Goal: Task Accomplishment & Management: Use online tool/utility

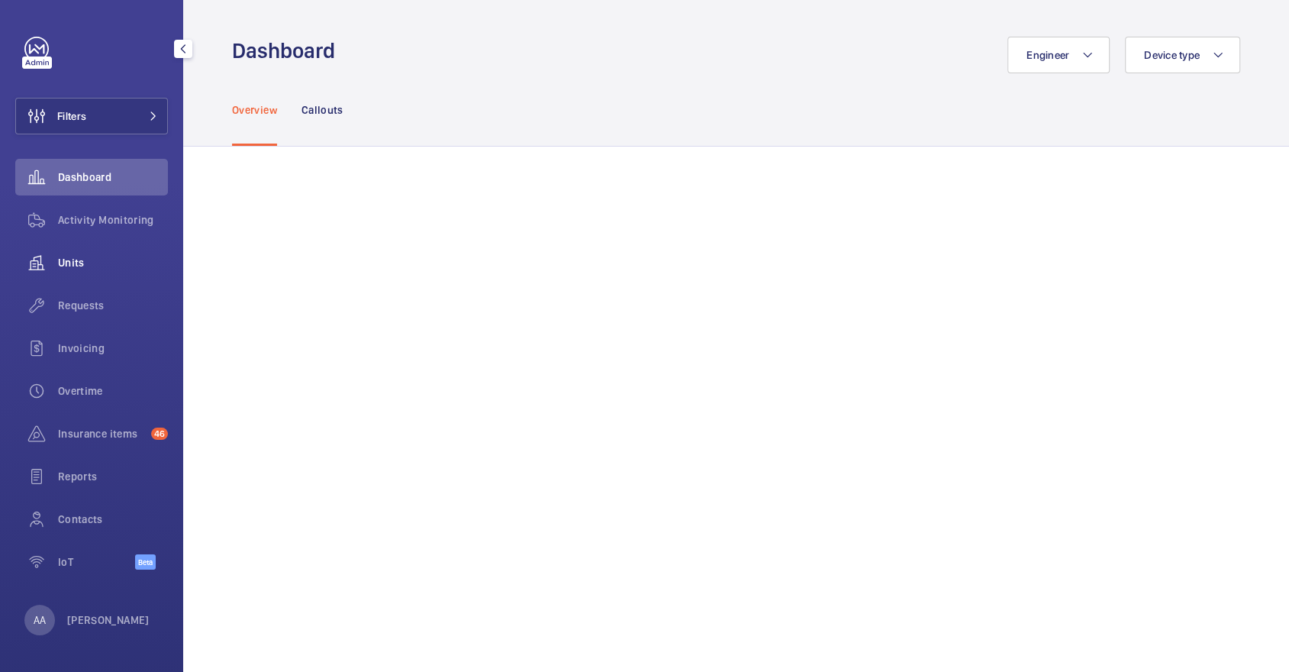
click at [81, 269] on span "Units" at bounding box center [113, 262] width 110 height 15
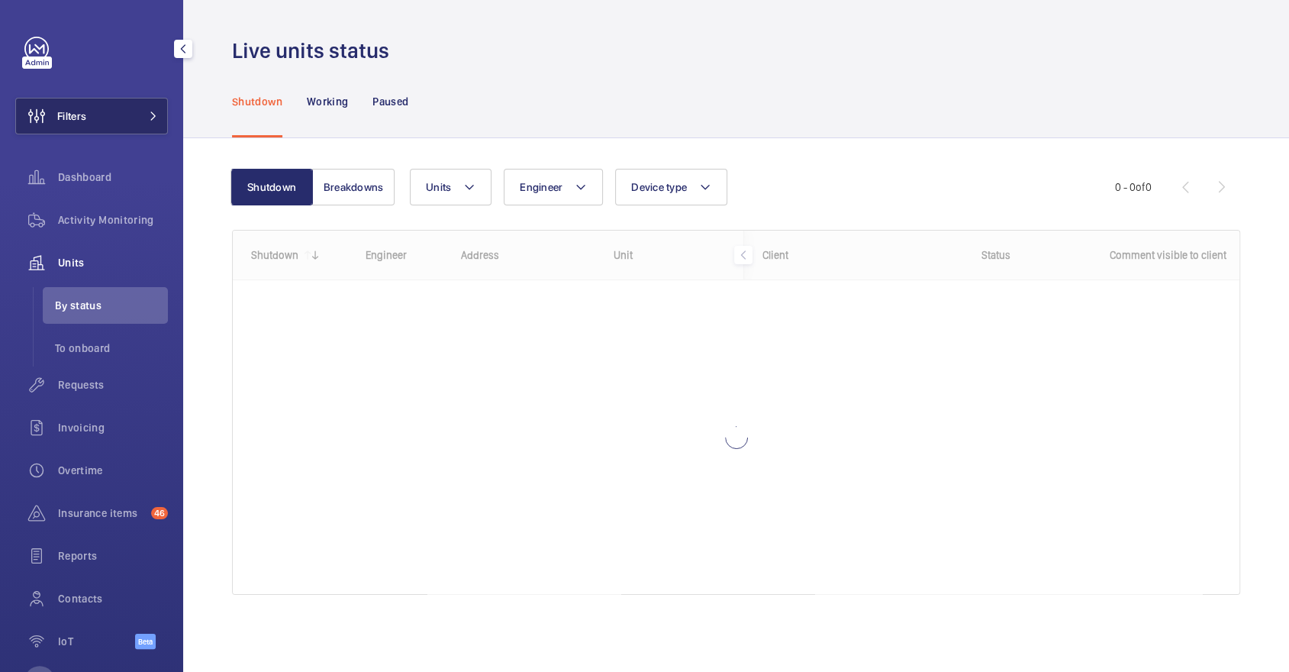
click at [101, 113] on button "Filters" at bounding box center [91, 116] width 153 height 37
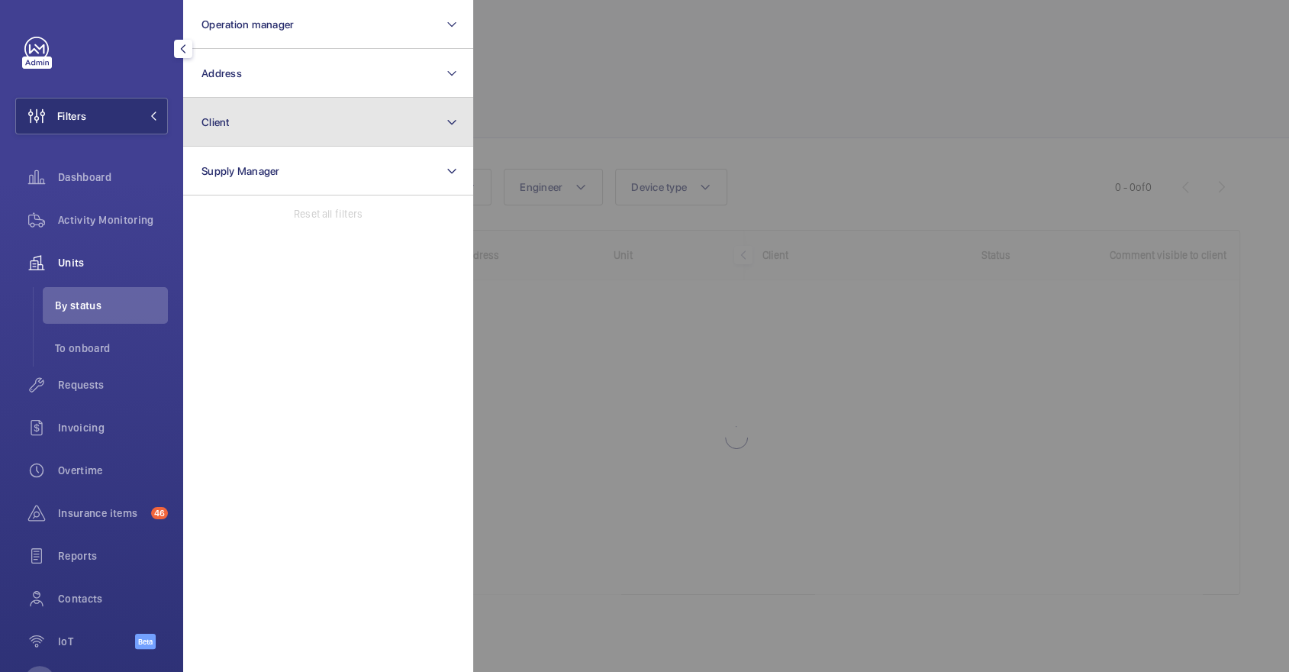
click at [337, 98] on button "Client" at bounding box center [328, 122] width 290 height 49
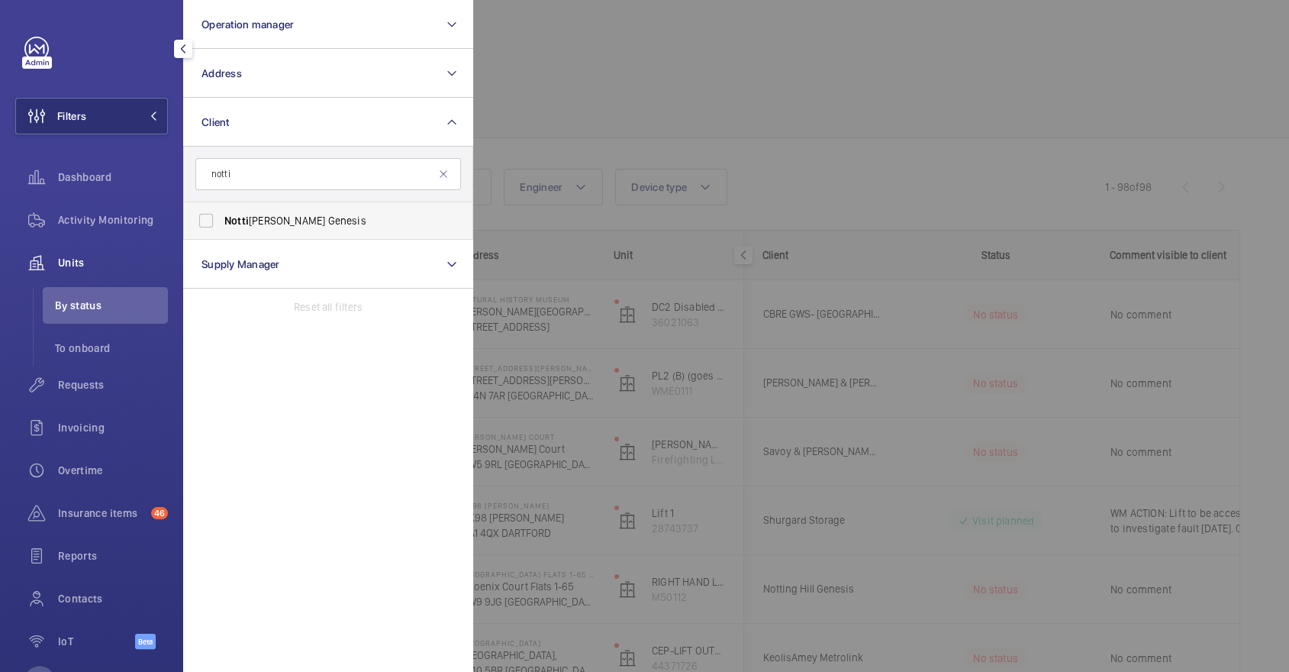
type input "notti"
click at [318, 217] on span "Notti ng Hill Genesis" at bounding box center [329, 220] width 210 height 15
click at [221, 217] on input "Notti ng Hill Genesis" at bounding box center [206, 220] width 31 height 31
checkbox input "true"
click at [735, 124] on div at bounding box center [1117, 336] width 1289 height 672
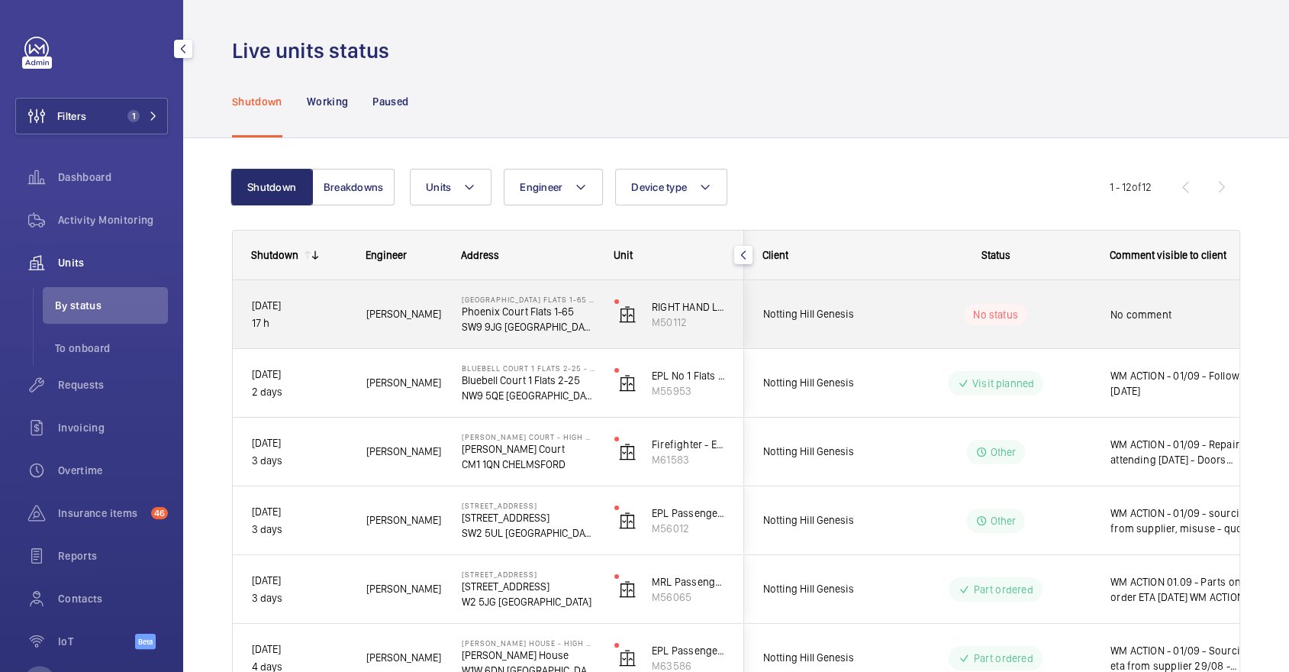
click at [984, 339] on div "No status" at bounding box center [986, 314] width 208 height 52
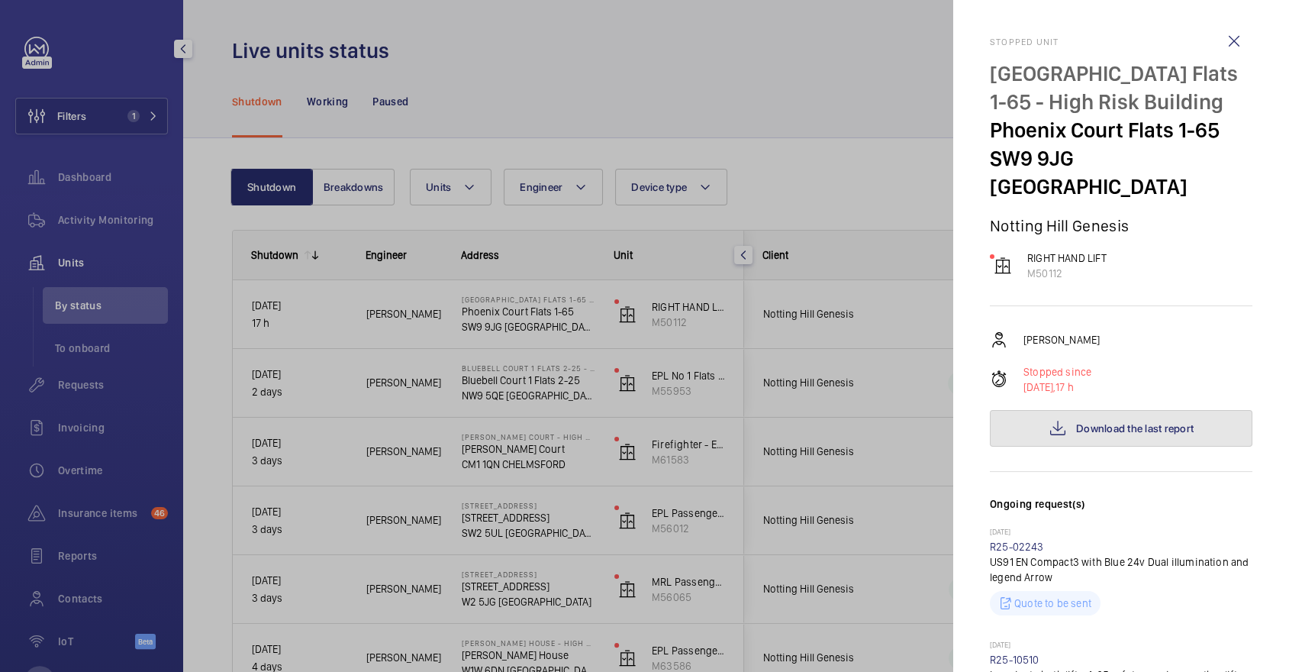
click at [1120, 410] on button "Download the last report" at bounding box center [1121, 428] width 262 height 37
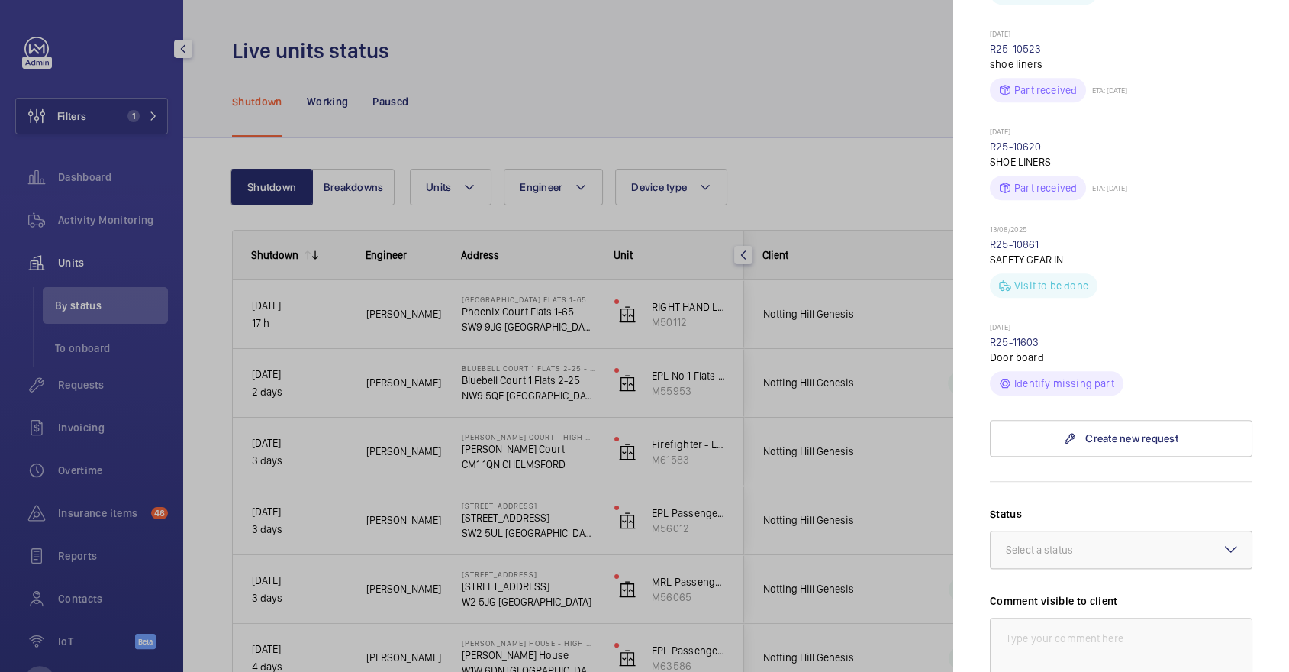
scroll to position [856, 0]
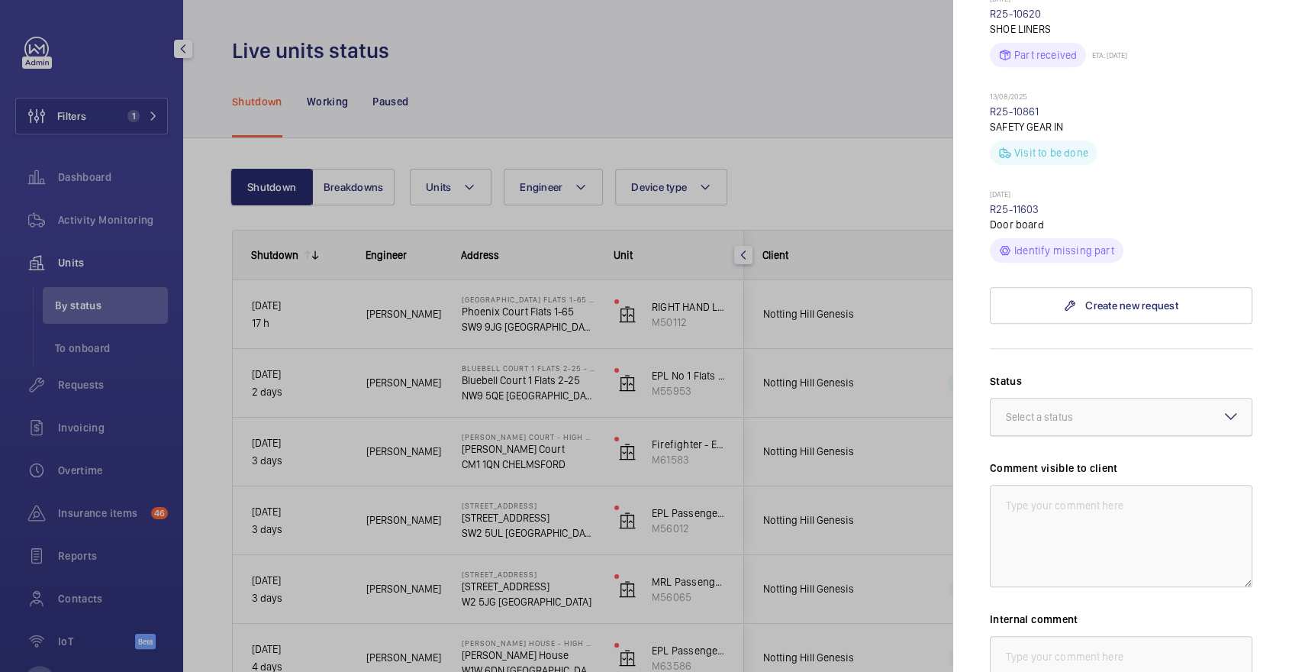
click at [1064, 398] on div at bounding box center [1120, 416] width 261 height 37
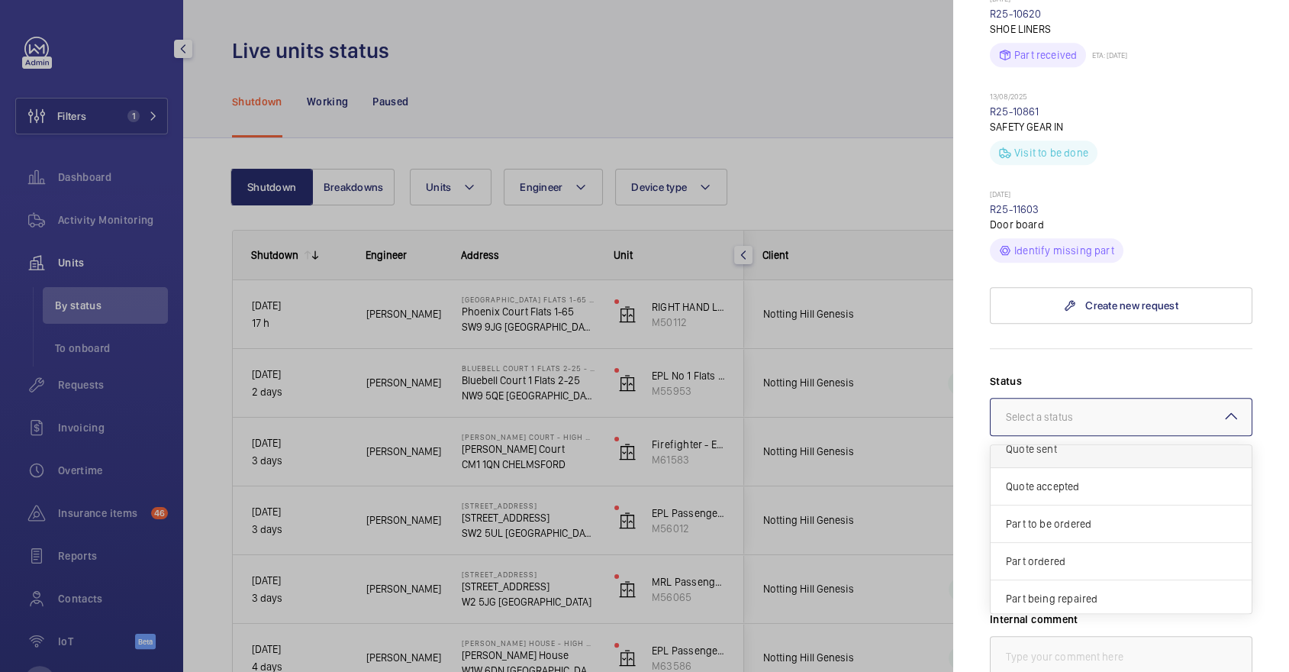
scroll to position [62, 0]
click at [1067, 506] on span "Part to be ordered" at bounding box center [1121, 513] width 230 height 15
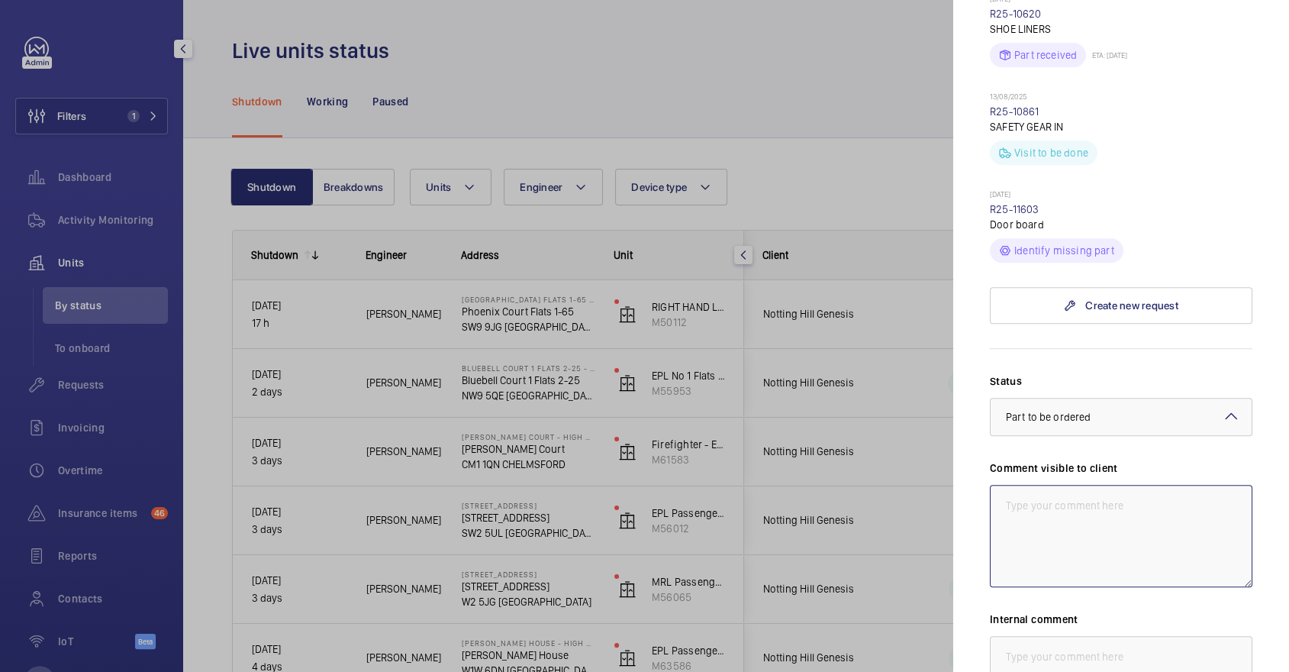
click at [1067, 489] on textarea at bounding box center [1121, 536] width 262 height 102
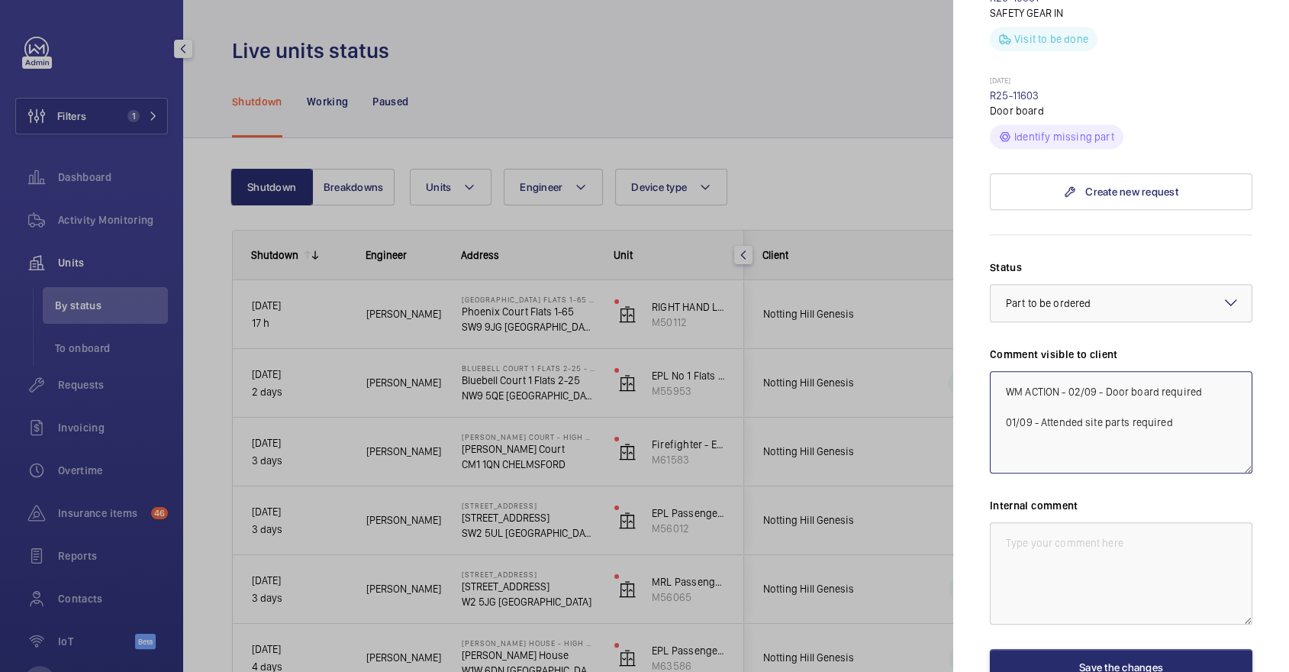
click at [1206, 372] on textarea "WM ACTION - 02/09 - Door board required 01/09 - Attended site parts required" at bounding box center [1121, 422] width 262 height 102
click at [1203, 371] on textarea "WM ACTION - 02/09 - Door board required 01/09 - Attended site parts required" at bounding box center [1121, 422] width 262 height 102
drag, startPoint x: 1218, startPoint y: 421, endPoint x: 897, endPoint y: 260, distance: 358.7
click at [897, 260] on mat-sidenav-container "Filters 1 Dashboard Activity Monitoring Units By status To onboard Requests Inv…" at bounding box center [644, 336] width 1289 height 672
type textarea "WM ACTION - 02/09 - Door board required, speaking with suppliers for eta 01/09 …"
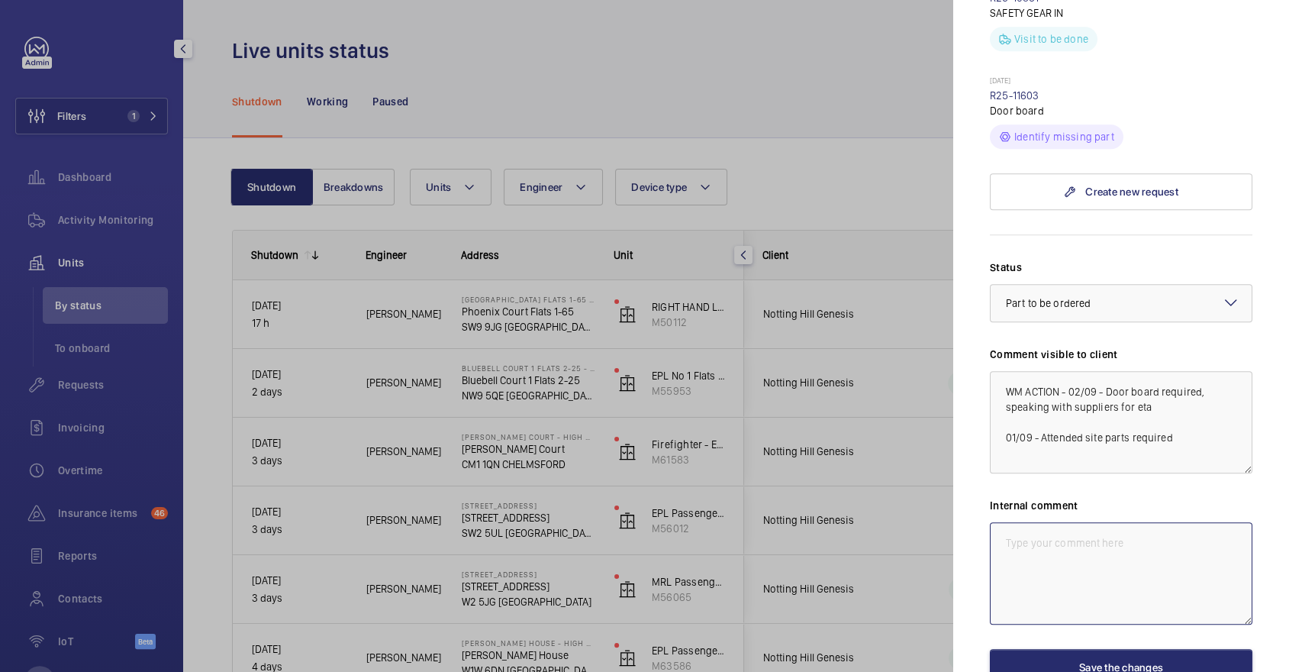
click at [1080, 537] on textarea at bounding box center [1121, 573] width 262 height 102
paste textarea "WM ACTION - 02/09 - Door board required, speaking with suppliers for eta 01/09 …"
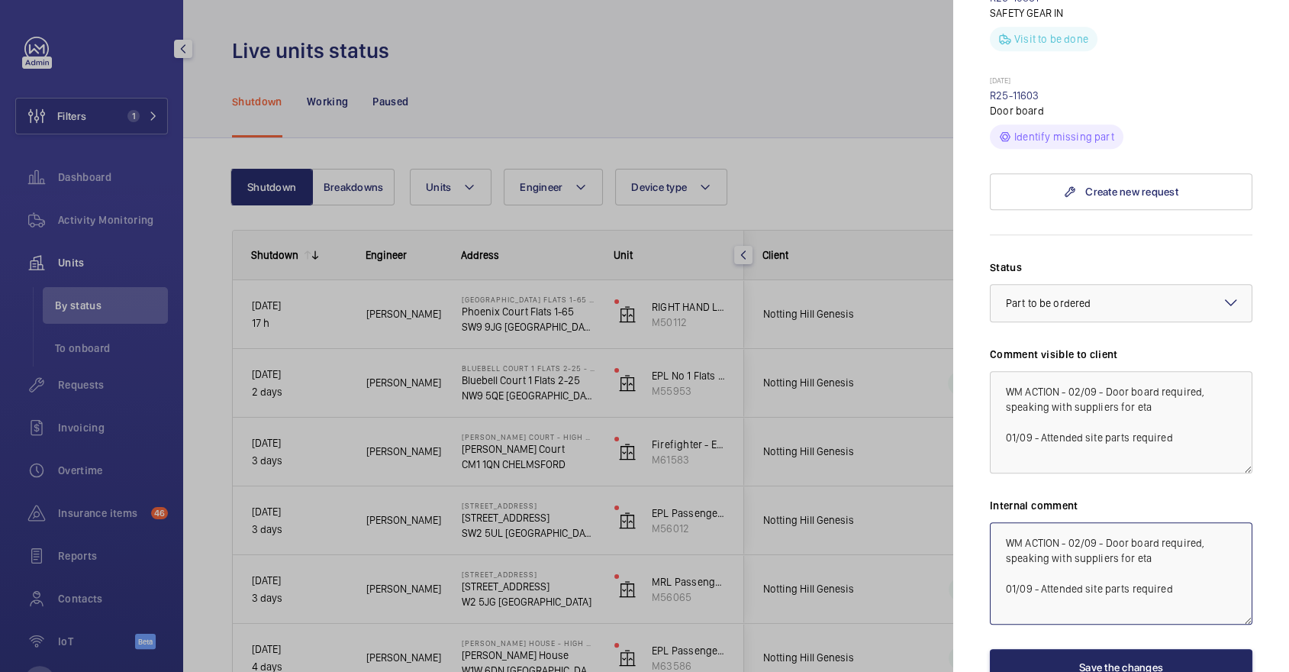
type textarea "WM ACTION - 02/09 - Door board required, speaking with suppliers for eta 01/09 …"
click at [1101, 649] on button "Save the changes" at bounding box center [1121, 667] width 262 height 37
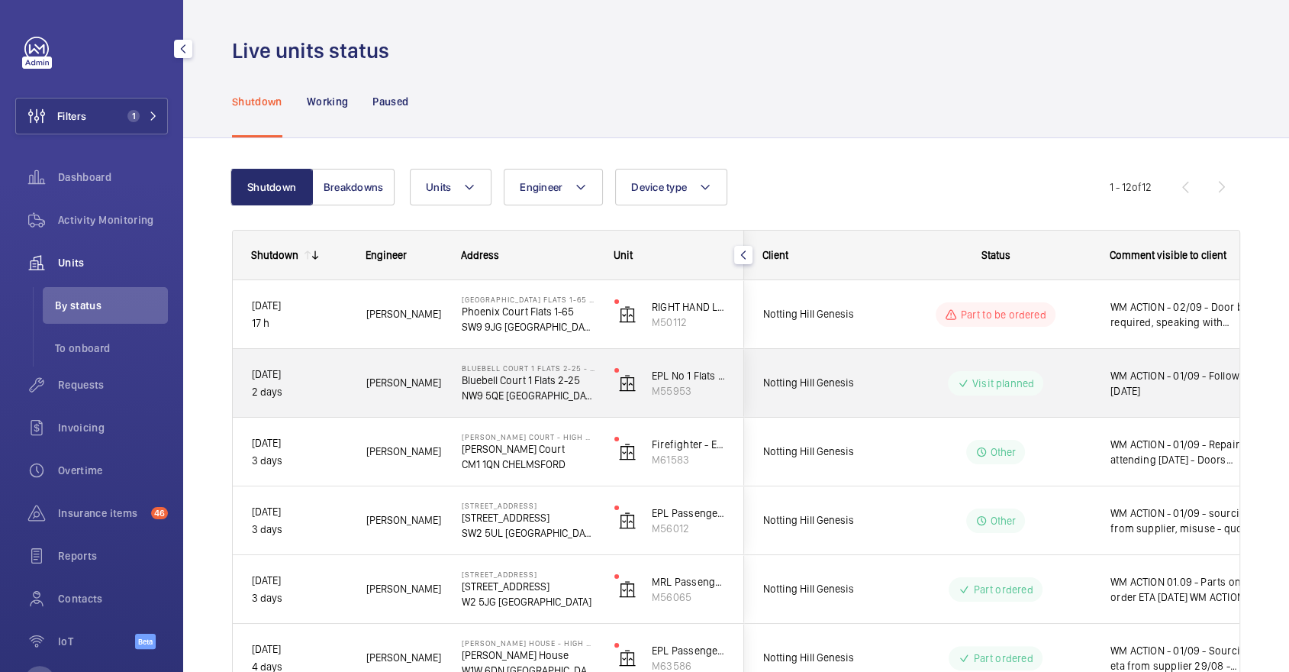
click at [1167, 396] on span "WM ACTION - 01/09 - Follow up [DATE]" at bounding box center [1189, 383] width 158 height 31
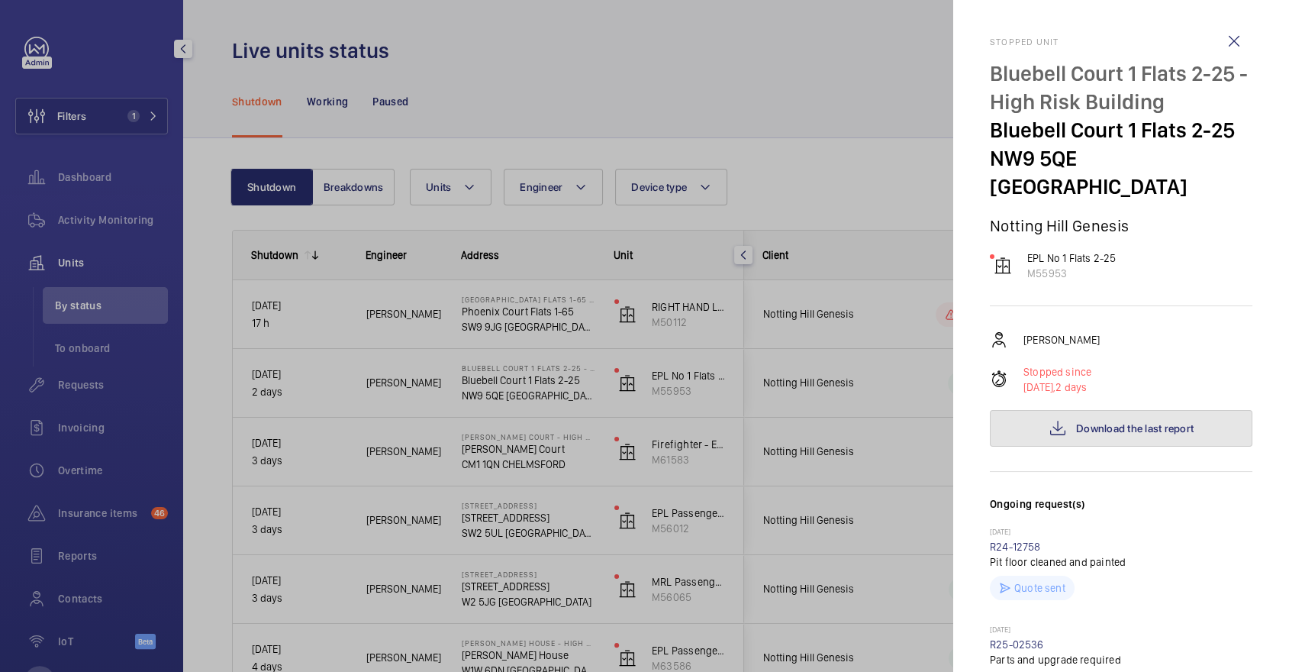
click at [1114, 410] on button "Download the last report" at bounding box center [1121, 428] width 262 height 37
click at [766, 281] on div at bounding box center [644, 336] width 1289 height 672
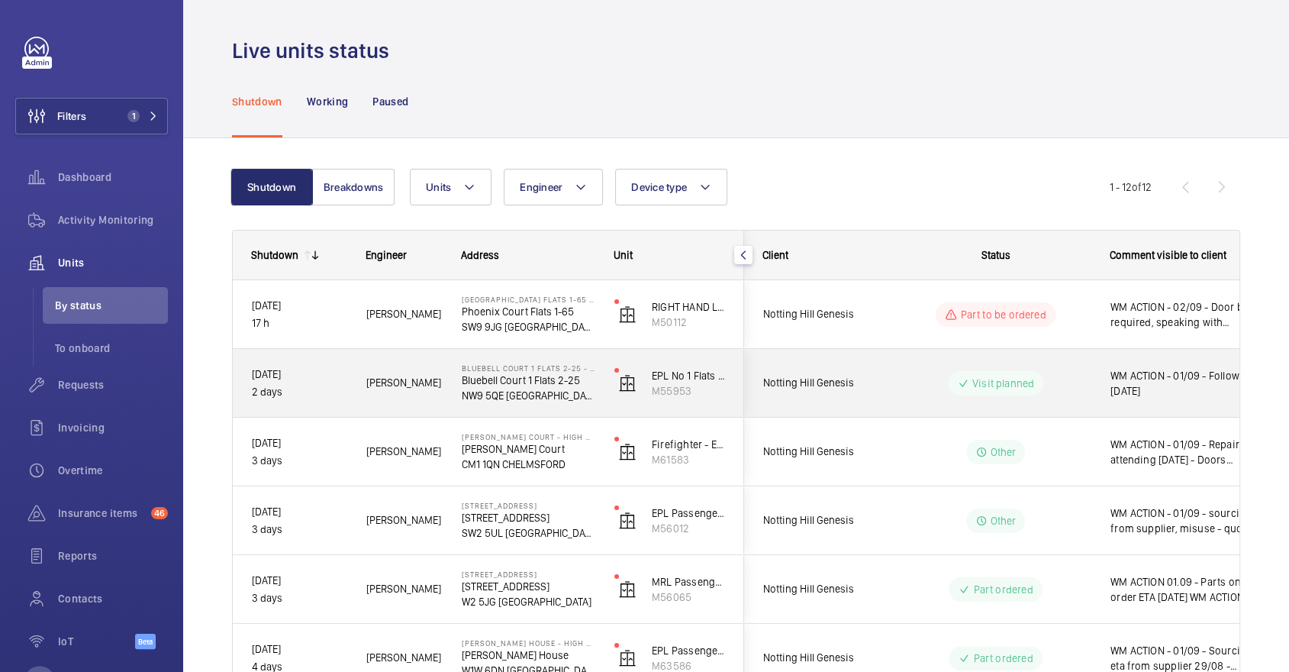
click at [1084, 358] on div "Visit planned" at bounding box center [986, 383] width 208 height 55
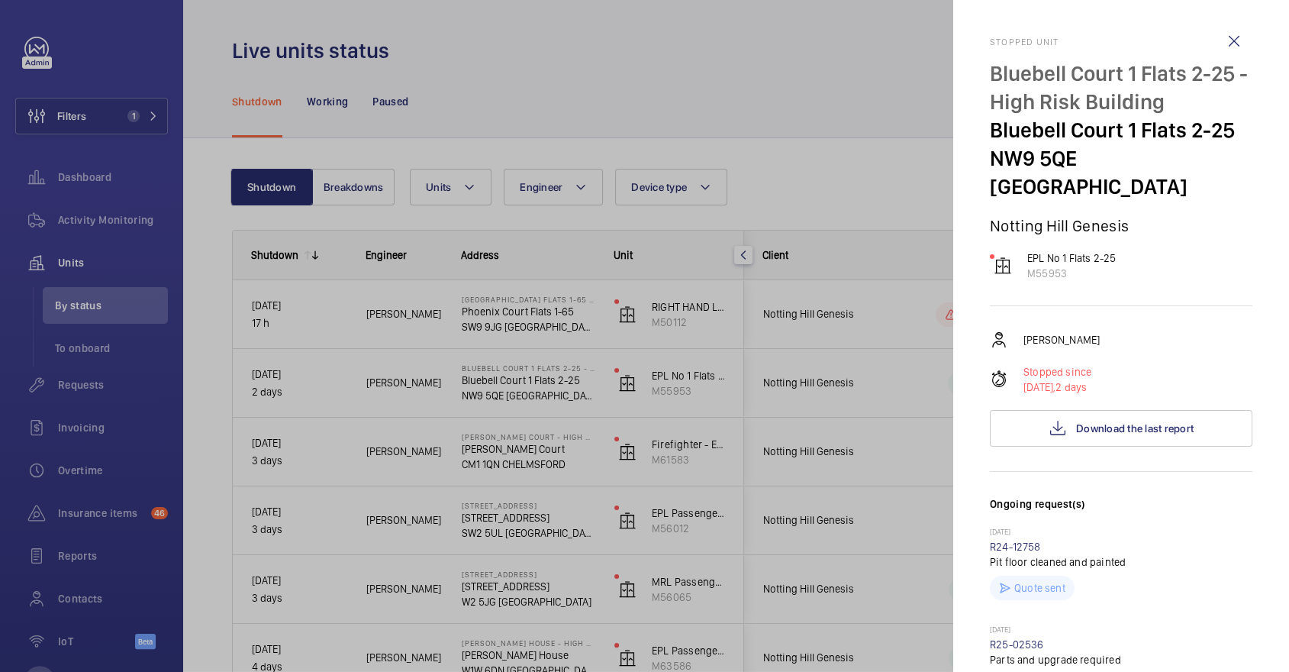
click at [113, 158] on div at bounding box center [644, 336] width 1289 height 672
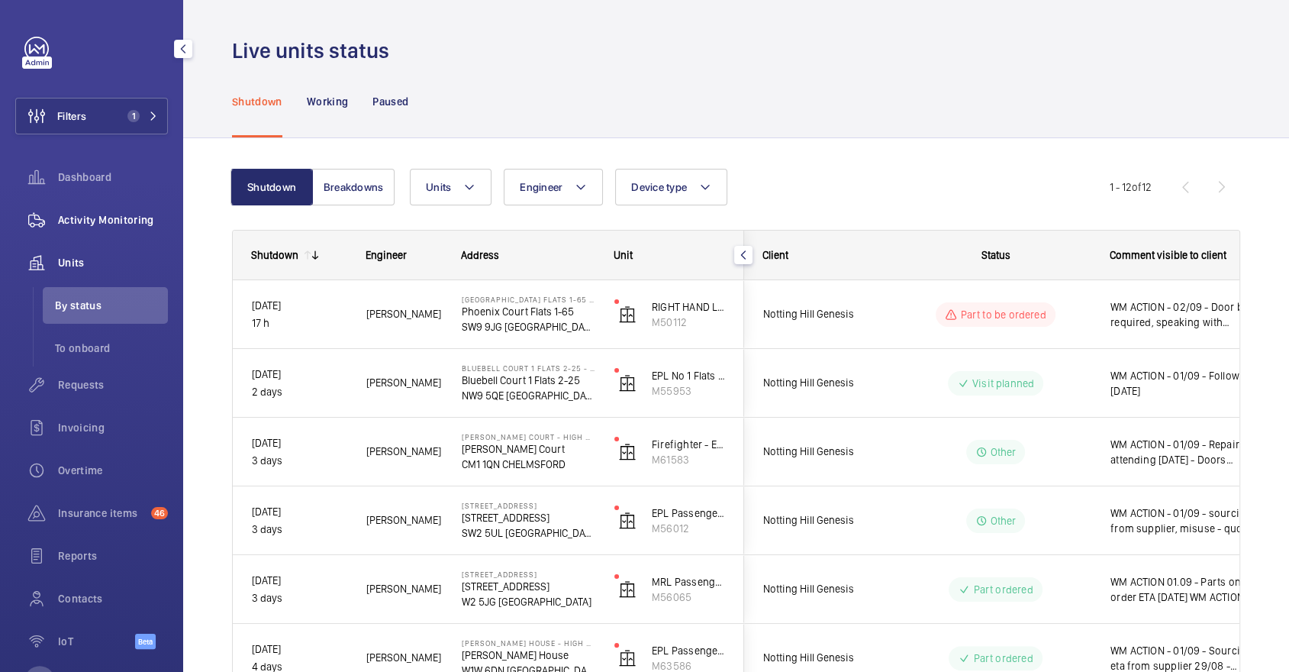
click at [124, 207] on div "Activity Monitoring" at bounding box center [91, 219] width 153 height 37
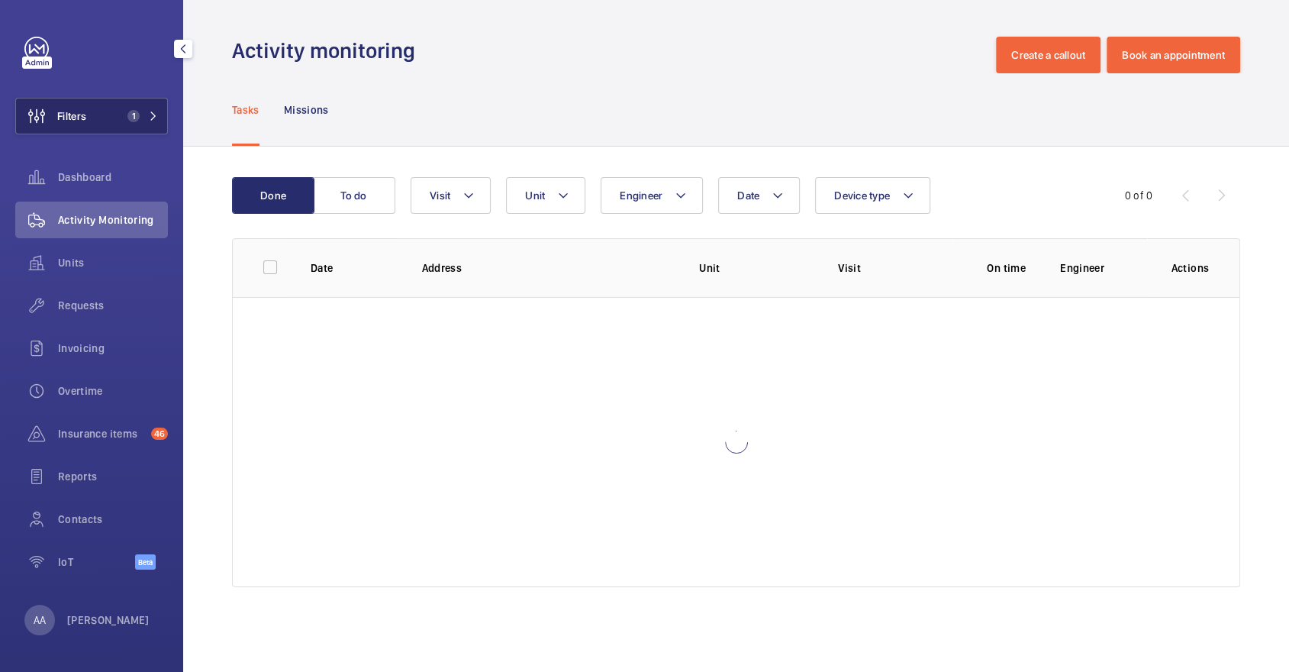
click at [140, 105] on button "Filters 1" at bounding box center [91, 116] width 153 height 37
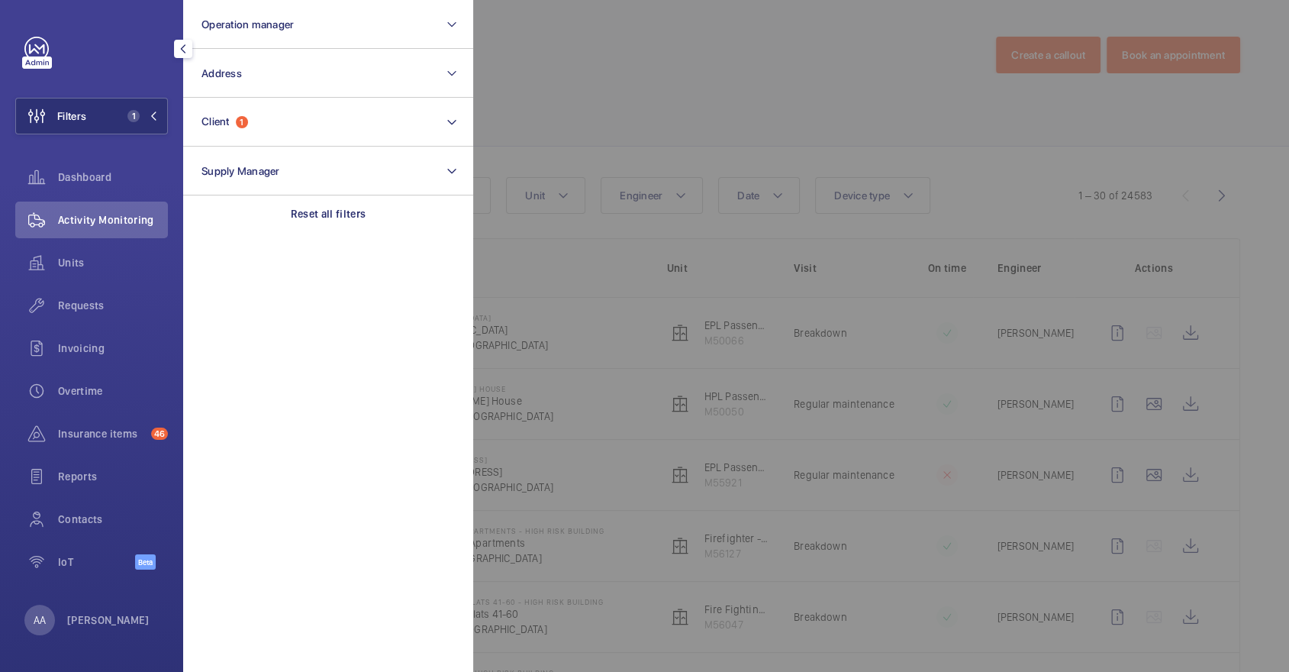
click at [394, 238] on section "Operation manager Address Client 1 Supply Manager Reset all filters" at bounding box center [328, 336] width 290 height 672
click at [350, 212] on p "Reset all filters" at bounding box center [329, 213] width 76 height 15
click at [717, 110] on div at bounding box center [1117, 336] width 1289 height 672
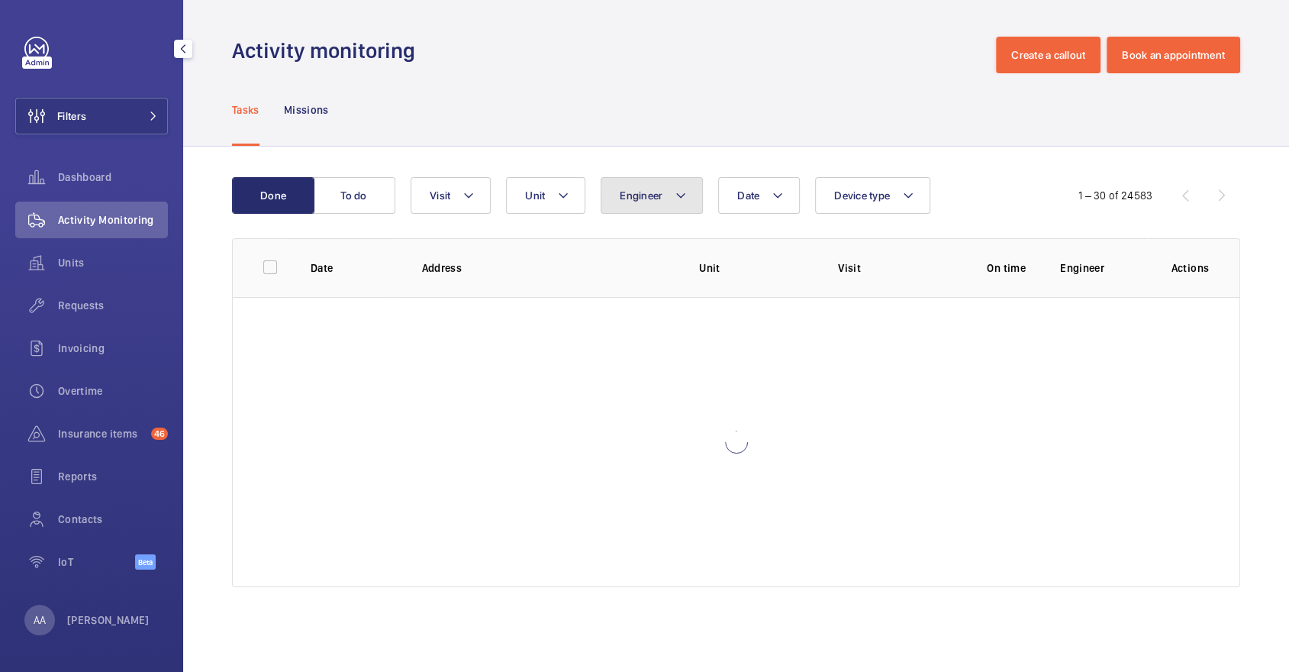
click at [655, 198] on span "Engineer" at bounding box center [641, 195] width 43 height 12
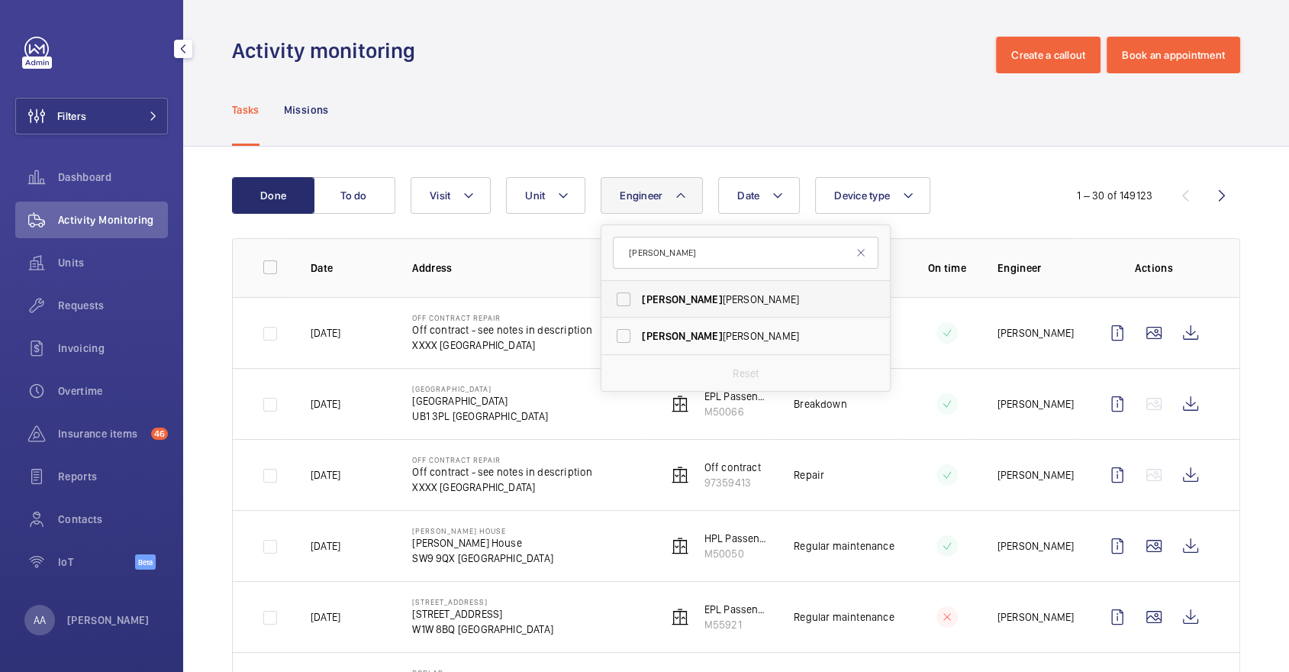
type input "john"
click at [673, 296] on span "John Breslin" at bounding box center [747, 298] width 210 height 15
click at [639, 296] on input "John Breslin" at bounding box center [623, 299] width 31 height 31
checkbox input "true"
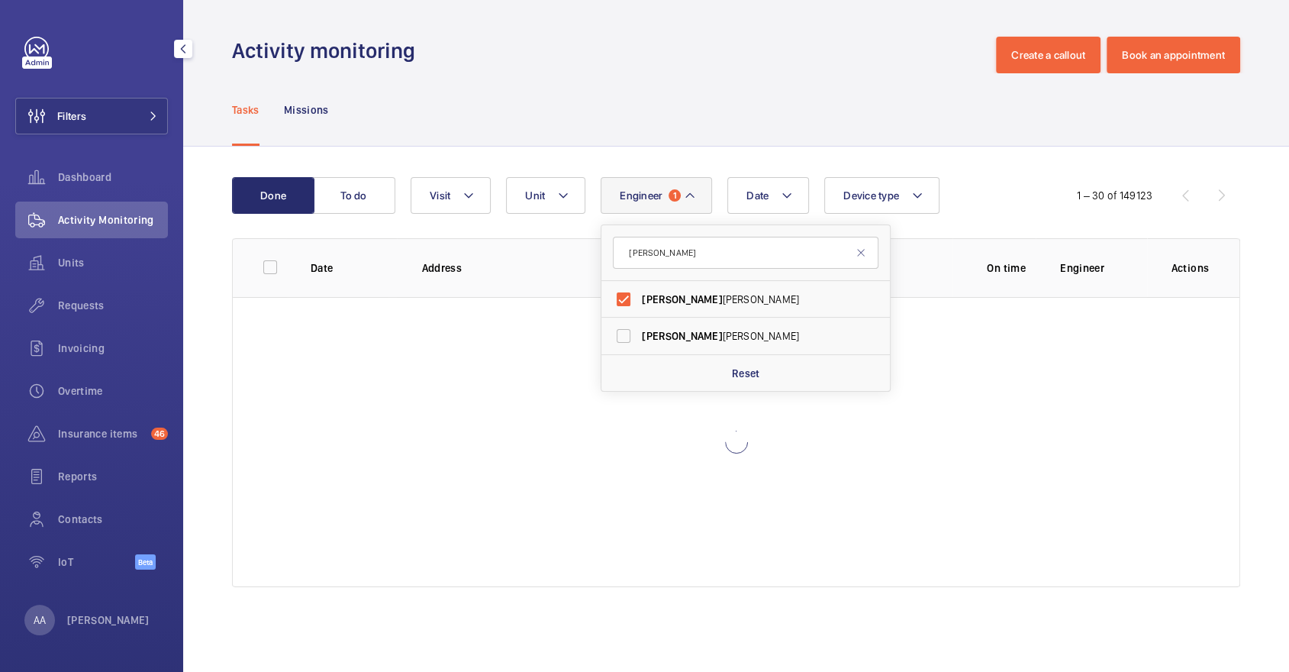
click at [845, 74] on div "Tasks Missions" at bounding box center [736, 109] width 1008 height 72
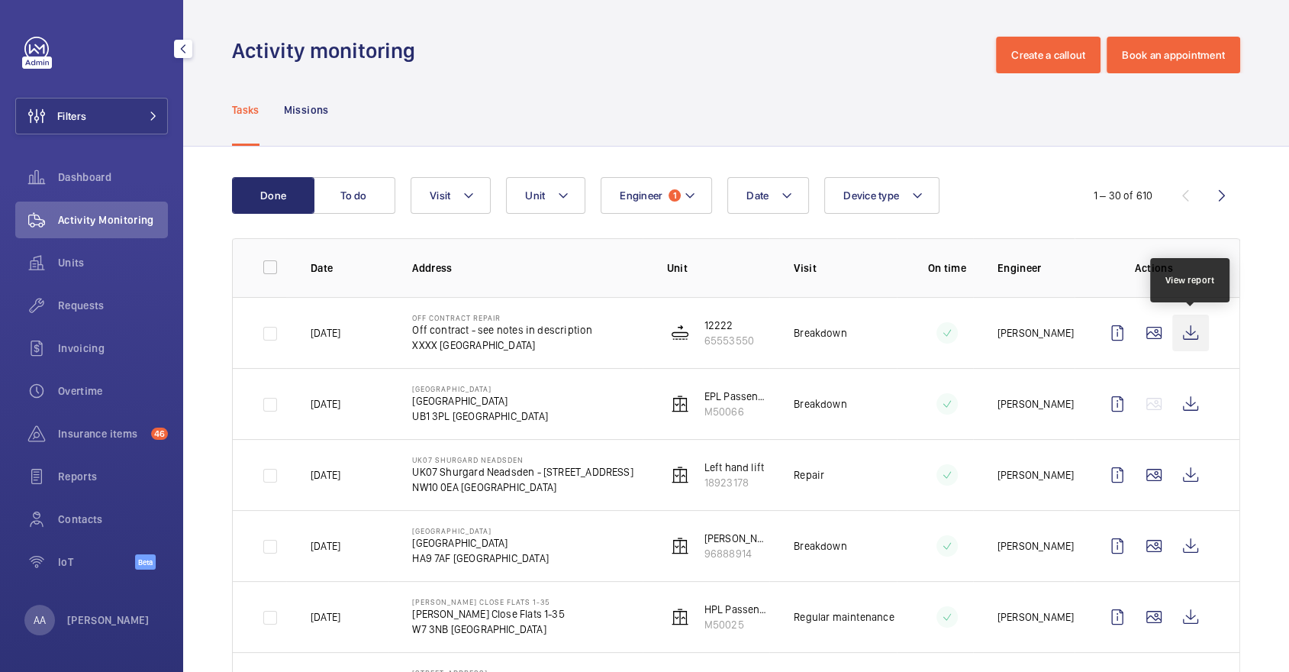
click at [1183, 334] on wm-front-icon-button at bounding box center [1190, 332] width 37 height 37
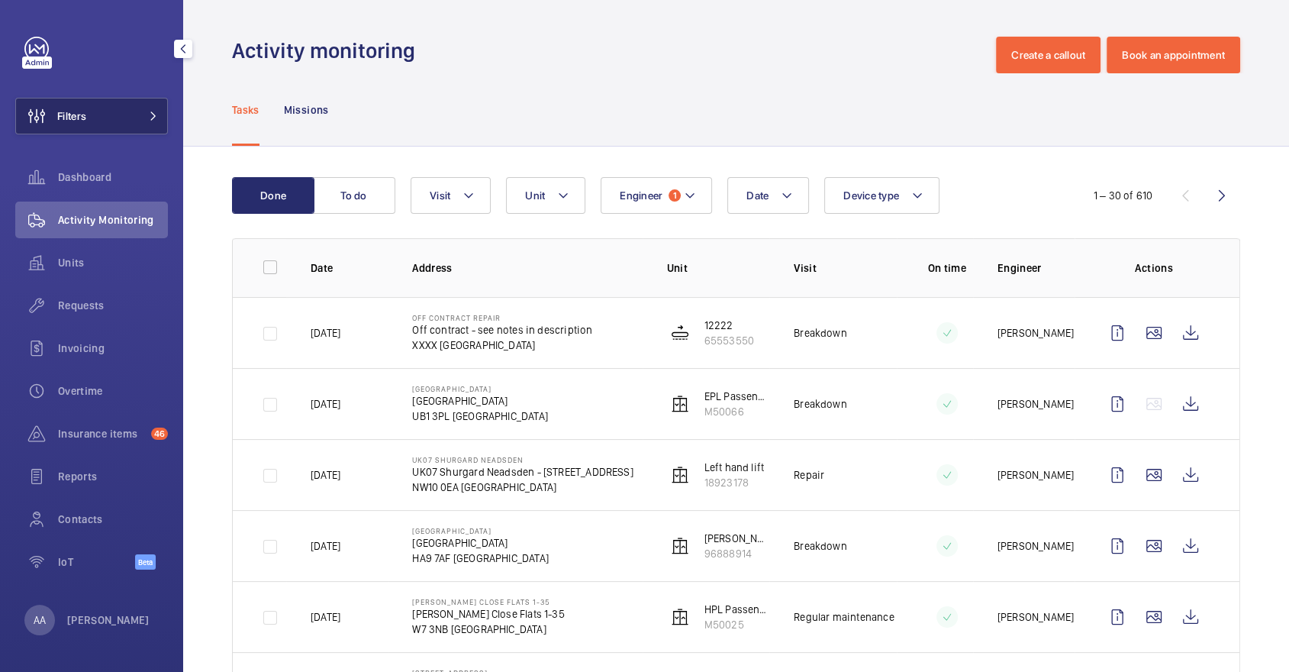
click at [122, 127] on button "Filters" at bounding box center [91, 116] width 153 height 37
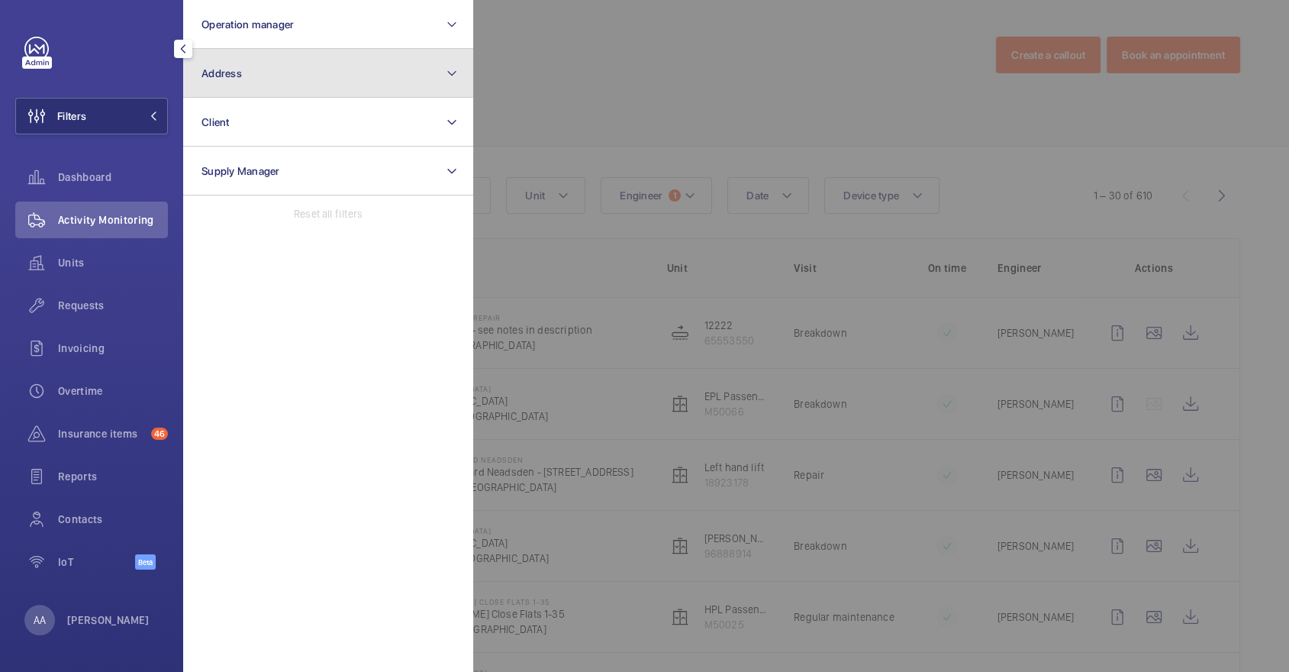
click at [334, 89] on button "Address" at bounding box center [328, 73] width 290 height 49
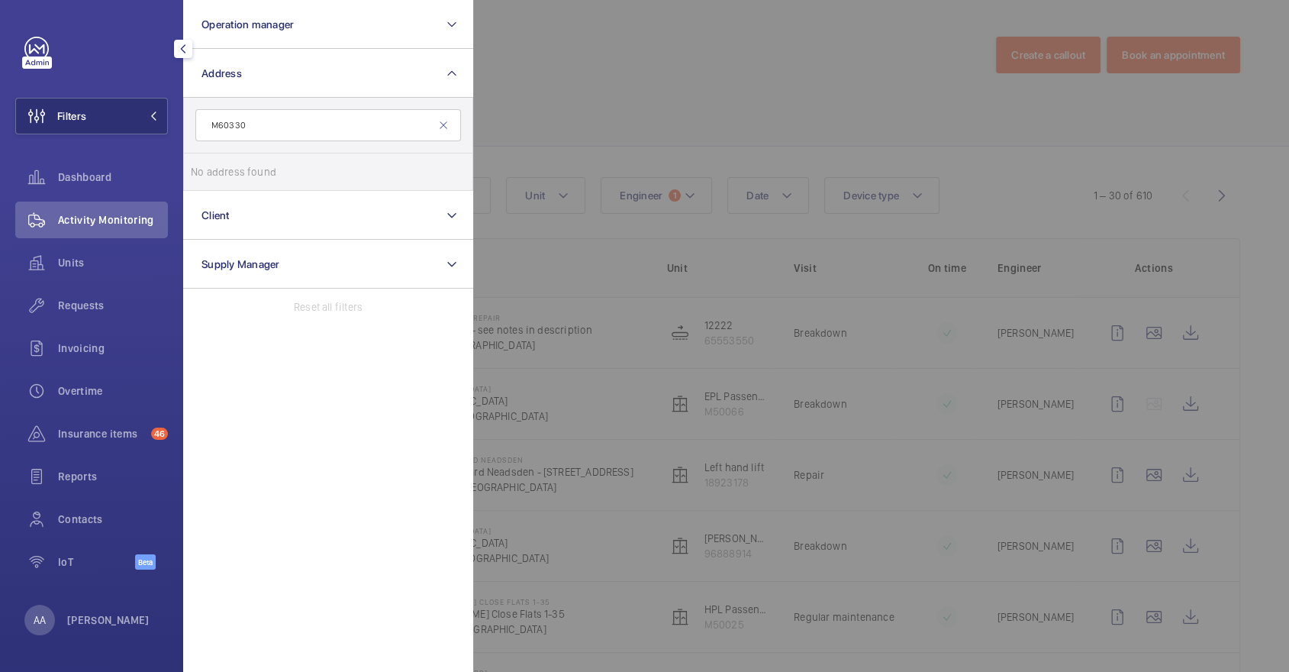
type input "M60330"
click at [659, 92] on div at bounding box center [1117, 336] width 1289 height 672
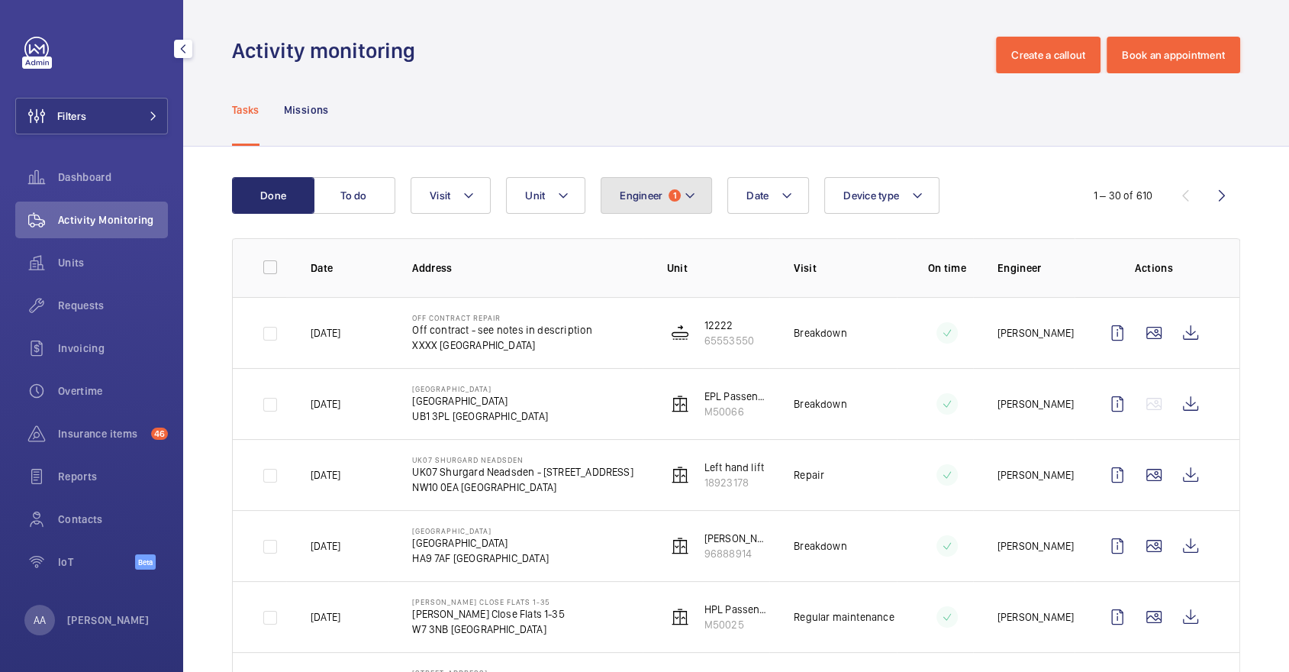
click at [658, 200] on span "Engineer" at bounding box center [641, 195] width 43 height 12
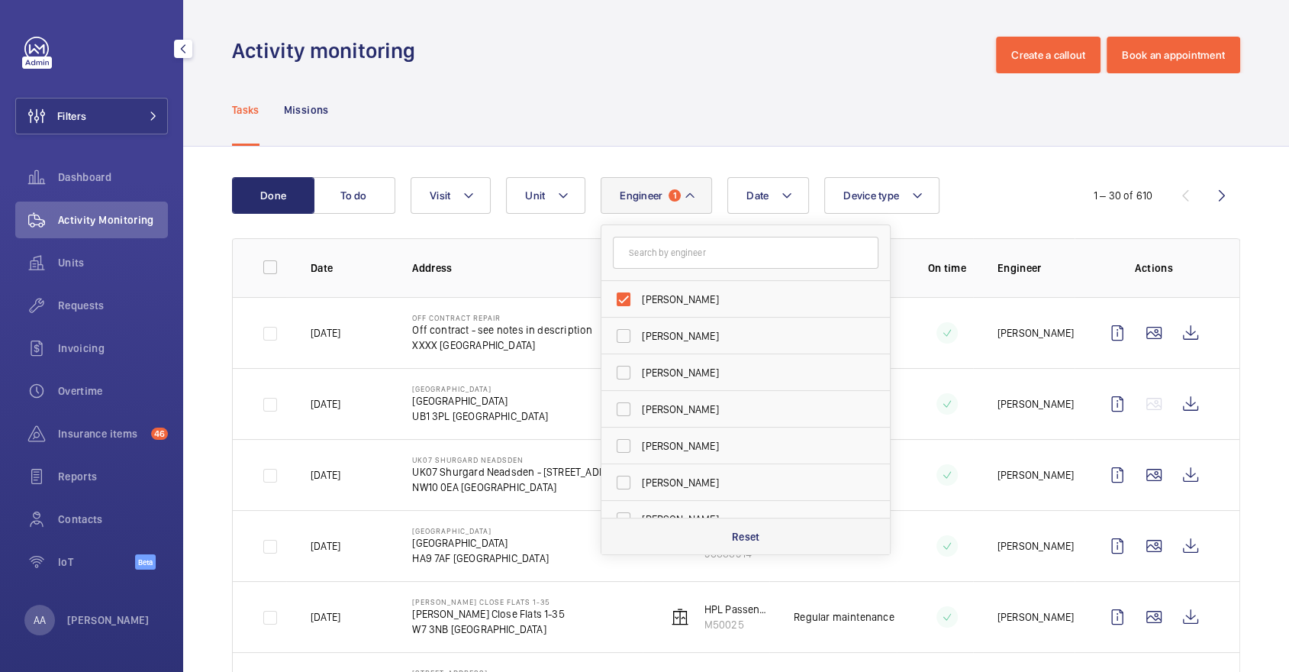
click at [749, 533] on p "Reset" at bounding box center [746, 536] width 28 height 15
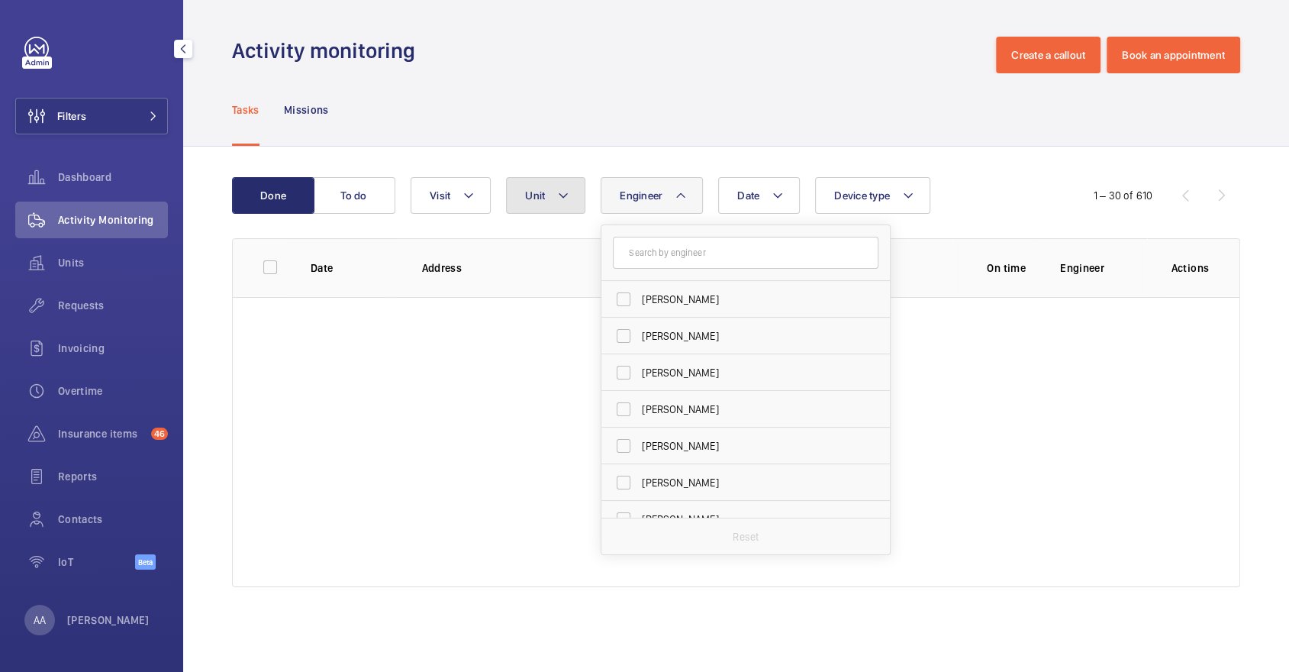
click at [541, 196] on span "Unit" at bounding box center [535, 195] width 20 height 12
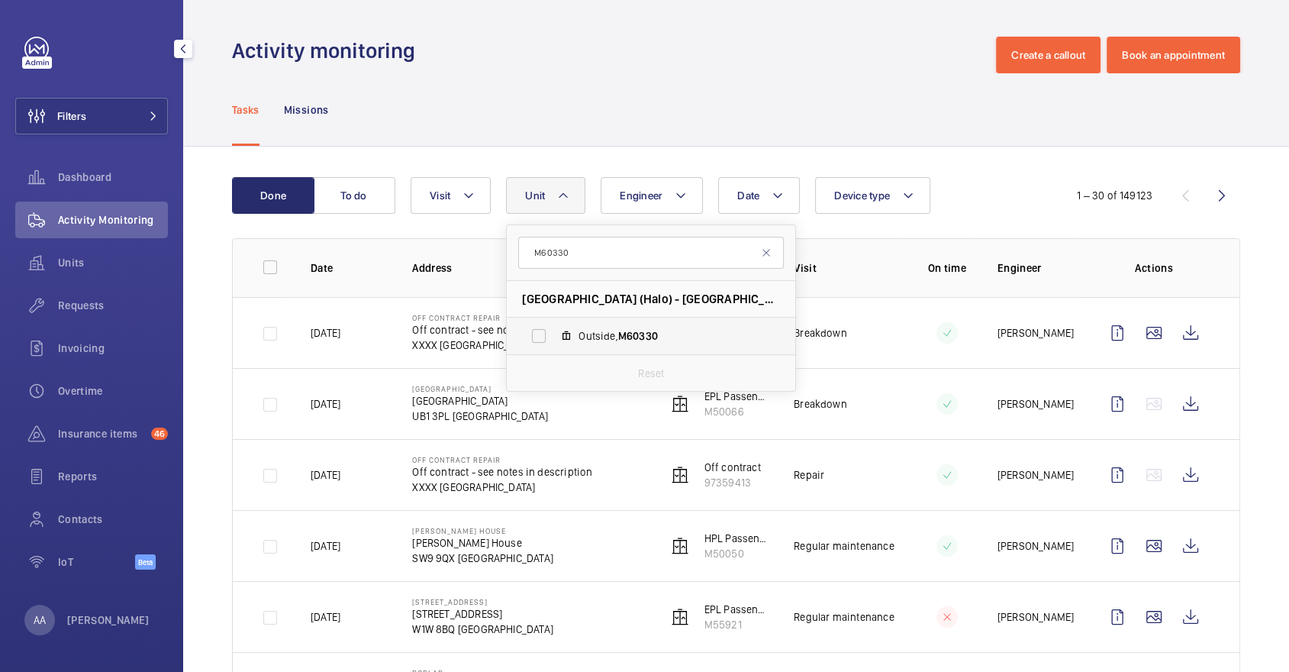
type input "M60330"
click at [613, 329] on span "Outside, M60330" at bounding box center [666, 335] width 177 height 15
click at [554, 329] on input "Outside, M60330" at bounding box center [538, 335] width 31 height 31
checkbox input "true"
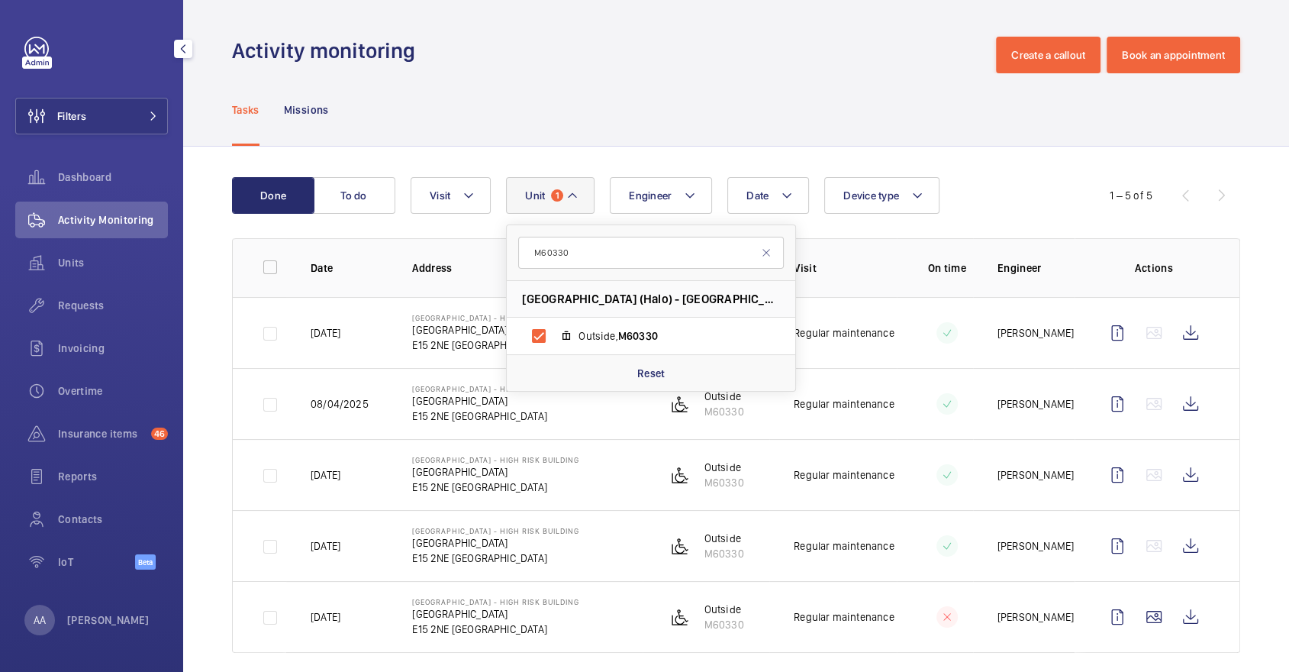
click at [998, 182] on div "Date Engineer Unit 1 M60330 Warton House (Halo) - Warton House (Halo), E15 2NE …" at bounding box center [734, 195] width 646 height 37
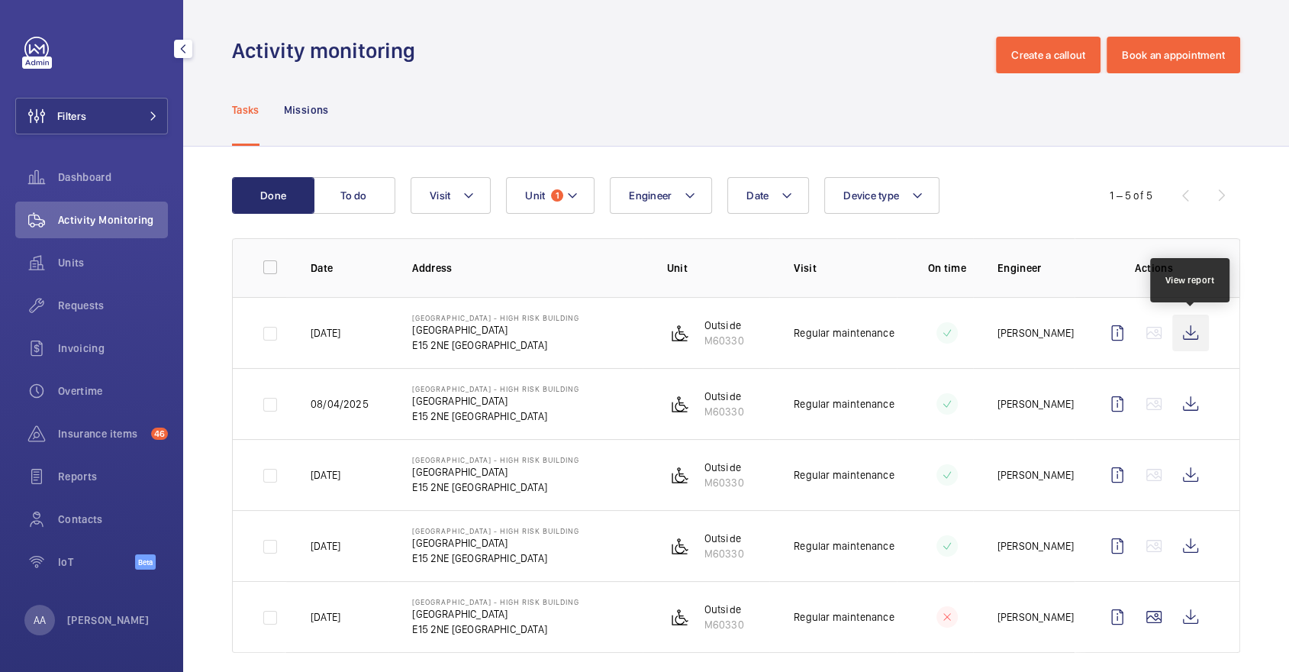
click at [1188, 337] on wm-front-icon-button at bounding box center [1190, 332] width 37 height 37
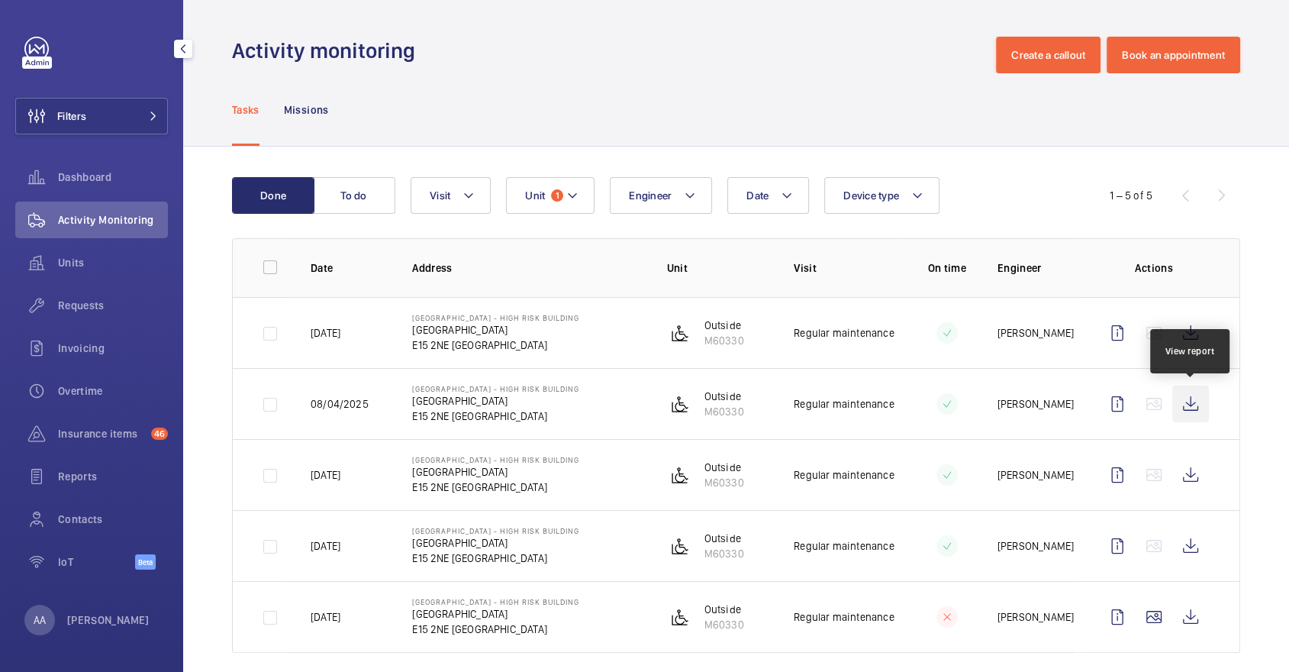
click at [1191, 395] on wm-front-icon-button at bounding box center [1190, 403] width 37 height 37
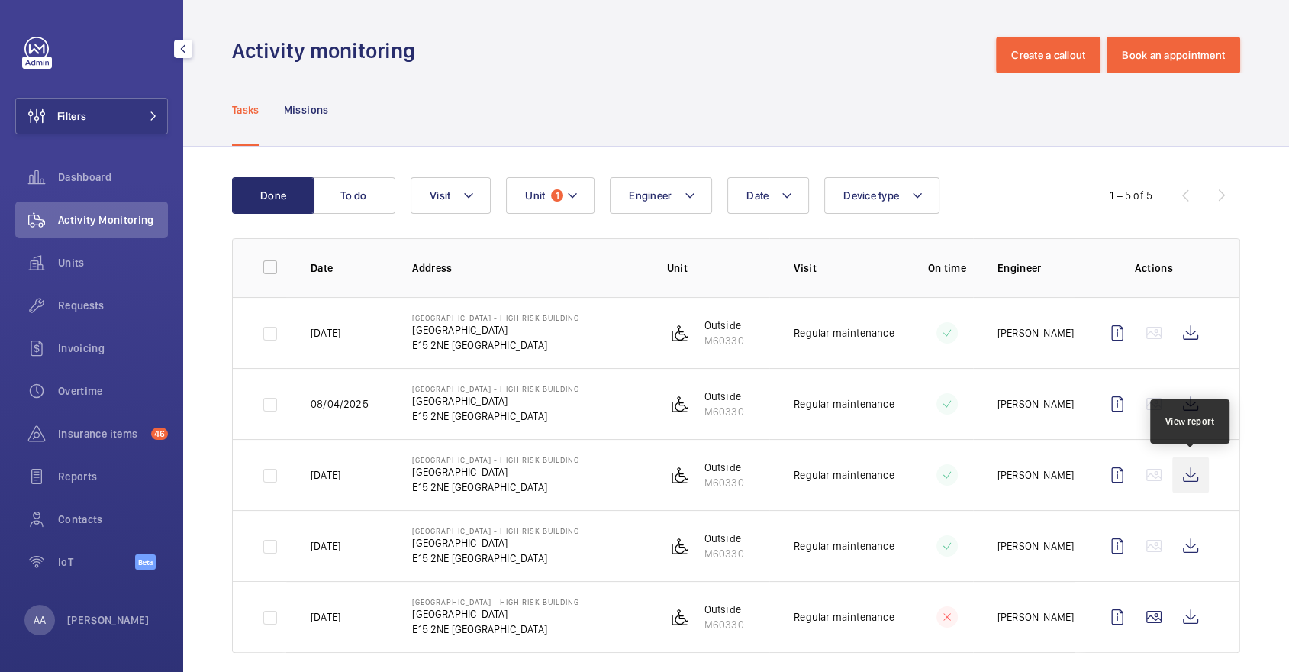
click at [1190, 476] on wm-front-icon-button at bounding box center [1190, 474] width 37 height 37
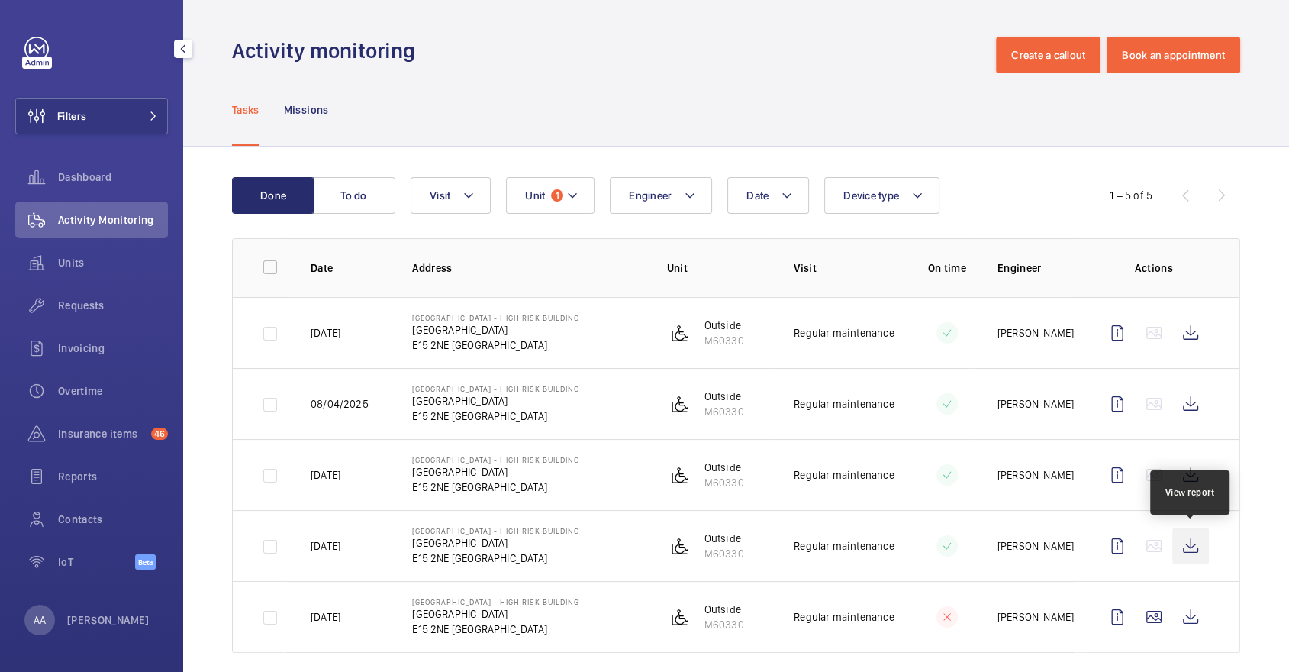
click at [1197, 554] on wm-front-icon-button at bounding box center [1190, 545] width 37 height 37
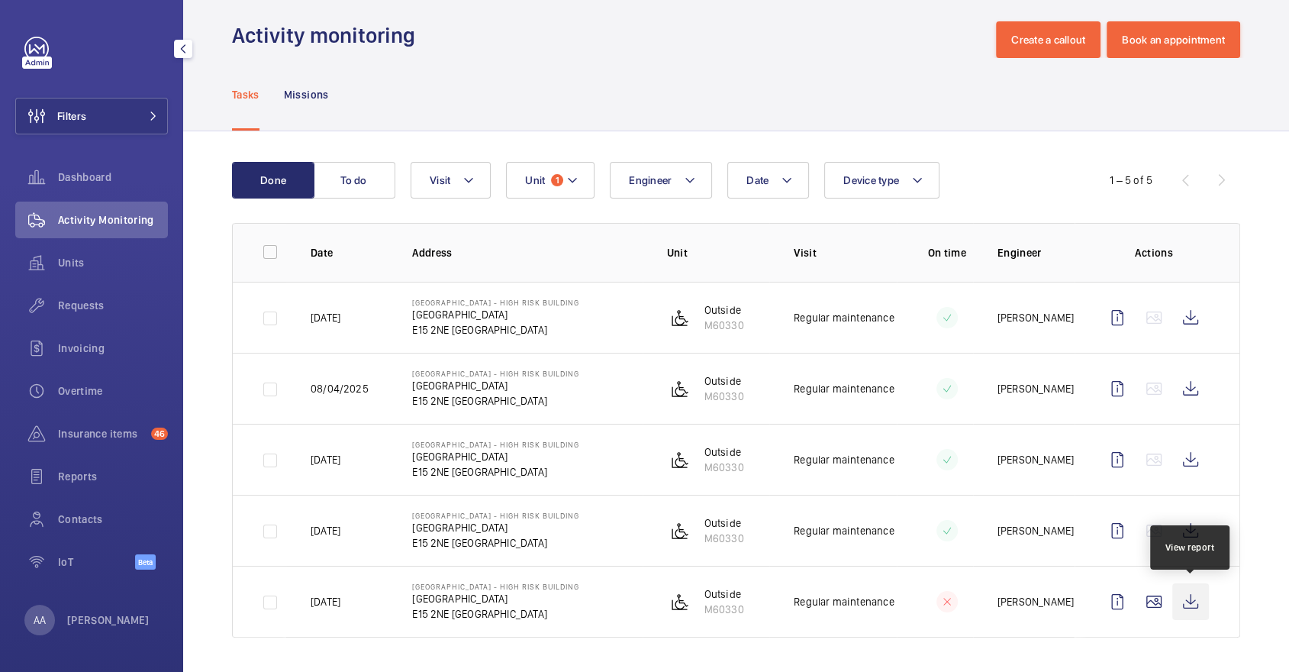
click at [1190, 602] on wm-front-icon-button at bounding box center [1190, 601] width 37 height 37
click at [102, 279] on div "Units" at bounding box center [91, 262] width 153 height 37
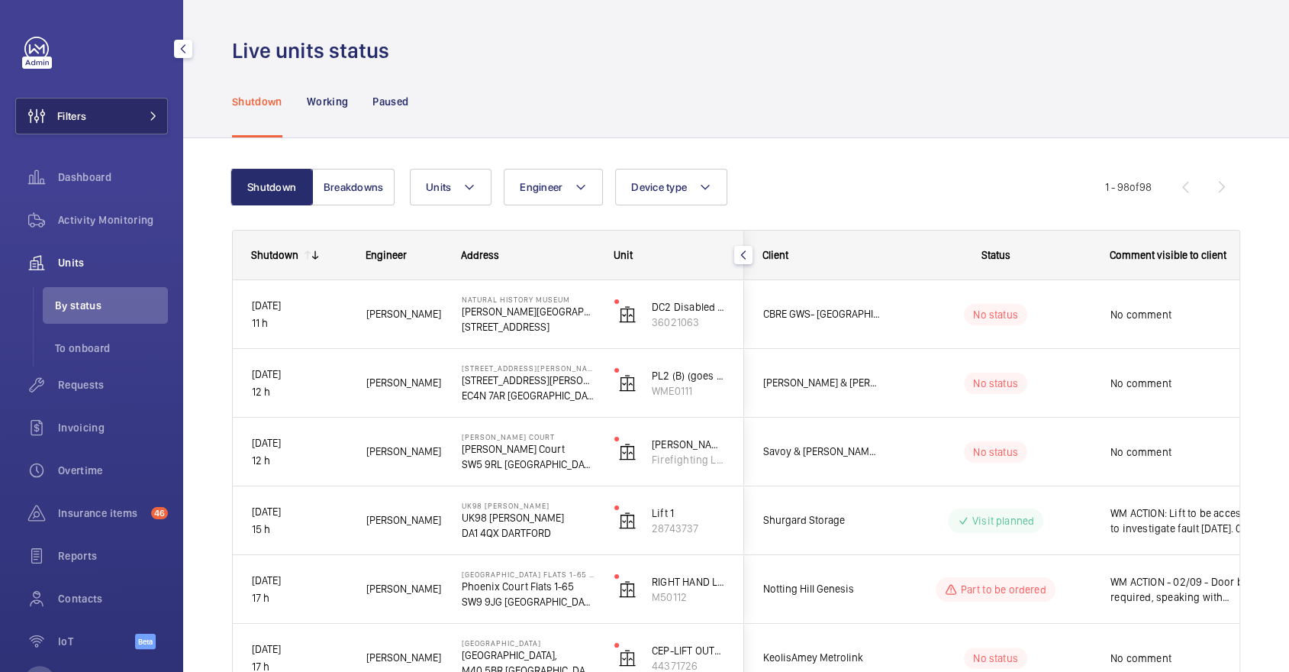
click at [92, 105] on button "Filters" at bounding box center [91, 116] width 153 height 37
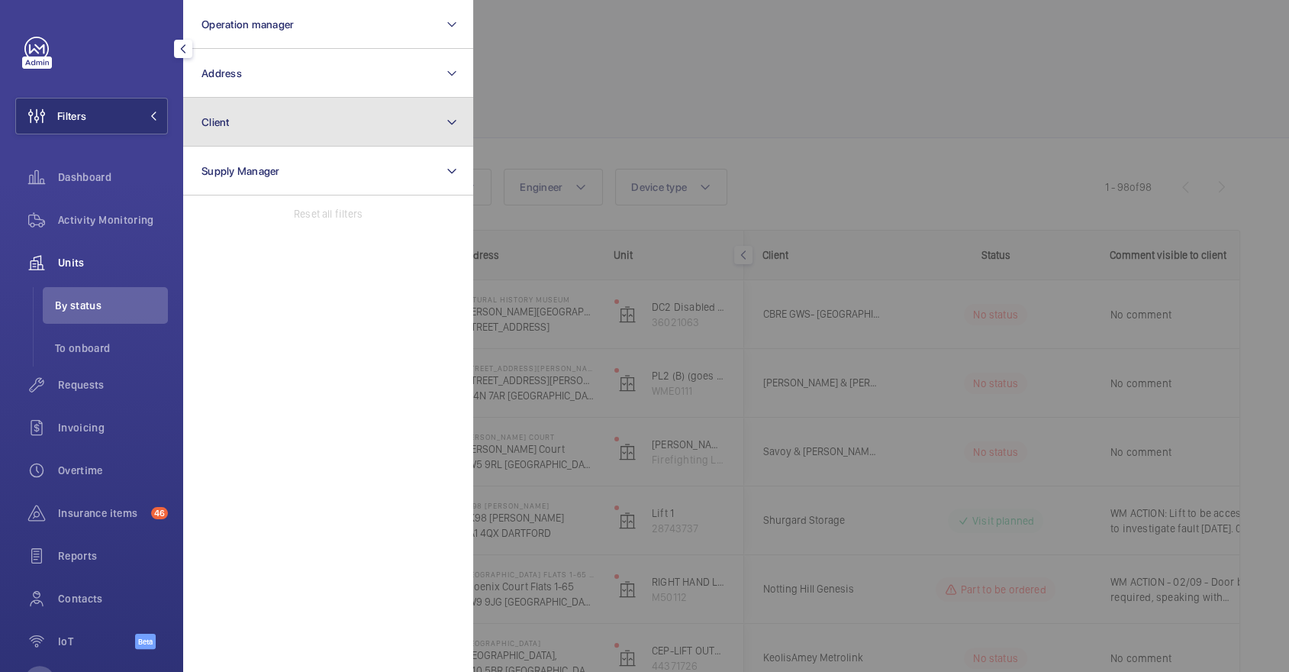
click at [242, 137] on button "Client" at bounding box center [328, 122] width 290 height 49
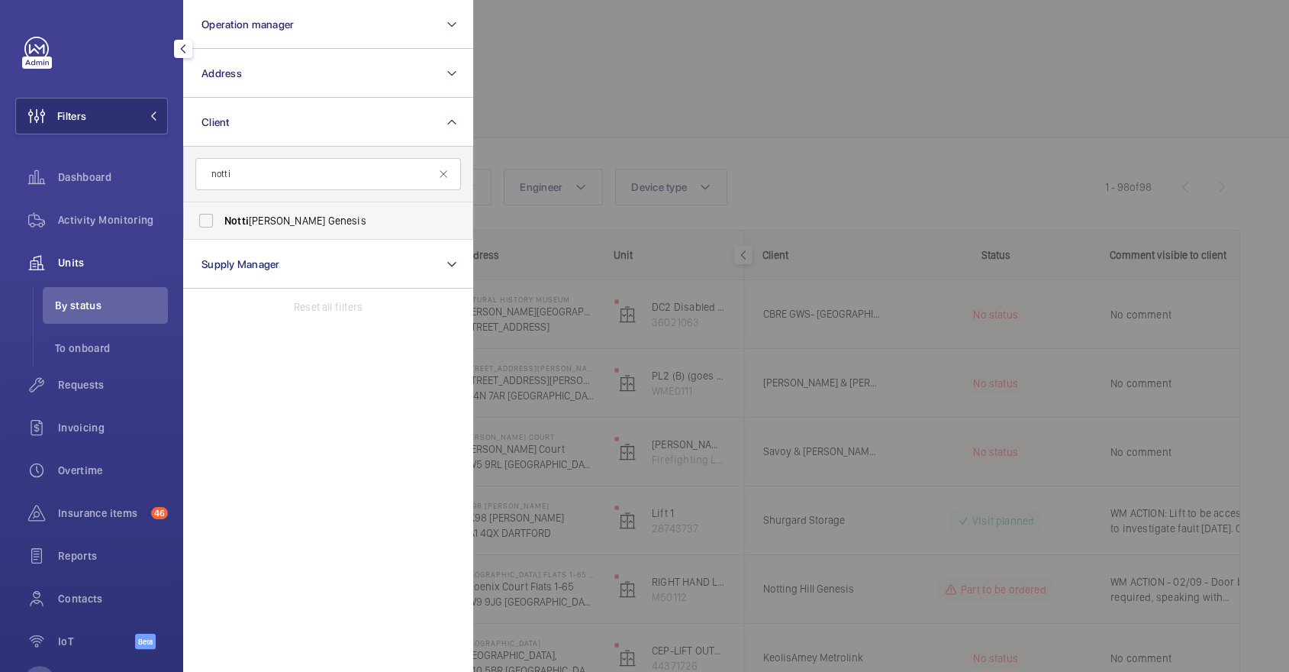
type input "notti"
click at [322, 231] on label "Notti ng Hill Genesis" at bounding box center [317, 220] width 266 height 37
click at [221, 231] on input "Notti ng Hill Genesis" at bounding box center [206, 220] width 31 height 31
checkbox input "true"
click at [954, 366] on div at bounding box center [1117, 336] width 1289 height 672
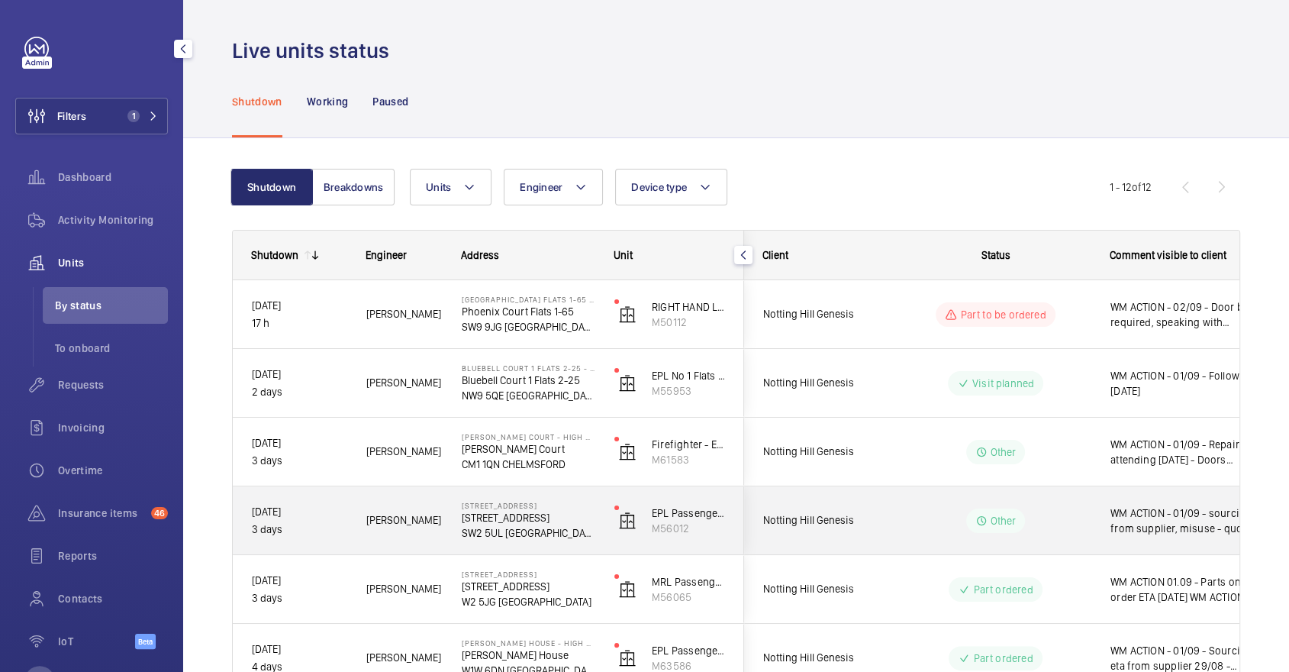
click at [974, 523] on div "Other" at bounding box center [996, 520] width 60 height 24
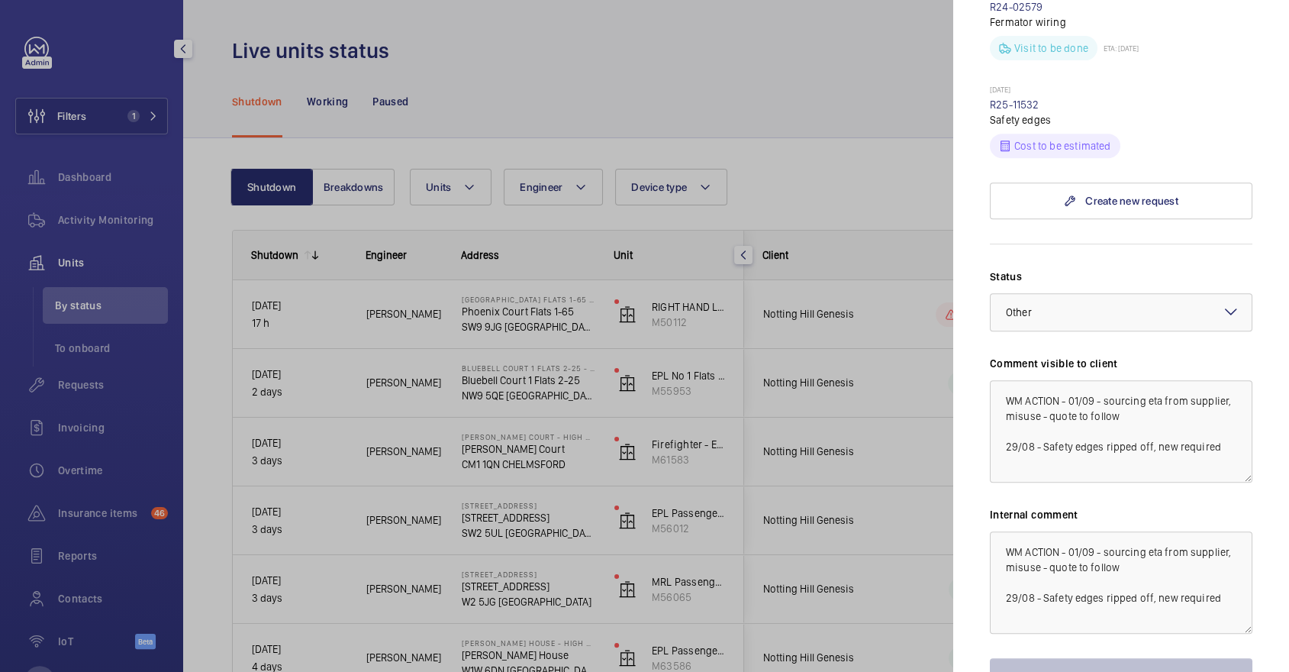
scroll to position [501, 0]
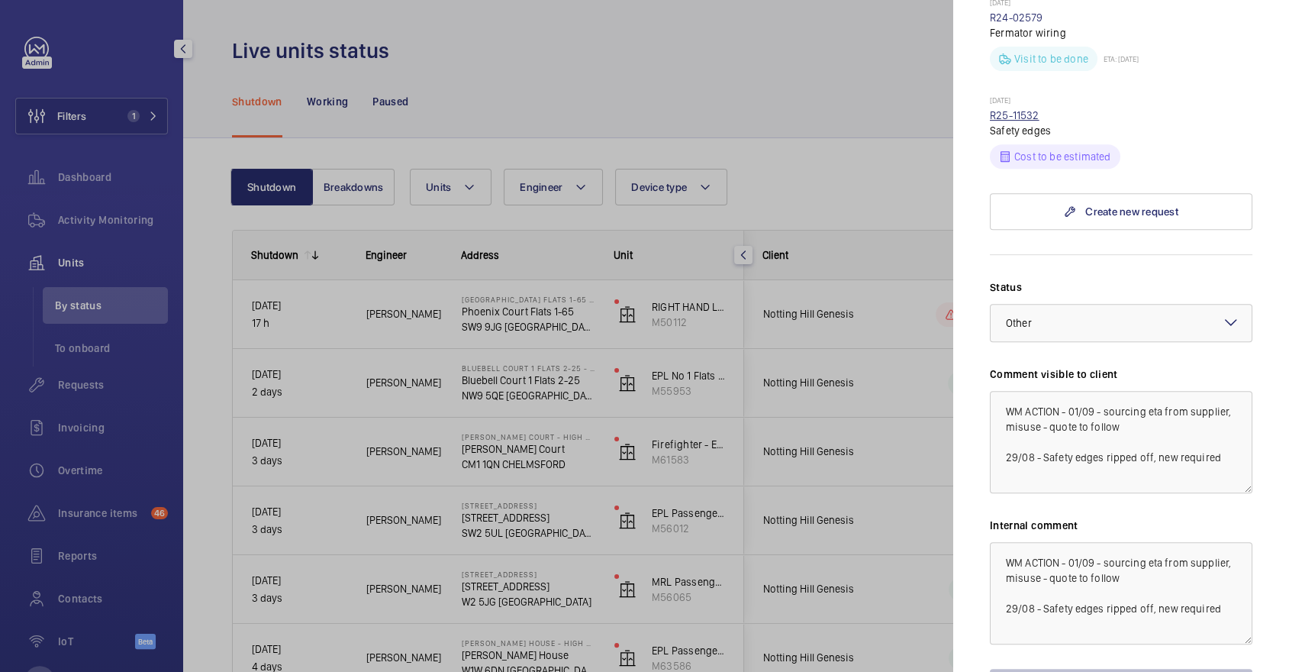
click at [1006, 109] on link "R25-11532" at bounding box center [1015, 115] width 50 height 12
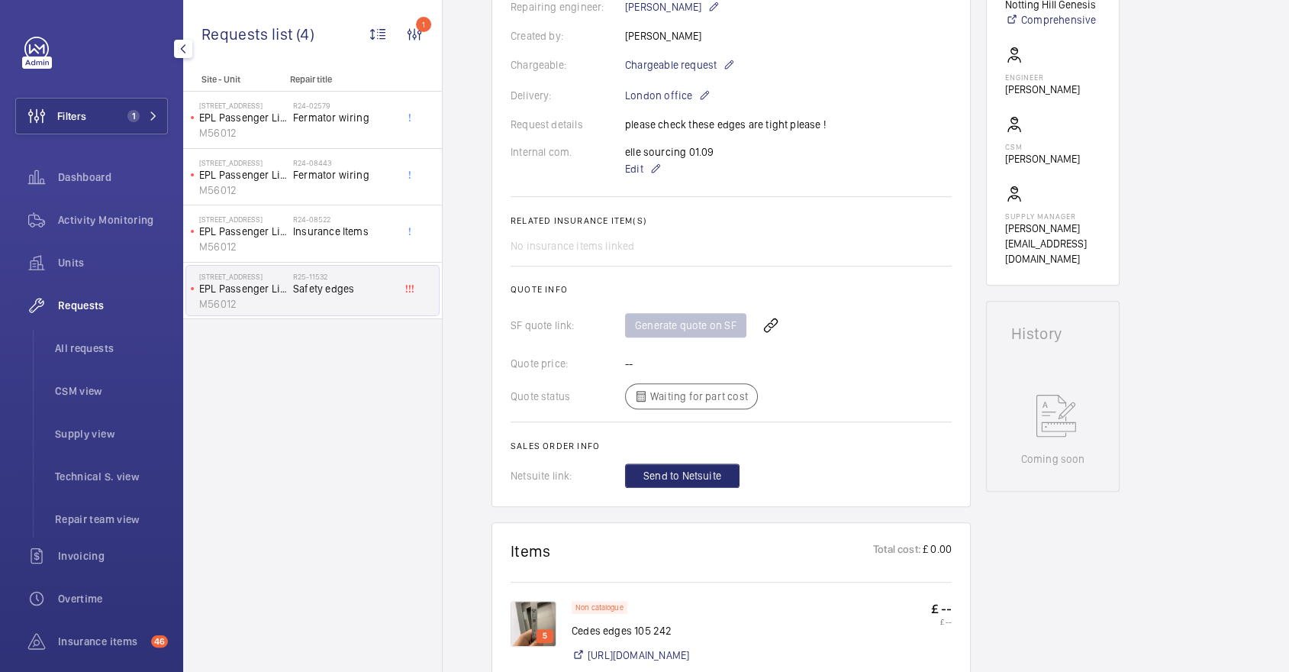
scroll to position [859, 0]
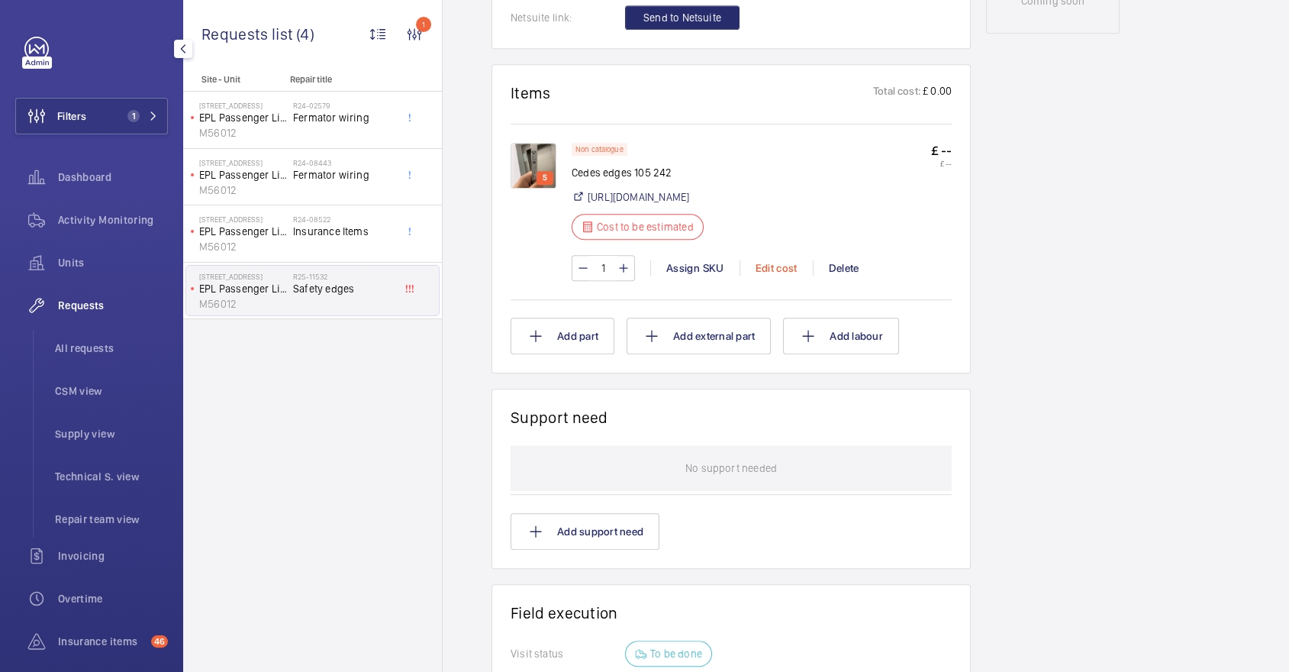
click at [769, 275] on div "Edit cost" at bounding box center [775, 267] width 73 height 15
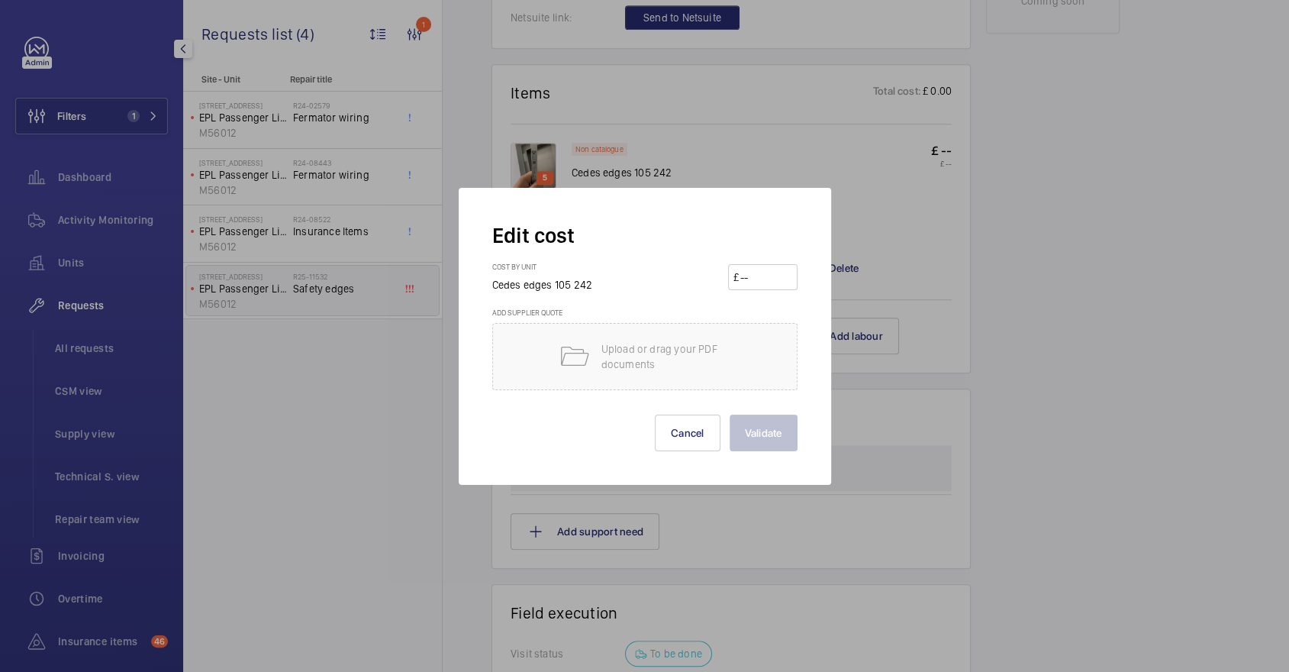
click at [770, 269] on input "number" at bounding box center [765, 277] width 53 height 24
type input "593"
click at [758, 429] on button "Validate" at bounding box center [763, 432] width 68 height 37
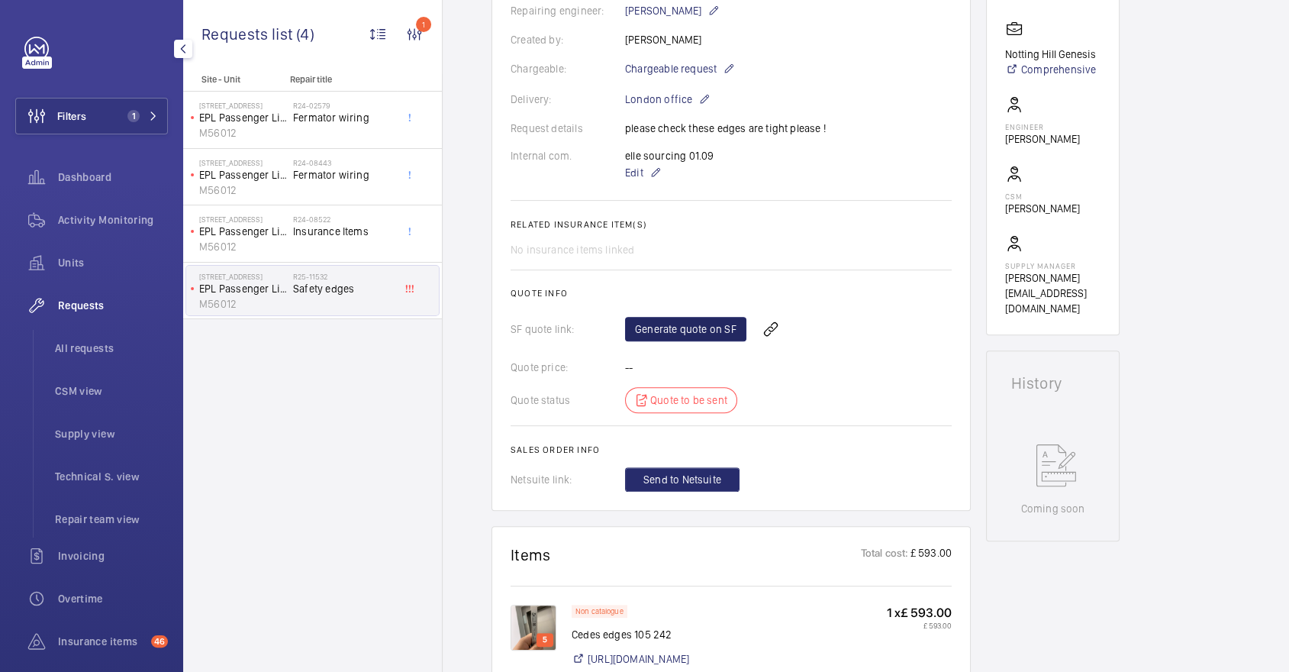
scroll to position [351, 0]
click at [720, 328] on link "Generate quote on SF" at bounding box center [685, 329] width 121 height 24
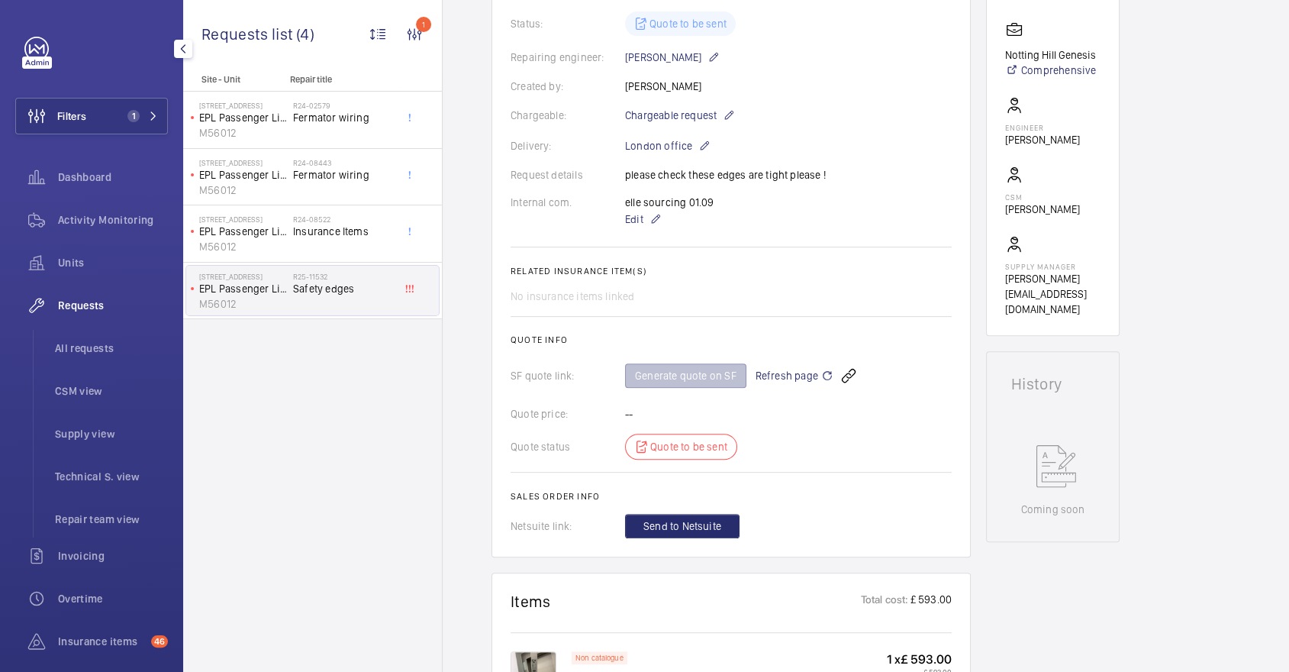
scroll to position [397, 0]
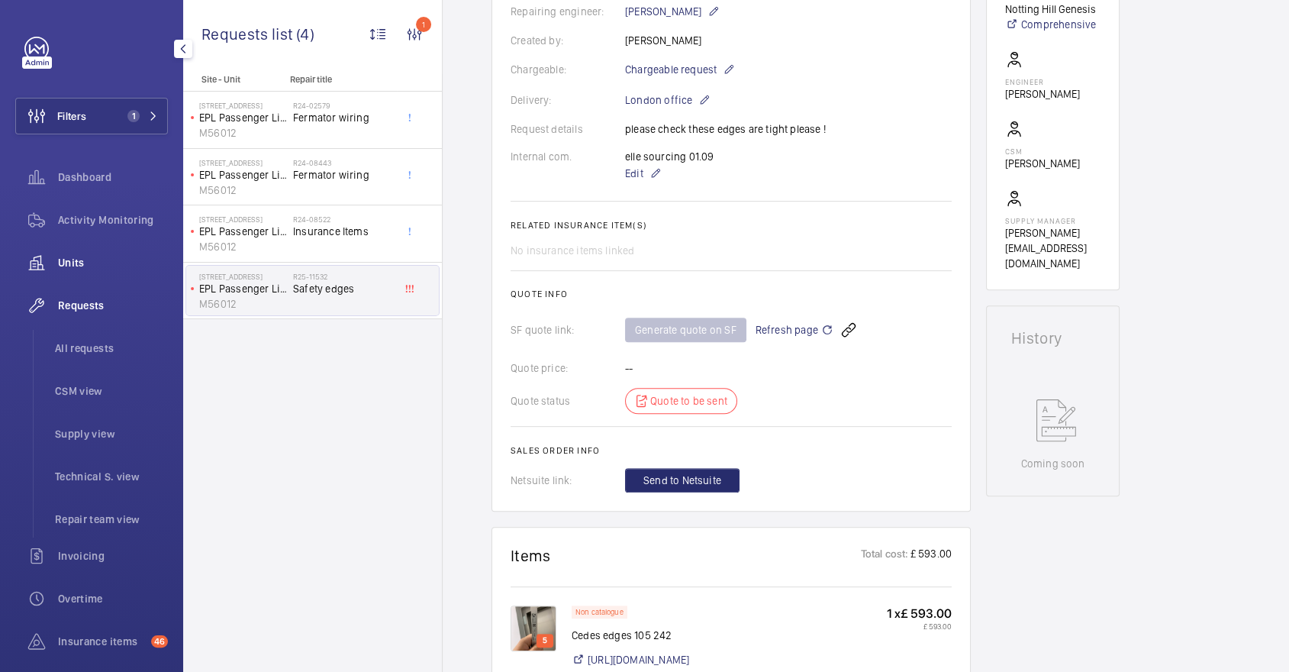
click at [70, 268] on span "Units" at bounding box center [113, 262] width 110 height 15
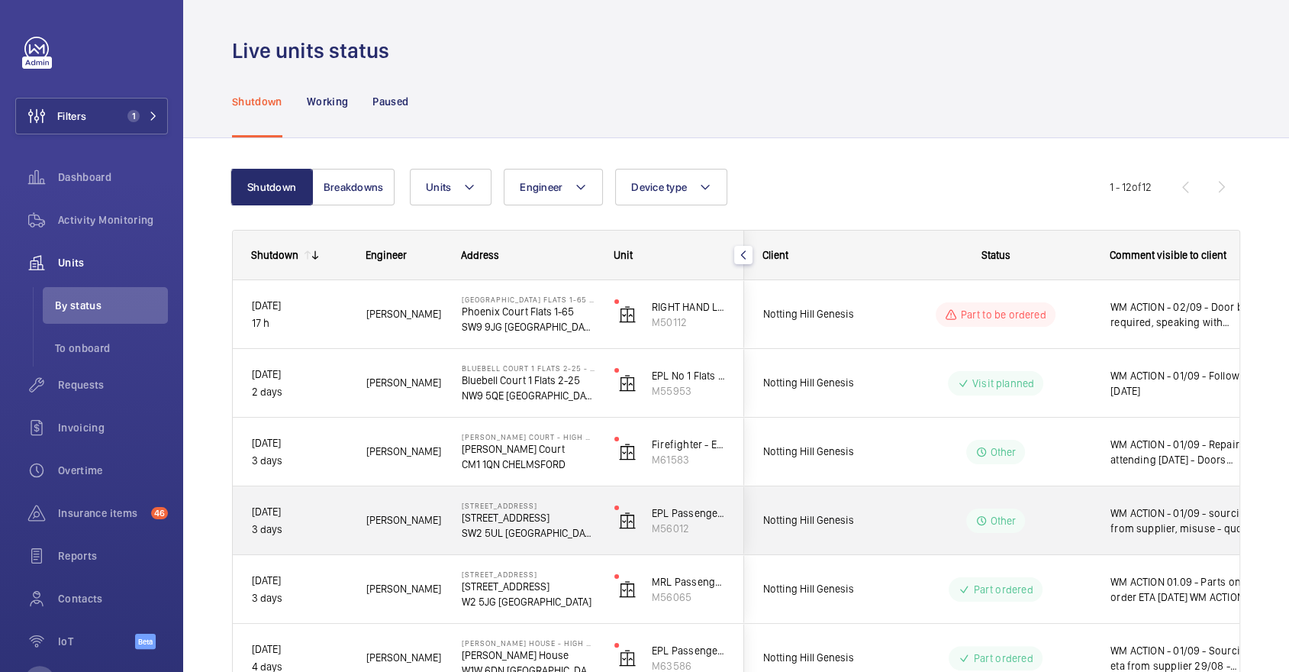
click at [941, 515] on wm-front-pills-cell "Other" at bounding box center [995, 520] width 190 height 24
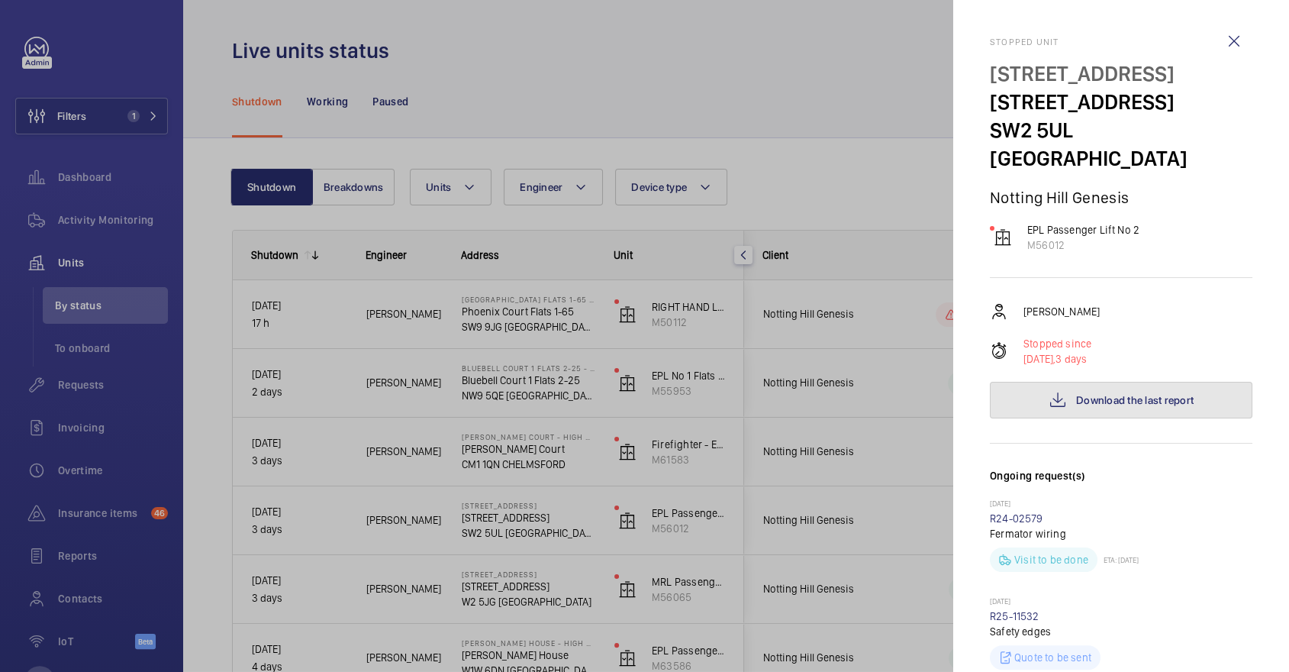
click at [1116, 382] on button "Download the last report" at bounding box center [1121, 400] width 262 height 37
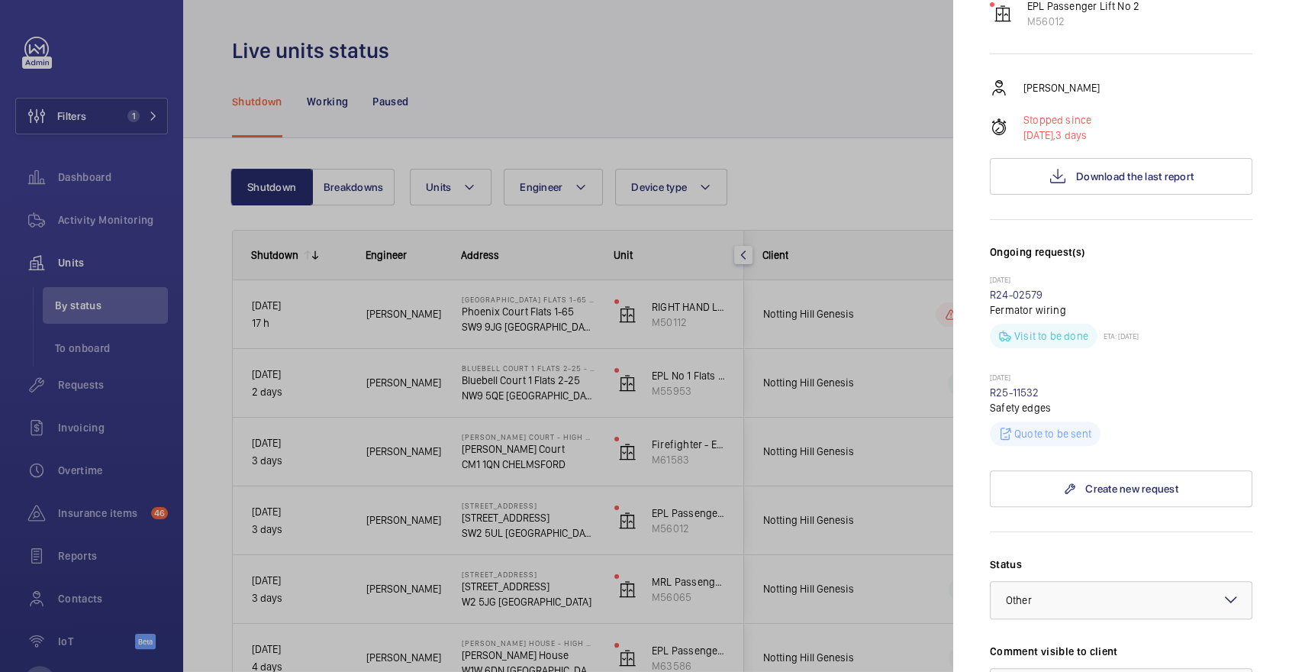
scroll to position [590, 0]
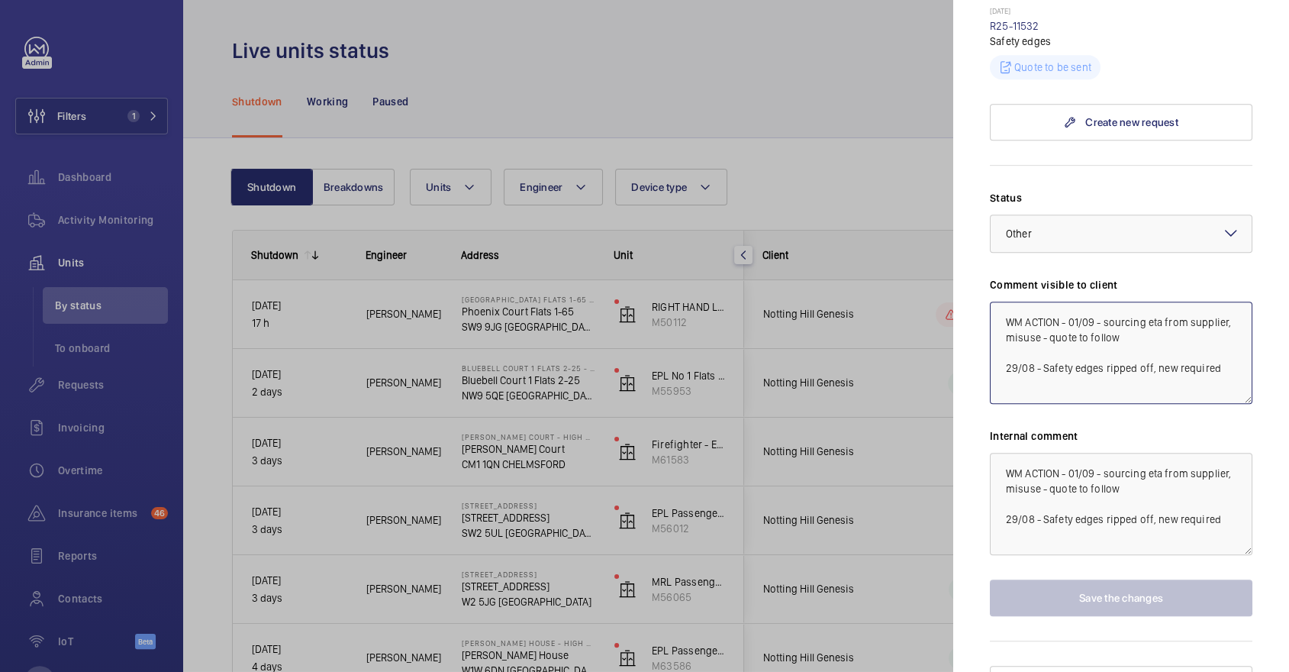
drag, startPoint x: 1131, startPoint y: 309, endPoint x: 1043, endPoint y: 309, distance: 87.8
click at [1043, 309] on textarea "WM ACTION - 01/09 - sourcing eta from supplier, misuse - quote to follow 29/08 …" at bounding box center [1121, 352] width 262 height 102
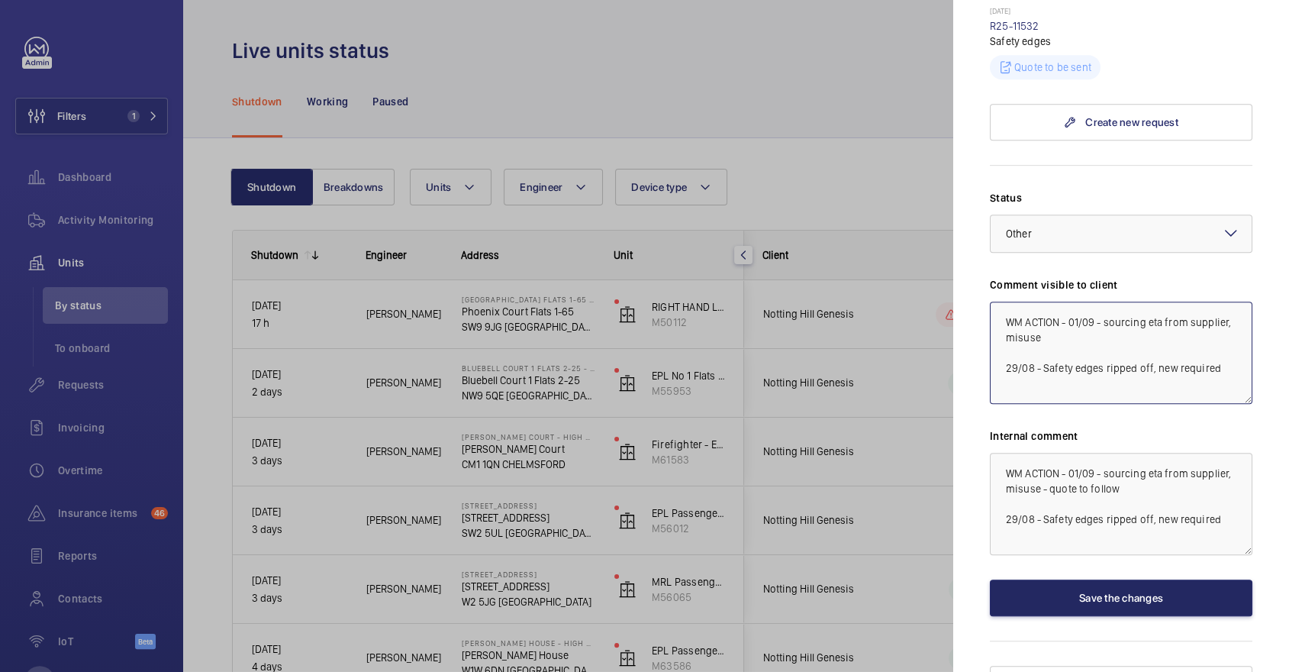
type textarea "WM ACTION - 01/09 - sourcing eta from supplier, misuse 29/08 - Safety edges rip…"
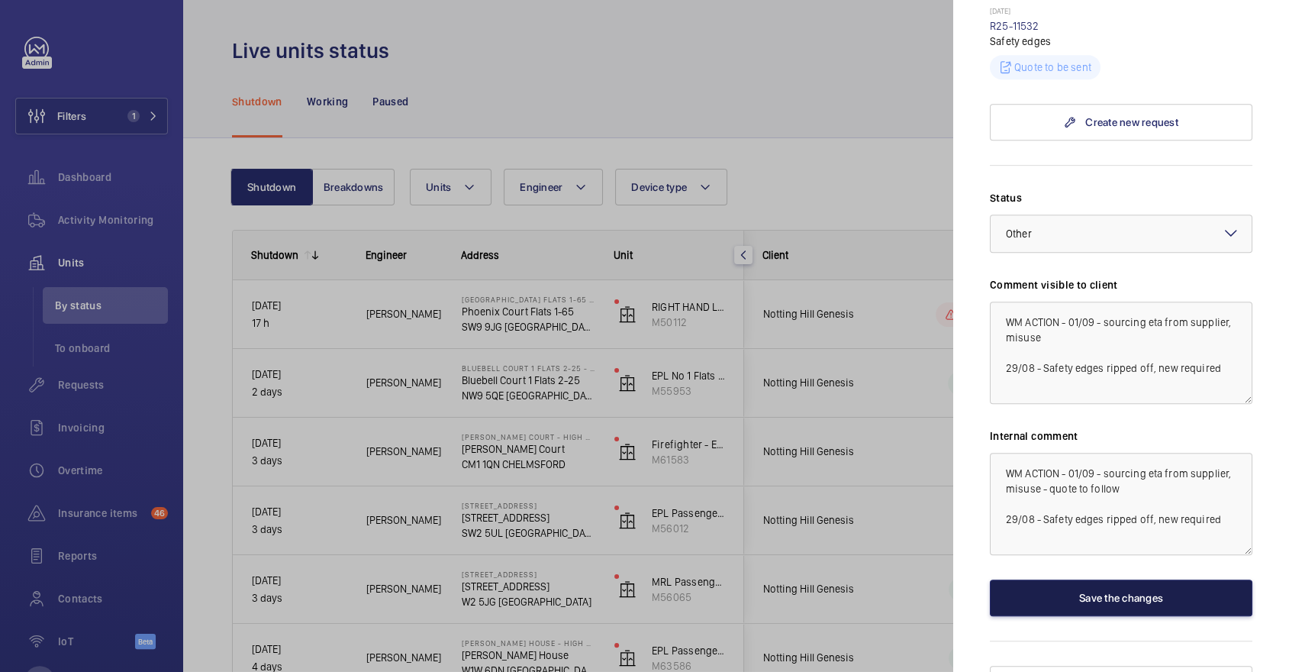
click at [1116, 581] on button "Save the changes" at bounding box center [1121, 597] width 262 height 37
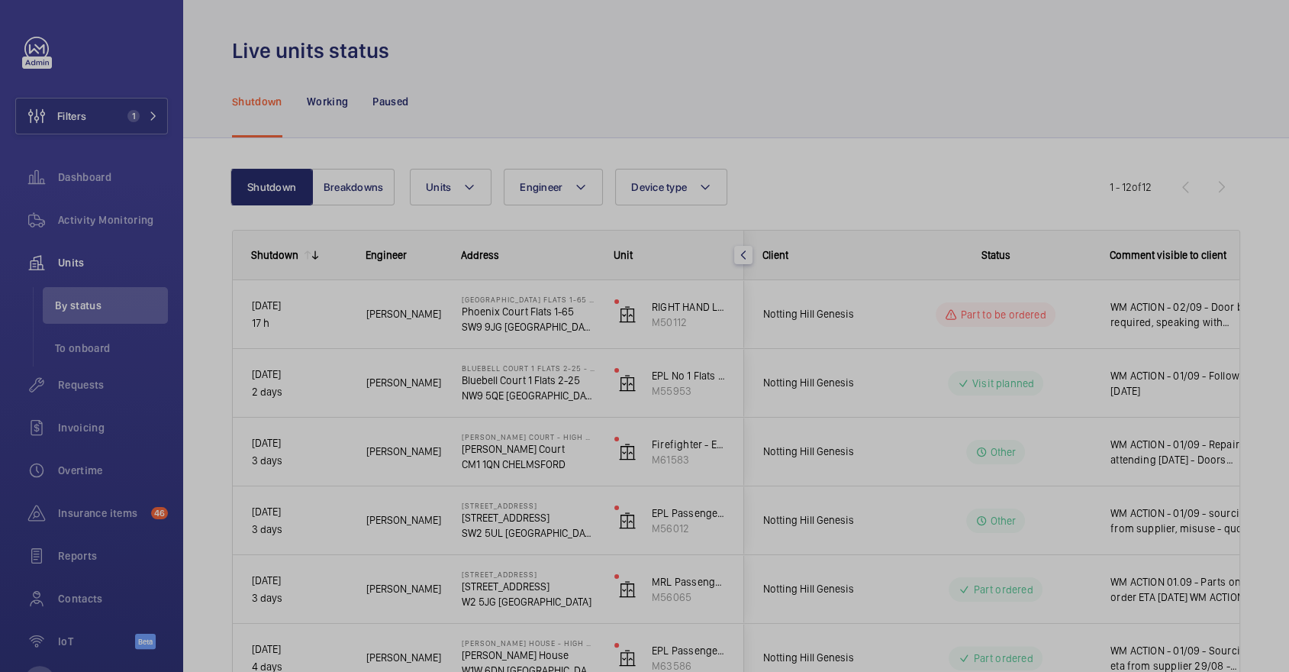
scroll to position [0, 0]
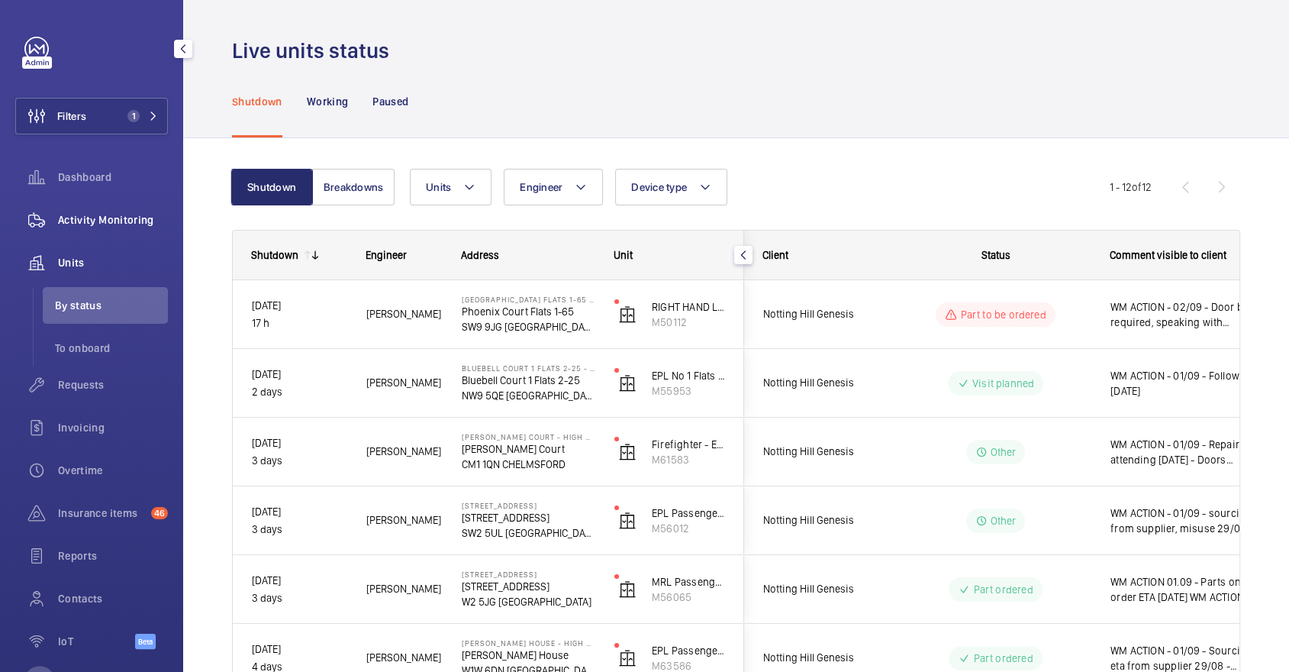
click at [134, 217] on span "Activity Monitoring" at bounding box center [113, 219] width 110 height 15
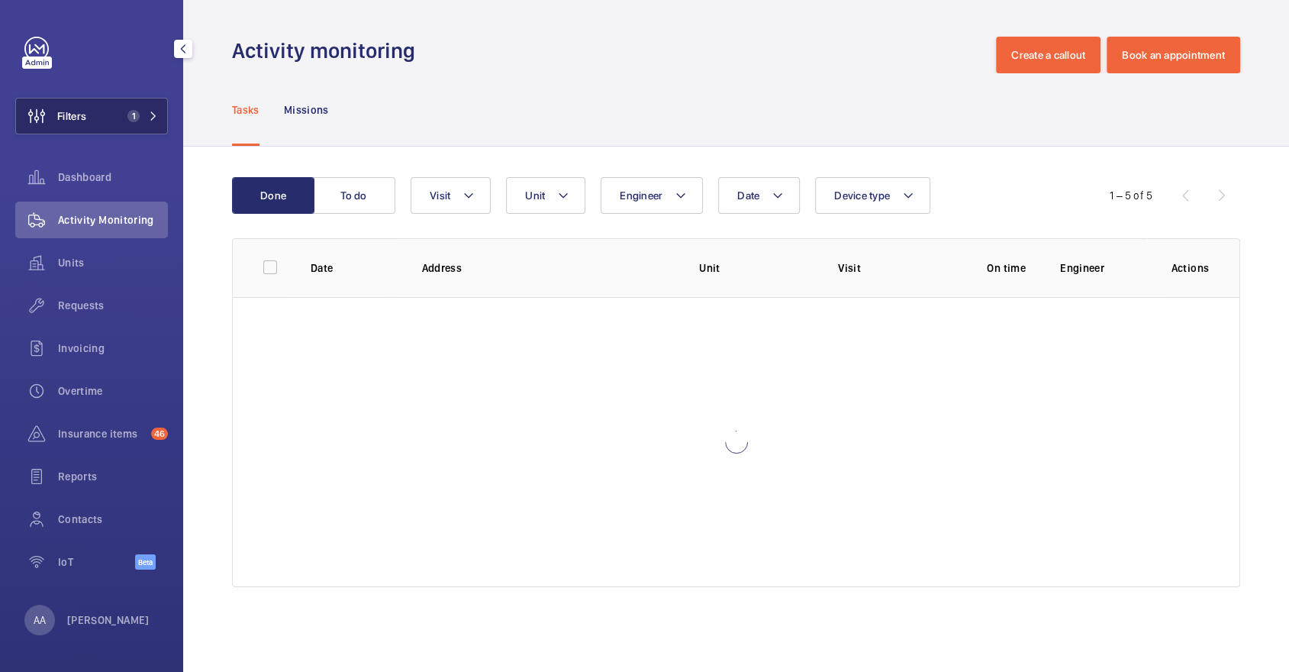
click at [96, 118] on button "Filters 1" at bounding box center [91, 116] width 153 height 37
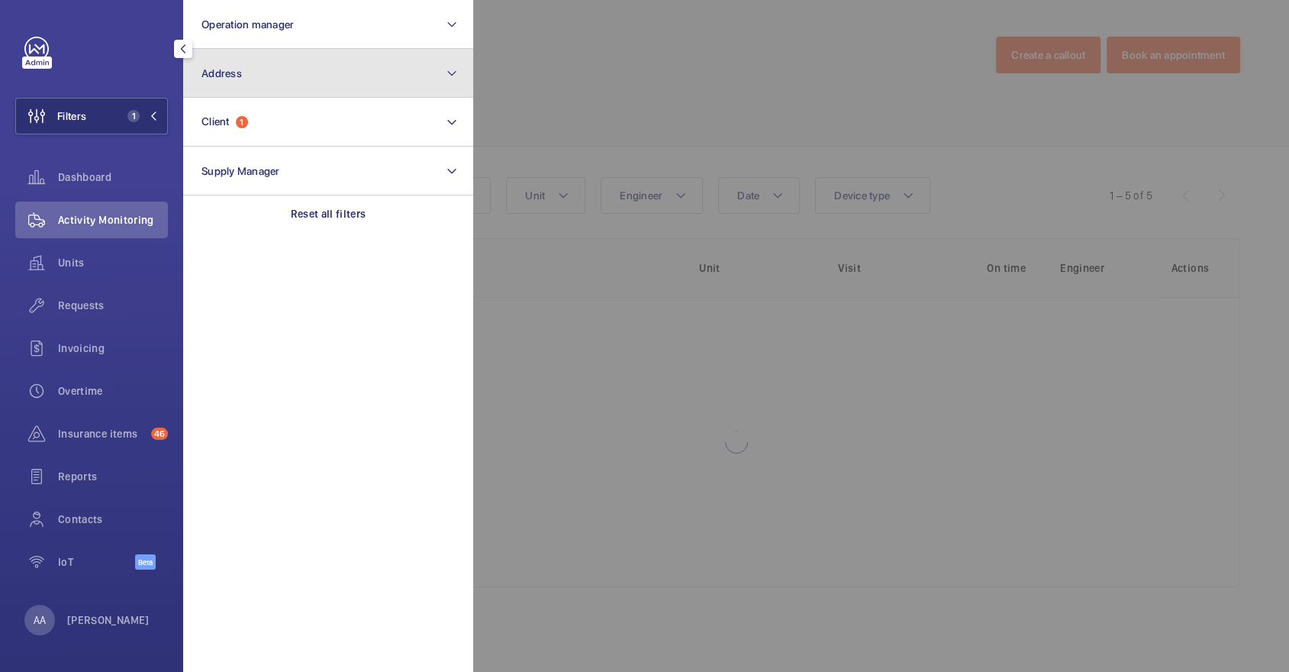
click at [312, 80] on button "Address" at bounding box center [328, 73] width 290 height 49
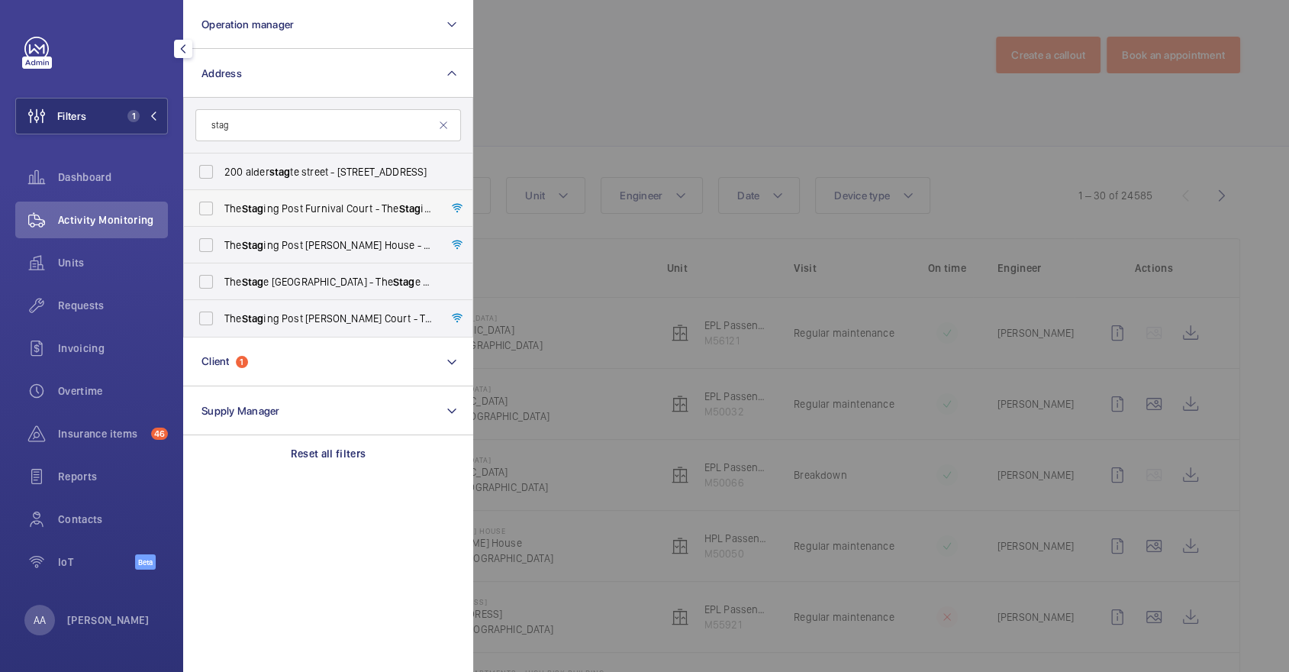
type input "stag"
click at [319, 217] on label "The Stag ing Post Furnival Court - The Stag ing Post Furnival Court, HOUNSLOW T…" at bounding box center [317, 208] width 266 height 37
click at [221, 217] on input "The Stag ing Post Furnival Court - The Stag ing Post Furnival Court, HOUNSLOW T…" at bounding box center [206, 208] width 31 height 31
checkbox input "true"
click at [340, 249] on span "The Stag ing Post Harriott House - High Risk Building - The Stag ing Post Harri…" at bounding box center [329, 244] width 210 height 15
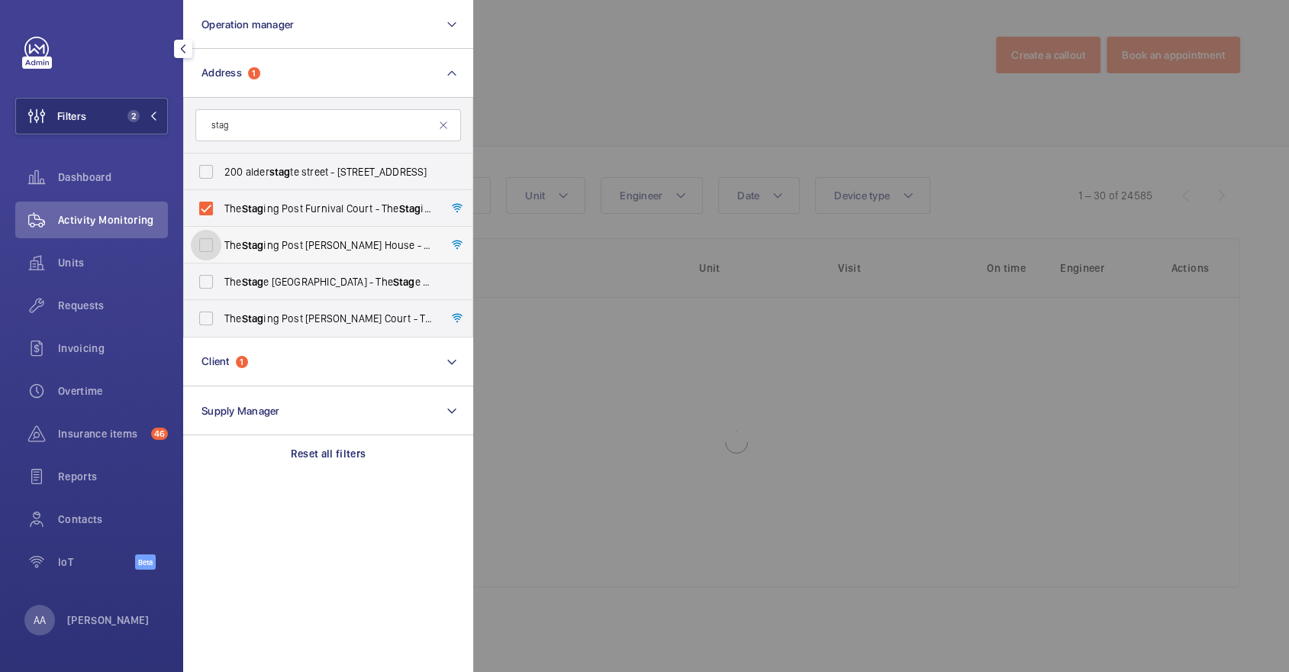
click at [221, 249] on input "The Stag ing Post Harriott House - High Risk Building - The Stag ing Post Harri…" at bounding box center [206, 245] width 31 height 31
checkbox input "true"
click at [354, 302] on label "The Stag ing Post Milton Court - The Stag ing Post Milton Court, LONDON TW3 4DN" at bounding box center [317, 318] width 266 height 37
click at [221, 303] on input "The Stag ing Post Milton Court - The Stag ing Post Milton Court, LONDON TW3 4DN" at bounding box center [206, 318] width 31 height 31
checkbox input "true"
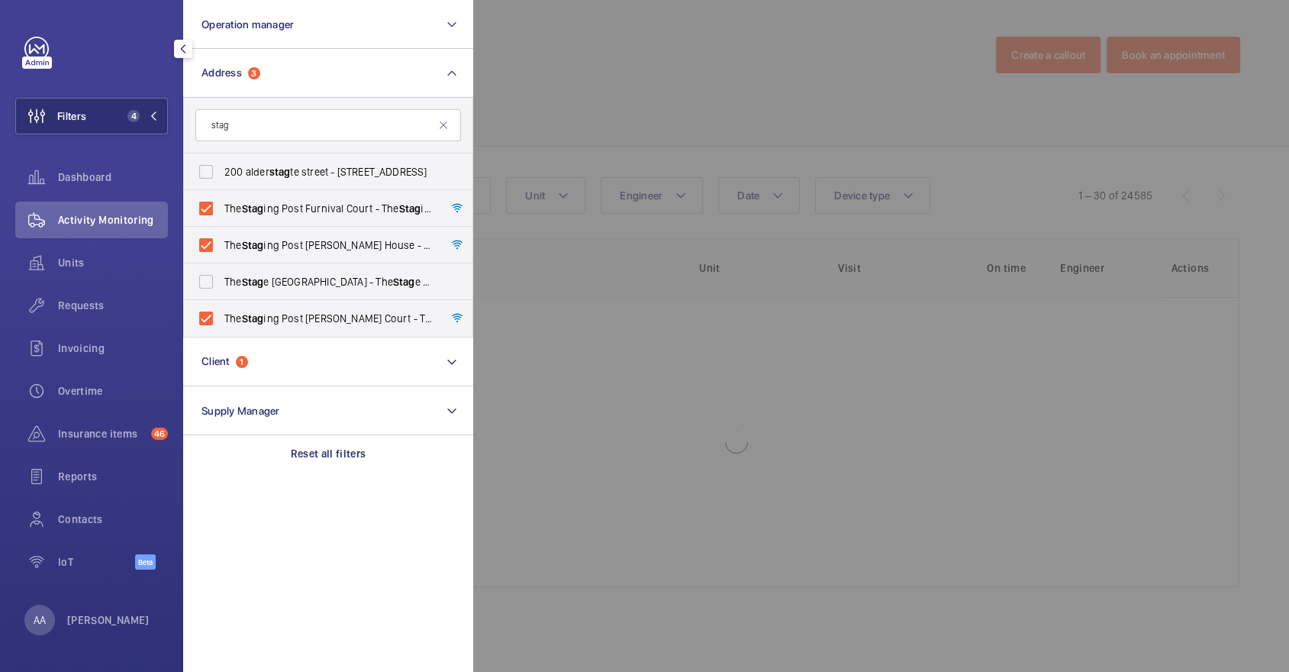
click at [705, 89] on div at bounding box center [1117, 336] width 1289 height 672
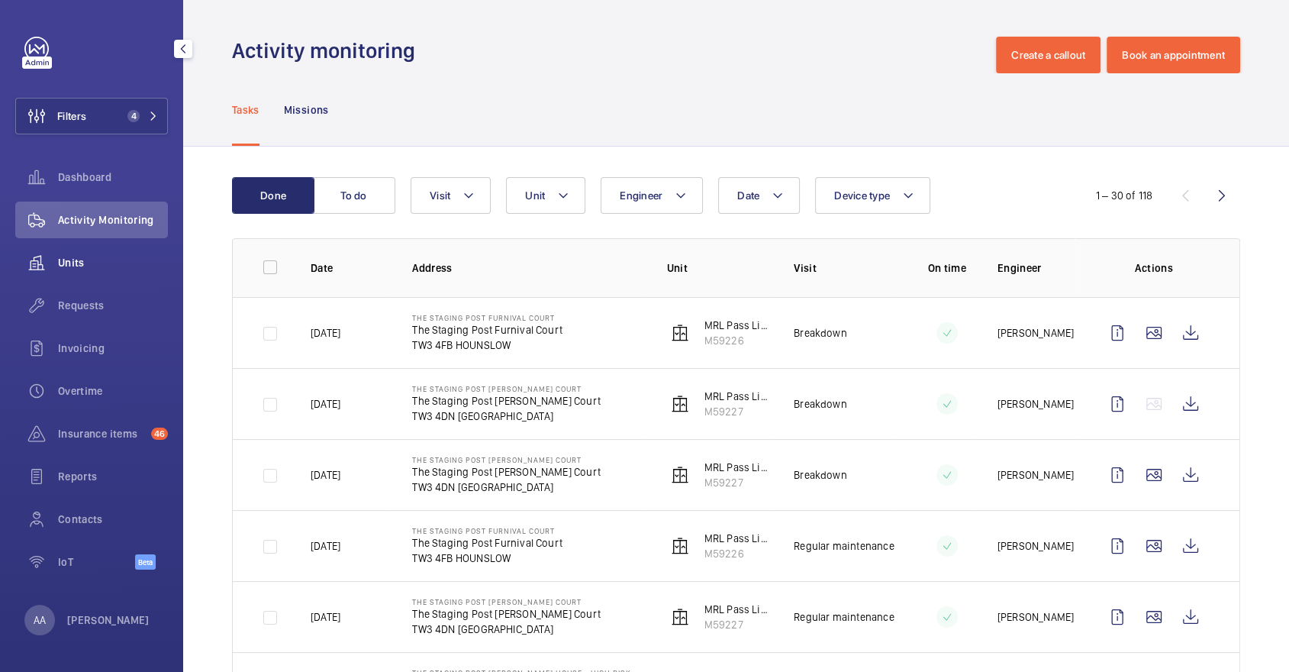
click at [95, 270] on div "Units" at bounding box center [91, 262] width 153 height 37
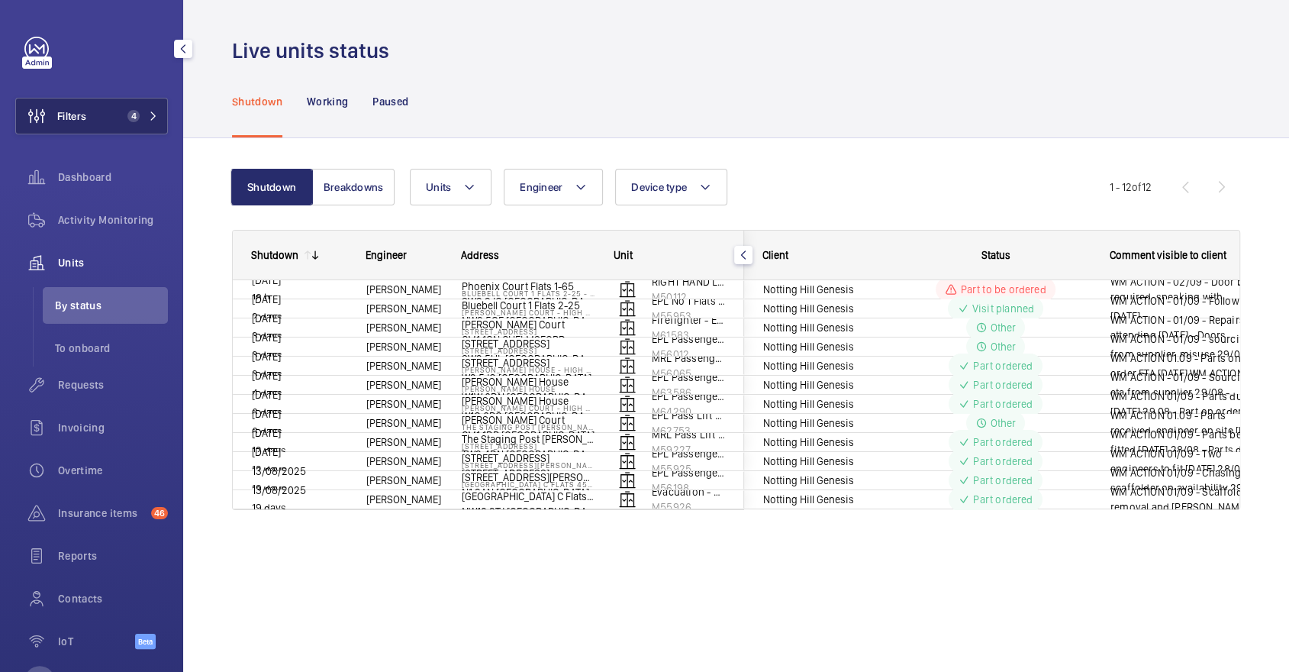
click at [101, 101] on button "Filters 4" at bounding box center [91, 116] width 153 height 37
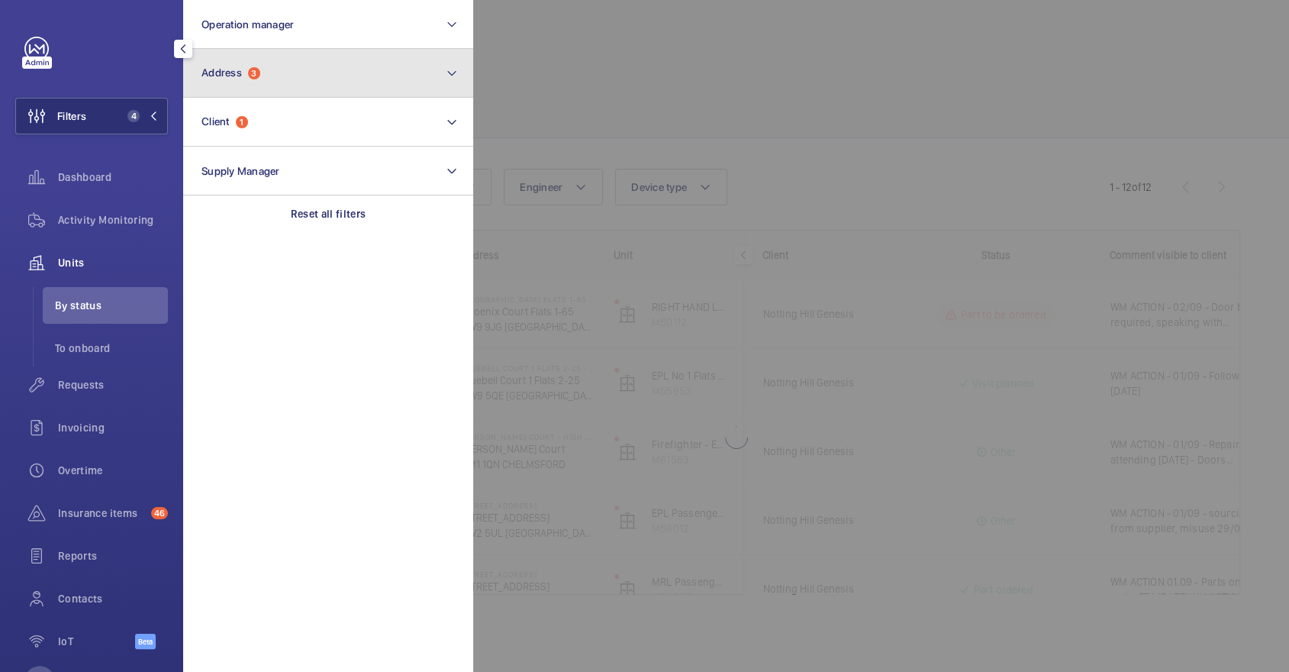
click at [305, 64] on button "Address 3" at bounding box center [328, 73] width 290 height 49
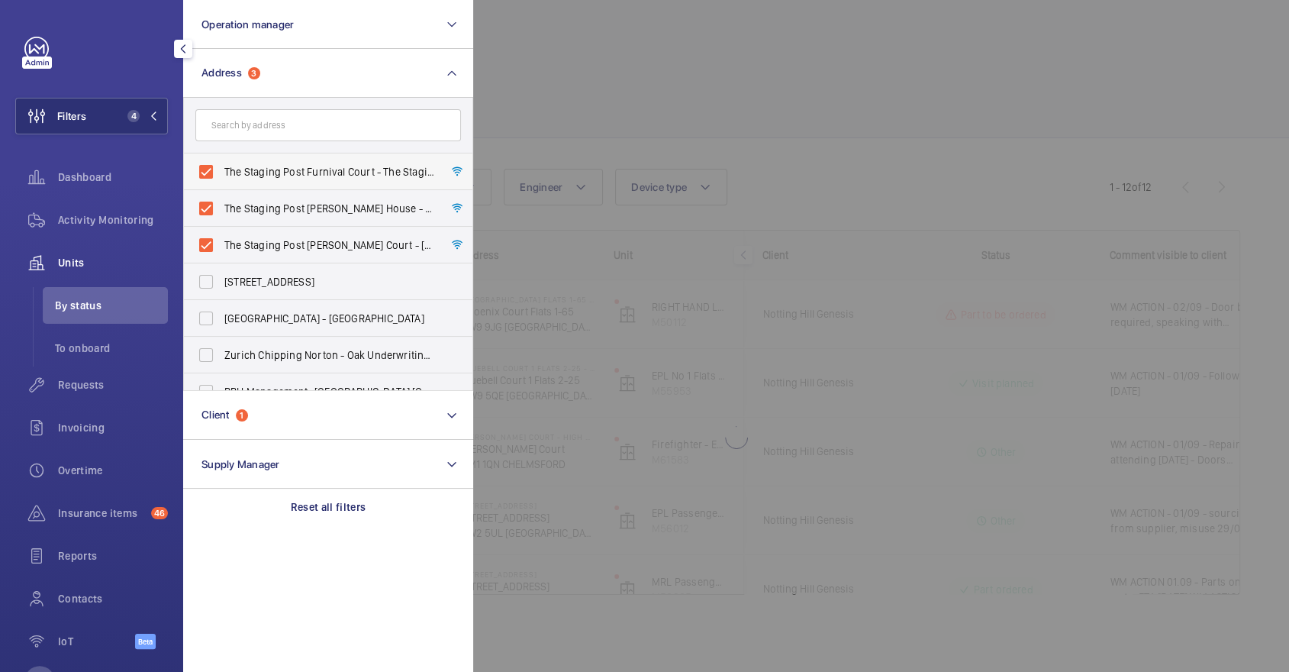
click at [292, 159] on label "The Staging Post Furnival Court - The Staging Post Furnival Court, HOUNSLOW TW3…" at bounding box center [317, 171] width 266 height 37
click at [221, 159] on input "The Staging Post Furnival Court - The Staging Post Furnival Court, HOUNSLOW TW3…" at bounding box center [206, 171] width 31 height 31
checkbox input "false"
click at [311, 213] on span "The Staging Post Harriott House - High Risk Building - The Staging Post Harriot…" at bounding box center [329, 208] width 210 height 15
click at [221, 213] on input "The Staging Post Harriott House - High Risk Building - The Staging Post Harriot…" at bounding box center [206, 208] width 31 height 31
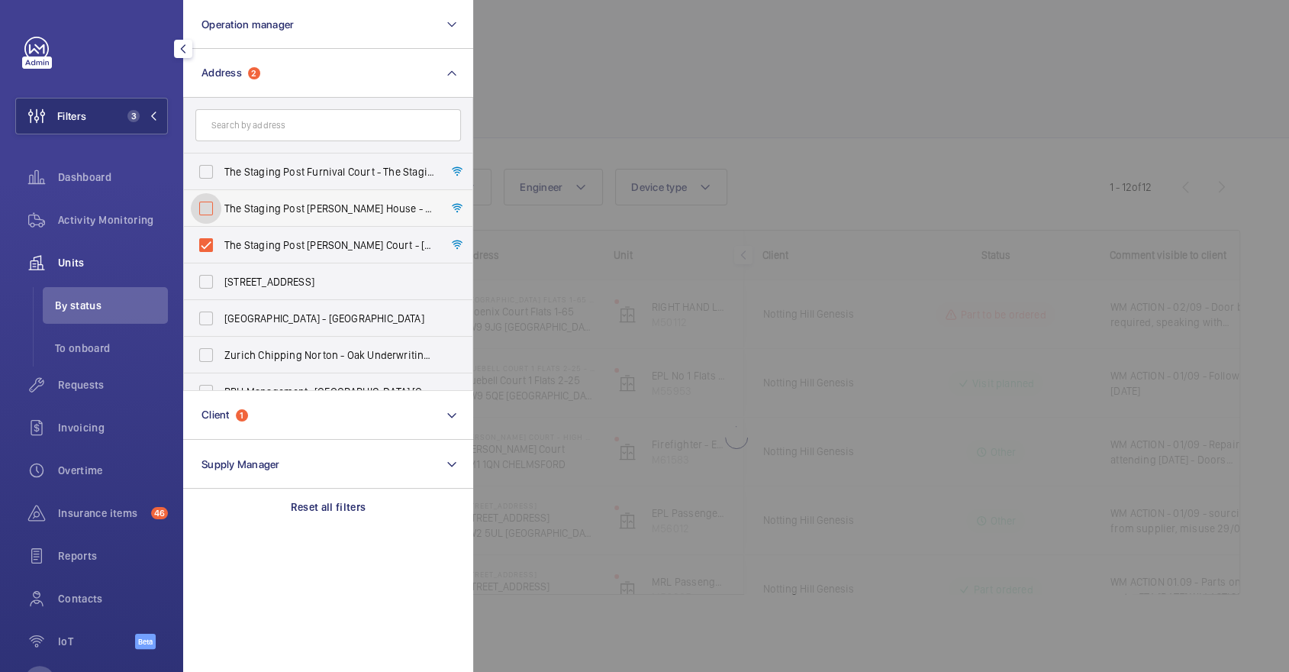
checkbox input "false"
click at [323, 248] on span "The Staging Post Milton Court - The Staging Post Milton Court, LONDON TW3 4DN" at bounding box center [329, 244] width 210 height 15
click at [221, 248] on input "The Staging Post Milton Court - The Staging Post Milton Court, LONDON TW3 4DN" at bounding box center [206, 245] width 31 height 31
checkbox input "false"
click at [777, 158] on div at bounding box center [1117, 336] width 1289 height 672
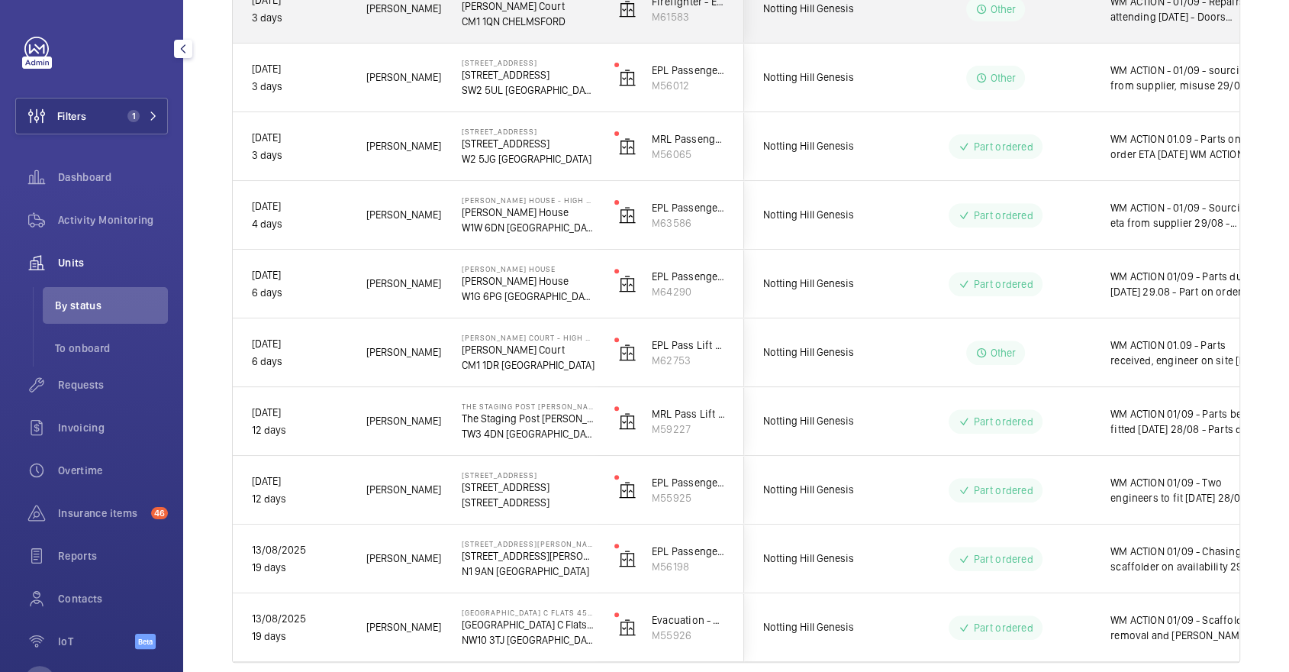
scroll to position [506, 0]
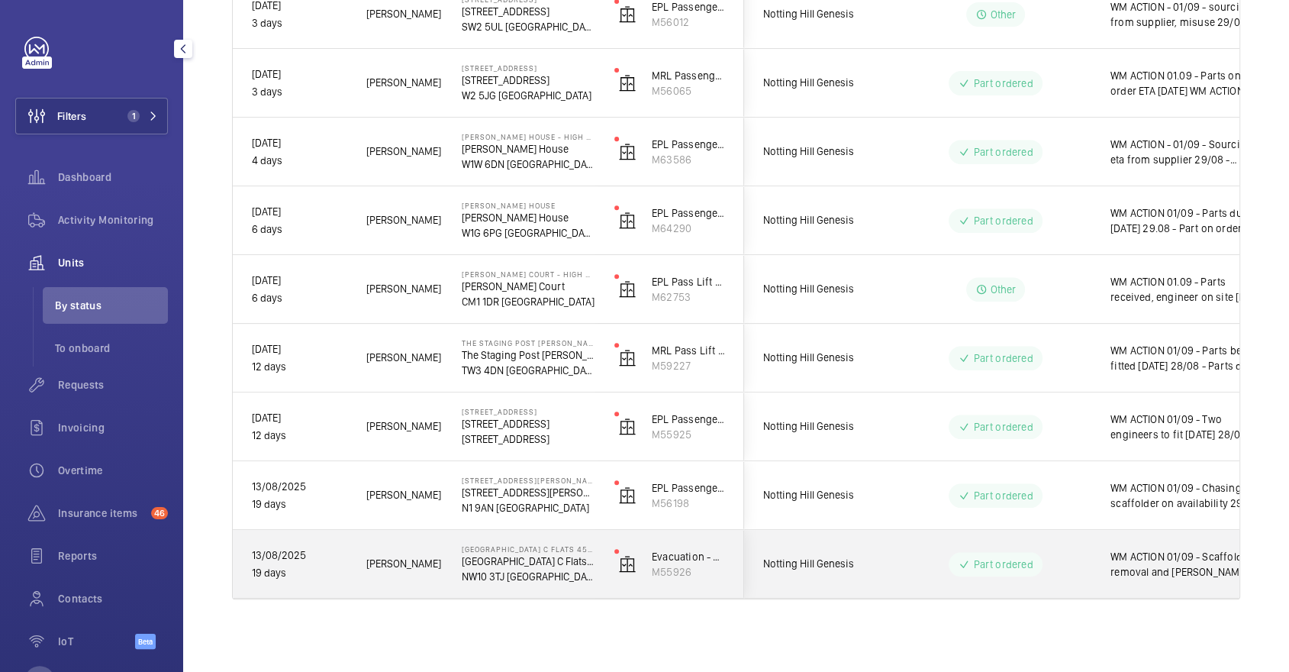
click at [842, 543] on div "Notting Hill Genesis" at bounding box center [813, 563] width 136 height 48
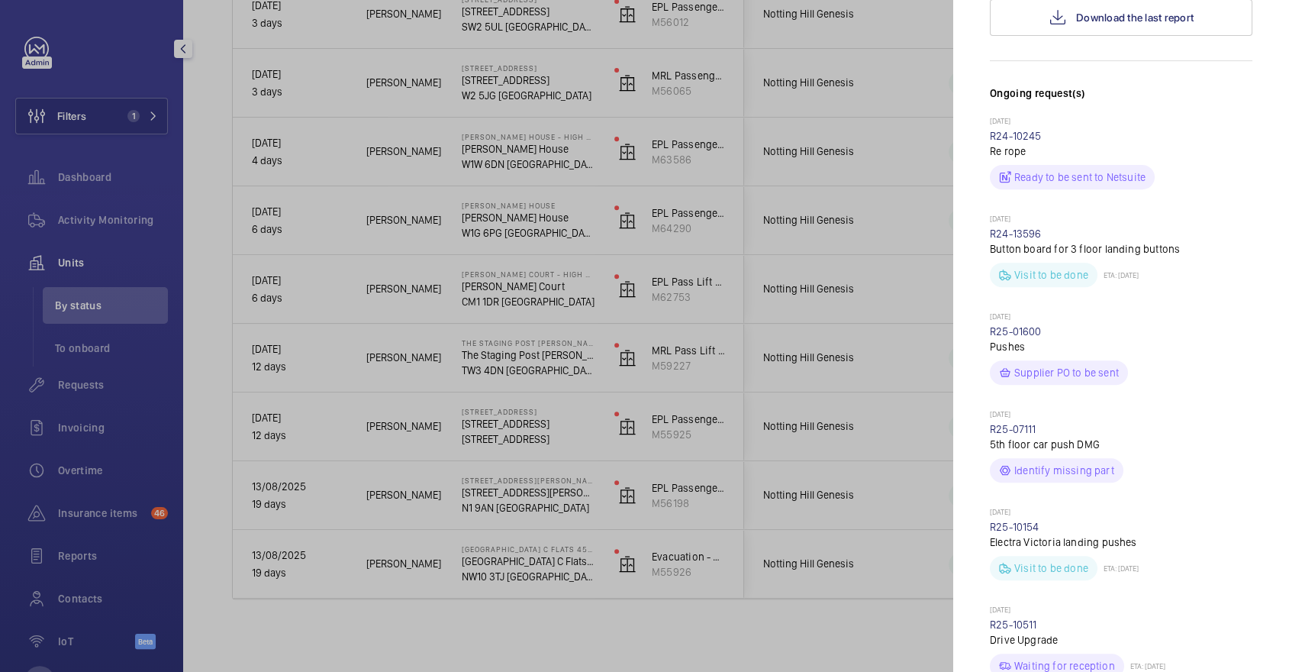
scroll to position [956, 0]
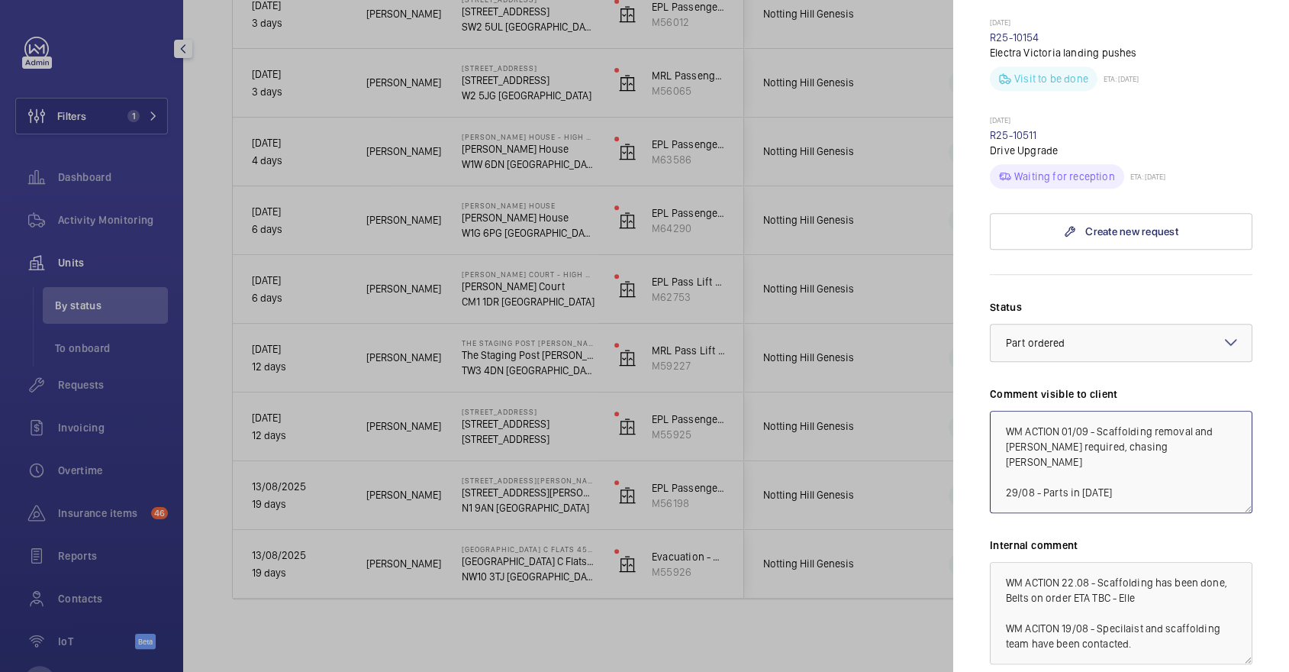
drag, startPoint x: 1067, startPoint y: 401, endPoint x: 1138, endPoint y: 421, distance: 74.4
click at [1141, 424] on textarea "WM ACTION 01/09 - Scaffolding removal and pulley required, chasing eta 29/08 - …" at bounding box center [1121, 462] width 262 height 102
click at [1106, 411] on textarea "WM ACTION 01/09 - Drive has been lost in transit 29/08 - Parts in today 28/08 -…" at bounding box center [1121, 462] width 262 height 102
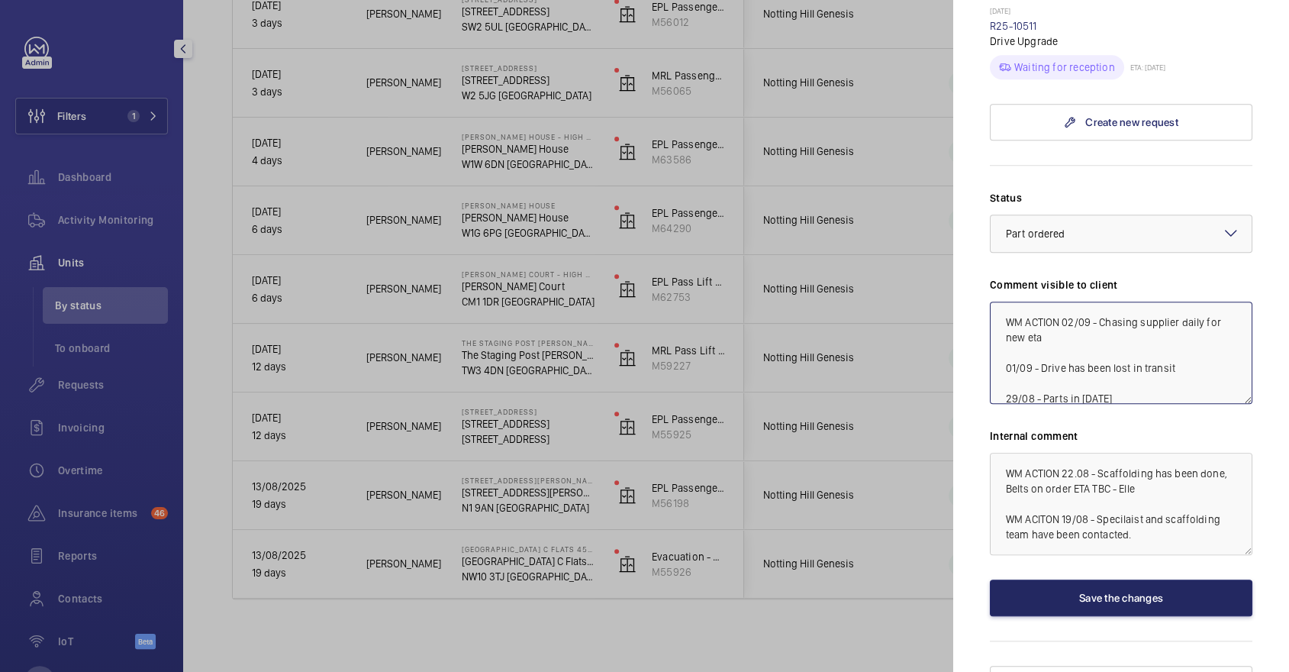
type textarea "WM ACTION 02/09 - Chasing supplier daily for new eta 01/09 - Drive has been los…"
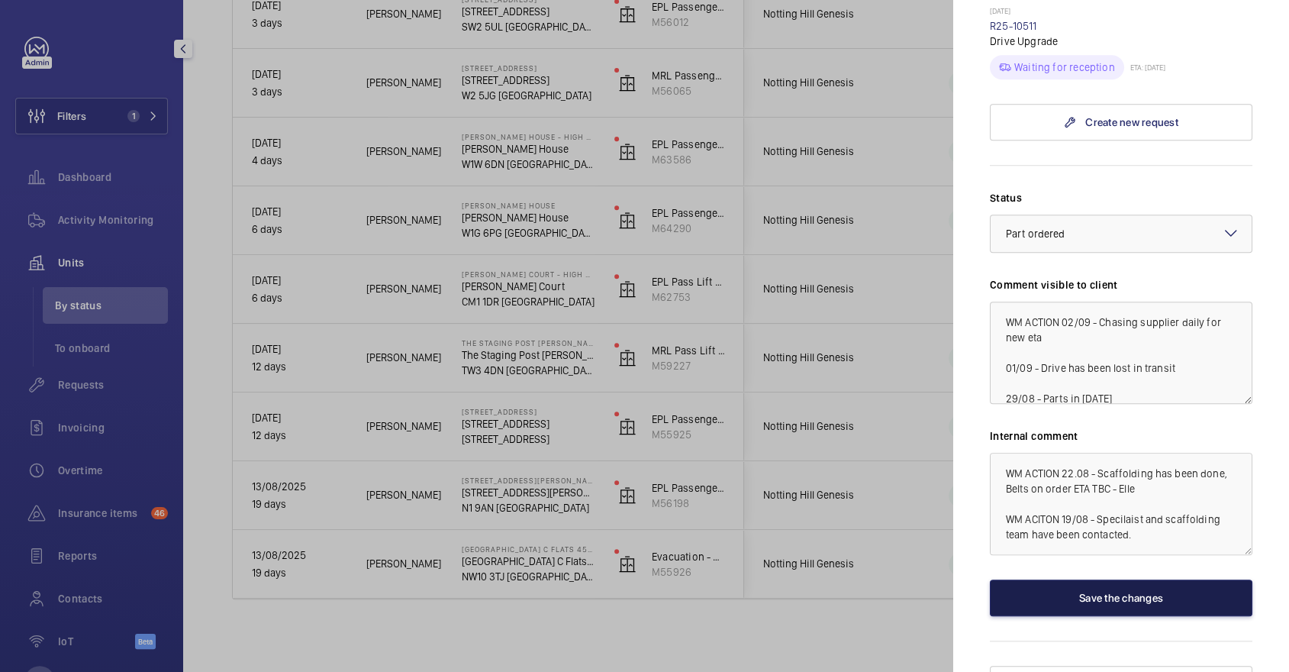
click at [1135, 579] on button "Save the changes" at bounding box center [1121, 597] width 262 height 37
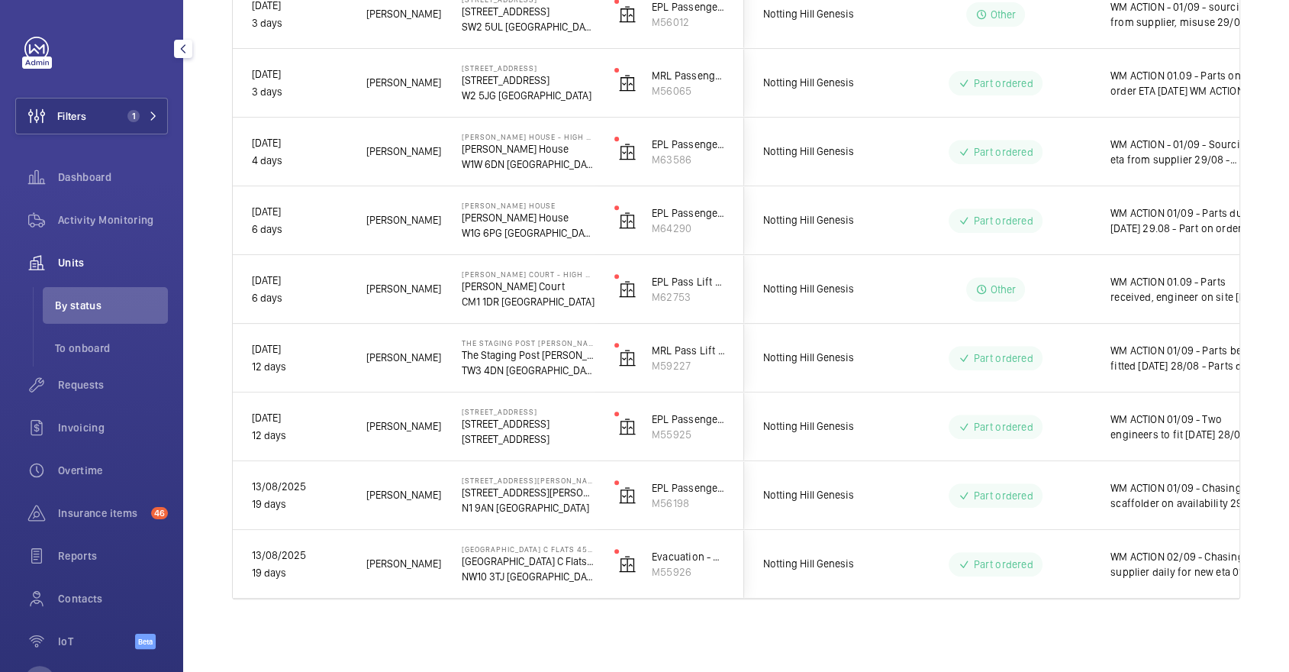
click at [74, 198] on div "Dashboard" at bounding box center [91, 180] width 153 height 43
click at [89, 209] on div "Activity Monitoring" at bounding box center [91, 219] width 153 height 37
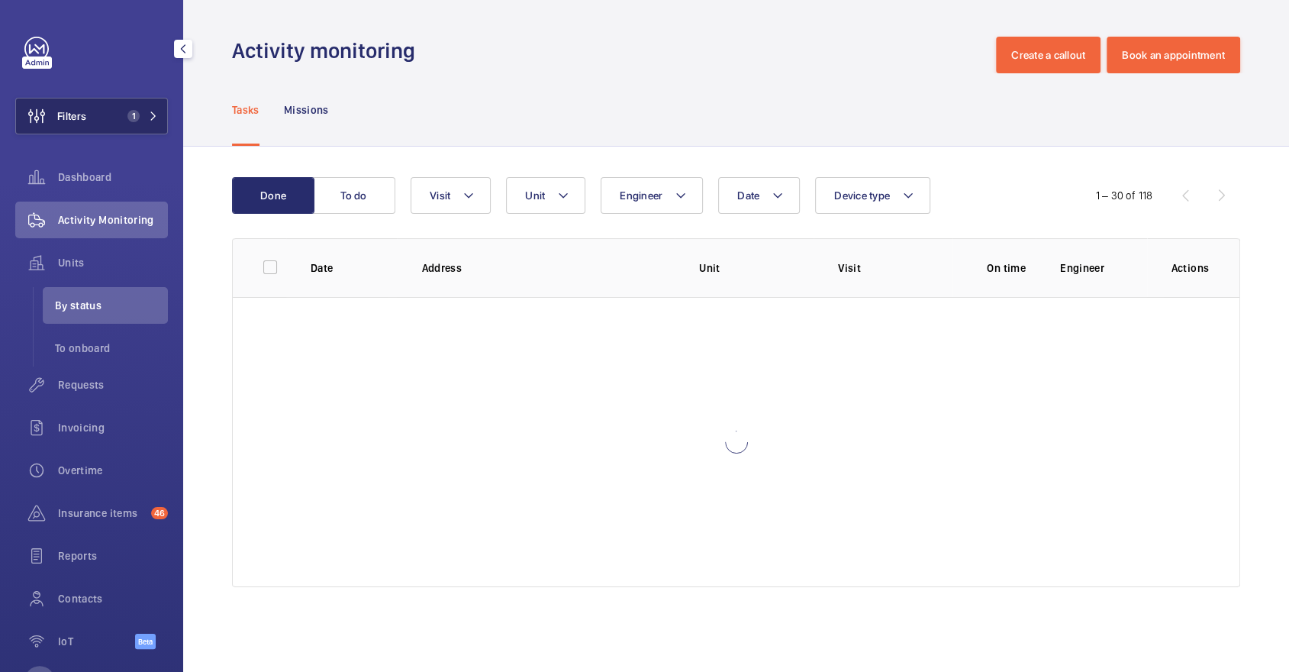
click at [80, 113] on span "Filters" at bounding box center [71, 115] width 29 height 15
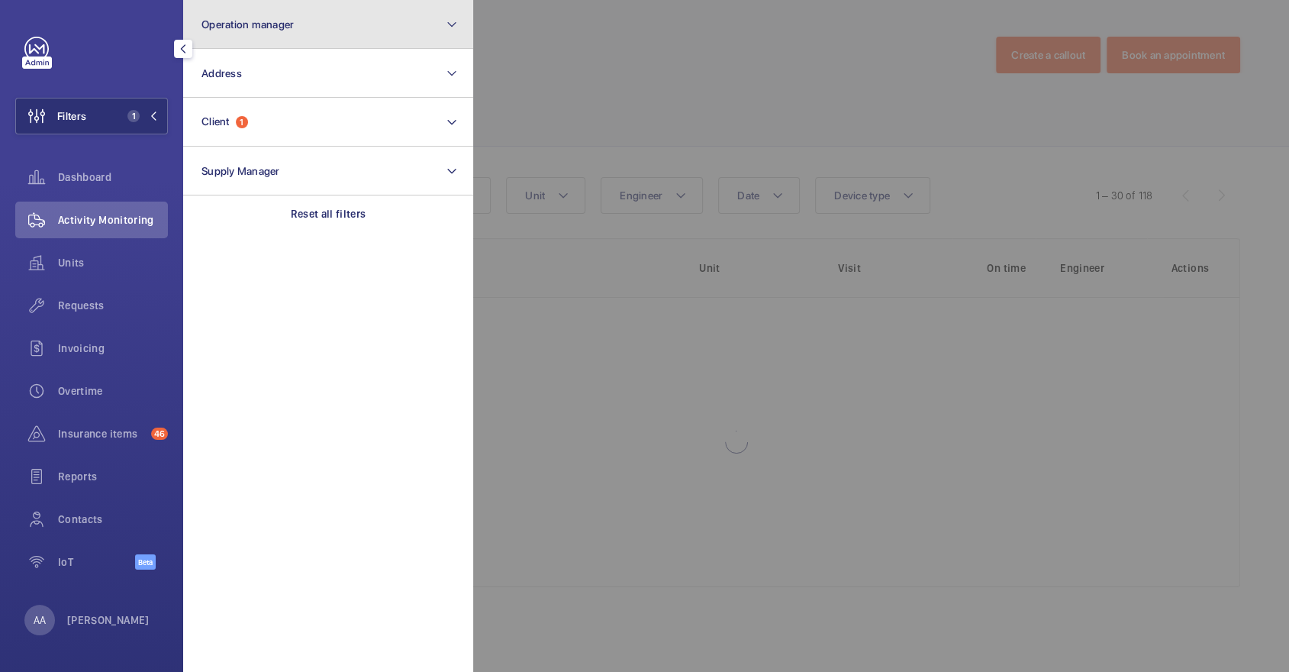
click at [296, 45] on button "Operation manager" at bounding box center [328, 24] width 290 height 49
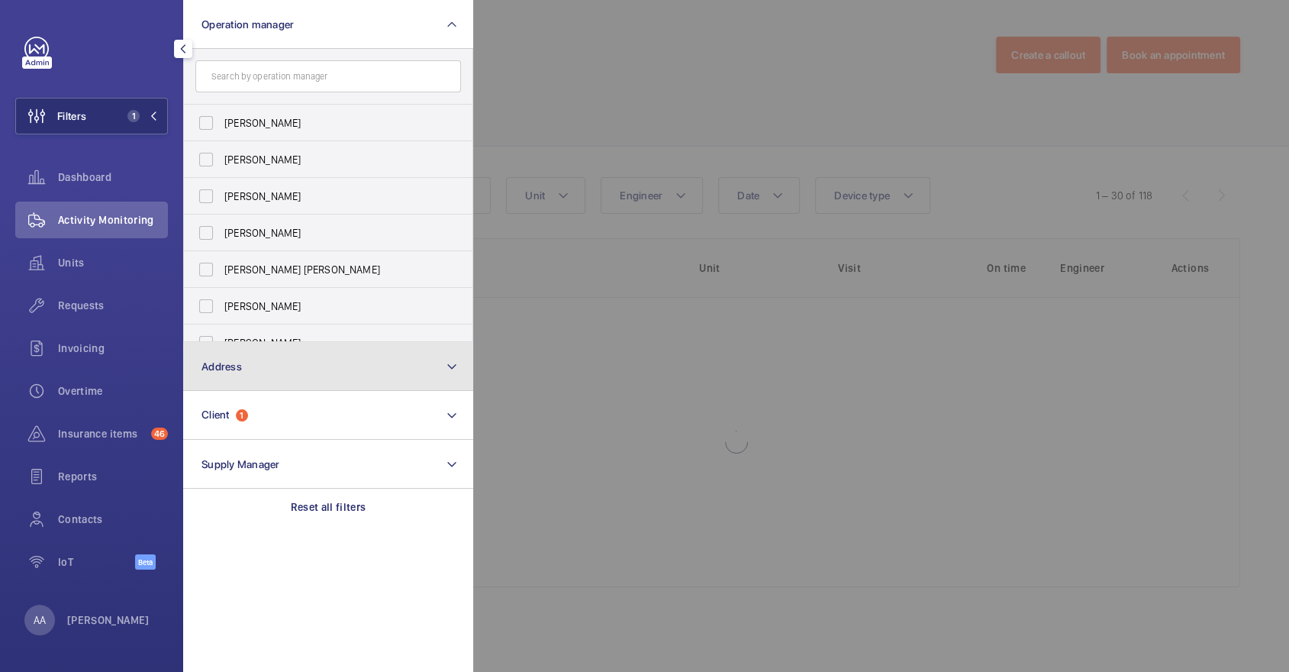
click at [286, 349] on button "Address" at bounding box center [328, 366] width 290 height 49
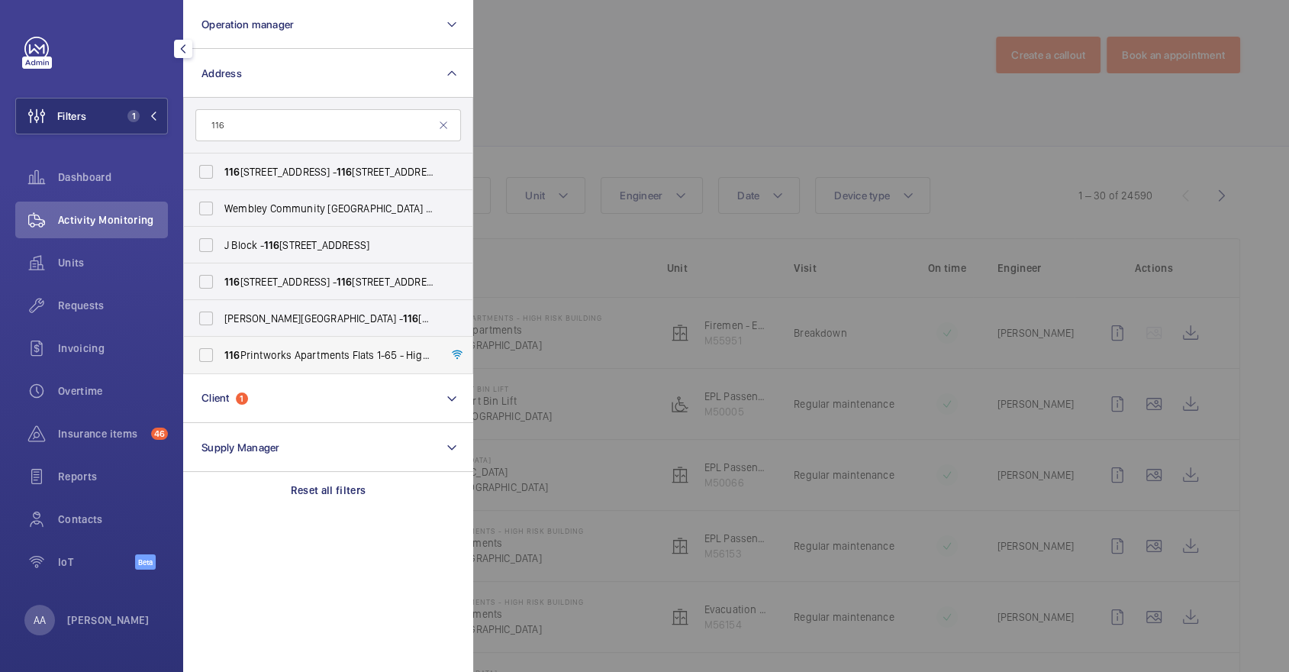
type input "116"
click at [349, 347] on span "116 Printworks Apartments Flats 1-65 - High Risk Building - 116 Printworks Apar…" at bounding box center [329, 354] width 210 height 15
click at [221, 347] on input "116 Printworks Apartments Flats 1-65 - High Risk Building - 116 Printworks Apar…" at bounding box center [206, 355] width 31 height 31
checkbox input "true"
click at [717, 87] on div at bounding box center [1117, 336] width 1289 height 672
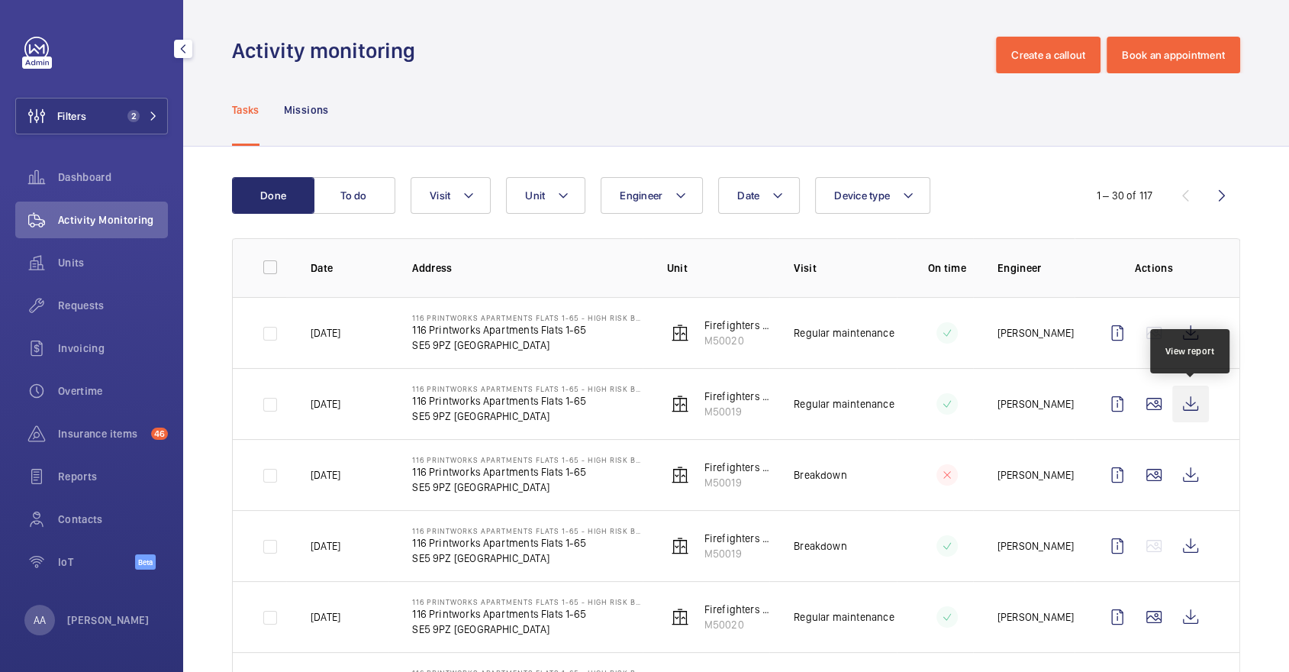
click at [1184, 399] on wm-front-icon-button at bounding box center [1190, 403] width 37 height 37
click at [63, 259] on span "Units" at bounding box center [113, 262] width 110 height 15
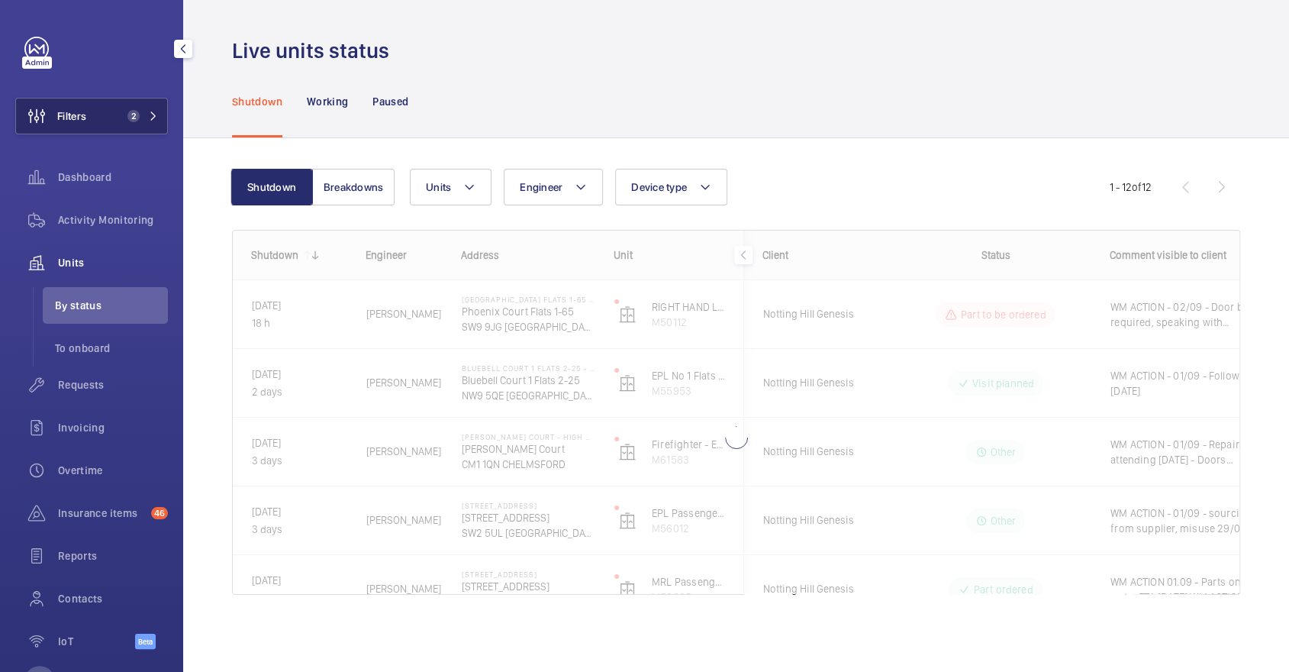
click at [137, 126] on button "Filters 2" at bounding box center [91, 116] width 153 height 37
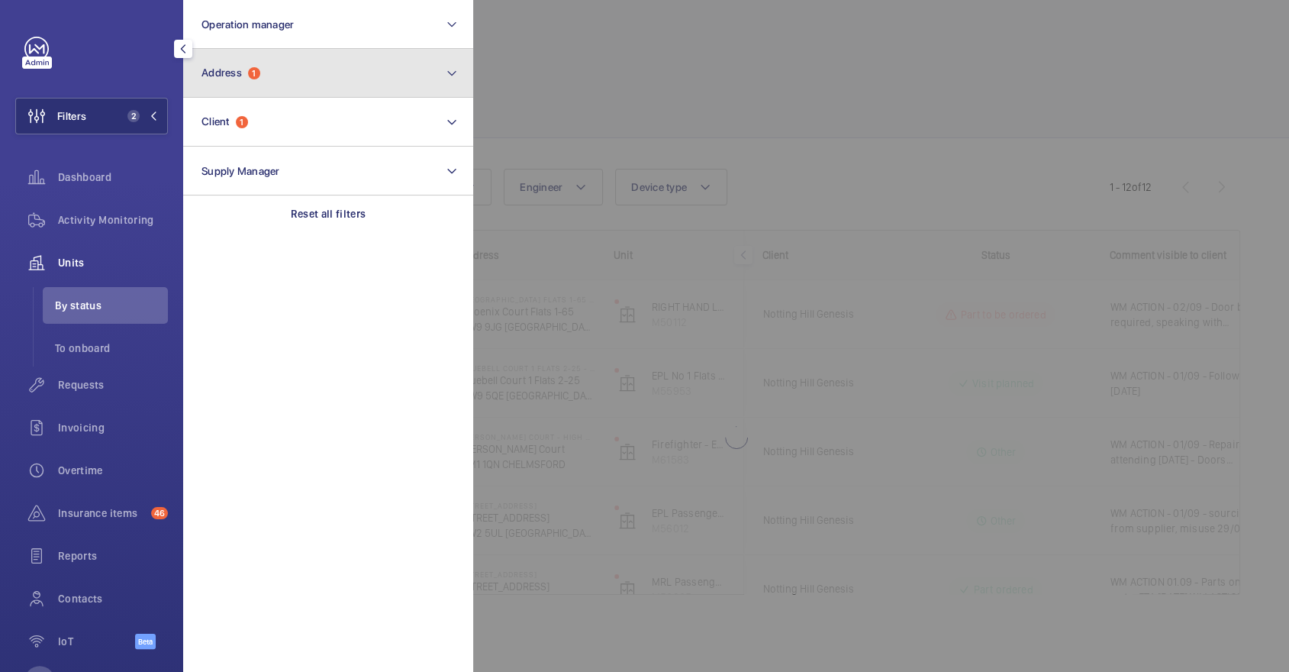
click at [246, 90] on button "Address 1" at bounding box center [328, 73] width 290 height 49
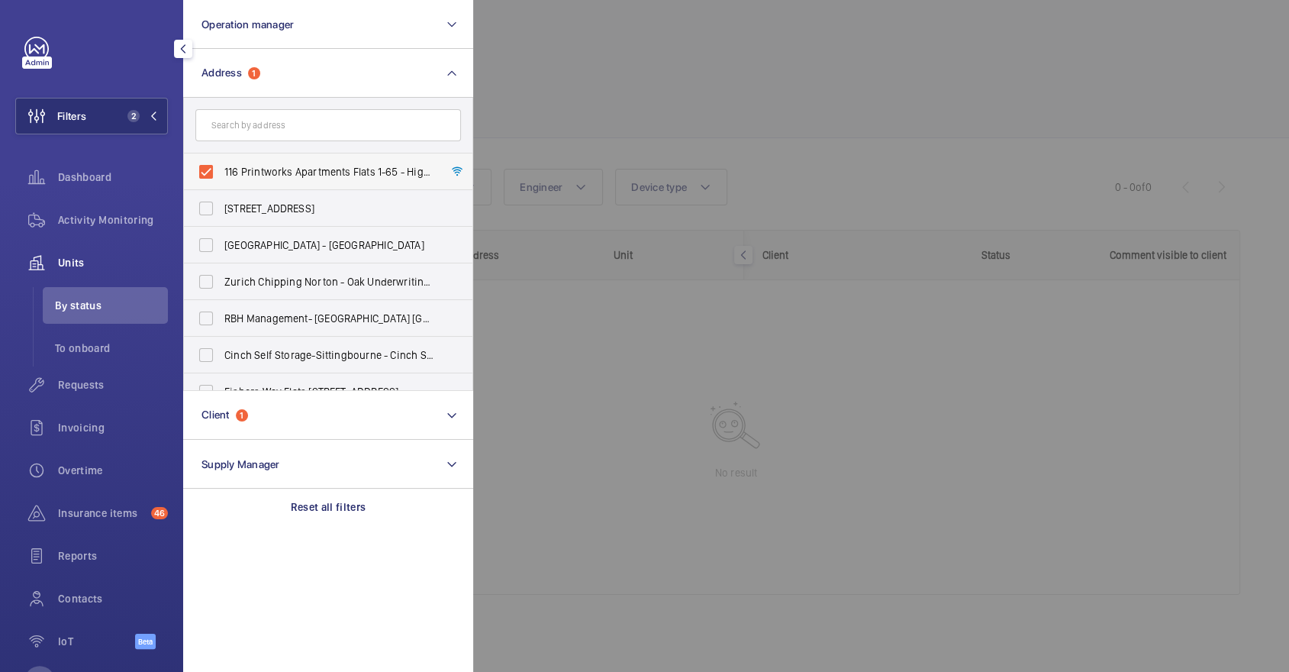
click at [294, 186] on label "116 Printworks Apartments Flats 1-65 - High Risk Building - 116 Printworks Apar…" at bounding box center [317, 171] width 266 height 37
click at [221, 186] on input "116 Printworks Apartments Flats 1-65 - High Risk Building - 116 Printworks Apar…" at bounding box center [206, 171] width 31 height 31
checkbox input "false"
click at [568, 101] on div at bounding box center [1117, 336] width 1289 height 672
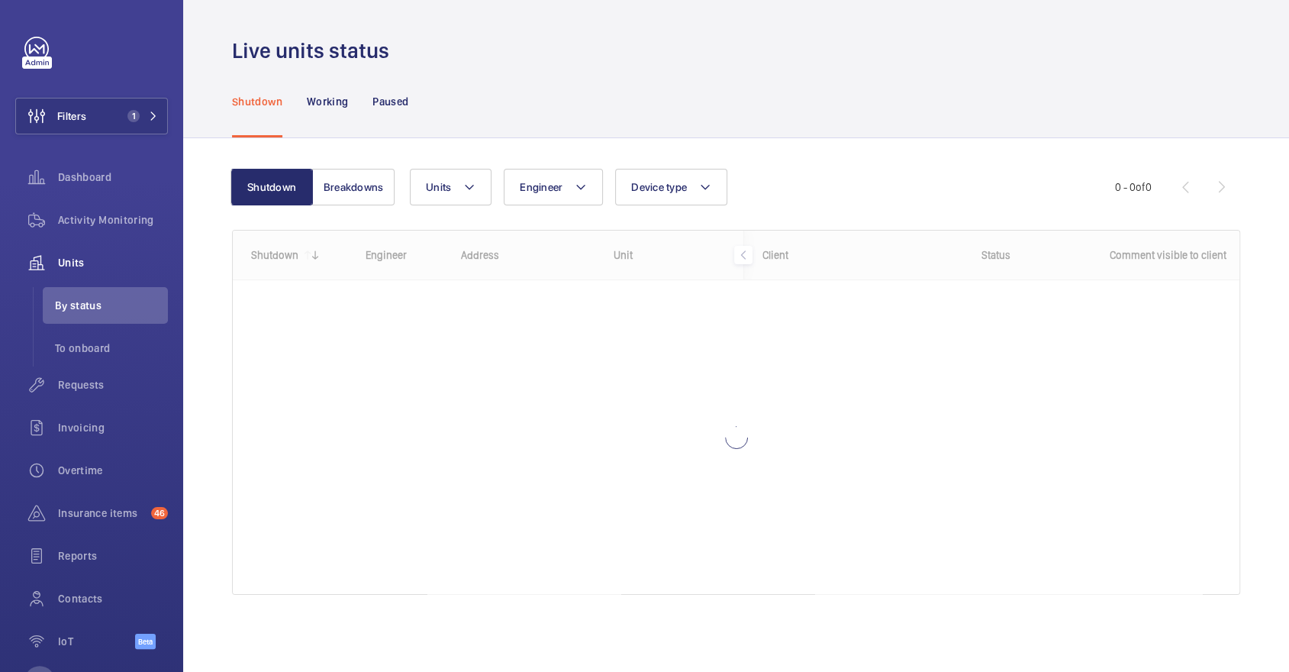
click at [370, 91] on nav "Shutdown Working Paused" at bounding box center [320, 101] width 176 height 72
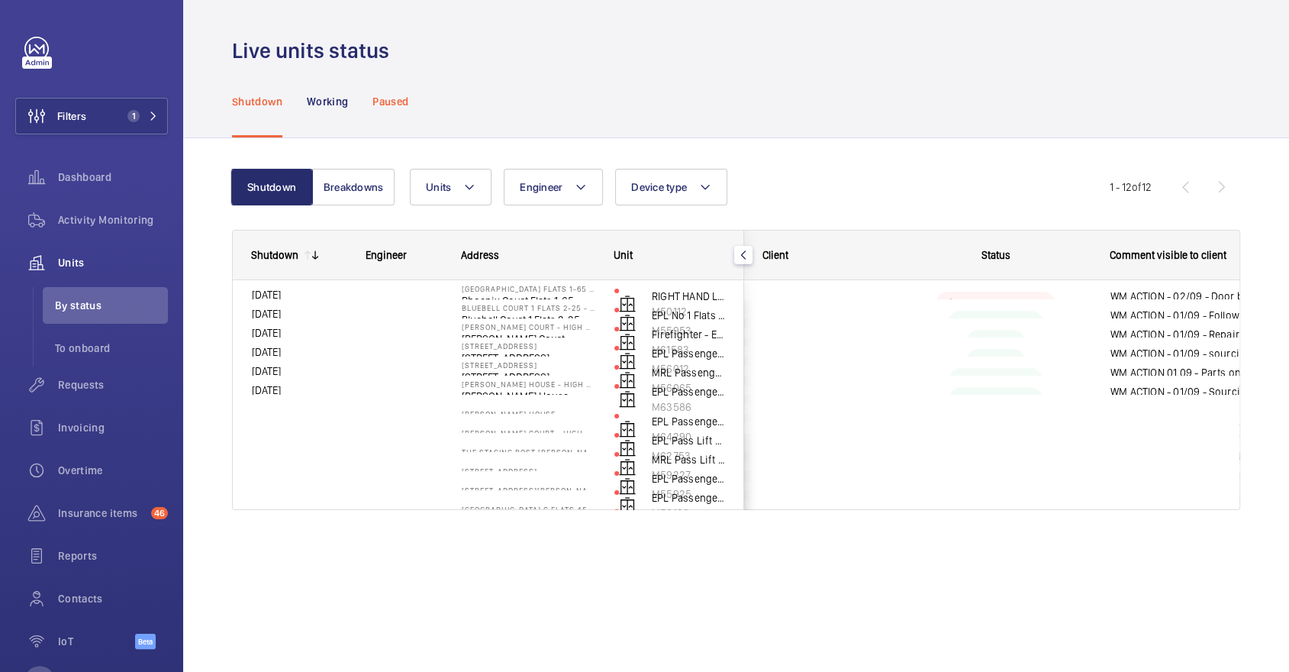
click at [389, 102] on p "Paused" at bounding box center [390, 101] width 36 height 15
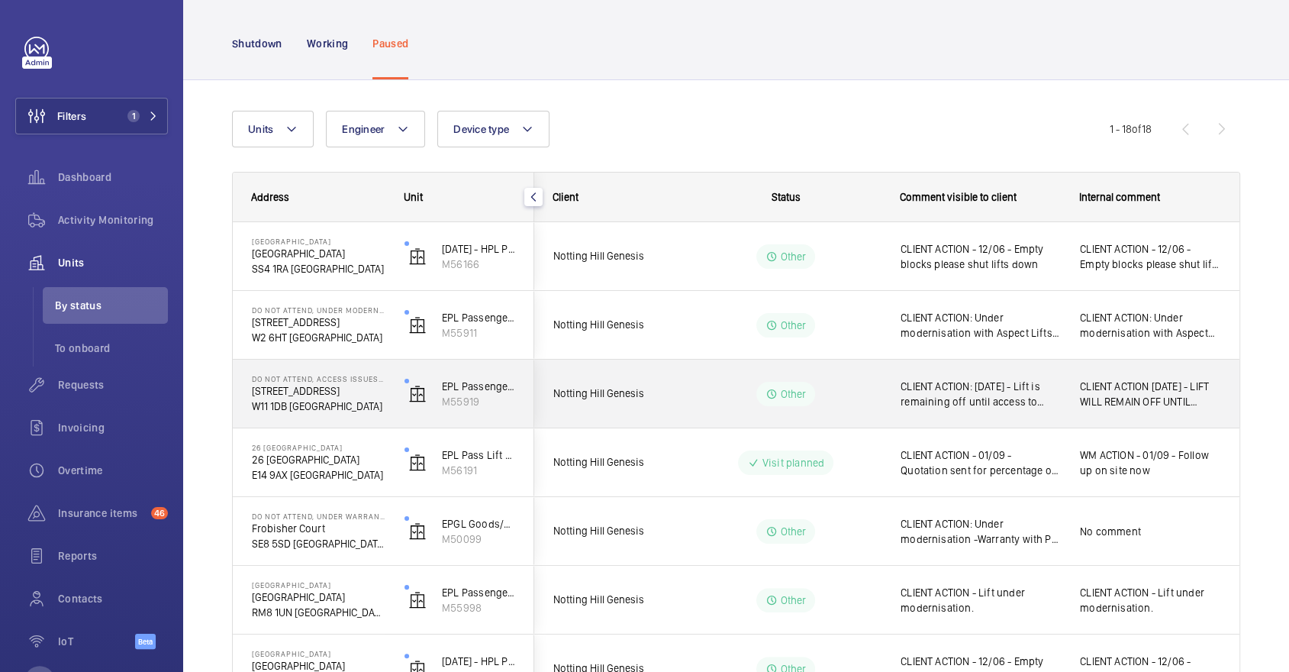
scroll to position [60, 0]
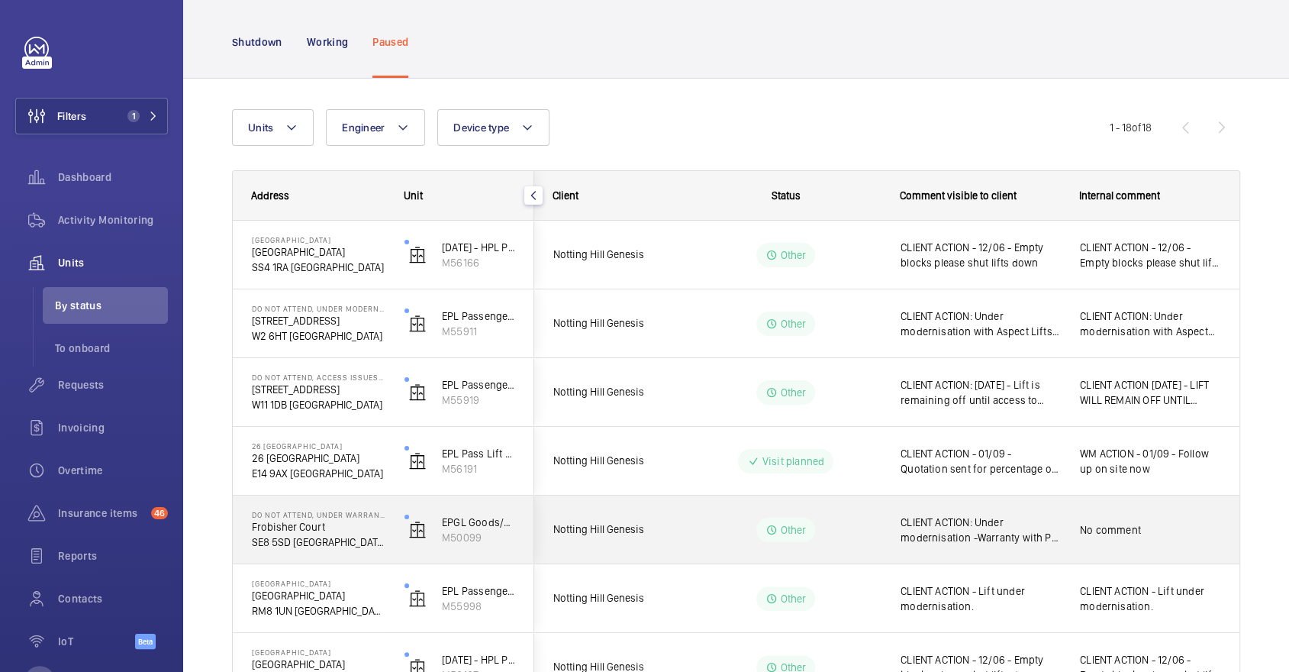
click at [720, 502] on div "Other" at bounding box center [776, 529] width 208 height 55
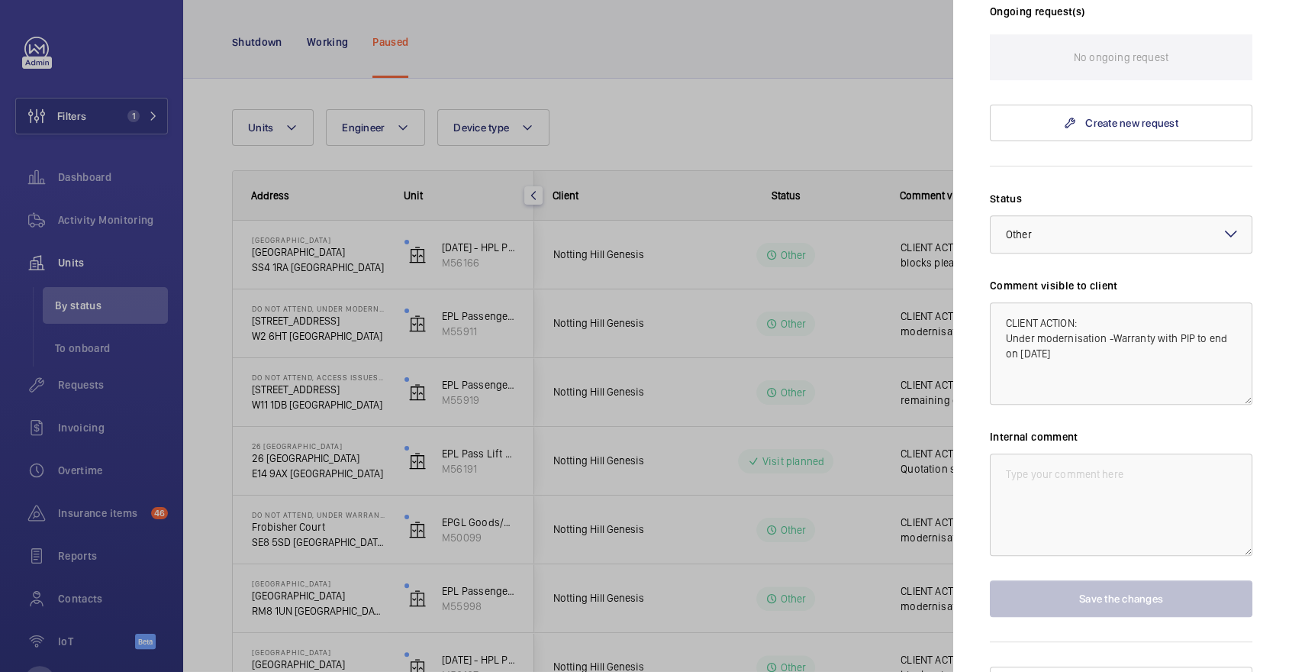
scroll to position [447, 0]
click at [520, 56] on div at bounding box center [644, 336] width 1289 height 672
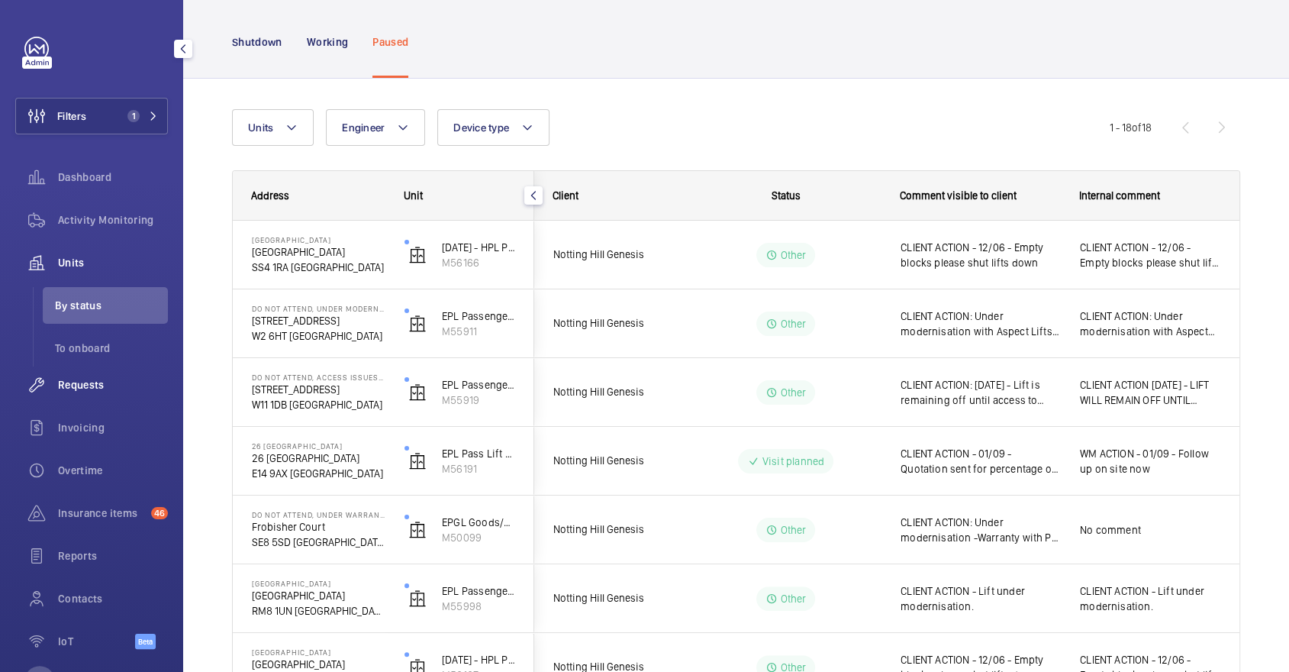
click at [92, 386] on span "Requests" at bounding box center [113, 384] width 110 height 15
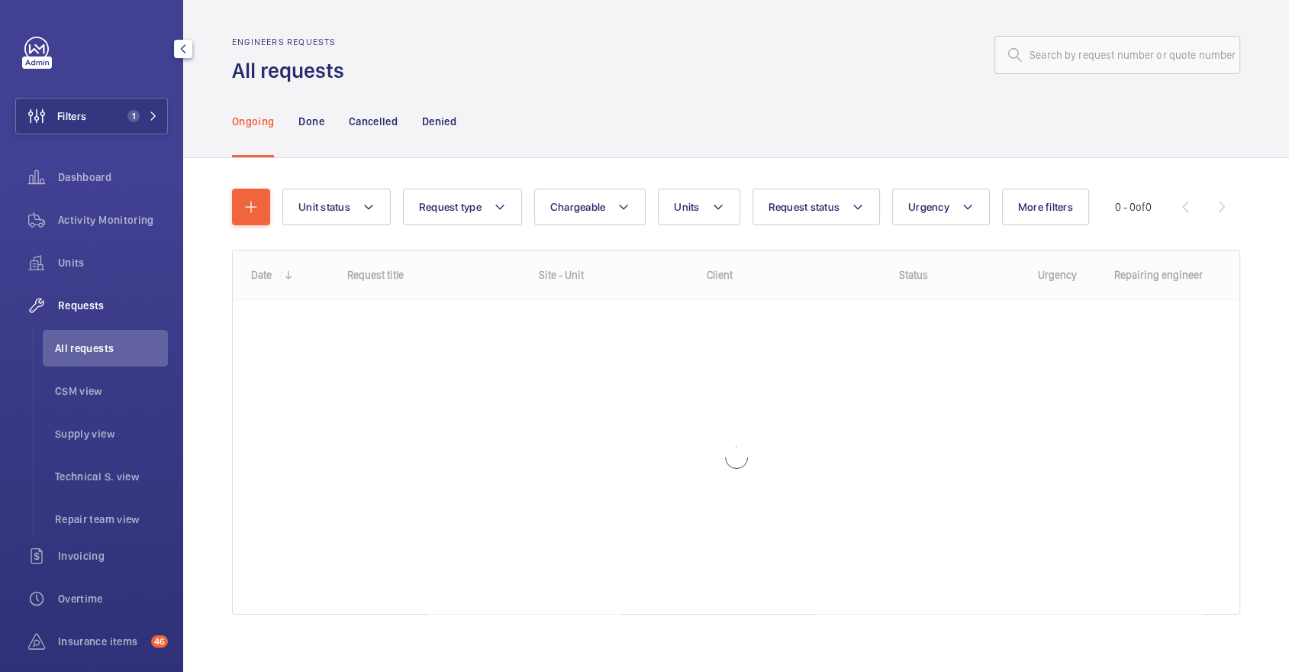
click at [137, 93] on div "Filters 1 Dashboard Activity Monitoring Units Requests All requests CSM view Su…" at bounding box center [91, 415] width 153 height 757
click at [141, 107] on button "Filters 1" at bounding box center [91, 116] width 153 height 37
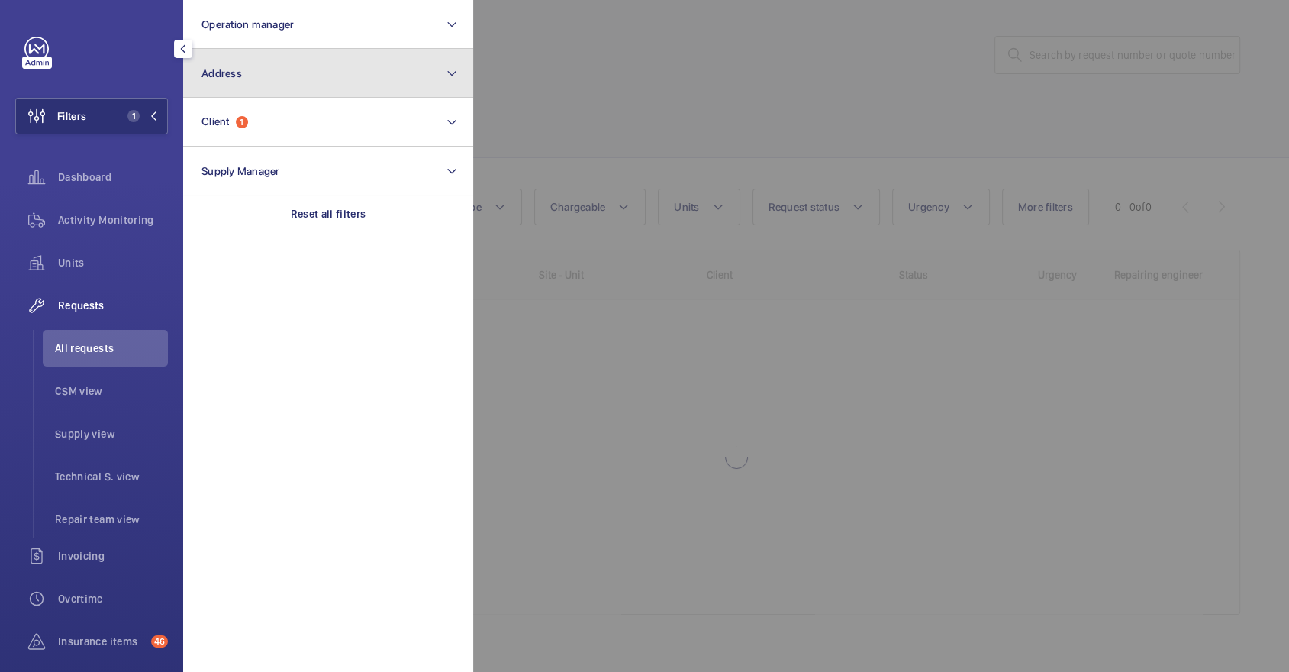
click at [266, 68] on button "Address" at bounding box center [328, 73] width 290 height 49
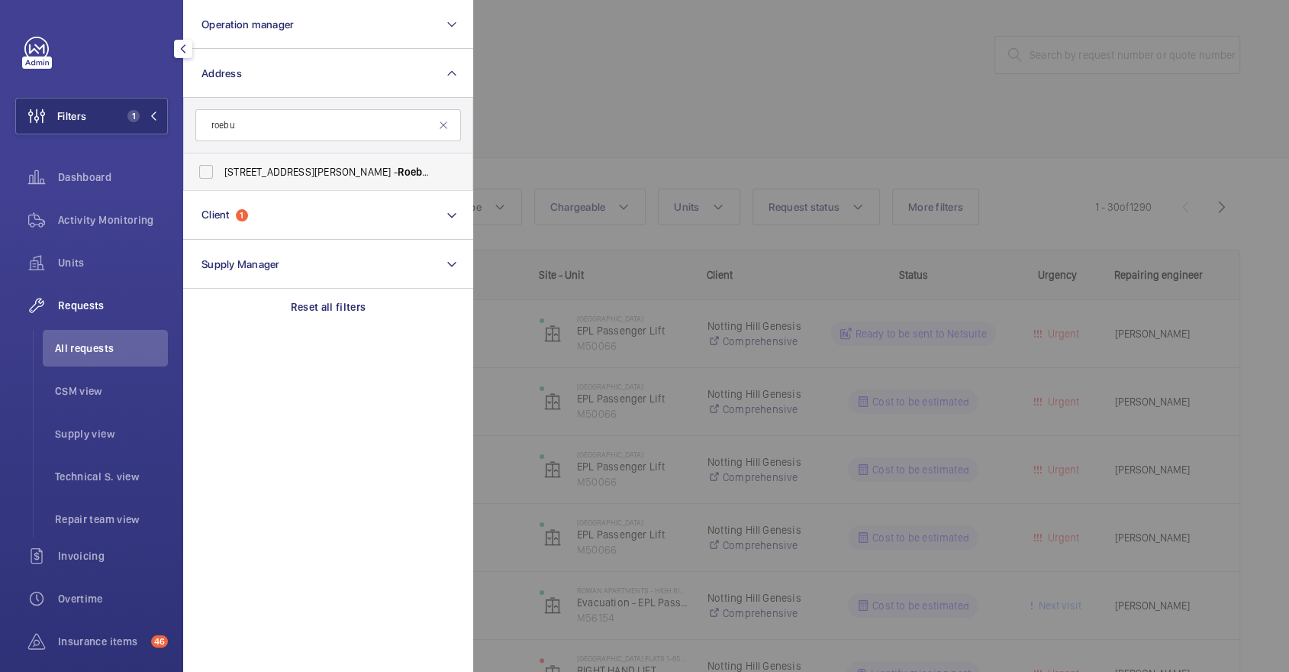
type input "roebu"
click at [292, 164] on span "45-47 Bassett Road - Roebu ck House, LONDON W10 6JX" at bounding box center [329, 171] width 210 height 15
click at [221, 164] on input "45-47 Bassett Road - Roebu ck House, LONDON W10 6JX" at bounding box center [206, 171] width 31 height 31
checkbox input "true"
click at [558, 142] on div at bounding box center [1117, 336] width 1289 height 672
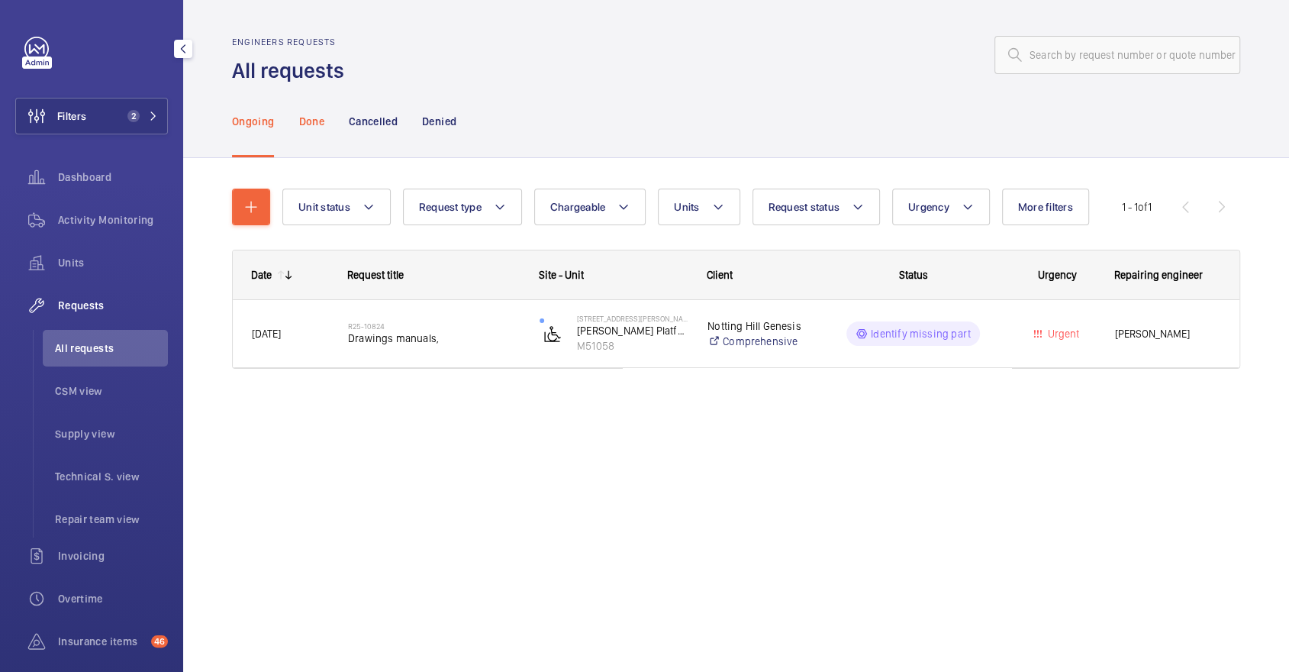
click at [317, 118] on p "Done" at bounding box center [310, 121] width 25 height 15
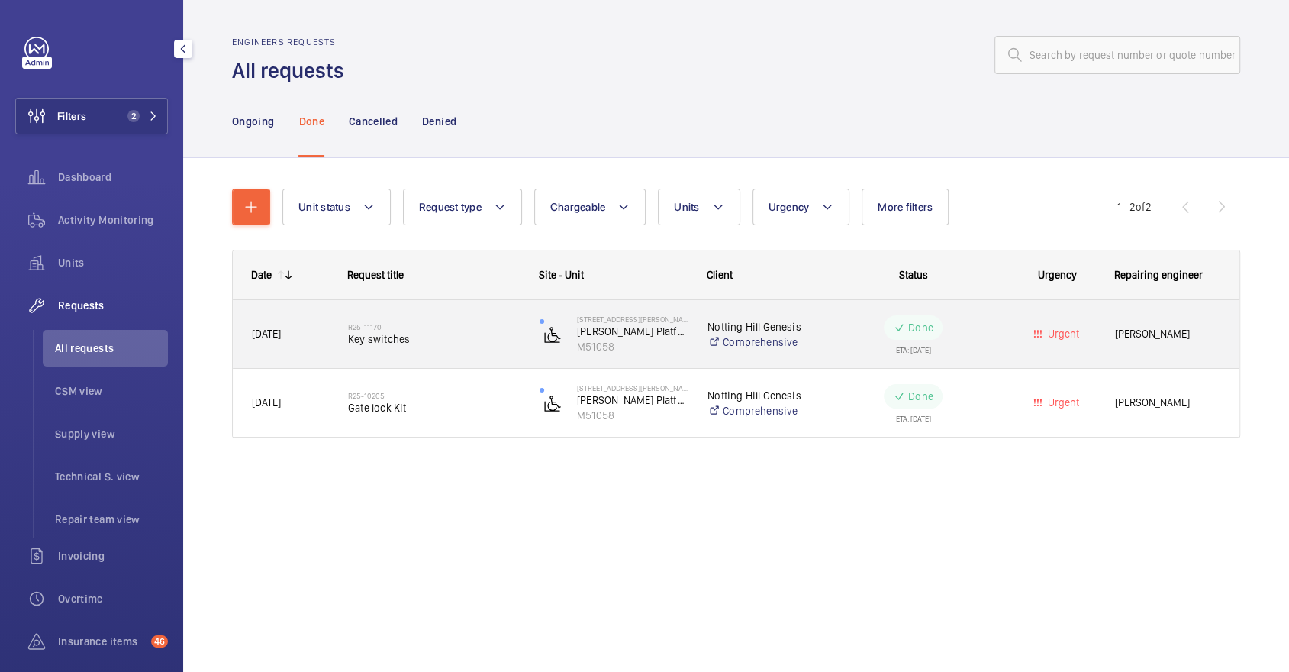
click at [449, 337] on span "Key switches" at bounding box center [434, 338] width 172 height 15
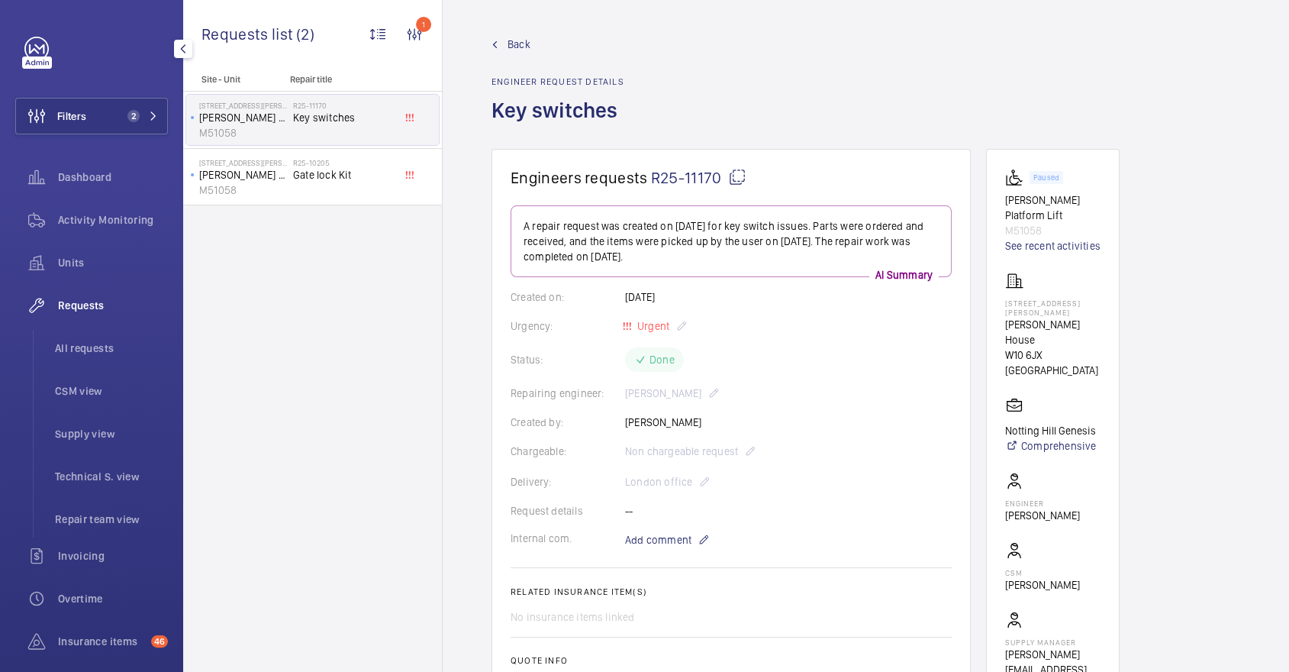
click at [72, 293] on div "Requests" at bounding box center [91, 305] width 153 height 37
click at [99, 356] on li "All requests" at bounding box center [105, 348] width 125 height 37
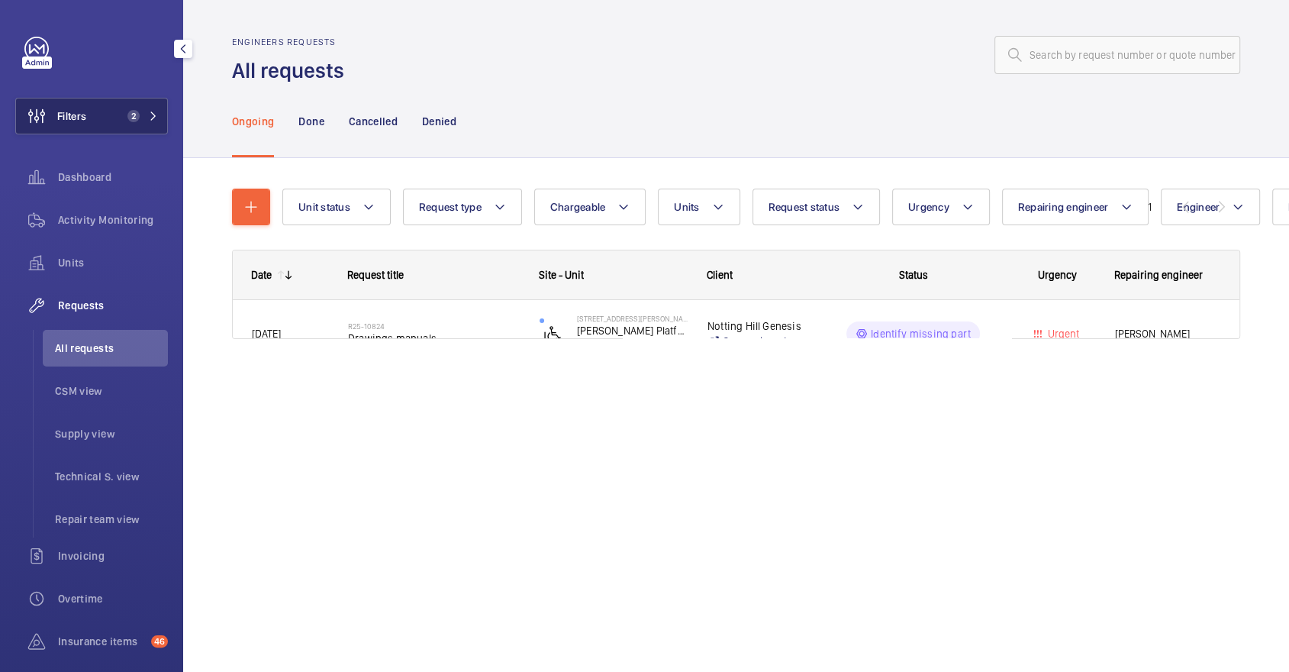
click at [142, 105] on button "Filters 2" at bounding box center [91, 116] width 153 height 37
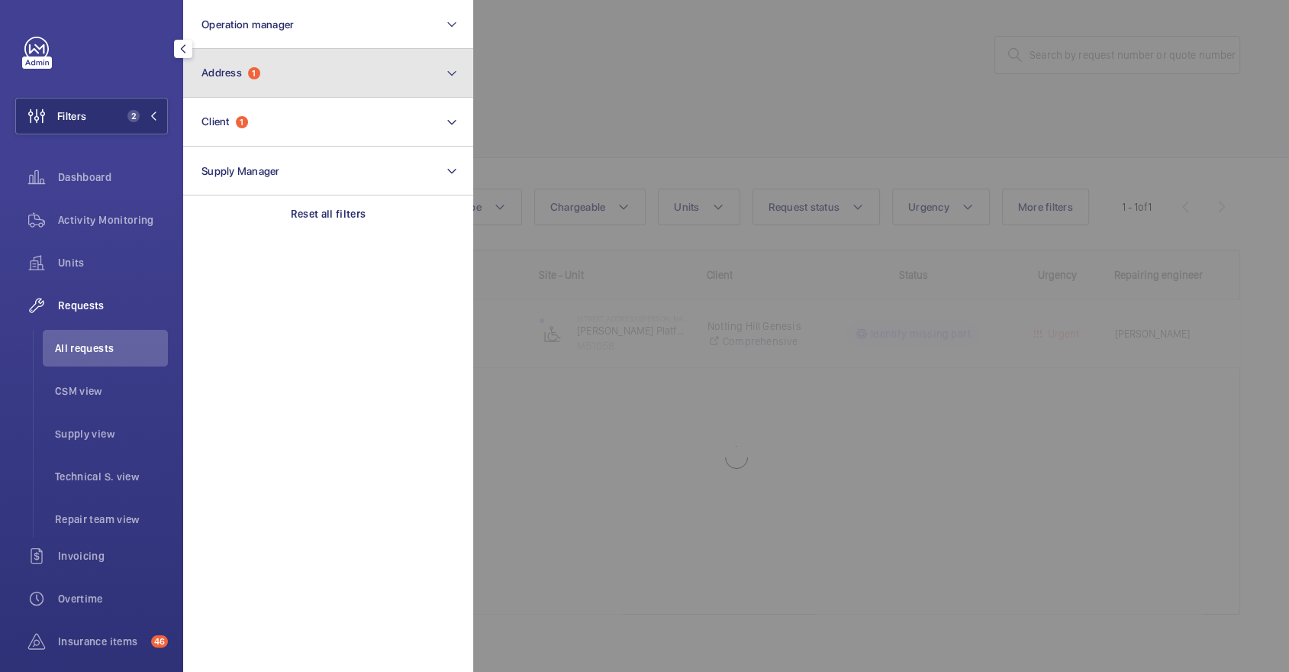
click at [296, 82] on button "Address 1" at bounding box center [328, 73] width 290 height 49
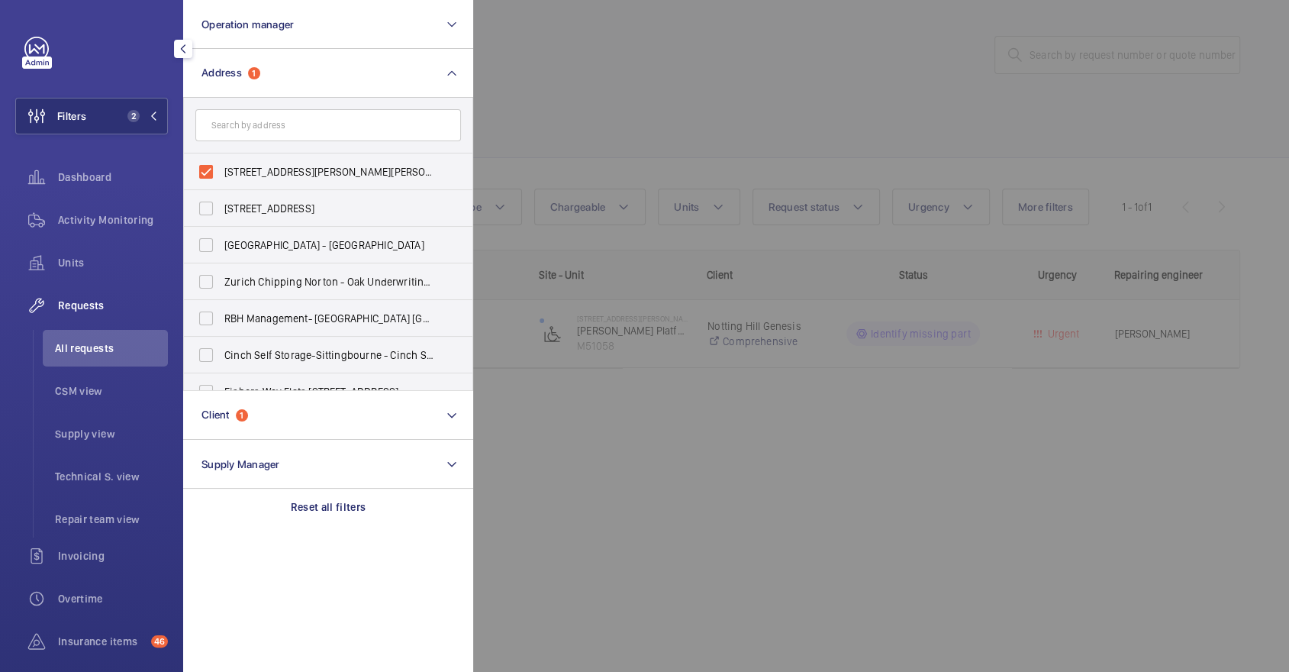
click at [290, 150] on form at bounding box center [328, 126] width 288 height 56
click at [297, 170] on span "45-47 Bassett Road - Roebuck House, LONDON W10 6JX" at bounding box center [329, 171] width 210 height 15
click at [221, 170] on input "45-47 Bassett Road - Roebuck House, LONDON W10 6JX" at bounding box center [206, 171] width 31 height 31
checkbox input "false"
click at [274, 117] on input "text" at bounding box center [328, 125] width 266 height 32
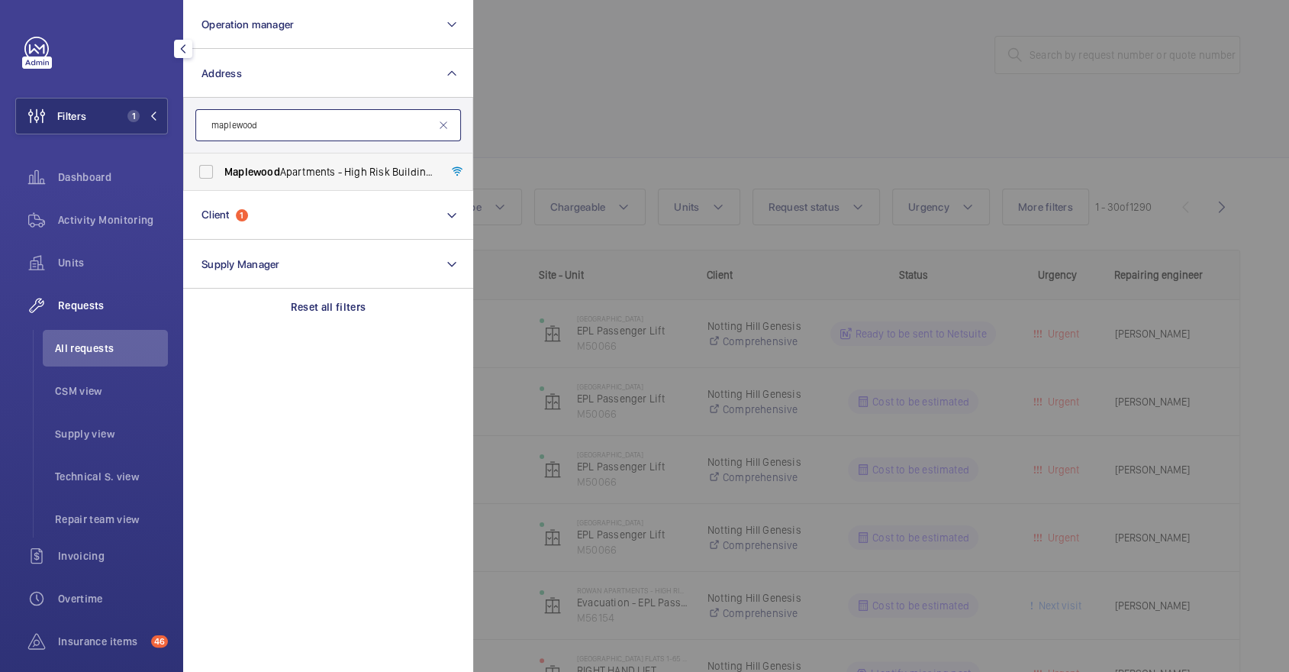
type input "maplewood"
click at [298, 176] on span "Maplewood Apartments - High Risk Building - Maplewood Apartments, LONDON N4 1FP" at bounding box center [329, 171] width 210 height 15
click at [221, 176] on input "Maplewood Apartments - High Risk Building - Maplewood Apartments, LONDON N4 1FP" at bounding box center [206, 171] width 31 height 31
checkbox input "true"
click at [677, 93] on div at bounding box center [1117, 336] width 1289 height 672
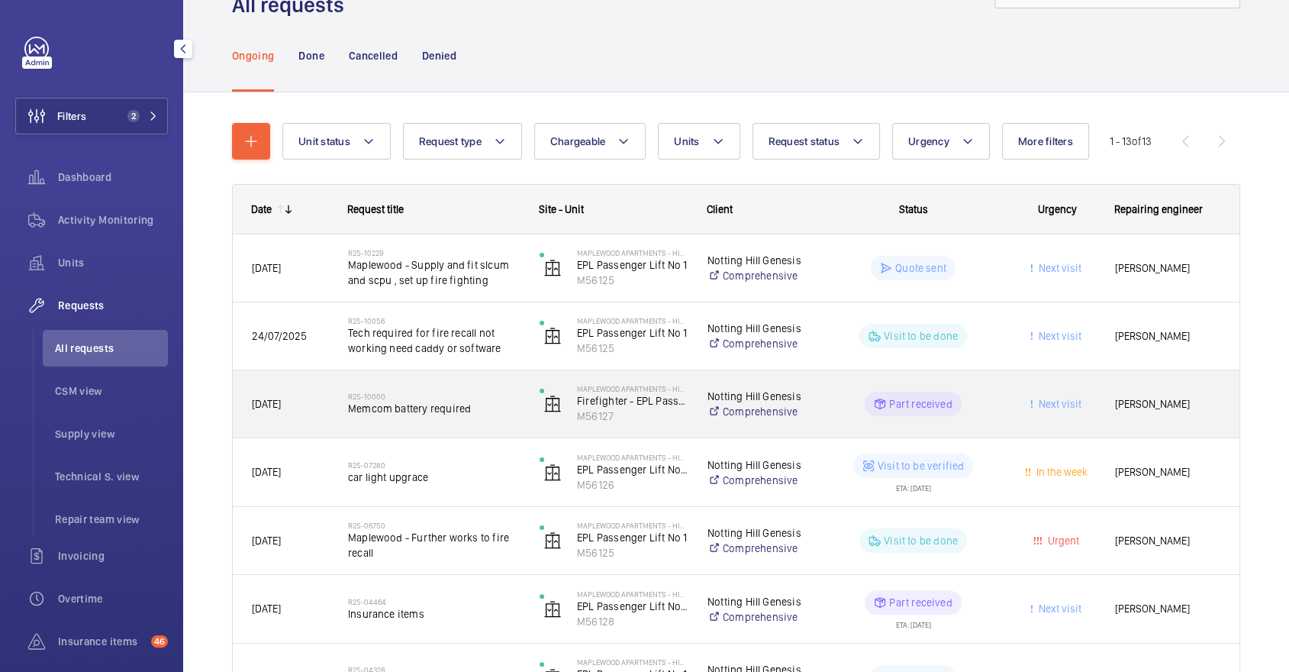
scroll to position [85, 0]
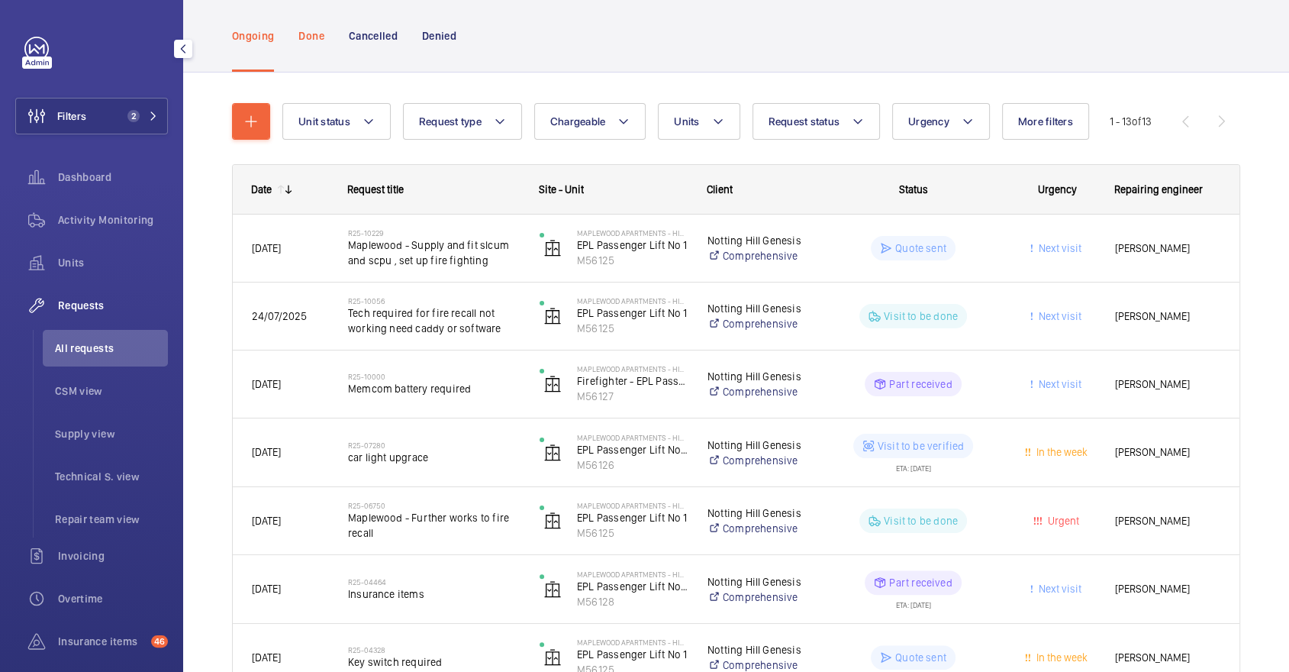
click at [317, 43] on div "Done" at bounding box center [310, 35] width 25 height 72
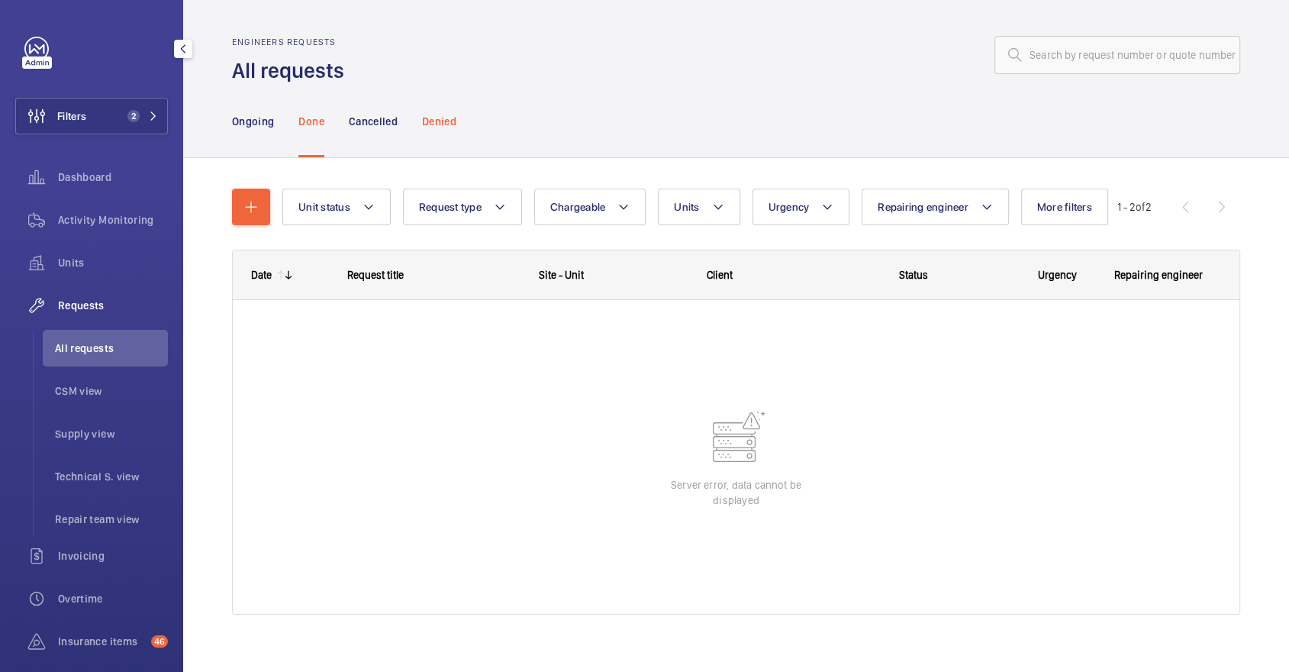
click at [438, 120] on p "Denied" at bounding box center [439, 121] width 34 height 15
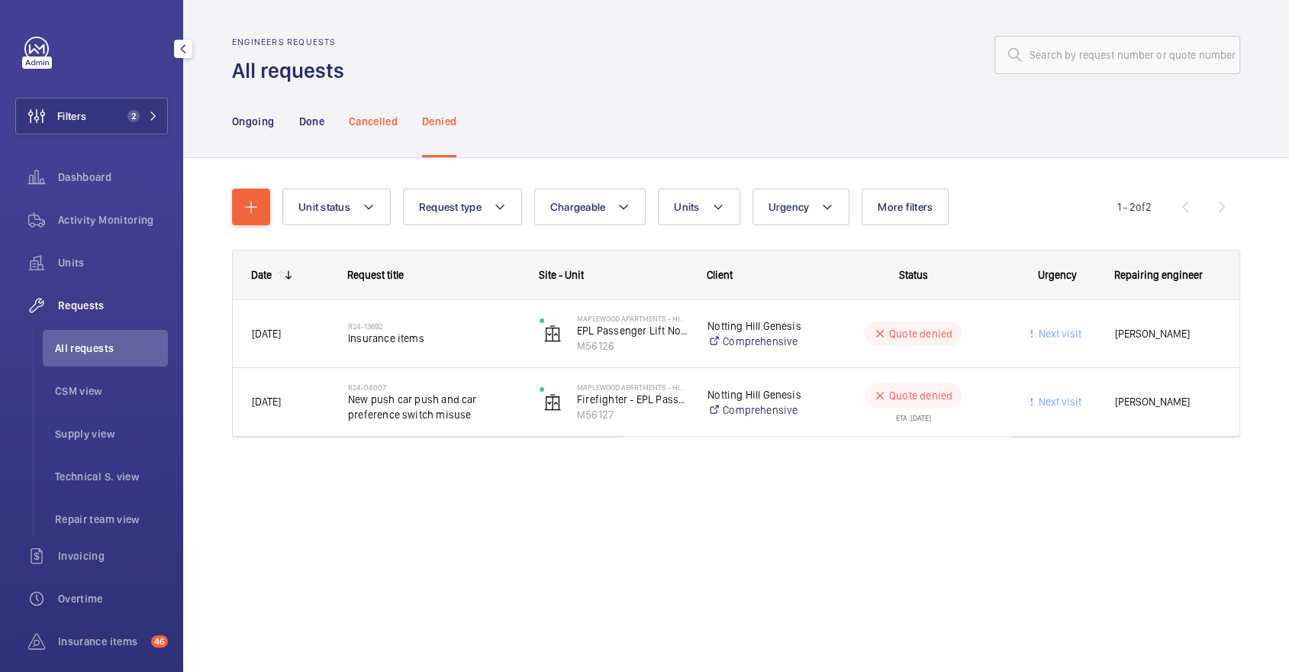
click at [379, 111] on div "Cancelled" at bounding box center [373, 121] width 49 height 72
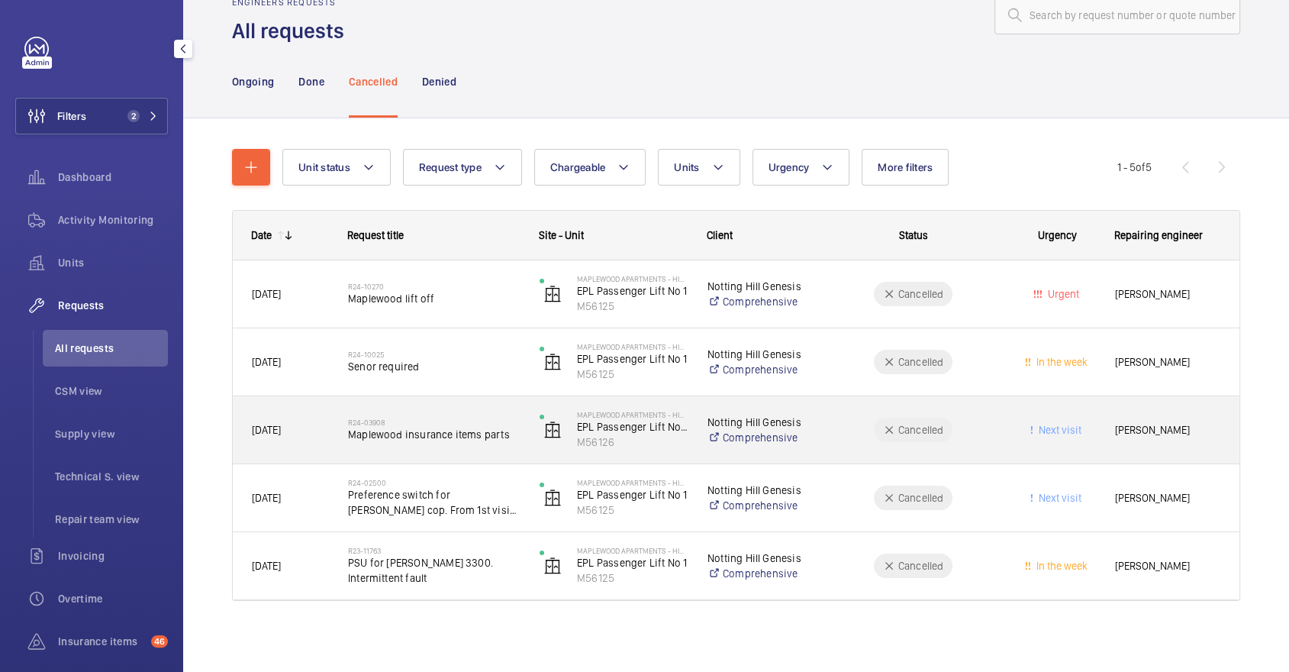
scroll to position [41, 0]
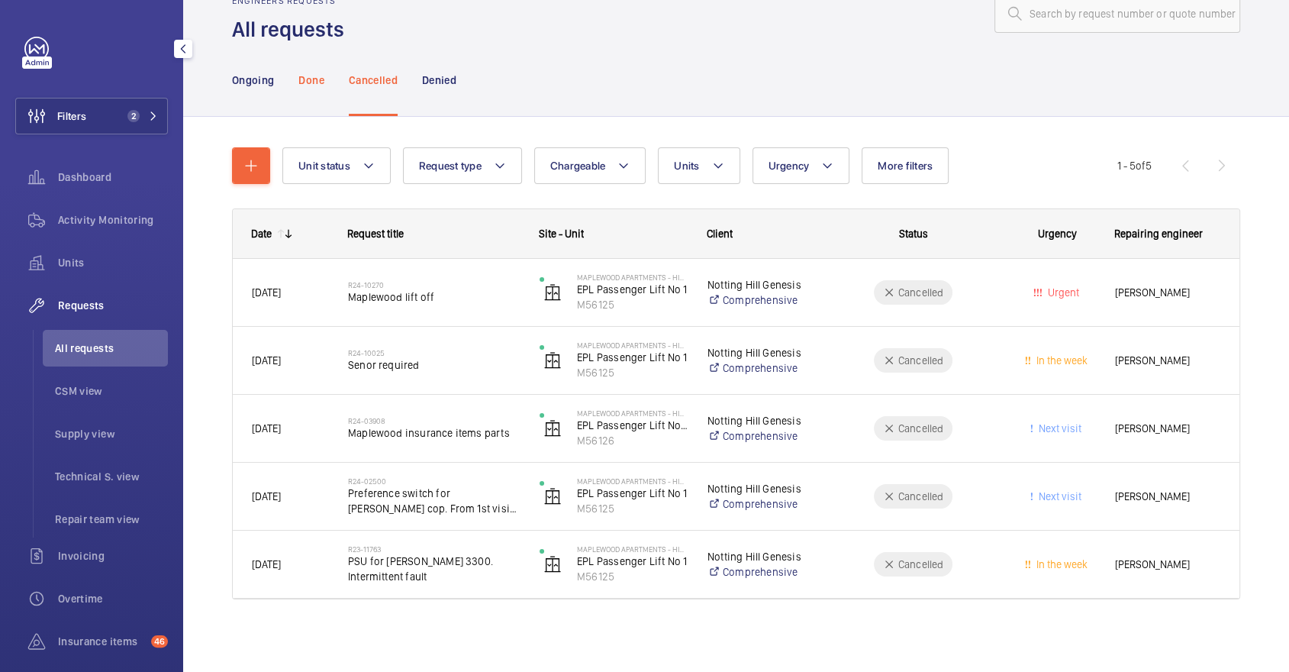
click at [311, 78] on p "Done" at bounding box center [310, 79] width 25 height 15
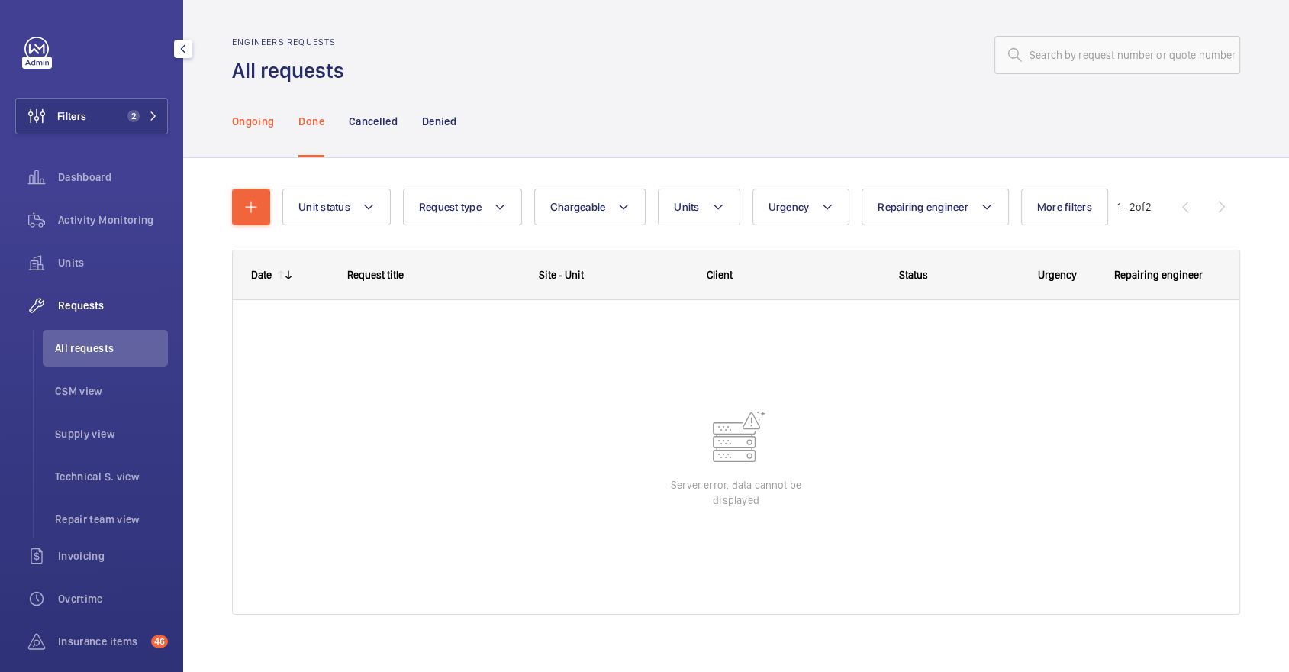
click at [259, 121] on p "Ongoing" at bounding box center [253, 121] width 42 height 15
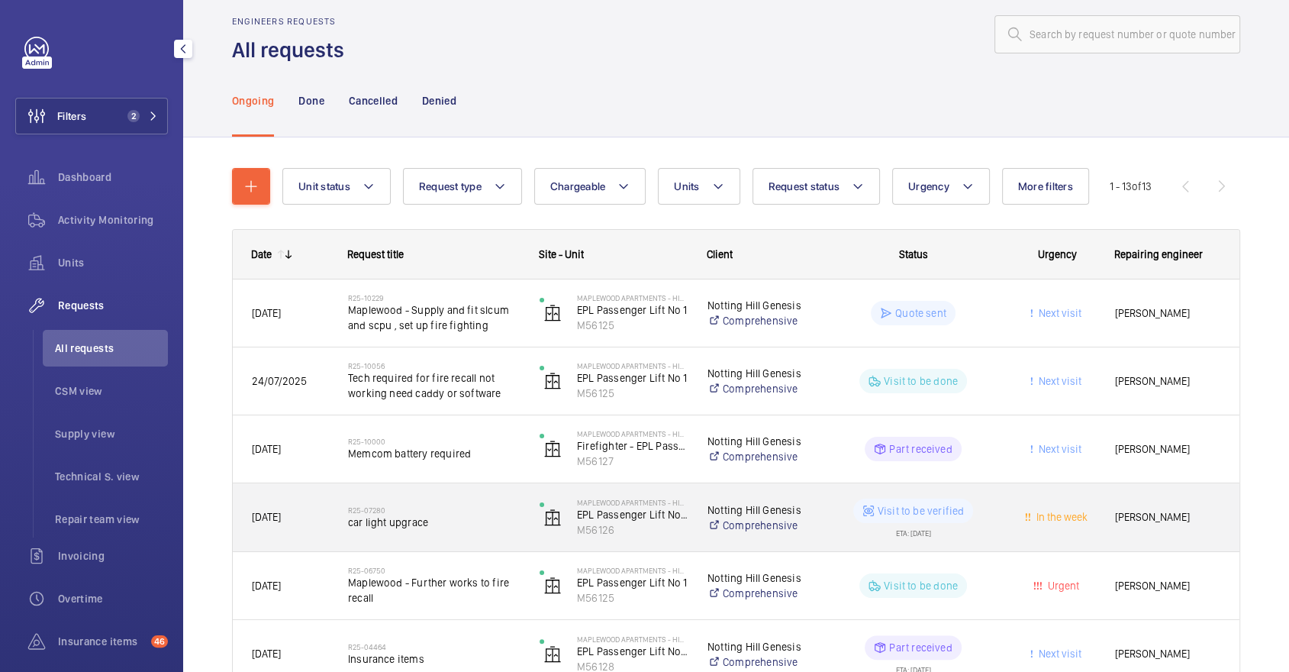
scroll to position [10, 0]
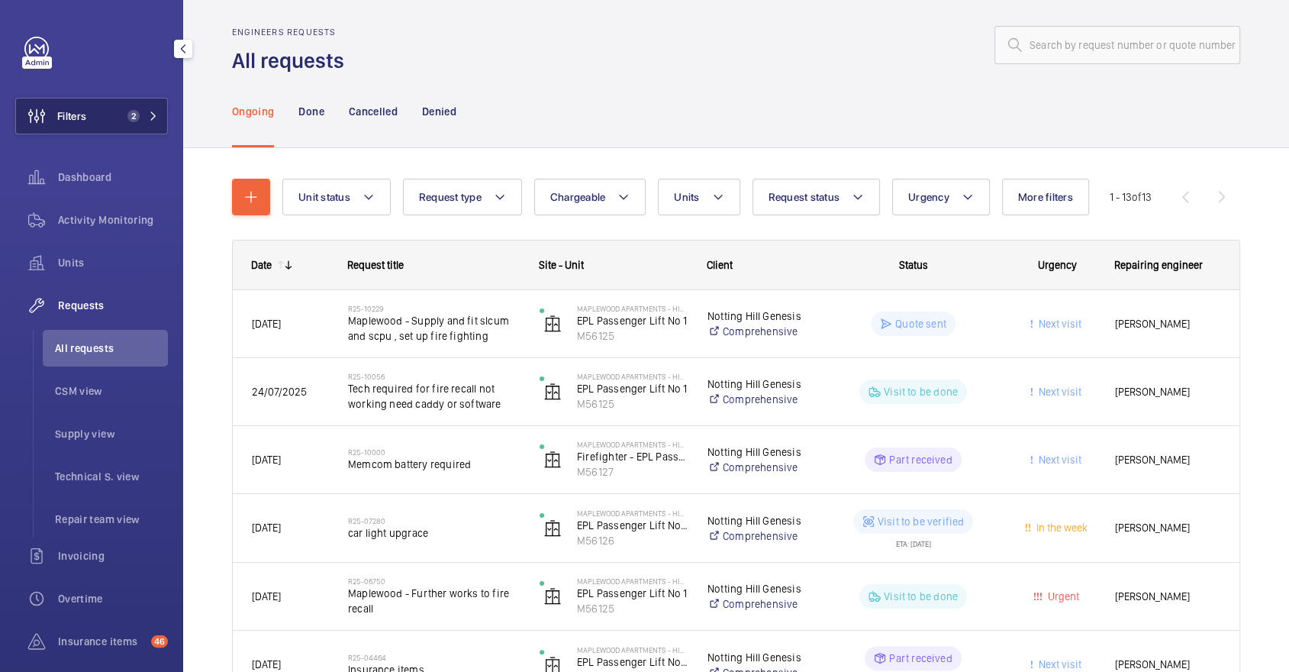
click at [118, 108] on button "Filters 2" at bounding box center [91, 116] width 153 height 37
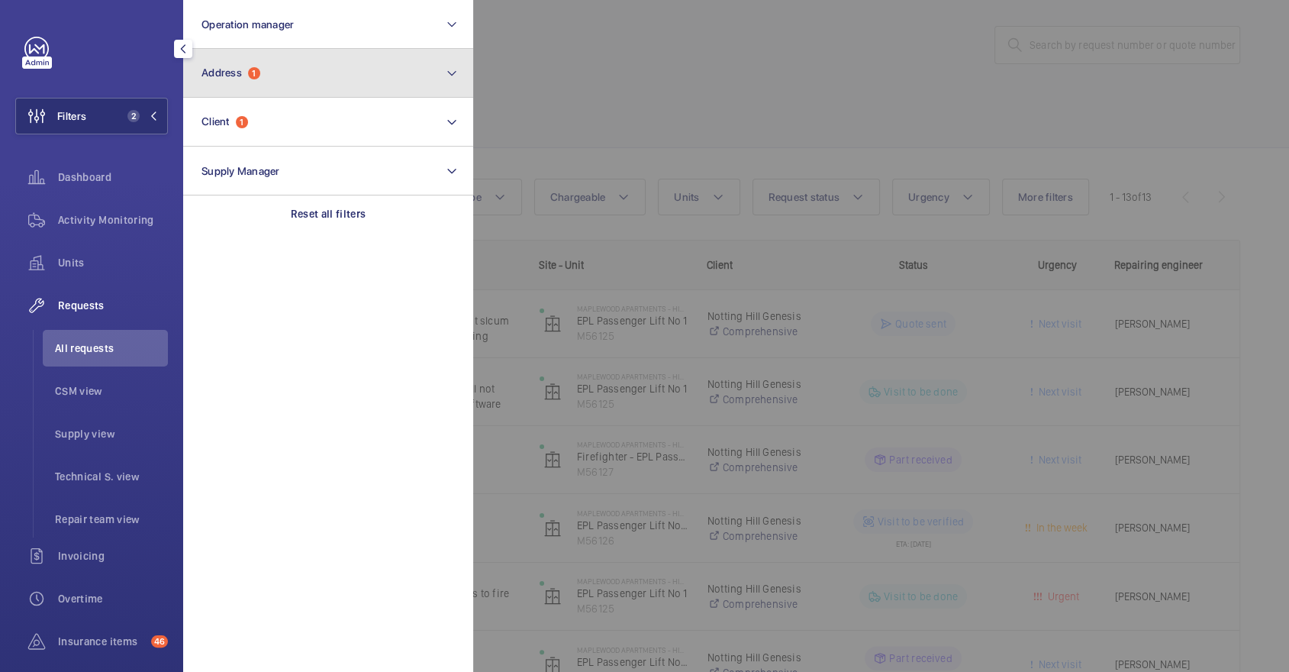
click at [284, 62] on button "Address 1" at bounding box center [328, 73] width 290 height 49
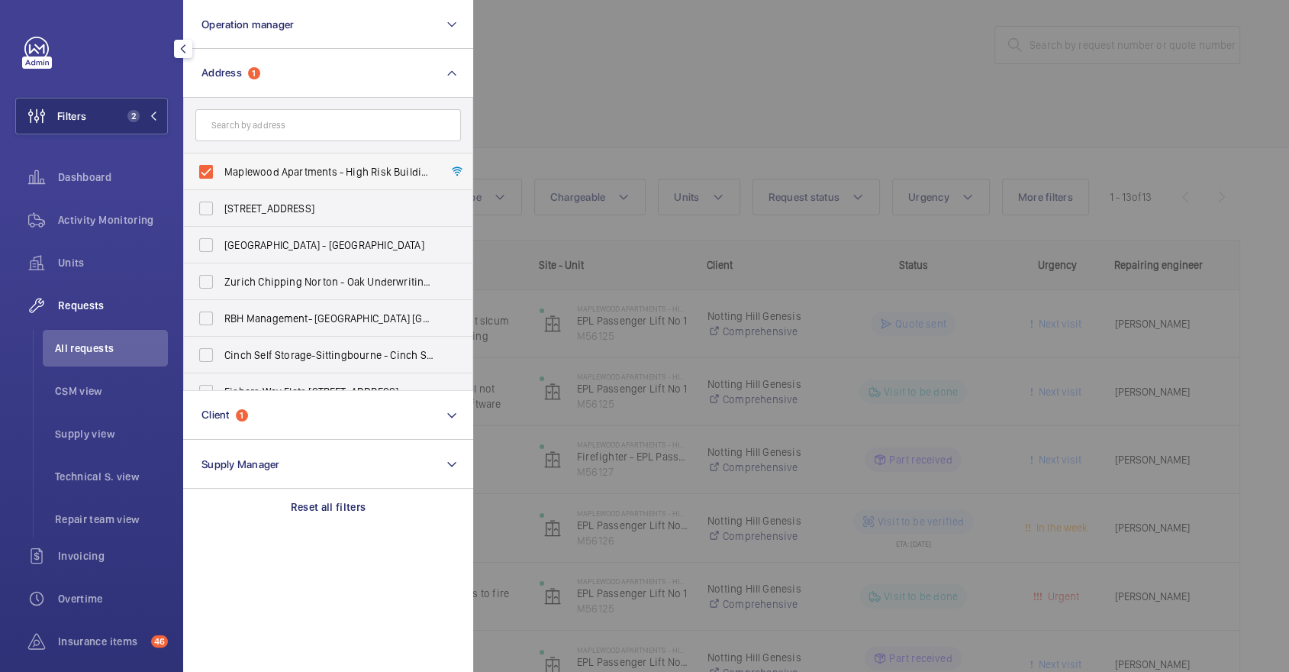
click at [282, 185] on label "Maplewood Apartments - High Risk Building - Maplewood Apartments, LONDON N4 1FP" at bounding box center [317, 171] width 266 height 37
click at [221, 185] on input "Maplewood Apartments - High Risk Building - Maplewood Apartments, LONDON N4 1FP" at bounding box center [206, 171] width 31 height 31
checkbox input "false"
click at [266, 128] on input "text" at bounding box center [328, 125] width 266 height 32
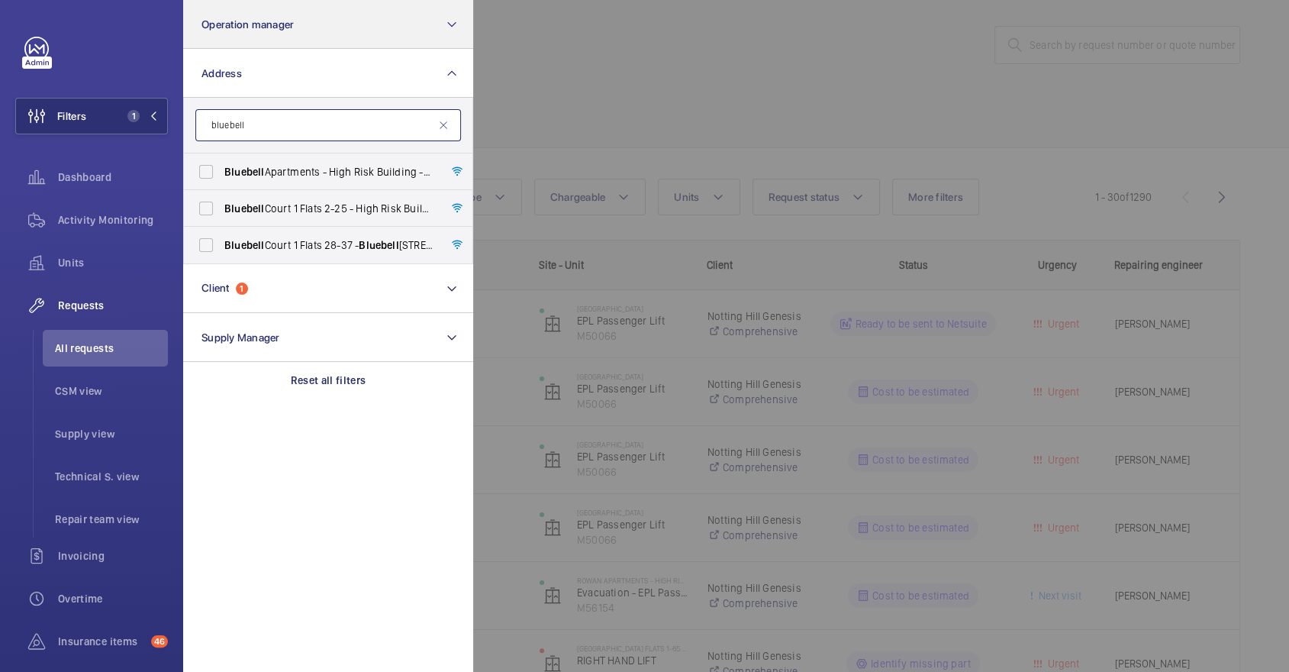
type input "bluebell"
click at [341, 171] on span "Bluebell Apartments - High Risk Building - Bluebell Apartments, LONDON N4 2GZ" at bounding box center [329, 171] width 210 height 15
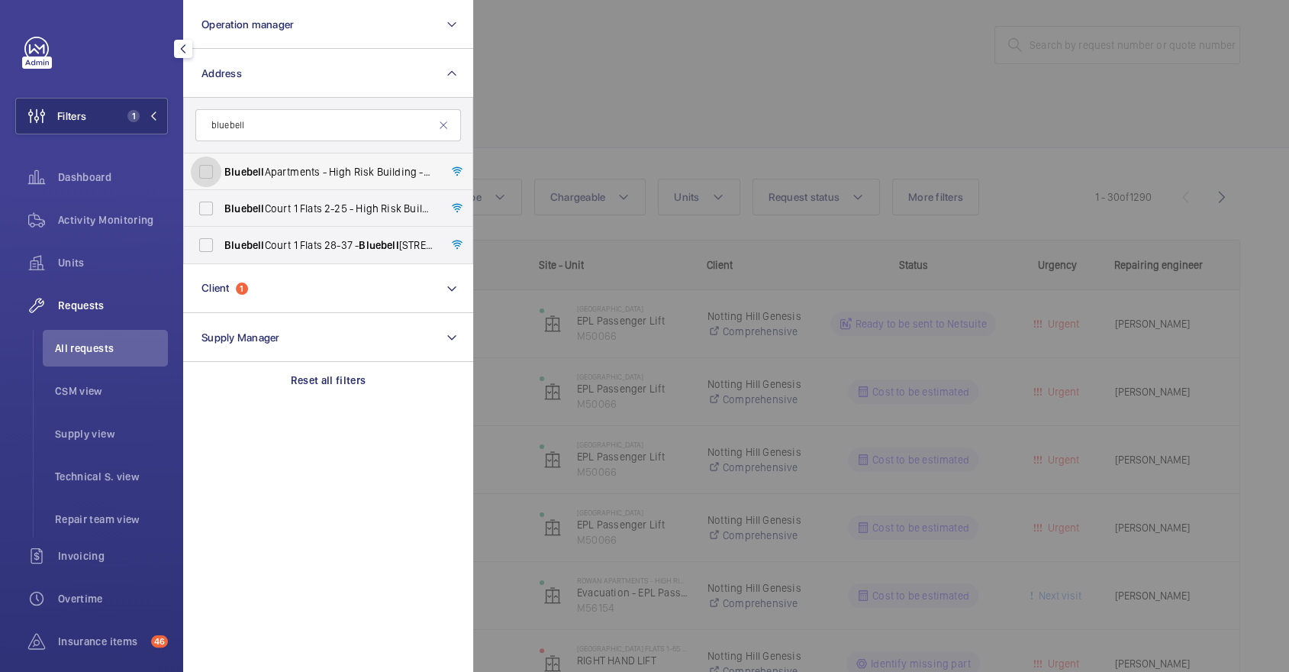
click at [221, 171] on input "Bluebell Apartments - High Risk Building - Bluebell Apartments, LONDON N4 2GZ" at bounding box center [206, 171] width 31 height 31
checkbox input "true"
click at [755, 96] on div at bounding box center [1117, 336] width 1289 height 672
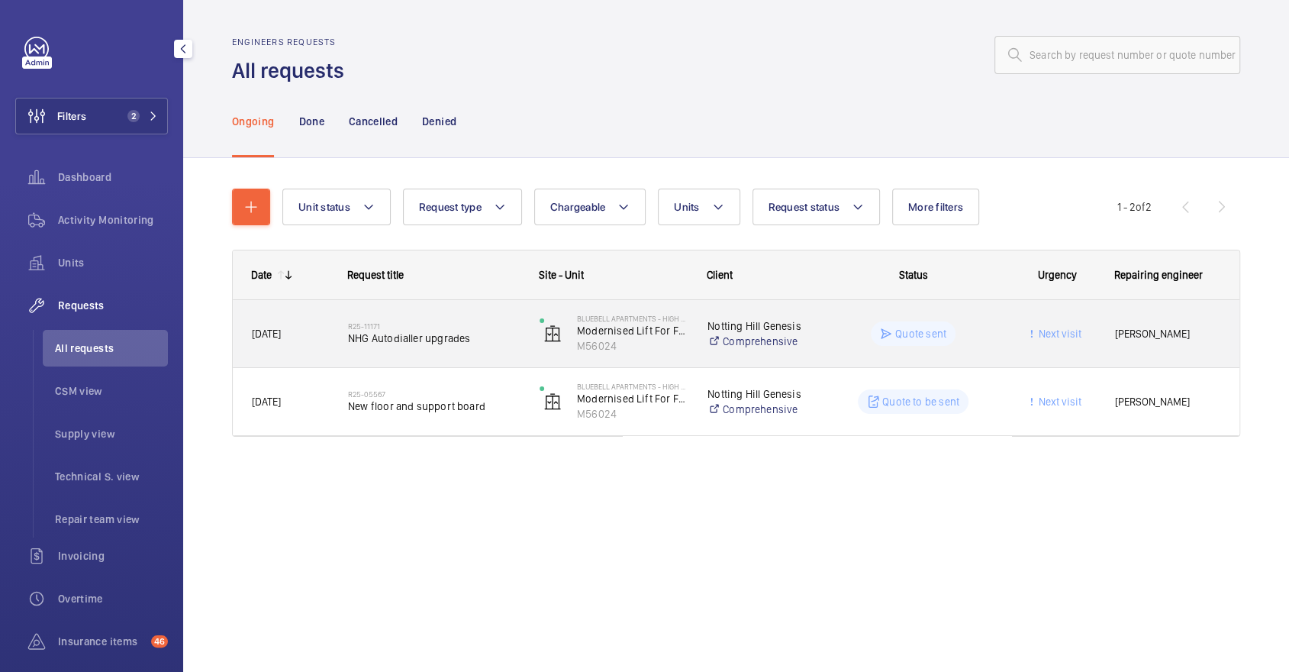
click at [498, 334] on span "NHG Autodialler upgrades" at bounding box center [434, 337] width 172 height 15
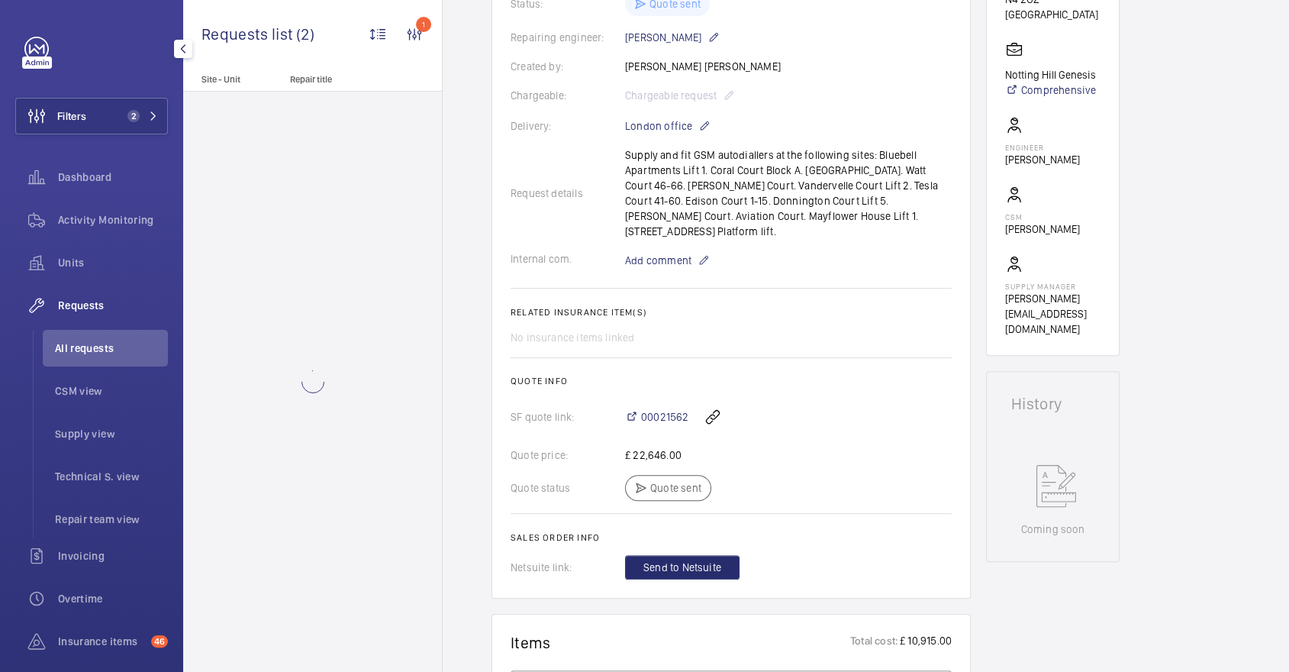
scroll to position [403, 0]
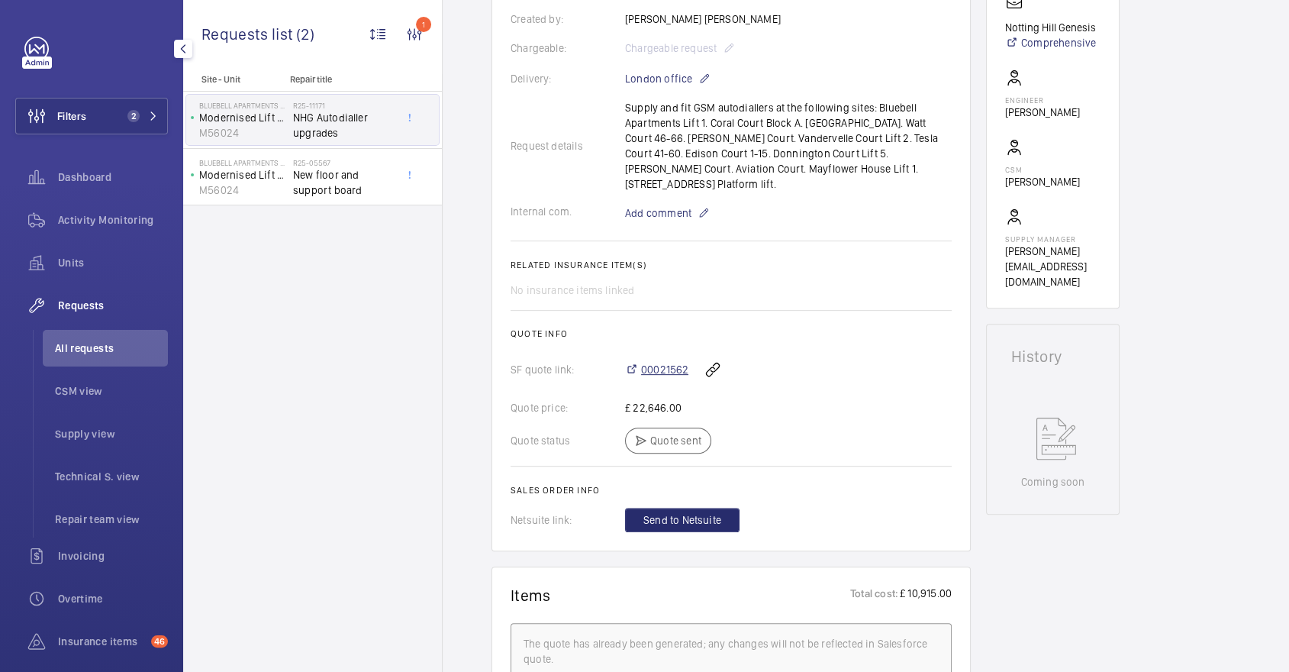
click at [681, 362] on span "00021562" at bounding box center [664, 369] width 47 height 15
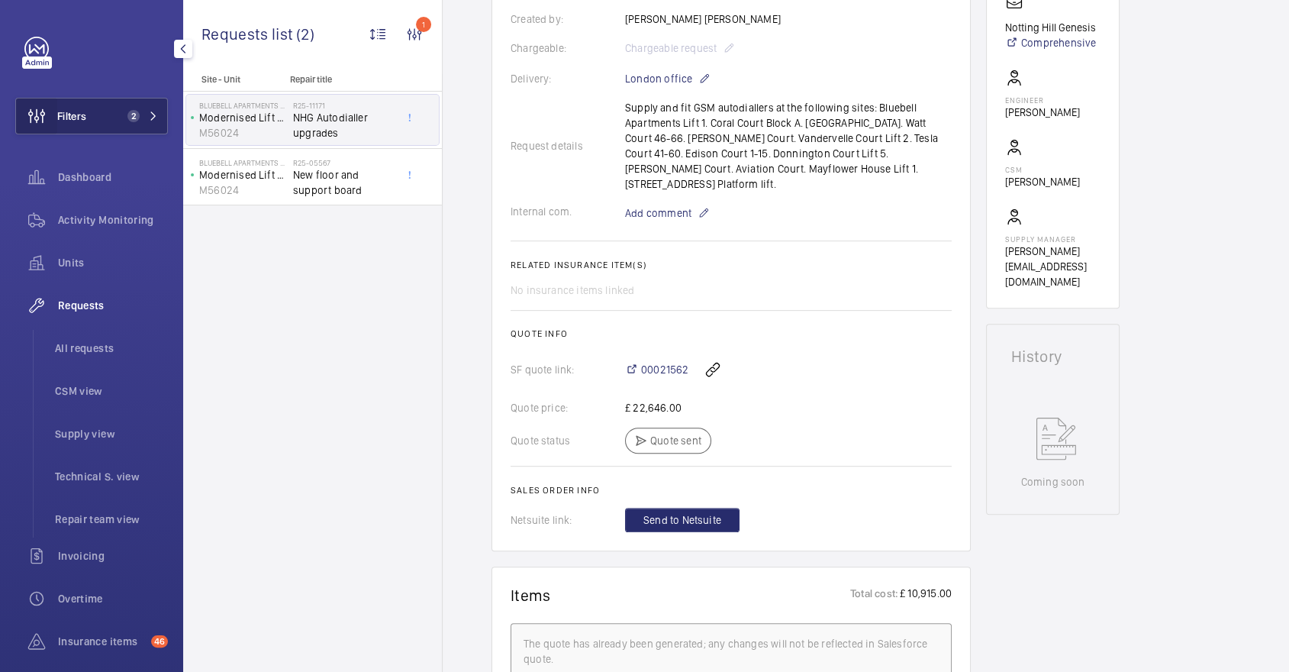
click at [54, 102] on wm-front-icon-button at bounding box center [36, 116] width 41 height 37
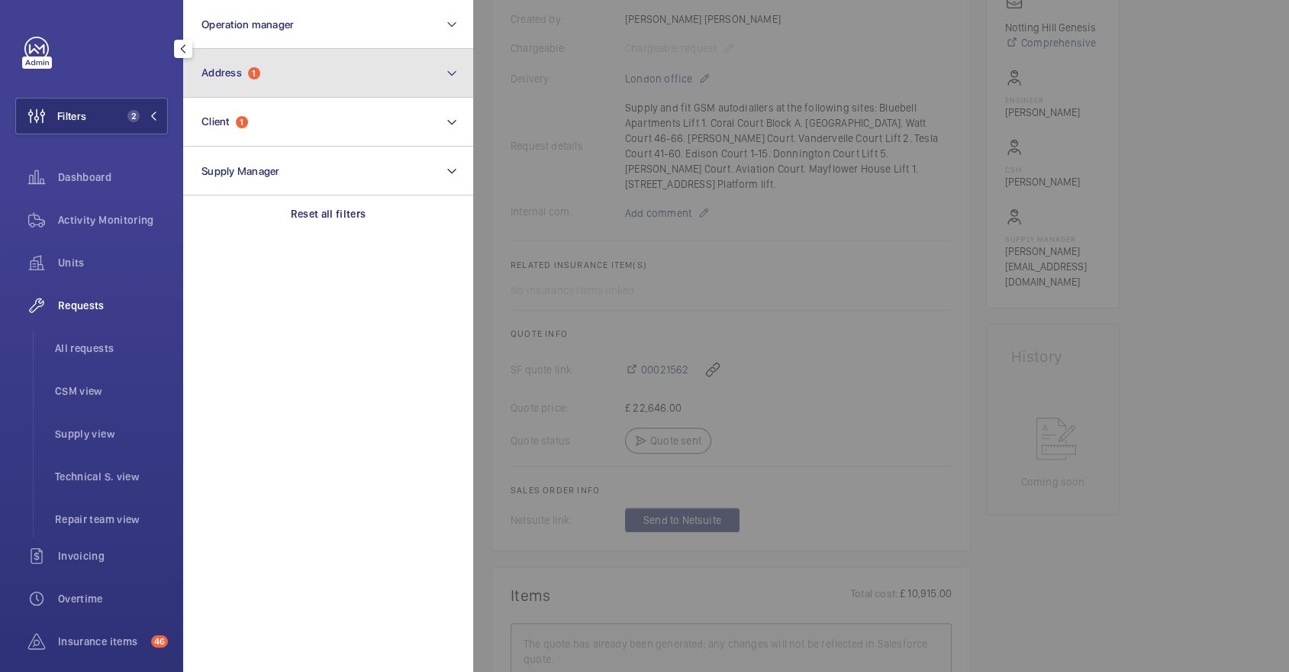
click at [267, 77] on button "Address 1" at bounding box center [328, 73] width 290 height 49
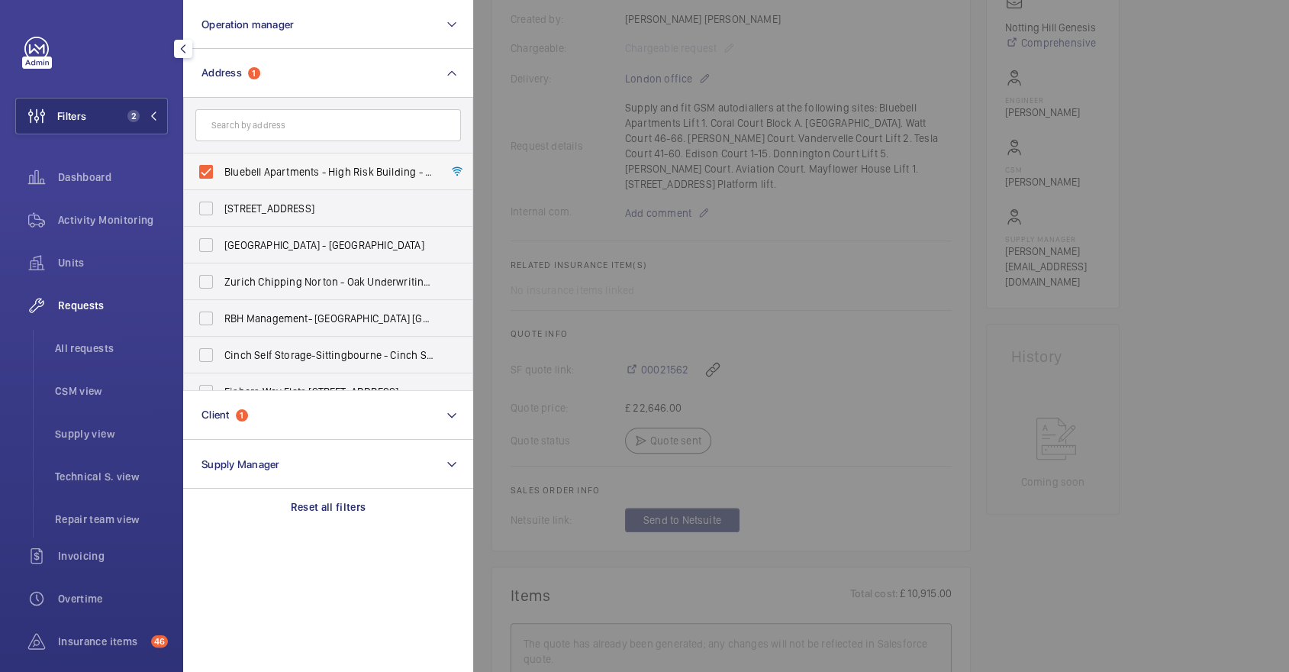
click at [287, 176] on span "Bluebell Apartments - High Risk Building - Bluebell Apartments, LONDON N4 2GZ" at bounding box center [329, 171] width 210 height 15
click at [221, 176] on input "Bluebell Apartments - High Risk Building - Bluebell Apartments, LONDON N4 2GZ" at bounding box center [206, 171] width 31 height 31
checkbox input "false"
click at [683, 150] on div at bounding box center [1117, 336] width 1289 height 672
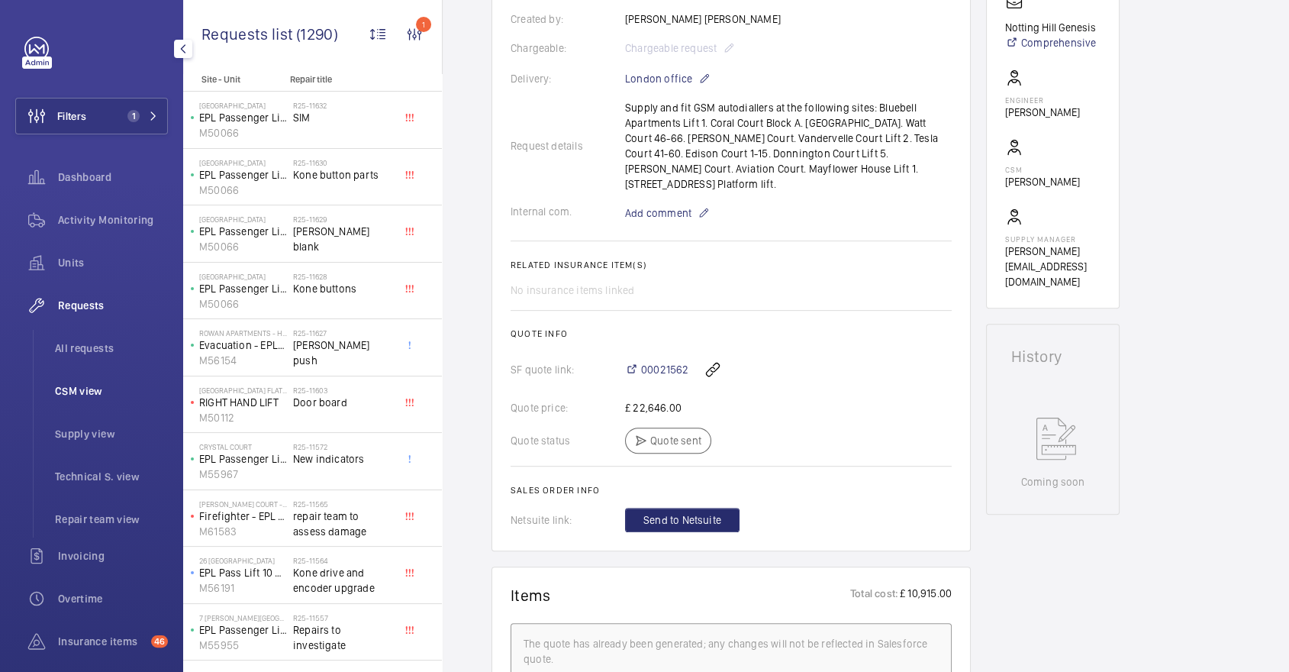
click at [116, 381] on li "CSM view" at bounding box center [105, 390] width 125 height 37
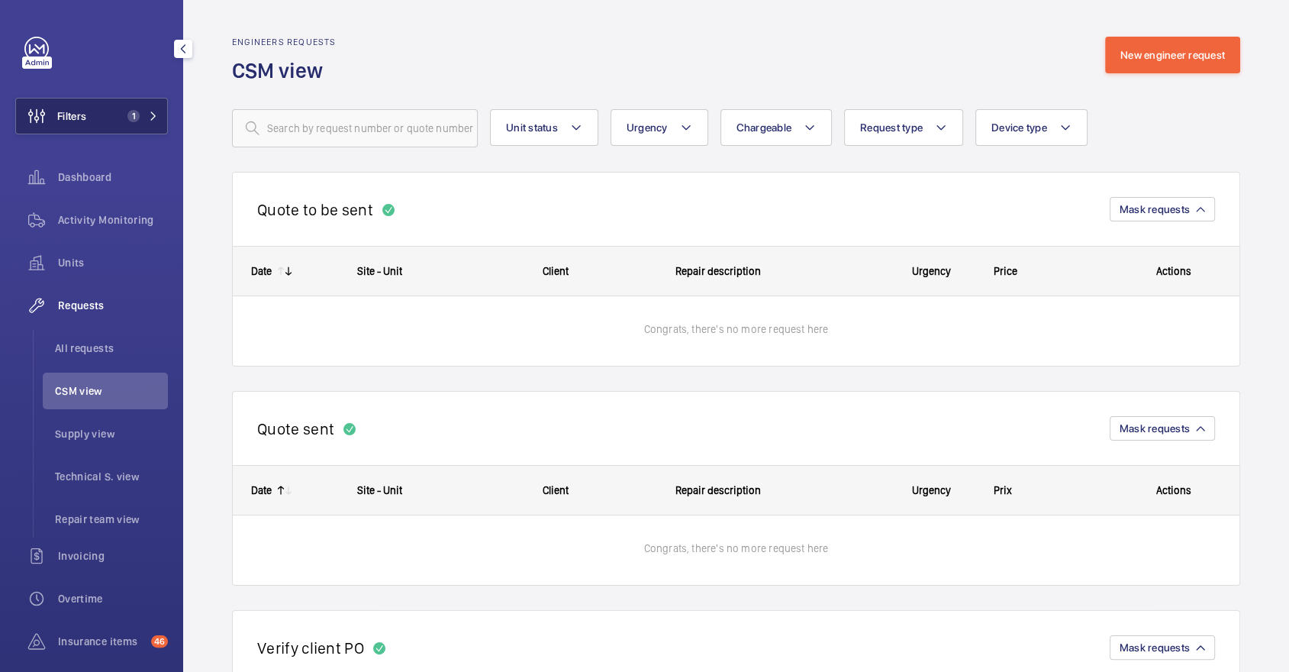
click at [131, 98] on button "Filters 1" at bounding box center [91, 116] width 153 height 37
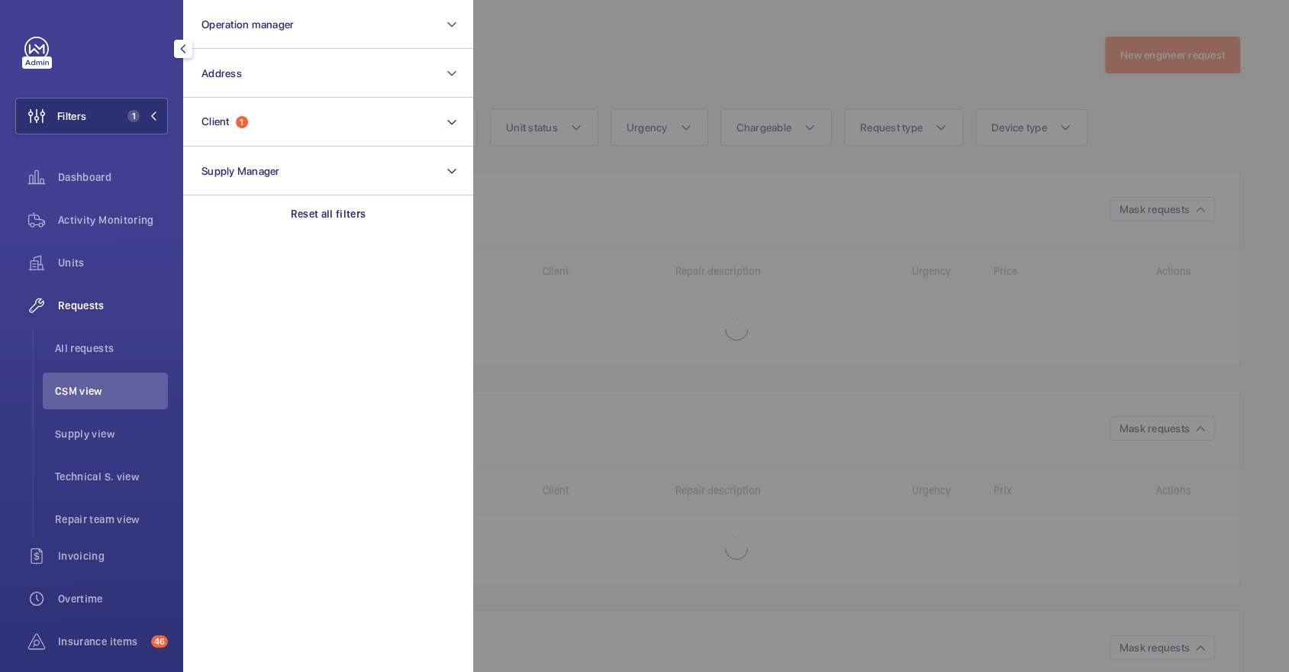
click at [555, 56] on div at bounding box center [1117, 336] width 1289 height 672
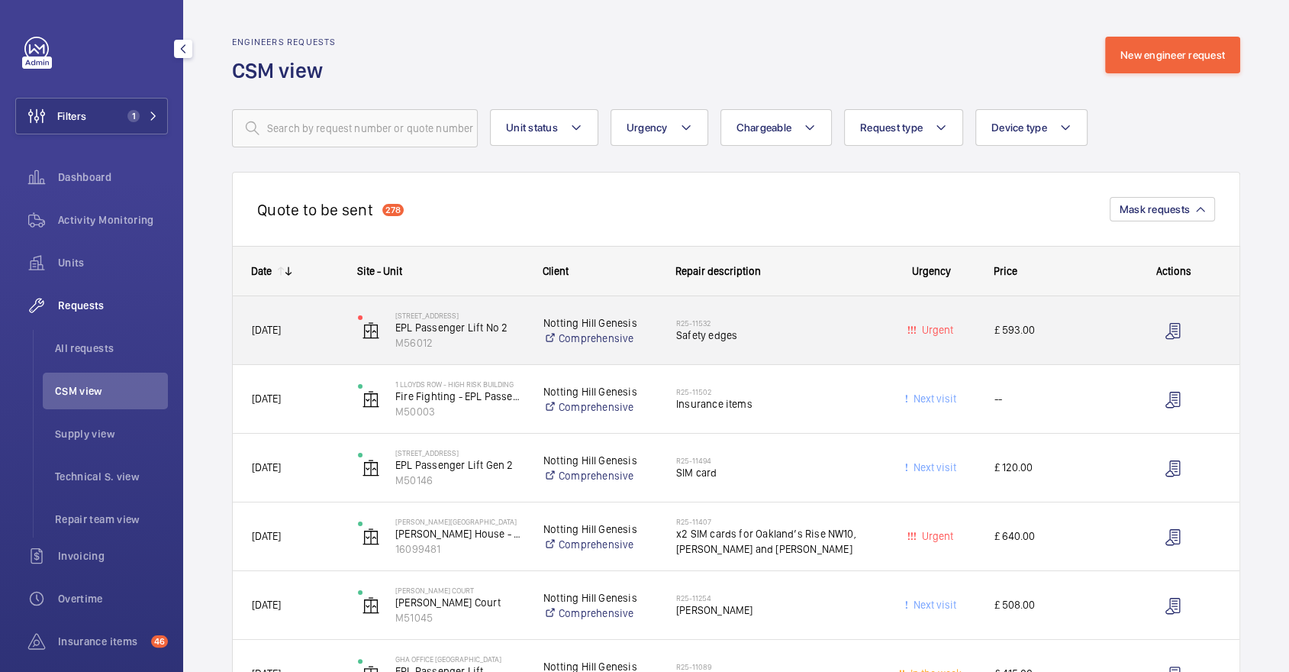
click at [810, 318] on h2 "R25-11532" at bounding box center [772, 322] width 192 height 9
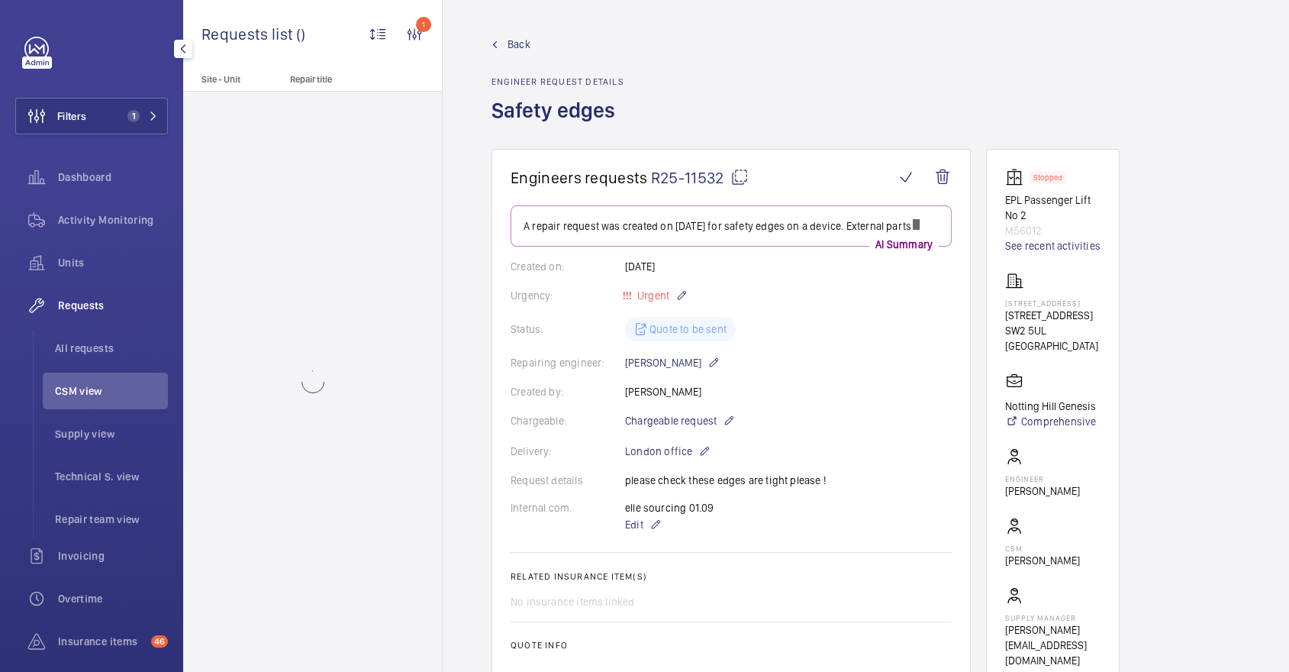
click at [733, 423] on wm-front-card-body "A repair request was created on 2025-08-29 for safety edges on a device. Extern…" at bounding box center [730, 524] width 441 height 638
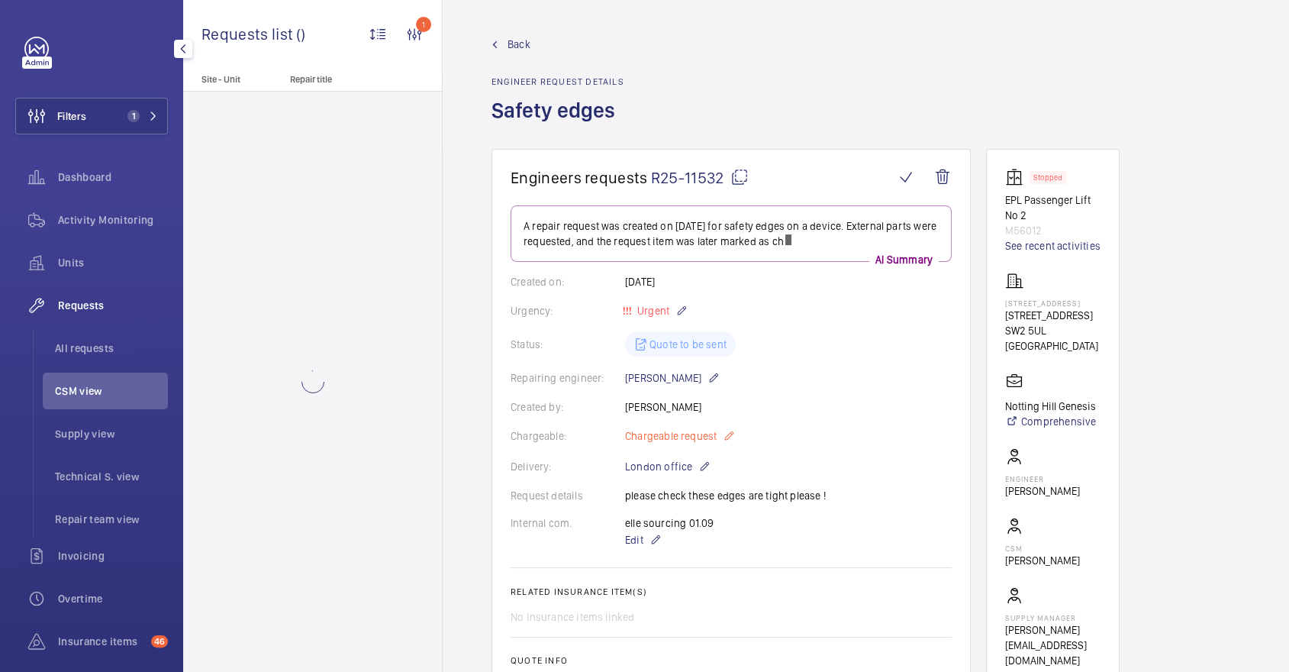
click at [733, 430] on mat-icon at bounding box center [729, 436] width 12 height 18
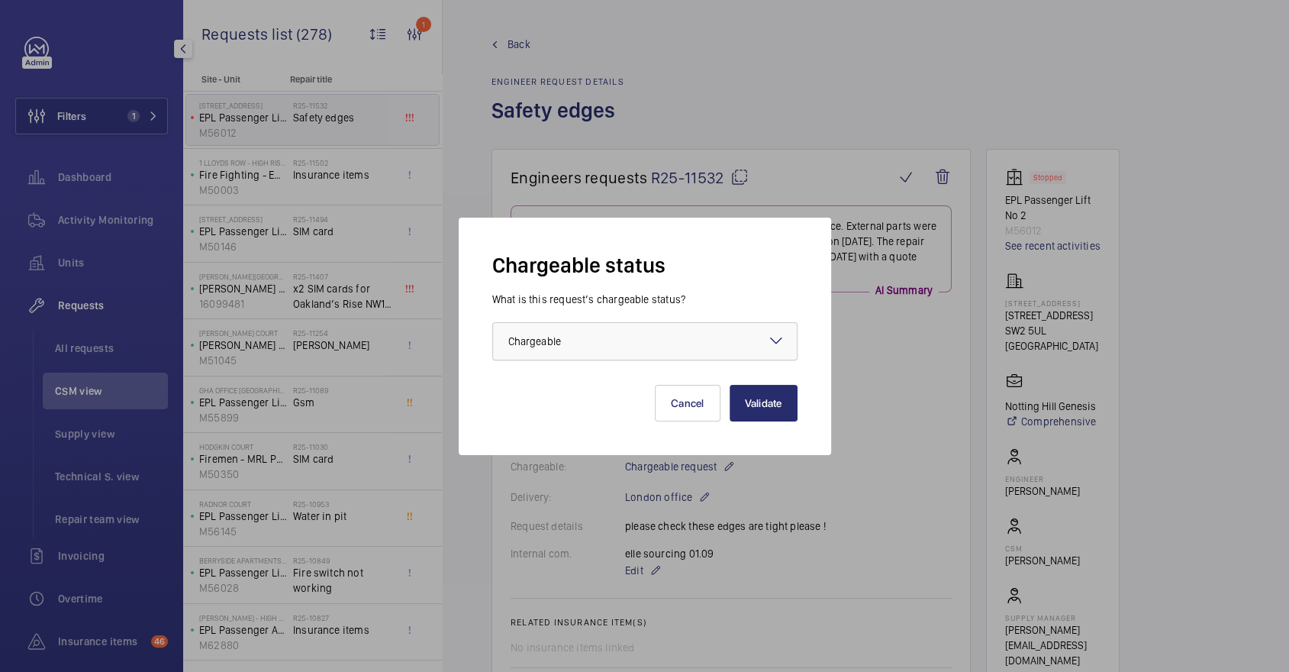
click at [674, 347] on div at bounding box center [645, 341] width 304 height 37
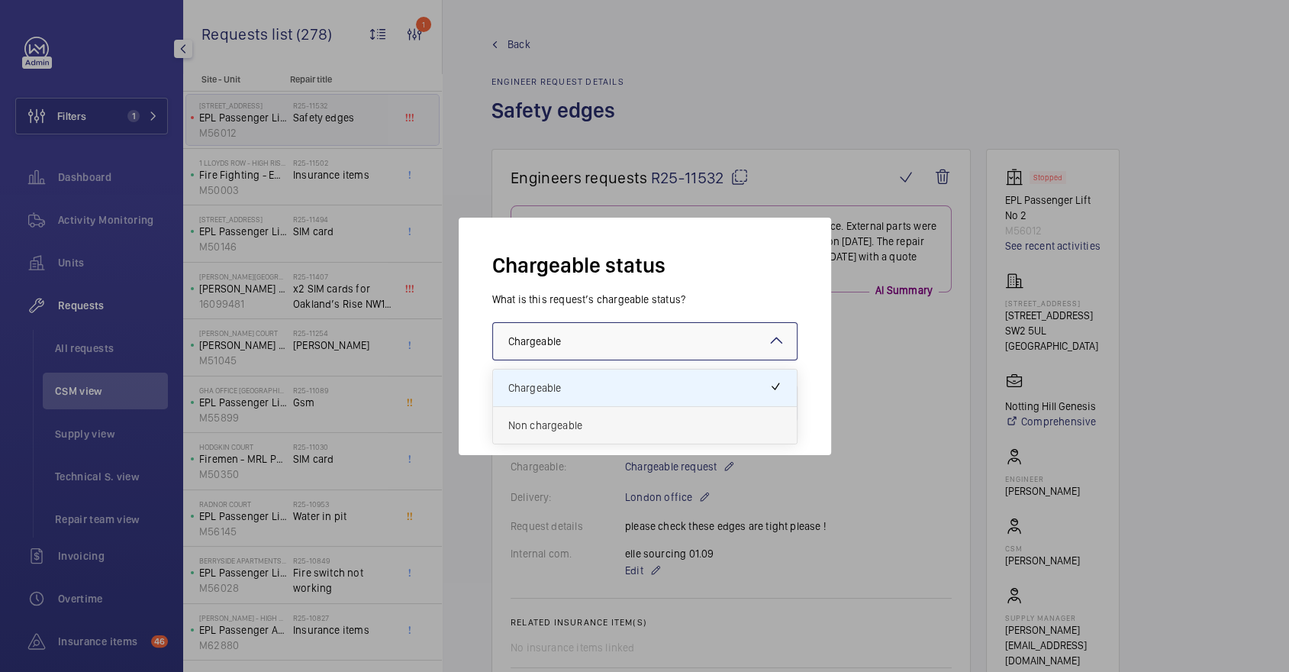
click at [649, 417] on span "Non chargeable" at bounding box center [644, 424] width 273 height 15
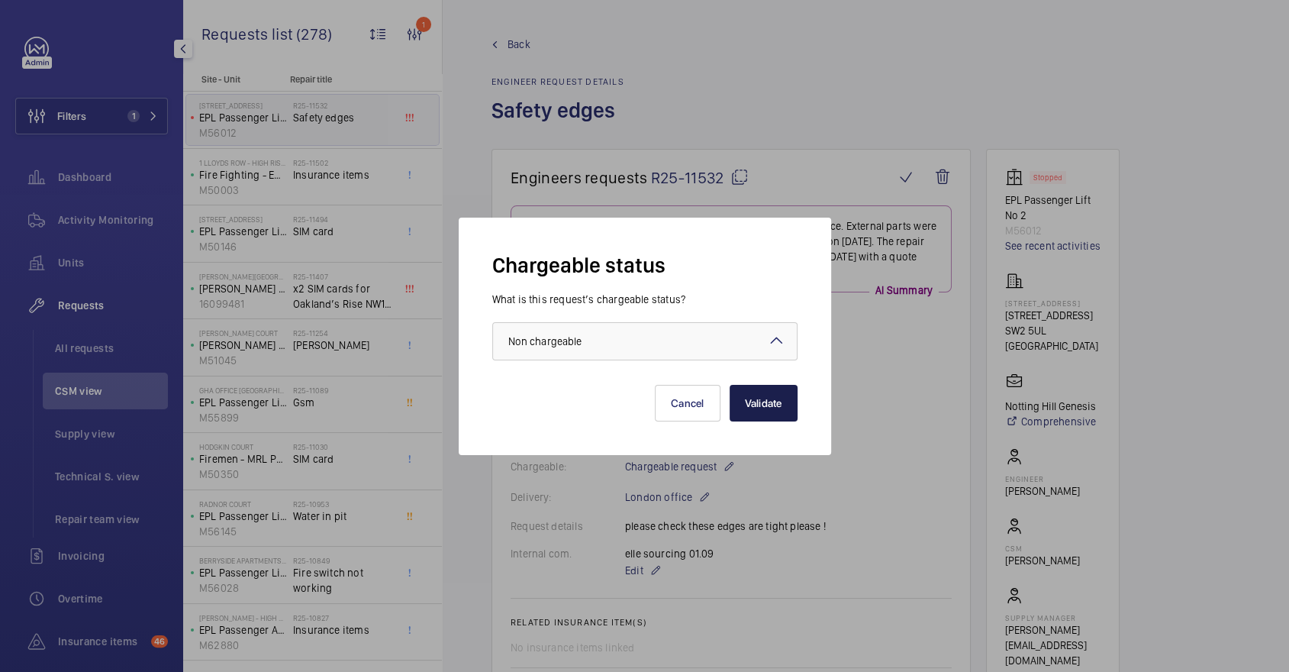
click at [778, 412] on button "Validate" at bounding box center [763, 403] width 68 height 37
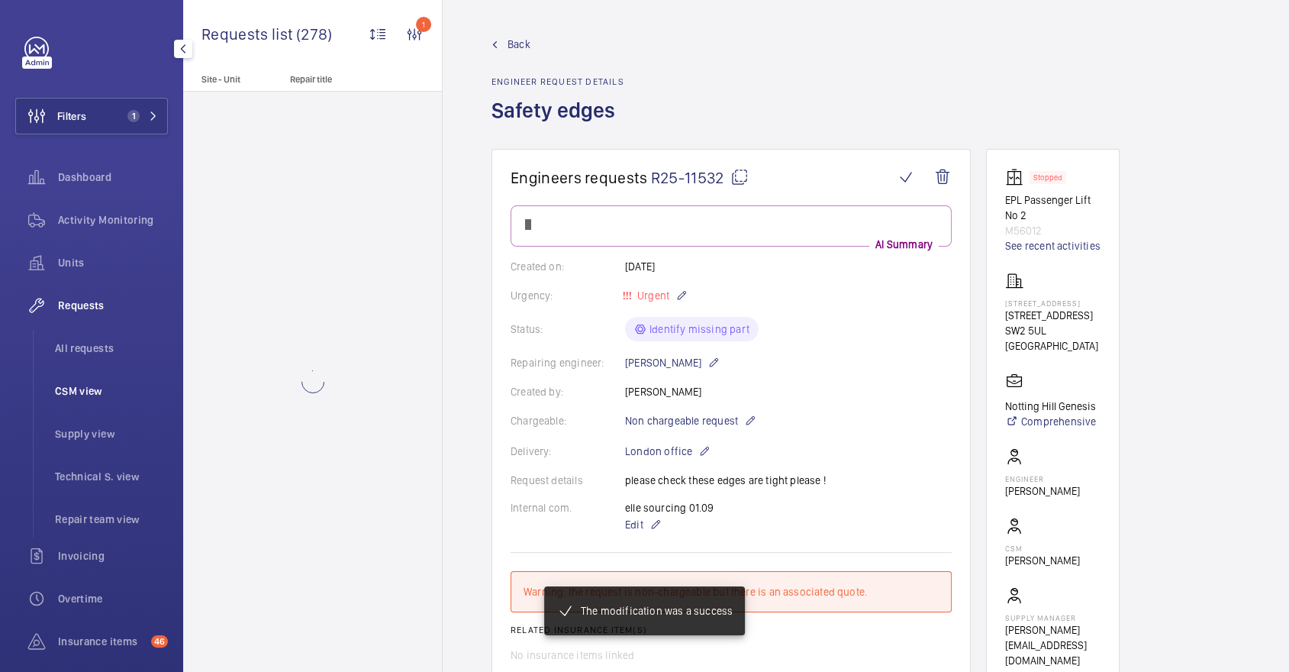
click at [146, 395] on span "CSM view" at bounding box center [111, 390] width 113 height 15
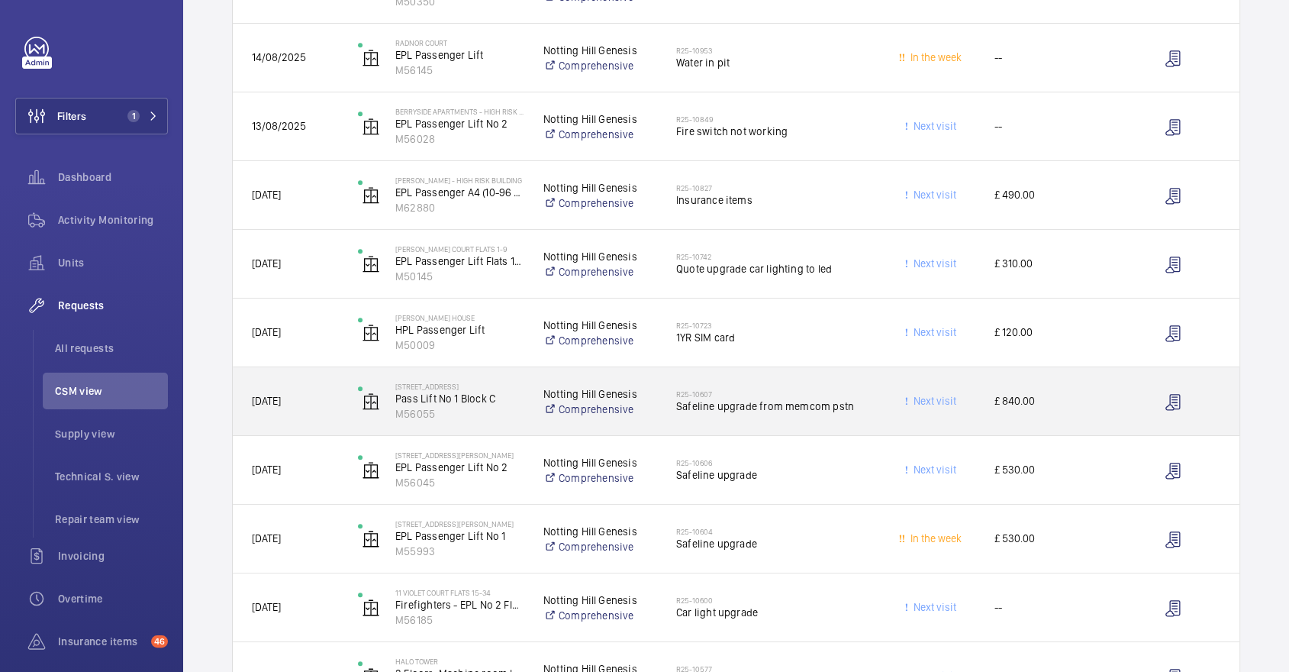
scroll to position [688, 0]
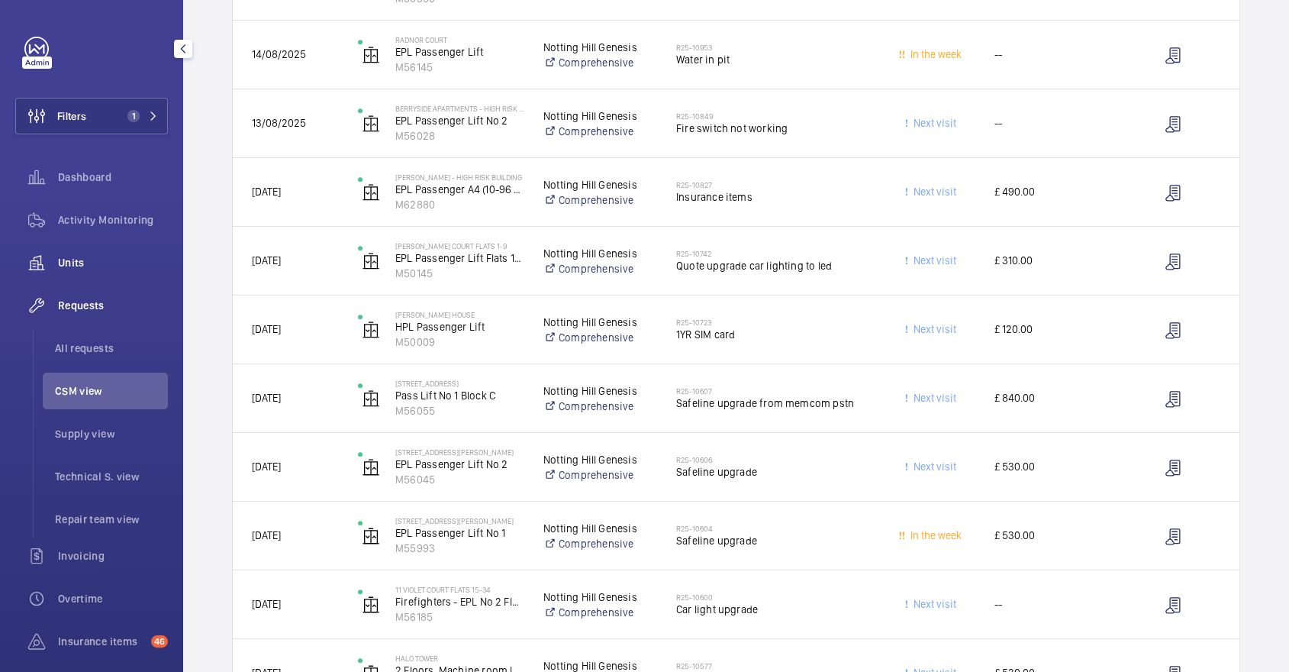
click at [67, 269] on span "Units" at bounding box center [113, 262] width 110 height 15
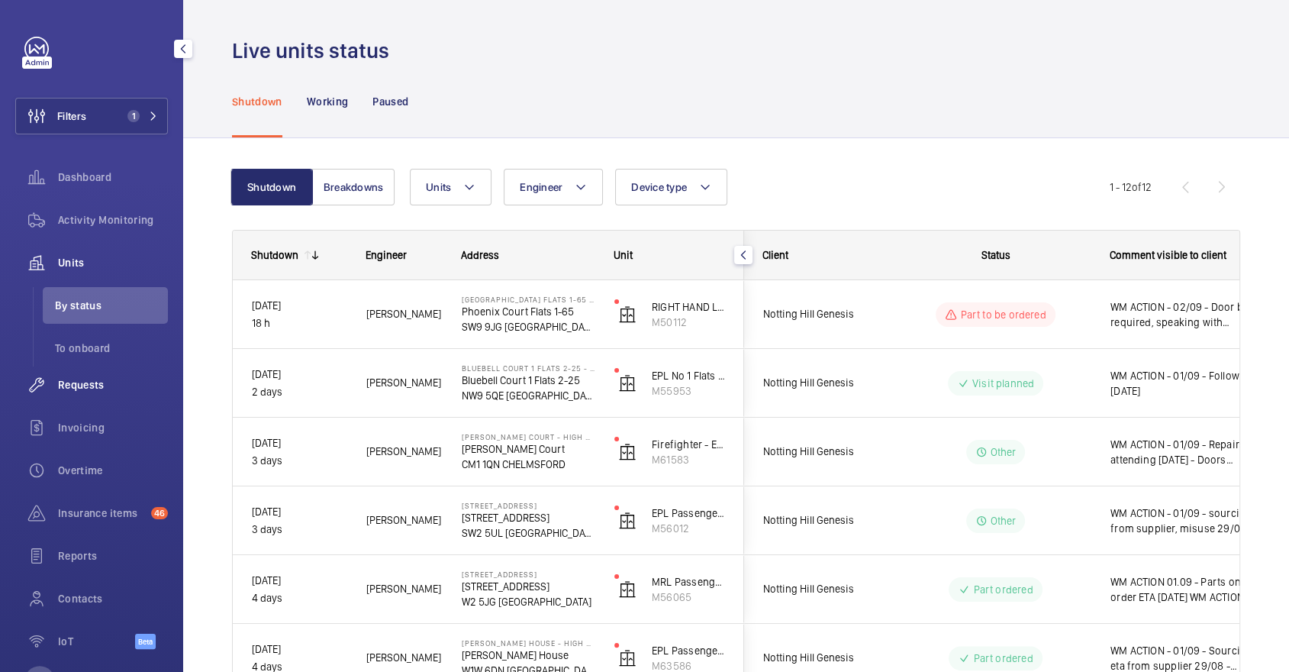
click at [96, 396] on div "Requests" at bounding box center [91, 384] width 153 height 37
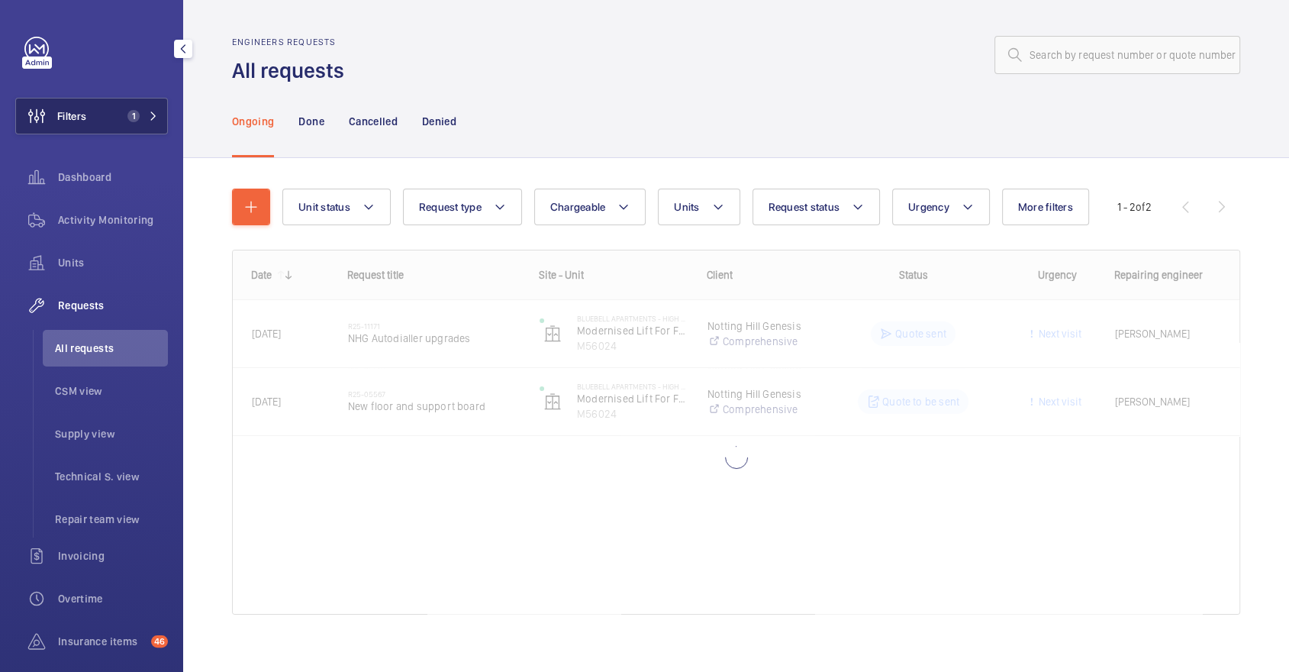
click at [121, 134] on button "Filters 1" at bounding box center [91, 116] width 153 height 37
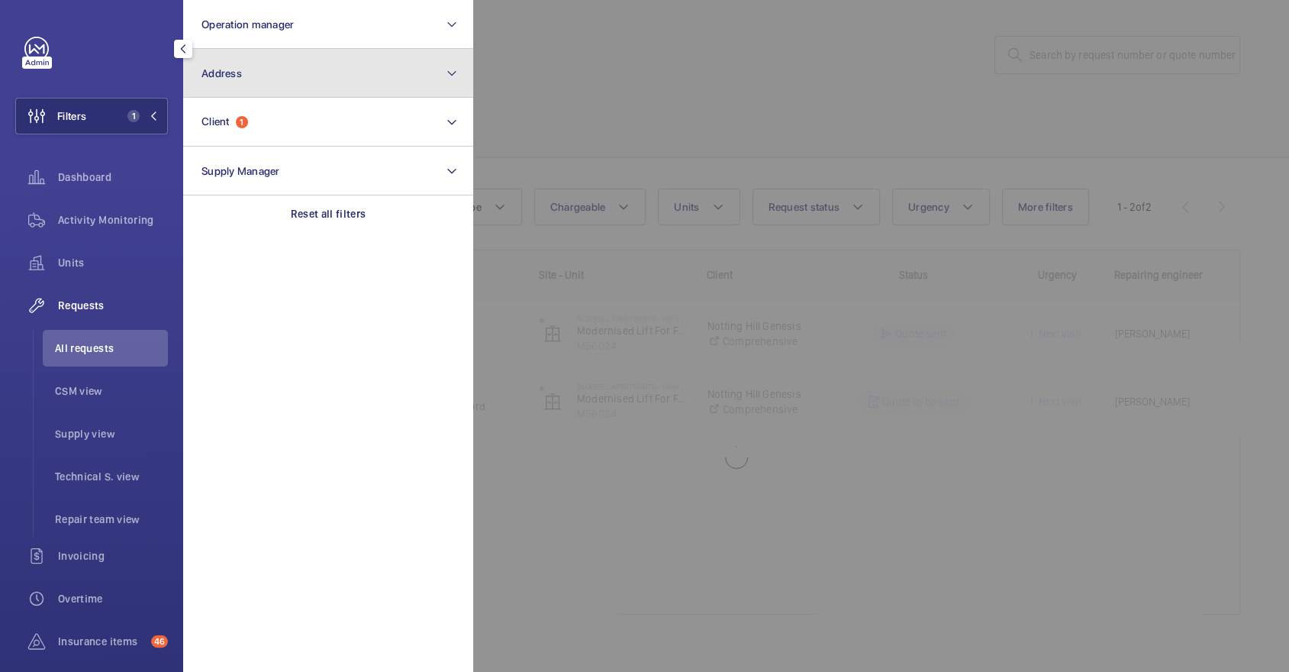
click at [290, 92] on button "Address" at bounding box center [328, 73] width 290 height 49
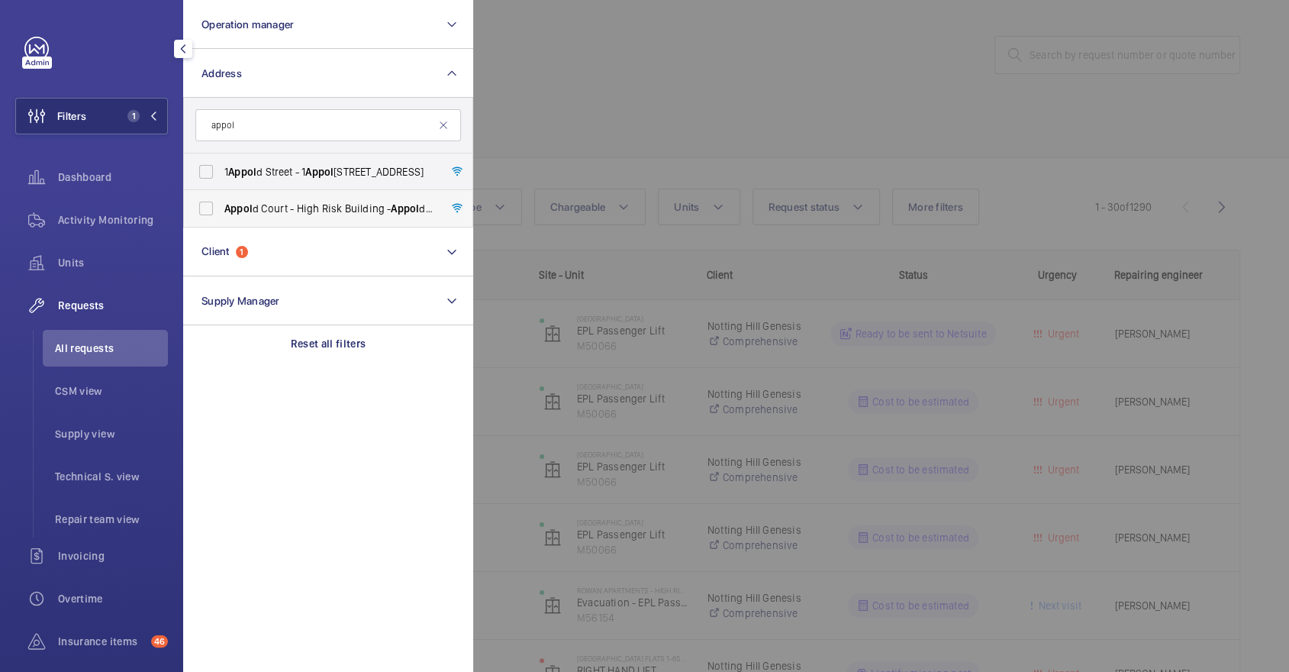
type input "appol"
click at [359, 209] on span "Appol d Court - High Risk Building - Appol d Court, LONDON E2 7NT" at bounding box center [329, 208] width 210 height 15
click at [221, 209] on input "Appol d Court - High Risk Building - Appol d Court, LONDON E2 7NT" at bounding box center [206, 208] width 31 height 31
checkbox input "true"
click at [635, 134] on div at bounding box center [1117, 336] width 1289 height 672
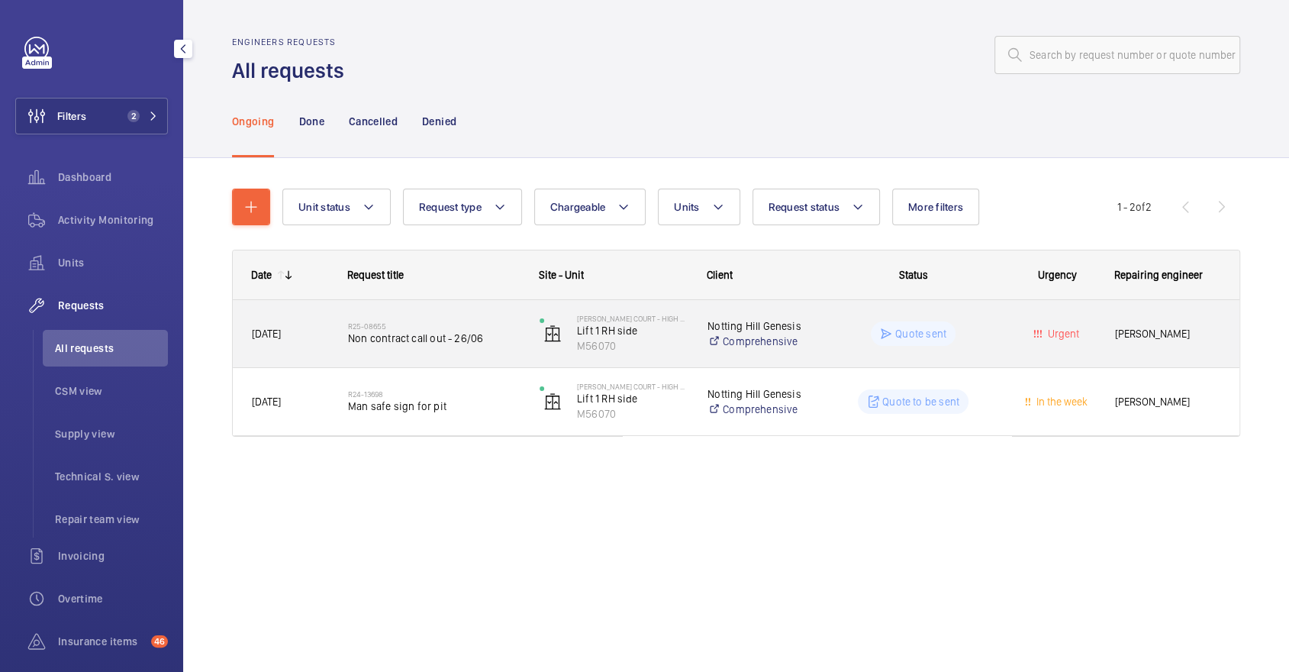
click at [478, 321] on h2 "R25-08655" at bounding box center [434, 325] width 172 height 9
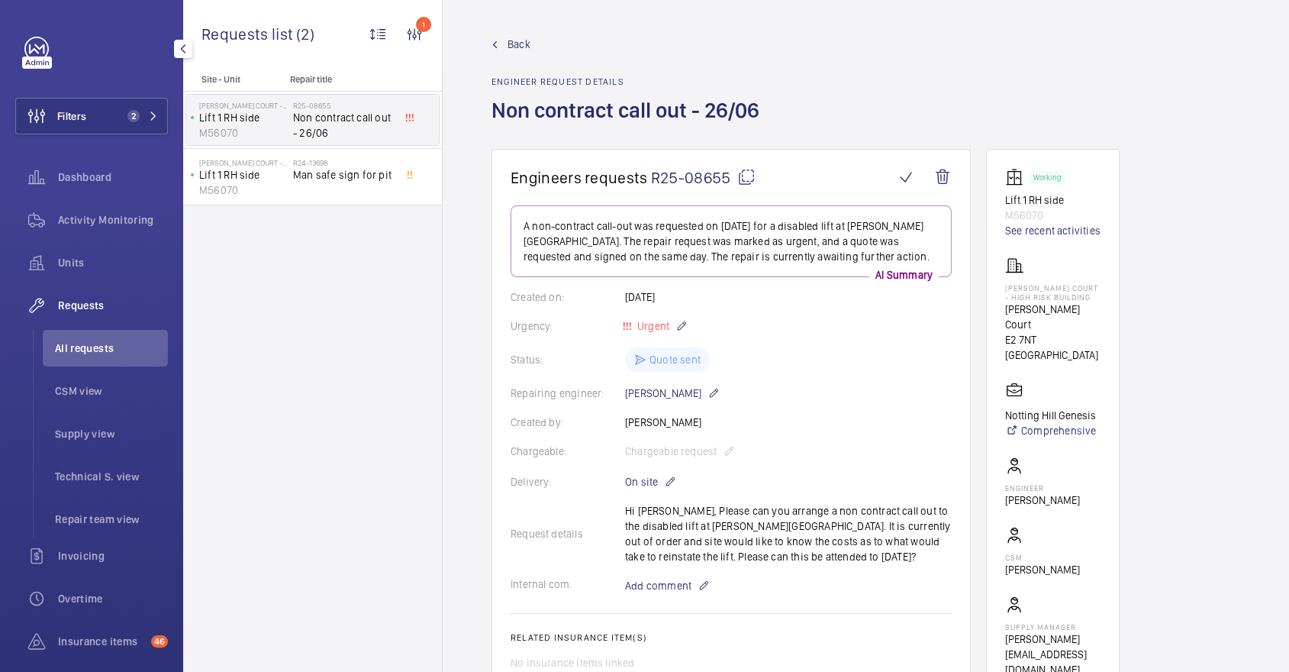
click at [495, 43] on mat-icon at bounding box center [494, 44] width 7 height 7
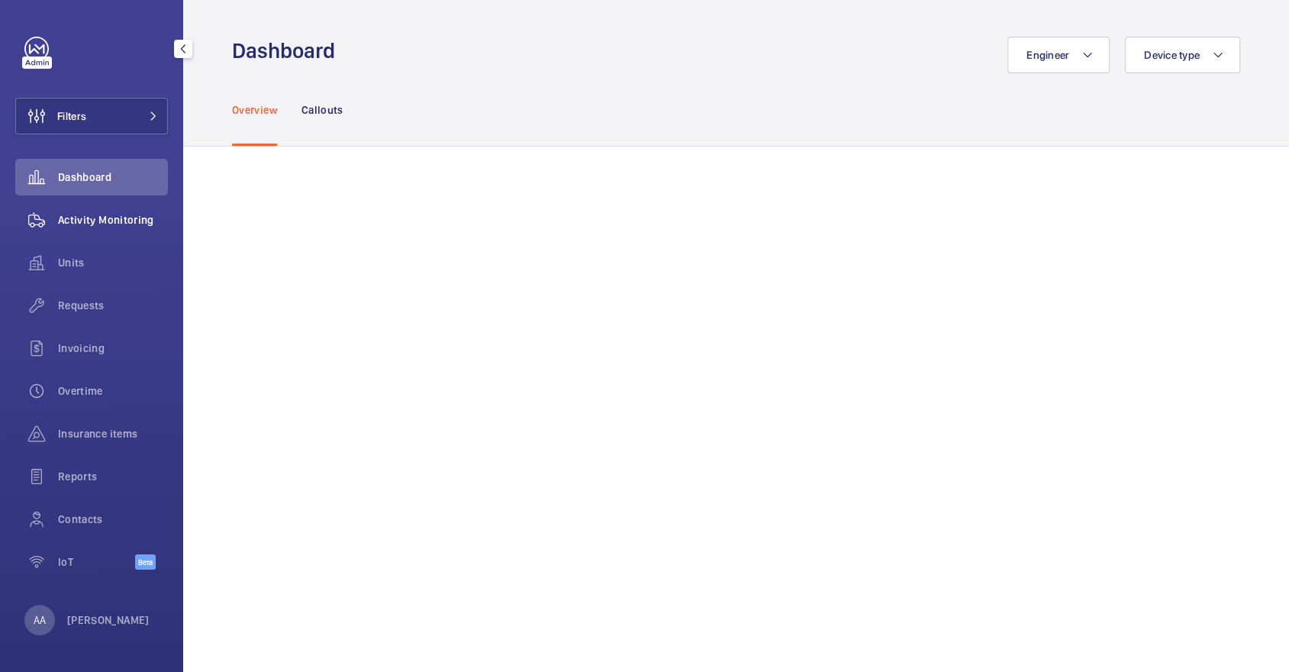
click at [98, 224] on span "Activity Monitoring" at bounding box center [113, 219] width 110 height 15
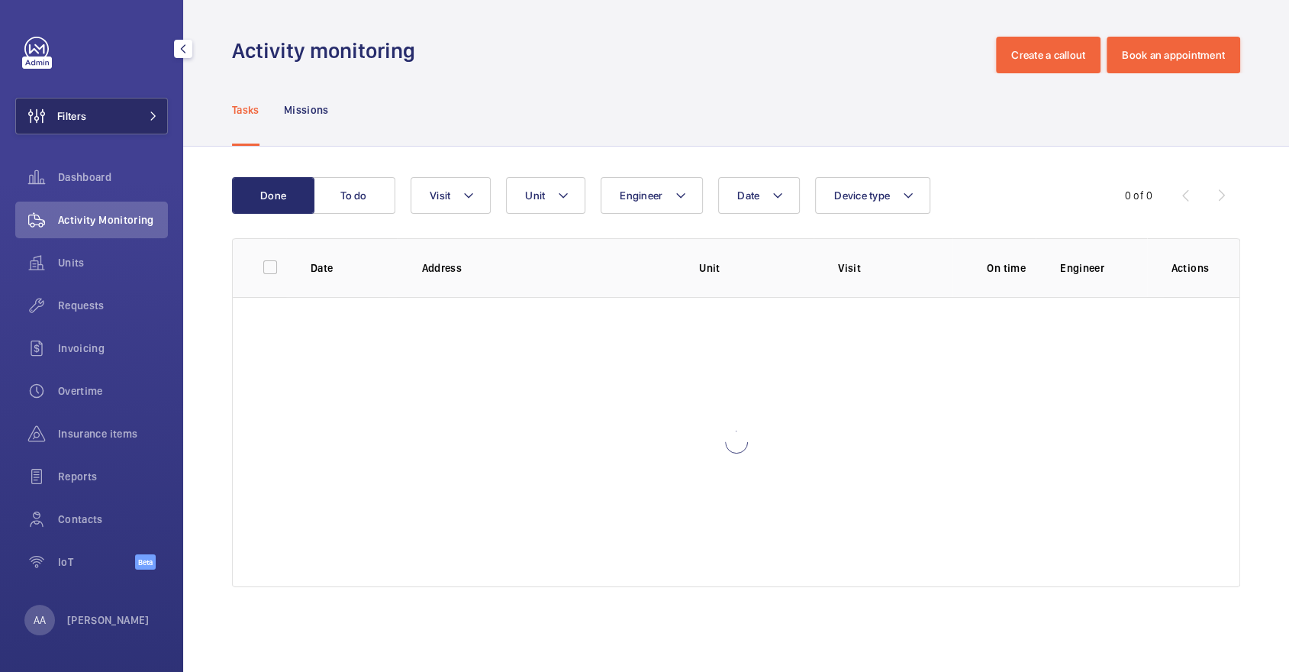
click at [101, 120] on button "Filters" at bounding box center [91, 116] width 153 height 37
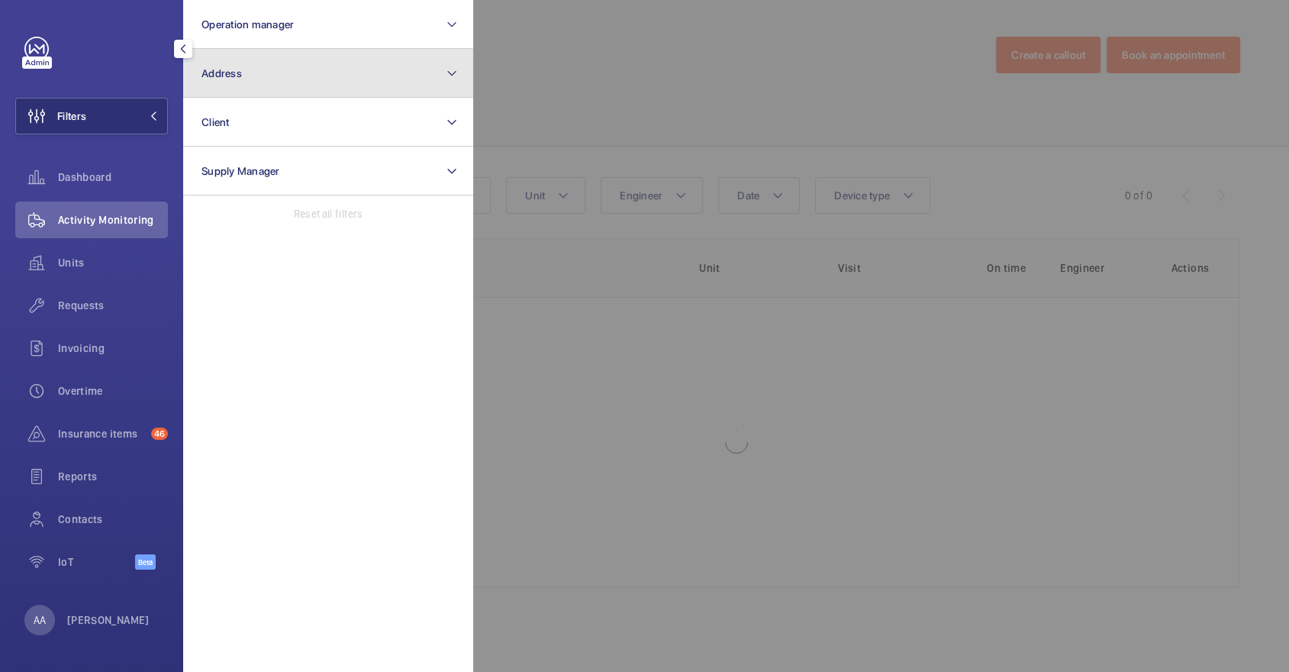
click at [317, 69] on button "Address" at bounding box center [328, 73] width 290 height 49
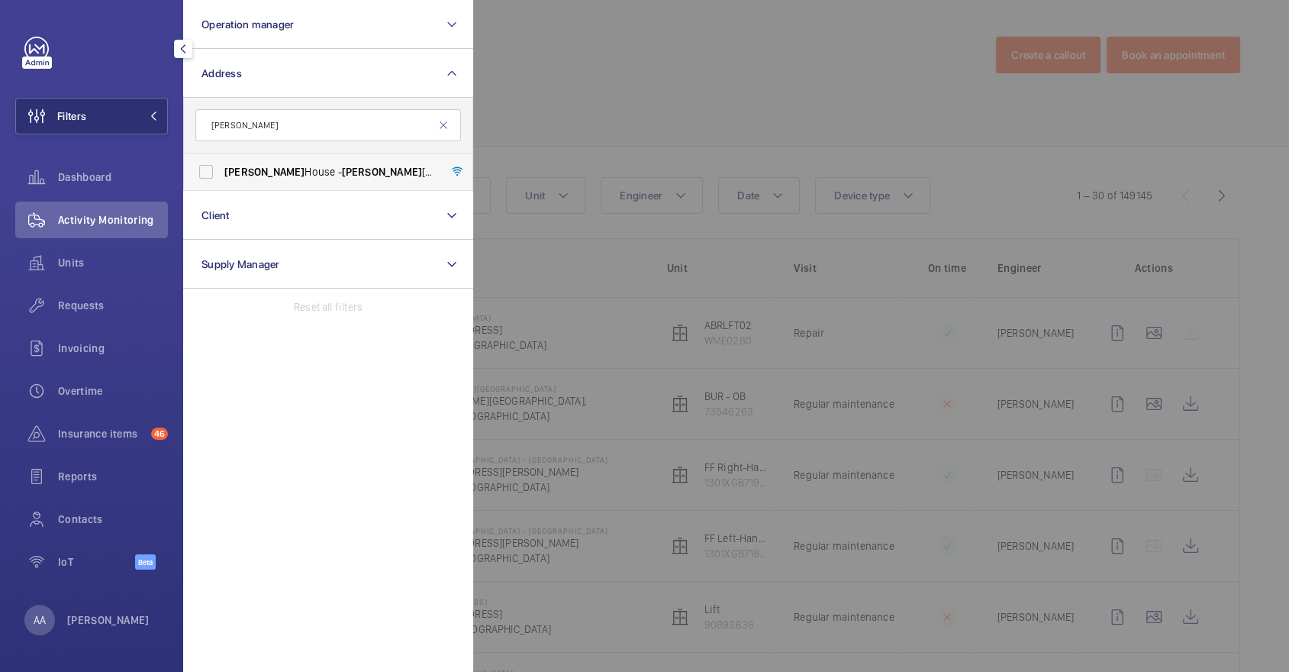
type input "[PERSON_NAME]"
click at [366, 172] on span "[PERSON_NAME][GEOGRAPHIC_DATA] - [PERSON_NAME][GEOGRAPHIC_DATA]" at bounding box center [329, 171] width 210 height 15
click at [221, 172] on input "[PERSON_NAME][GEOGRAPHIC_DATA] - [PERSON_NAME][GEOGRAPHIC_DATA]" at bounding box center [206, 171] width 31 height 31
checkbox input "true"
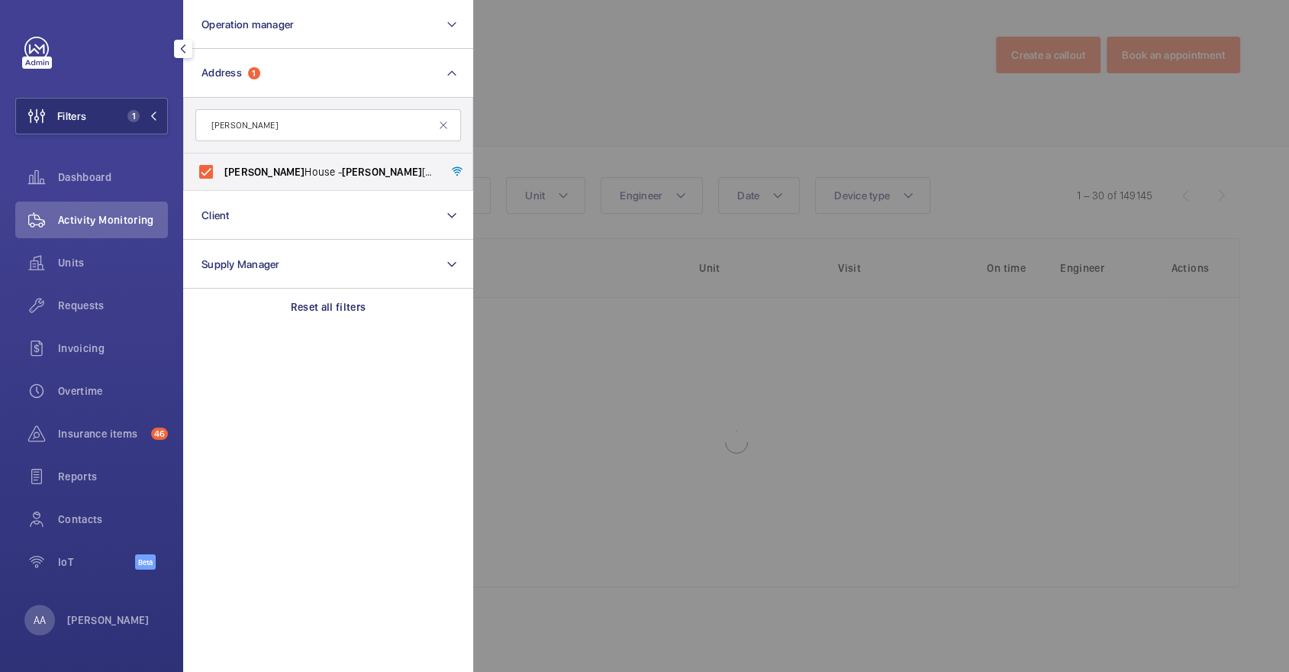
click at [622, 152] on div at bounding box center [1117, 336] width 1289 height 672
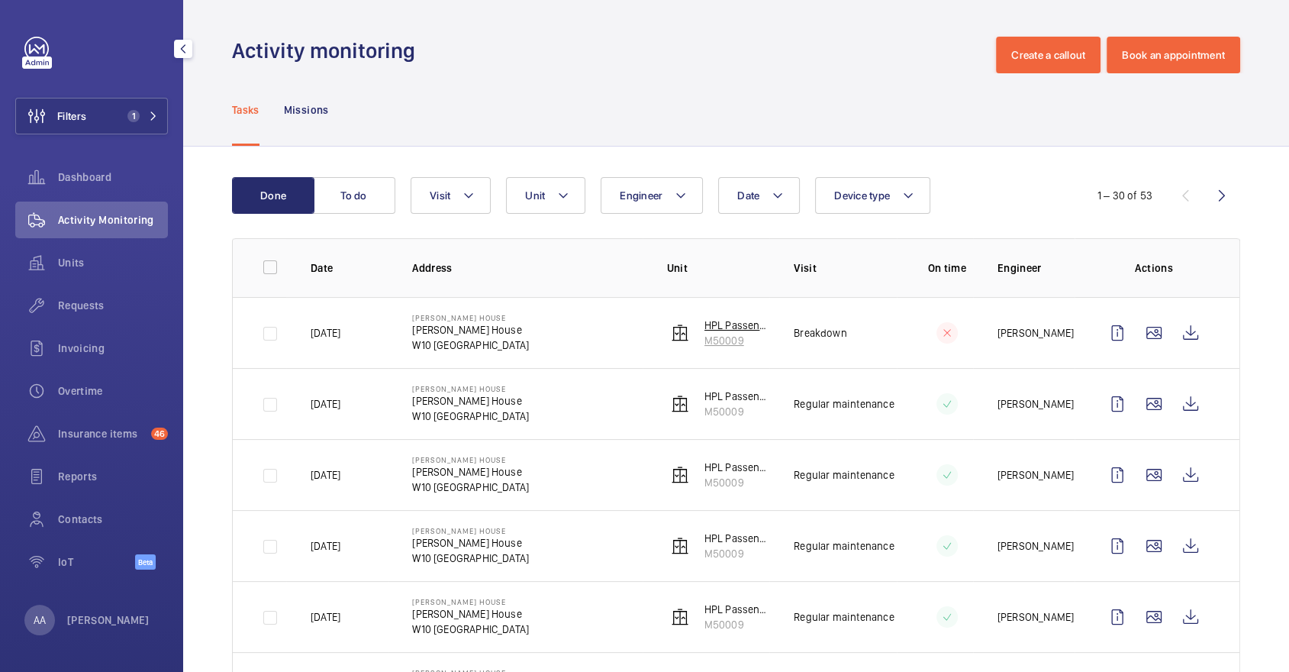
click at [721, 336] on p "M50009" at bounding box center [737, 340] width 66 height 15
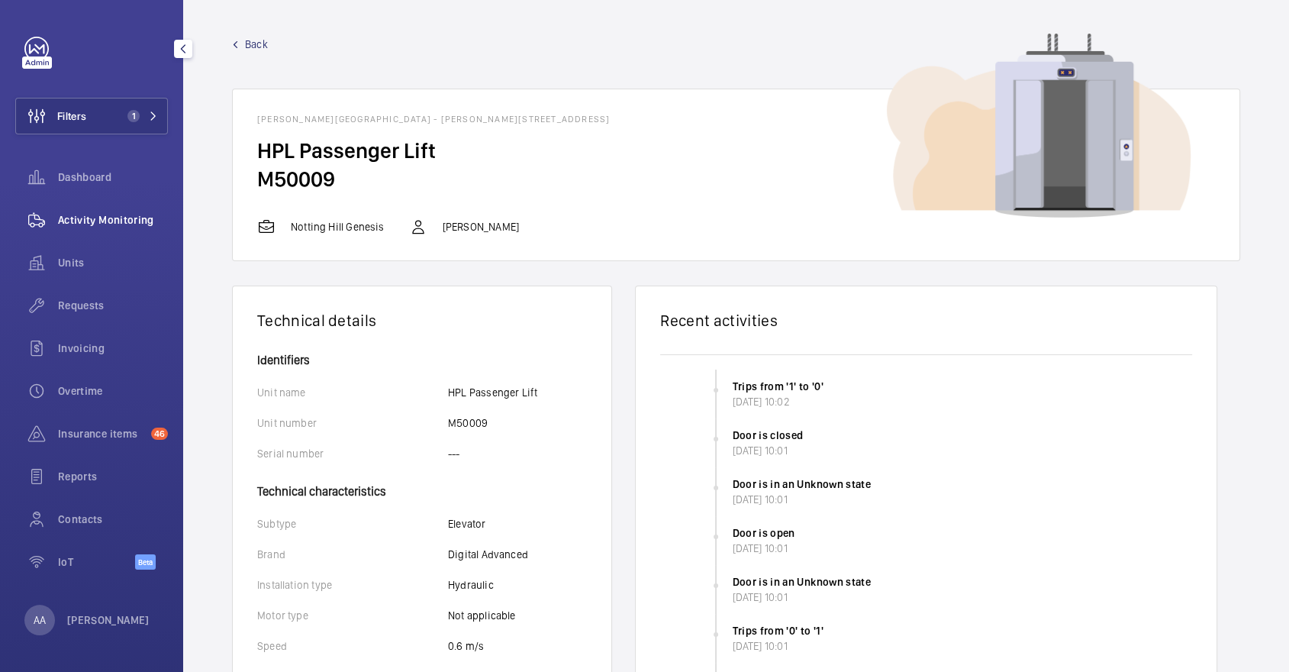
click at [87, 217] on span "Activity Monitoring" at bounding box center [113, 219] width 110 height 15
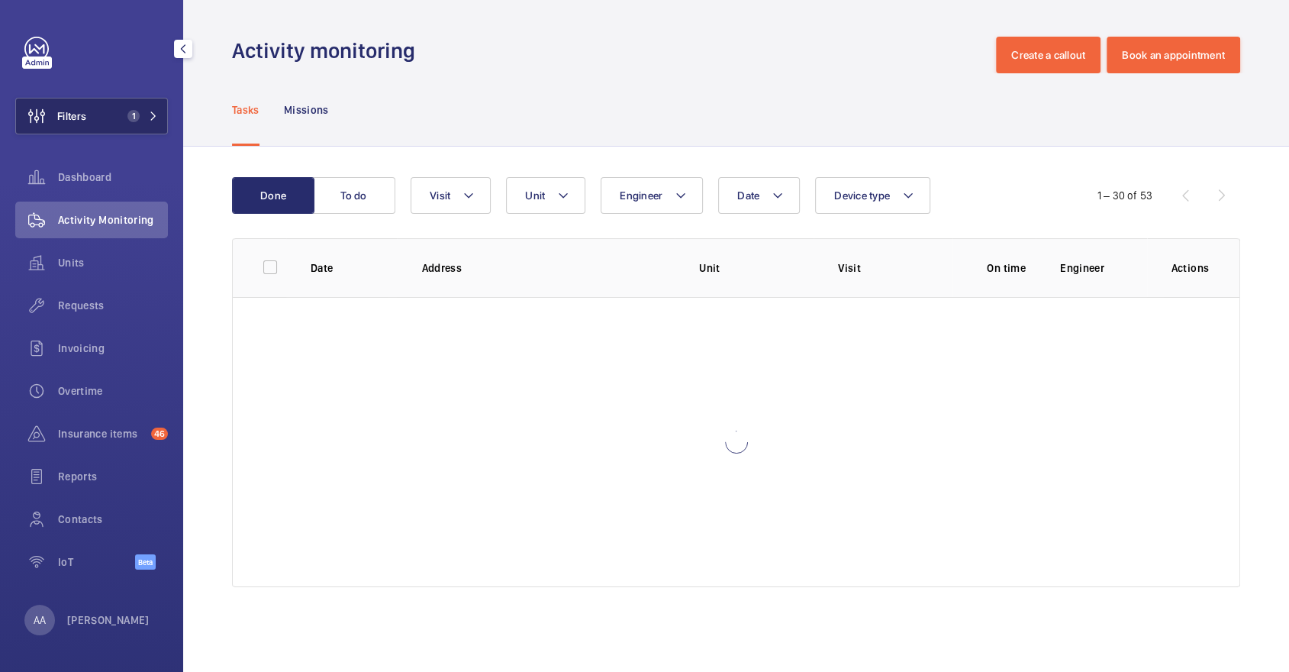
click at [111, 118] on button "Filters 1" at bounding box center [91, 116] width 153 height 37
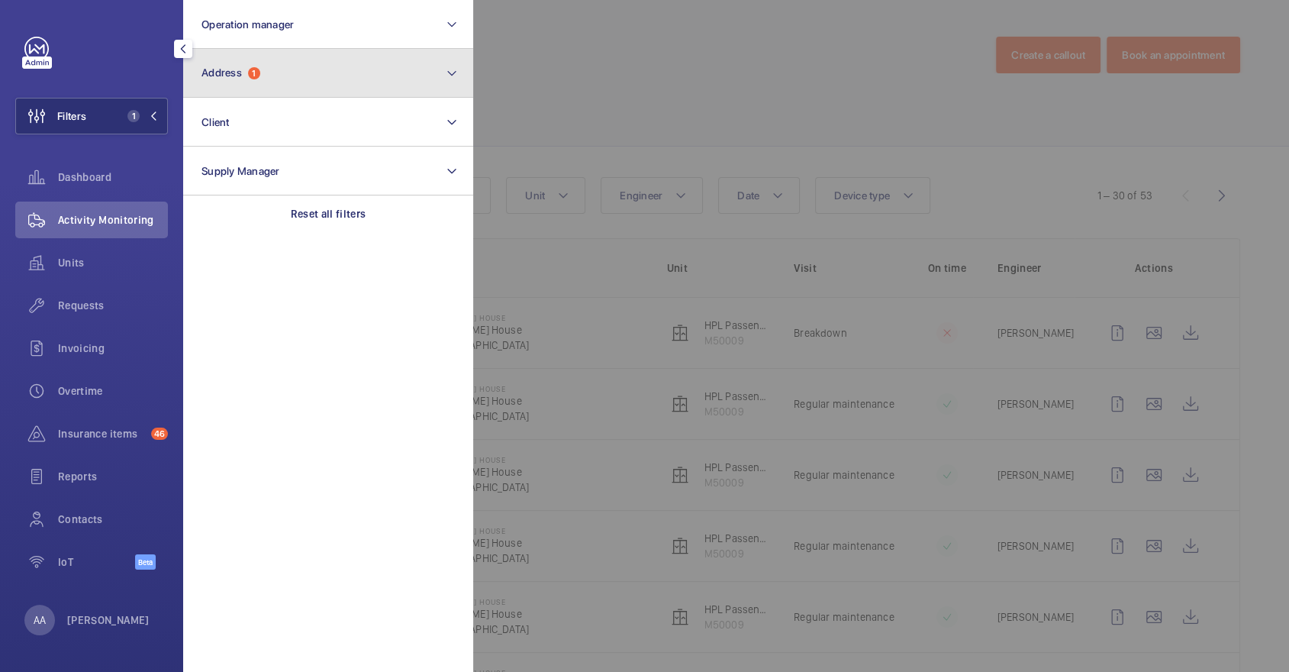
click at [227, 81] on button "Address 1" at bounding box center [328, 73] width 290 height 49
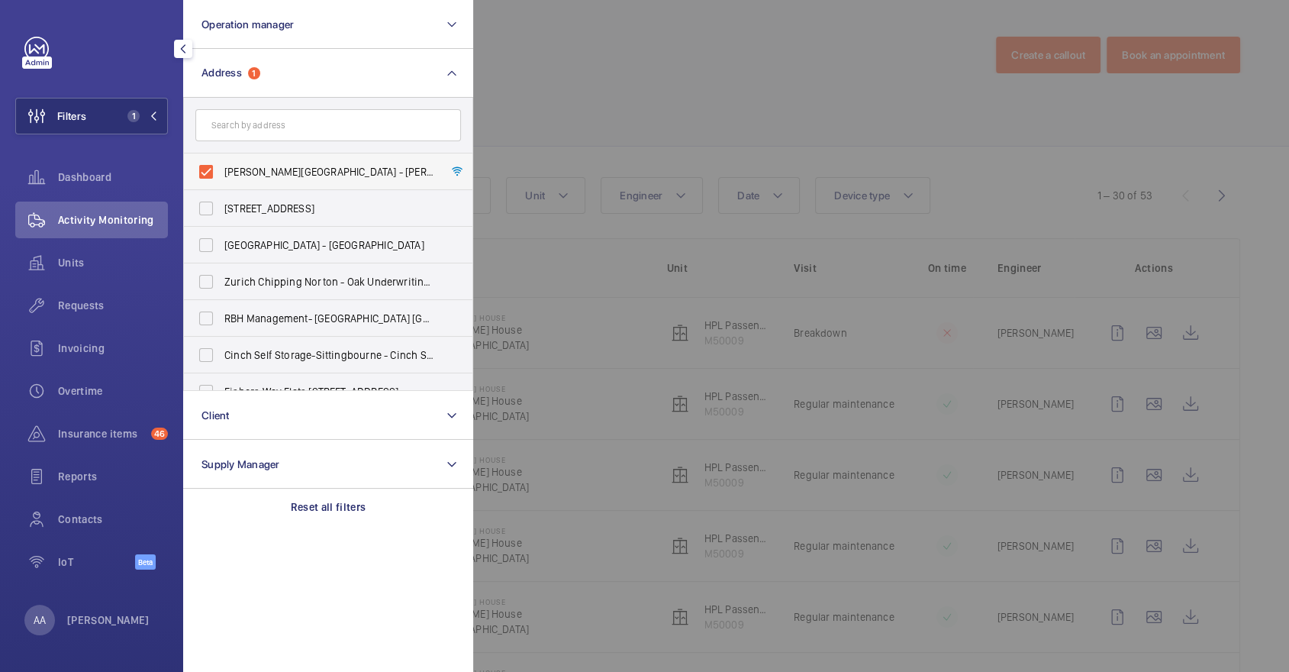
click at [269, 170] on span "[PERSON_NAME][GEOGRAPHIC_DATA] - [PERSON_NAME][GEOGRAPHIC_DATA]" at bounding box center [329, 171] width 210 height 15
click at [221, 170] on input "[PERSON_NAME][GEOGRAPHIC_DATA] - [PERSON_NAME][GEOGRAPHIC_DATA]" at bounding box center [206, 171] width 31 height 31
checkbox input "false"
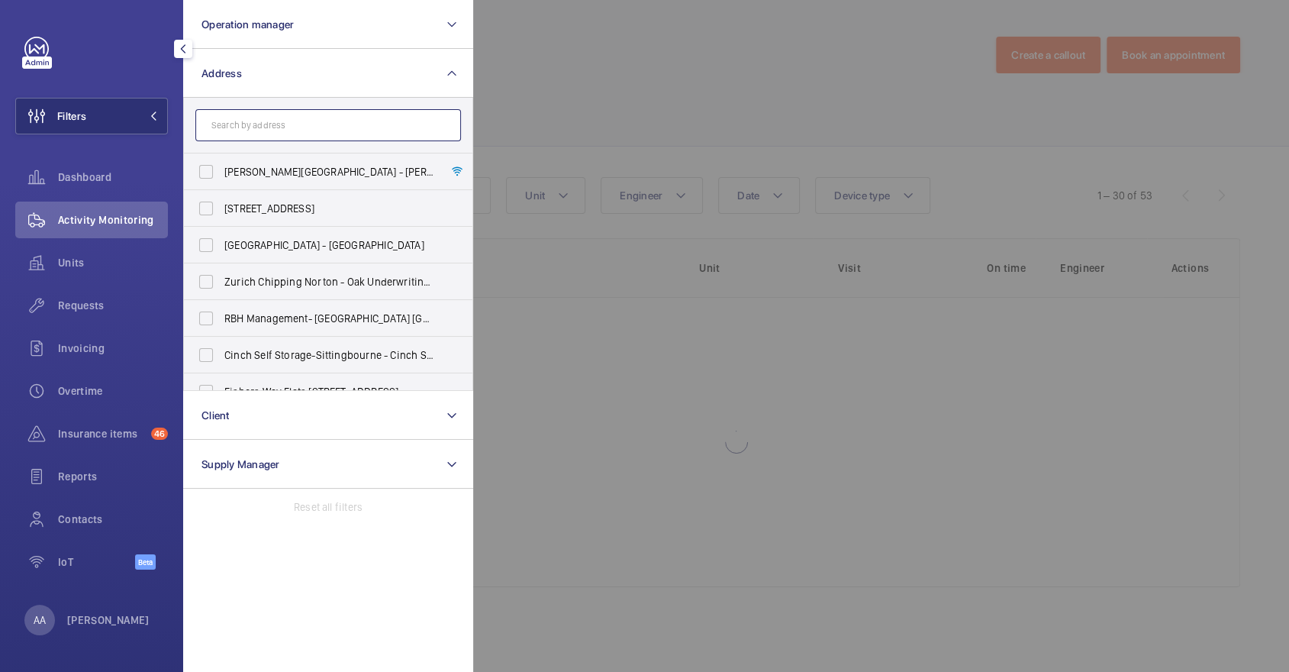
click at [246, 114] on input "text" at bounding box center [328, 125] width 266 height 32
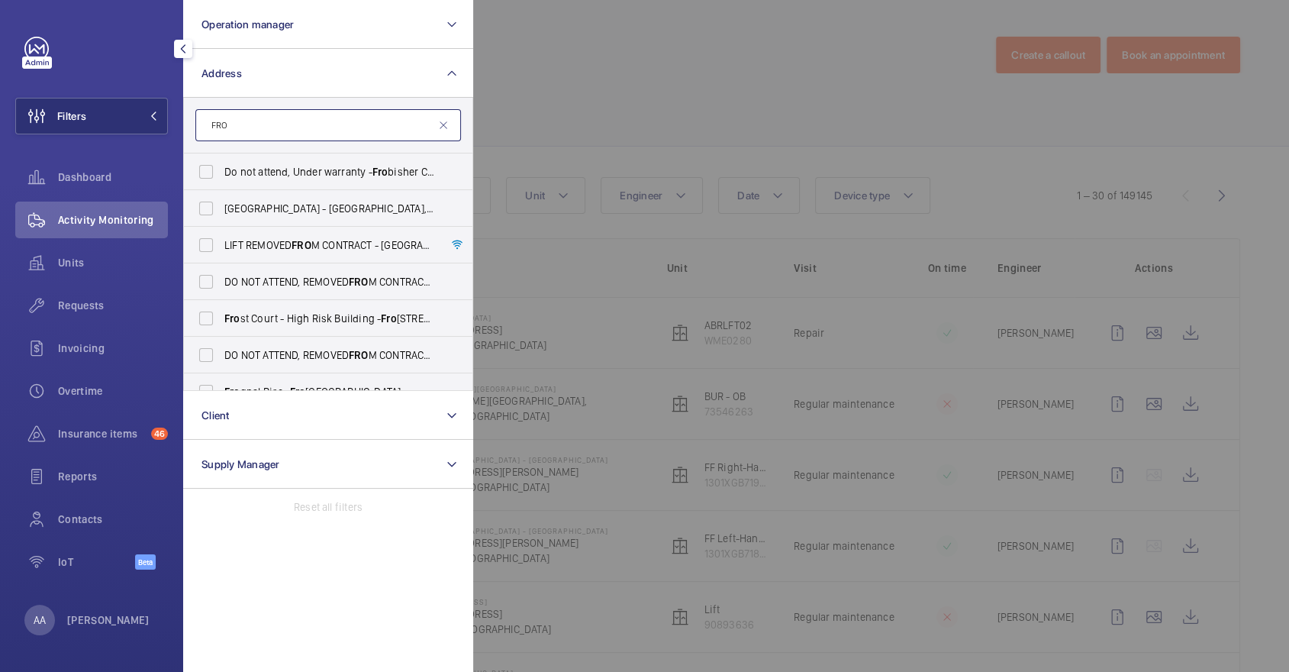
type input "FRO"
click at [713, 69] on div at bounding box center [1117, 336] width 1289 height 672
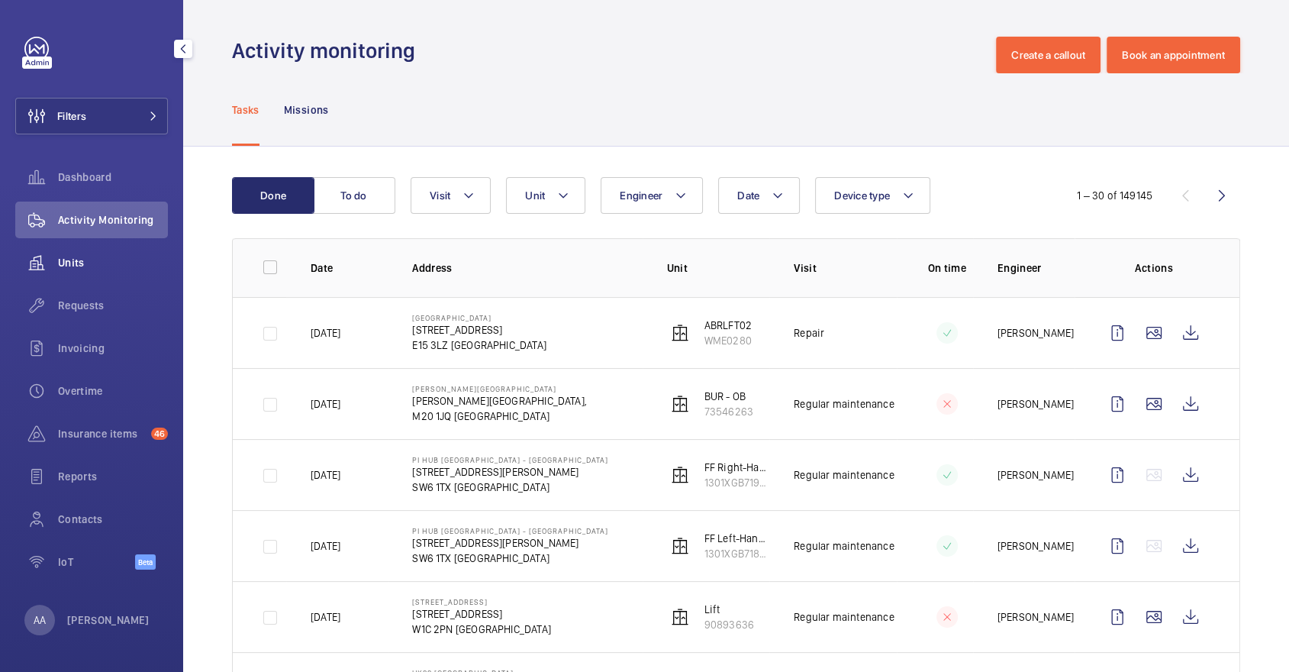
click at [81, 259] on span "Units" at bounding box center [113, 262] width 110 height 15
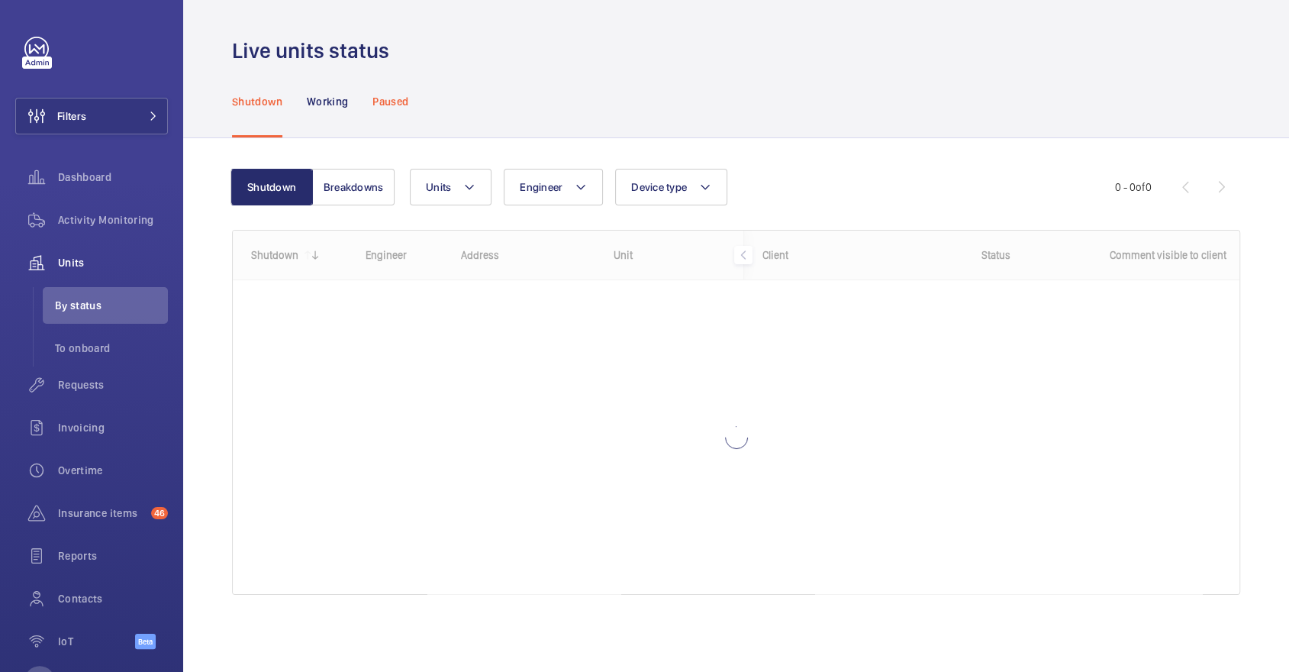
click at [408, 100] on p "Paused" at bounding box center [390, 101] width 36 height 15
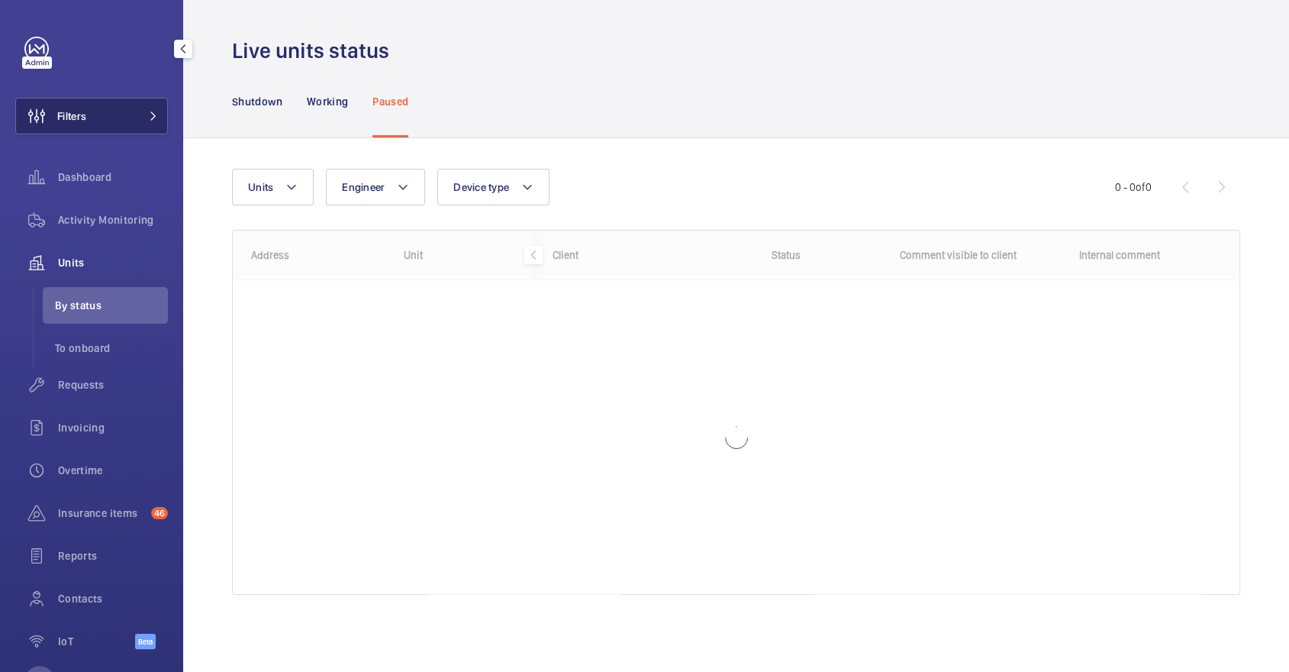
drag, startPoint x: 143, startPoint y: 92, endPoint x: 143, endPoint y: 101, distance: 9.9
click at [143, 95] on div "Filters Dashboard Activity Monitoring Units By status To onboard Requests Invoi…" at bounding box center [91, 351] width 153 height 629
click at [145, 106] on button "Filters" at bounding box center [91, 116] width 153 height 37
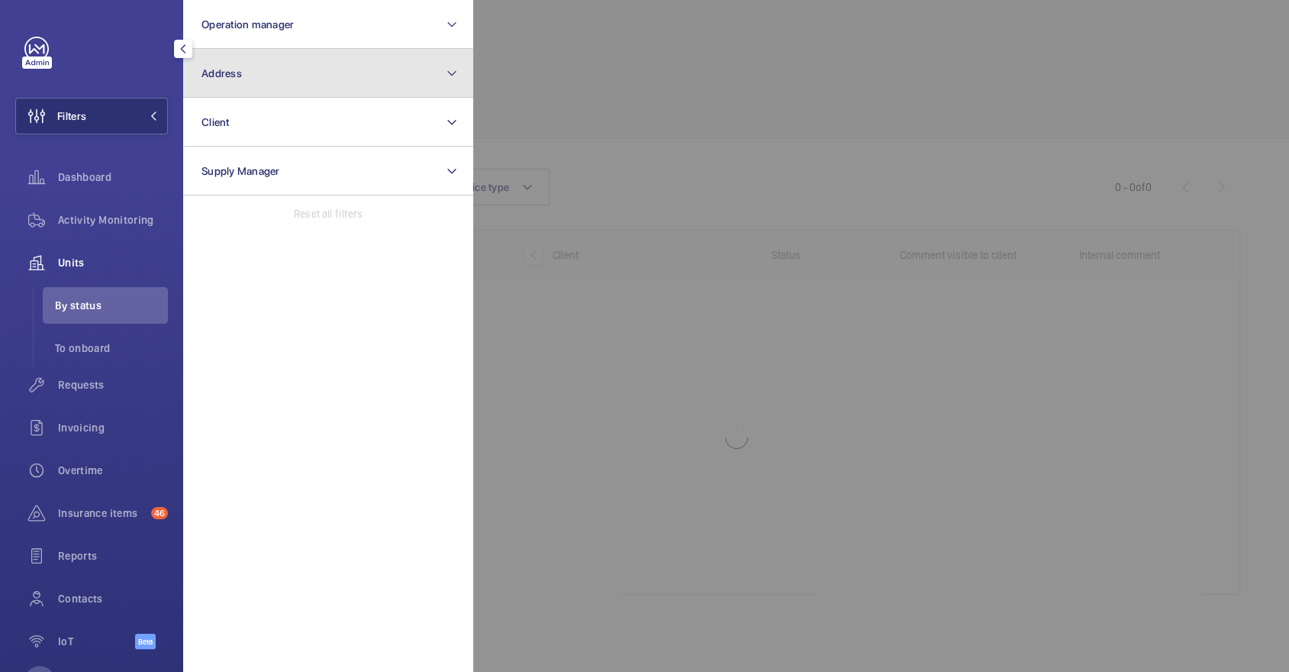
click at [261, 82] on button "Address" at bounding box center [328, 73] width 290 height 49
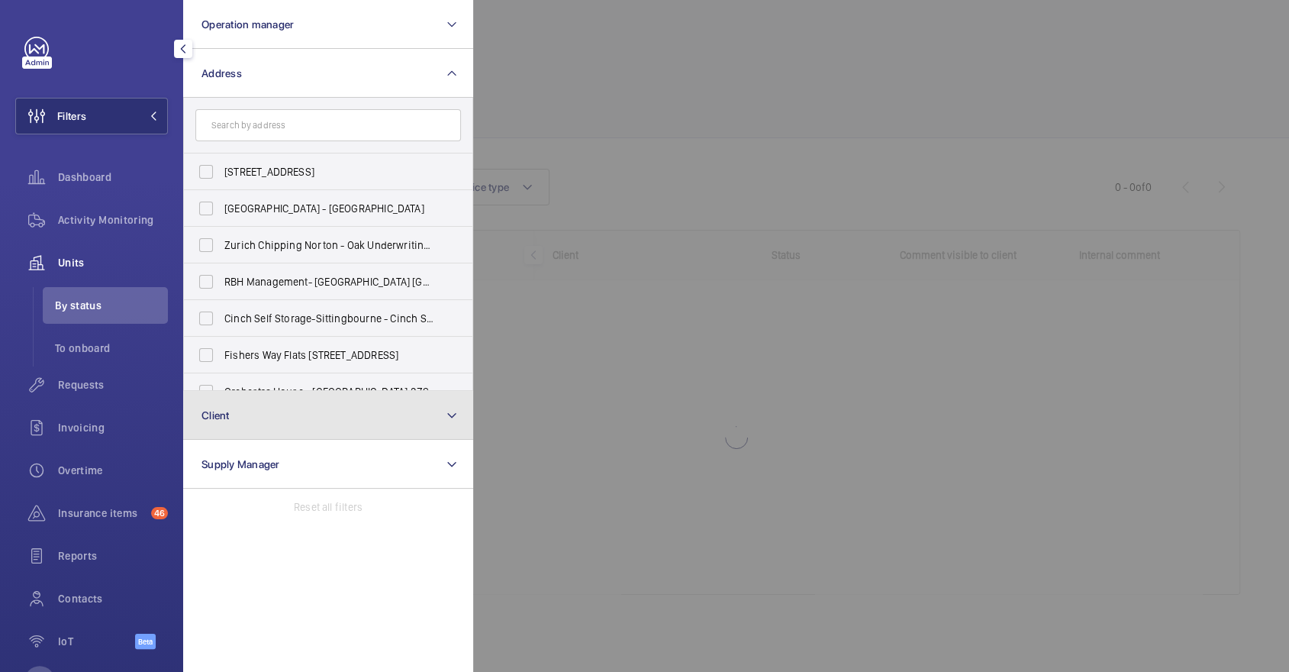
click at [275, 410] on button "Client" at bounding box center [328, 415] width 290 height 49
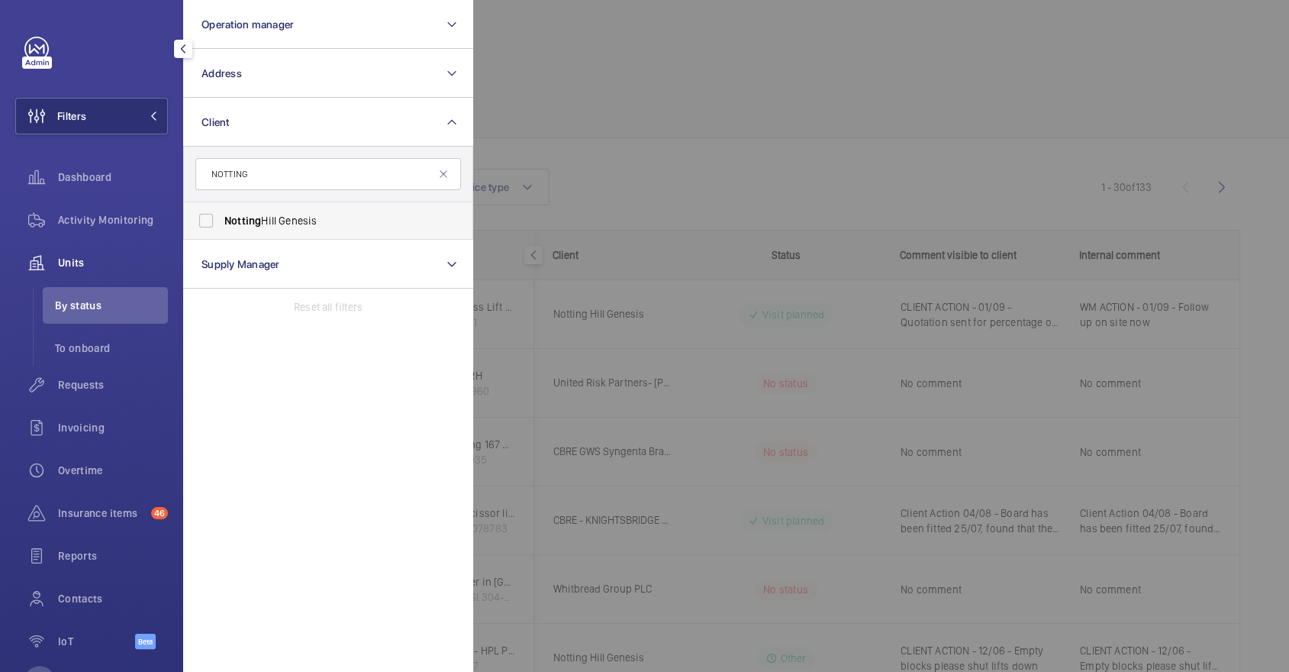
type input "NOTTING"
click at [353, 207] on label "Notting Hill Genesis" at bounding box center [317, 220] width 266 height 37
click at [221, 207] on input "Notting Hill Genesis" at bounding box center [206, 220] width 31 height 31
checkbox input "true"
click at [642, 163] on div at bounding box center [1117, 336] width 1289 height 672
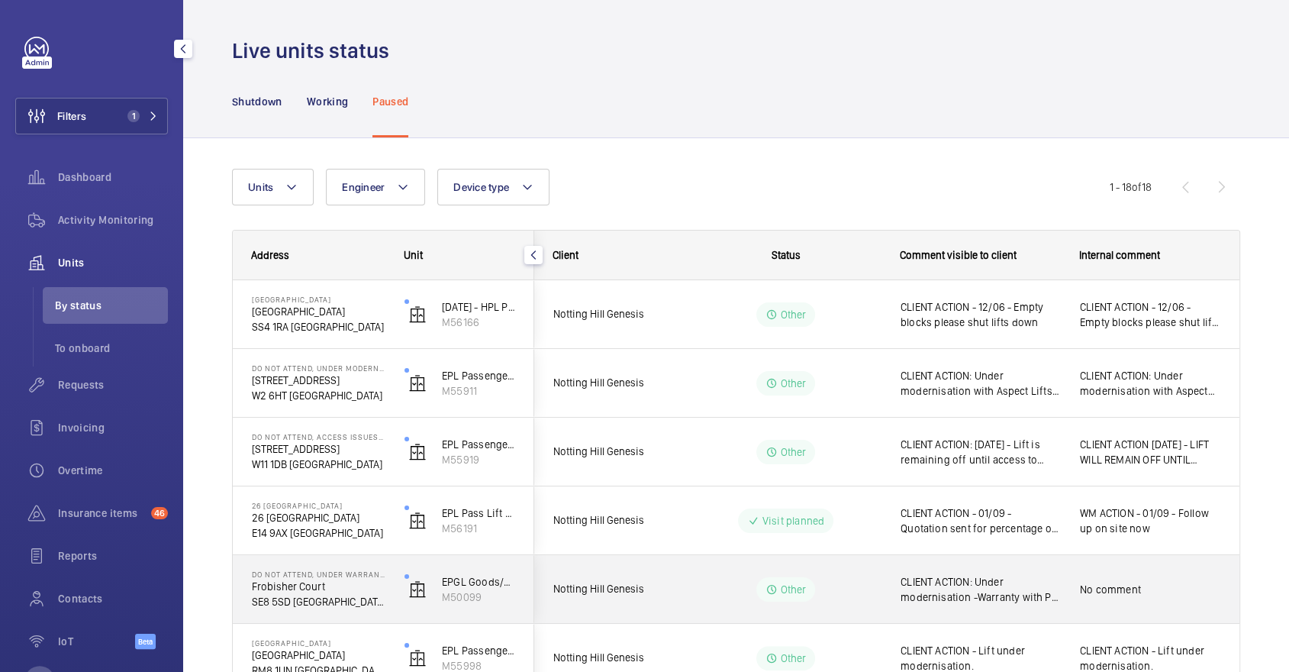
click at [676, 585] on div "Other" at bounding box center [776, 589] width 208 height 55
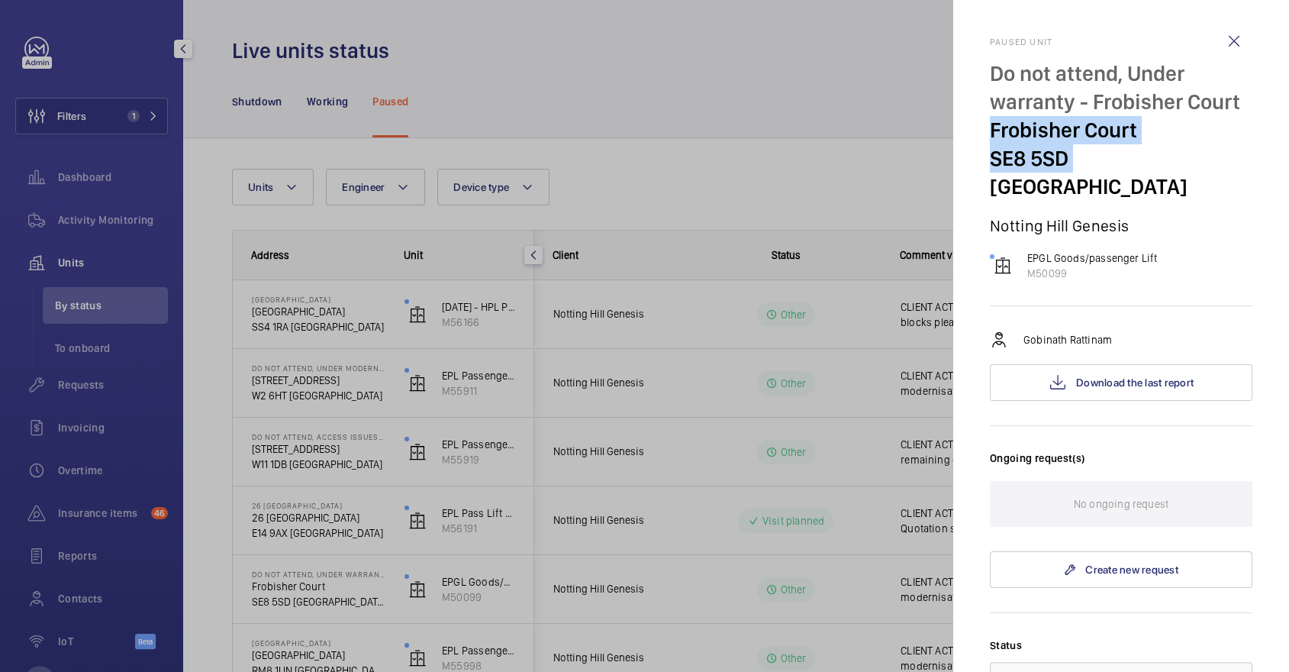
drag, startPoint x: 990, startPoint y: 129, endPoint x: 1063, endPoint y: 164, distance: 81.2
click at [1066, 165] on div "Do not attend, Under warranty - Frobisher [STREET_ADDRESS]" at bounding box center [1121, 130] width 262 height 141
copy div "[STREET_ADDRESS]"
click at [118, 214] on div at bounding box center [644, 336] width 1289 height 672
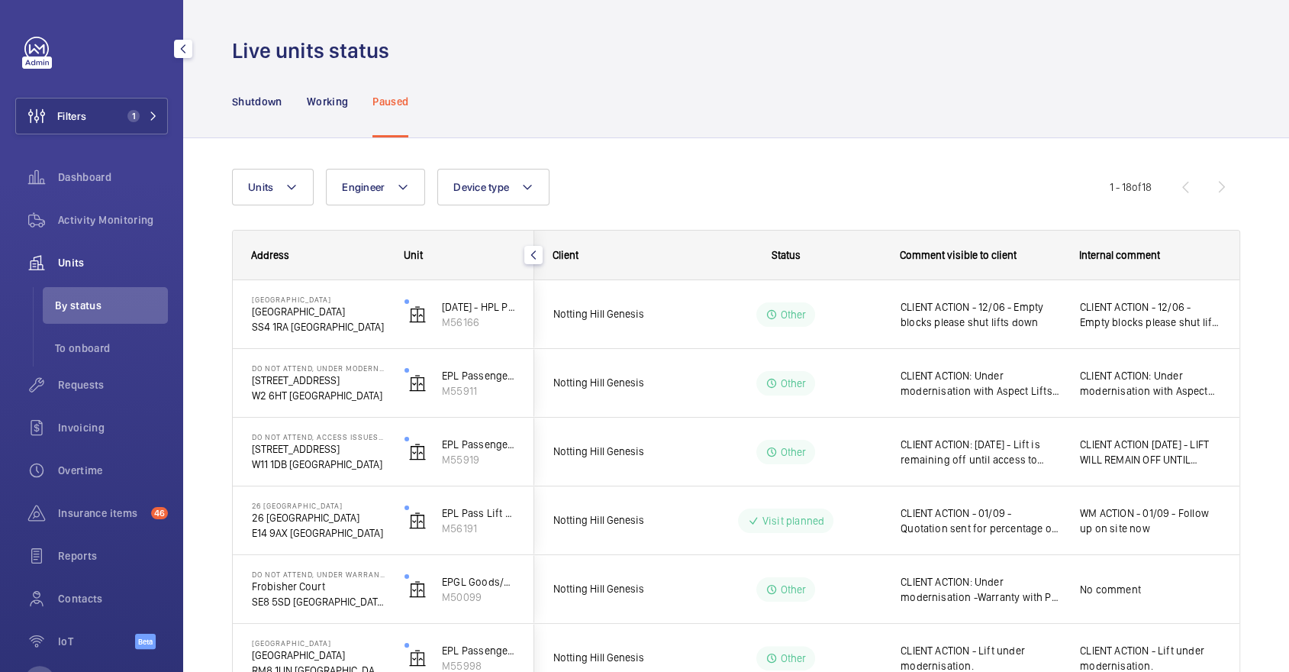
click at [130, 224] on mat-sidenav-container "Filters 1 Dashboard Activity Monitoring Units By status To onboard Requests Inv…" at bounding box center [644, 336] width 1289 height 672
click at [130, 224] on span "Activity Monitoring" at bounding box center [113, 219] width 110 height 15
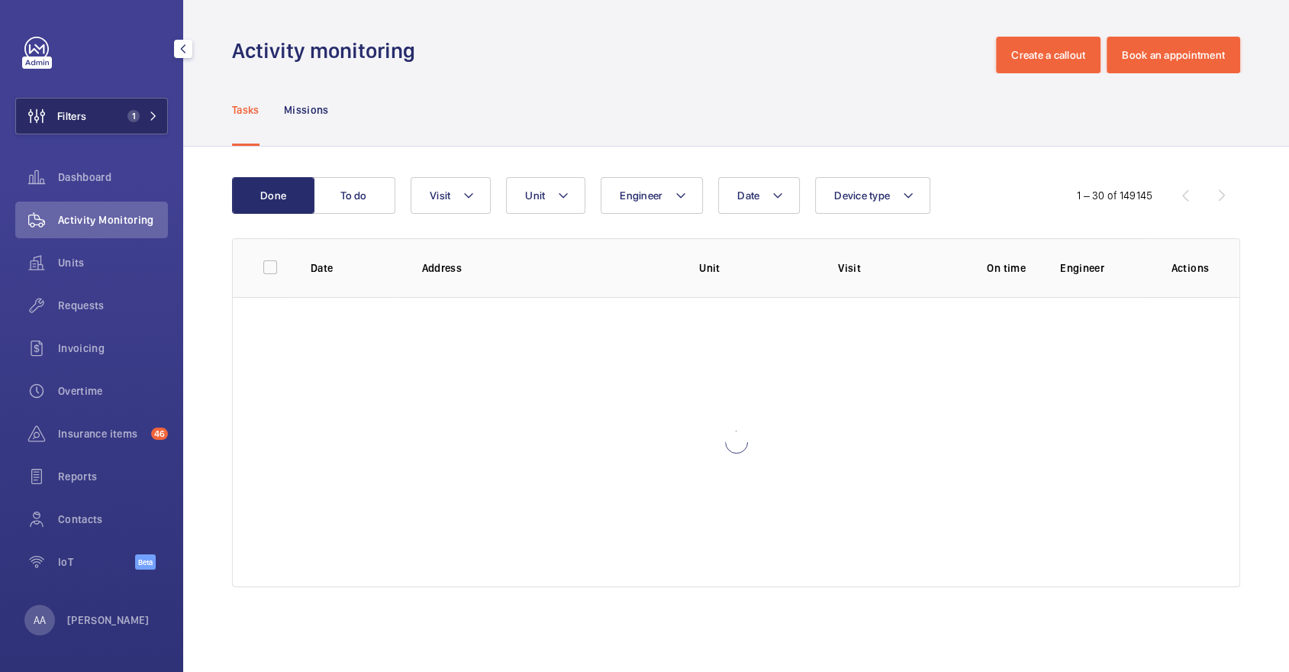
click at [122, 129] on button "Filters 1" at bounding box center [91, 116] width 153 height 37
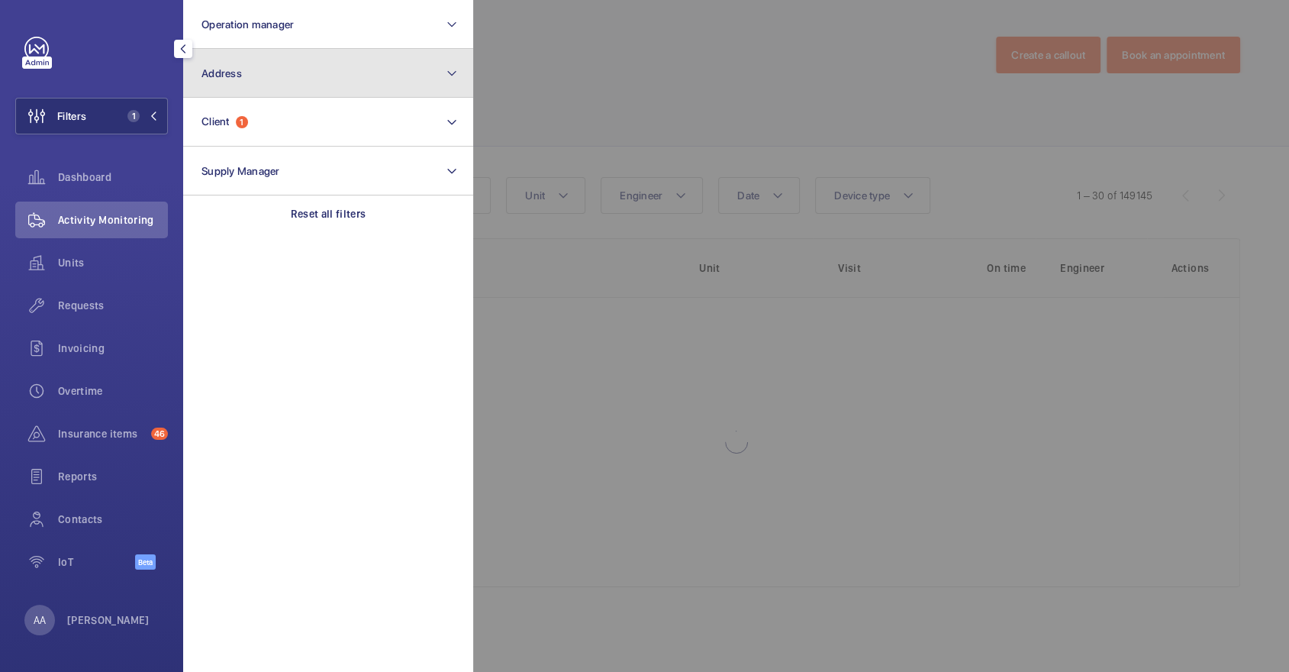
click at [219, 88] on button "Address" at bounding box center [328, 73] width 290 height 49
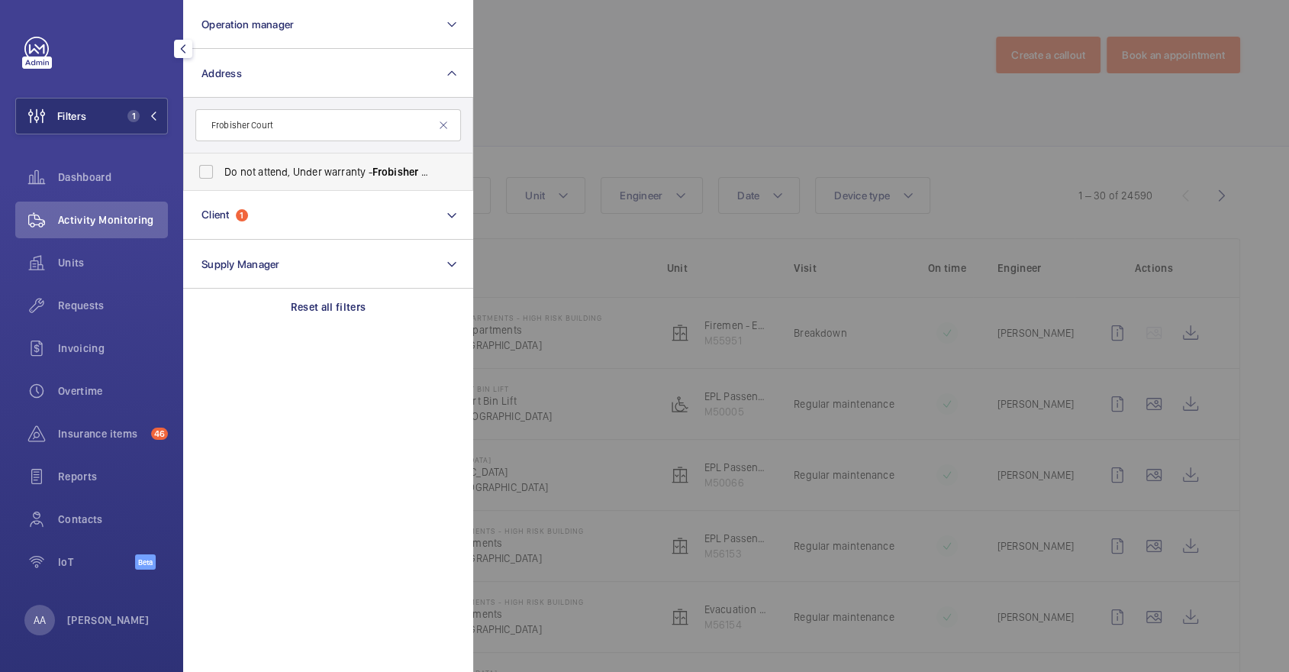
type input "Frobisher Court"
click at [326, 167] on span "Do not attend, Under warranty - Frobisher [STREET_ADDRESS]" at bounding box center [329, 171] width 210 height 15
click at [221, 167] on input "Do not attend, Under warranty - Frobisher [STREET_ADDRESS]" at bounding box center [206, 171] width 31 height 31
checkbox input "true"
click at [617, 119] on div at bounding box center [1117, 336] width 1289 height 672
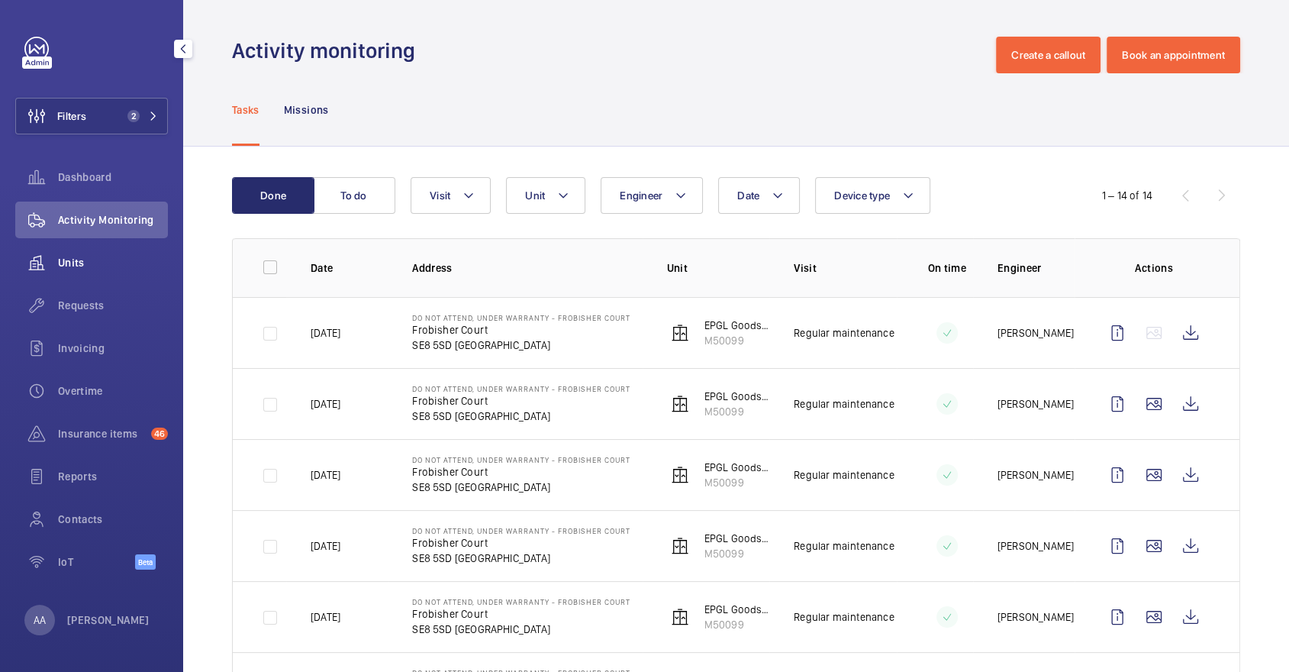
click at [86, 262] on span "Units" at bounding box center [113, 262] width 110 height 15
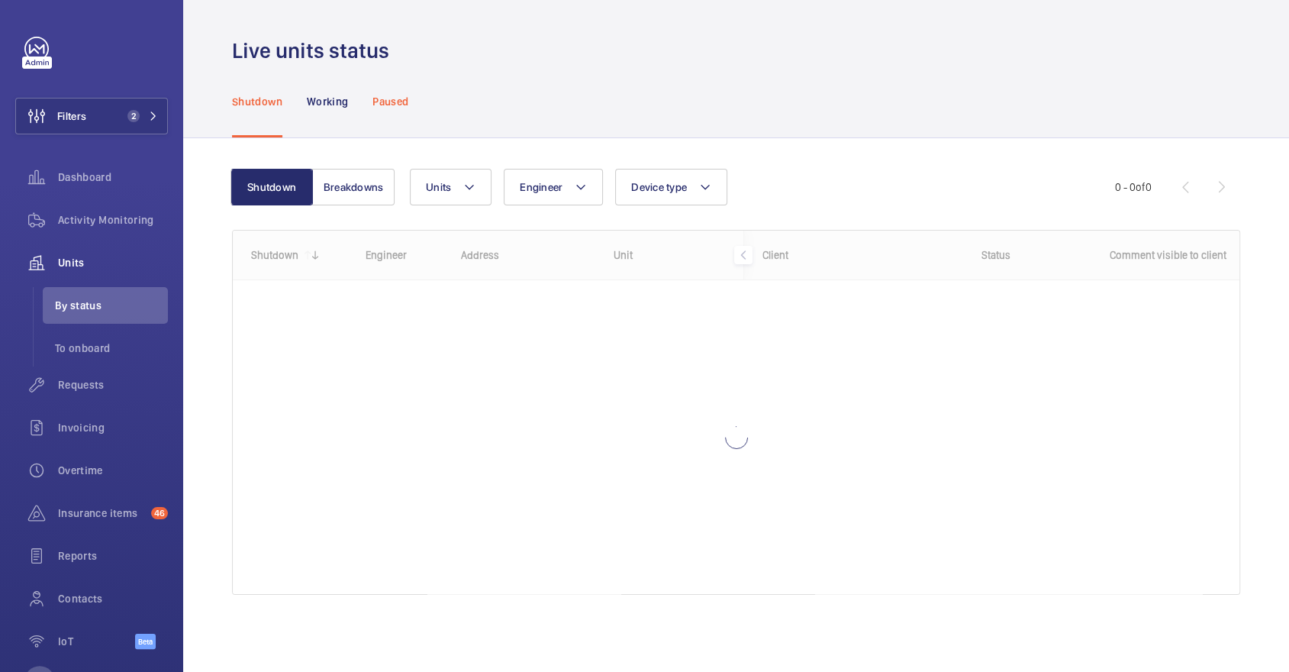
click at [404, 108] on div "Paused" at bounding box center [390, 101] width 36 height 72
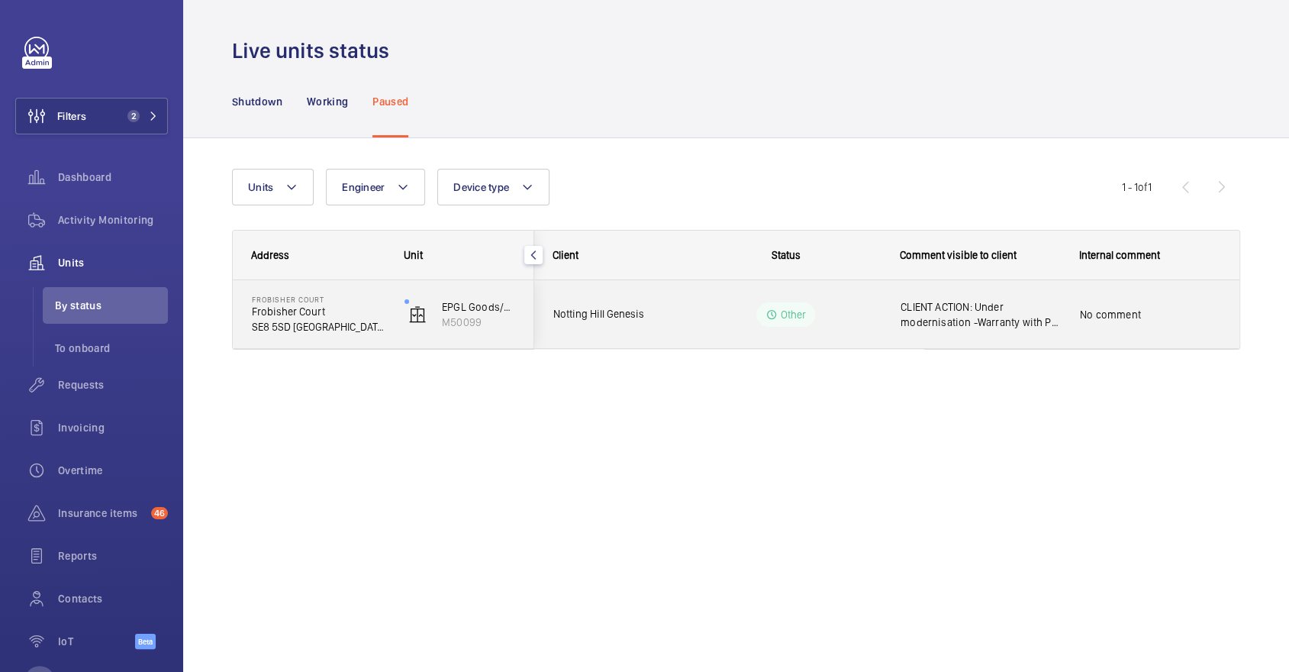
click at [679, 337] on div "Other" at bounding box center [776, 314] width 208 height 55
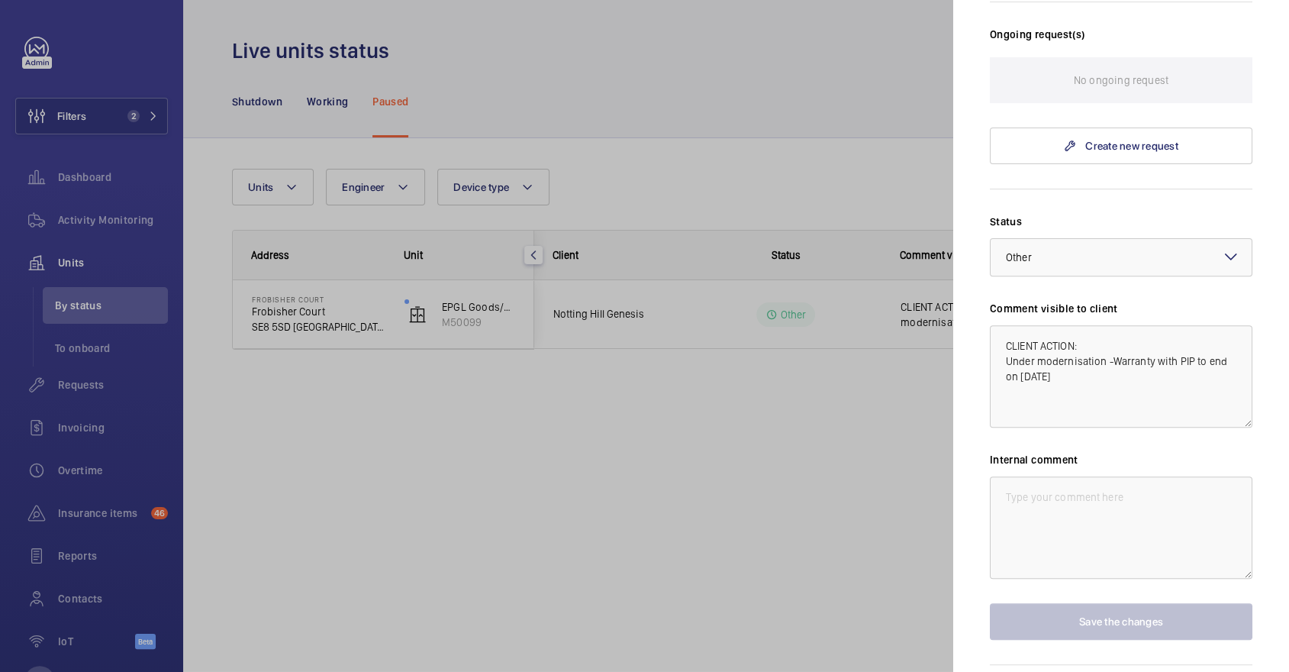
scroll to position [419, 0]
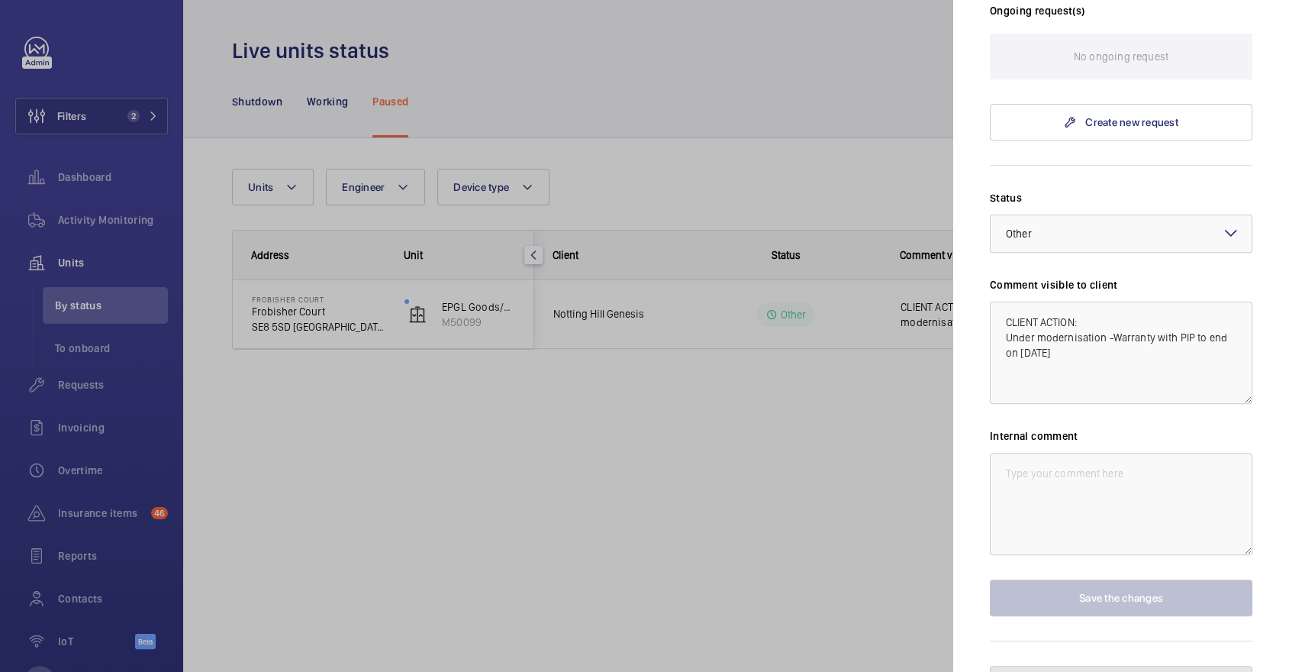
click at [1121, 671] on span "Unpause the unit" at bounding box center [1131, 684] width 82 height 12
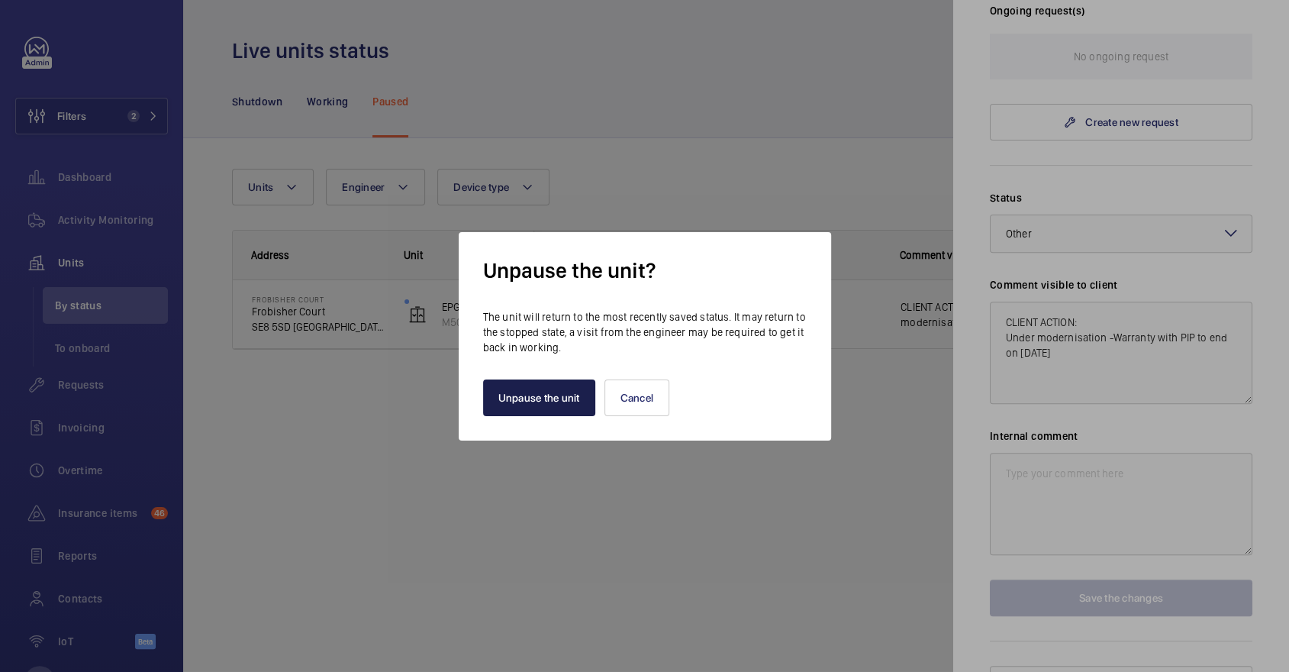
click at [565, 404] on button "Unpause the unit" at bounding box center [539, 397] width 112 height 37
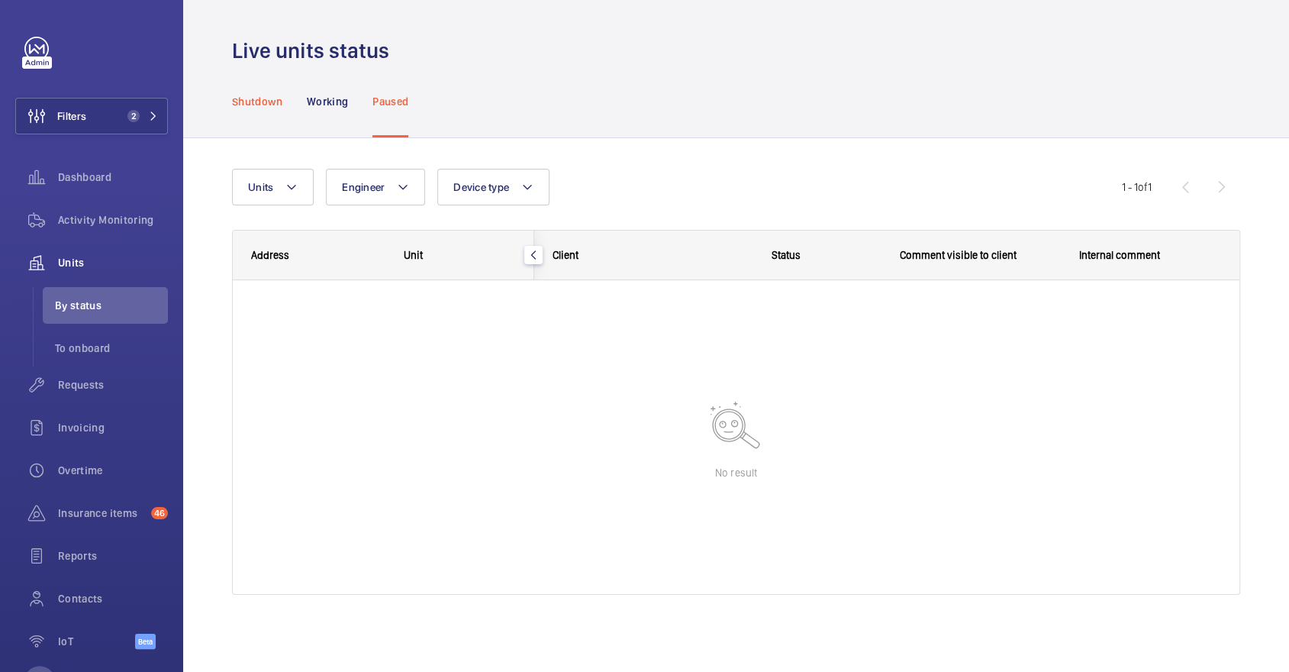
click at [259, 98] on p "Shutdown" at bounding box center [257, 101] width 50 height 15
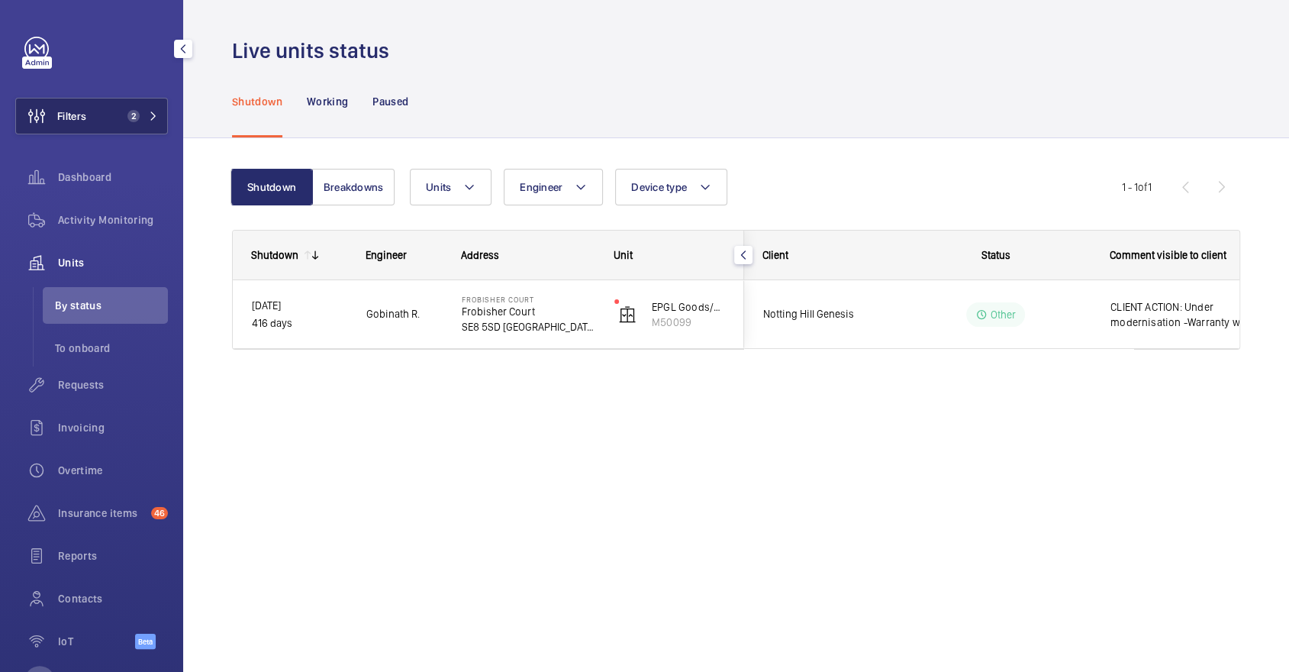
drag, startPoint x: 146, startPoint y: 83, endPoint x: 146, endPoint y: 98, distance: 14.5
click at [146, 85] on div "Filters 2 Dashboard Activity Monitoring Units By status To onboard Requests Inv…" at bounding box center [91, 351] width 153 height 629
click at [146, 114] on span "2" at bounding box center [139, 116] width 37 height 12
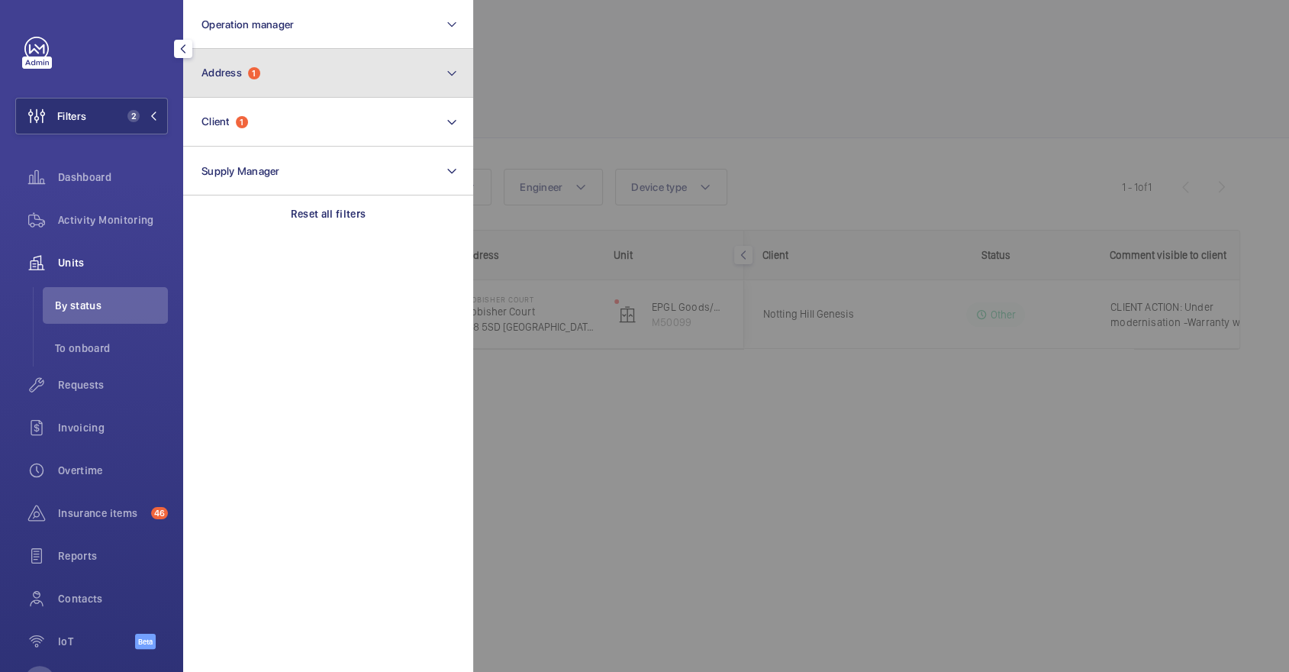
click at [281, 81] on button "Address 1" at bounding box center [328, 73] width 290 height 49
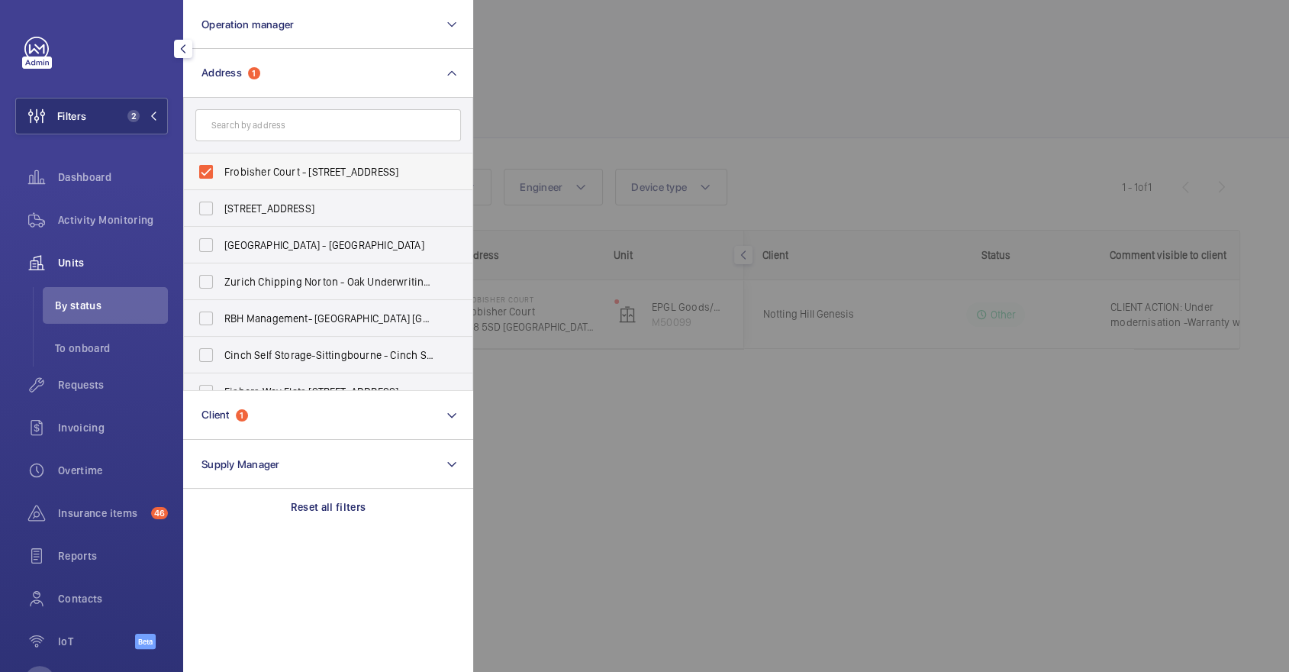
click at [292, 177] on span "Frobisher Court - [STREET_ADDRESS]" at bounding box center [329, 171] width 210 height 15
click at [221, 177] on input "Frobisher Court - [STREET_ADDRESS]" at bounding box center [206, 171] width 31 height 31
checkbox input "false"
click at [818, 89] on div at bounding box center [1117, 336] width 1289 height 672
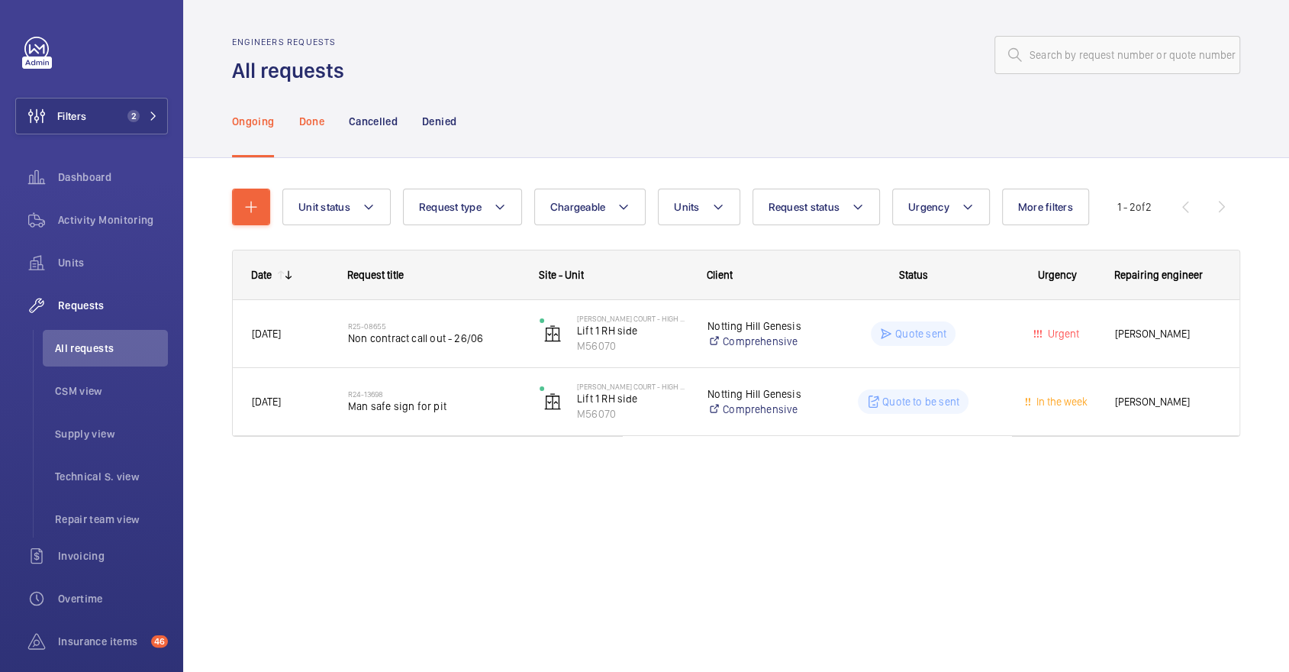
click at [316, 128] on p "Done" at bounding box center [310, 121] width 25 height 15
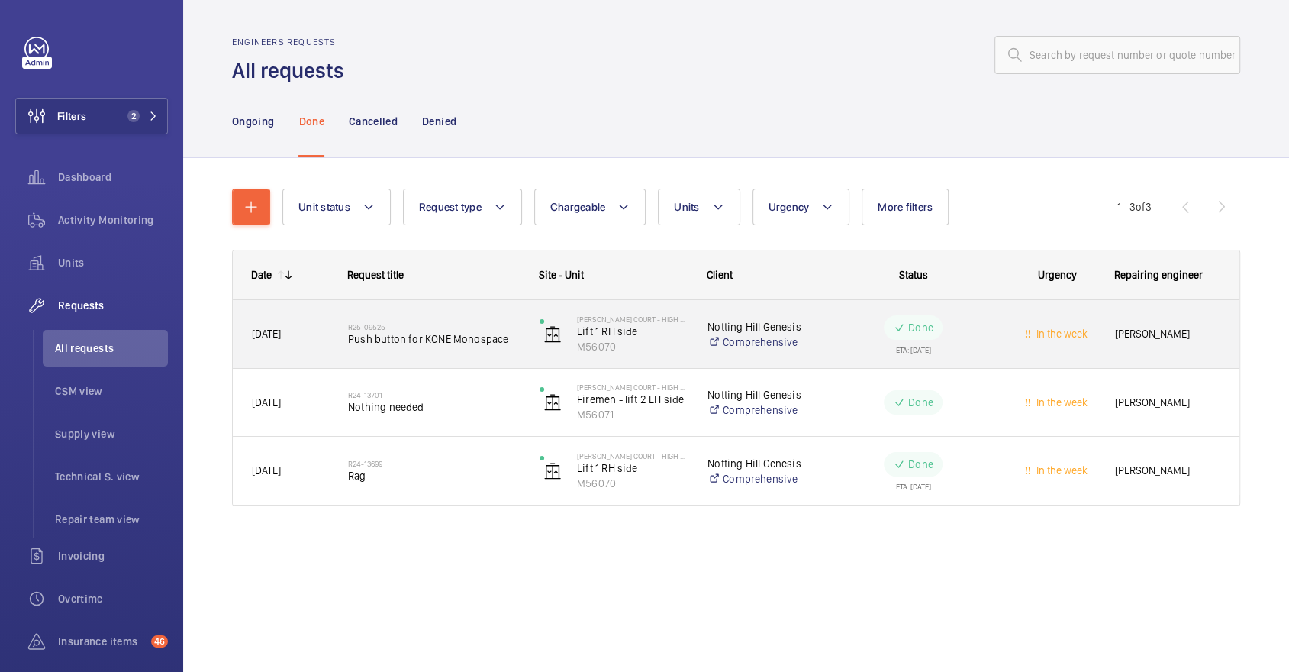
click at [429, 337] on span "Push button for KONE Monospace" at bounding box center [434, 338] width 172 height 15
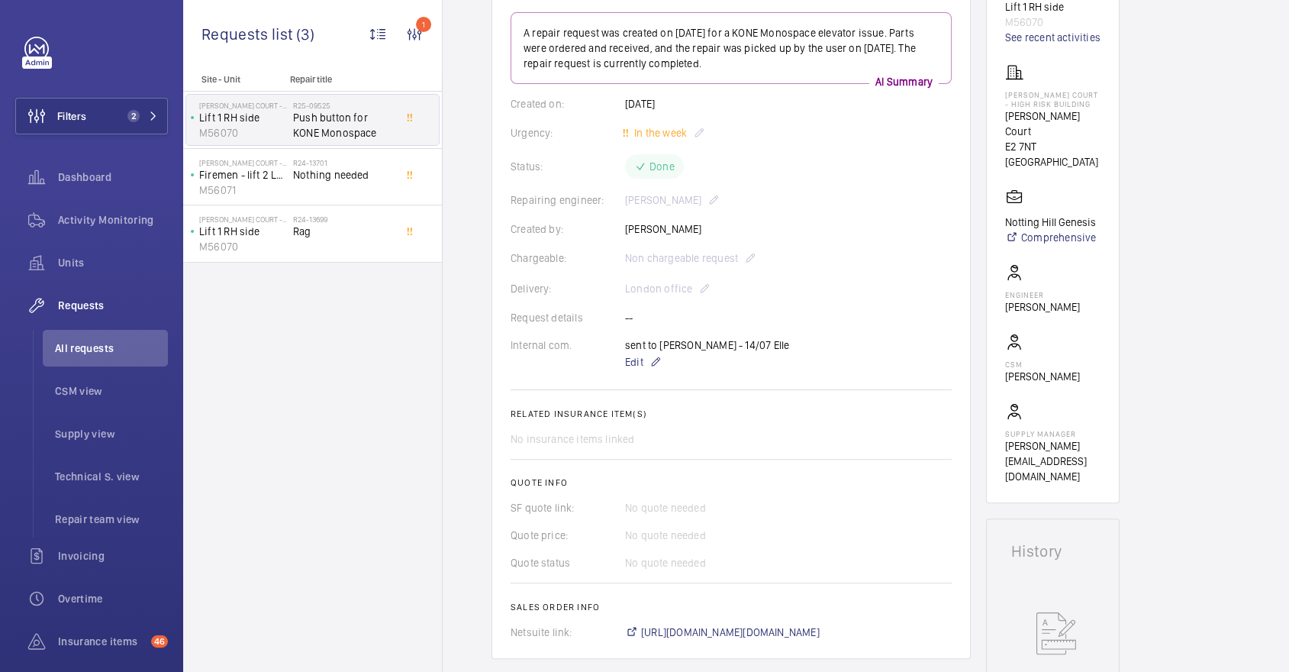
scroll to position [586, 0]
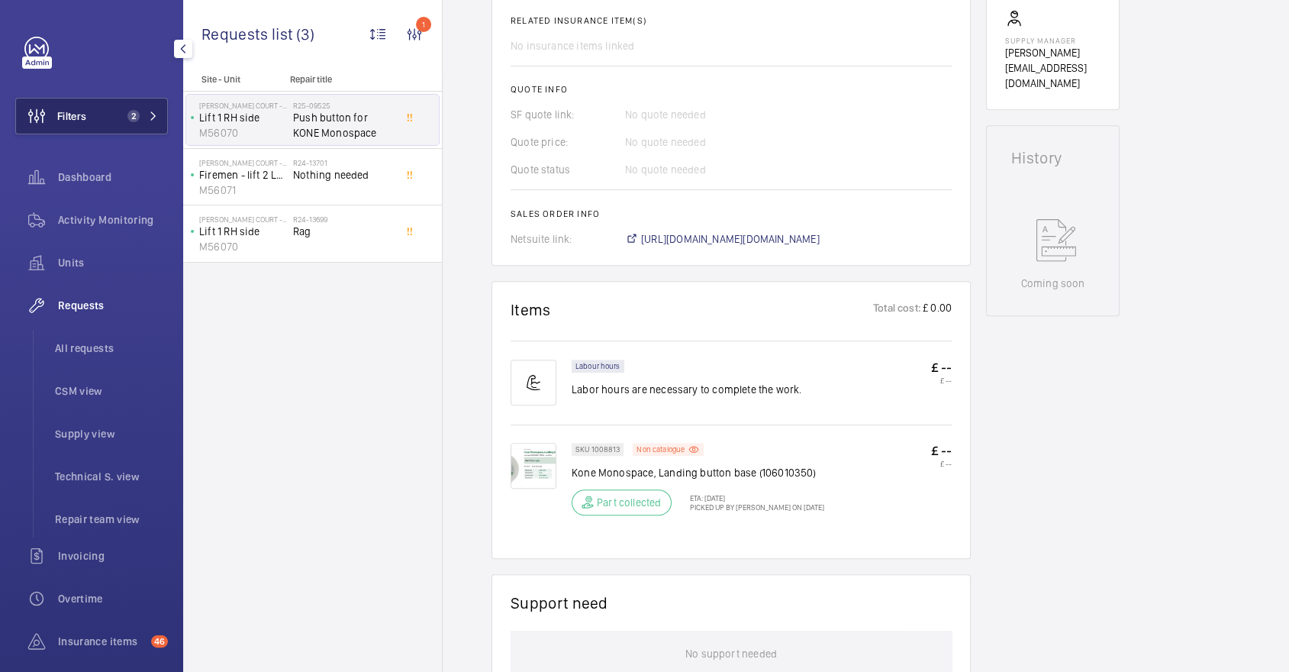
click at [144, 119] on span "2" at bounding box center [139, 116] width 37 height 12
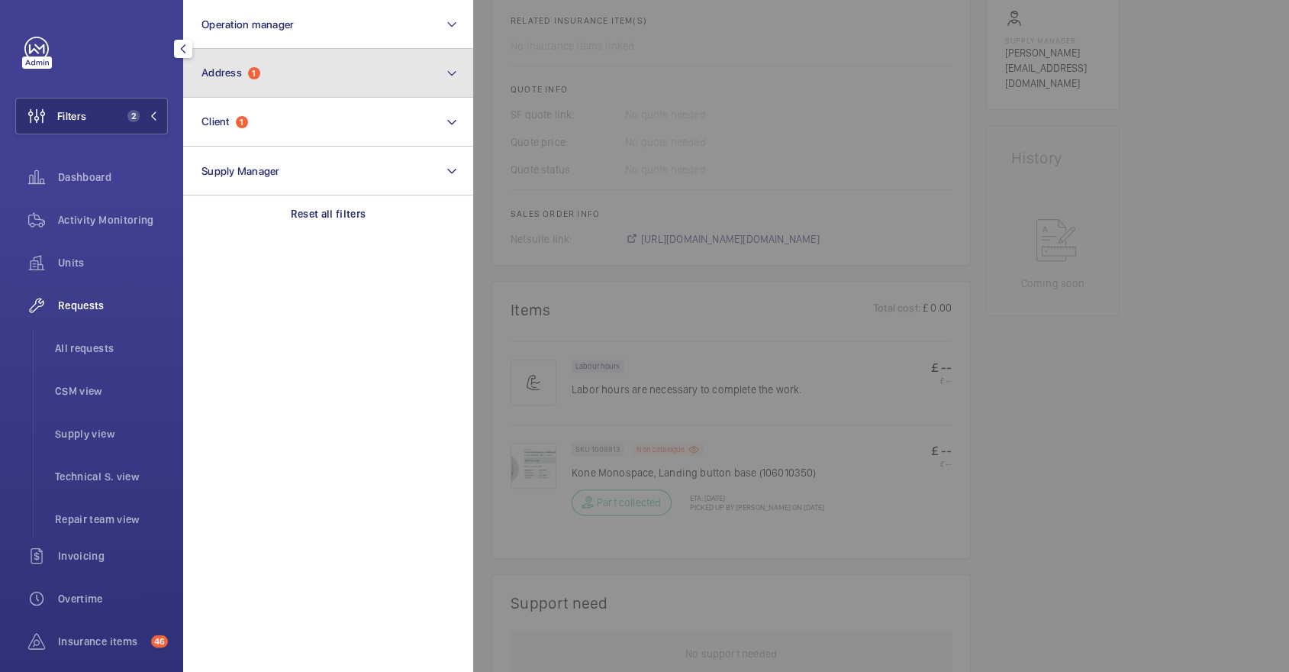
click at [246, 95] on button "Address 1" at bounding box center [328, 73] width 290 height 49
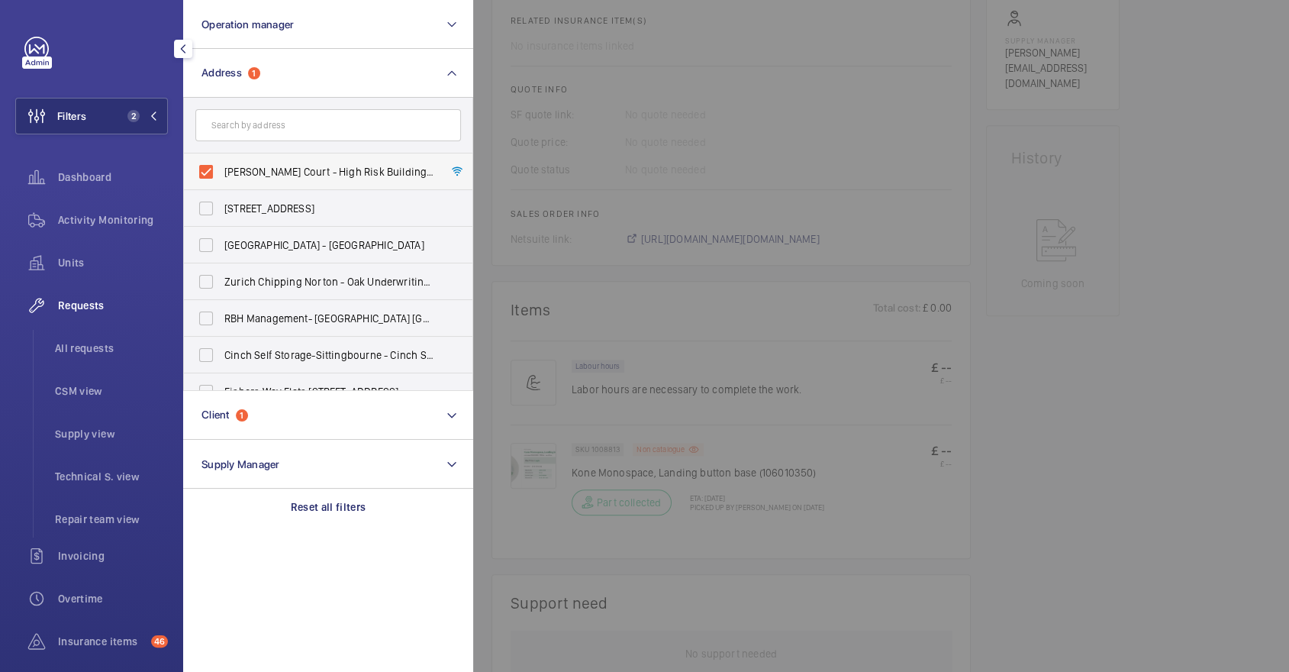
click at [282, 176] on span "Appold Court - High Risk Building - Appold Court, LONDON E2 7NT" at bounding box center [329, 171] width 210 height 15
click at [221, 176] on input "Appold Court - High Risk Building - Appold Court, LONDON E2 7NT" at bounding box center [206, 171] width 31 height 31
checkbox input "false"
click at [257, 111] on input "text" at bounding box center [328, 125] width 266 height 32
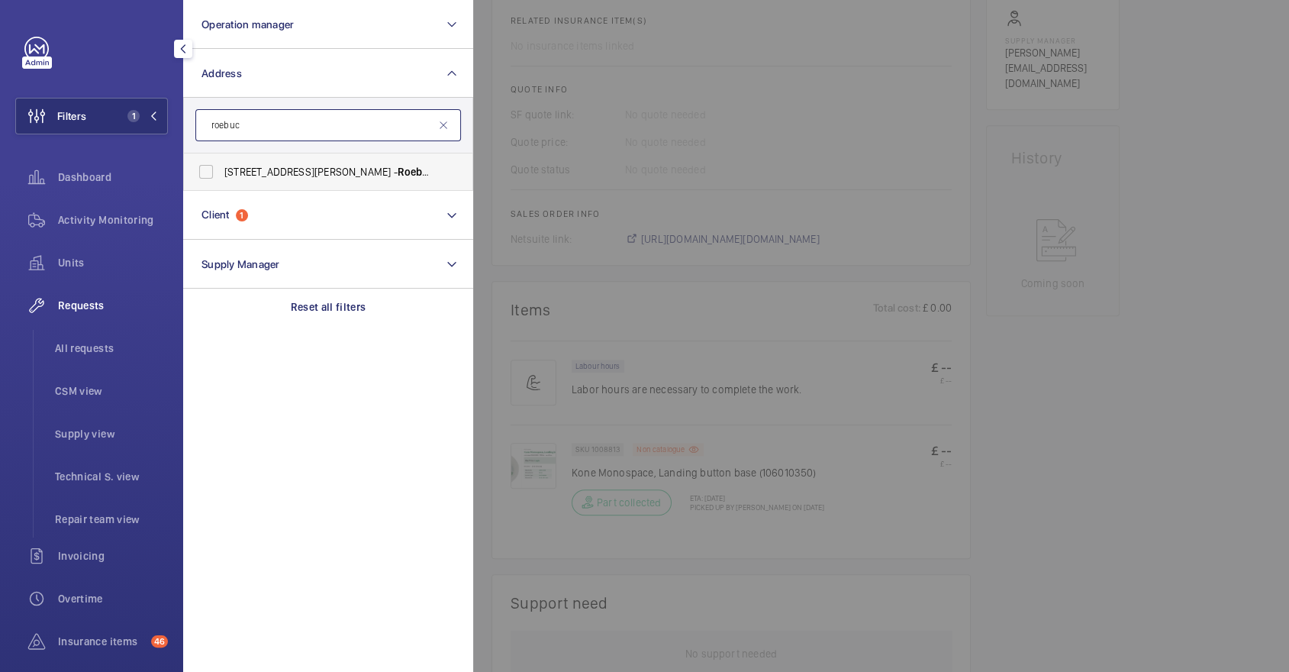
type input "roebuc"
click at [287, 179] on label "45-47 Bassett Road - Roebuc k House, LONDON W10 6JX" at bounding box center [317, 171] width 266 height 37
click at [221, 179] on input "45-47 Bassett Road - Roebuc k House, LONDON W10 6JX" at bounding box center [206, 171] width 31 height 31
checkbox input "true"
click at [641, 177] on div at bounding box center [1117, 336] width 1289 height 672
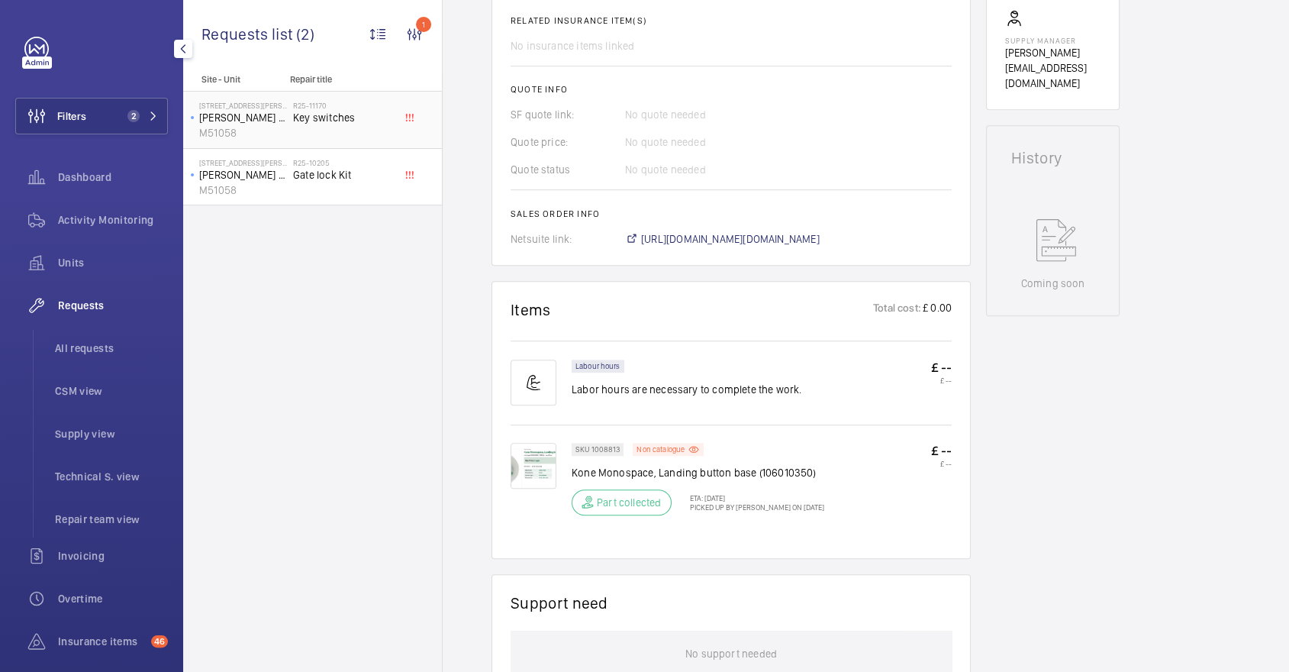
click at [360, 124] on div "R25-11170 Key switches" at bounding box center [343, 123] width 101 height 44
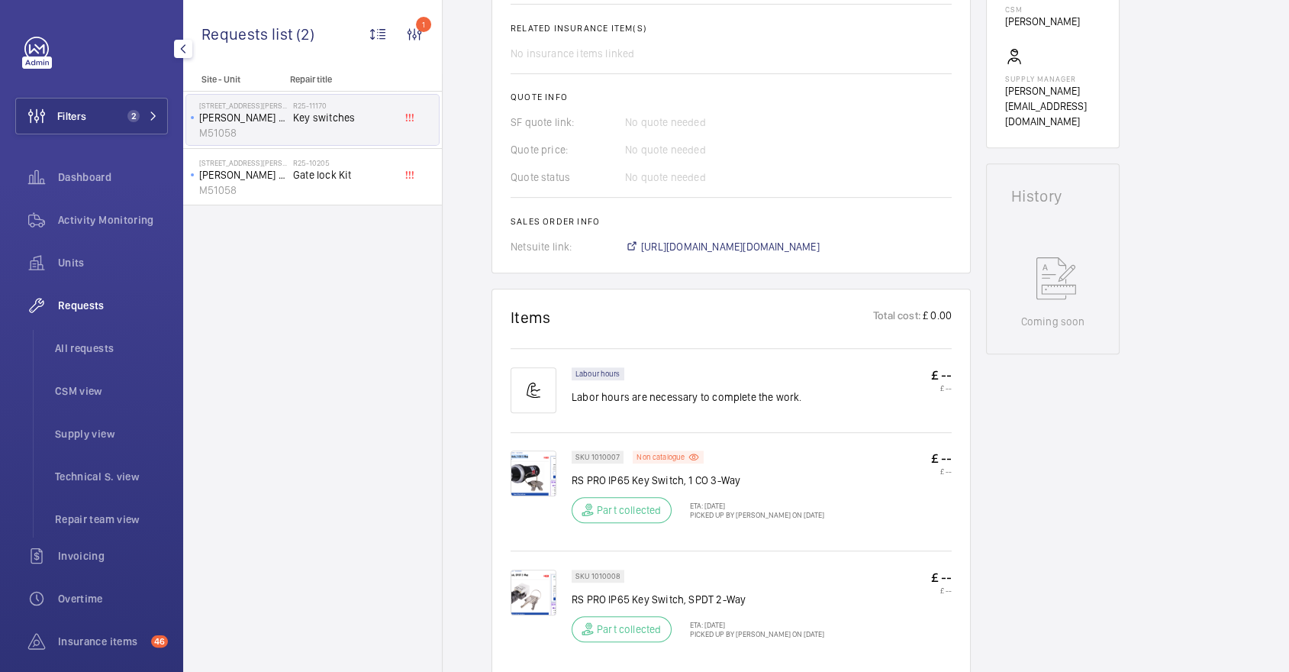
scroll to position [733, 0]
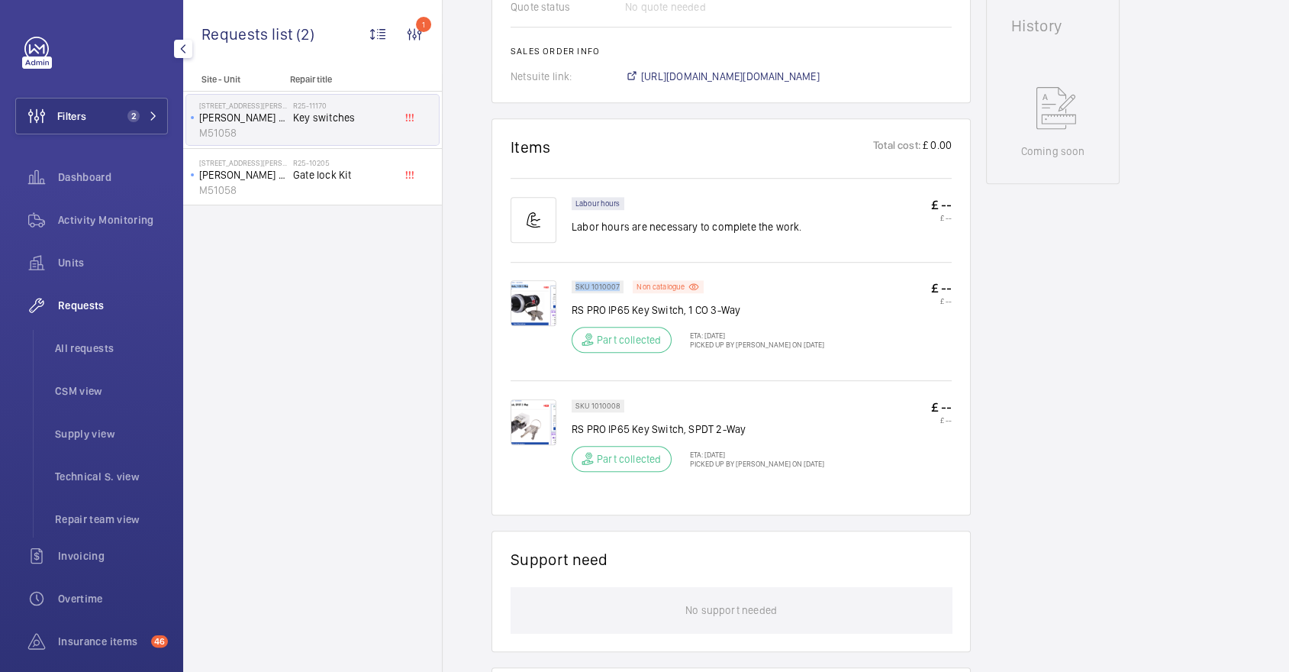
drag, startPoint x: 620, startPoint y: 284, endPoint x: 573, endPoint y: 281, distance: 47.4
click at [573, 281] on div "SKU 1010007" at bounding box center [598, 286] width 52 height 13
copy p "SKU 1010007"
click at [64, 257] on span "Units" at bounding box center [113, 262] width 110 height 15
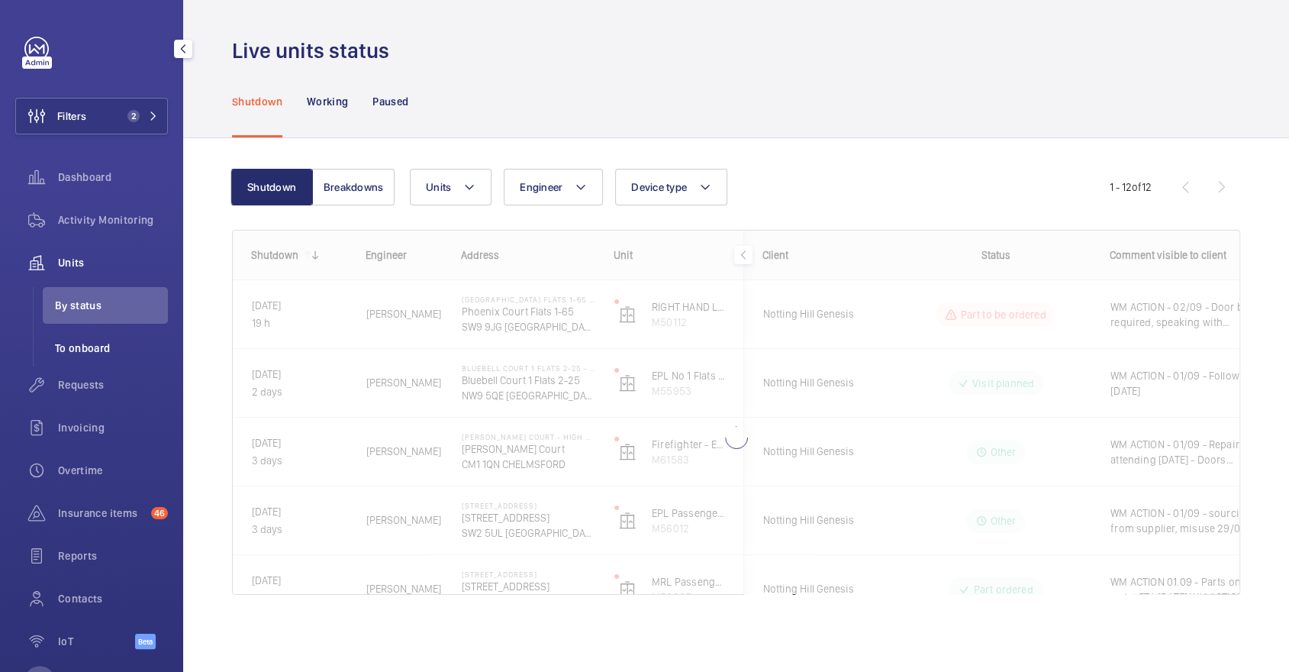
click at [111, 345] on span "To onboard" at bounding box center [111, 347] width 113 height 15
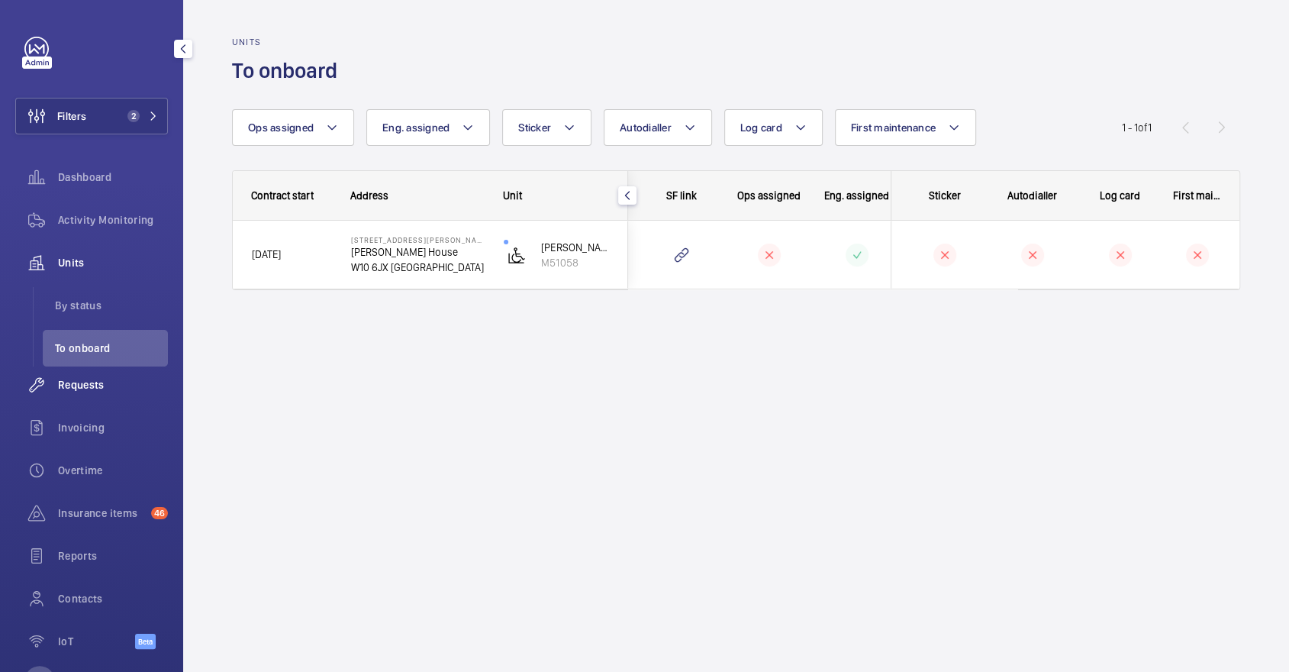
click at [102, 388] on span "Requests" at bounding box center [113, 384] width 110 height 15
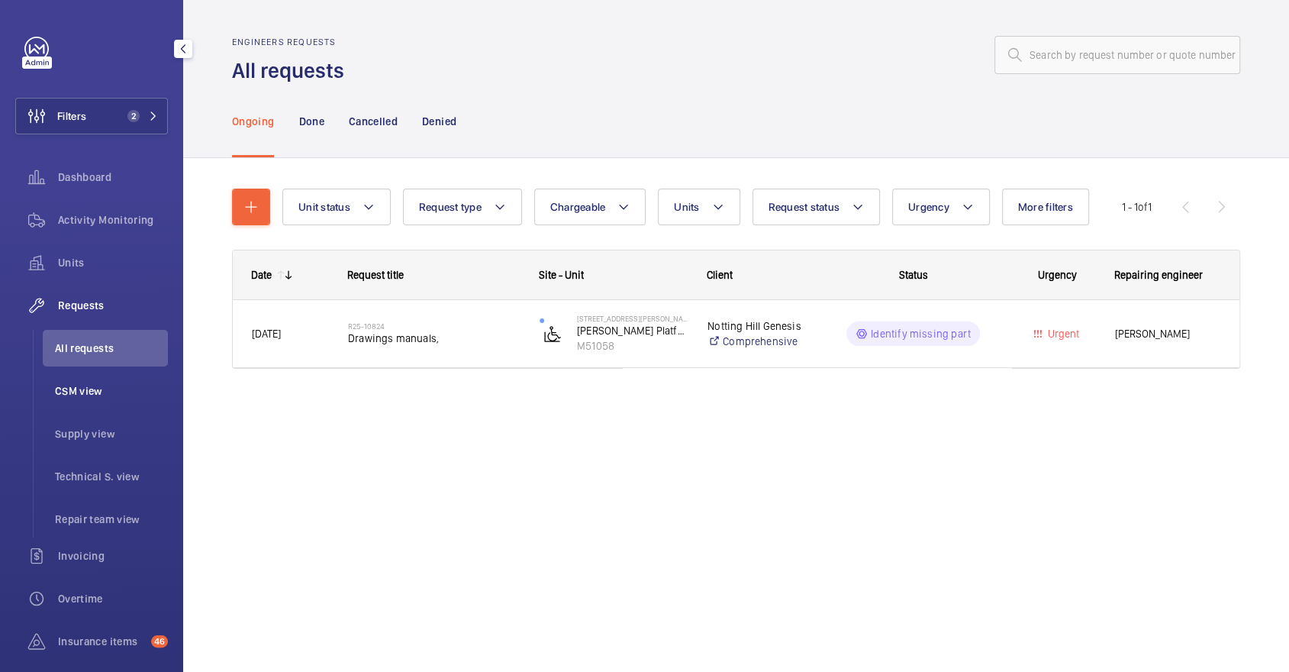
click at [124, 382] on li "CSM view" at bounding box center [105, 390] width 125 height 37
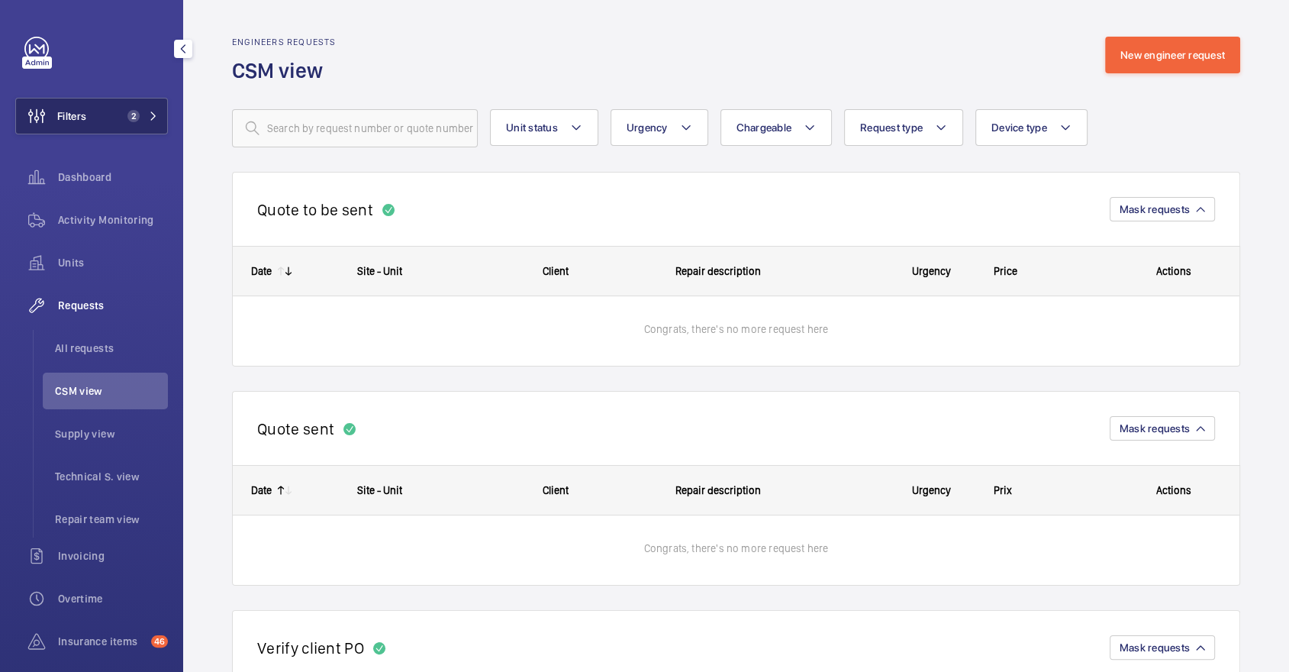
click at [150, 111] on mat-icon at bounding box center [153, 115] width 9 height 9
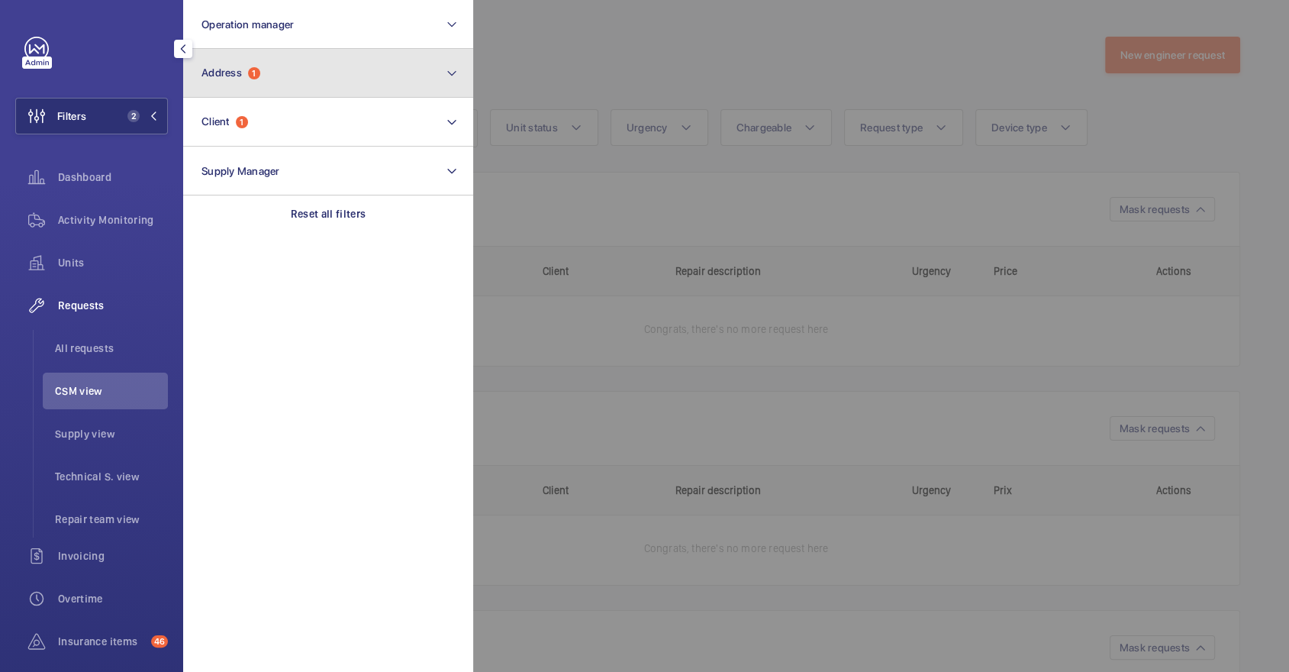
click at [304, 74] on button "Address 1" at bounding box center [328, 73] width 290 height 49
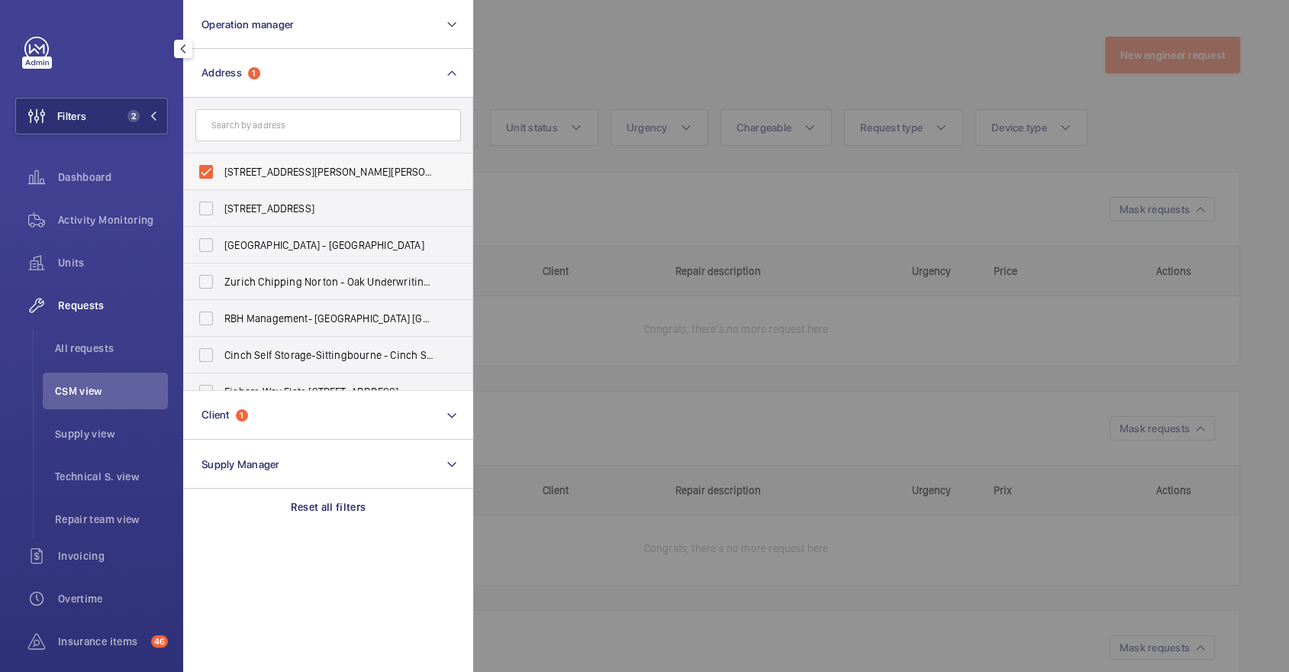
click at [320, 171] on span "45-47 Bassett Road - Roebuck House, LONDON W10 6JX" at bounding box center [329, 171] width 210 height 15
click at [221, 171] on input "45-47 Bassett Road - Roebuck House, LONDON W10 6JX" at bounding box center [206, 171] width 31 height 31
checkbox input "false"
click at [285, 117] on input "text" at bounding box center [328, 125] width 266 height 32
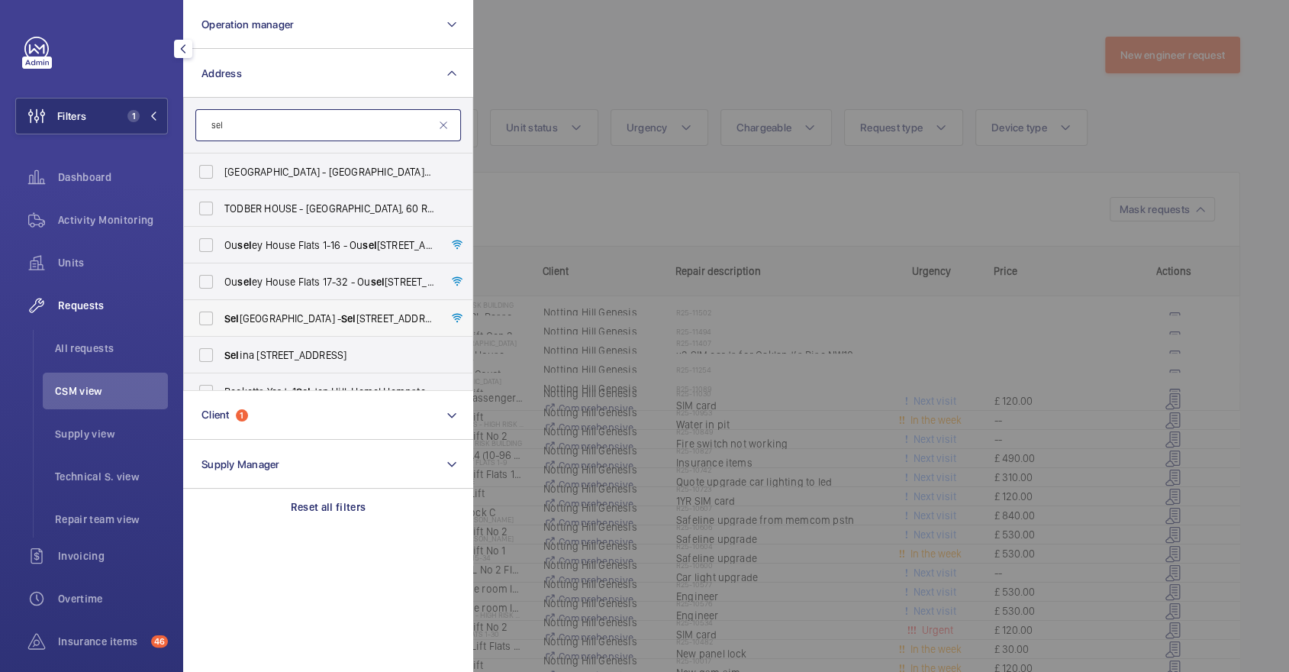
type input "sel"
click at [327, 325] on label "Sel sden House - Sel sden House, LONDON UB1 3PL" at bounding box center [317, 318] width 266 height 37
click at [221, 325] on input "Sel sden House - Sel sden House, LONDON UB1 3PL" at bounding box center [206, 318] width 31 height 31
checkbox input "true"
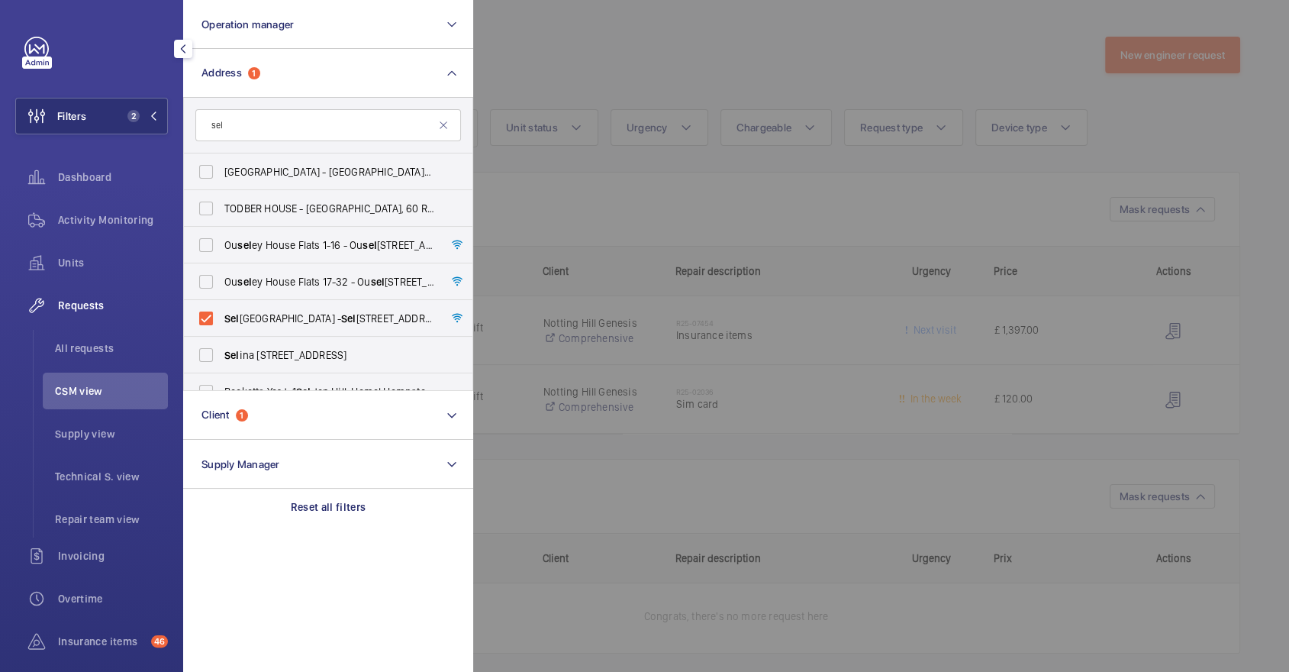
click at [664, 211] on div at bounding box center [1117, 336] width 1289 height 672
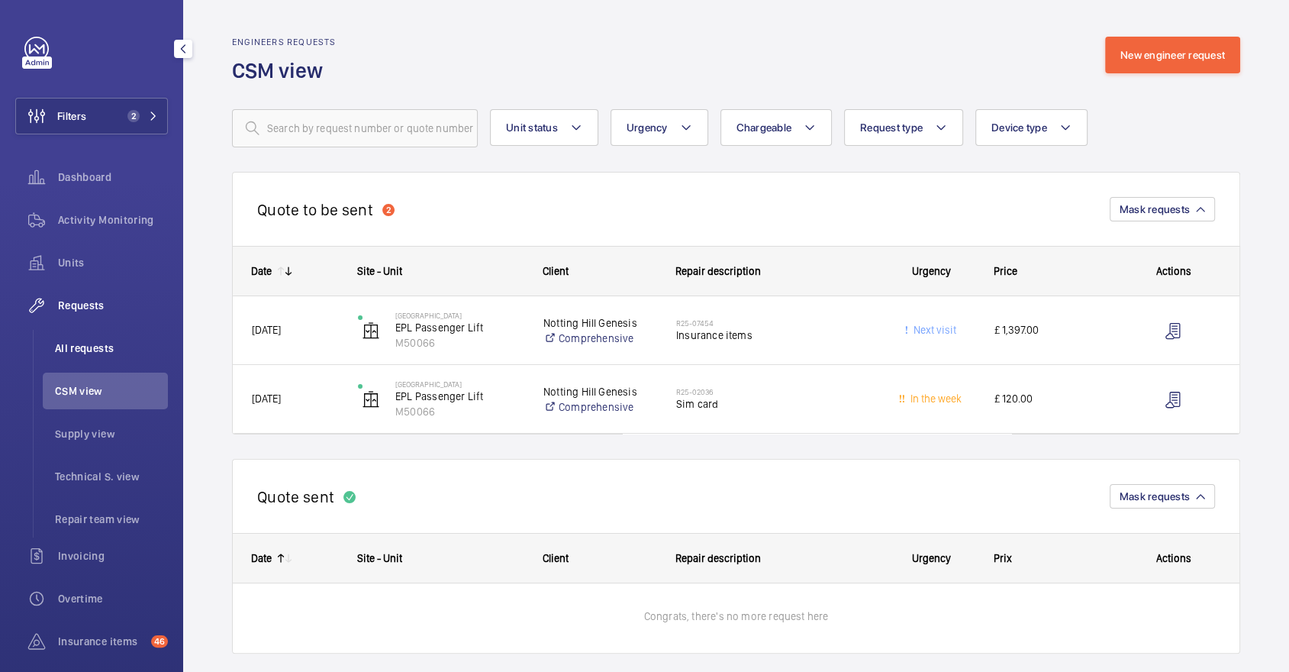
click at [131, 343] on span "All requests" at bounding box center [111, 347] width 113 height 15
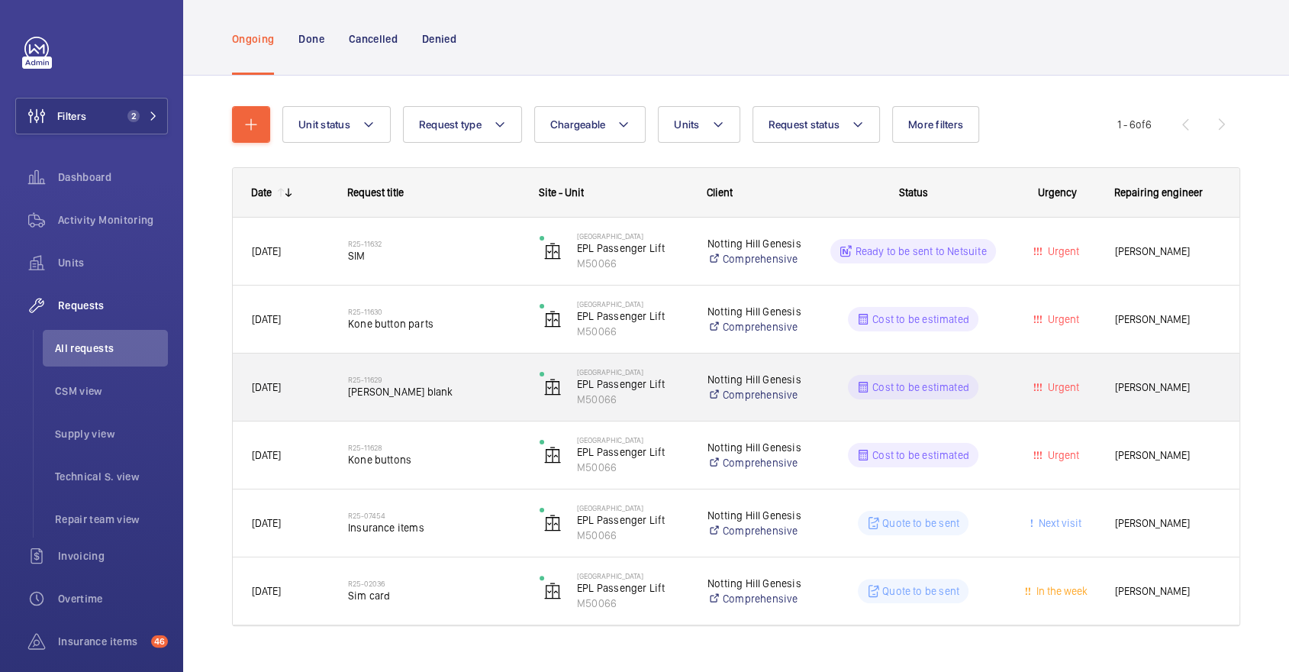
scroll to position [97, 0]
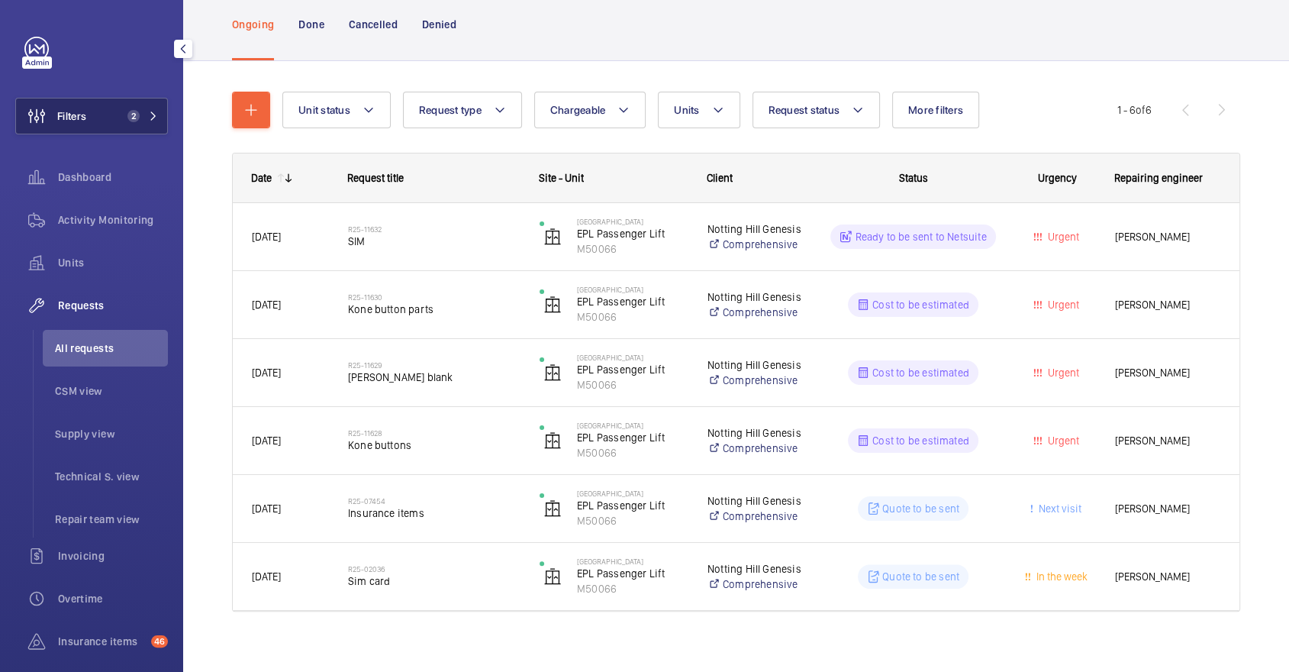
click at [115, 106] on button "Filters 2" at bounding box center [91, 116] width 153 height 37
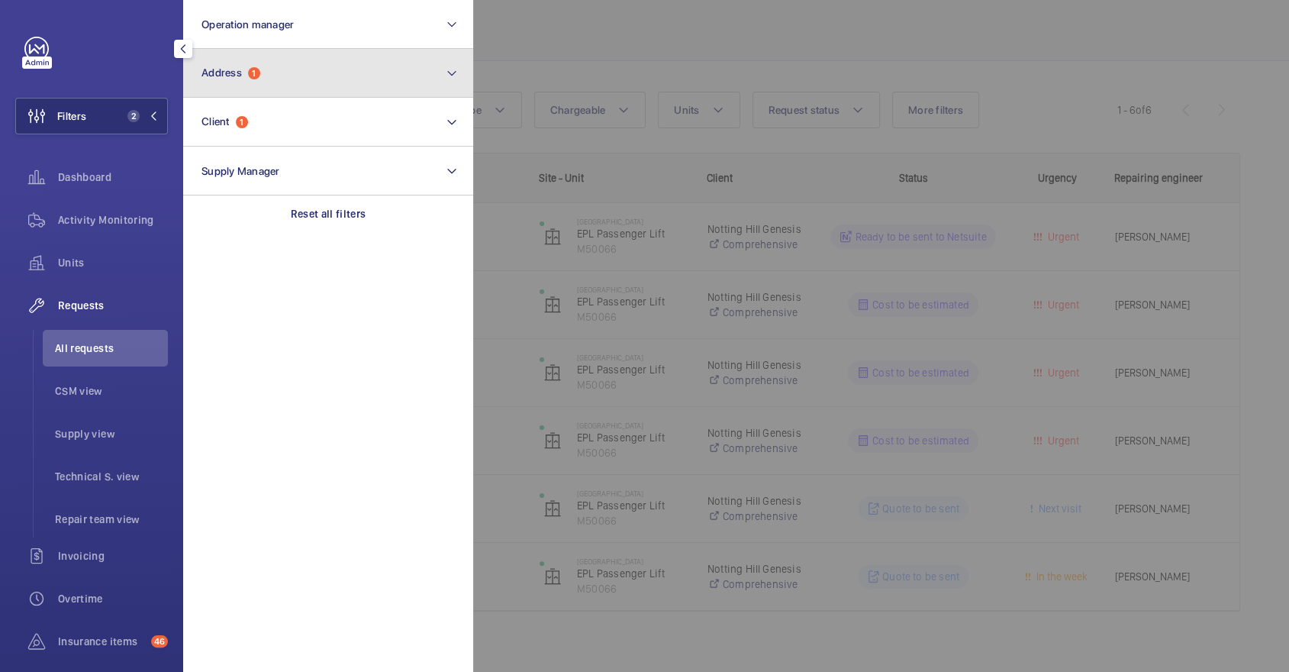
click at [307, 88] on button "Address 1" at bounding box center [328, 73] width 290 height 49
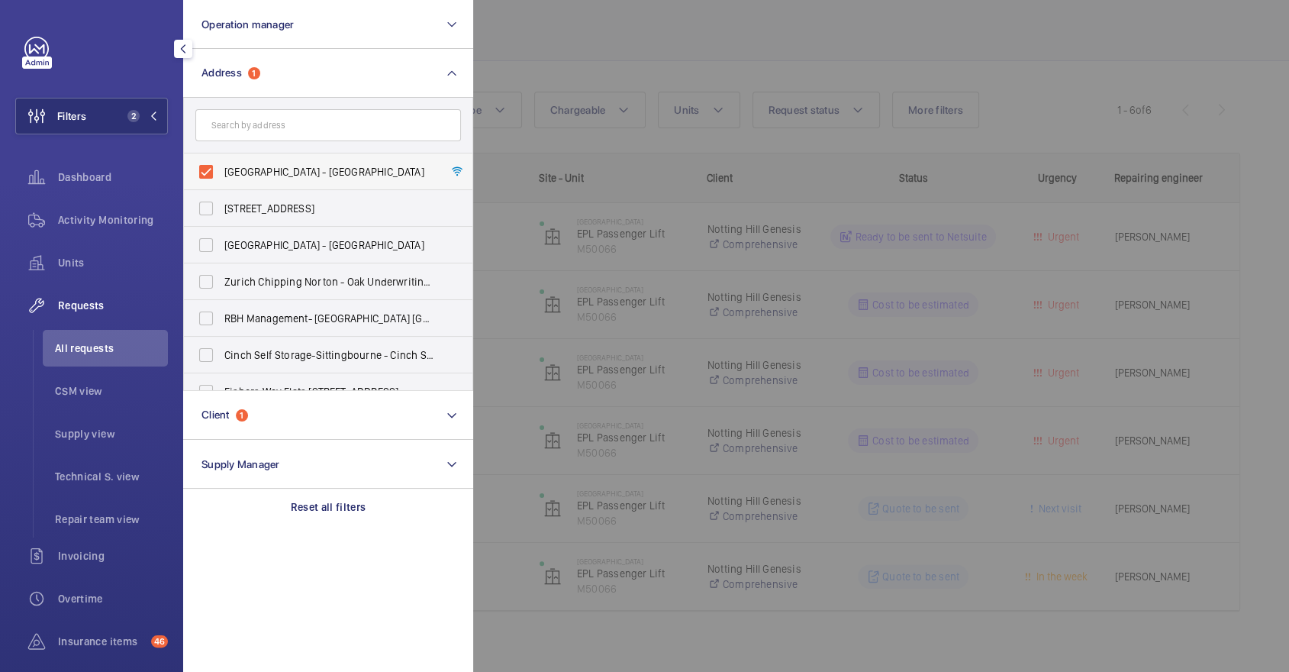
click at [289, 164] on span "Selsden House - Selsden House, LONDON UB1 3PL" at bounding box center [329, 171] width 210 height 15
click at [221, 163] on input "Selsden House - Selsden House, LONDON UB1 3PL" at bounding box center [206, 171] width 31 height 31
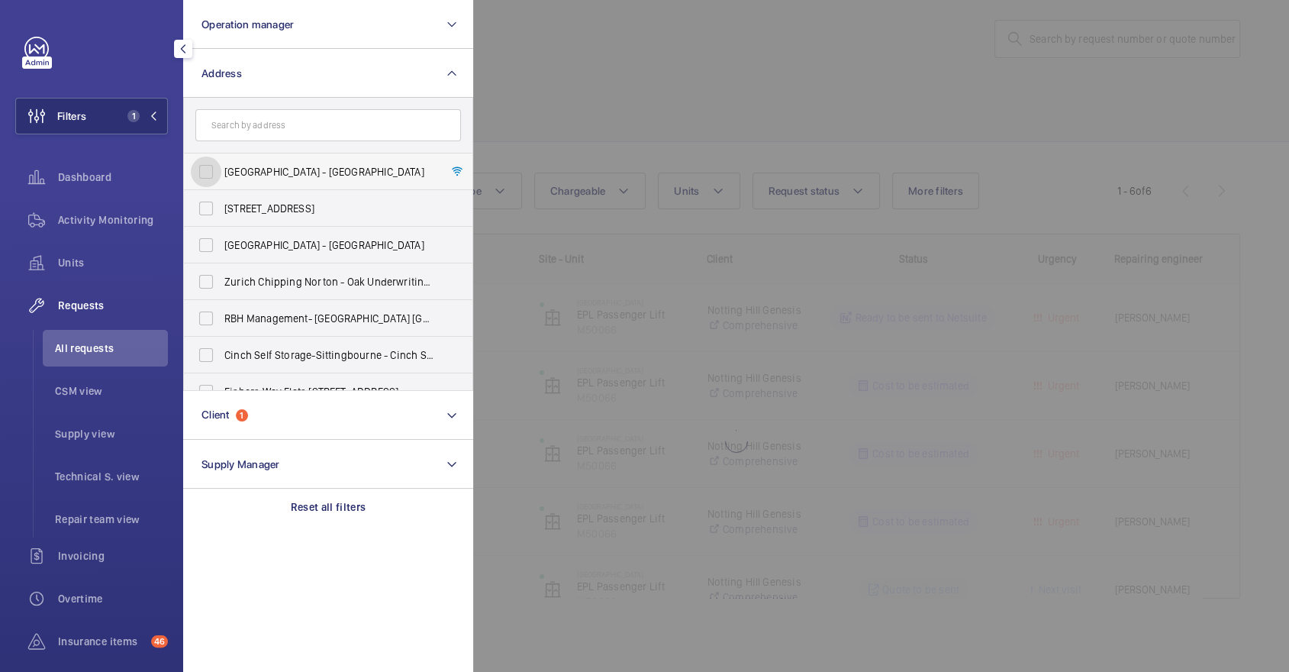
scroll to position [16, 0]
click at [295, 178] on span "Selsden House - Selsden House, LONDON UB1 3PL" at bounding box center [329, 171] width 210 height 15
click at [221, 178] on input "Selsden House - Selsden House, LONDON UB1 3PL" at bounding box center [206, 171] width 31 height 31
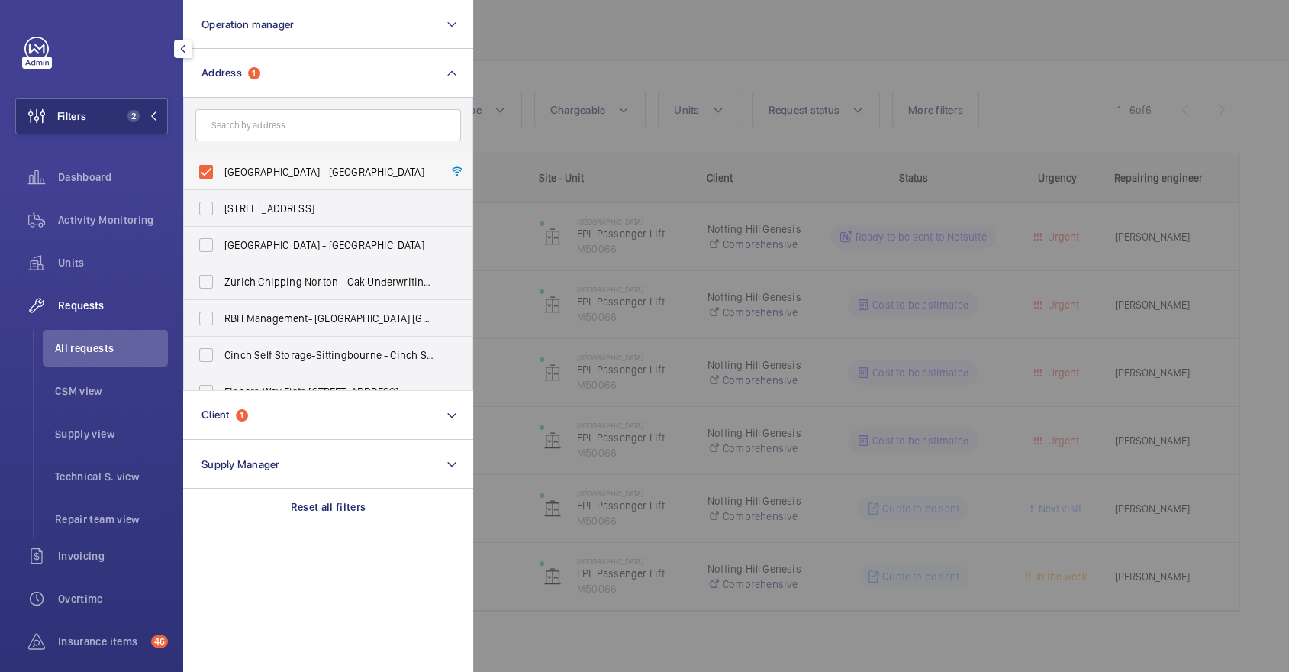
click at [256, 171] on span "Selsden House - Selsden House, LONDON UB1 3PL" at bounding box center [329, 171] width 210 height 15
click at [221, 171] on input "Selsden House - Selsden House, LONDON UB1 3PL" at bounding box center [206, 171] width 31 height 31
checkbox input "false"
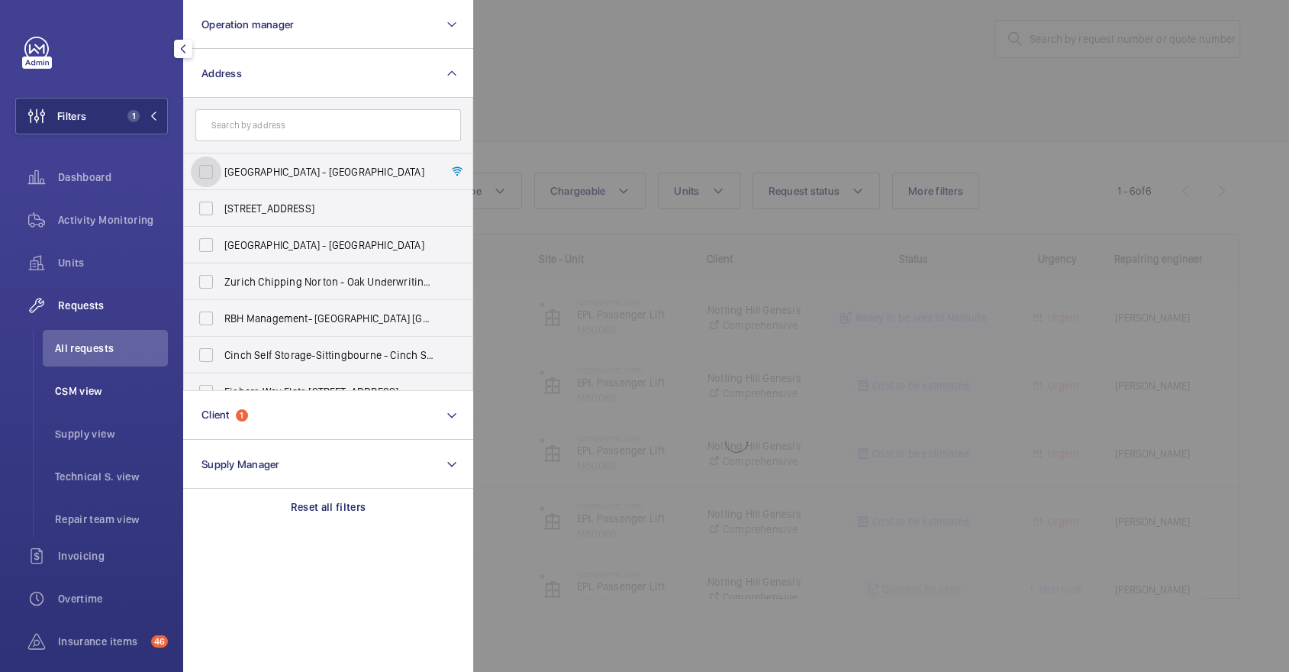
scroll to position [16, 0]
click at [90, 266] on span "Units" at bounding box center [113, 262] width 110 height 15
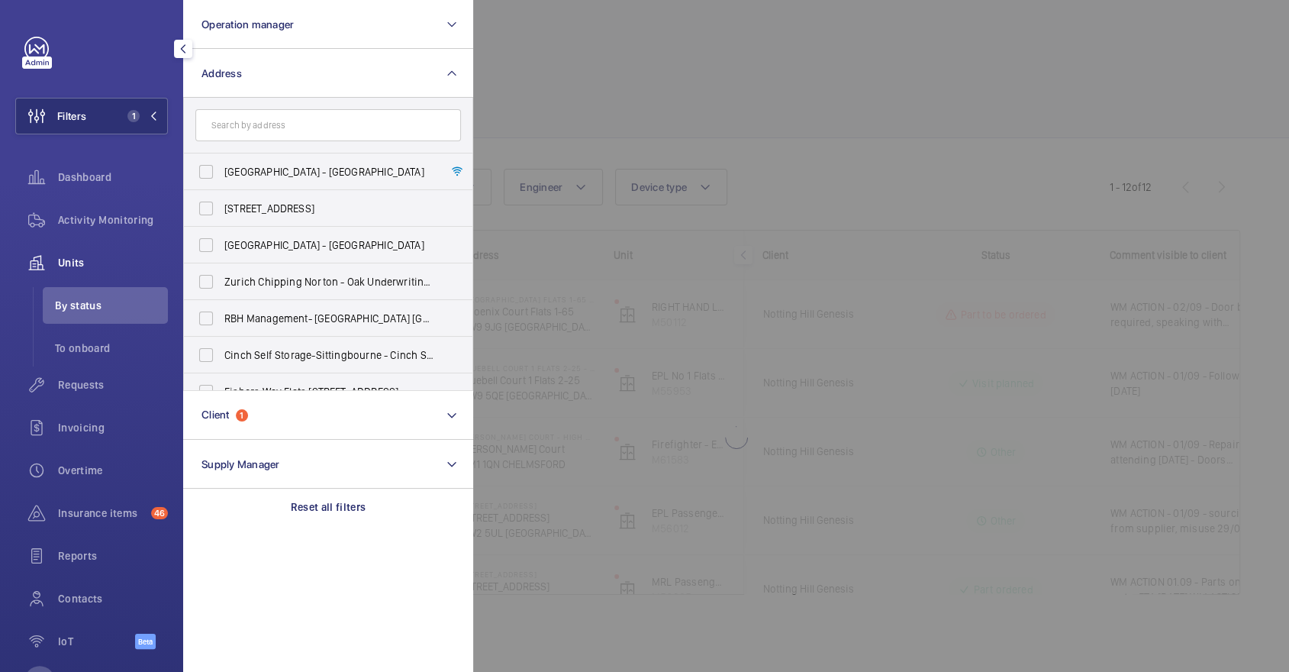
click at [759, 165] on div at bounding box center [1117, 336] width 1289 height 672
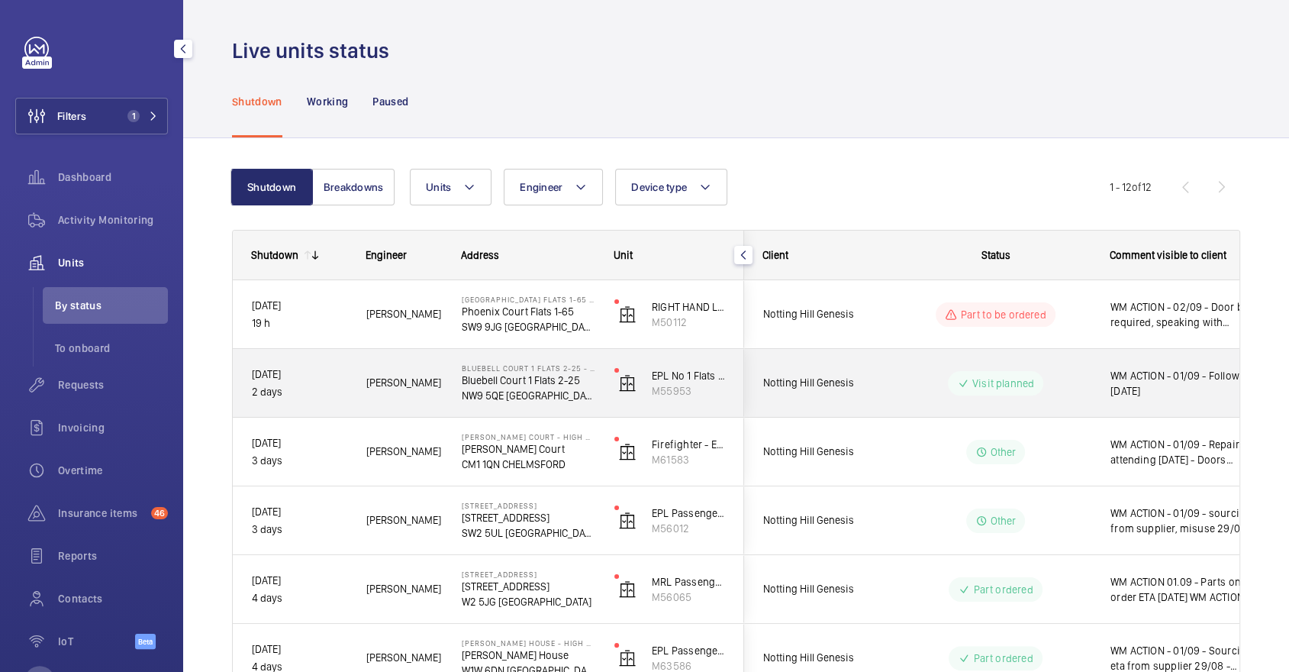
click at [1087, 377] on wm-front-pills-cell "Visit planned" at bounding box center [995, 383] width 190 height 24
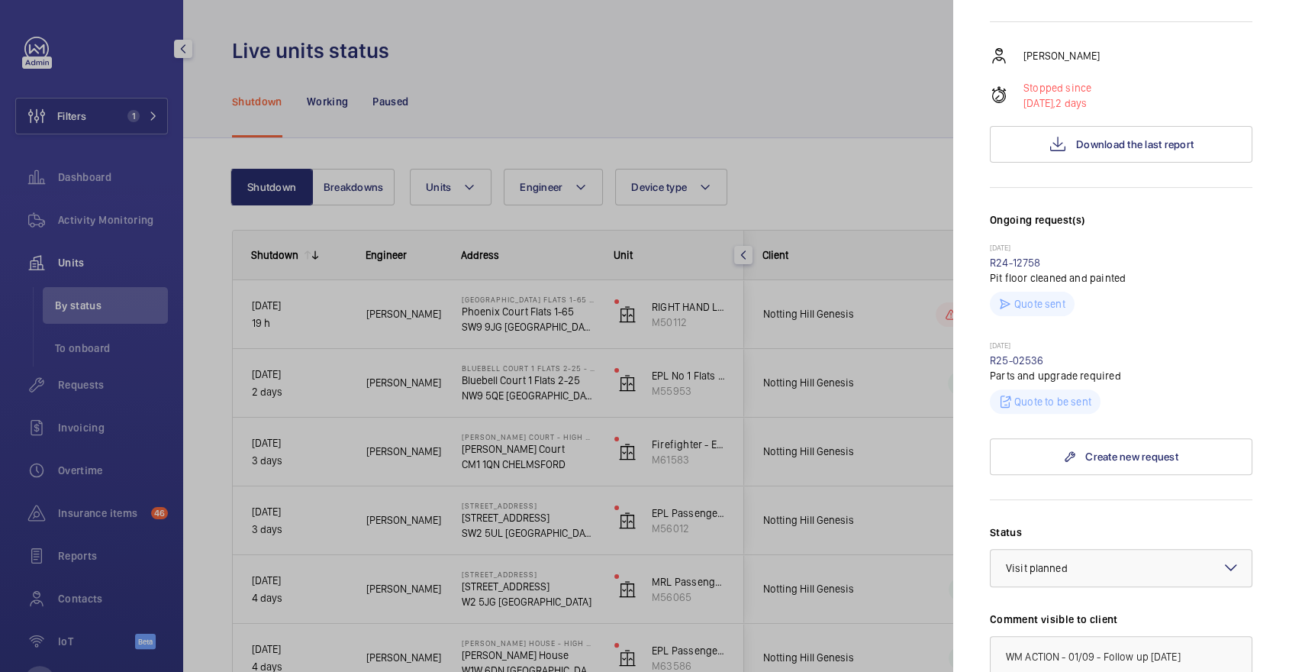
scroll to position [618, 0]
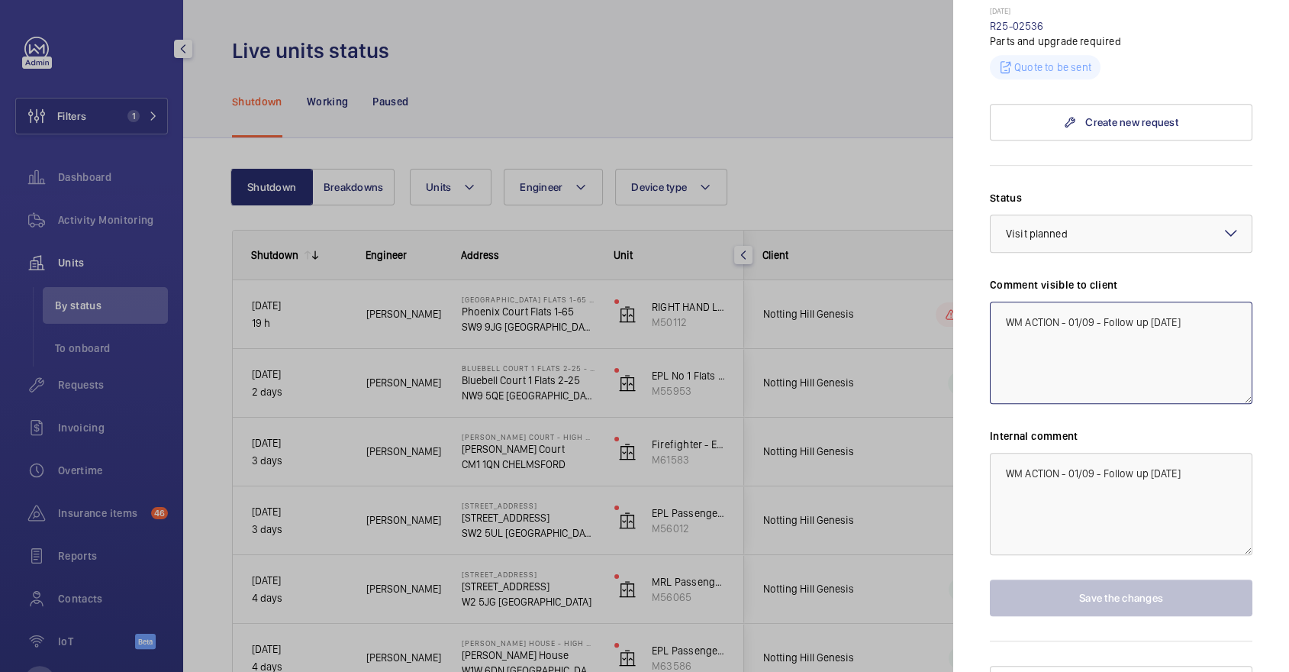
click at [1067, 301] on textarea "WM ACTION - 01/09 - Follow up [DATE]" at bounding box center [1121, 352] width 262 height 102
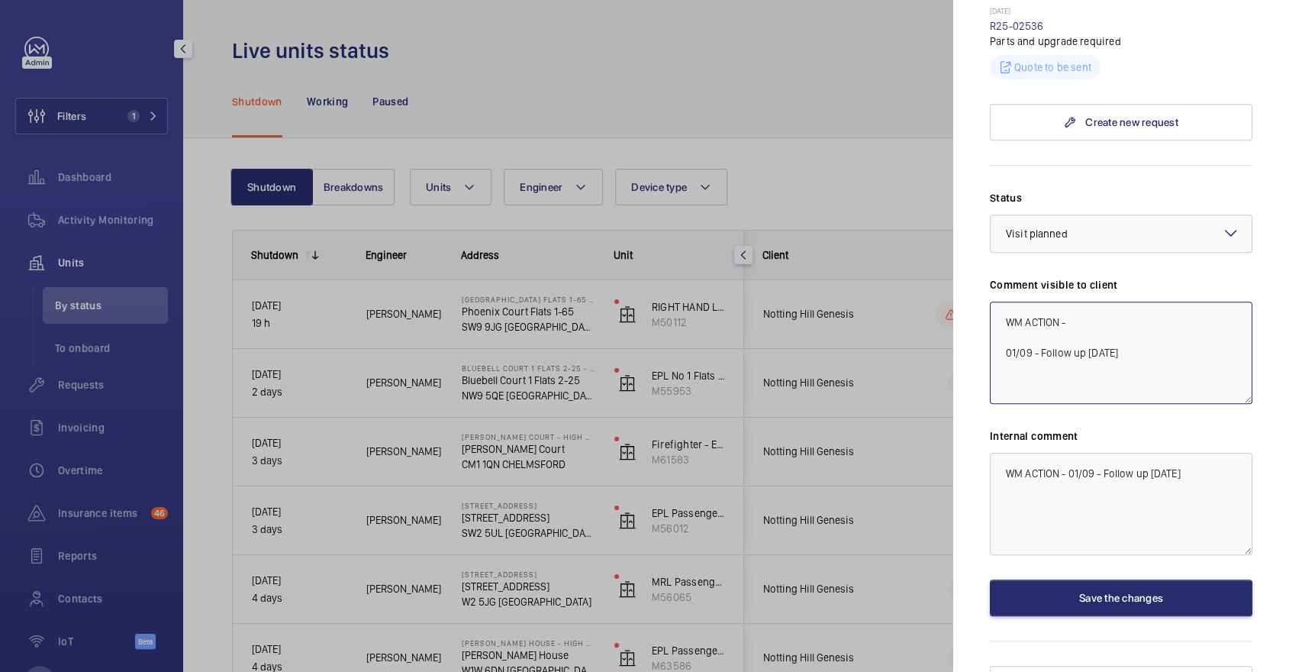
click at [1096, 301] on textarea "WM ACTION - 01/09 - Follow up today" at bounding box center [1121, 352] width 262 height 102
click at [1084, 301] on textarea "WM ACTION - 01/09 - Follow up today" at bounding box center [1121, 352] width 262 height 102
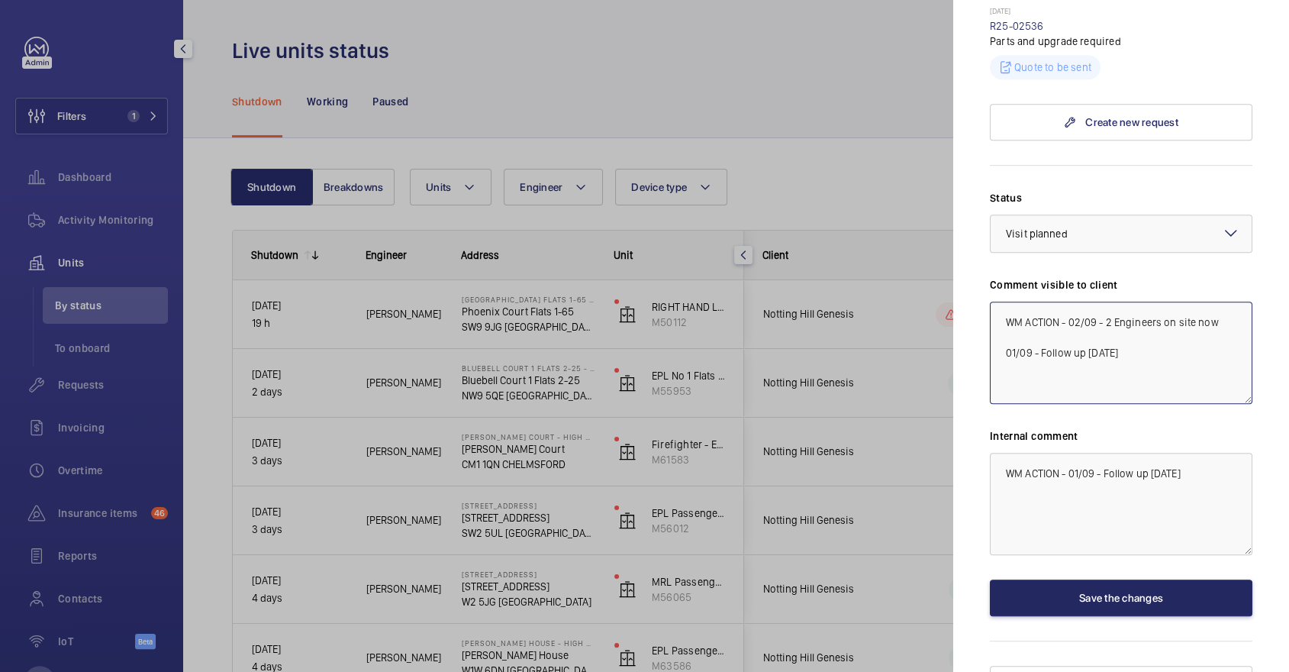
type textarea "WM ACTION - 02/09 - 2 Engineers on site now 01/09 - Follow up today"
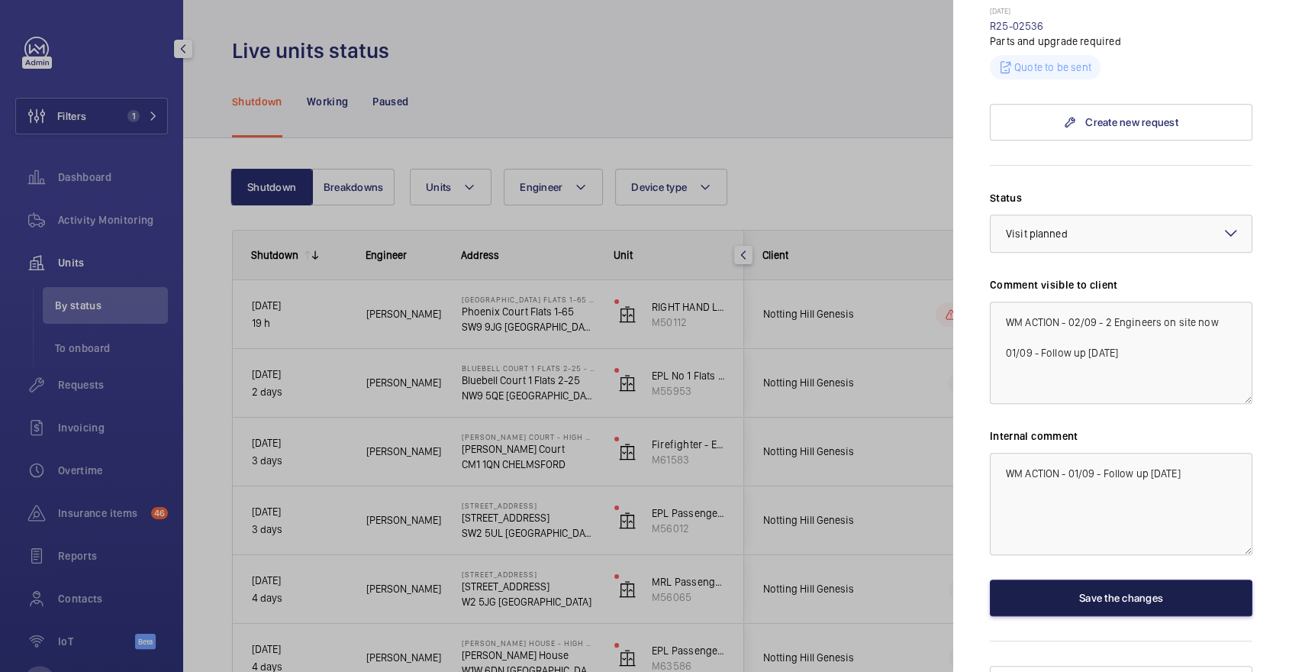
click at [1096, 579] on button "Save the changes" at bounding box center [1121, 597] width 262 height 37
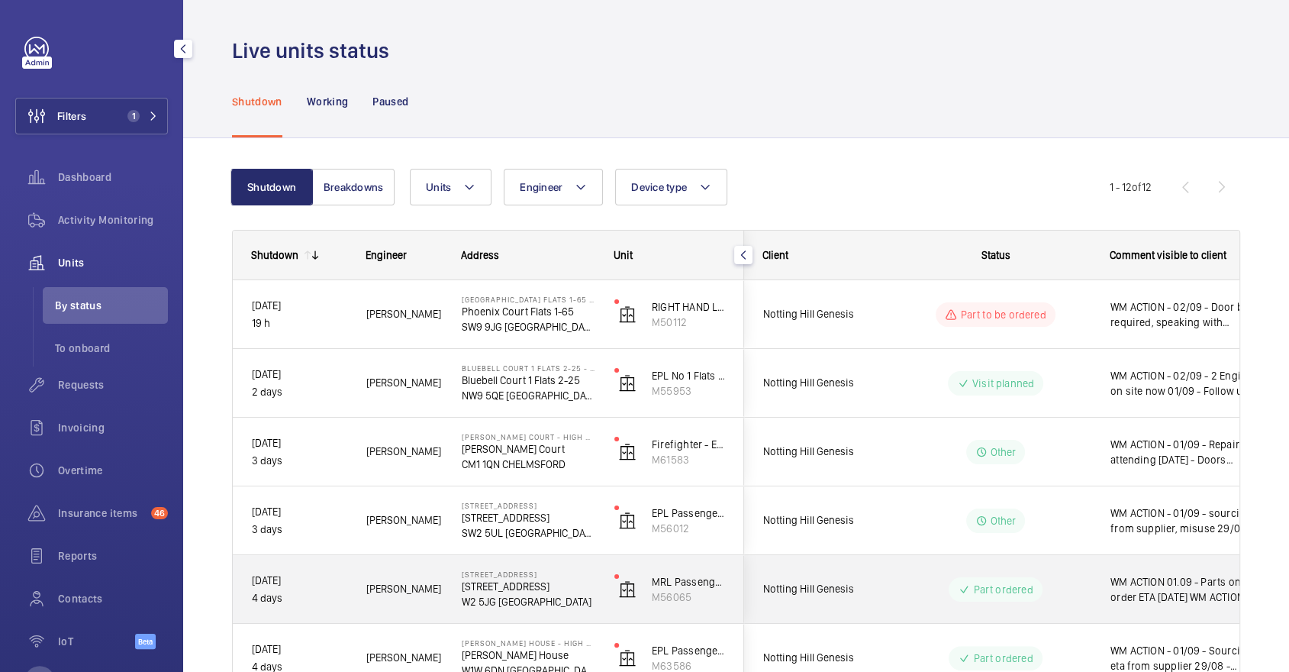
scroll to position [66, 0]
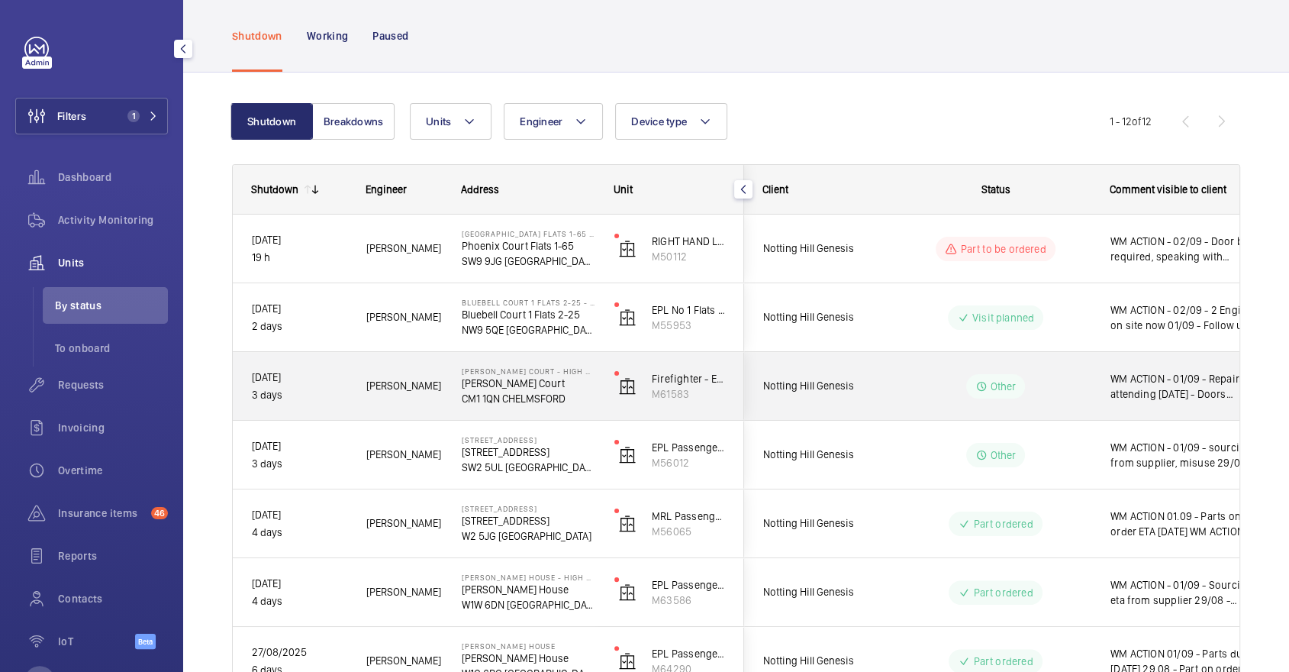
click at [1086, 393] on wm-front-pills-cell "Other" at bounding box center [995, 386] width 190 height 24
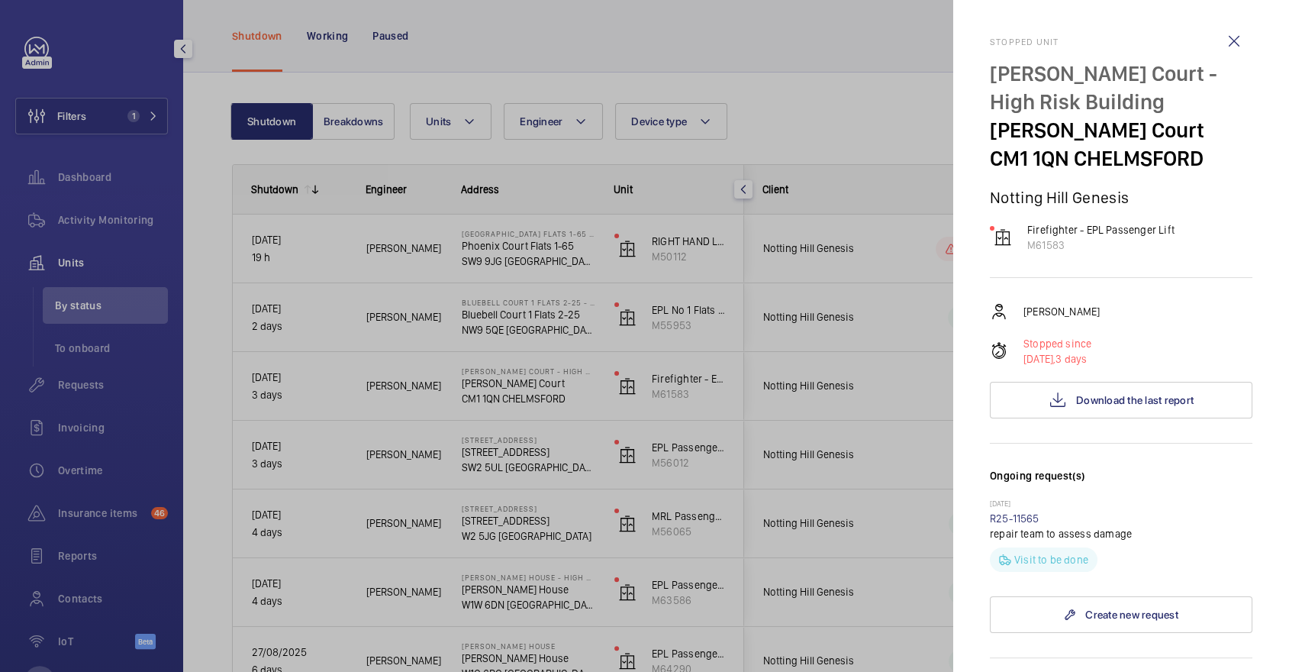
click at [849, 406] on div at bounding box center [644, 336] width 1289 height 672
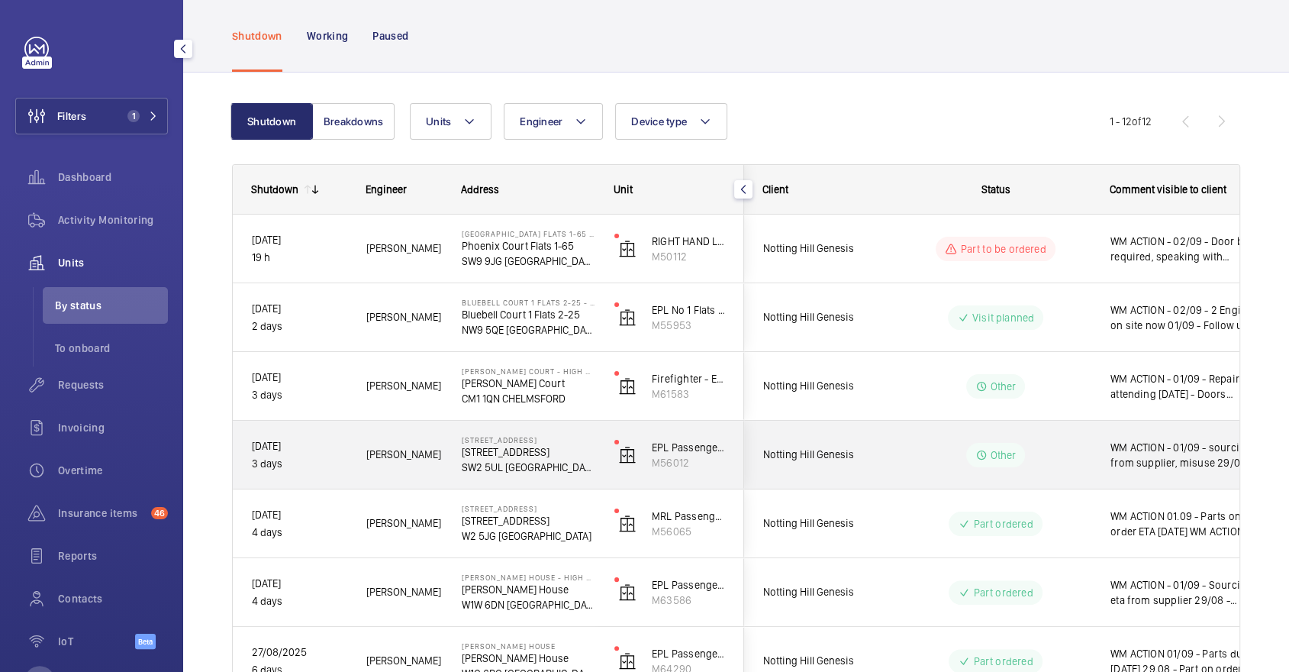
click at [1001, 435] on div "Other" at bounding box center [986, 454] width 208 height 55
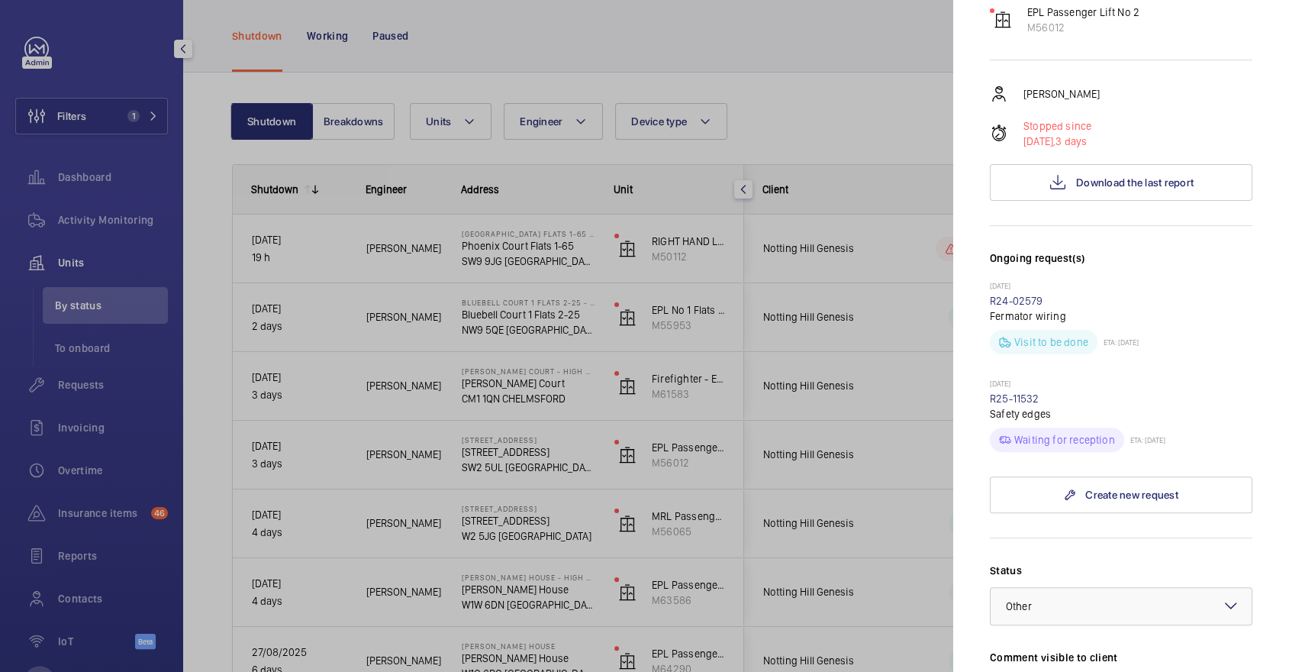
scroll to position [590, 0]
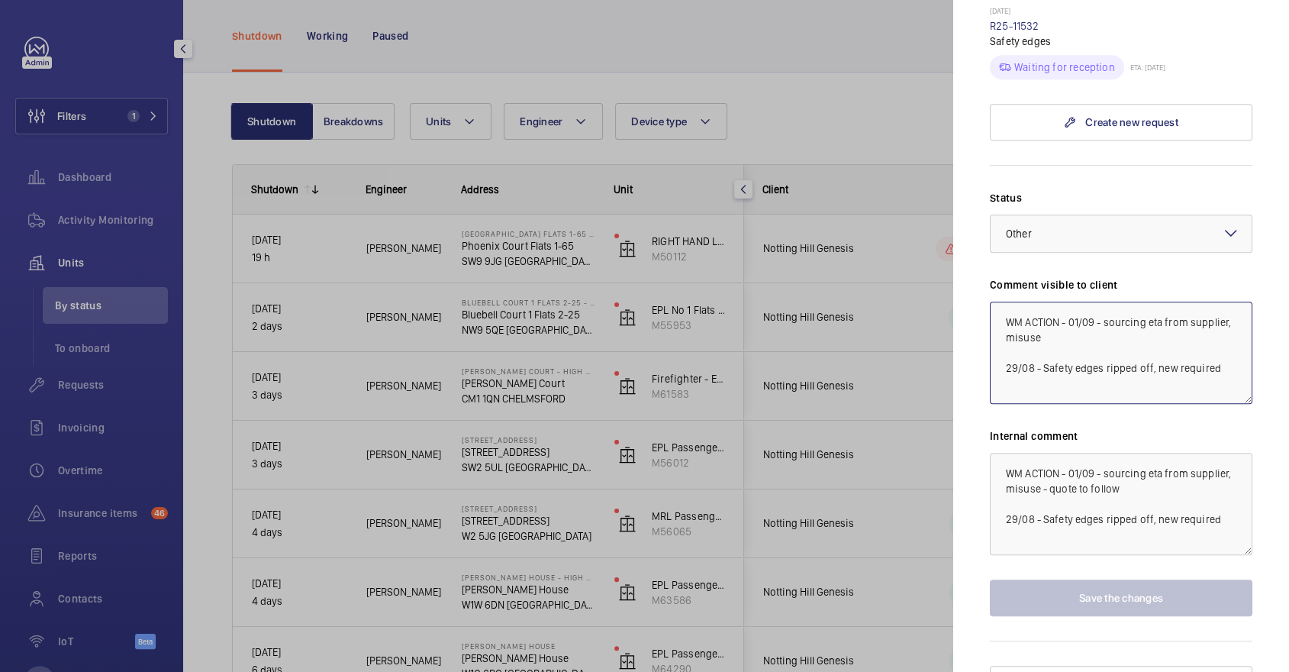
click at [1069, 301] on textarea "WM ACTION - 01/09 - sourcing eta from supplier, misuse 29/08 - Safety edges rip…" at bounding box center [1121, 352] width 262 height 102
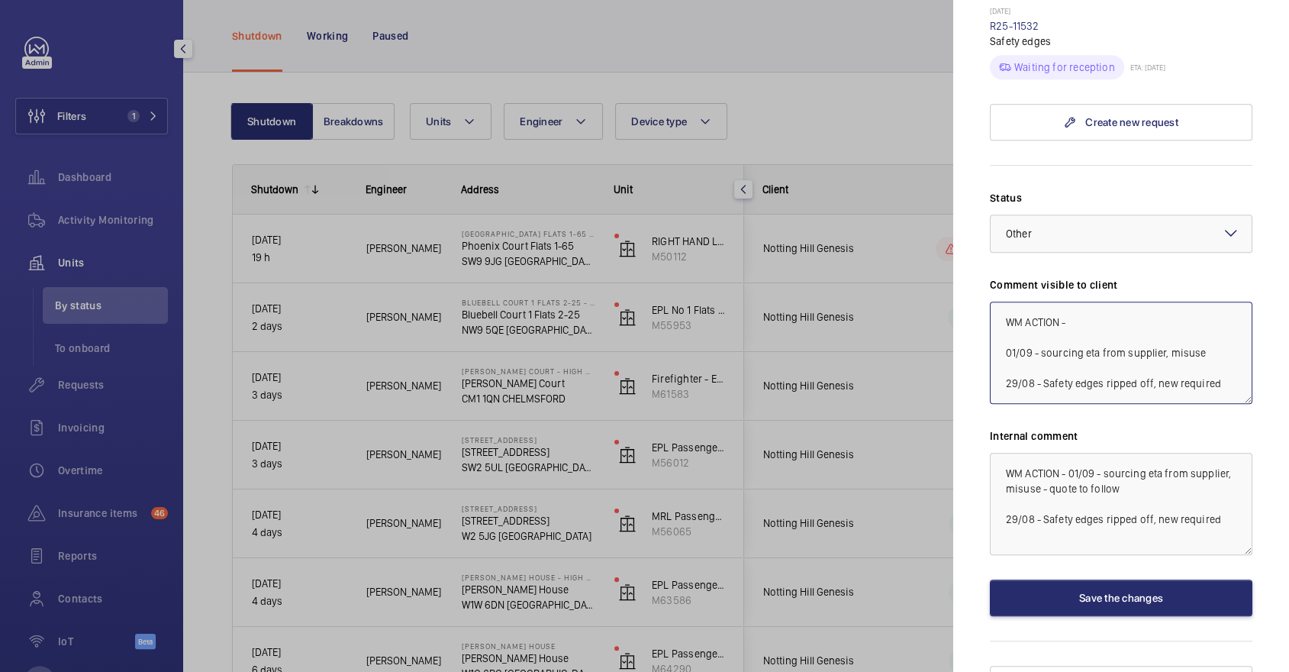
click at [1101, 301] on textarea "WM ACTION - 01/09 - sourcing eta from supplier, misuse 29/08 - Safety edges rip…" at bounding box center [1121, 352] width 262 height 102
click at [1054, 219] on div at bounding box center [1120, 233] width 261 height 37
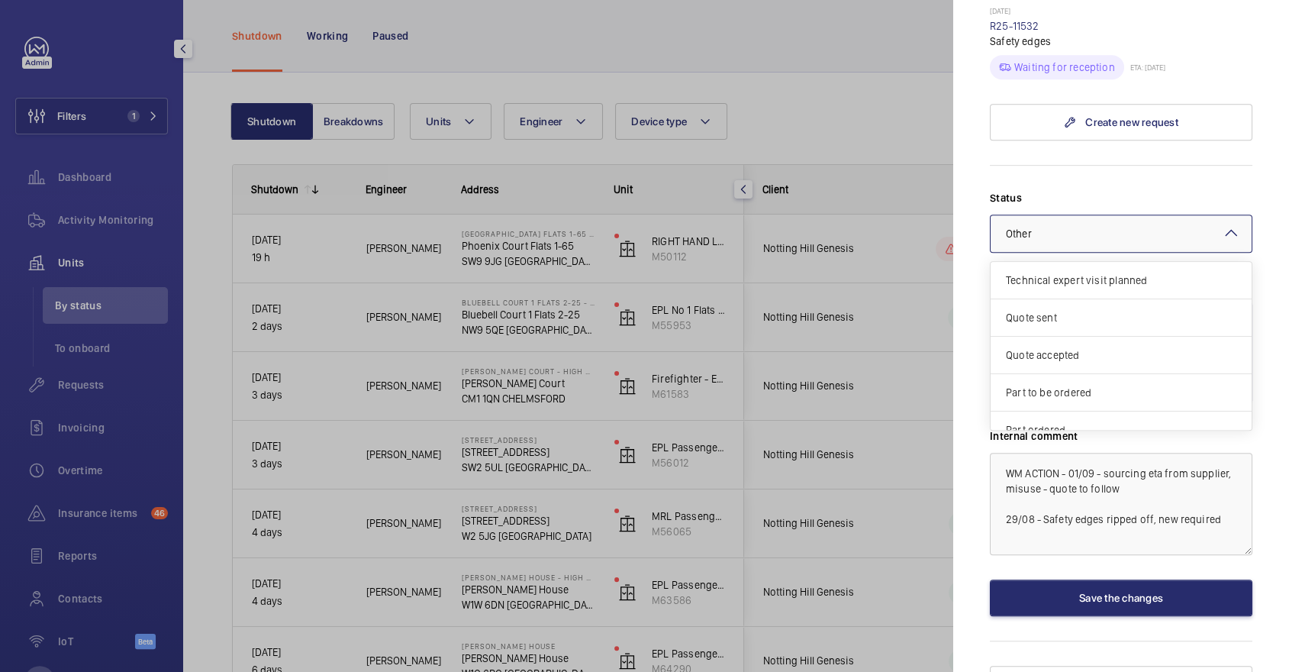
scroll to position [128, 0]
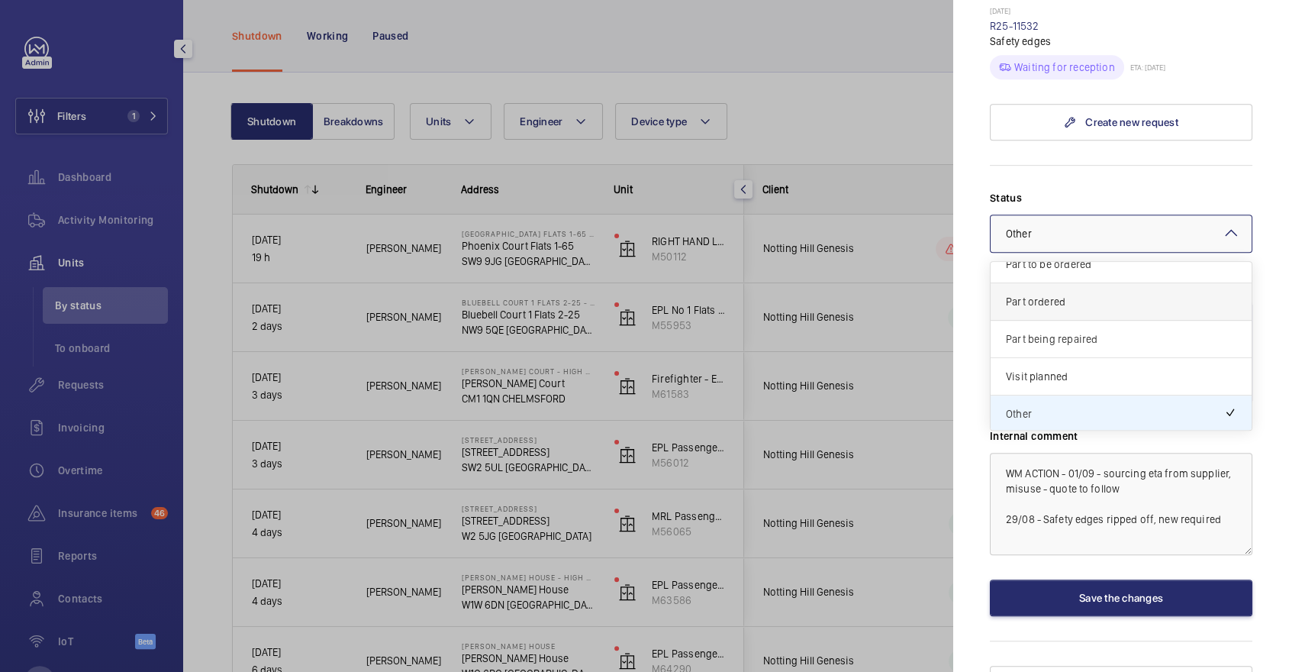
click at [1068, 294] on span "Part ordered" at bounding box center [1121, 301] width 230 height 15
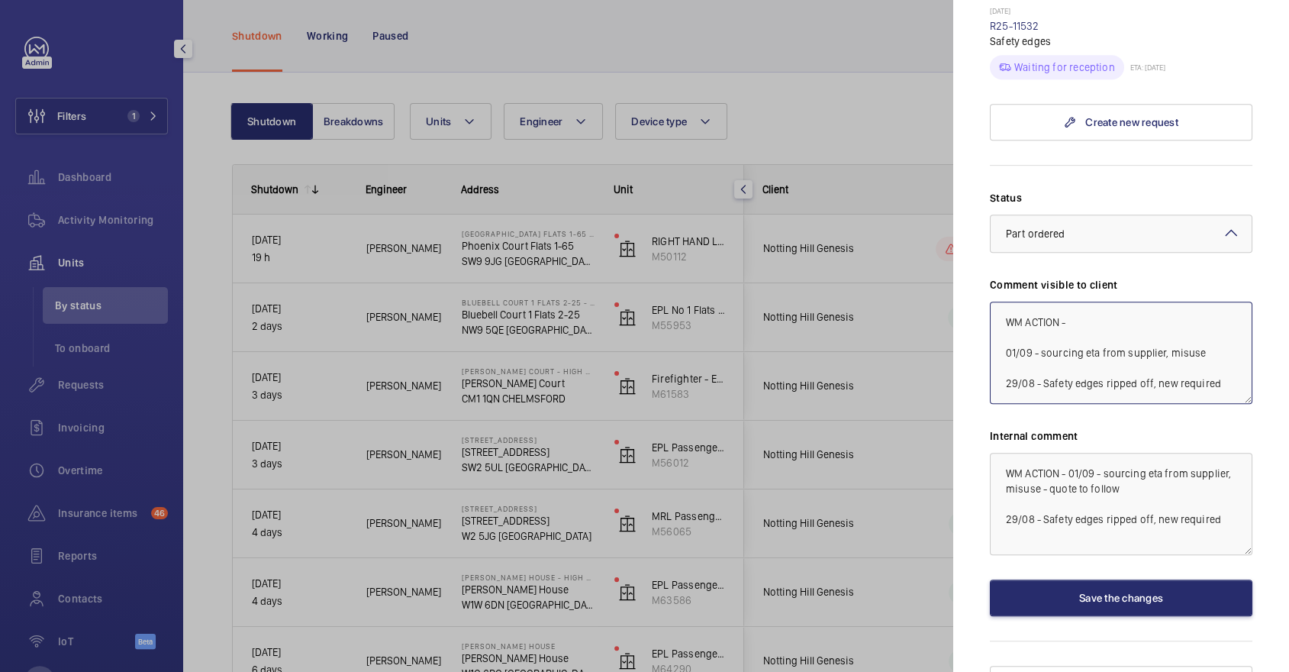
click at [1096, 301] on textarea "WM ACTION - 01/09 - sourcing eta from supplier, misuse 29/08 - Safety edges rip…" at bounding box center [1121, 352] width 262 height 102
click at [1108, 301] on textarea "WM ACTION - 01/09 - sourcing eta from supplier, misuse 29/08 - Safety edges rip…" at bounding box center [1121, 352] width 262 height 102
type textarea "WM ACTION - 02/09 - 3-5 Day for delivery 01/09 - sourcing eta from supplier, mi…"
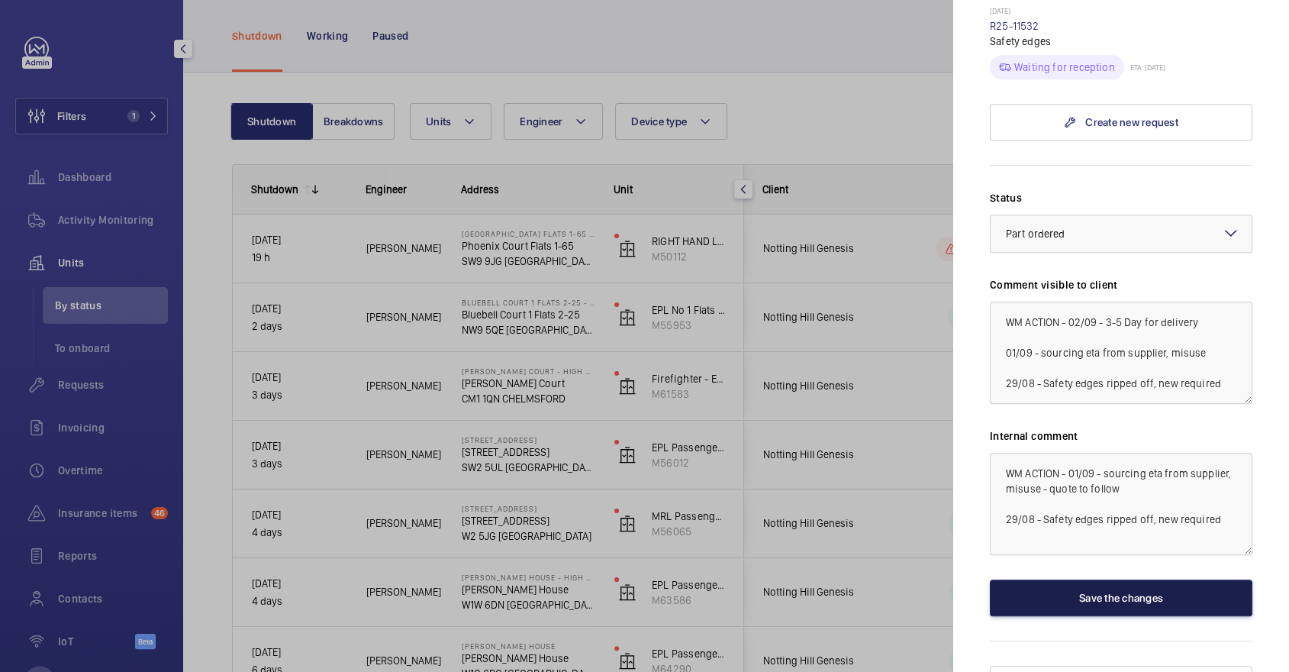
click at [1140, 579] on button "Save the changes" at bounding box center [1121, 597] width 262 height 37
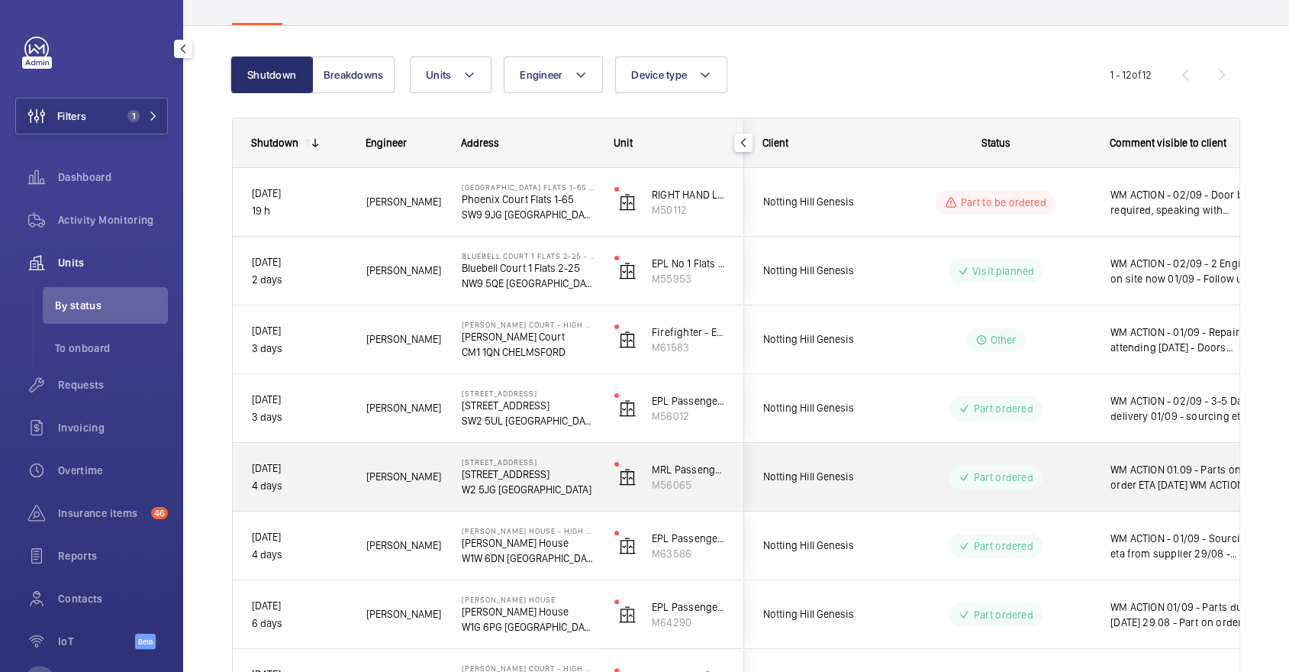
scroll to position [119, 0]
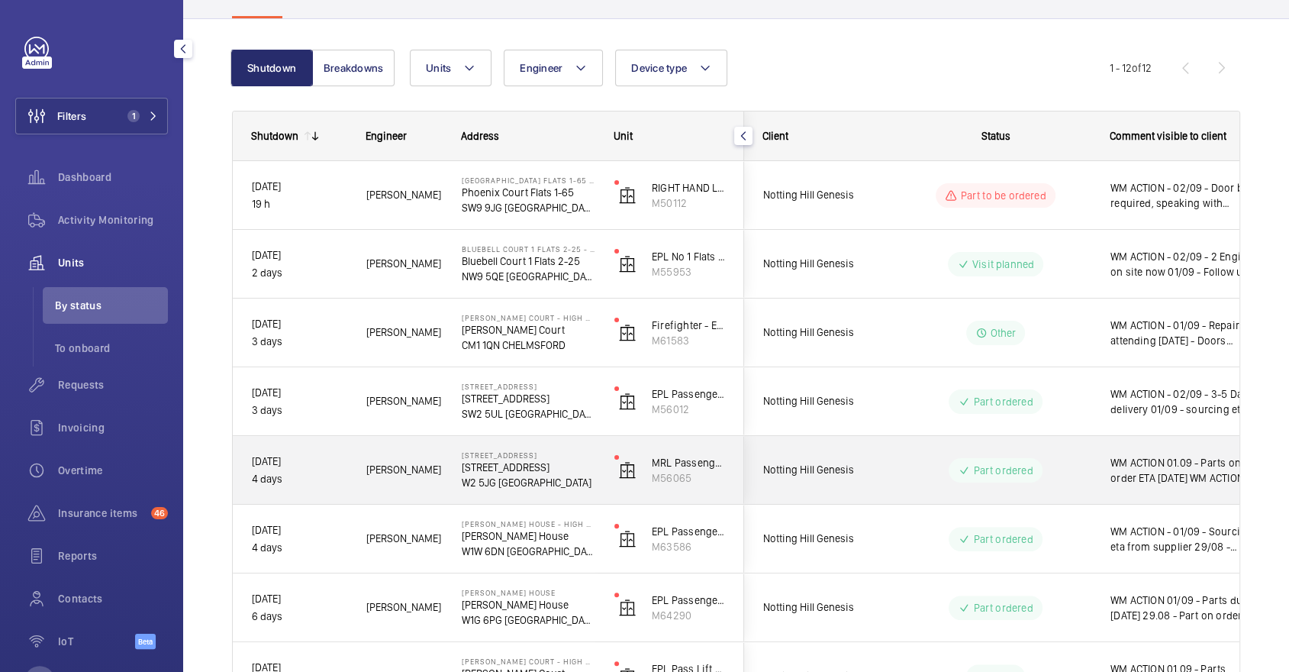
click at [1099, 469] on div "WM ACTION 01.09 - Parts on order ETA [DATE] WM ACTION - 29/08 - New brake switc…" at bounding box center [1180, 470] width 176 height 66
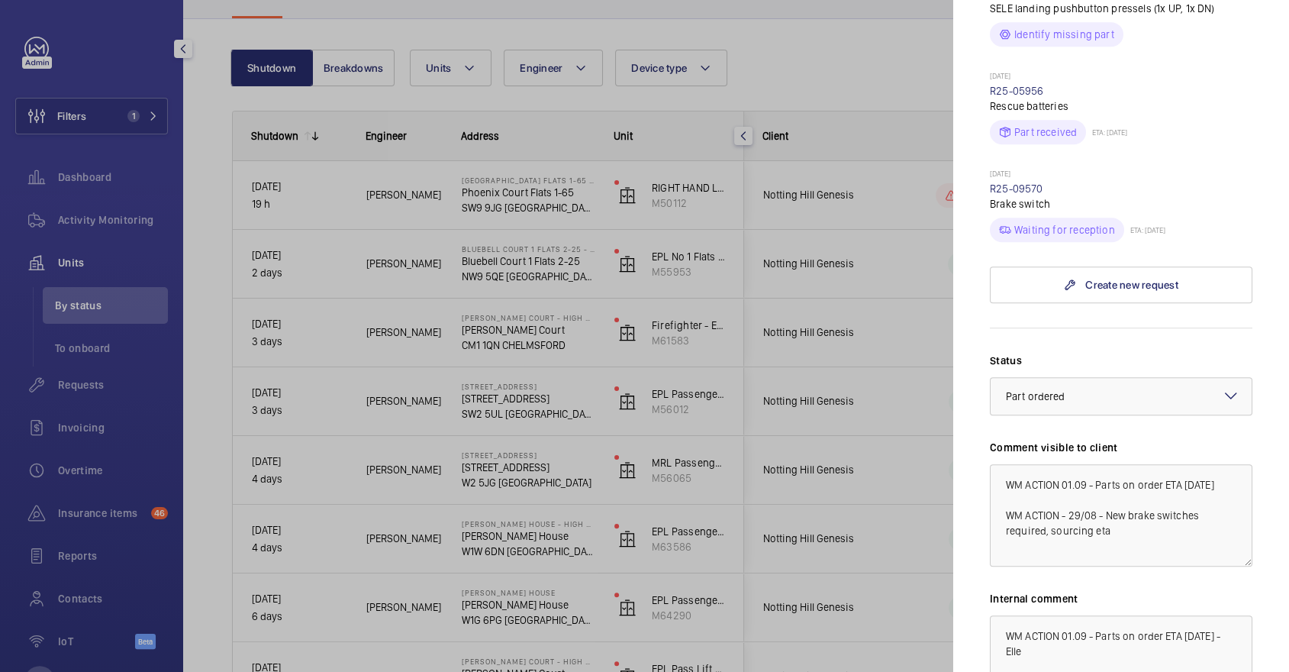
scroll to position [731, 0]
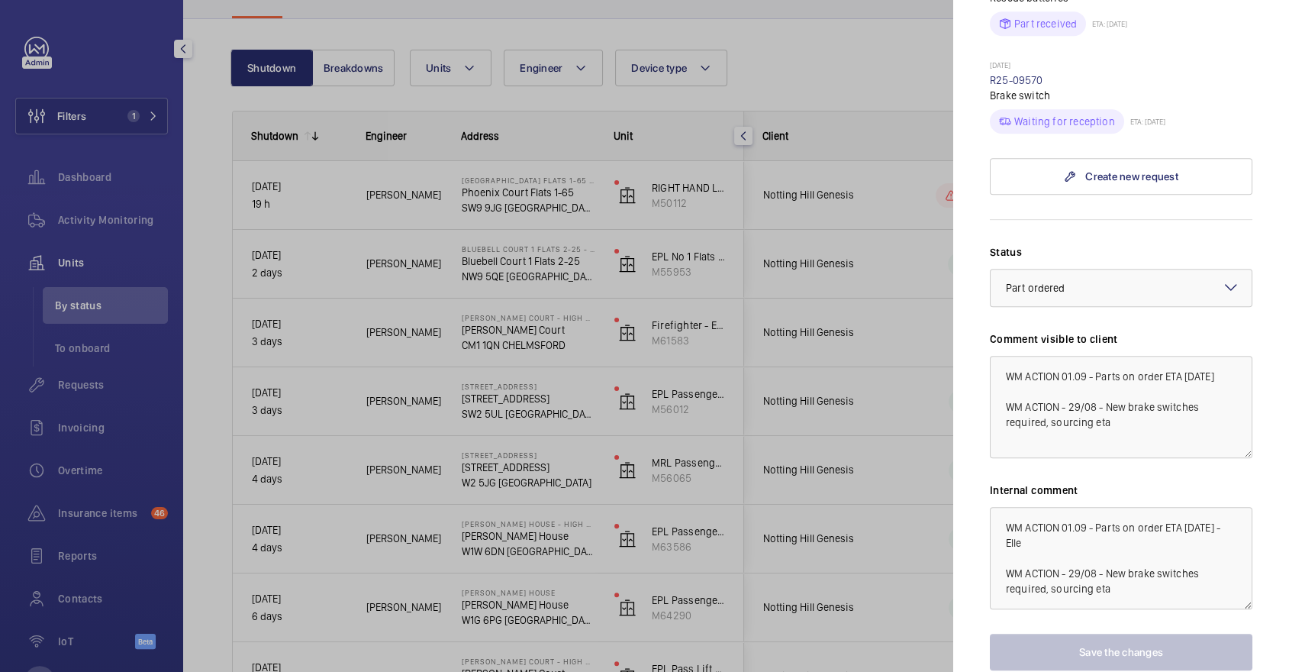
click at [797, 417] on div at bounding box center [644, 336] width 1289 height 672
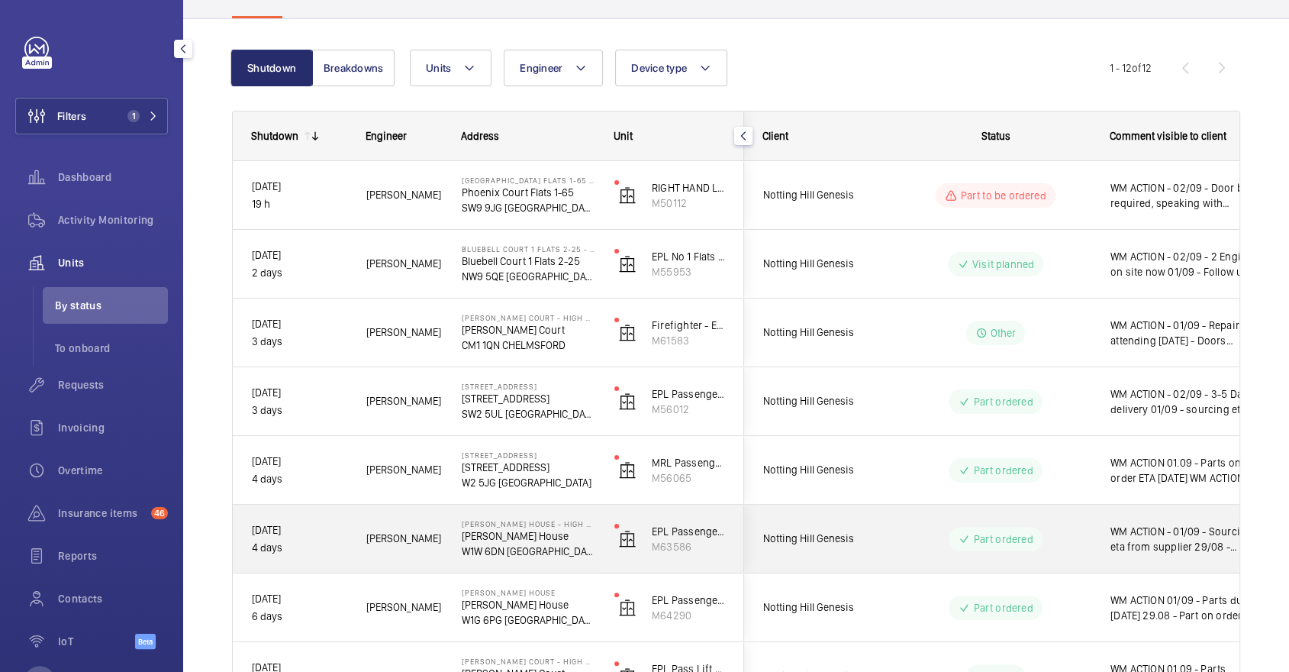
scroll to position [134, 0]
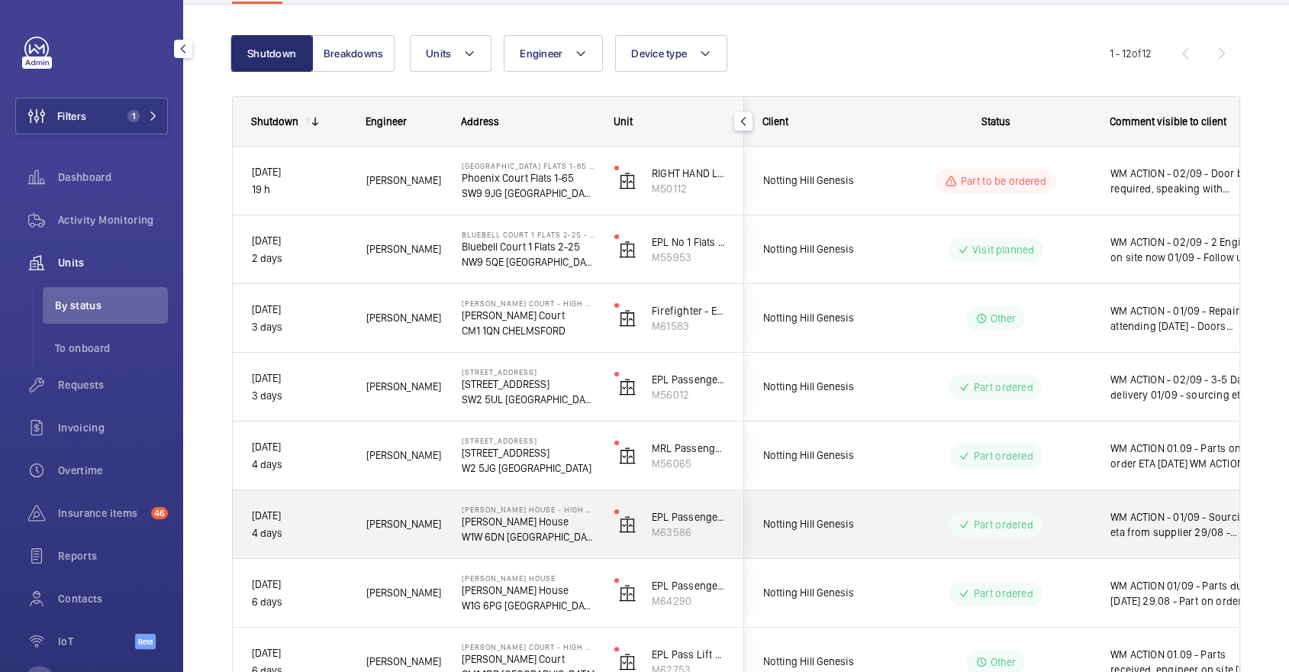
click at [878, 545] on div "Notting Hill Genesis" at bounding box center [813, 524] width 136 height 48
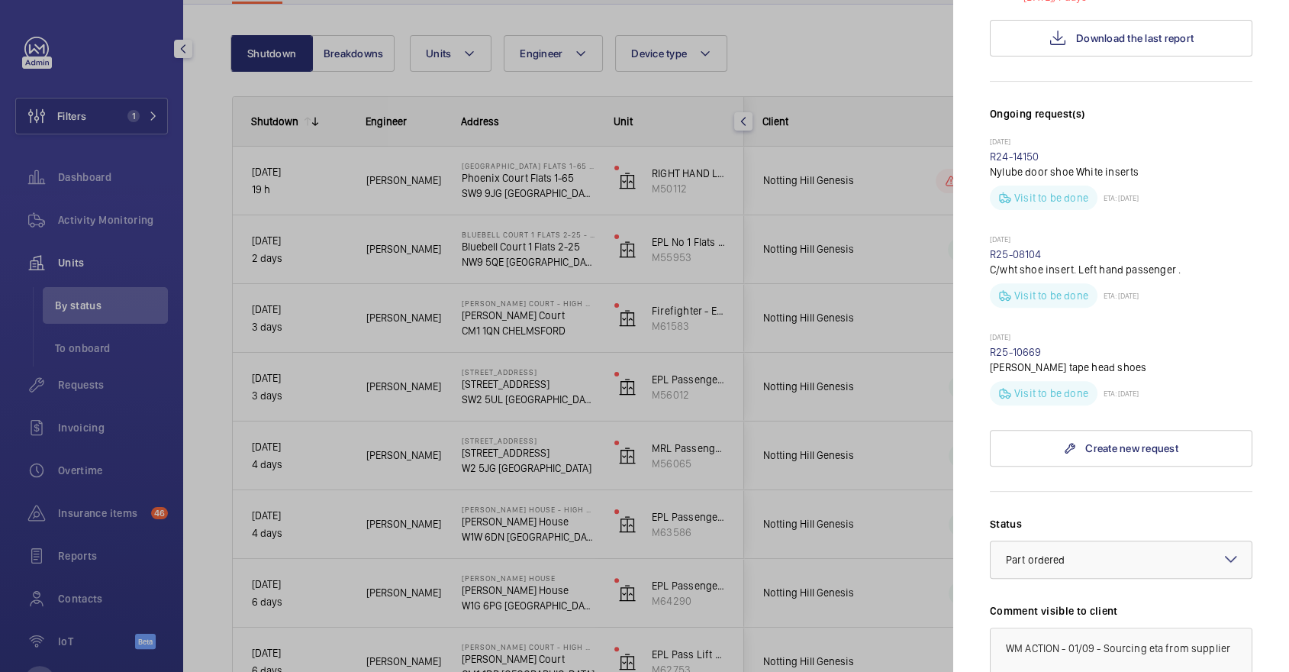
scroll to position [716, 0]
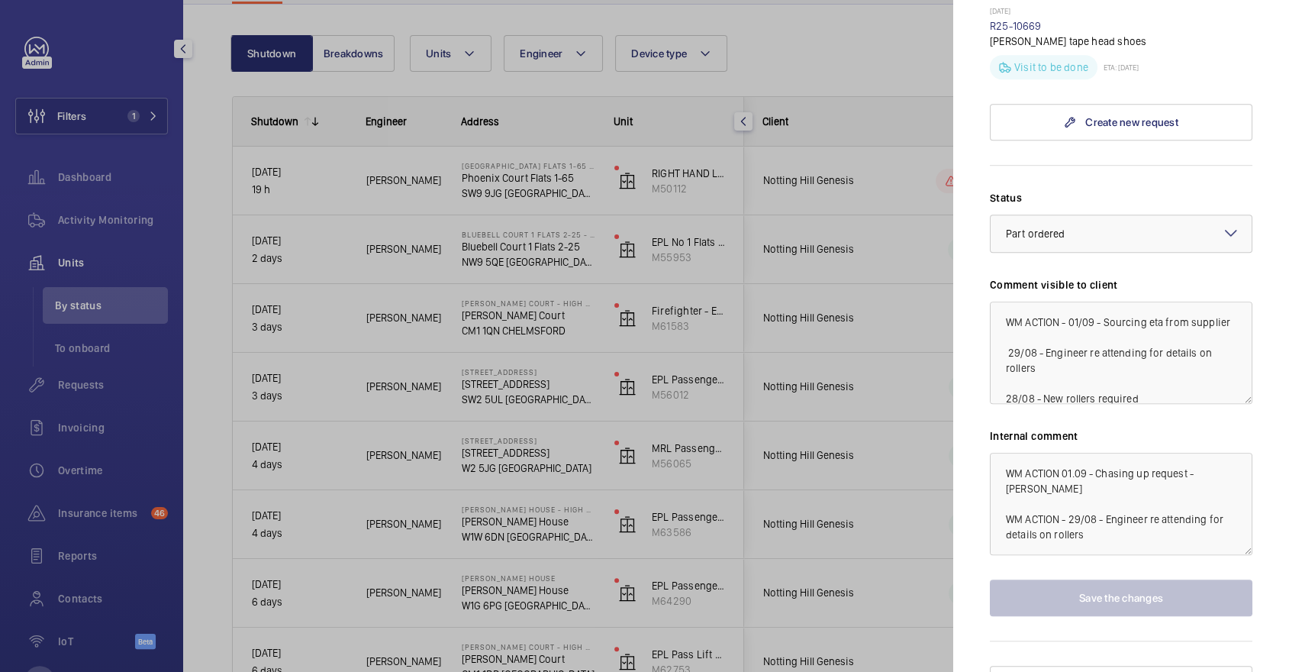
click at [809, 480] on div at bounding box center [644, 336] width 1289 height 672
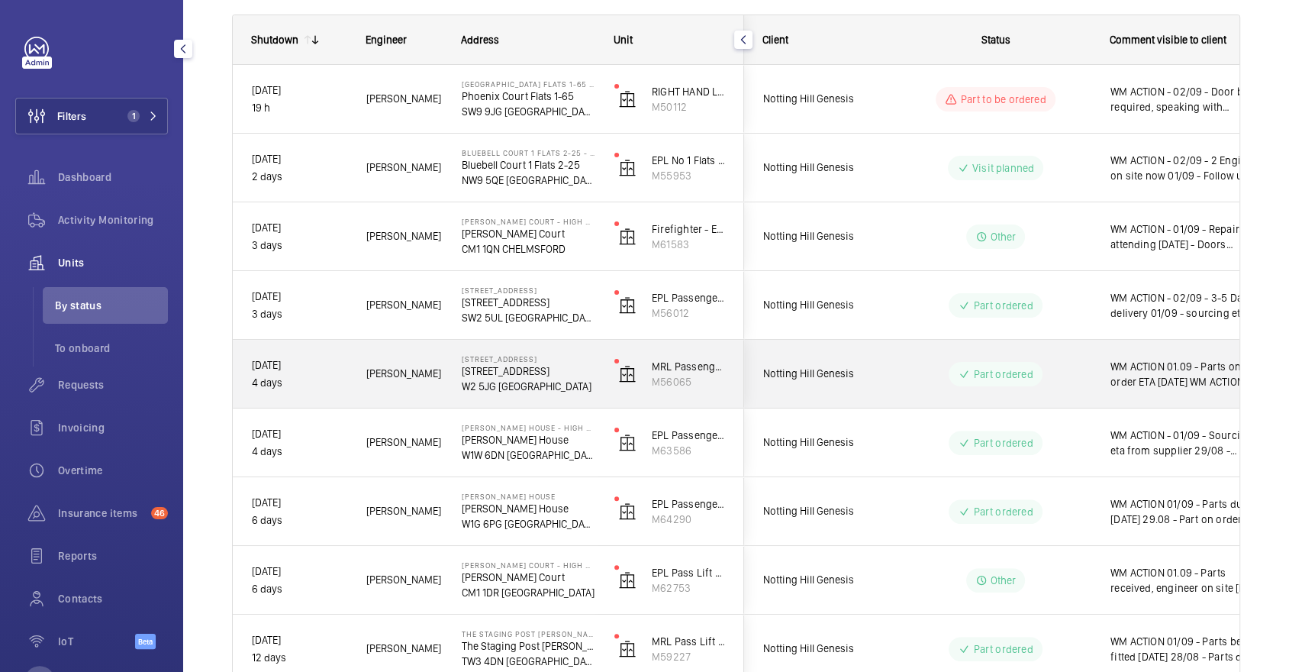
scroll to position [217, 0]
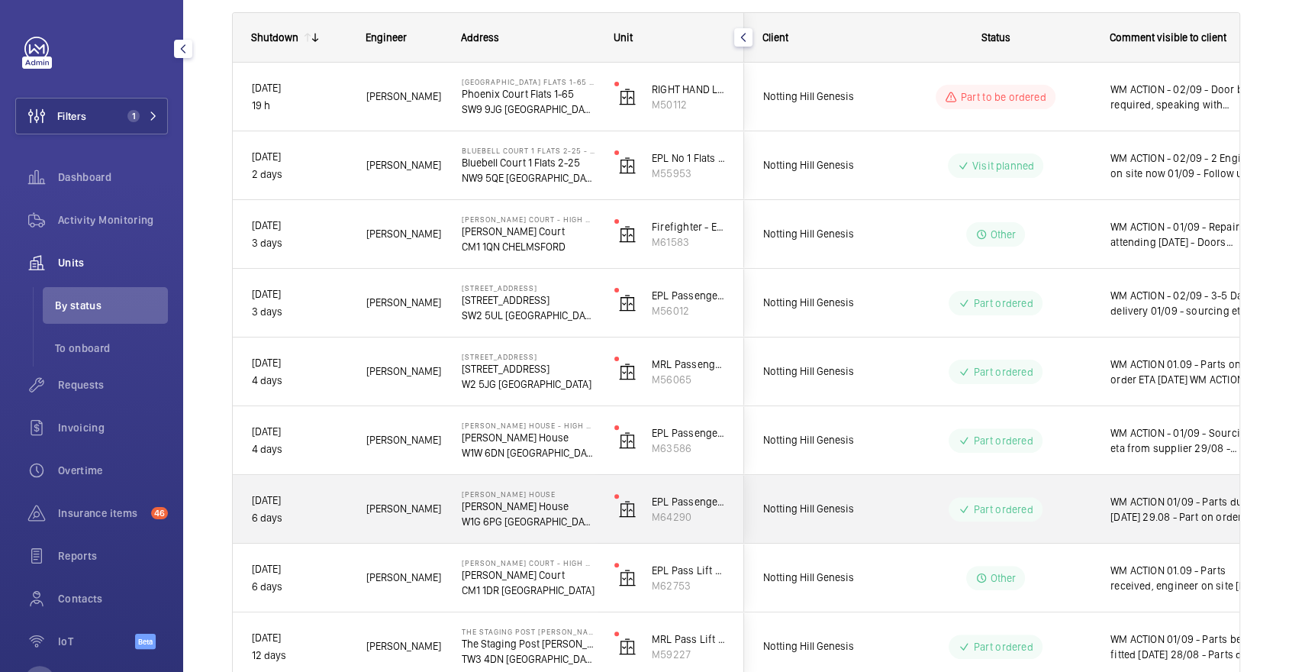
click at [921, 490] on div "Part ordered" at bounding box center [986, 508] width 208 height 55
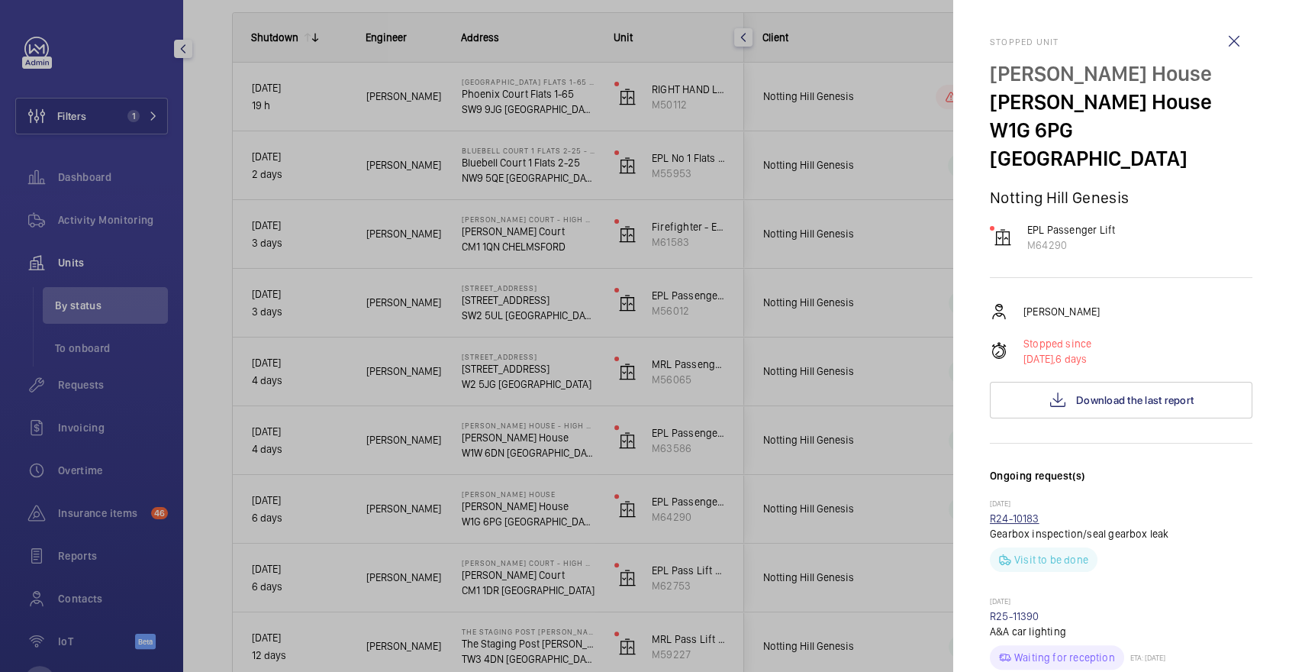
scroll to position [454, 0]
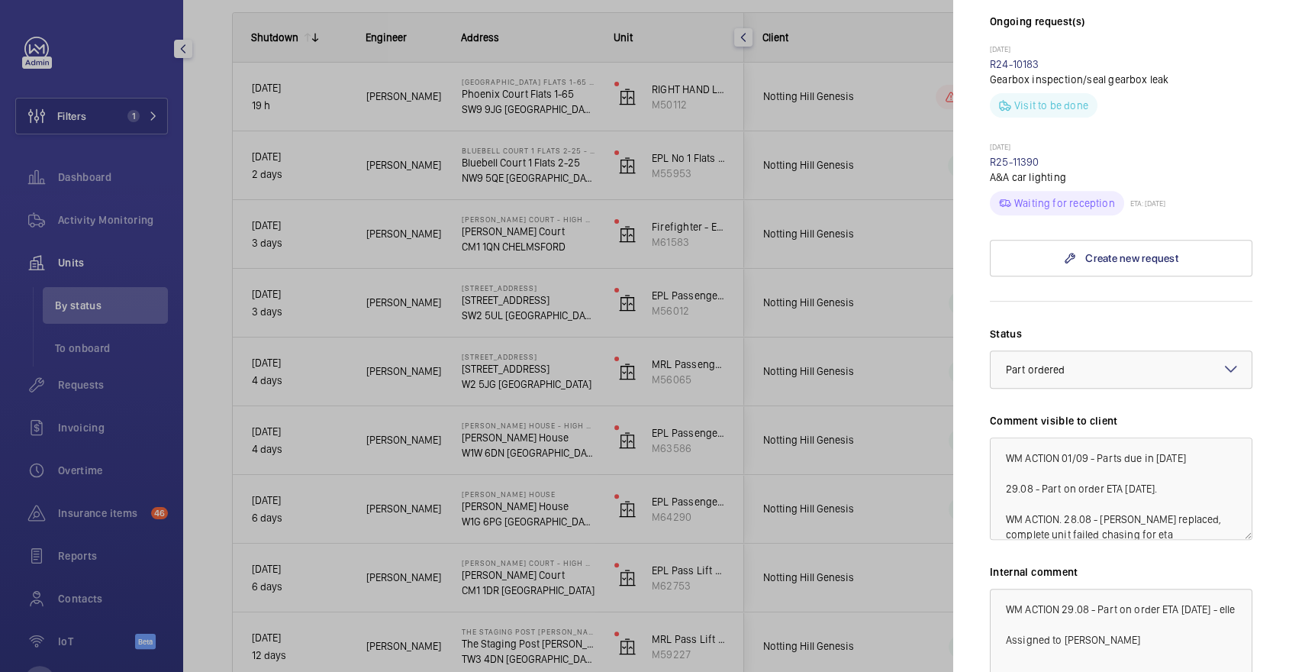
click at [851, 376] on div at bounding box center [644, 336] width 1289 height 672
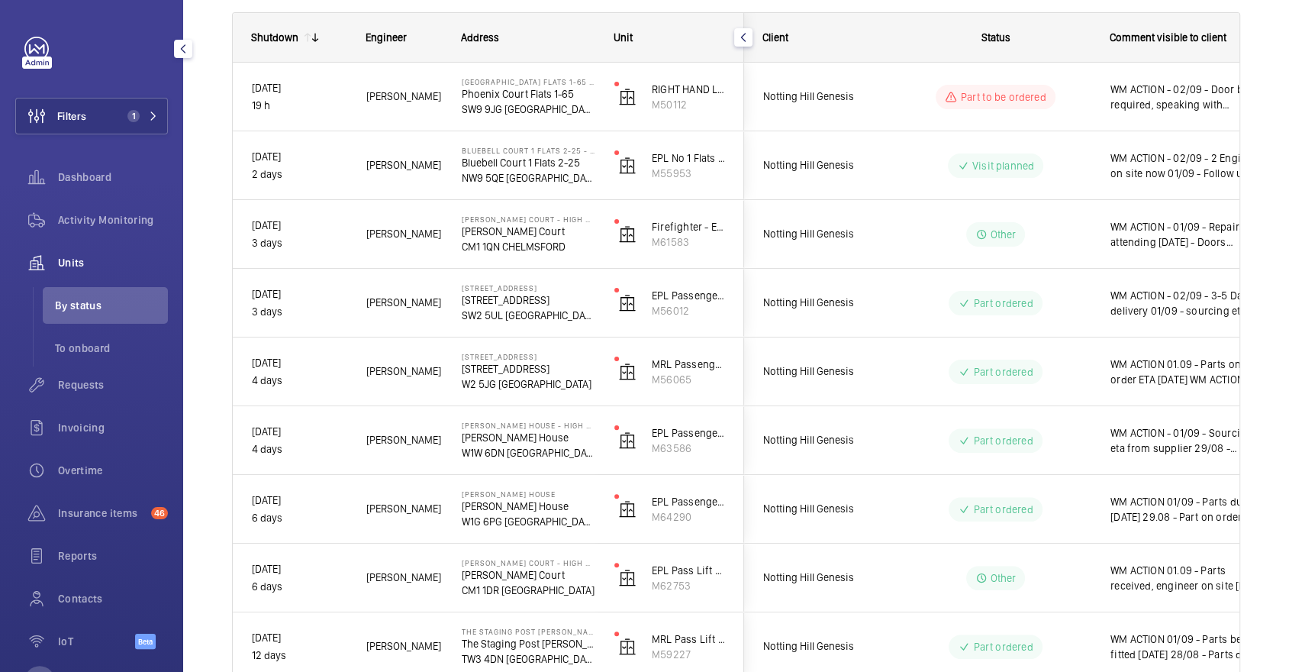
scroll to position [0, 0]
click at [107, 396] on div "Requests" at bounding box center [91, 384] width 153 height 37
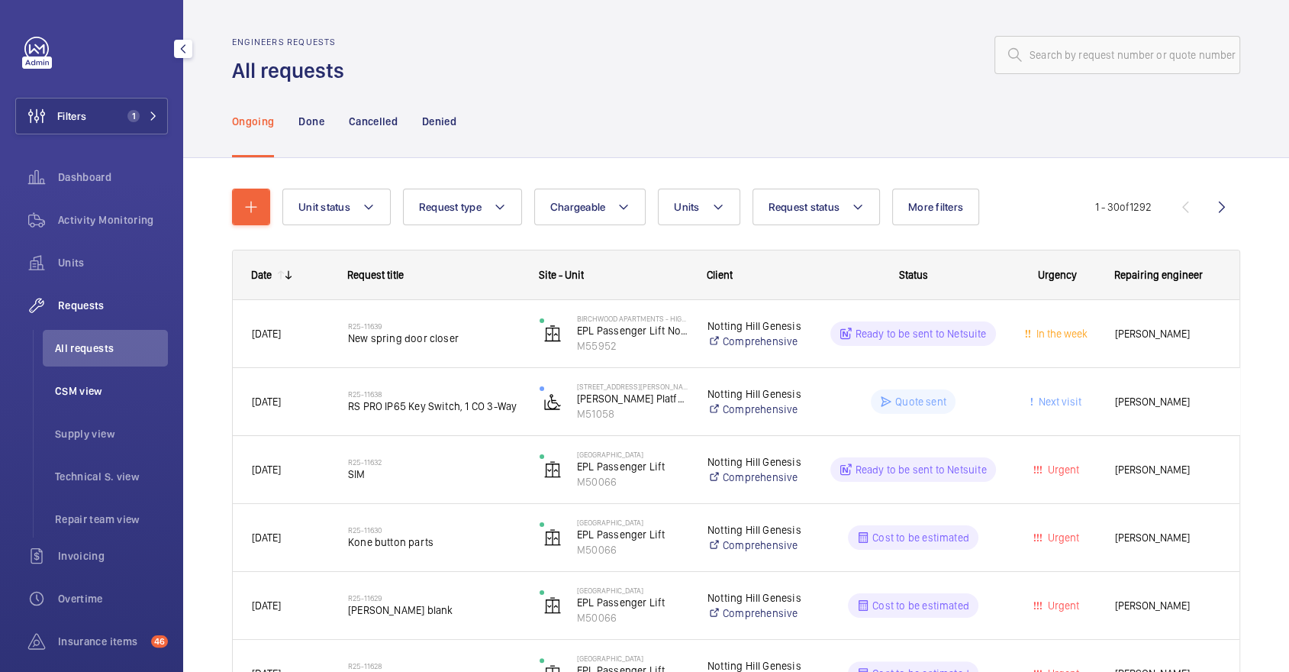
click at [105, 388] on span "CSM view" at bounding box center [111, 390] width 113 height 15
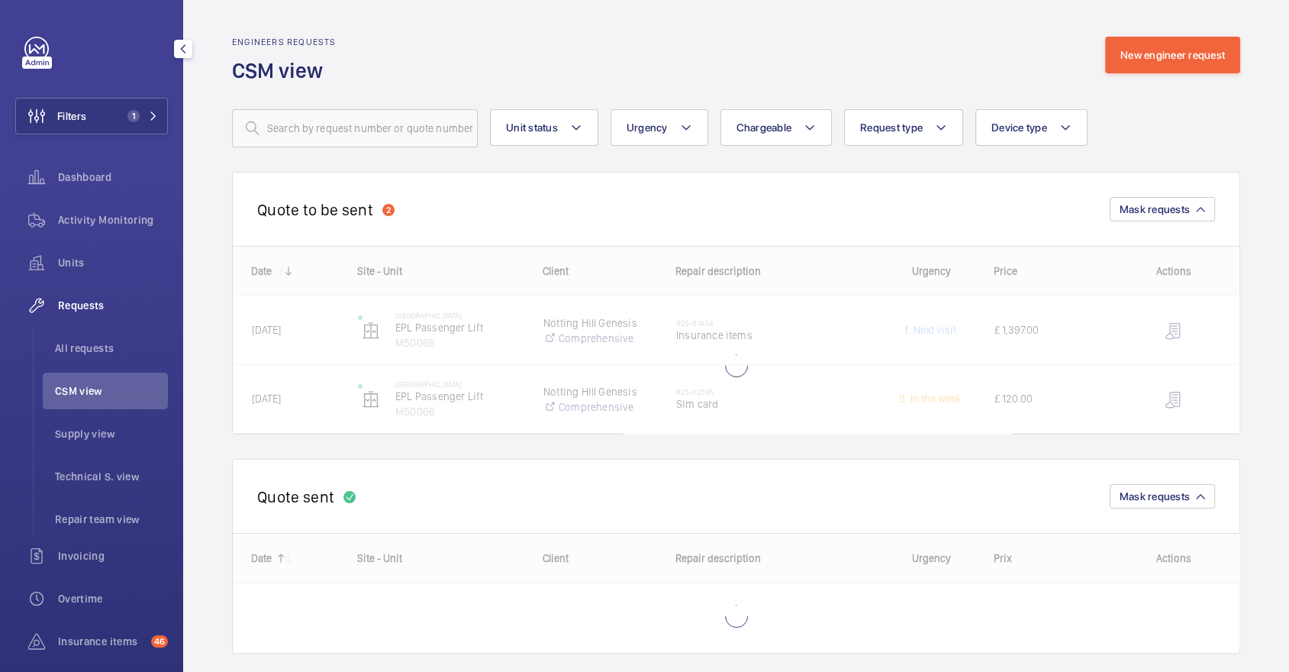
click at [312, 108] on wm-front-routed-filters "Unit status Urgency Chargeable Request type Device type More filters Reset all …" at bounding box center [736, 116] width 1008 height 63
click at [326, 123] on input "text" at bounding box center [355, 128] width 246 height 38
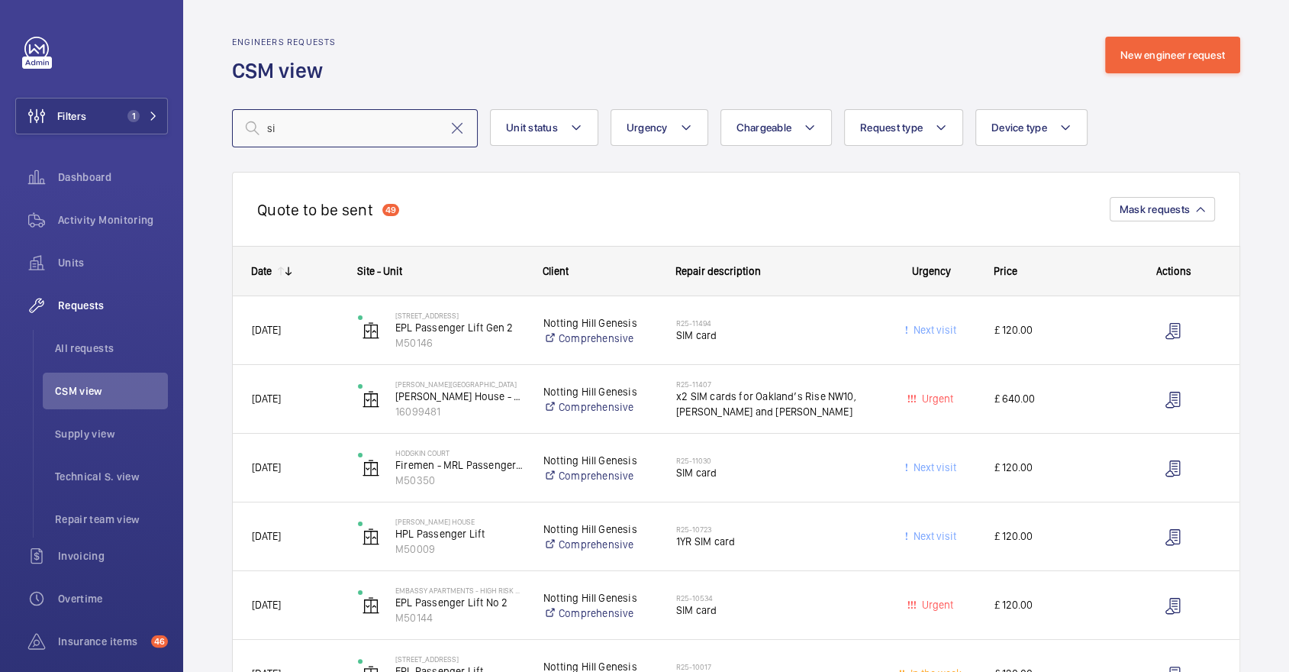
type input "s"
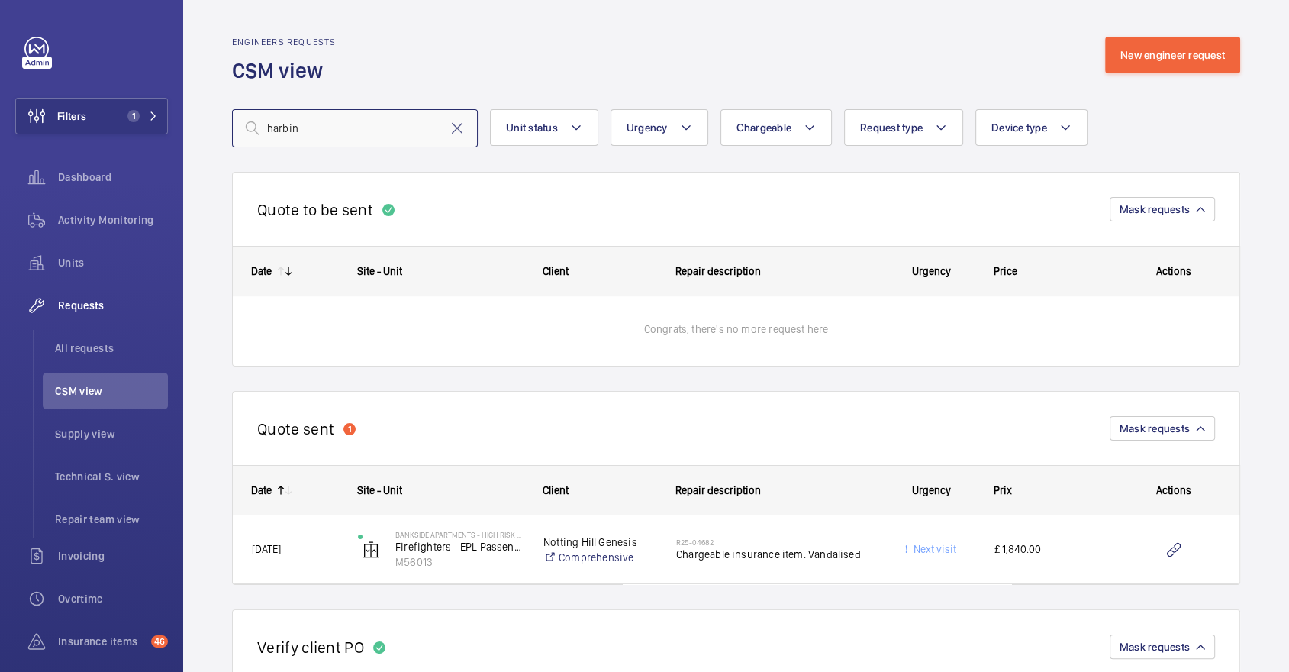
click at [344, 128] on input "harbin" at bounding box center [355, 128] width 246 height 38
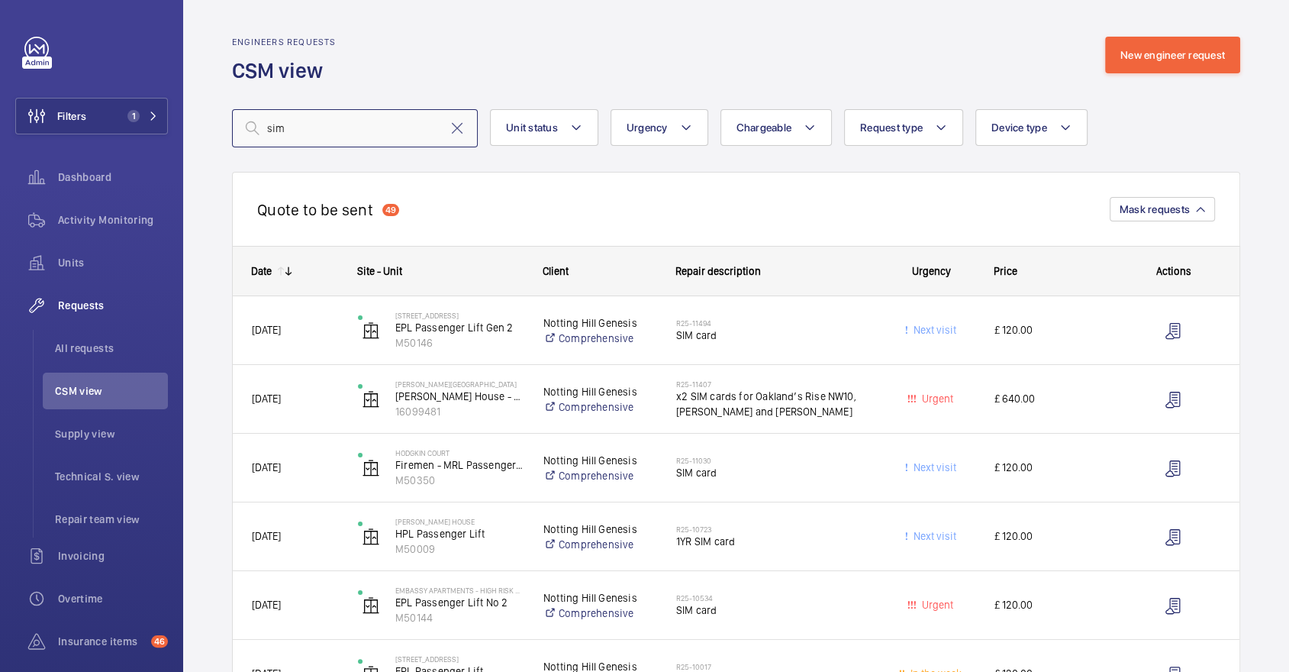
type input "sim"
click at [565, 184] on div "Quote to be sent 49 Mask requests" at bounding box center [736, 209] width 1008 height 74
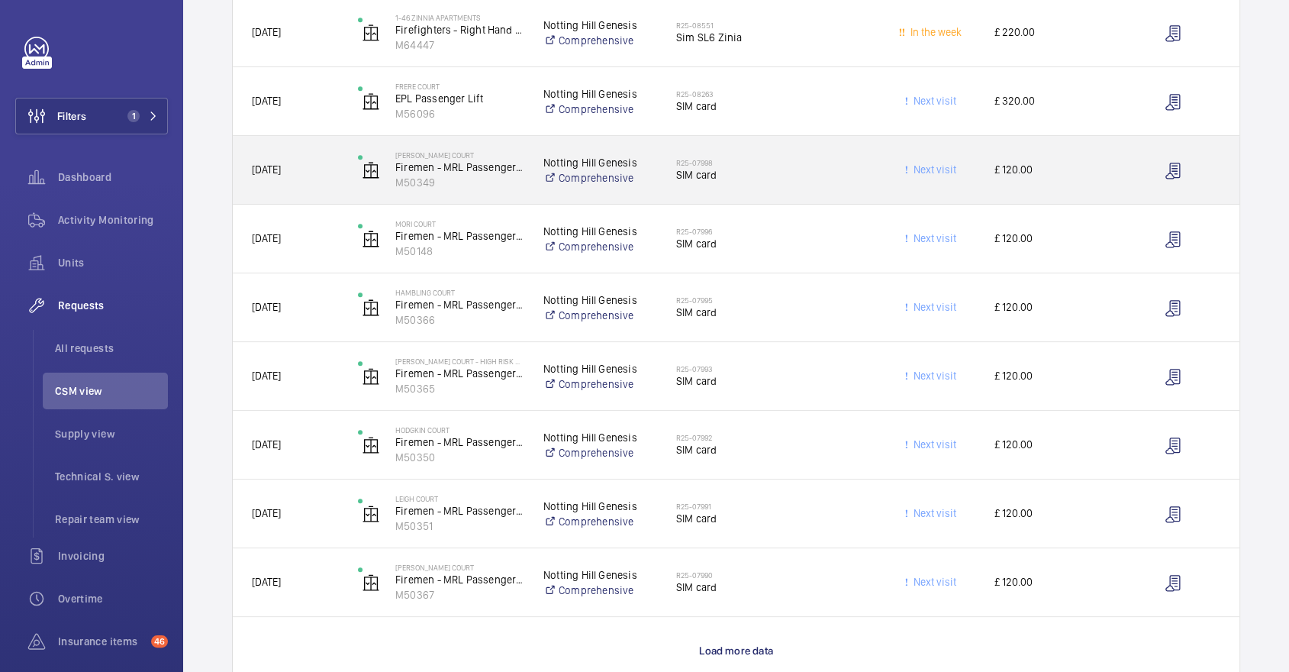
scroll to position [1162, 0]
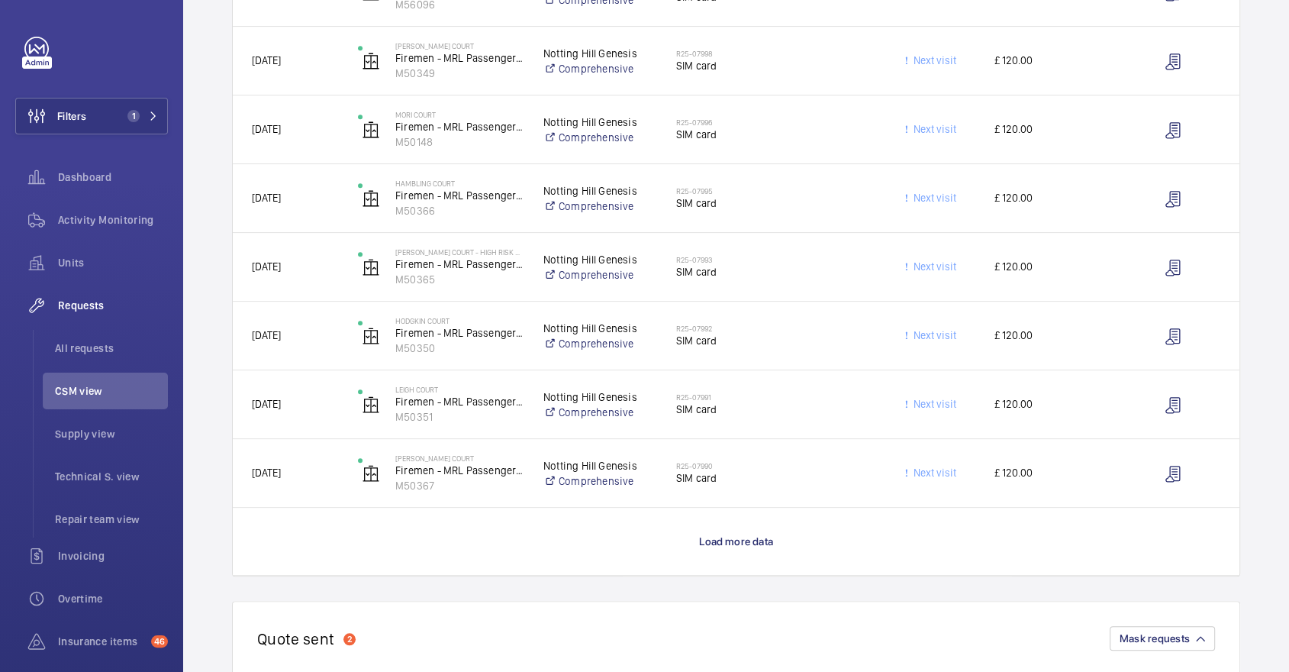
click at [709, 550] on wm-front-load-more-cell "Load more data" at bounding box center [736, 540] width 1006 height 67
click at [737, 535] on span "Load more data" at bounding box center [736, 541] width 74 height 12
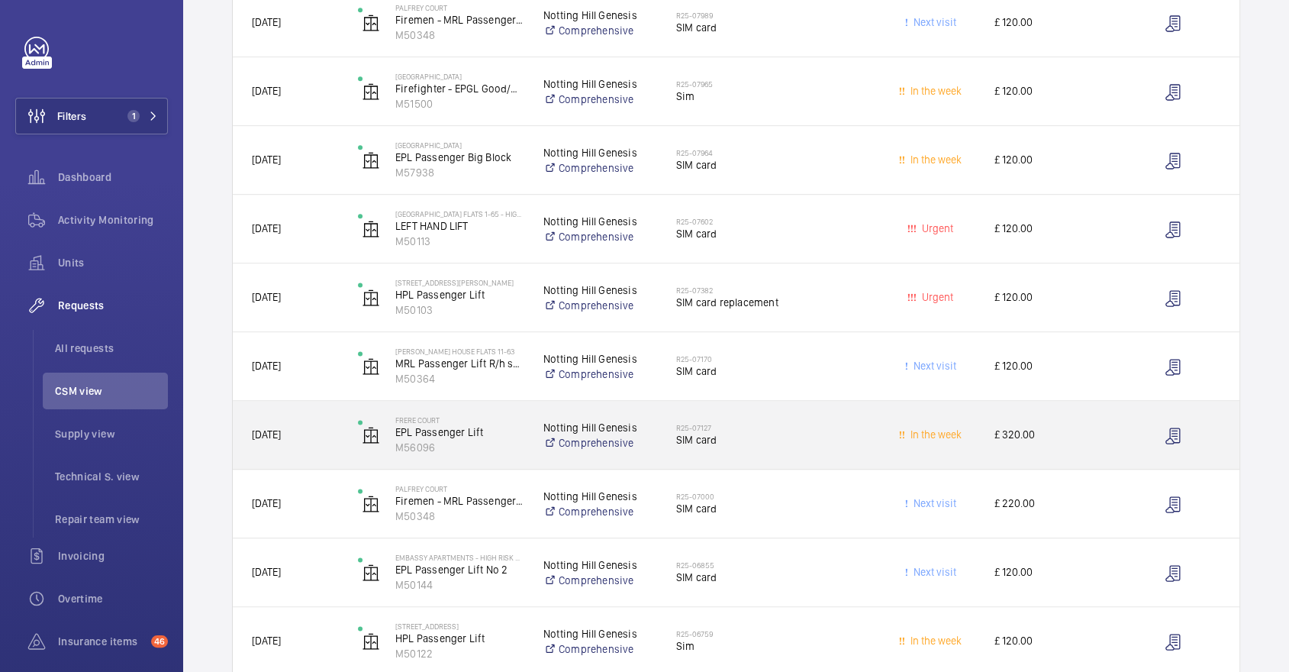
scroll to position [1673, 0]
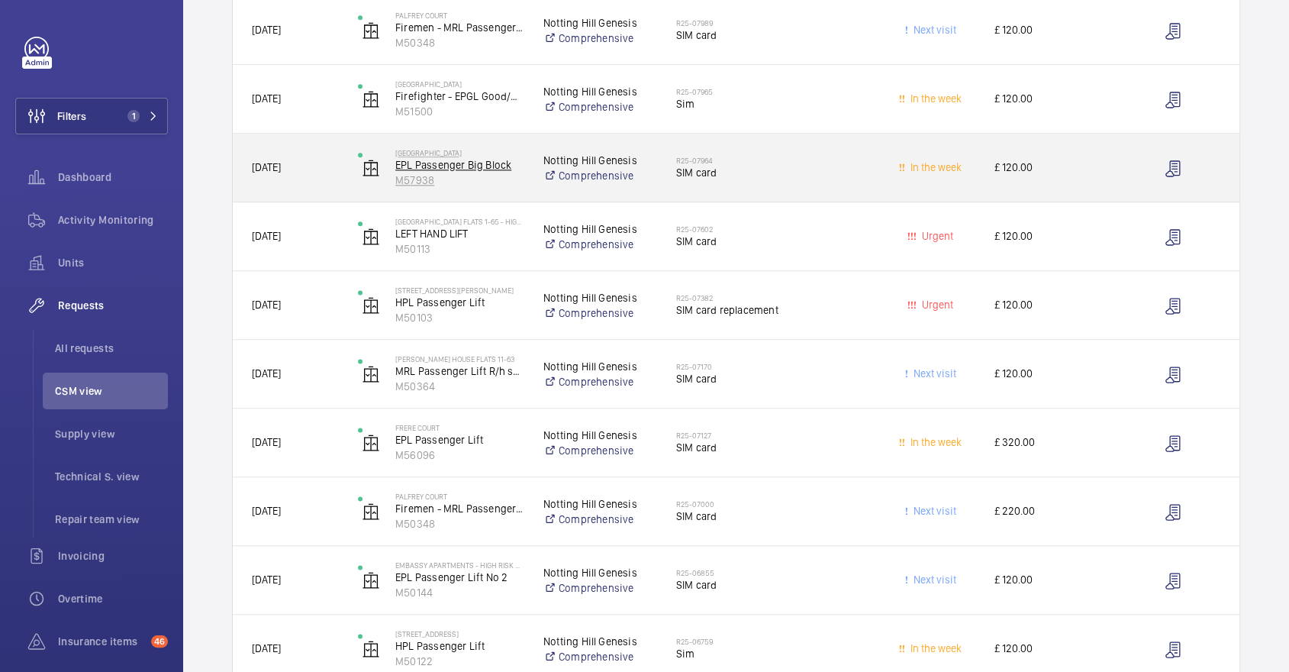
drag, startPoint x: 449, startPoint y: 174, endPoint x: 395, endPoint y: 178, distance: 54.3
click at [395, 178] on p "M57938" at bounding box center [459, 179] width 128 height 15
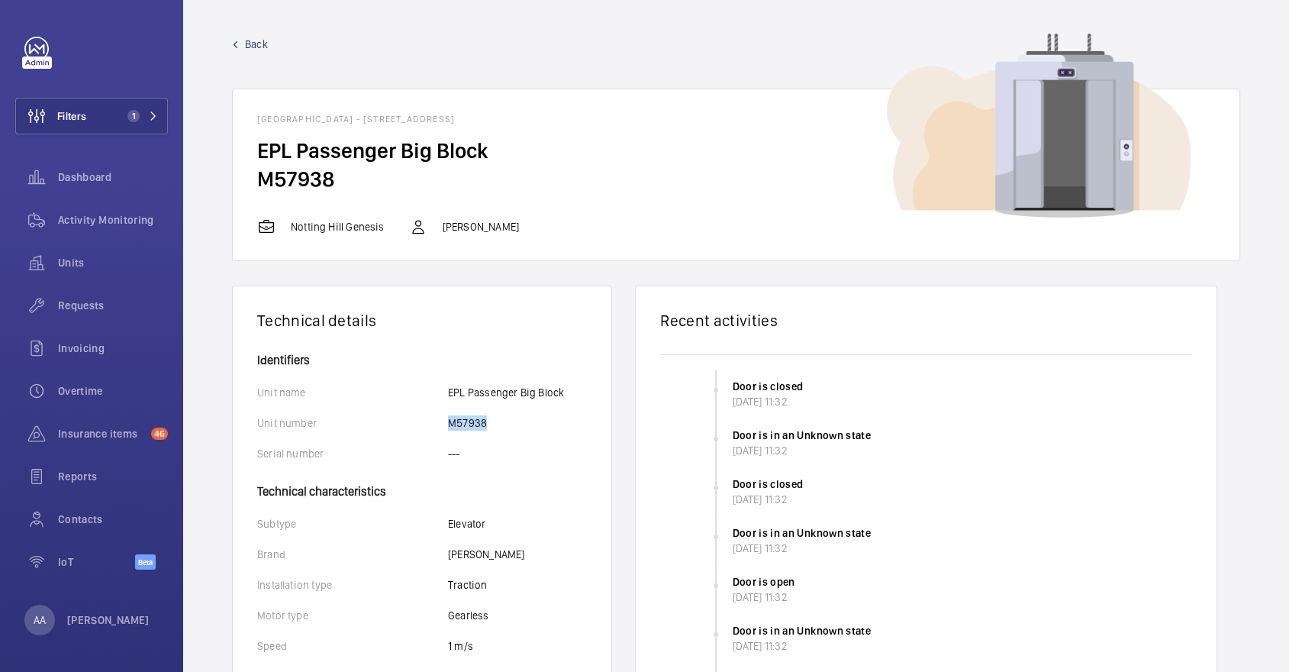
drag, startPoint x: 475, startPoint y: 421, endPoint x: 443, endPoint y: 419, distance: 32.9
click at [443, 420] on div "Unit number M57938" at bounding box center [422, 422] width 330 height 15
copy div "M57938"
click at [261, 47] on span "Back" at bounding box center [256, 44] width 23 height 15
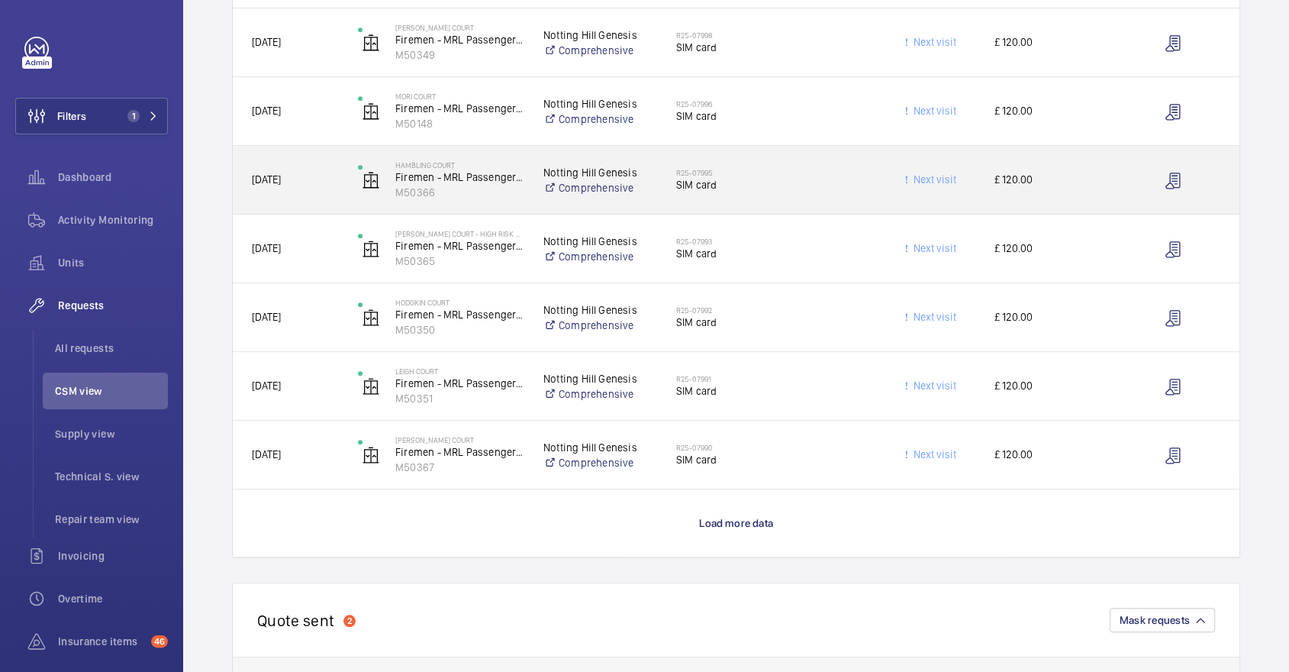
scroll to position [1200, 0]
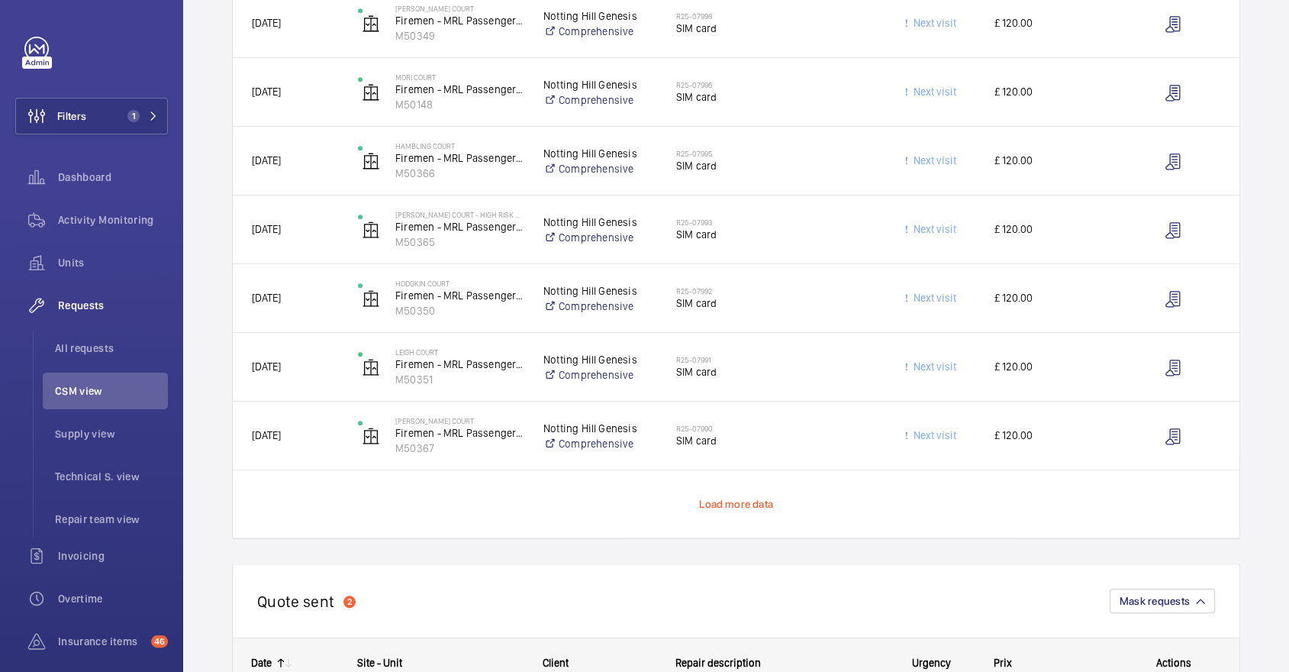
click at [749, 501] on span "Load more data" at bounding box center [736, 504] width 74 height 12
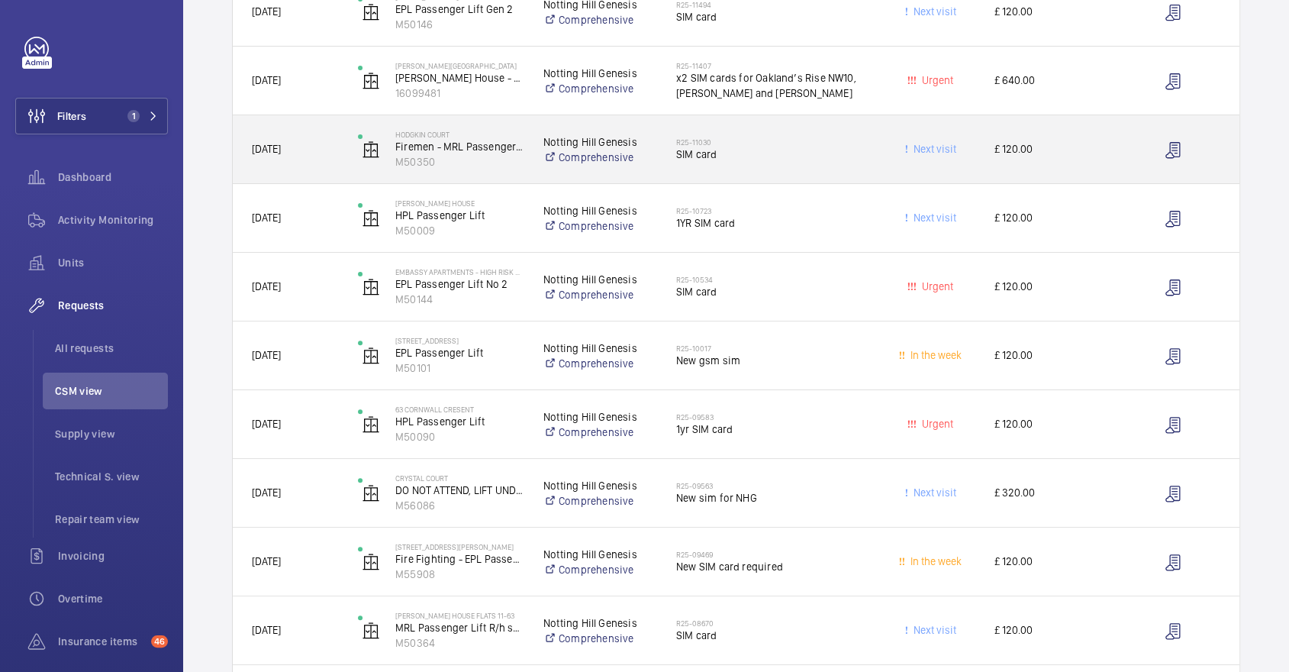
scroll to position [275, 0]
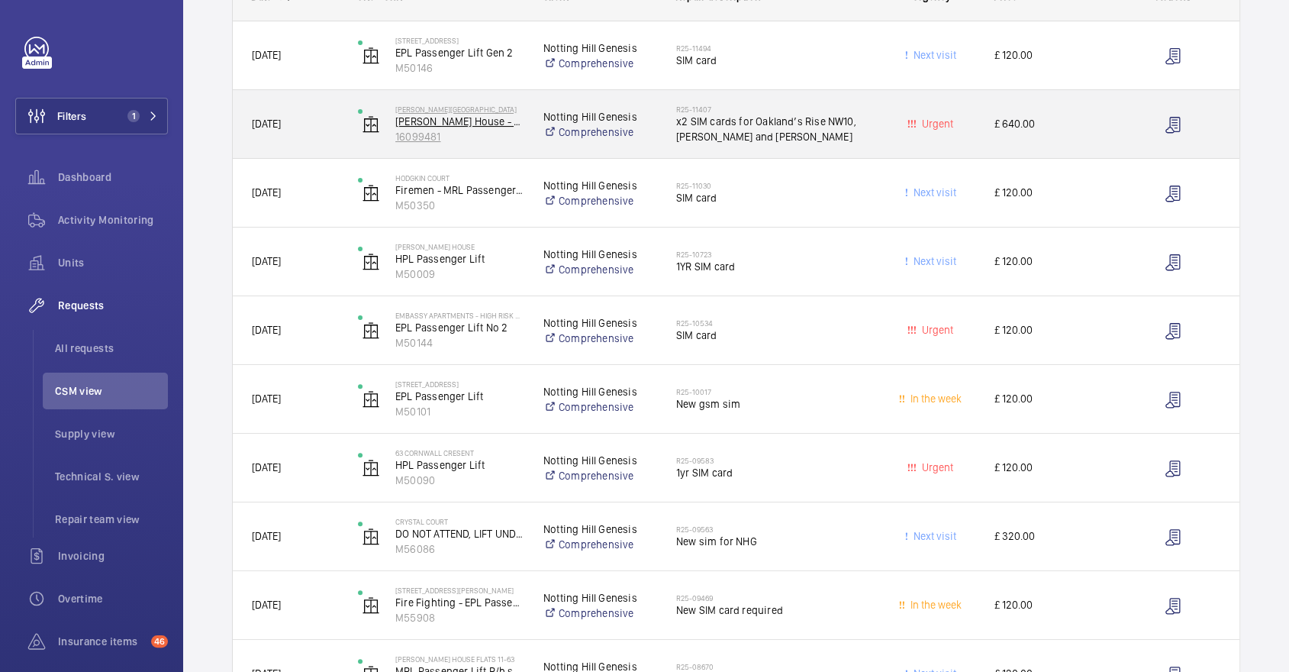
drag, startPoint x: 454, startPoint y: 137, endPoint x: 392, endPoint y: 135, distance: 61.8
click at [392, 135] on wm-front-device-cell "Ambrose House Ambrose House - Lift 1 16099481" at bounding box center [441, 124] width 166 height 38
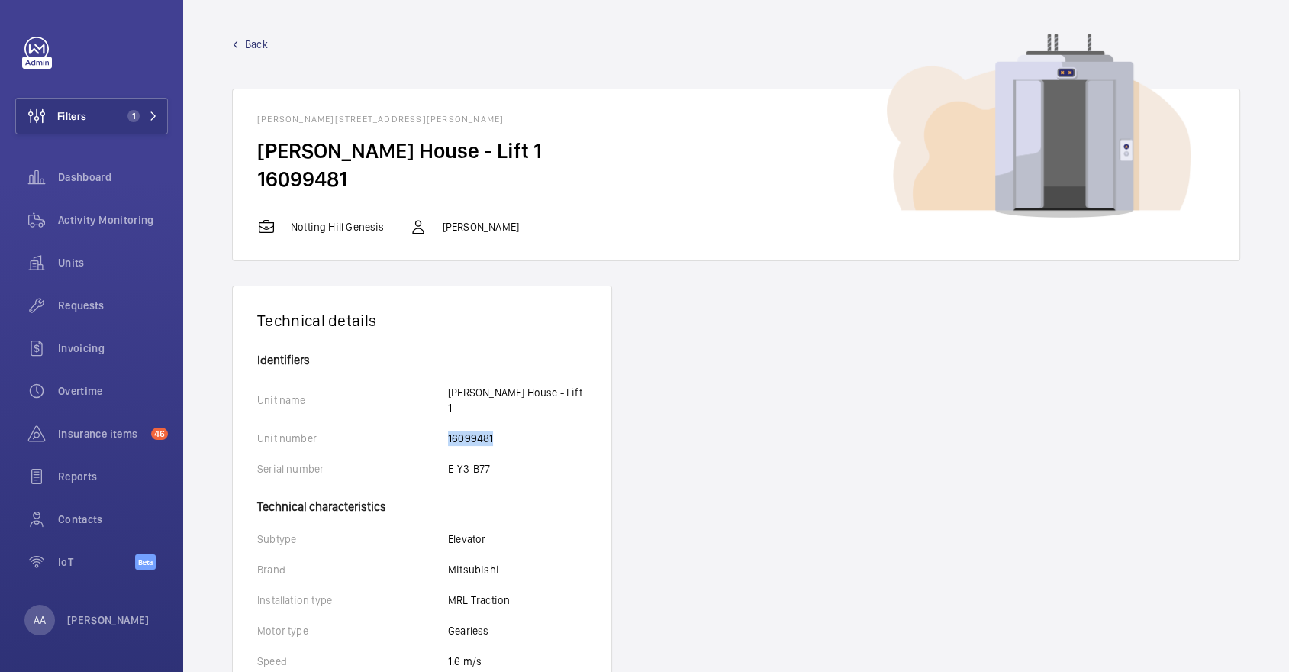
drag, startPoint x: 502, startPoint y: 424, endPoint x: 433, endPoint y: 423, distance: 69.4
click at [433, 430] on div "Unit number 16099481" at bounding box center [422, 437] width 330 height 15
copy div "16099481"
click at [253, 41] on span "Back" at bounding box center [256, 44] width 23 height 15
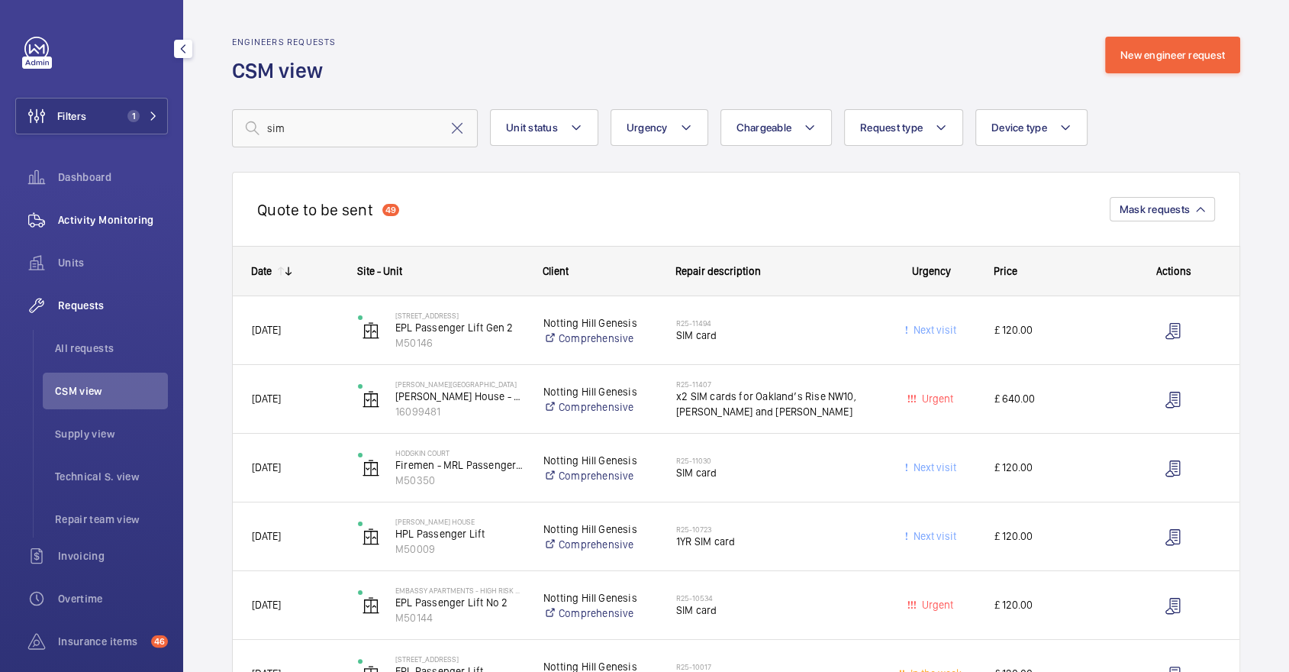
click at [121, 224] on span "Activity Monitoring" at bounding box center [113, 219] width 110 height 15
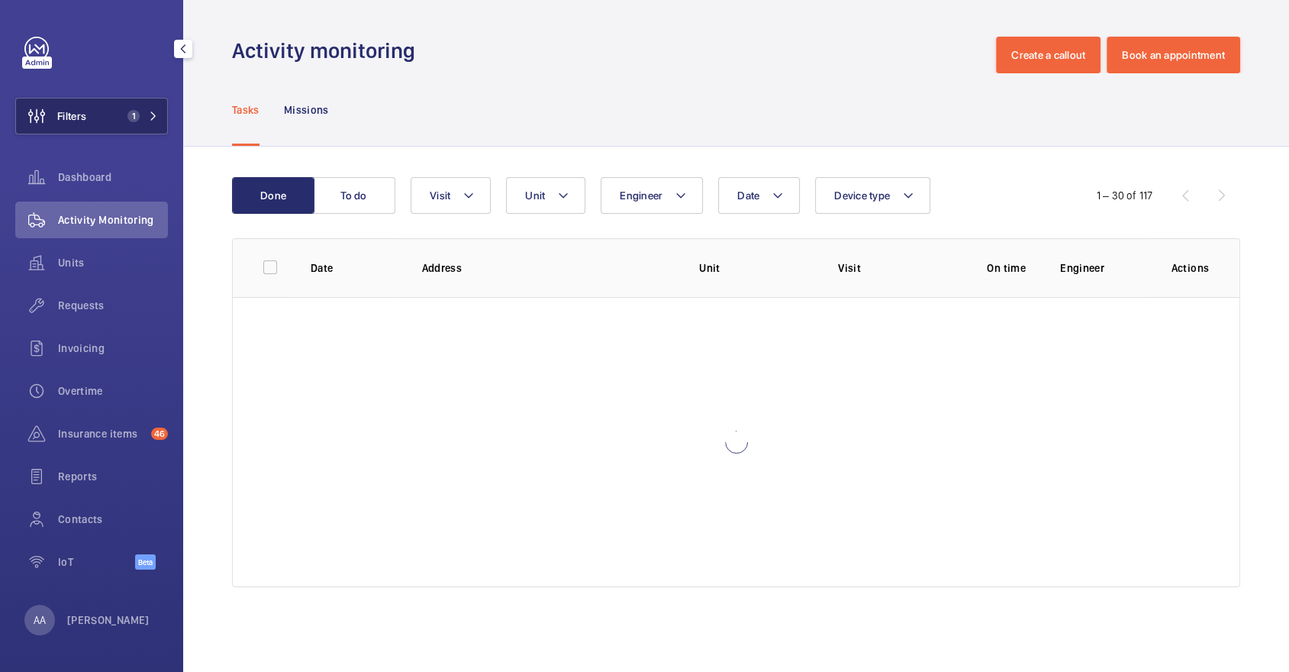
click at [132, 103] on button "Filters 1" at bounding box center [91, 116] width 153 height 37
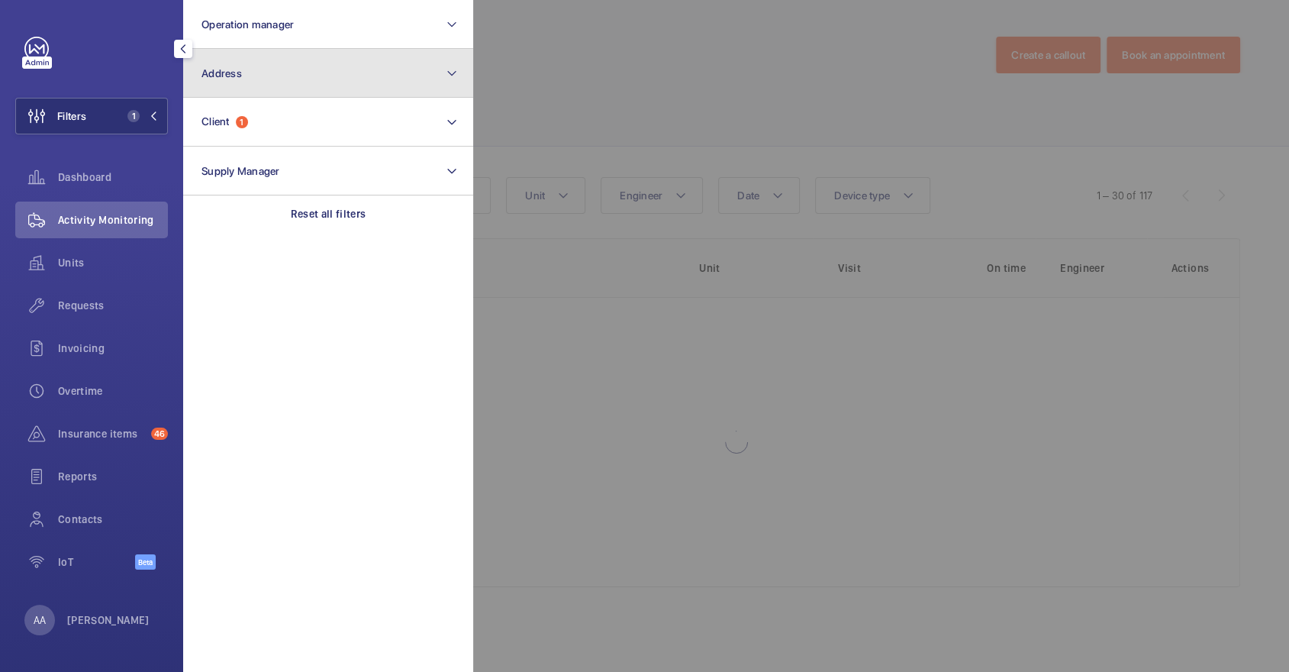
click at [225, 95] on button "Address" at bounding box center [328, 73] width 290 height 49
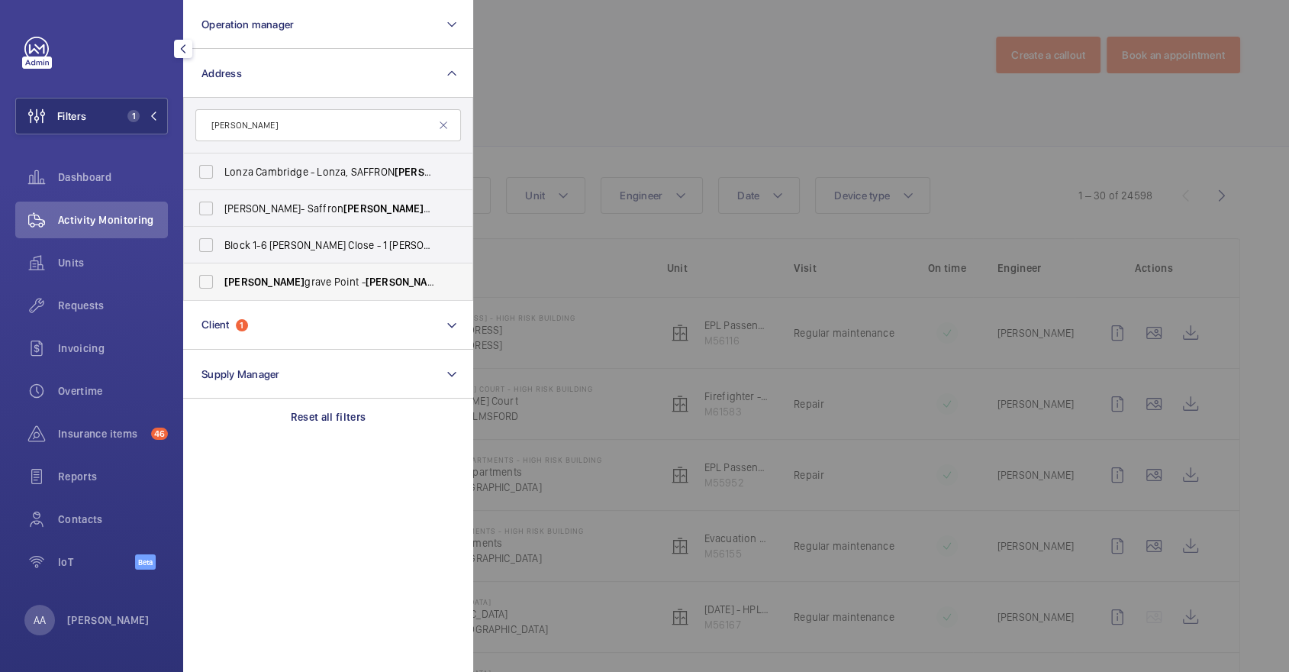
type input "WALDE"
click at [372, 282] on span "Walde grave Point - Walde grave Point, LONDON NW10 6FN" at bounding box center [329, 281] width 210 height 15
click at [221, 282] on input "Walde grave Point - Walde grave Point, LONDON NW10 6FN" at bounding box center [206, 281] width 31 height 31
checkbox input "true"
click at [651, 118] on div at bounding box center [1117, 336] width 1289 height 672
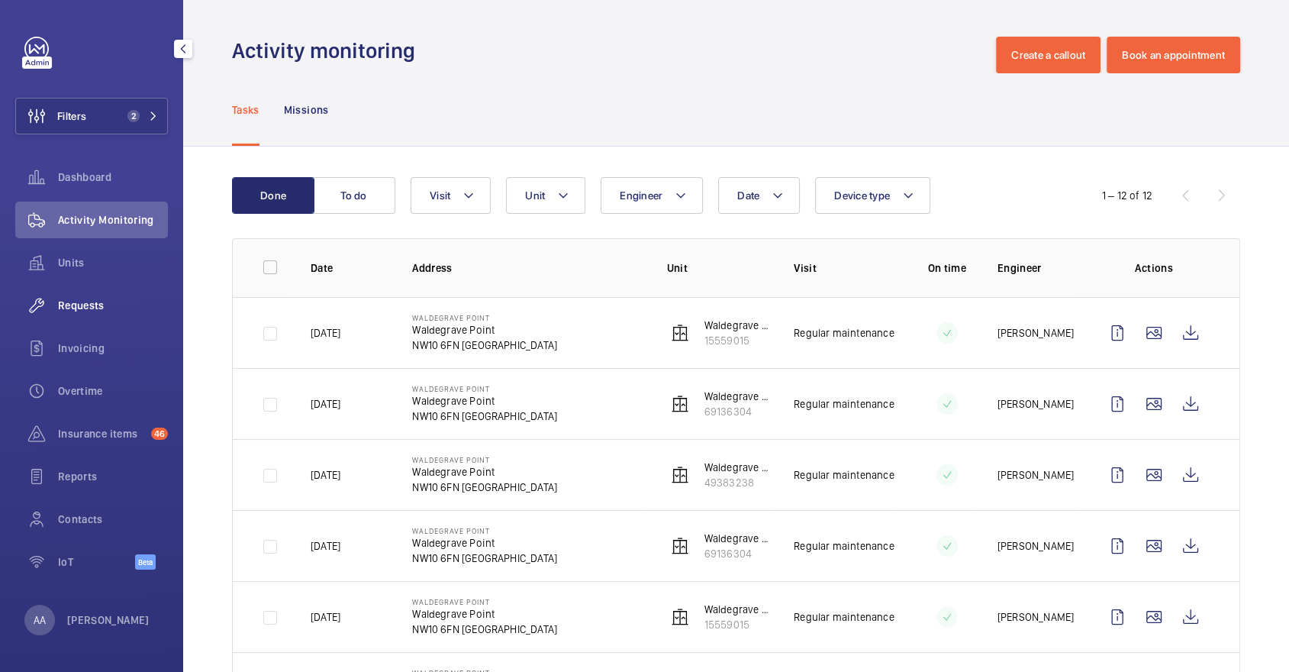
click at [98, 302] on span "Requests" at bounding box center [113, 305] width 110 height 15
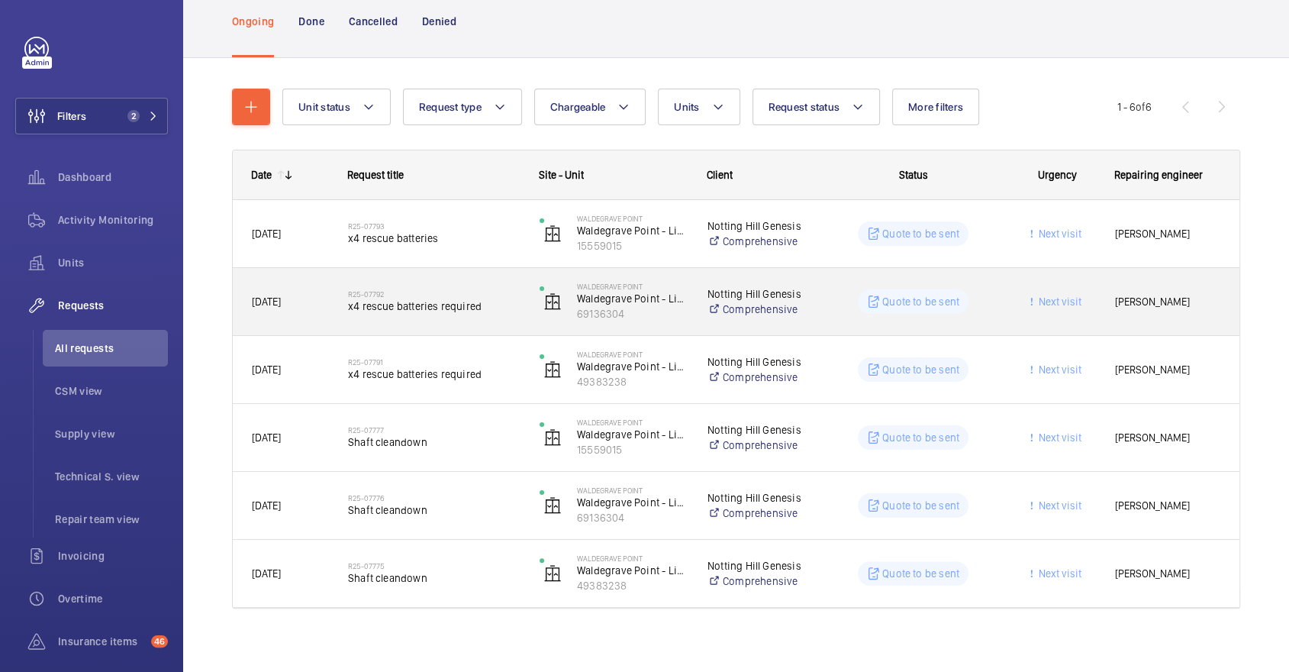
scroll to position [104, 0]
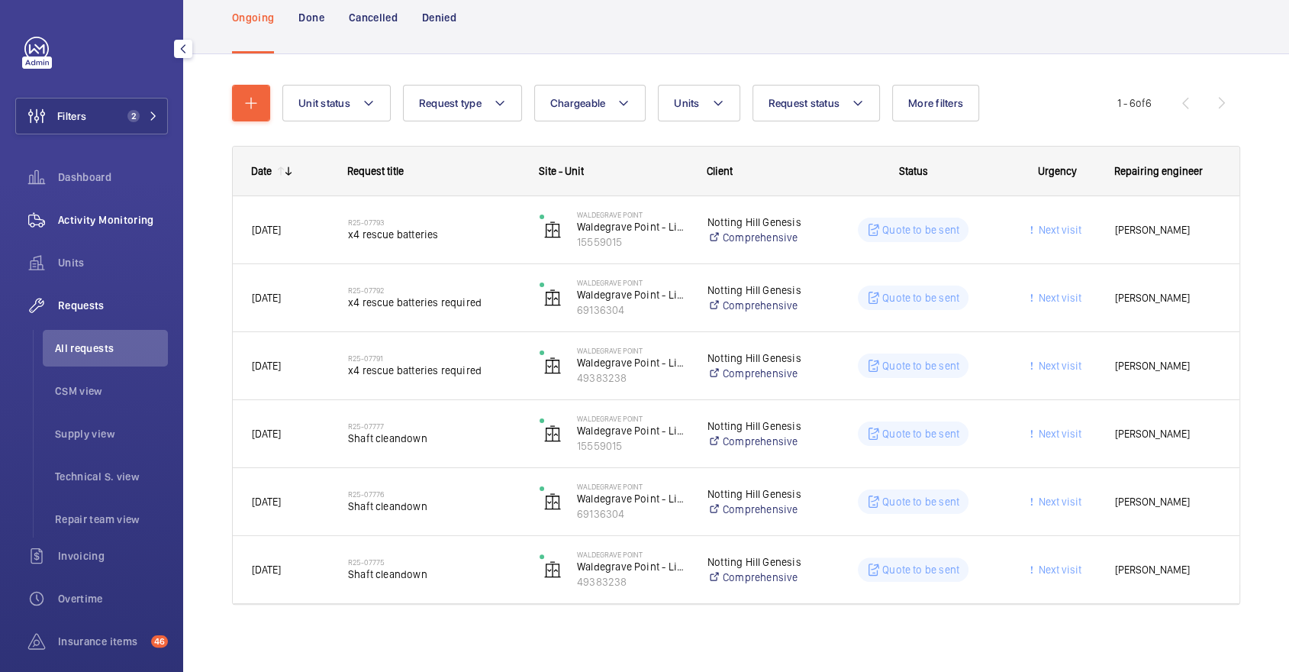
click at [92, 227] on span "Activity Monitoring" at bounding box center [113, 219] width 110 height 15
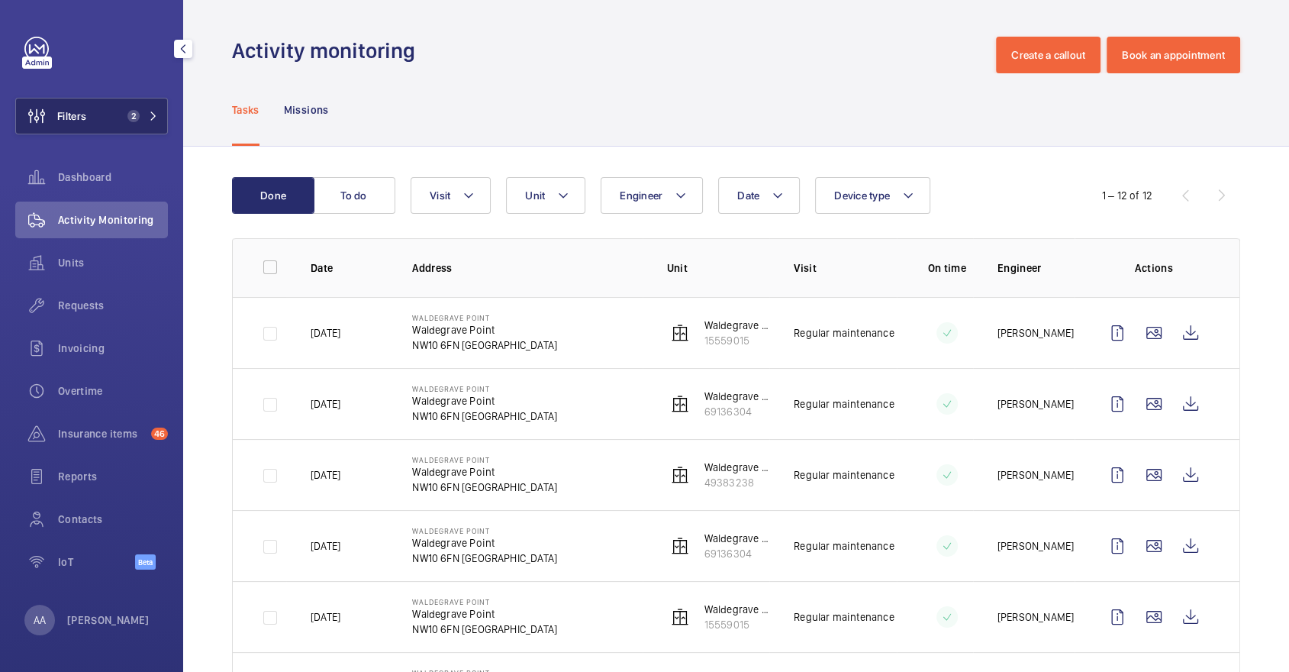
click at [110, 123] on button "Filters 2" at bounding box center [91, 116] width 153 height 37
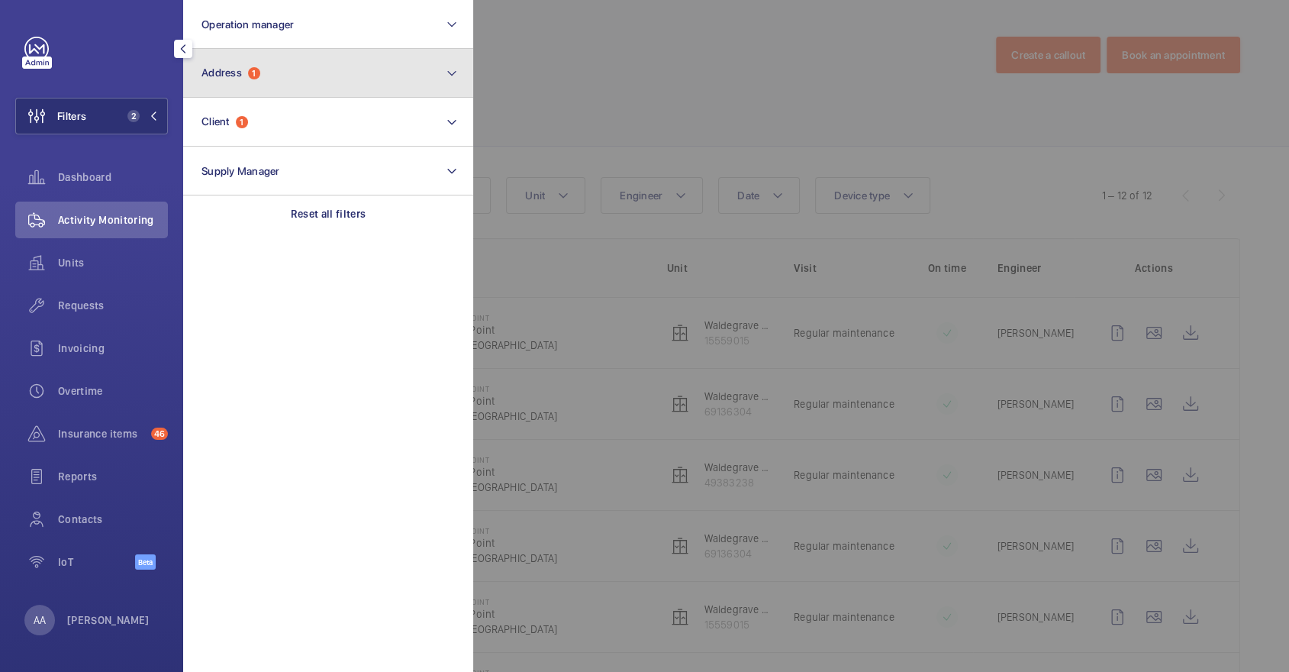
click at [229, 95] on button "Address 1" at bounding box center [328, 73] width 290 height 49
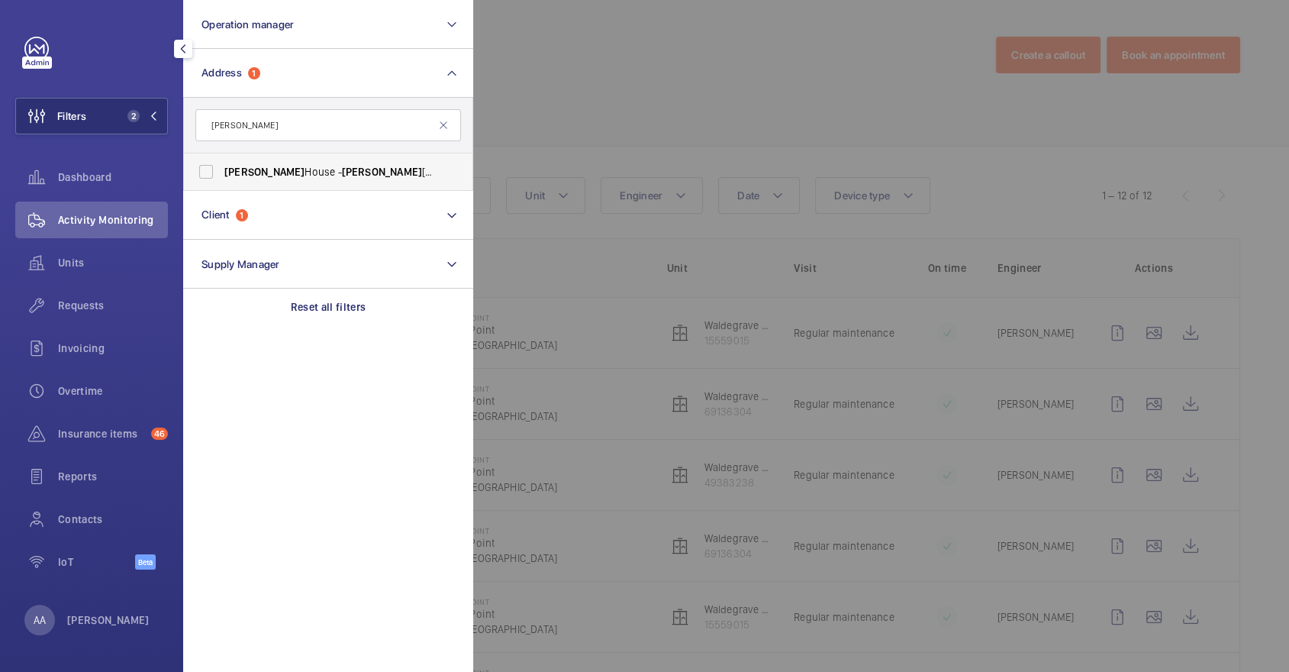
type input "AMBROSE"
click at [349, 166] on span "Ambrose" at bounding box center [382, 172] width 80 height 12
click at [221, 165] on input "Ambrose House - Ambrose House, LONDON NW10 6FH" at bounding box center [206, 171] width 31 height 31
checkbox input "true"
click at [730, 115] on div at bounding box center [1117, 336] width 1289 height 672
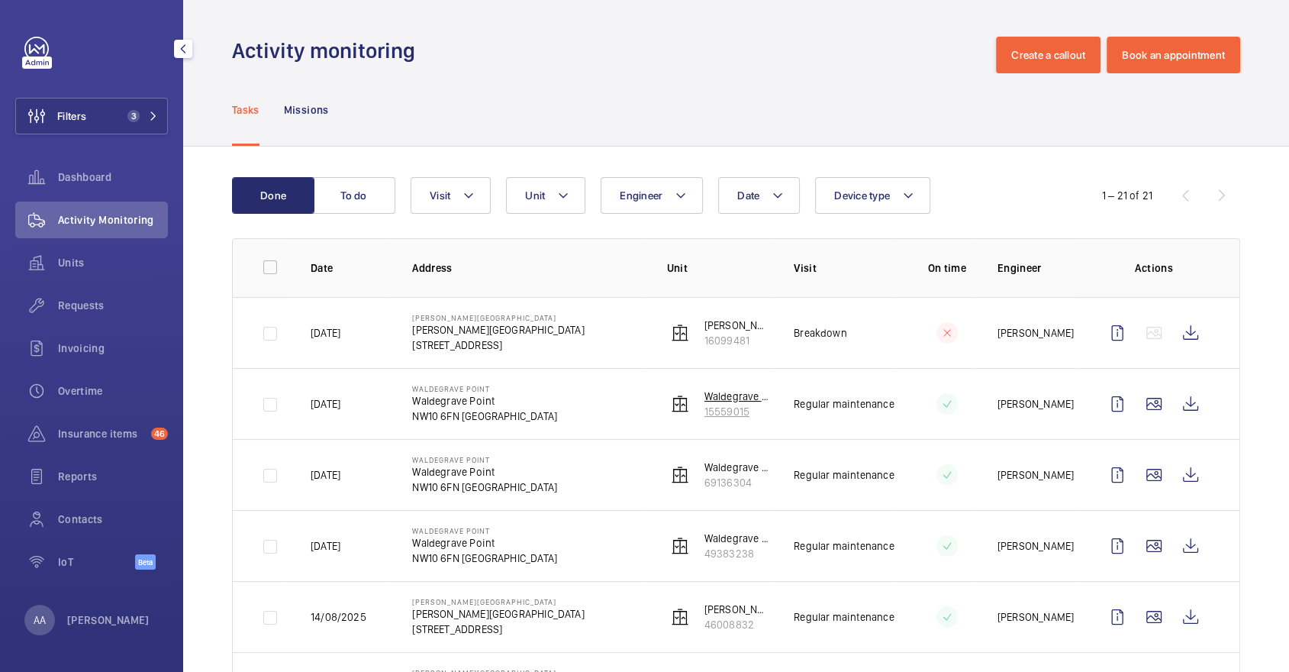
drag, startPoint x: 769, startPoint y: 414, endPoint x: 702, endPoint y: 416, distance: 67.2
click at [0, 0] on tr "19/08/2025 Waldegrave Point Waldegrave Point NW10 6FN LONDON Waldegrave Point -…" at bounding box center [0, 0] width 0 height 0
copy tr "15559015 Regular maintenance"
click at [745, 115] on div "Tasks Missions" at bounding box center [736, 109] width 1008 height 72
drag, startPoint x: 762, startPoint y: 414, endPoint x: 701, endPoint y: 413, distance: 60.3
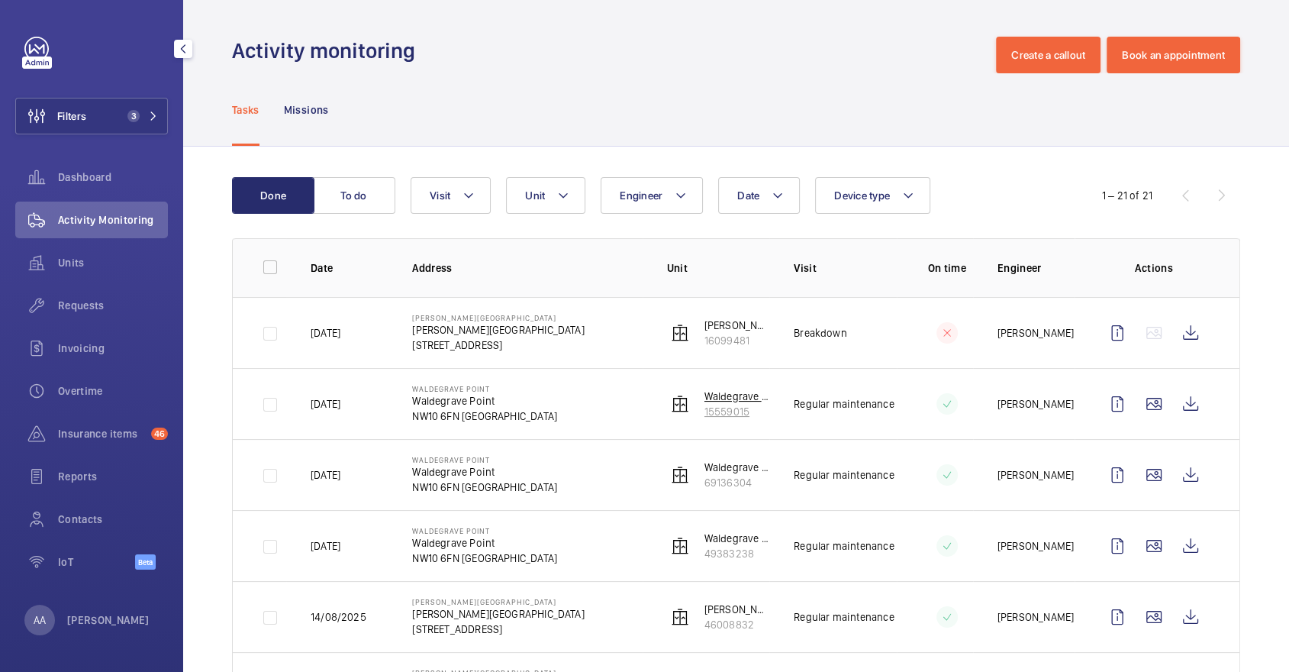
click at [701, 413] on wm-front-device-cell "Waldegrave Point - Lift 2 (Middle Lift) 15559015" at bounding box center [718, 403] width 103 height 31
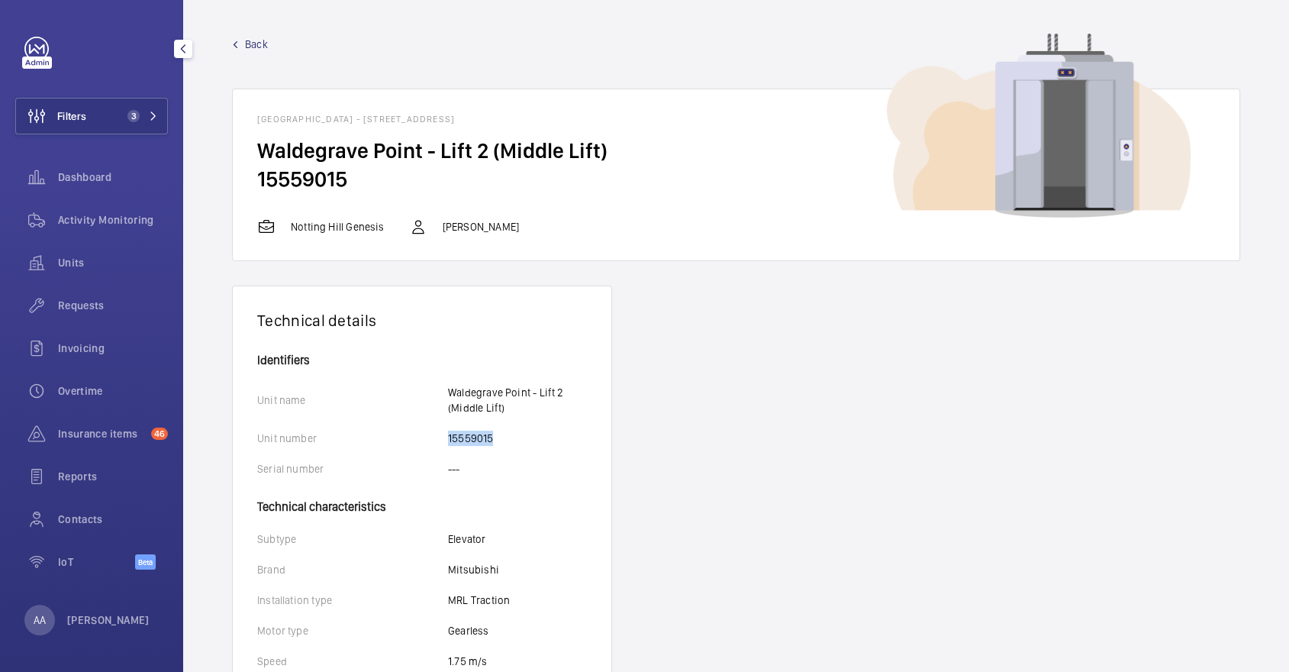
drag, startPoint x: 444, startPoint y: 431, endPoint x: 519, endPoint y: 431, distance: 74.8
click at [516, 431] on div "Unit number 15559015" at bounding box center [422, 437] width 330 height 15
copy div "15559015"
drag, startPoint x: 256, startPoint y: 148, endPoint x: 420, endPoint y: 156, distance: 165.0
click at [420, 156] on wm-front-card-body "Waldegrave Point - Lift 2 (Middle Lift) 15559015" at bounding box center [736, 177] width 1006 height 81
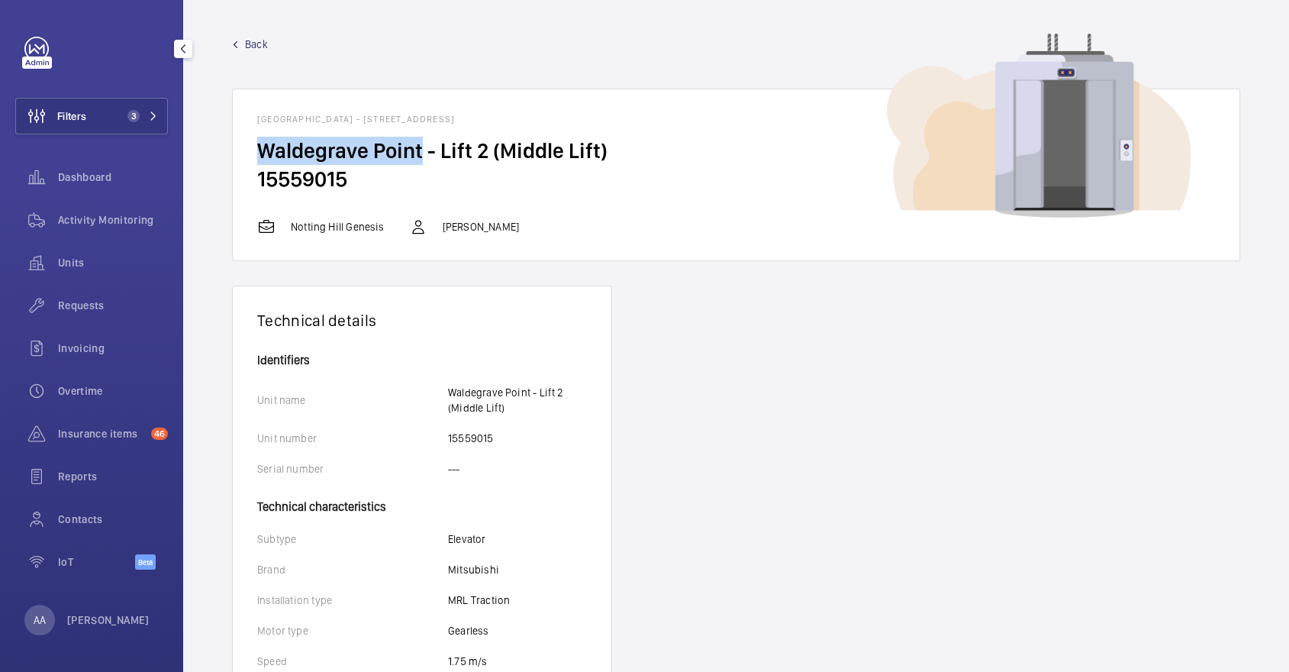
copy h2 "Waldegrave Point"
click at [242, 41] on link "Back" at bounding box center [736, 44] width 1008 height 15
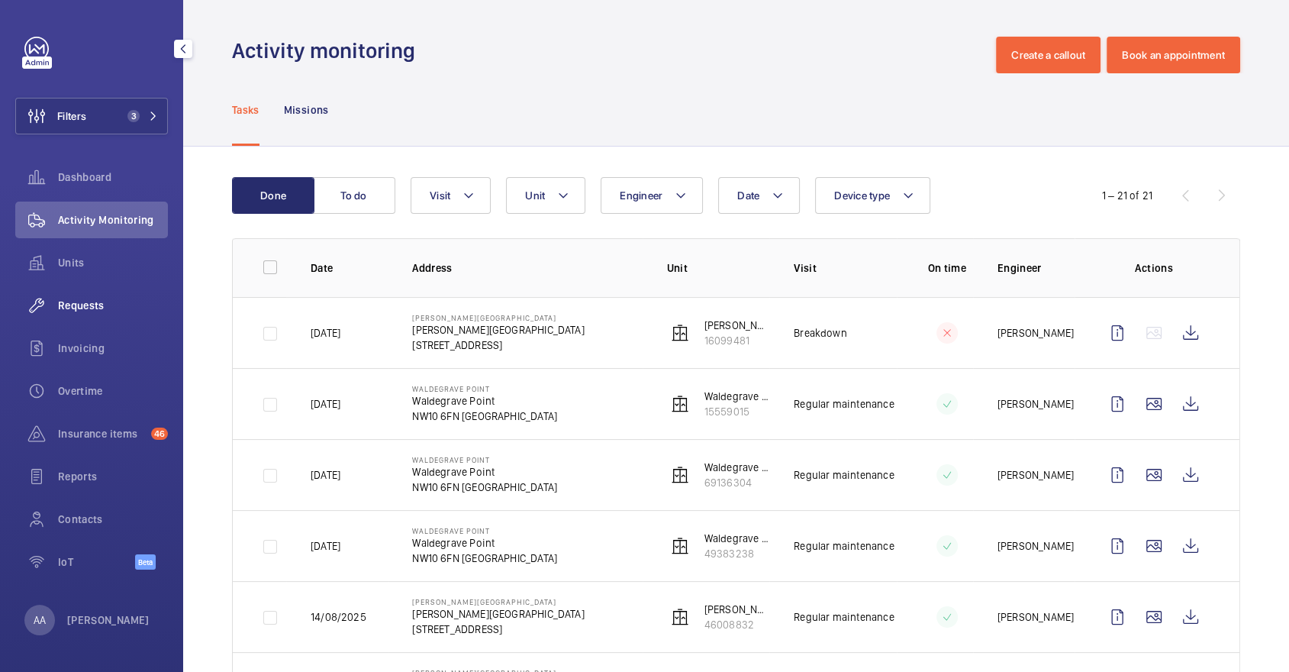
click at [121, 314] on div "Requests" at bounding box center [91, 305] width 153 height 37
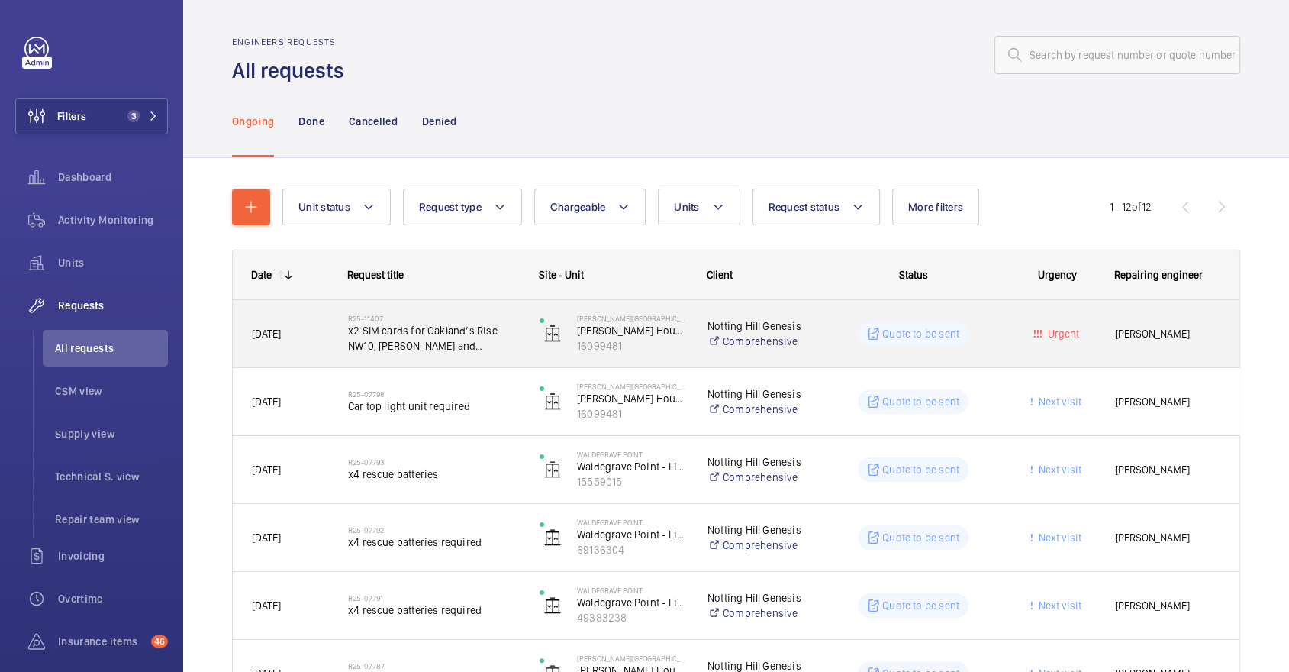
click at [477, 311] on div "R25-11407 x2 SIM cards for Oakland’s Rise NW10, Ambrose and Waldegrave" at bounding box center [434, 333] width 172 height 44
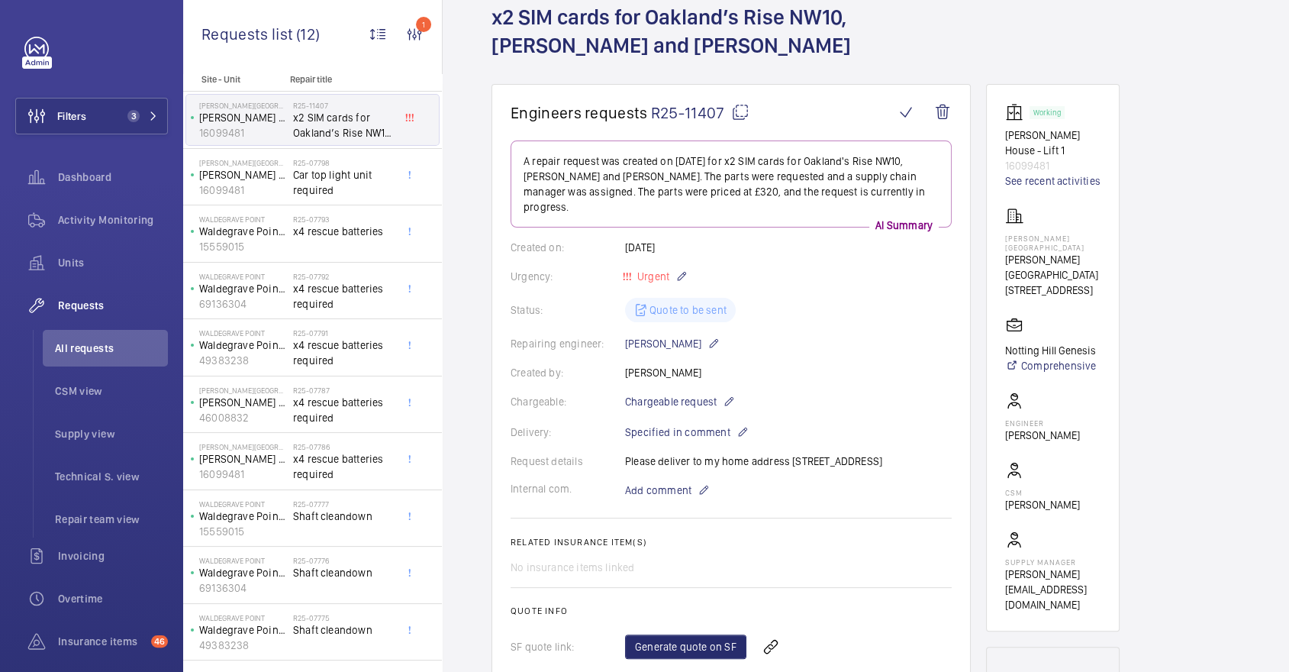
scroll to position [95, 0]
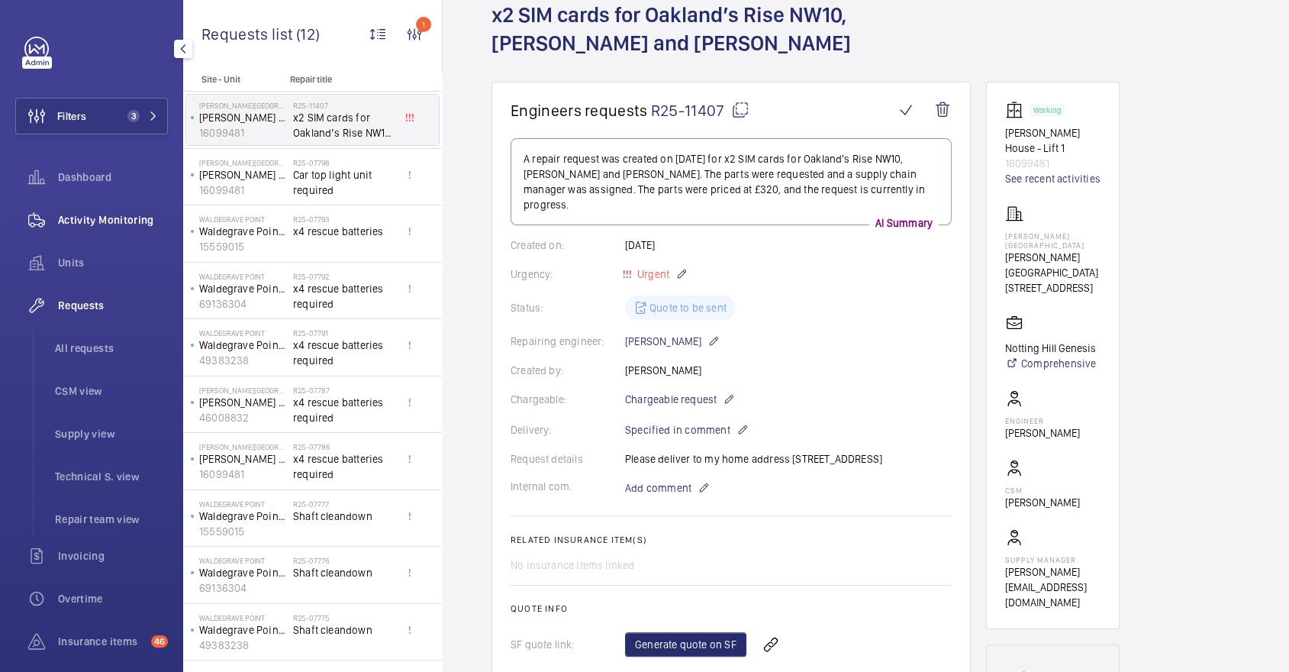
click at [118, 217] on span "Activity Monitoring" at bounding box center [113, 219] width 110 height 15
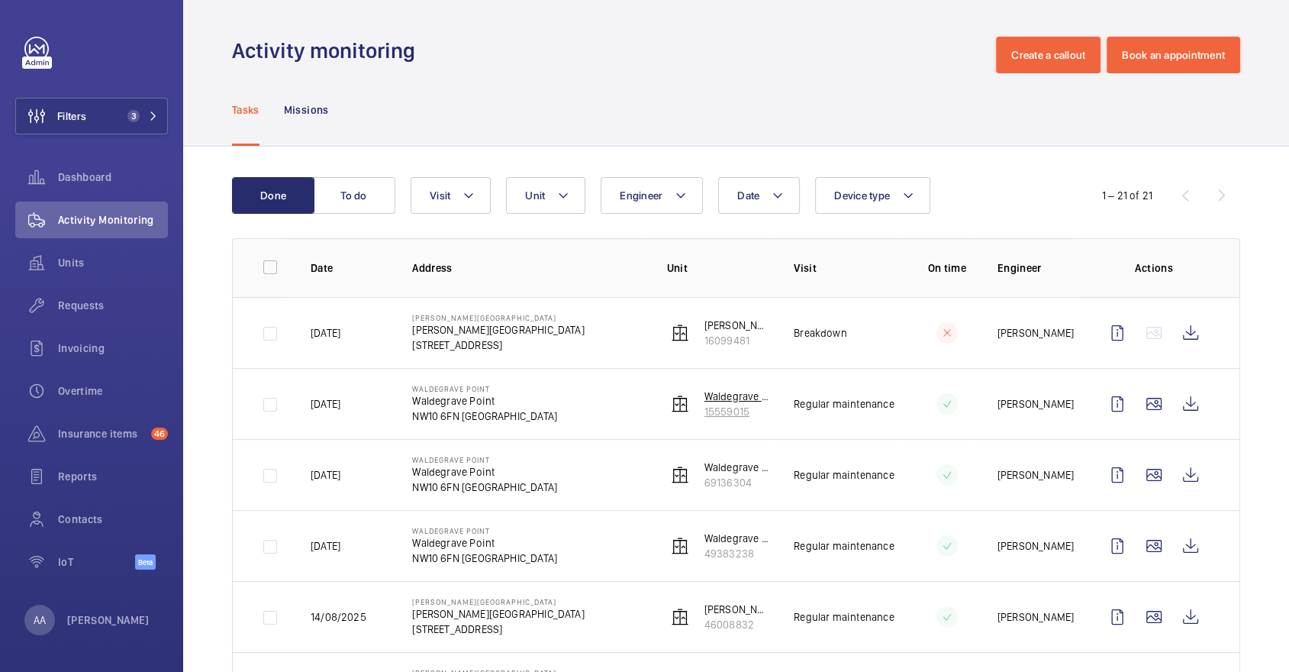
drag, startPoint x: 761, startPoint y: 415, endPoint x: 706, endPoint y: 414, distance: 55.0
click at [706, 414] on p "15559015" at bounding box center [737, 411] width 66 height 15
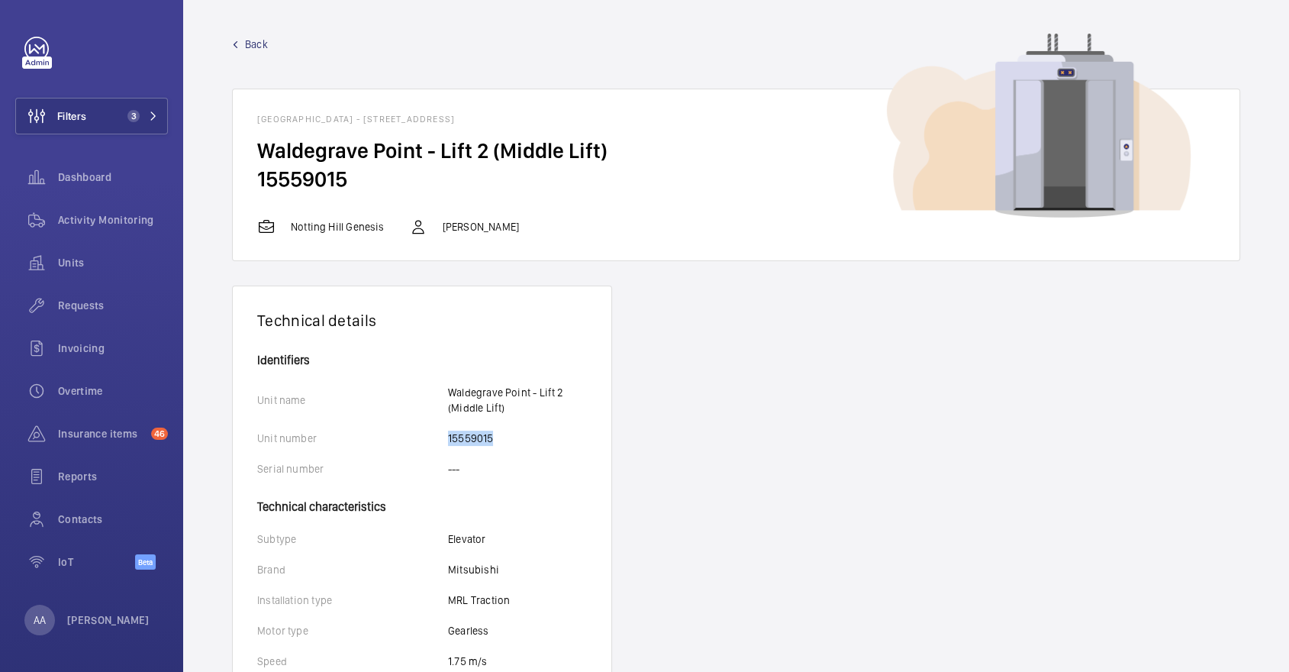
drag, startPoint x: 446, startPoint y: 435, endPoint x: 526, endPoint y: 436, distance: 80.1
click at [526, 436] on div "Unit number 15559015" at bounding box center [422, 437] width 330 height 15
copy div "15559015"
click at [114, 252] on div "Units" at bounding box center [91, 262] width 153 height 37
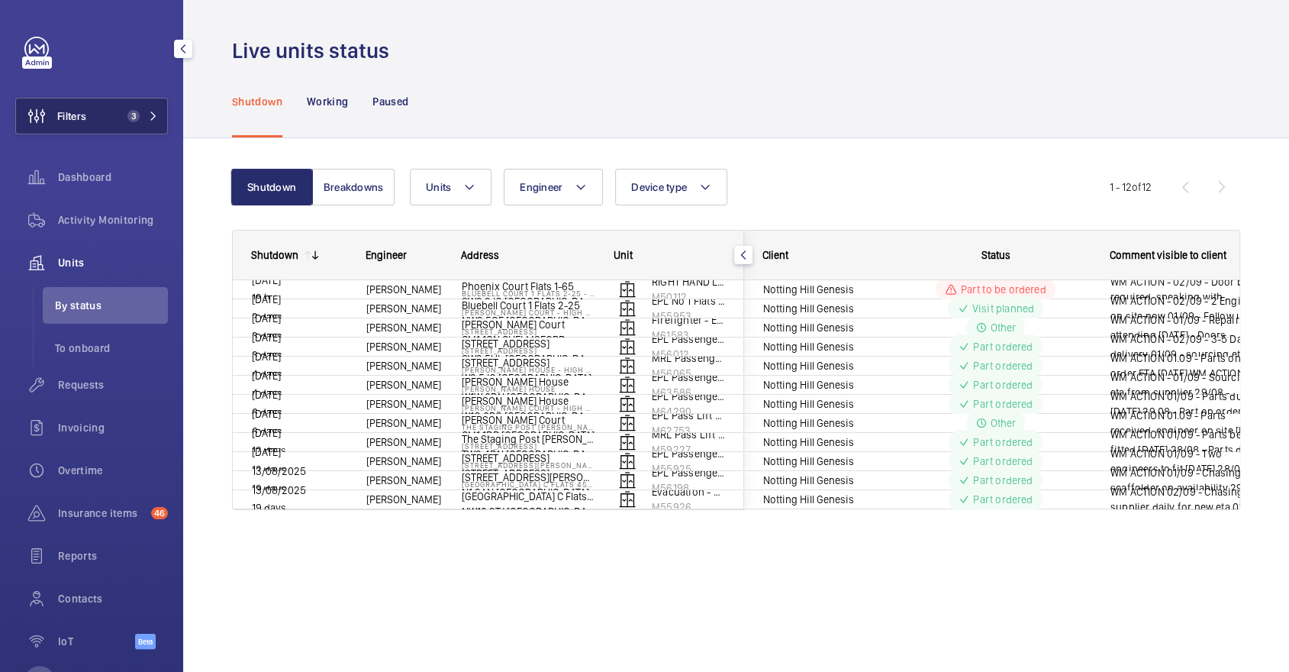
click at [74, 134] on span "Filters" at bounding box center [51, 116] width 70 height 37
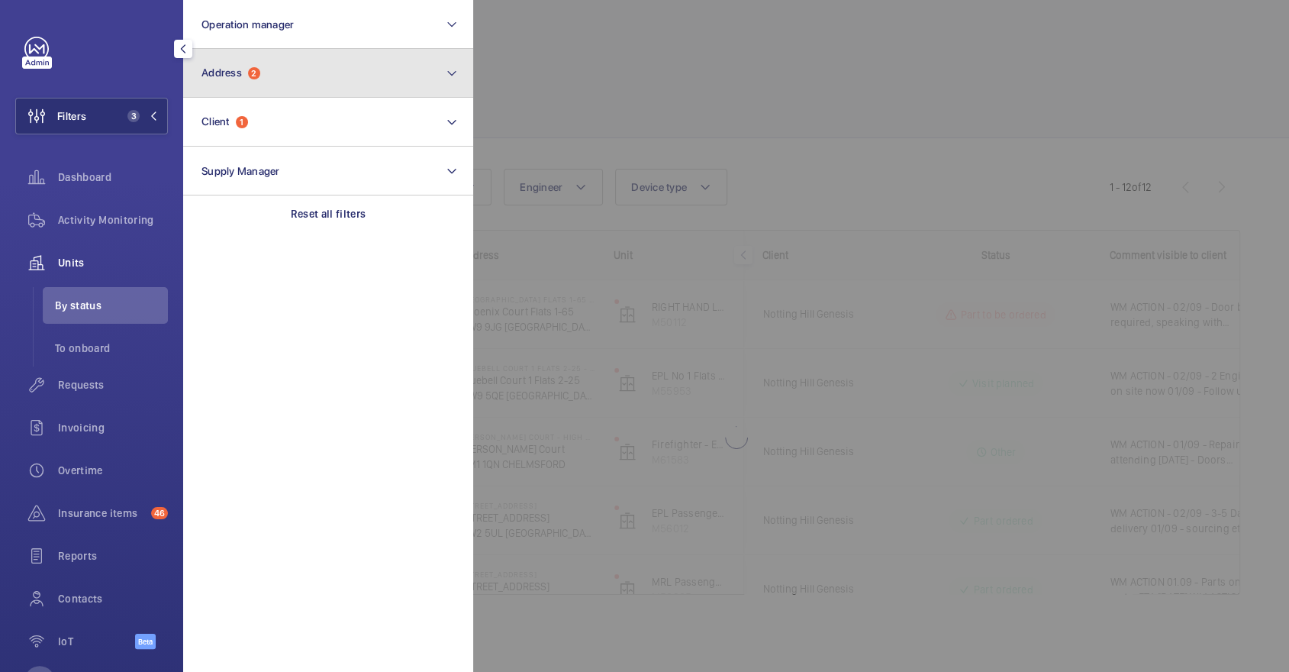
click at [283, 93] on button "Address 2" at bounding box center [328, 73] width 290 height 49
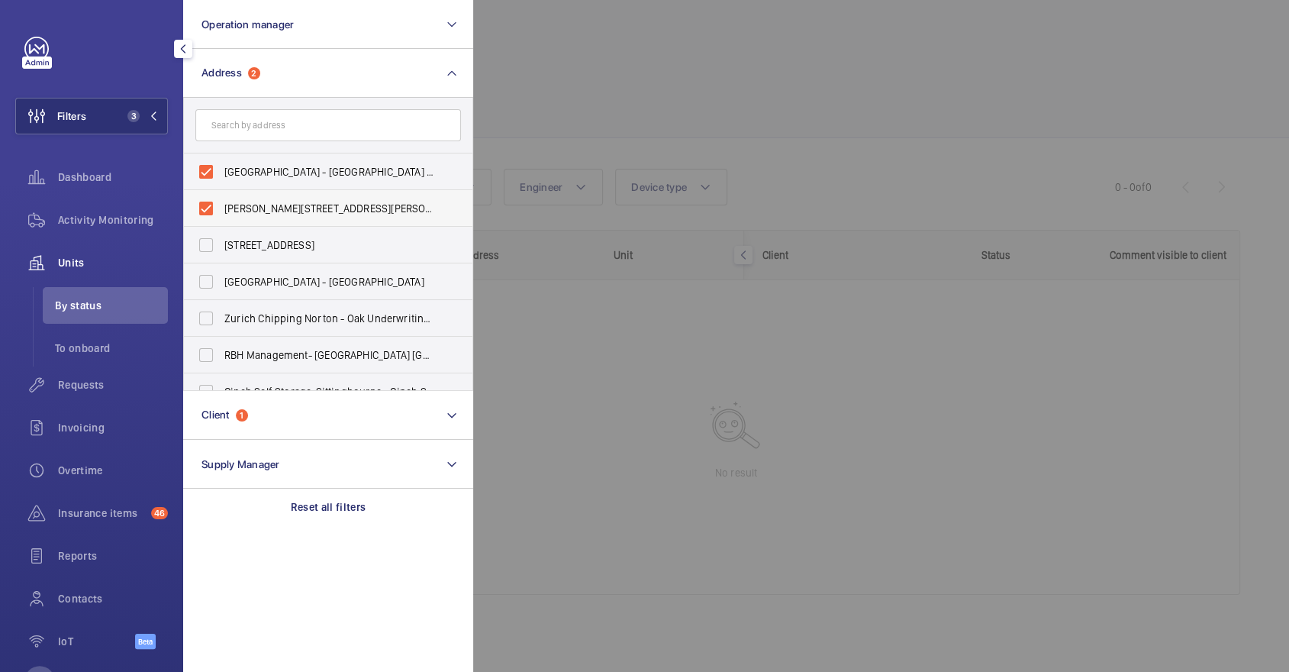
click at [288, 190] on label "Ambrose House - Ambrose House, LONDON NW10 6FH" at bounding box center [317, 208] width 266 height 37
click at [221, 193] on input "Ambrose House - Ambrose House, LONDON NW10 6FH" at bounding box center [206, 208] width 31 height 31
checkbox input "false"
click at [282, 184] on label "Waldegrave Point - Waldegrave Point, LONDON NW10 6FN" at bounding box center [317, 171] width 266 height 37
click at [221, 184] on input "Waldegrave Point - Waldegrave Point, LONDON NW10 6FN" at bounding box center [206, 171] width 31 height 31
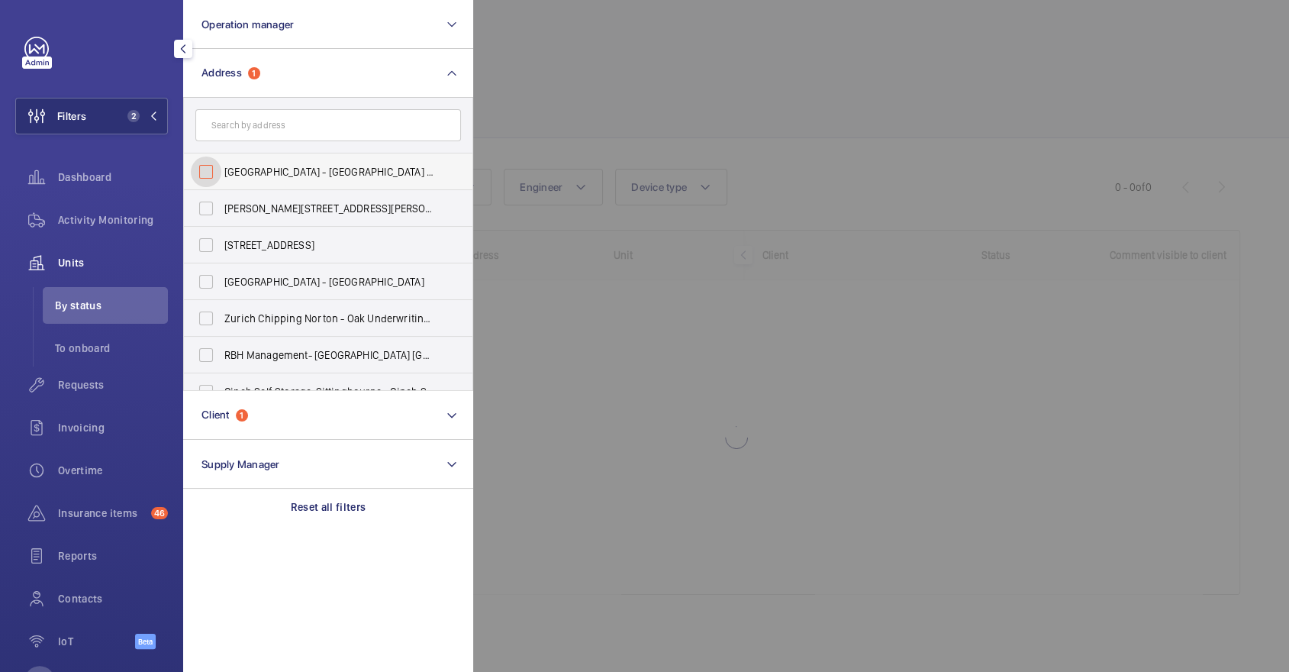
checkbox input "false"
click at [740, 125] on div at bounding box center [1117, 336] width 1289 height 672
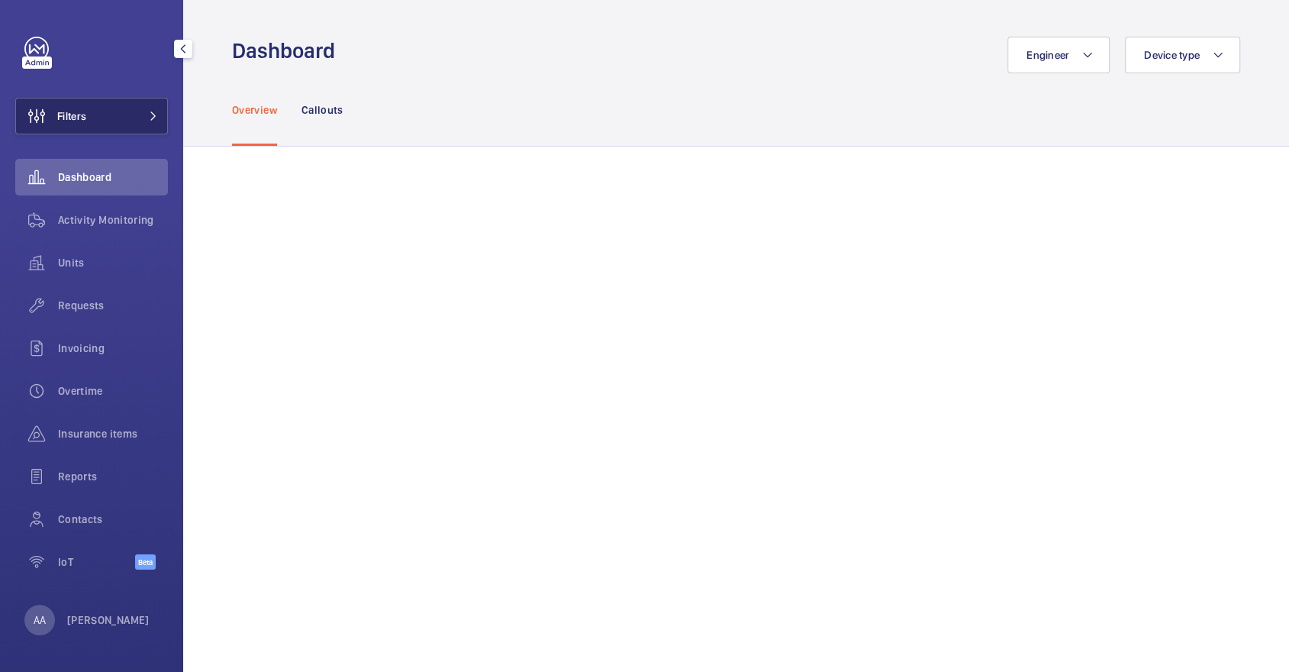
click at [102, 119] on button "Filters" at bounding box center [91, 116] width 153 height 37
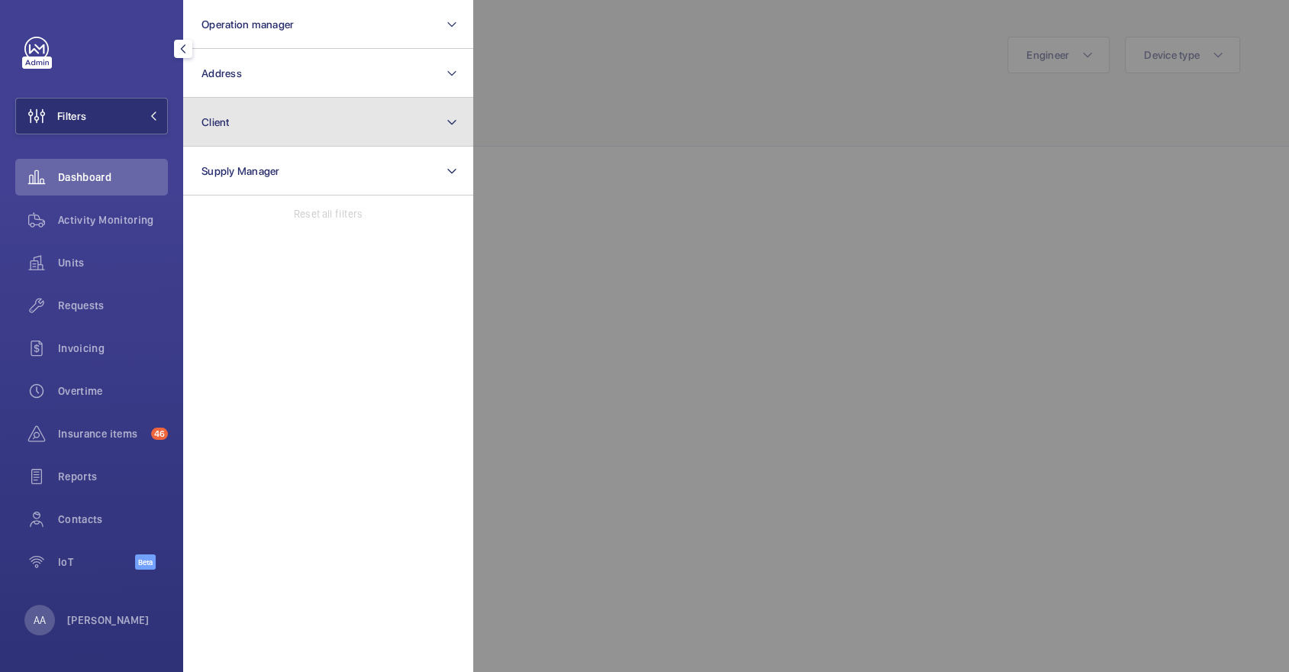
click at [256, 126] on button "Client" at bounding box center [328, 122] width 290 height 49
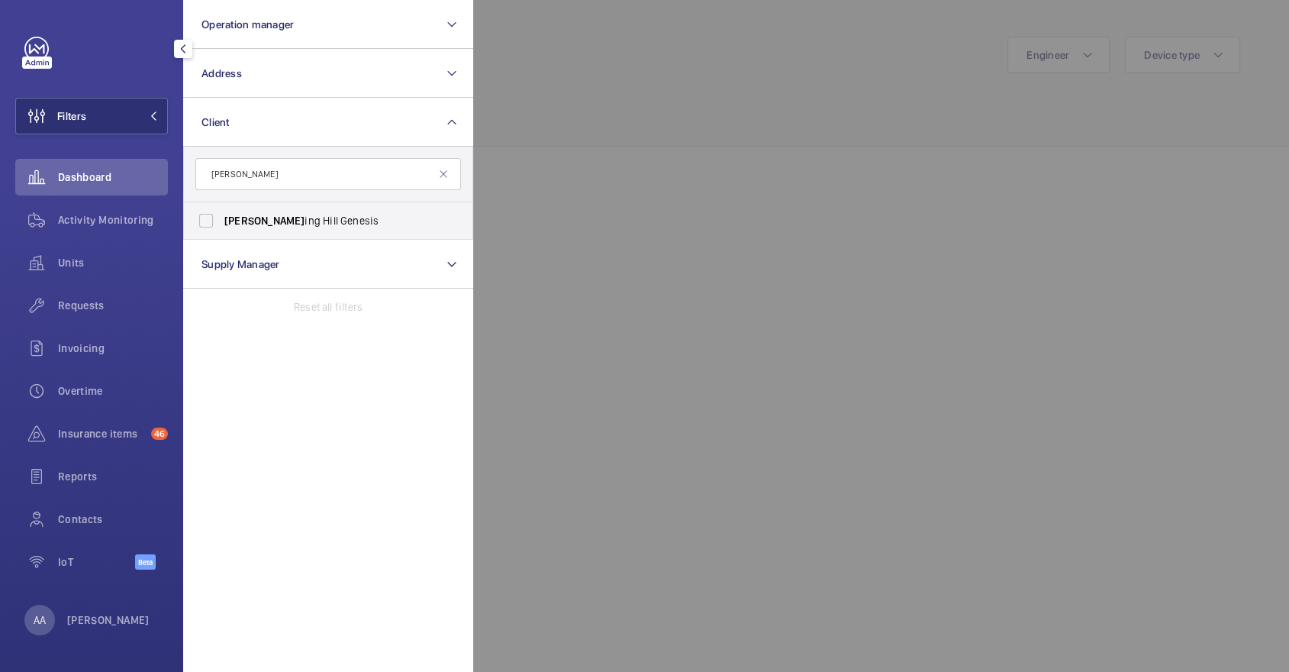
type input "[PERSON_NAME]"
click at [298, 227] on span "Nott ing Hill Genesis" at bounding box center [329, 220] width 210 height 15
click at [221, 227] on input "Nott ing Hill Genesis" at bounding box center [206, 220] width 31 height 31
checkbox input "true"
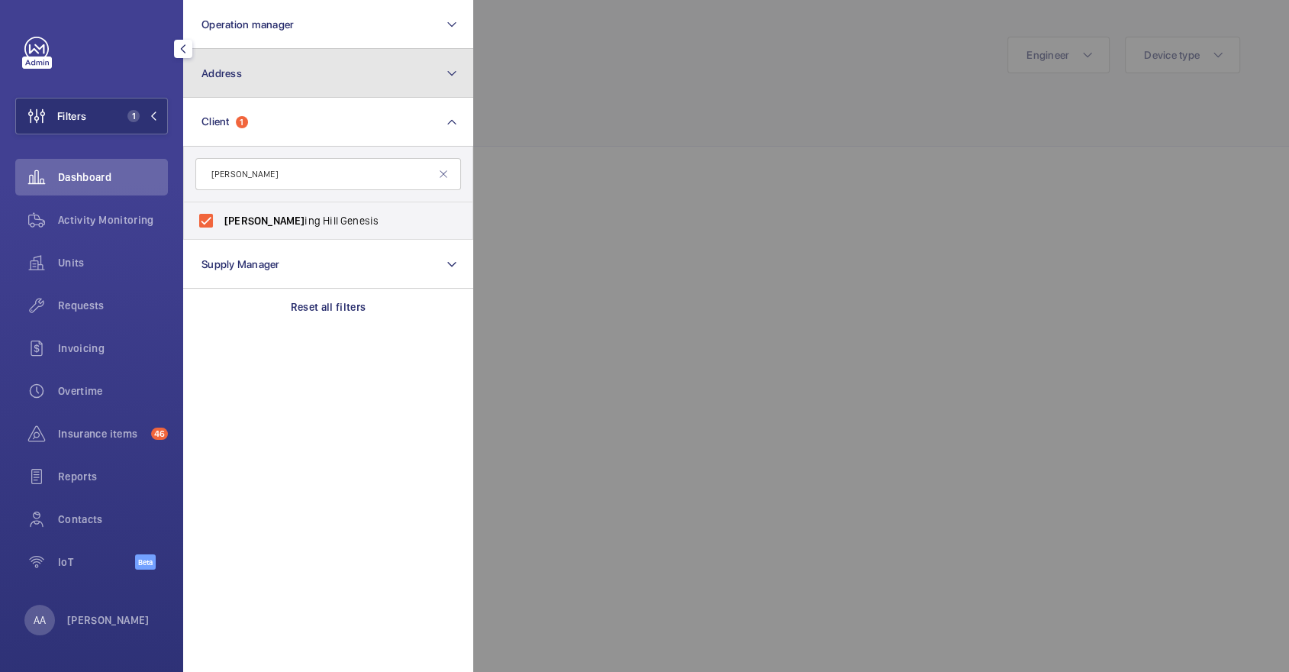
click at [284, 64] on button "Address" at bounding box center [328, 73] width 290 height 49
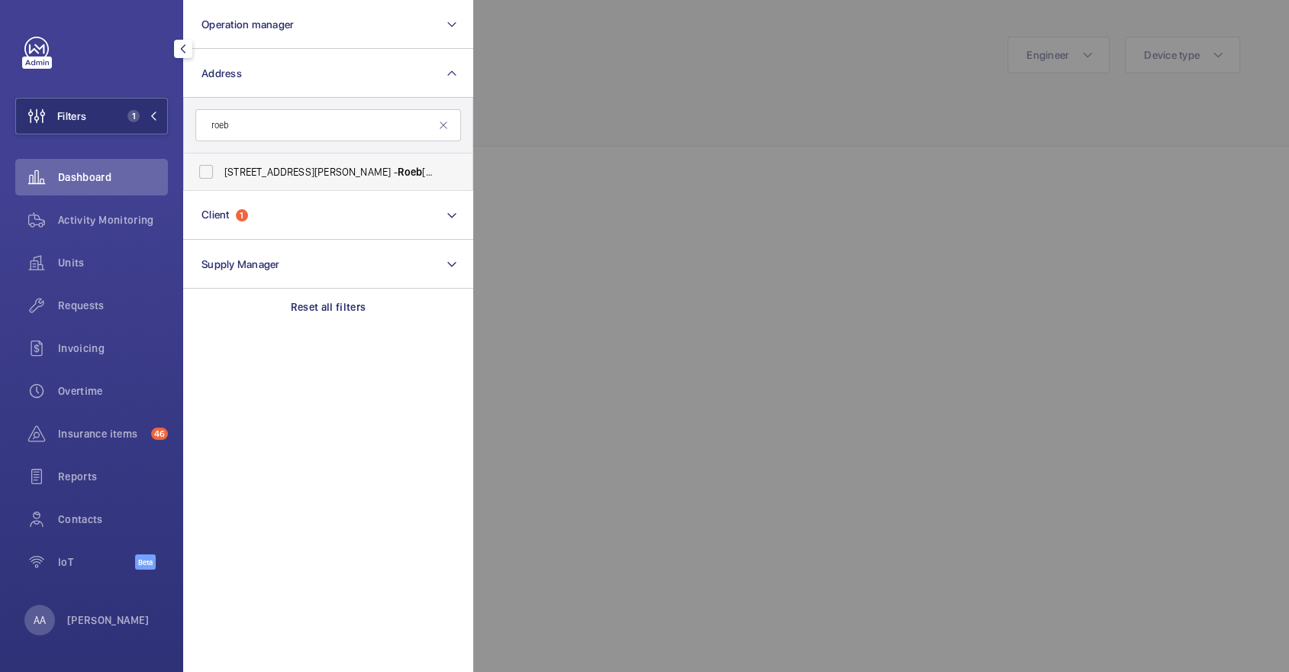
type input "roeb"
click at [294, 170] on span "45-47 Bassett Road - Roeb uck House, LONDON W10 6JX" at bounding box center [329, 171] width 210 height 15
click at [221, 170] on input "45-47 Bassett Road - Roeb uck House, LONDON W10 6JX" at bounding box center [206, 171] width 31 height 31
checkbox input "true"
click at [122, 305] on span "Requests" at bounding box center [113, 305] width 110 height 15
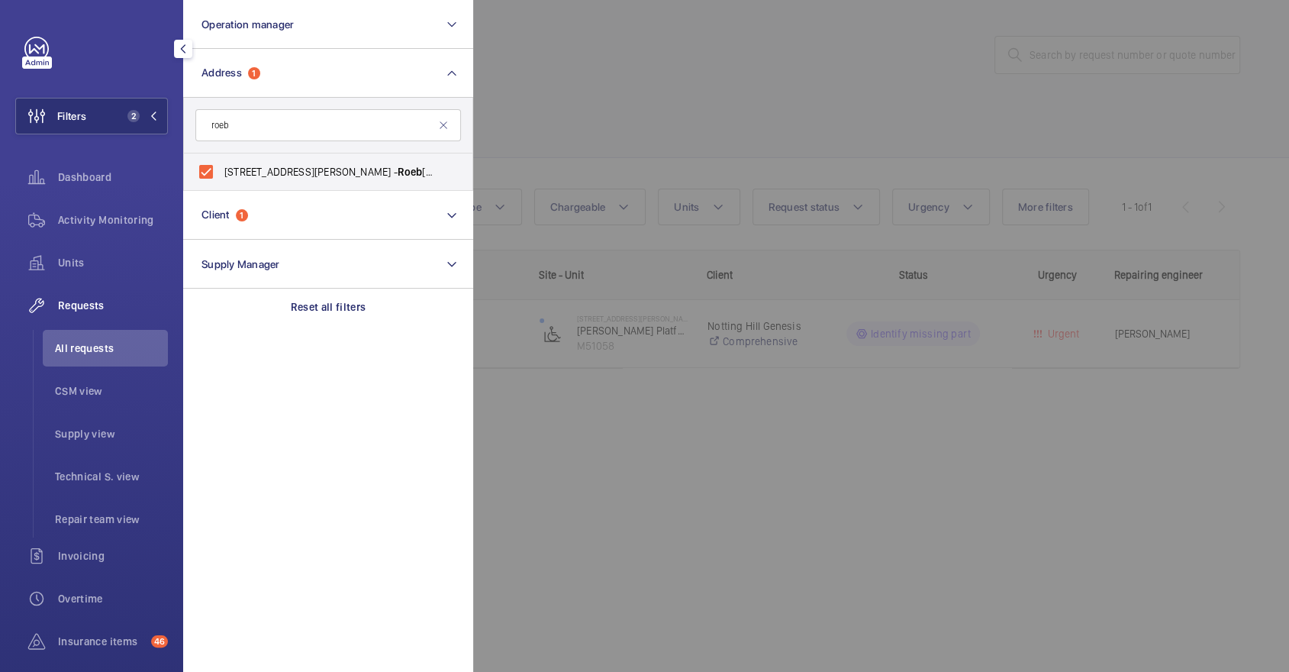
click at [713, 82] on div at bounding box center [1117, 336] width 1289 height 672
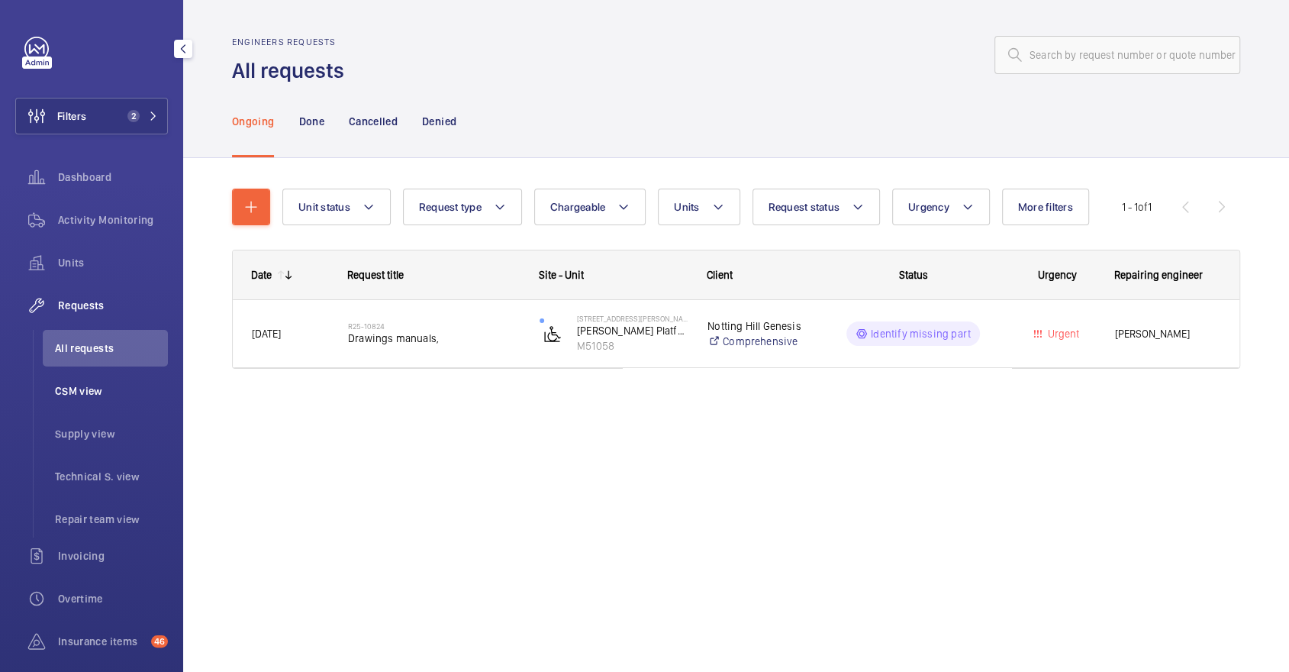
click at [118, 392] on span "CSM view" at bounding box center [111, 390] width 113 height 15
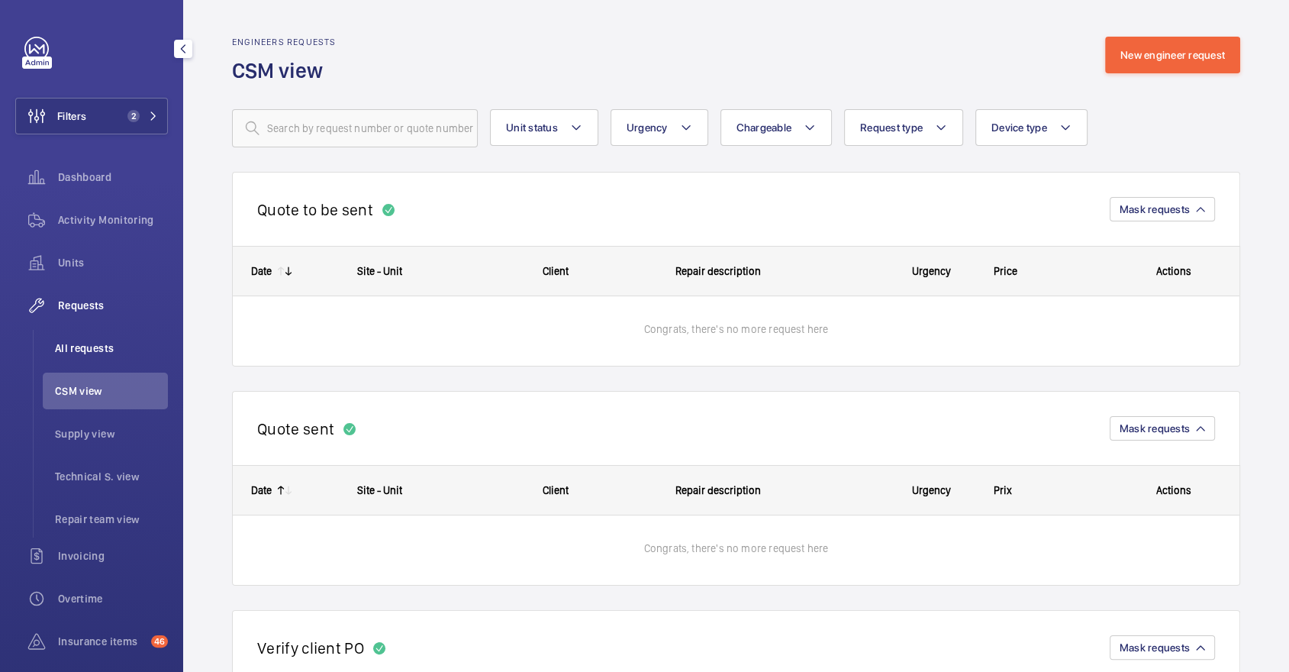
click at [113, 344] on span "All requests" at bounding box center [111, 347] width 113 height 15
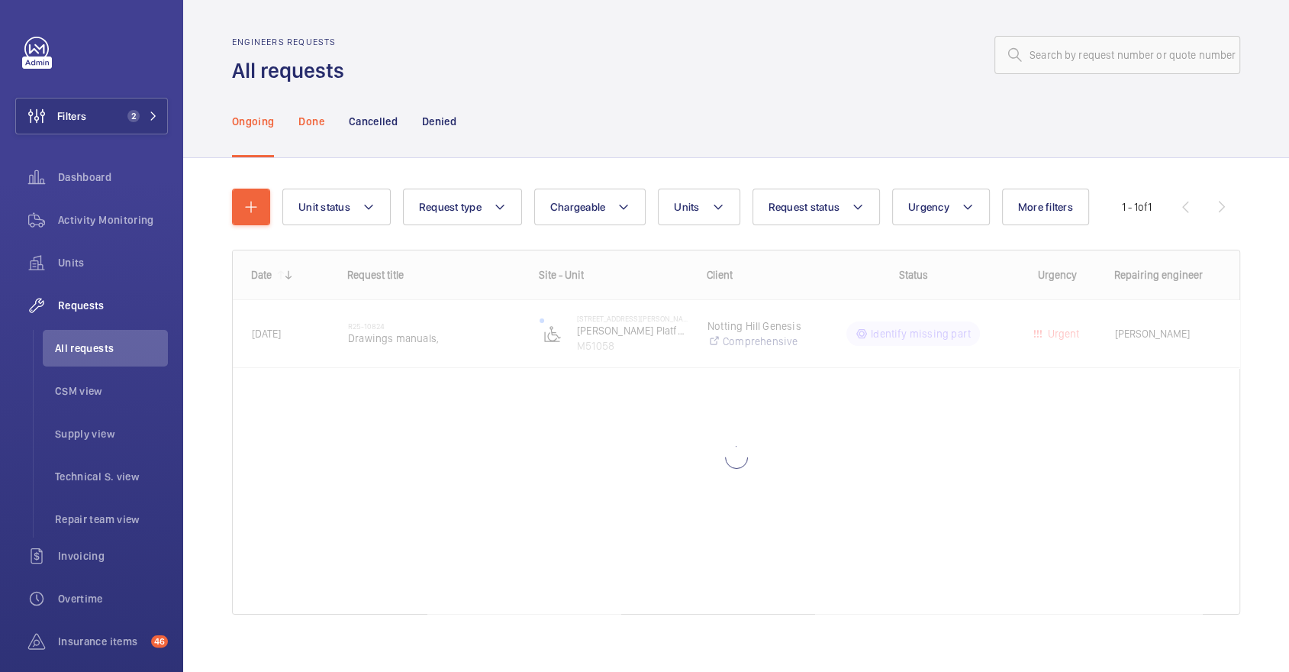
click at [316, 127] on p "Done" at bounding box center [310, 121] width 25 height 15
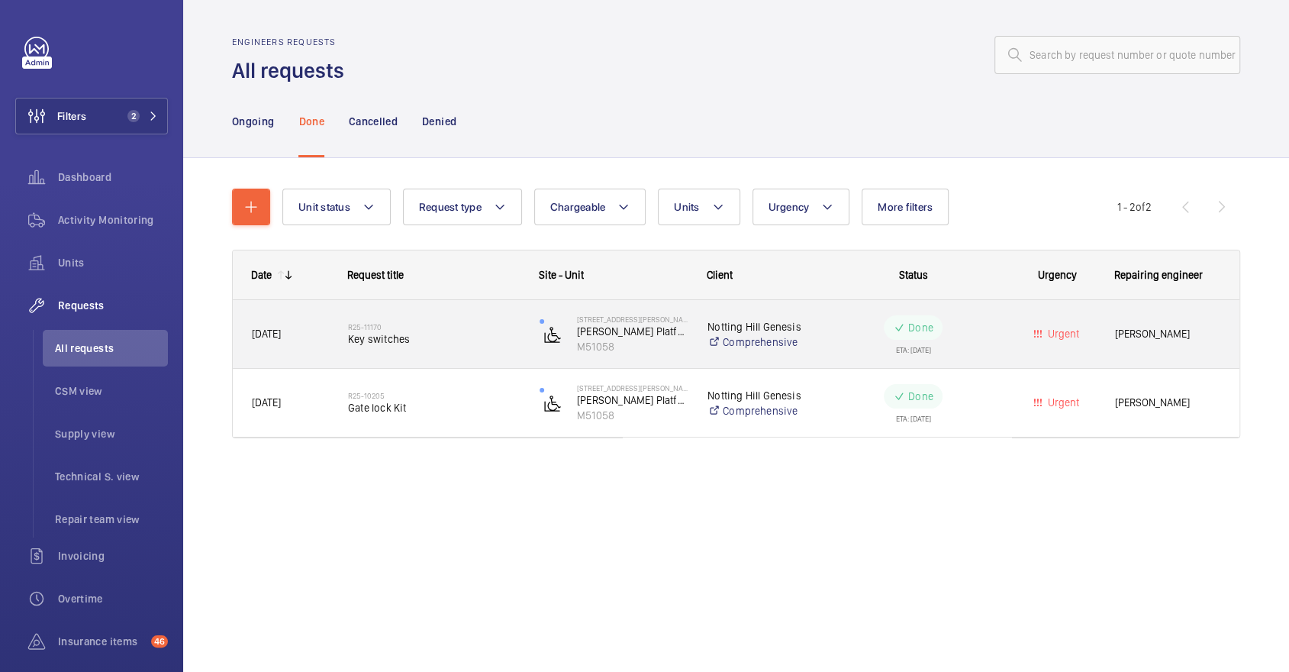
click at [449, 337] on span "Key switches" at bounding box center [434, 338] width 172 height 15
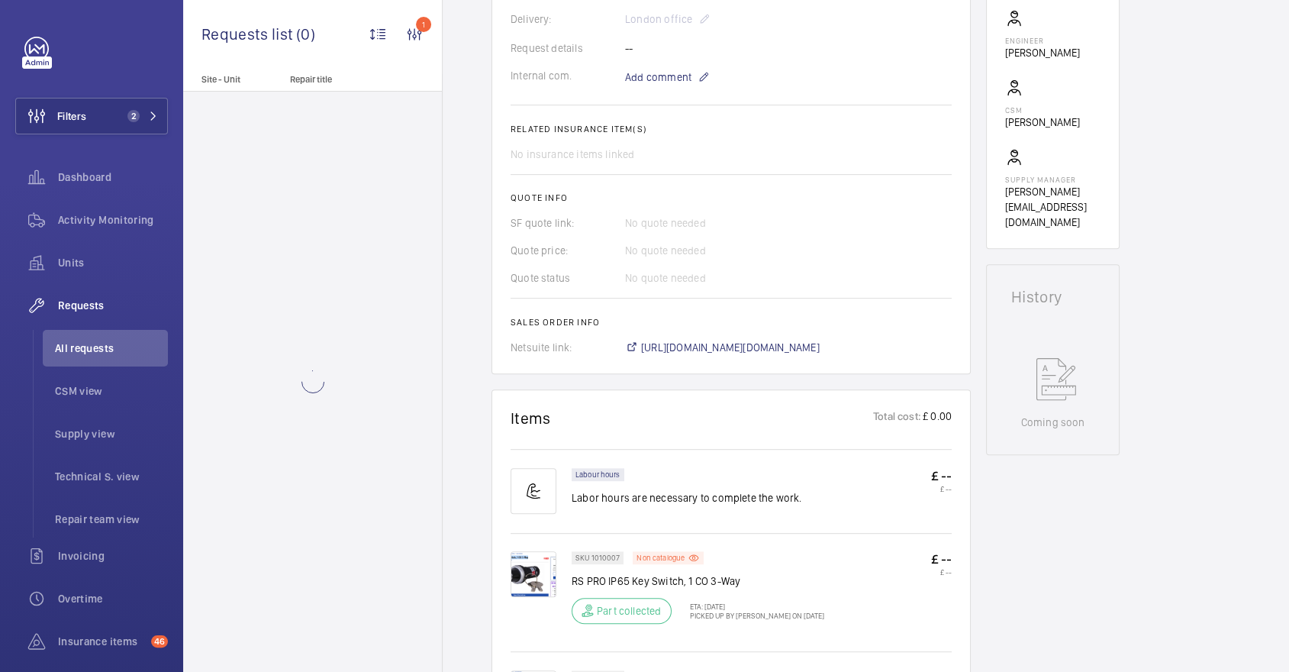
scroll to position [591, 0]
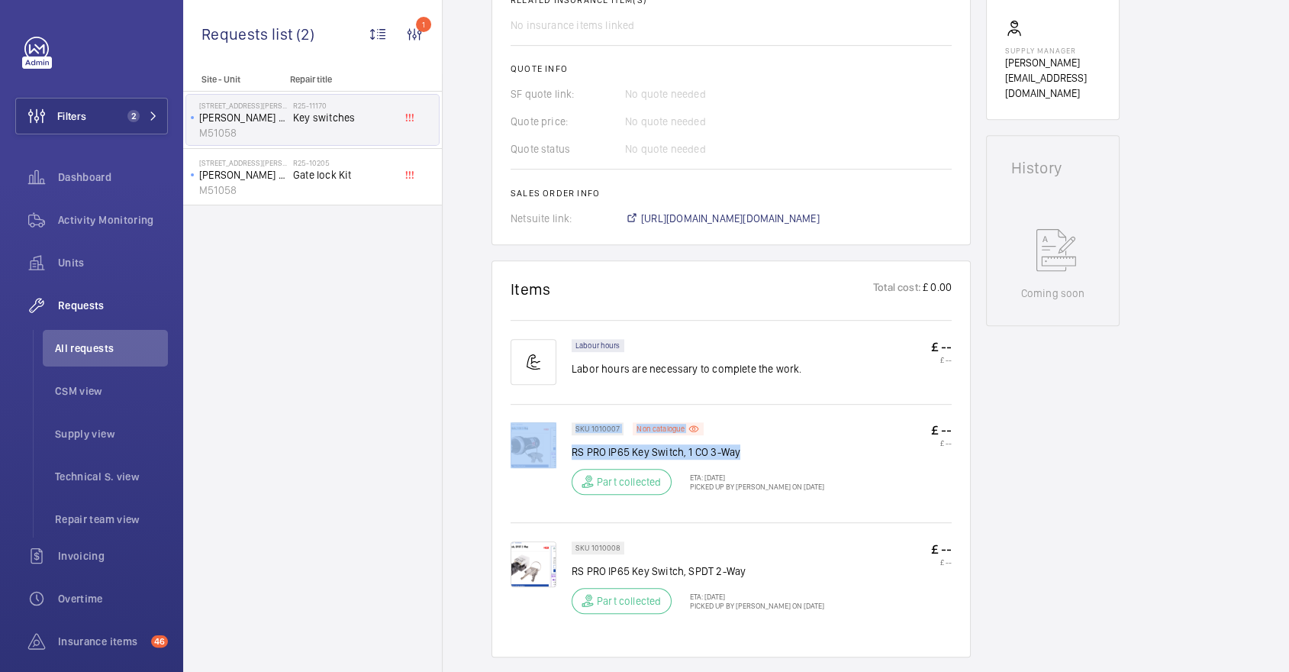
drag, startPoint x: 565, startPoint y: 454, endPoint x: 740, endPoint y: 451, distance: 174.8
click at [740, 451] on div "SKU 1010007 Non catalogue RS PRO IP65 Key Switch, 1 CO 3-Way Part collected ETA…" at bounding box center [730, 470] width 441 height 97
click at [747, 451] on p "RS PRO IP65 Key Switch, 1 CO 3-Way" at bounding box center [698, 451] width 253 height 15
drag, startPoint x: 754, startPoint y: 450, endPoint x: 573, endPoint y: 454, distance: 180.9
click at [573, 454] on p "RS PRO IP65 Key Switch, 1 CO 3-Way" at bounding box center [698, 451] width 253 height 15
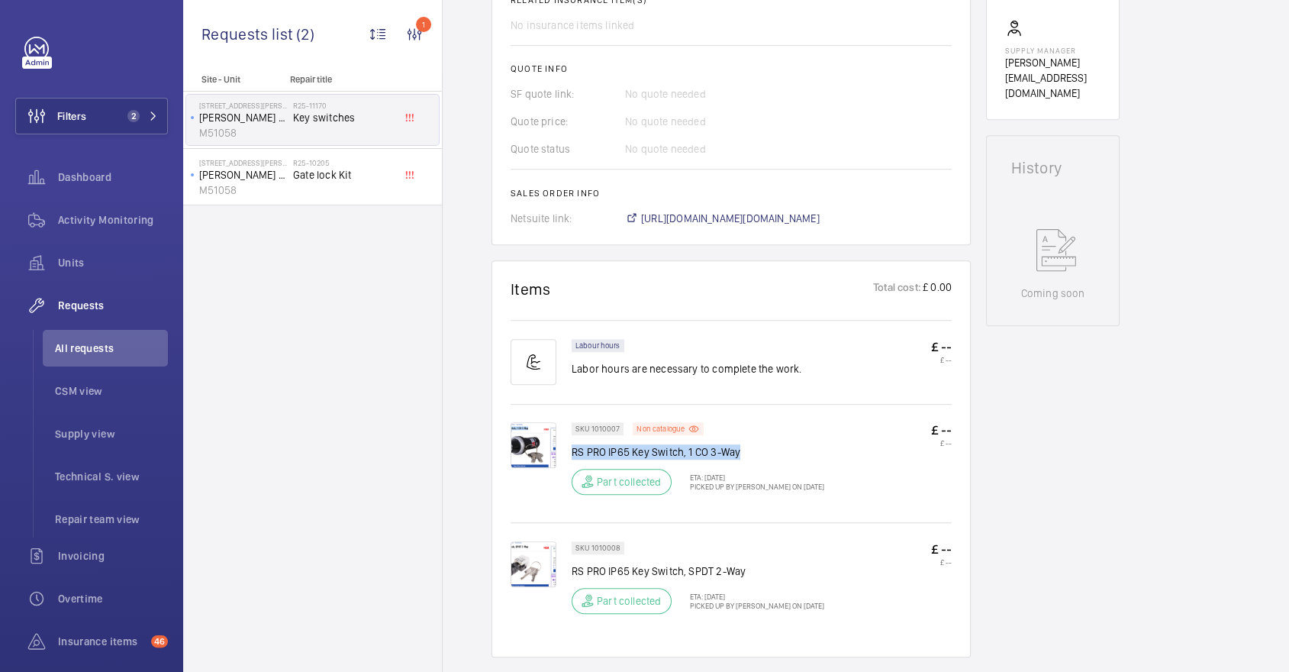
copy p "RS PRO IP65 Key Switch, 1 CO 3-Way"
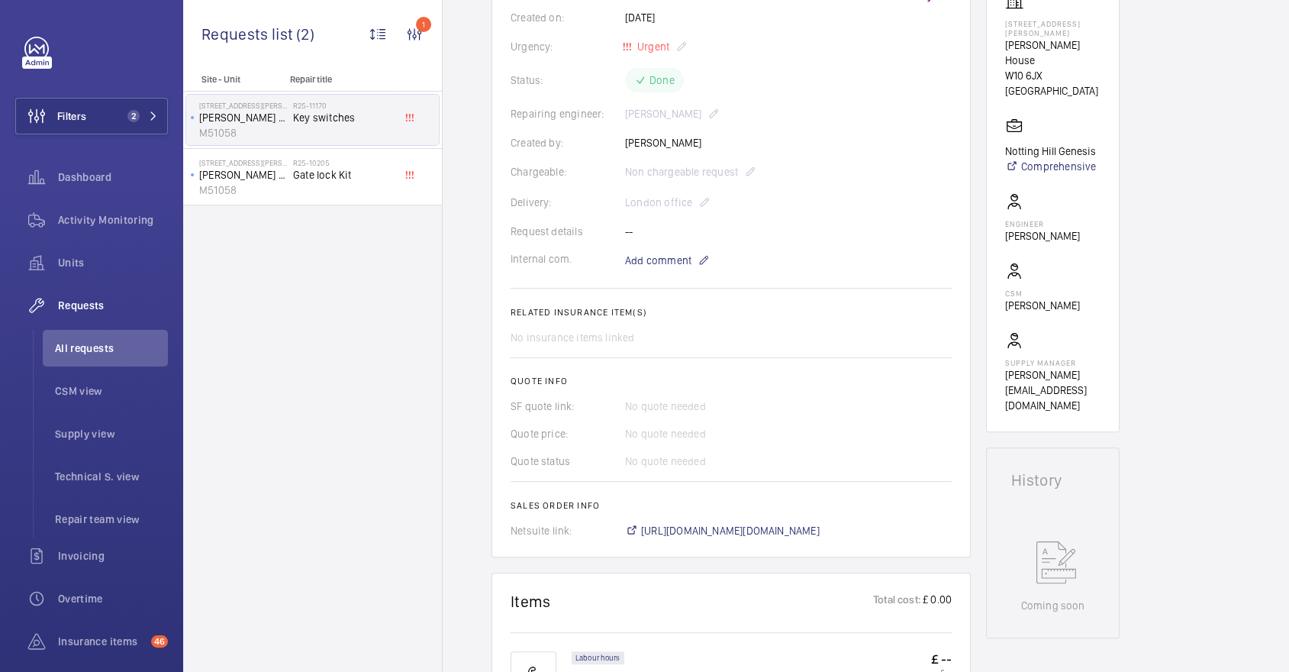
scroll to position [0, 0]
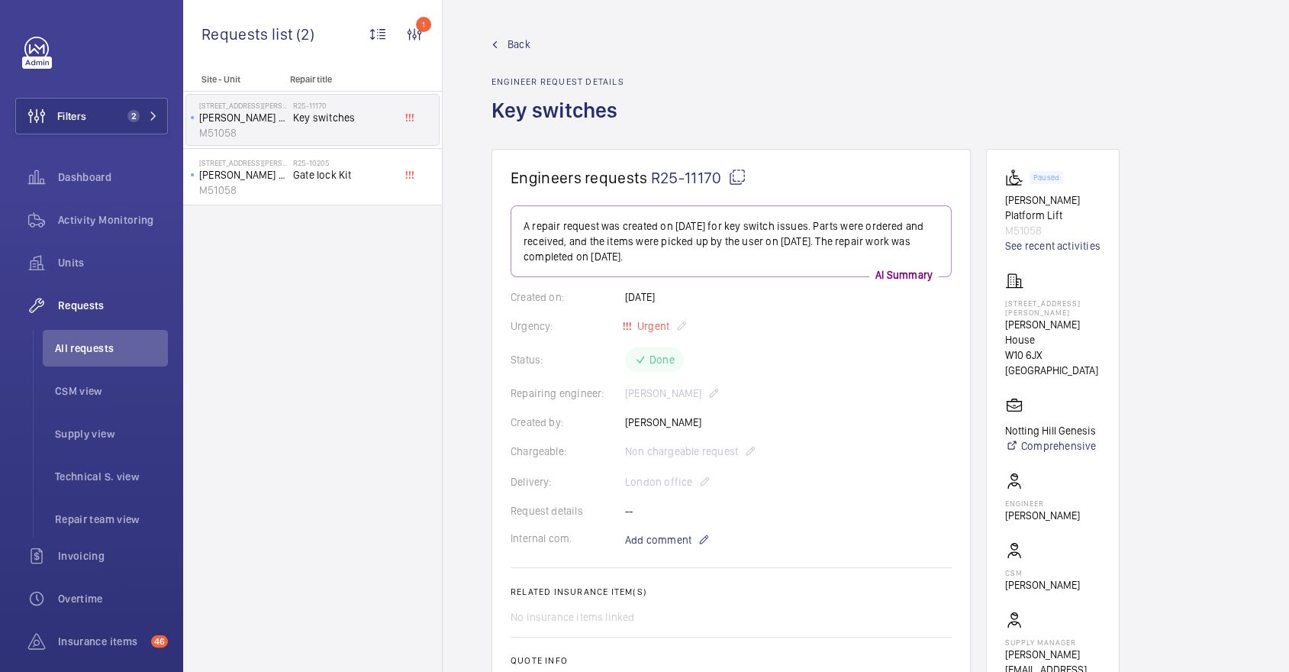
click at [517, 37] on span "Back" at bounding box center [518, 44] width 23 height 15
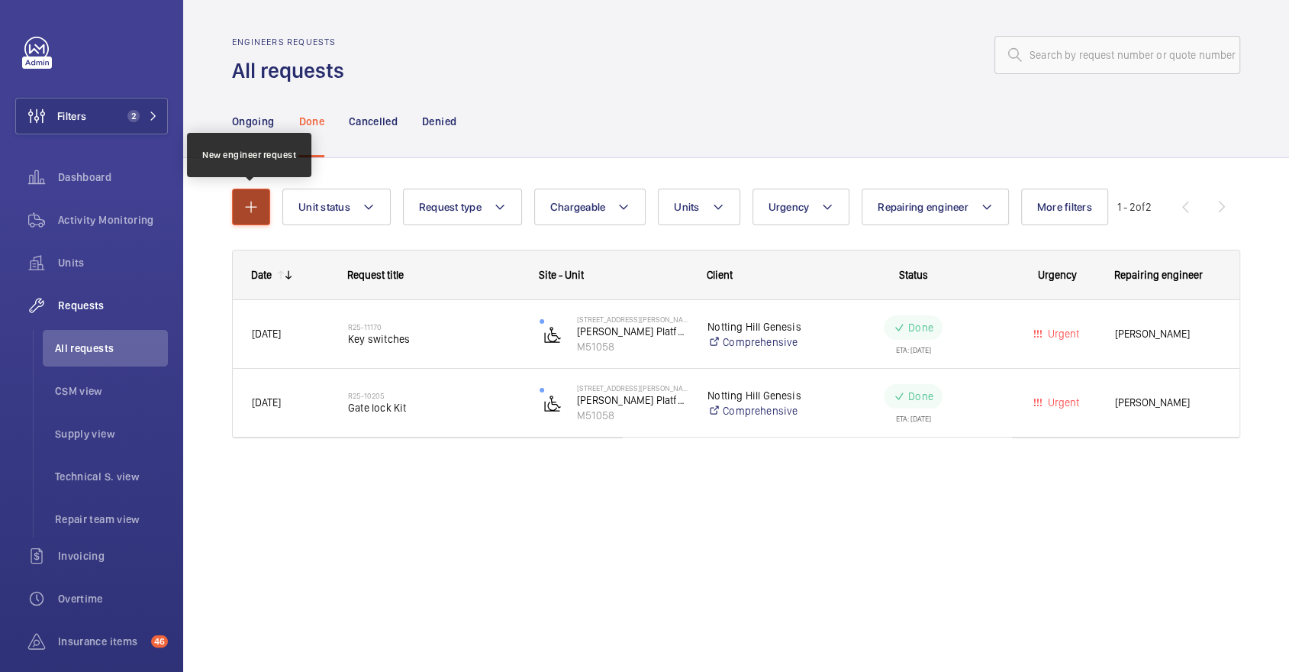
click at [238, 212] on button "button" at bounding box center [251, 206] width 38 height 37
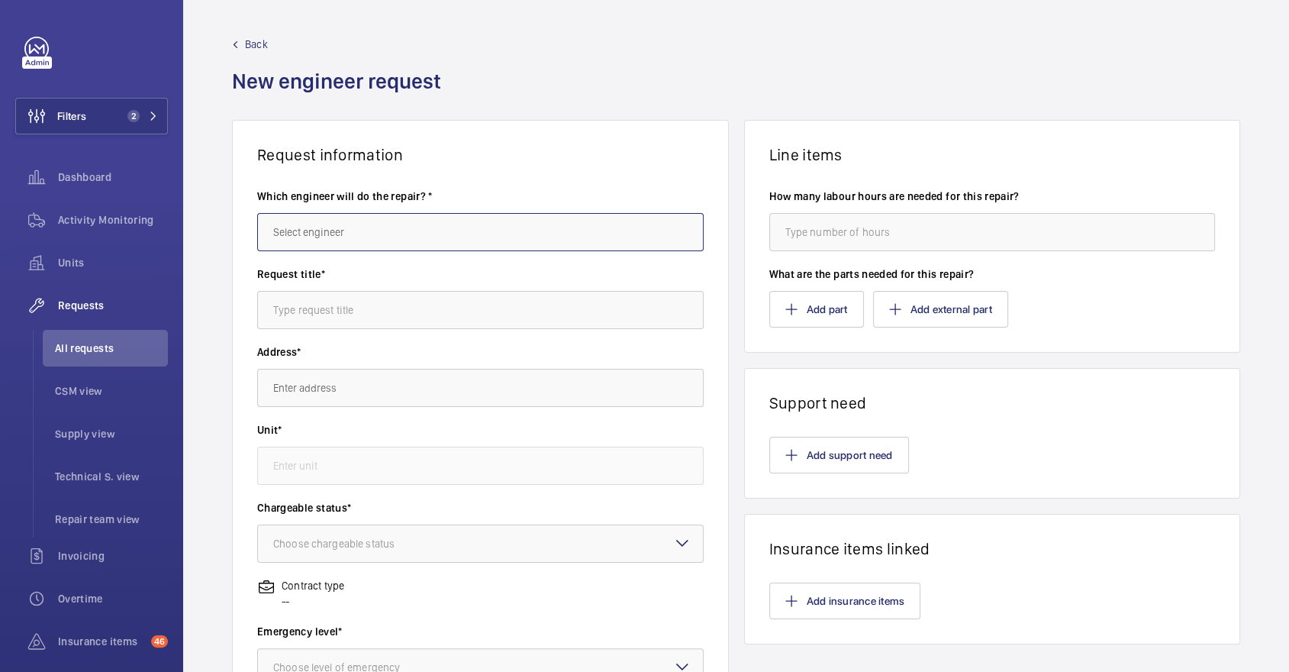
click at [349, 229] on input "text" at bounding box center [480, 232] width 446 height 38
click at [356, 278] on mat-option "Piotr Kijo" at bounding box center [480, 277] width 445 height 37
type input "Piotr Kijo"
click at [356, 314] on input "text" at bounding box center [480, 310] width 446 height 38
paste input "RS PRO IP65 Key Switch, 1 CO 3-Way"
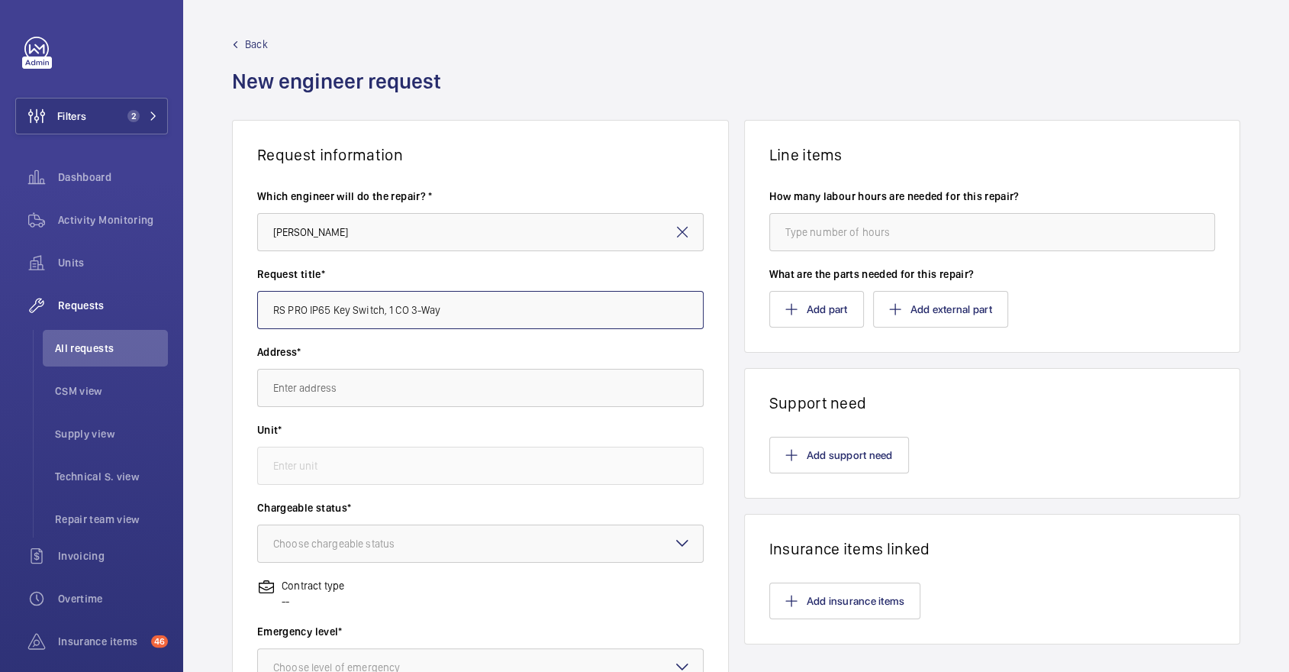
type input "RS PRO IP65 Key Switch, 1 CO 3-Way"
click at [466, 378] on input "text" at bounding box center [480, 388] width 446 height 38
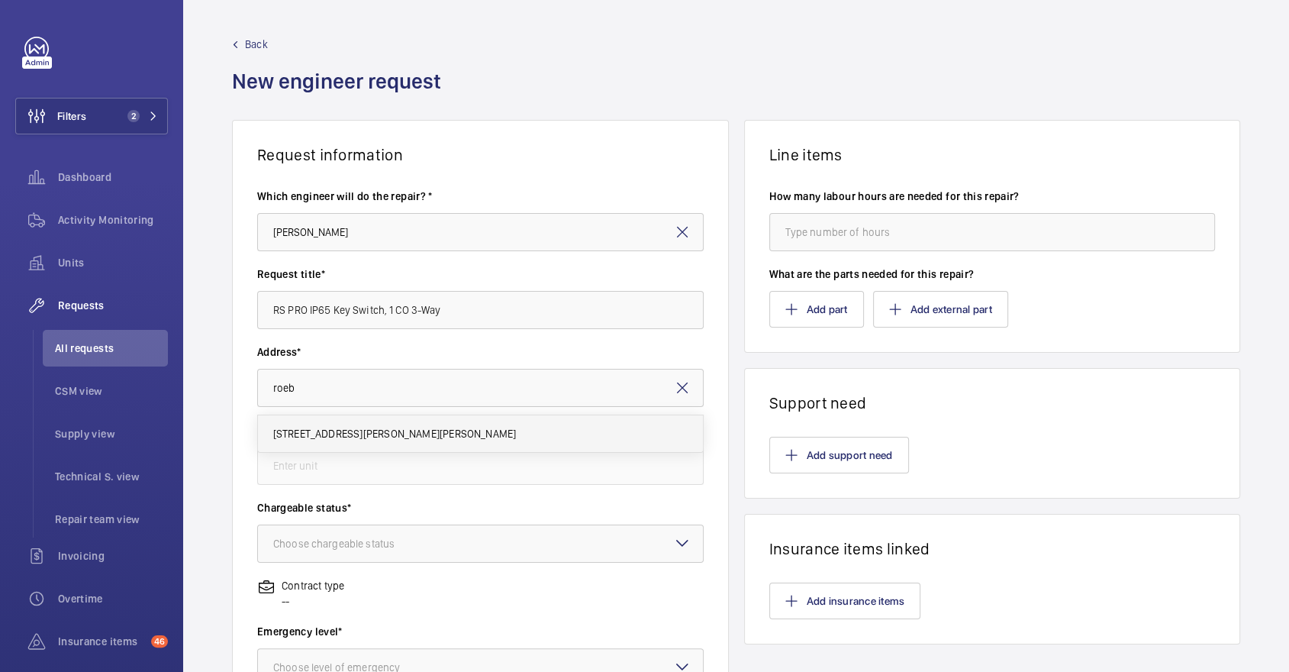
click at [449, 433] on span "45-47 Bassett Road Roebuck House, W10 6JX LONDON" at bounding box center [394, 433] width 243 height 15
type input "45-47 Bassett Road Roebuck House, W10 6JX LONDON"
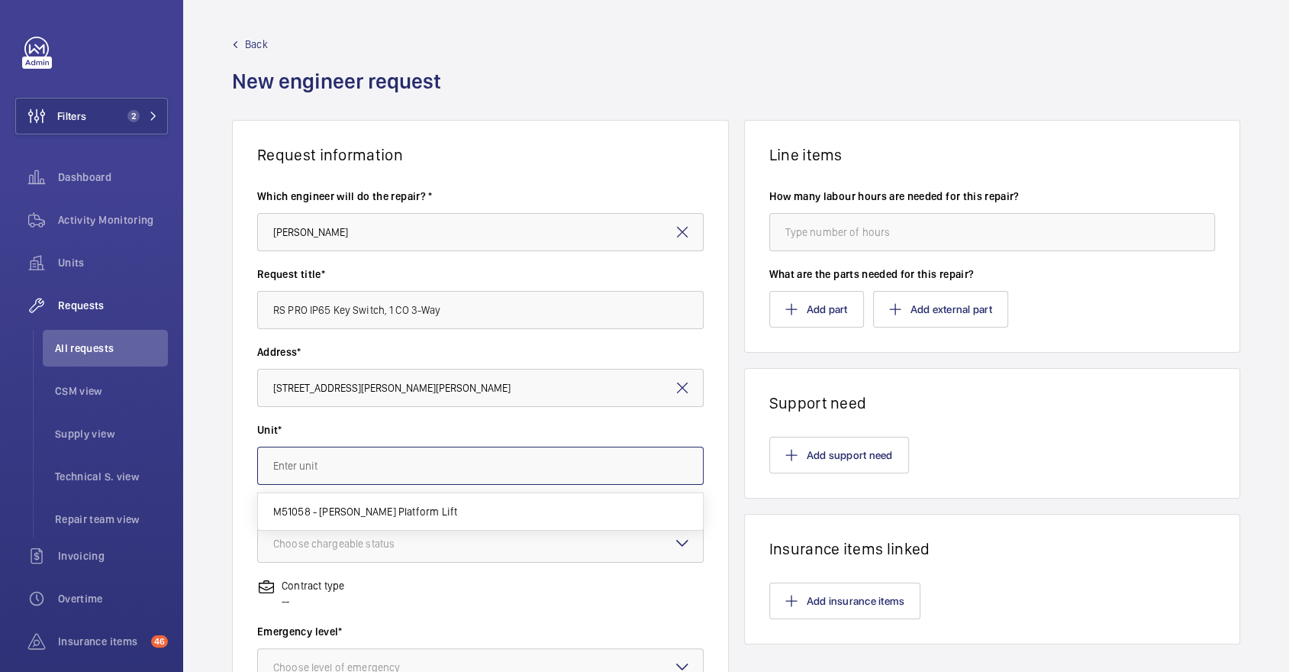
click at [429, 462] on input "text" at bounding box center [480, 465] width 446 height 38
click at [401, 506] on span "M51058 - Pollock Platform Lift" at bounding box center [365, 511] width 185 height 15
type input "M51058 - Pollock Platform Lift"
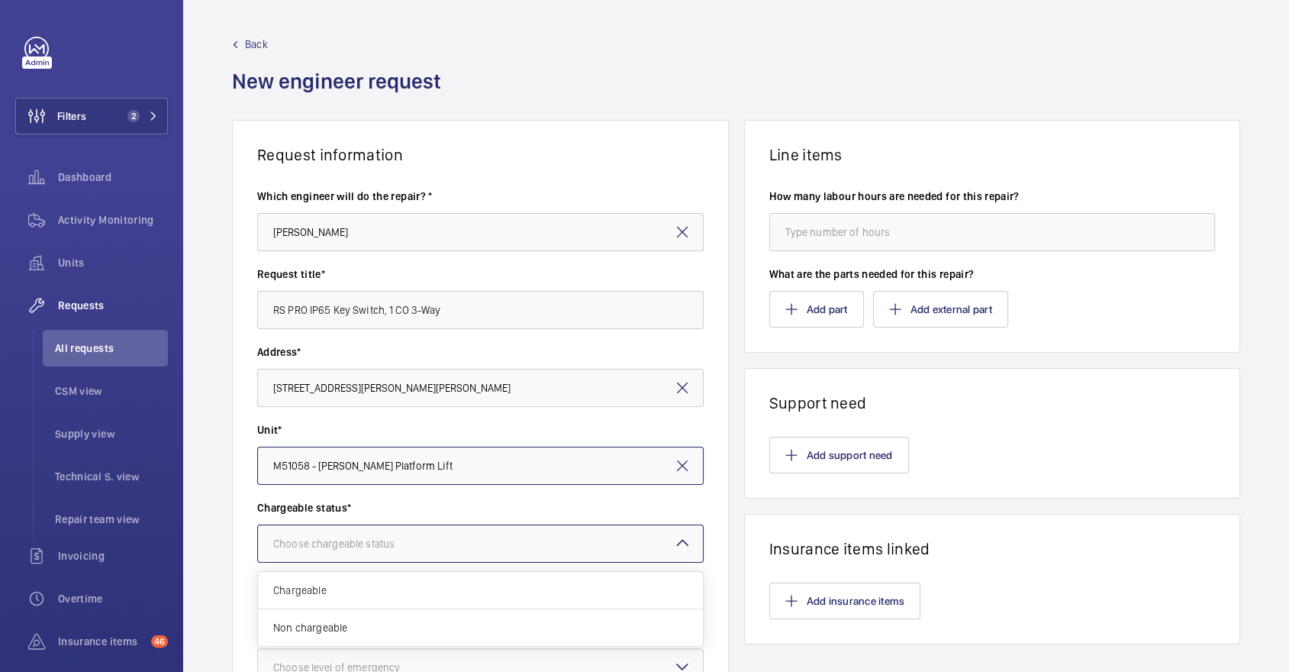
click at [398, 546] on div "Choose chargeable status" at bounding box center [352, 543] width 159 height 15
click at [369, 596] on span "Chargeable" at bounding box center [480, 589] width 414 height 15
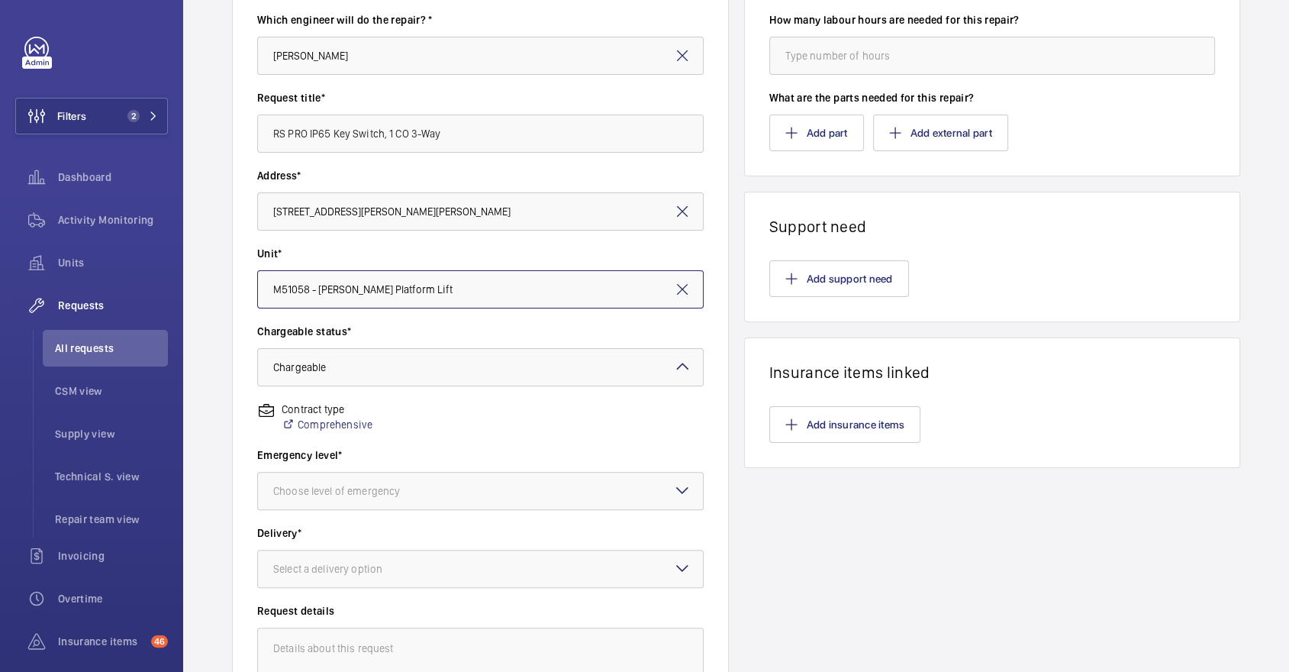
scroll to position [192, 0]
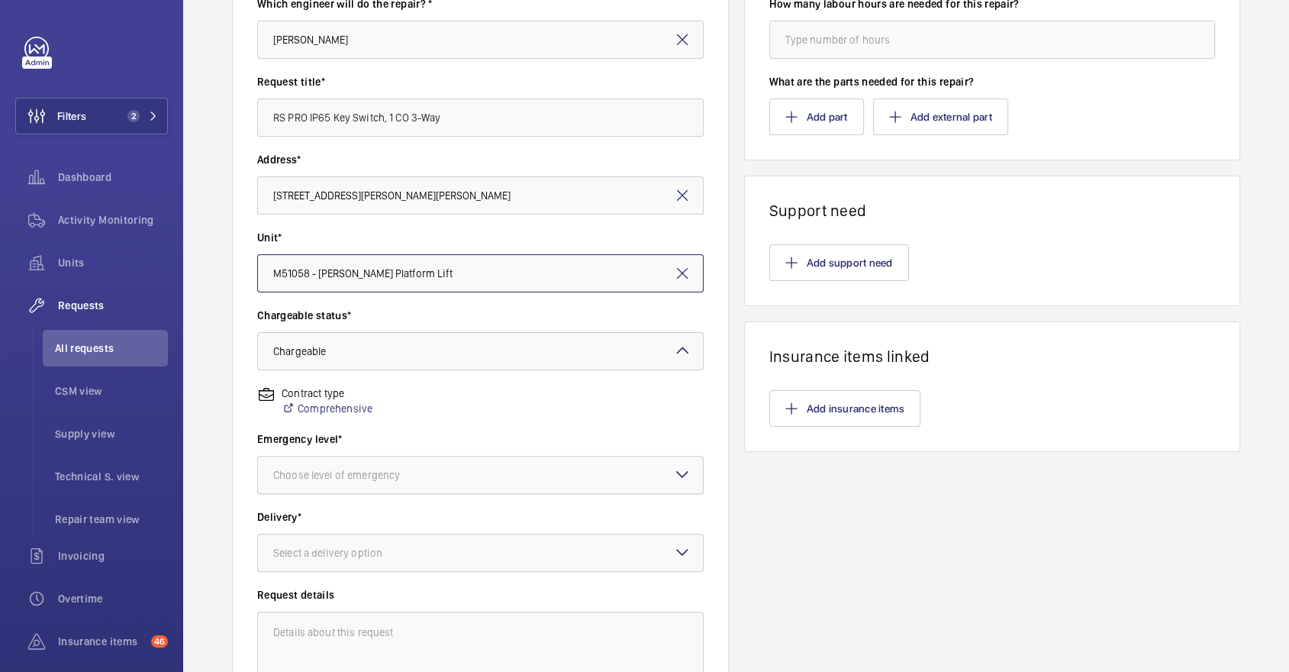
click at [357, 480] on div "Choose level of emergency" at bounding box center [355, 474] width 165 height 15
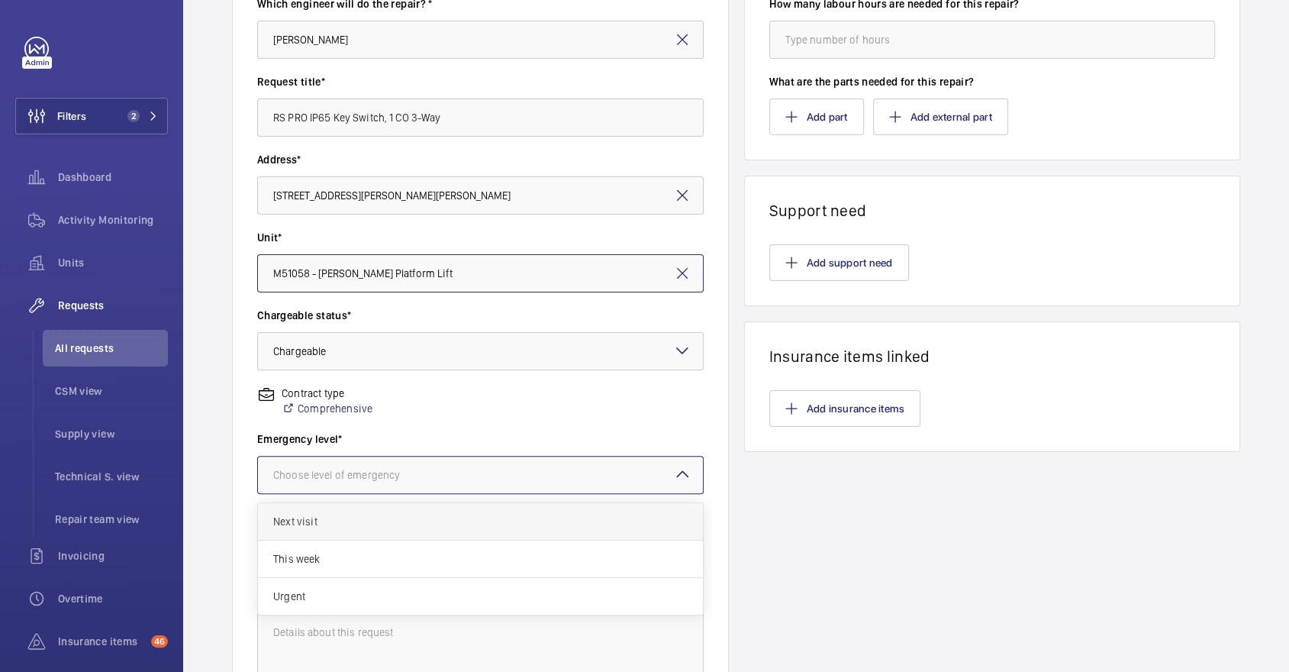
click at [337, 509] on div "Next visit" at bounding box center [480, 521] width 445 height 37
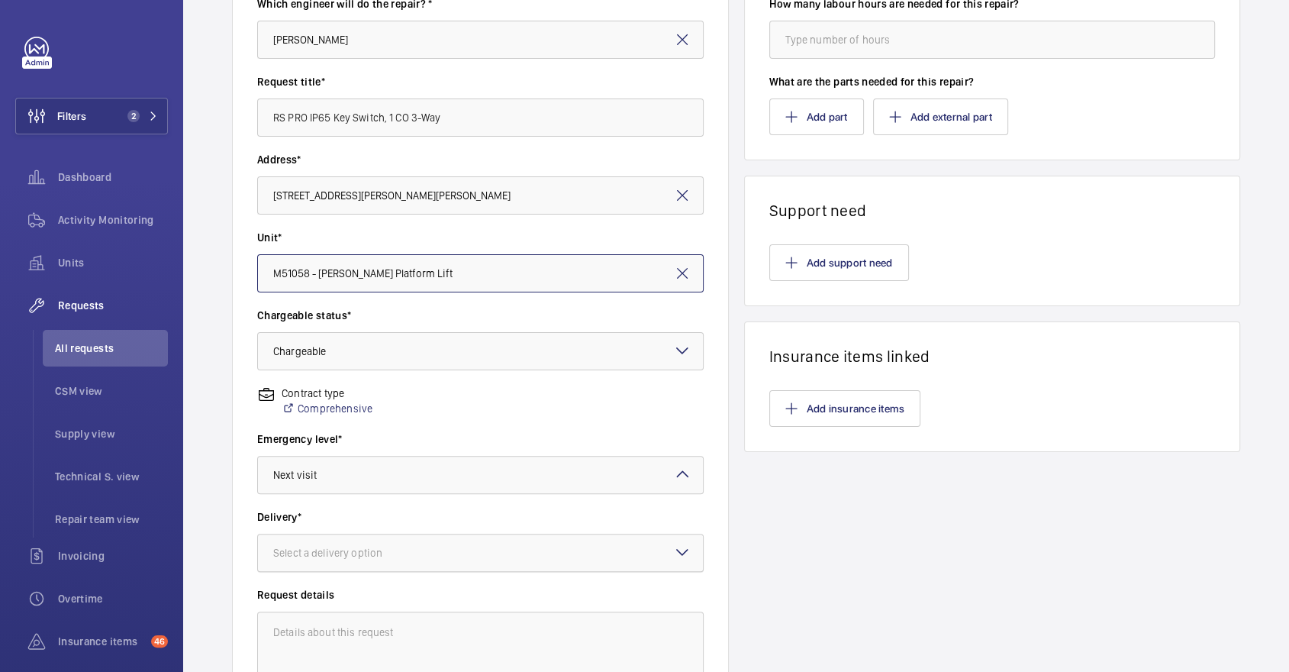
click at [348, 556] on div "Select a delivery option" at bounding box center [346, 552] width 147 height 15
click at [356, 630] on span "On site" at bounding box center [480, 637] width 414 height 15
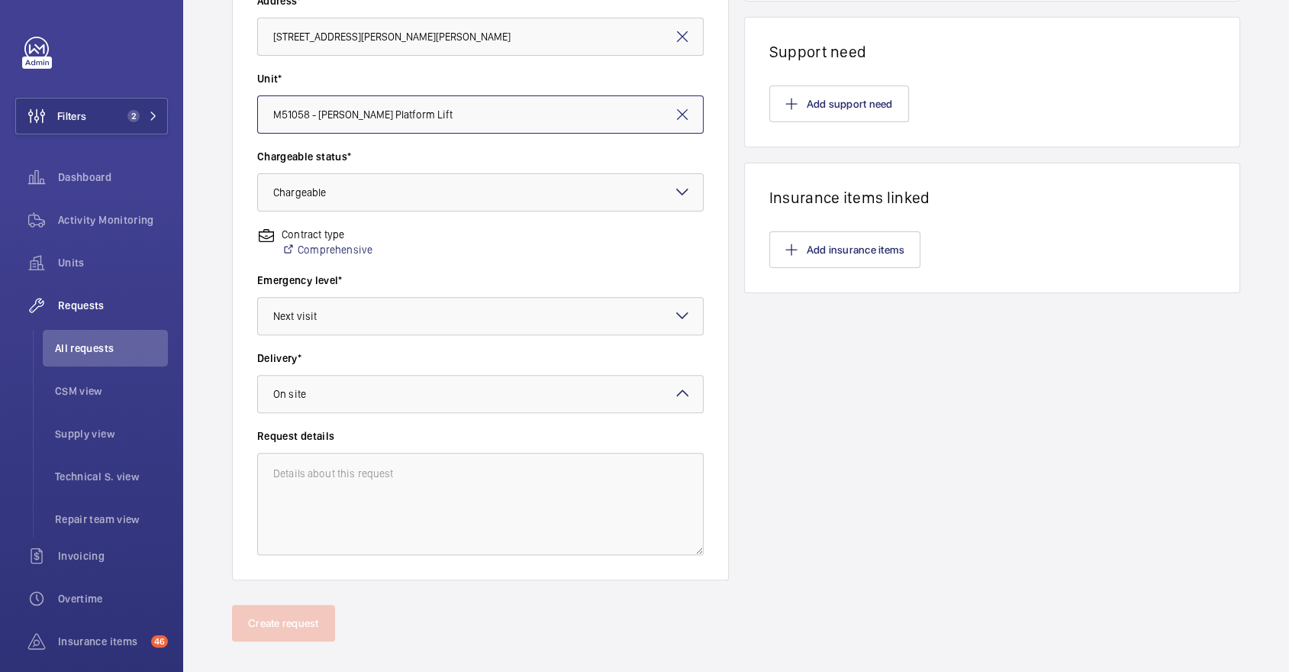
scroll to position [355, 0]
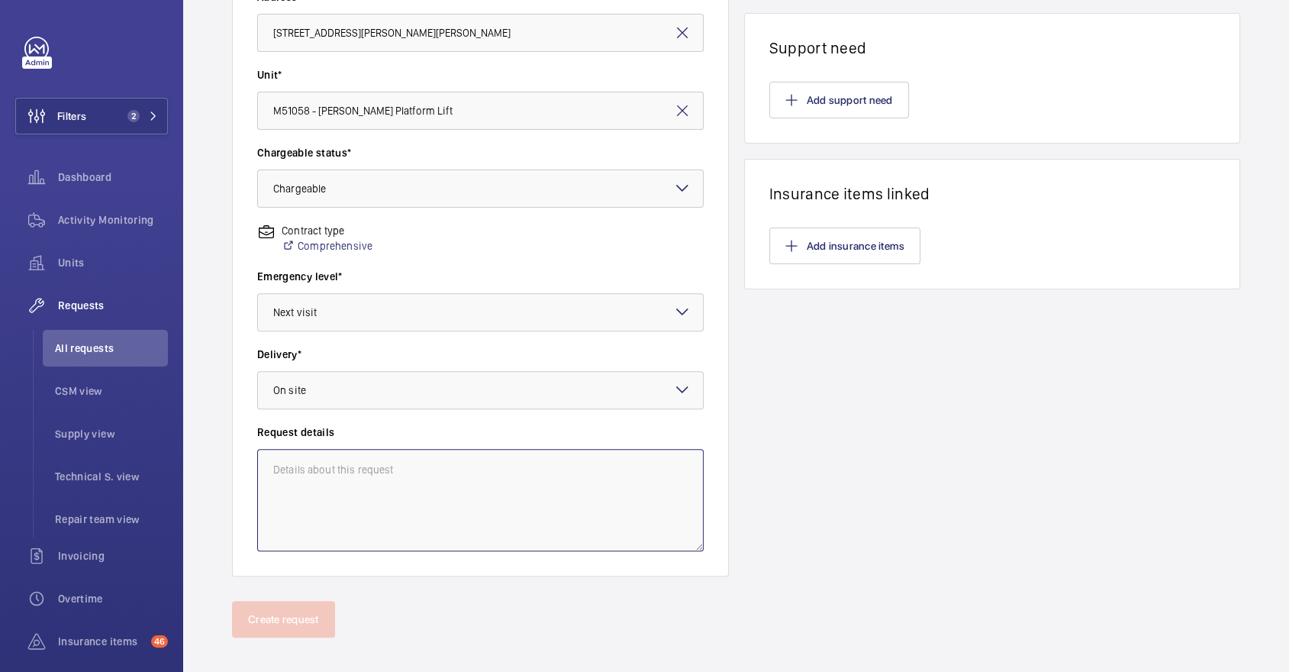
click at [353, 531] on textarea at bounding box center [480, 500] width 446 height 102
paste textarea "RS PRO IP65 Key Switch, 1 CO 3-Way"
type textarea "RS PRO IP65 Key Switch, 1 CO 3-Way"
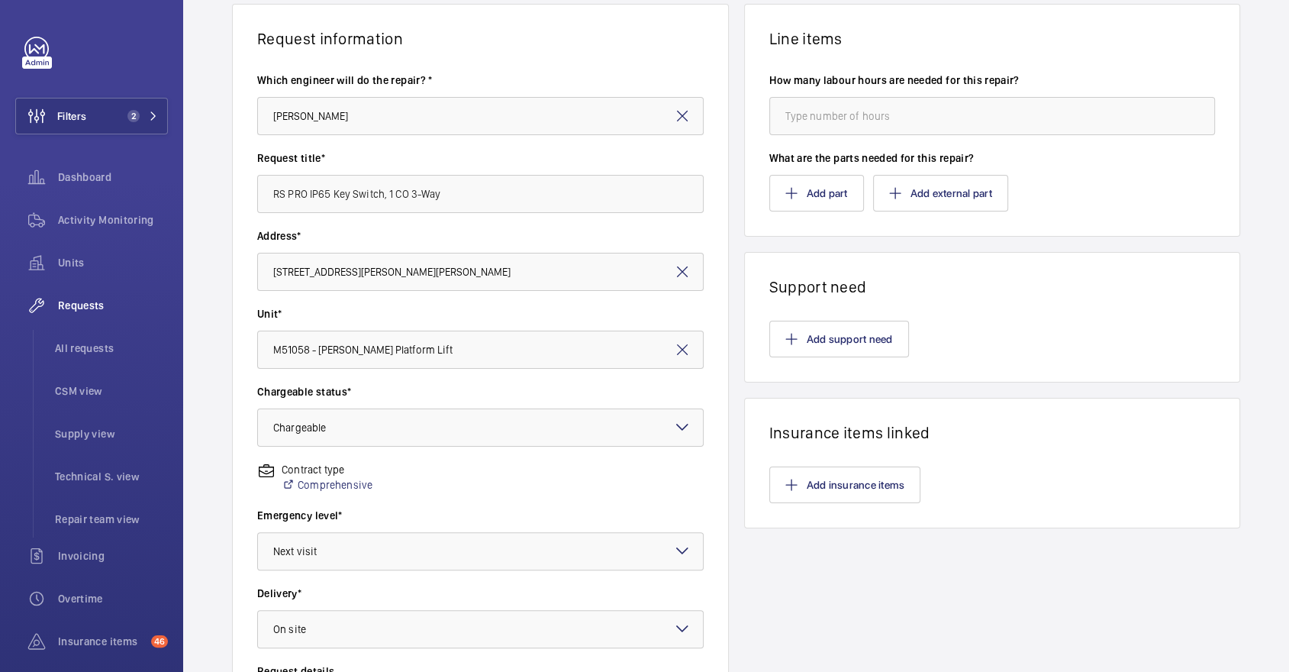
scroll to position [0, 0]
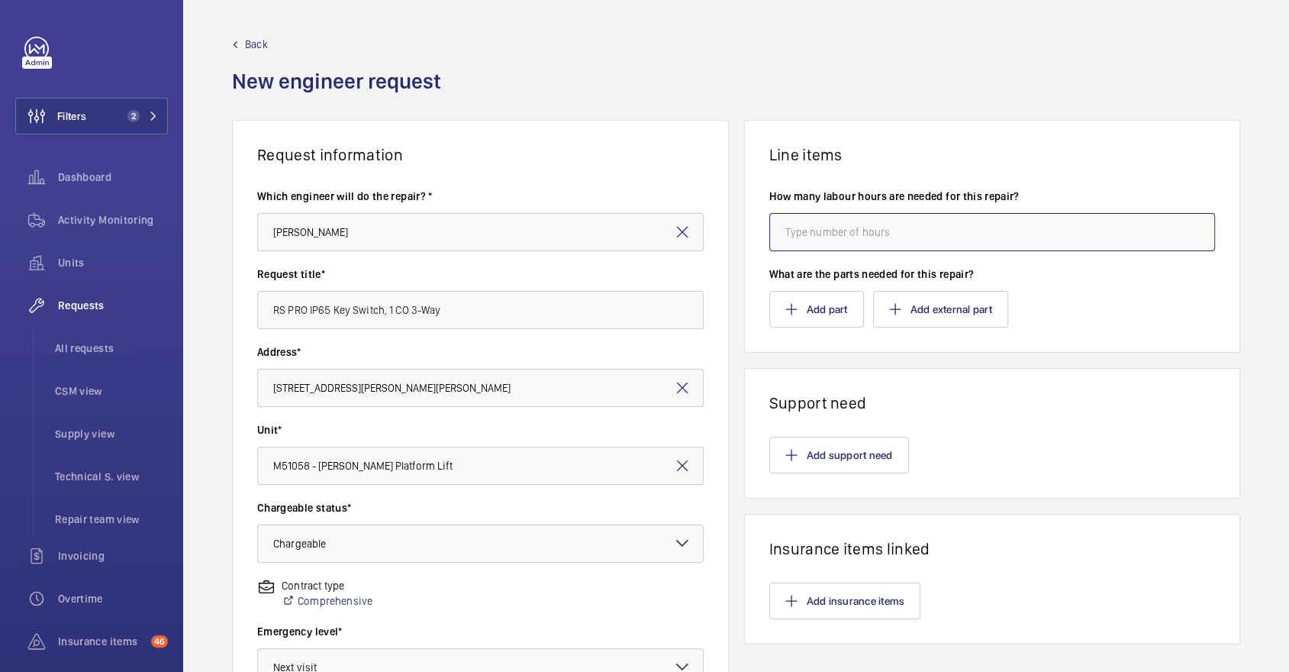
click at [820, 219] on input "number" at bounding box center [992, 232] width 446 height 38
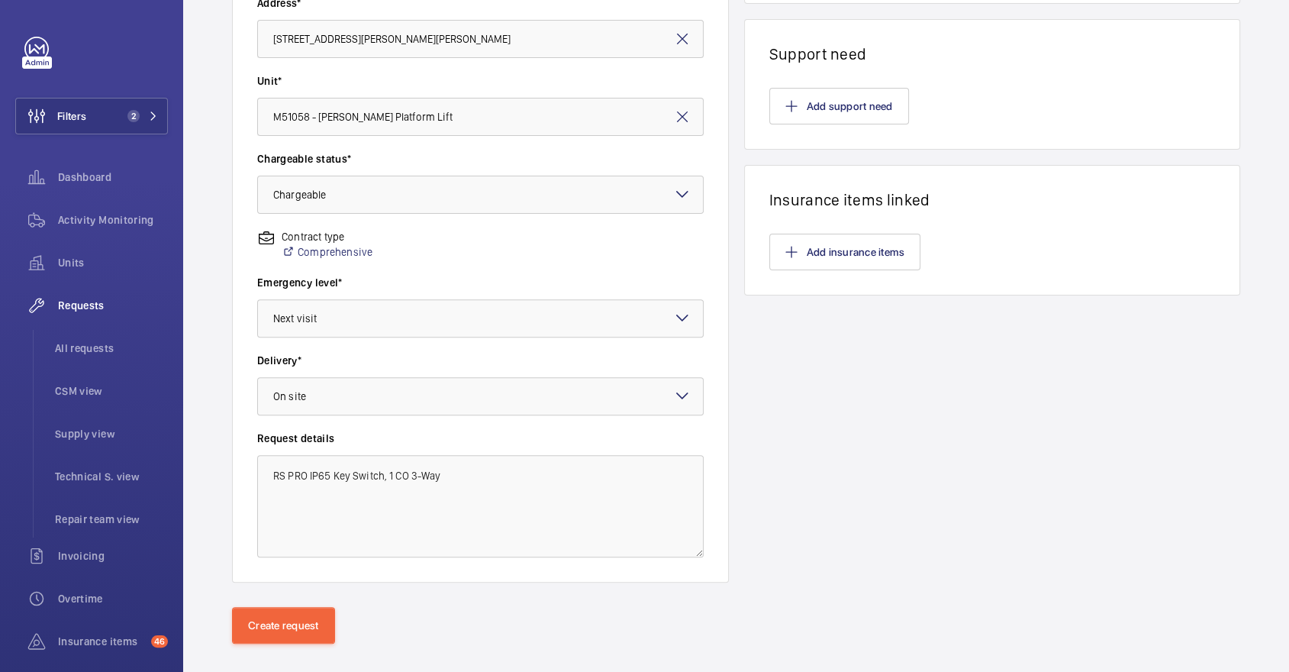
scroll to position [368, 0]
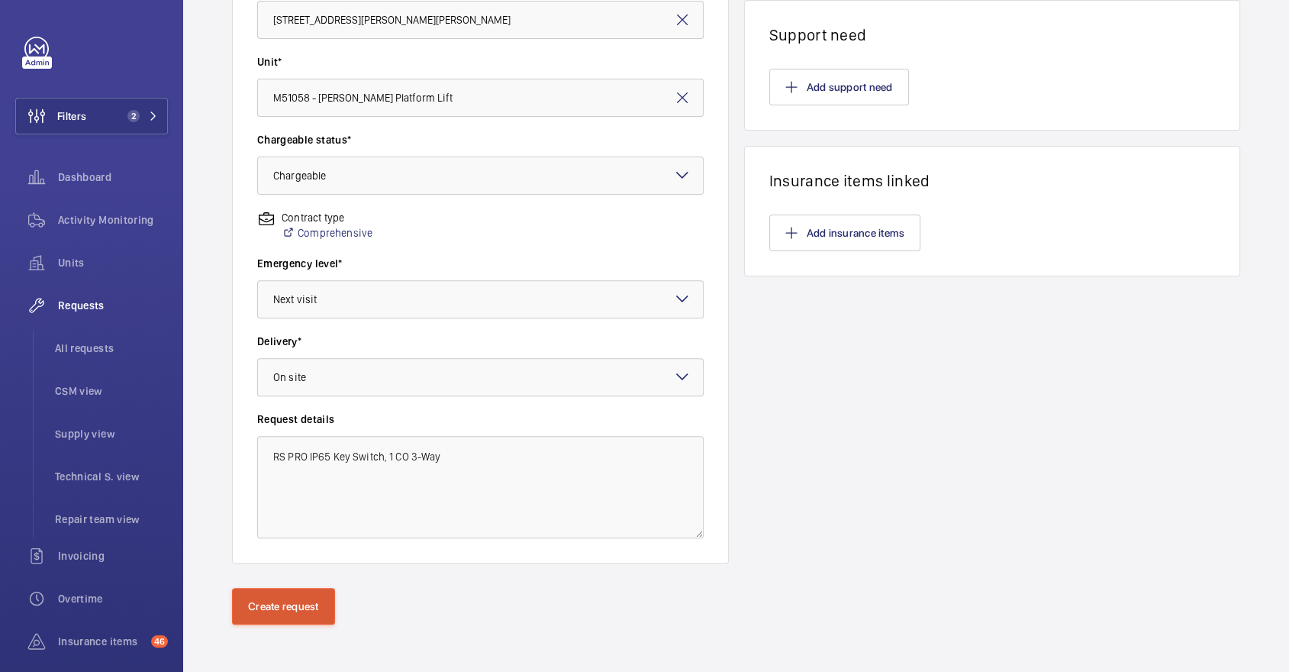
type input "0"
click at [242, 613] on button "Create request" at bounding box center [283, 606] width 103 height 37
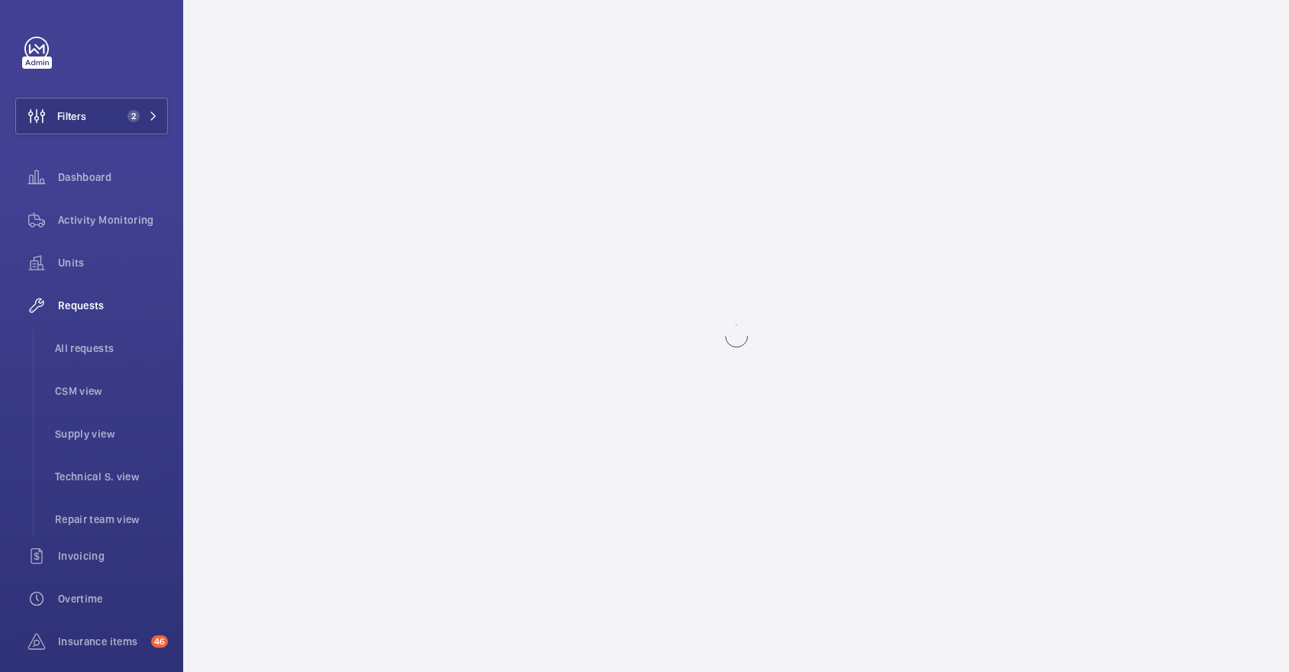
scroll to position [0, 0]
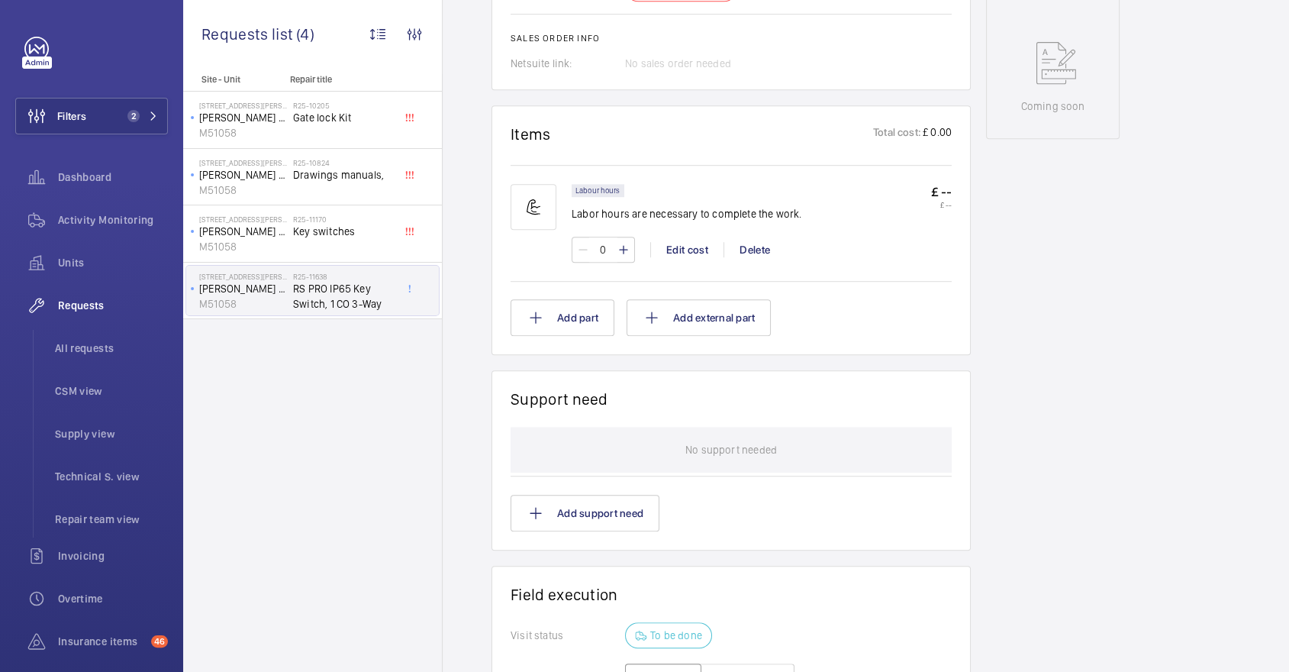
scroll to position [794, 0]
click at [565, 328] on button "Add part" at bounding box center [562, 317] width 104 height 37
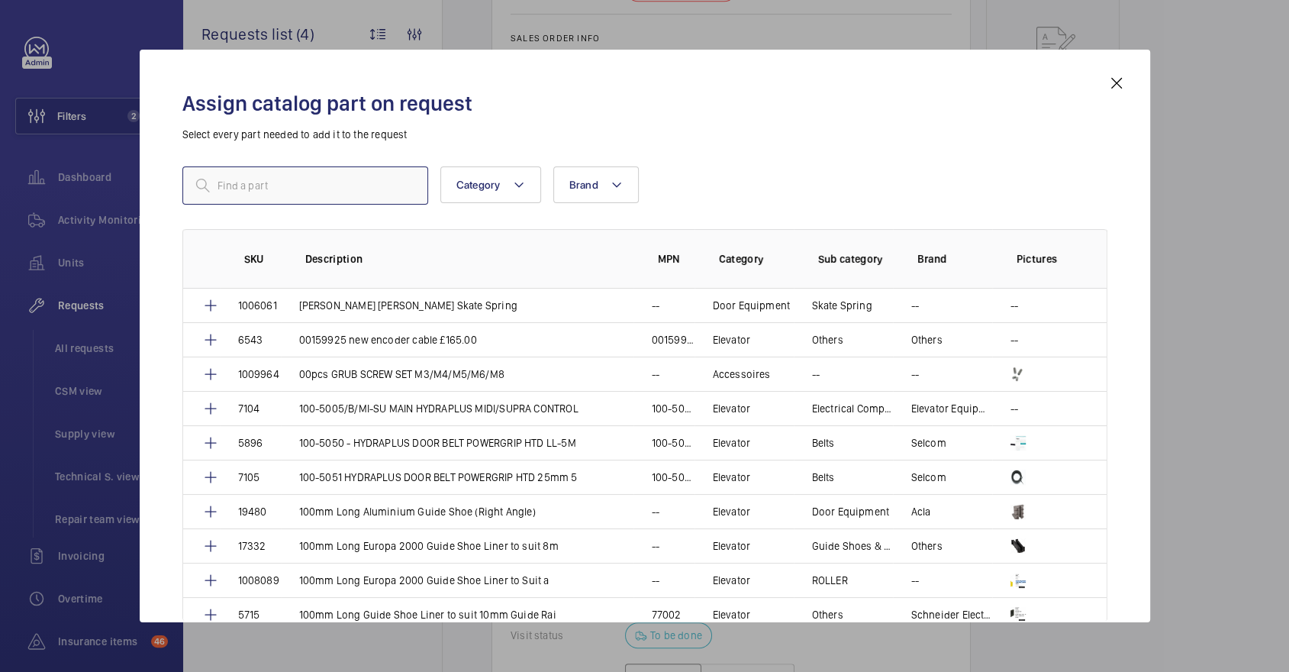
click at [389, 174] on input "text" at bounding box center [305, 185] width 246 height 38
paste input "1010007"
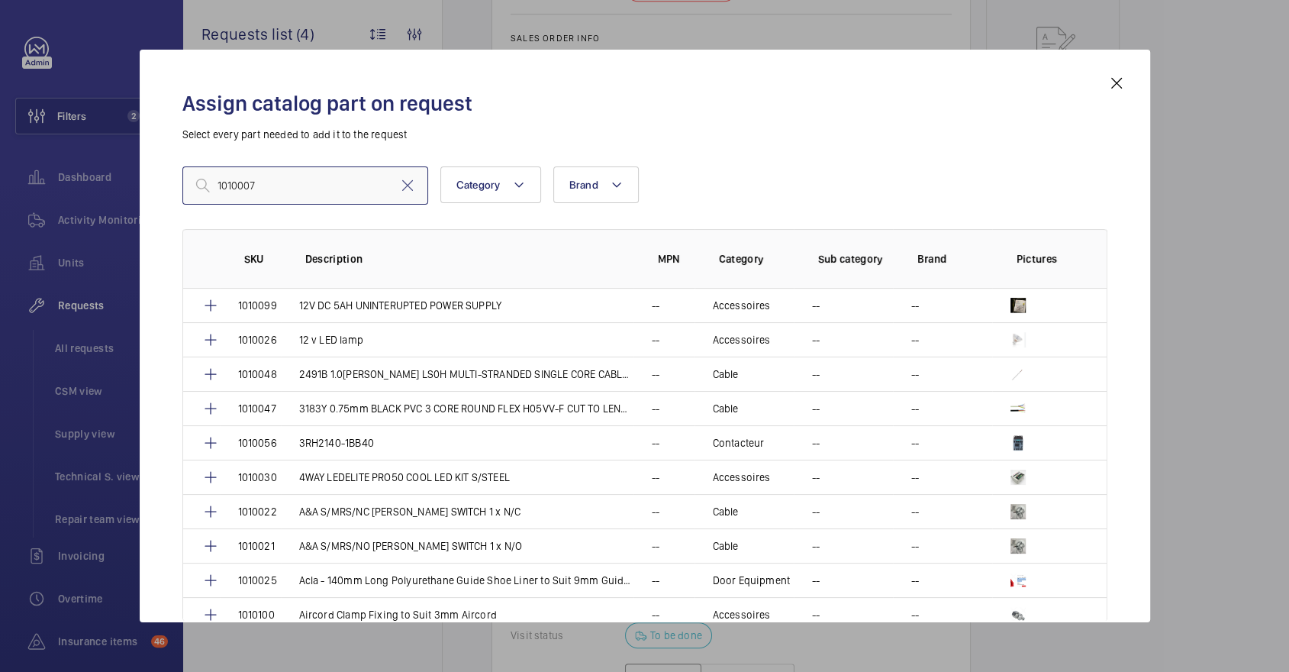
click at [338, 186] on input "1010007" at bounding box center [305, 185] width 246 height 38
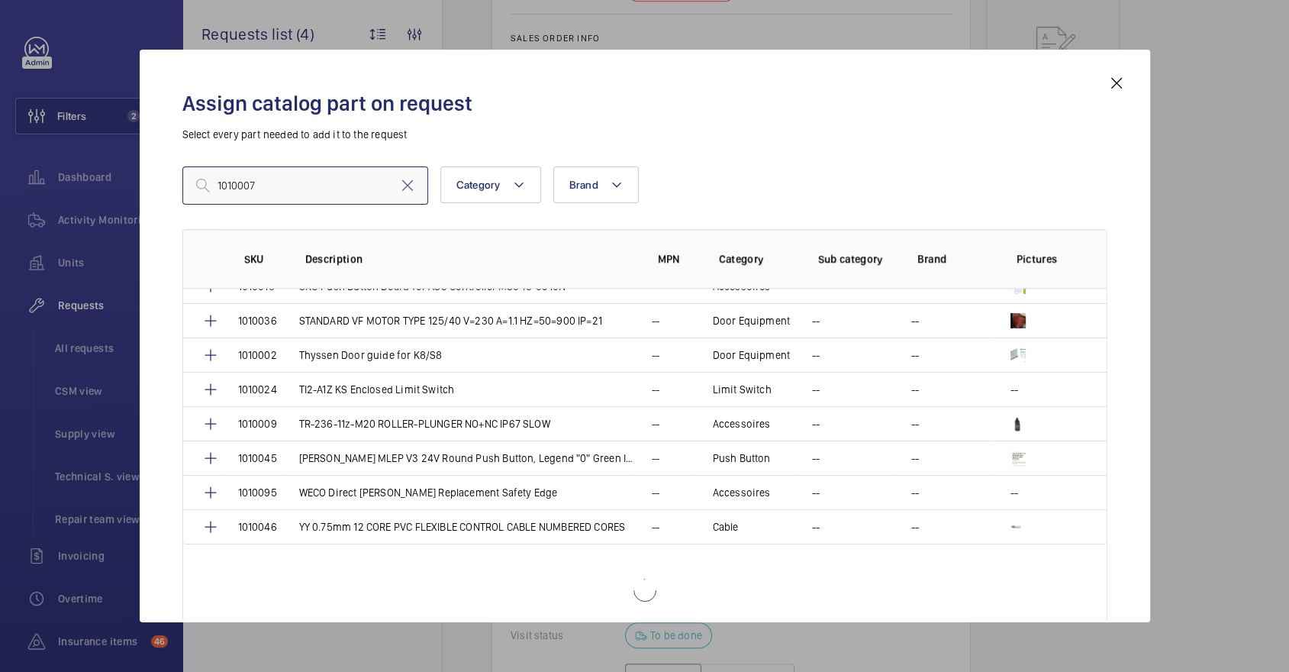
click at [307, 183] on input "1010007" at bounding box center [305, 185] width 246 height 38
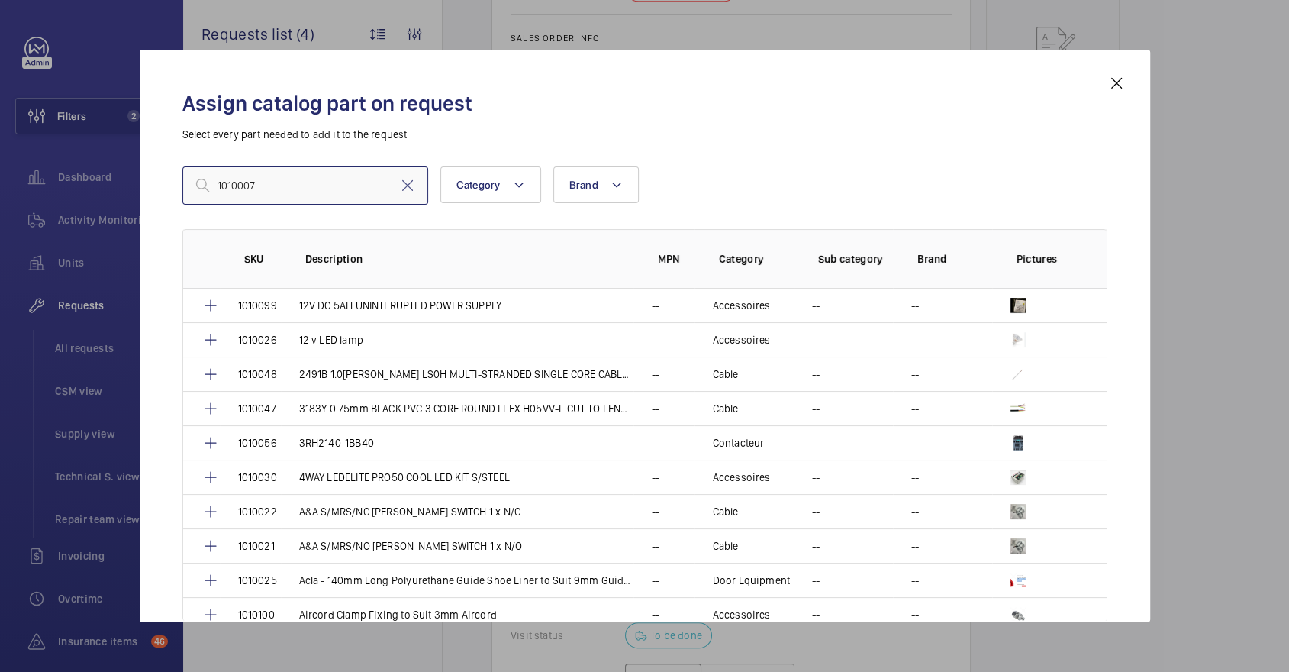
click at [305, 188] on input "1010007" at bounding box center [305, 185] width 246 height 38
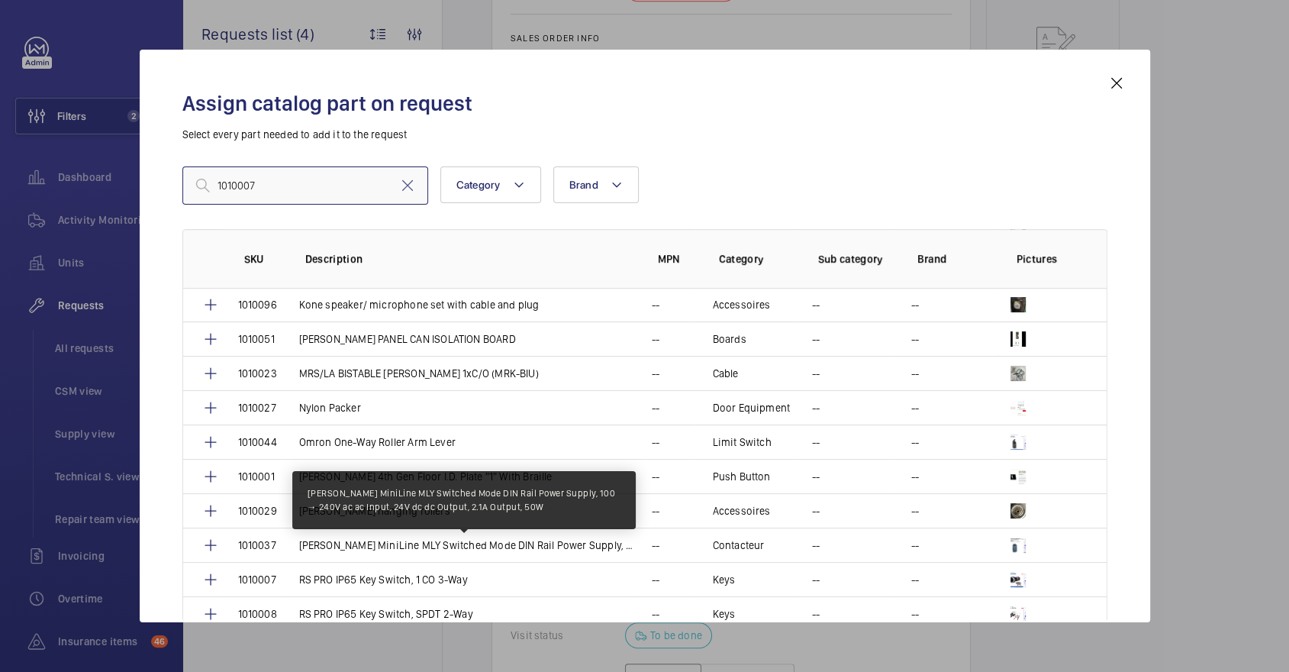
scroll to position [698, 0]
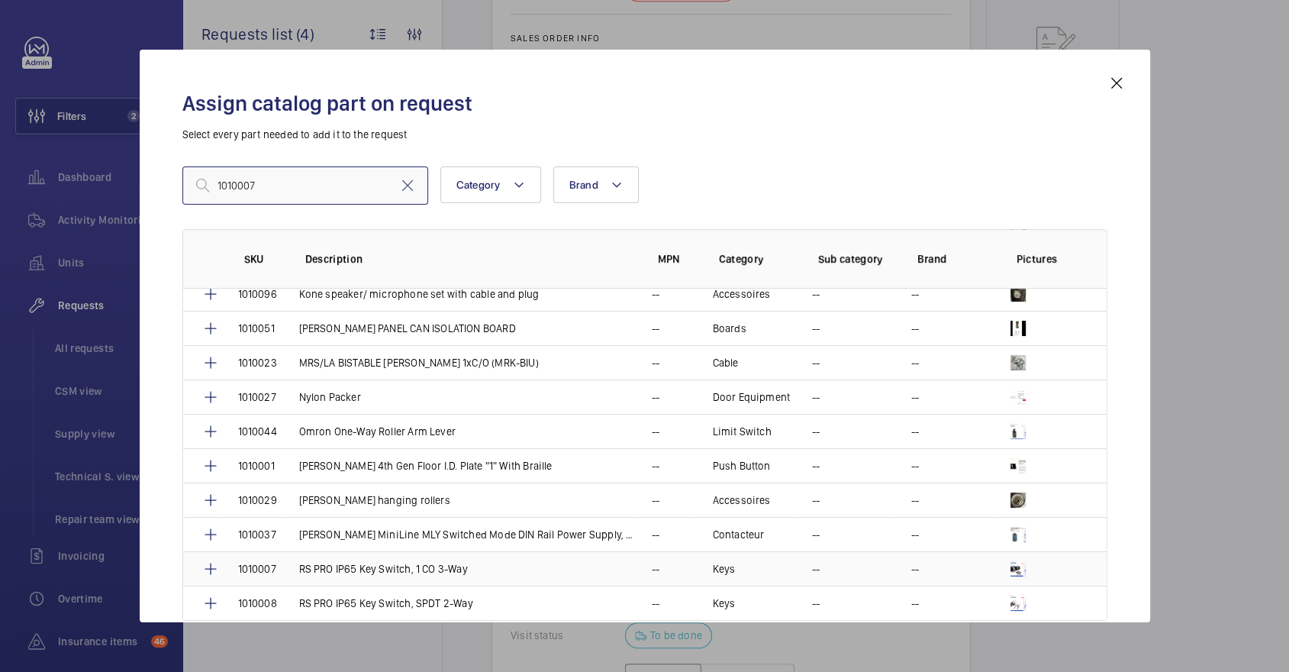
type input "1010007"
click at [435, 561] on p "RS PRO IP65 Key Switch, 1 CO 3-Way" at bounding box center [383, 568] width 169 height 15
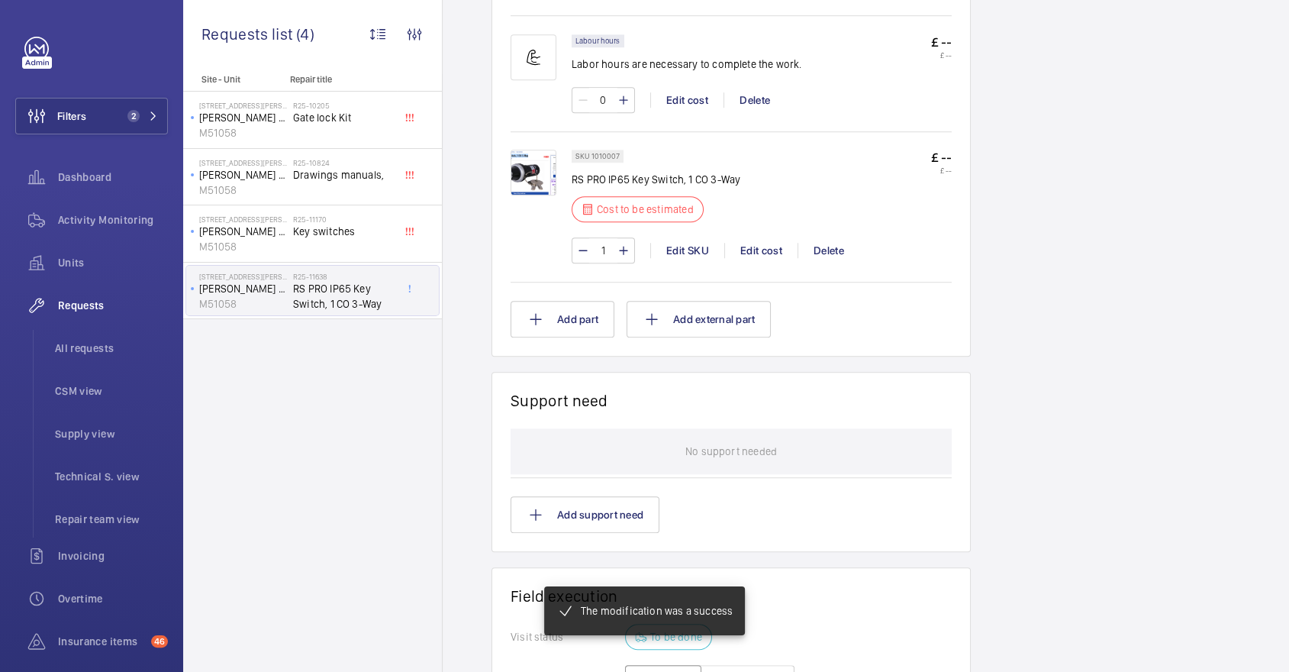
scroll to position [968, 0]
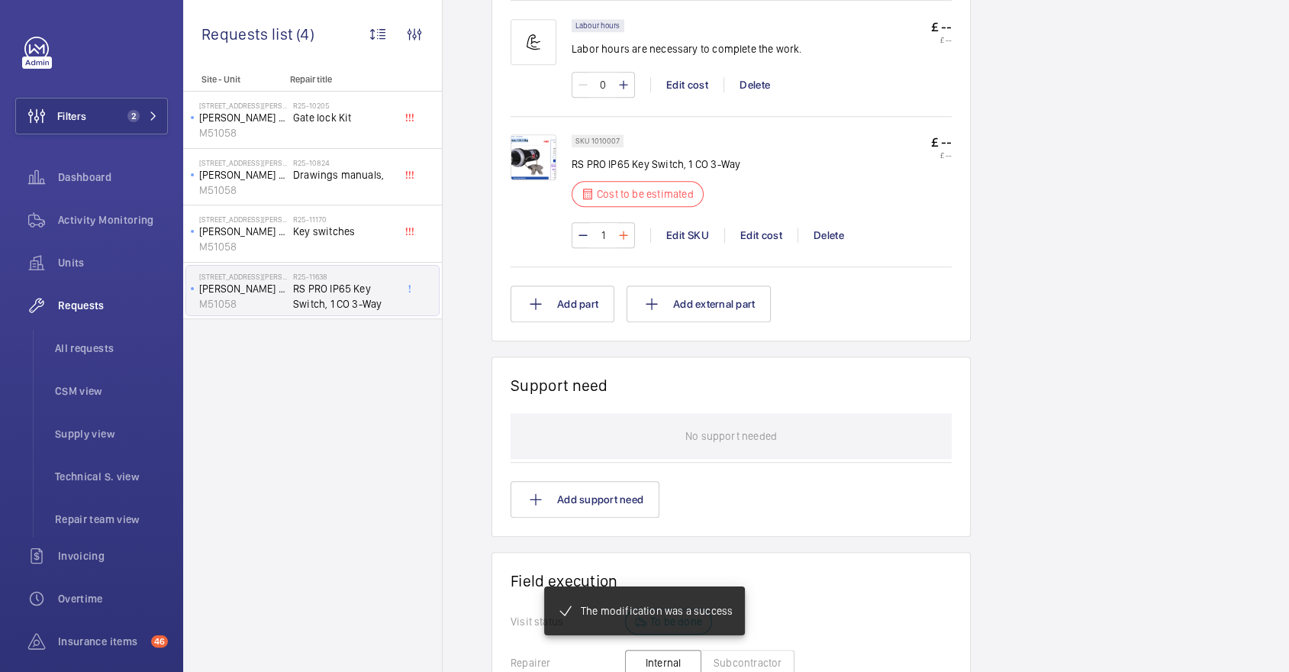
click at [619, 228] on mat-icon at bounding box center [623, 235] width 12 height 18
type input "2"
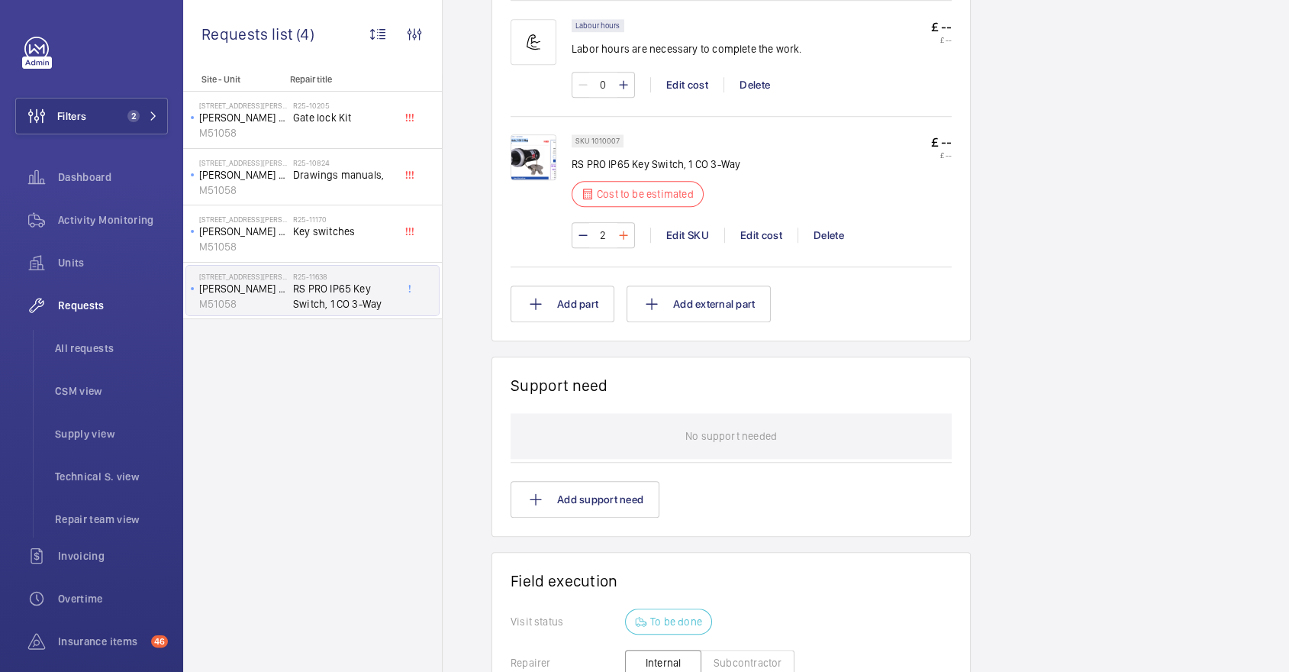
click at [623, 229] on mat-icon at bounding box center [623, 235] width 12 height 18
type input "3"
click at [950, 229] on div "3 Edit SKU Edit cost Delete" at bounding box center [762, 235] width 380 height 26
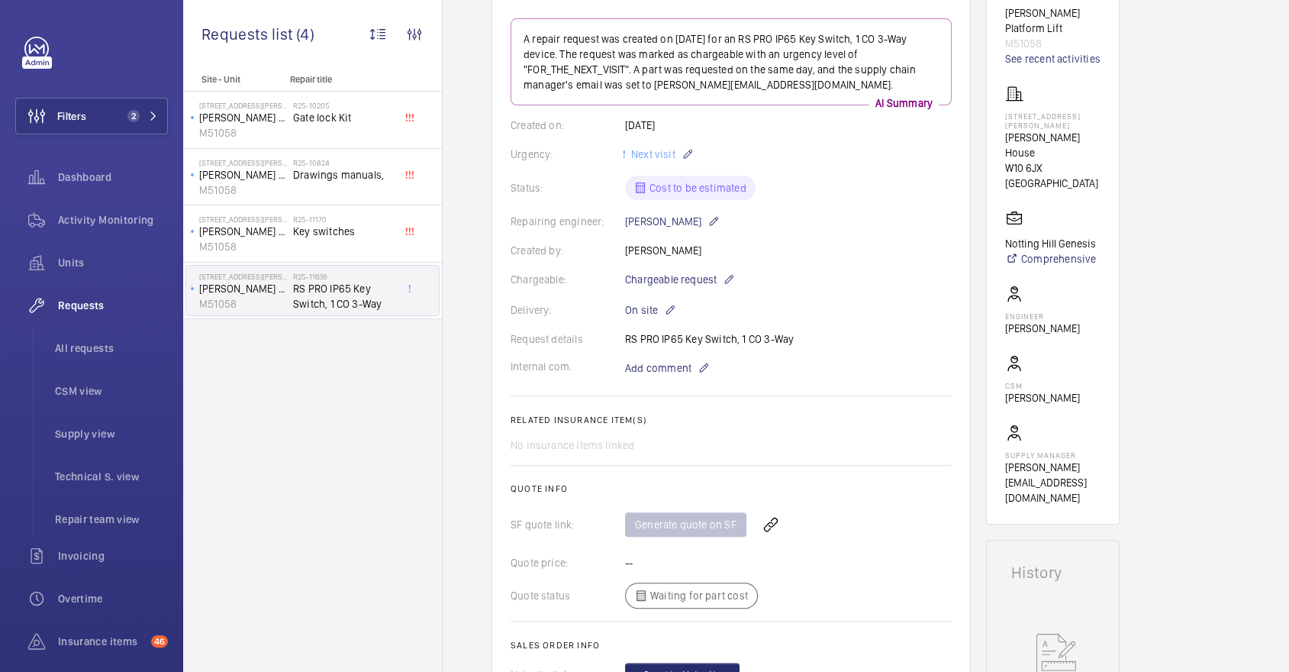
scroll to position [700, 0]
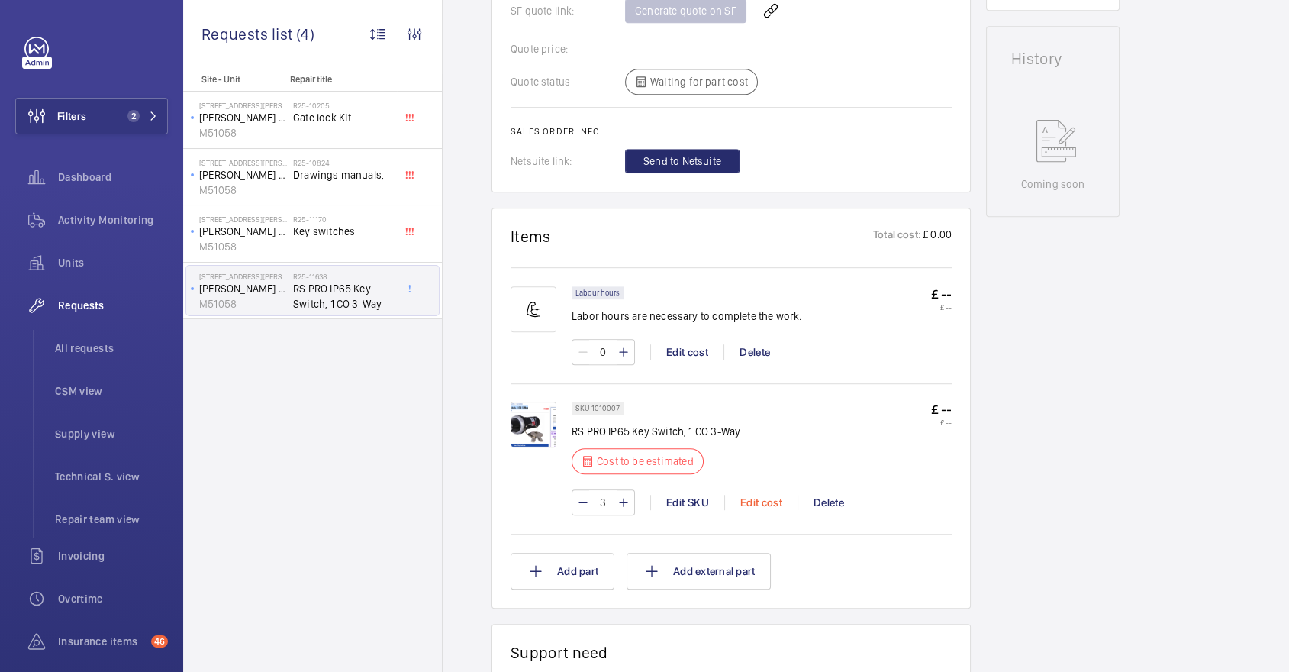
click at [758, 496] on div "Edit cost" at bounding box center [760, 501] width 73 height 15
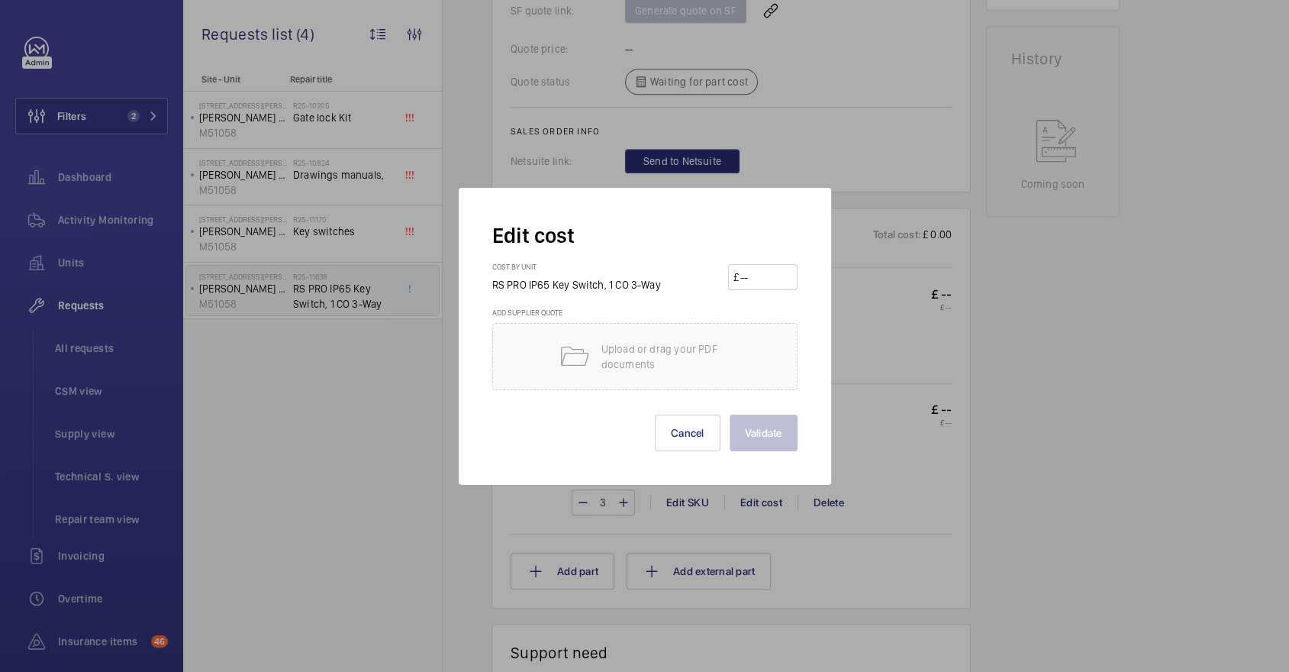
click at [771, 287] on input "number" at bounding box center [765, 277] width 53 height 24
drag, startPoint x: 498, startPoint y: 284, endPoint x: 658, endPoint y: 291, distance: 160.4
click at [658, 291] on div "Edit cost Cost by unit RS PRO IP65 Key Switch, 1 CO 3-Way £ Add supplier quote …" at bounding box center [645, 336] width 372 height 297
copy span "RS PRO IP65 Key Switch, 1 CO 3-Way"
click at [774, 265] on input "number" at bounding box center [765, 277] width 53 height 24
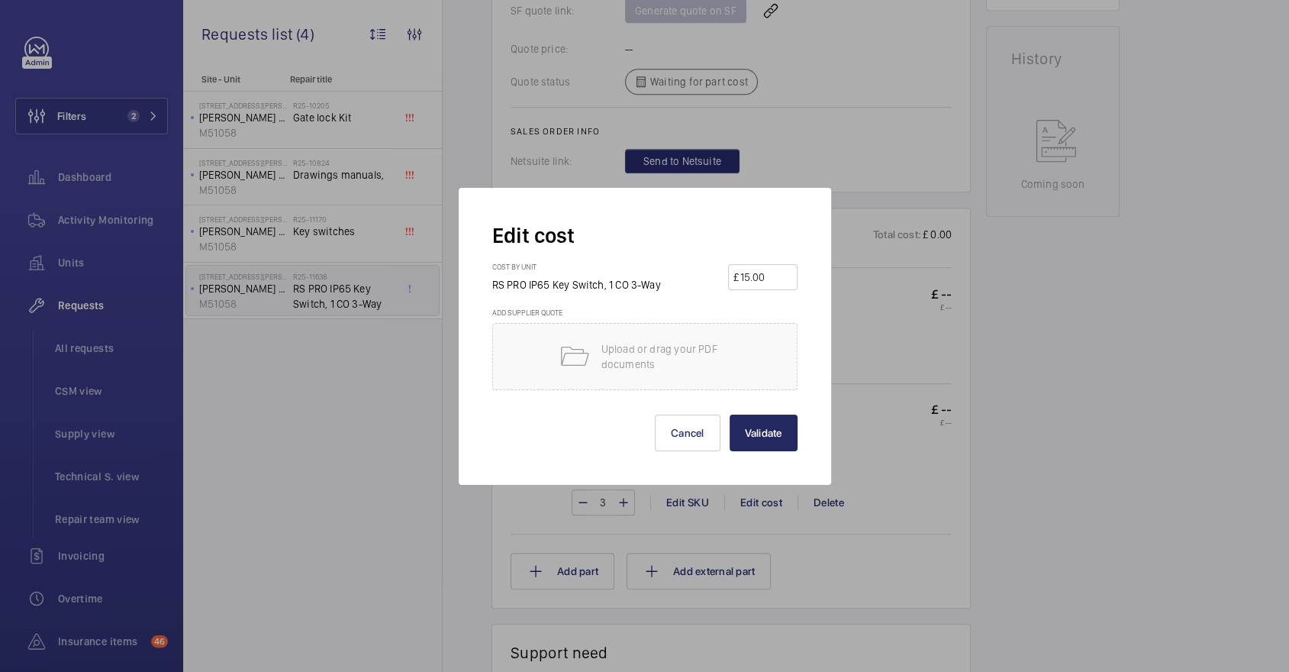
type input "15.00"
click at [764, 438] on button "Validate" at bounding box center [763, 432] width 68 height 37
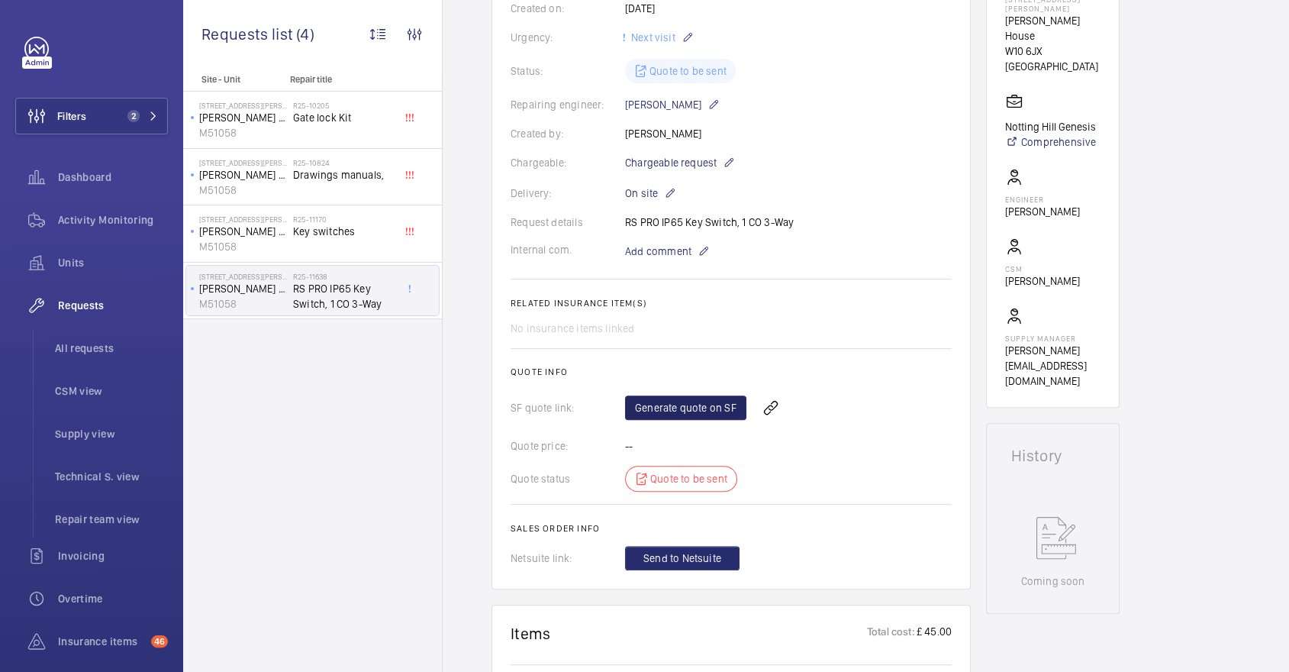
scroll to position [327, 0]
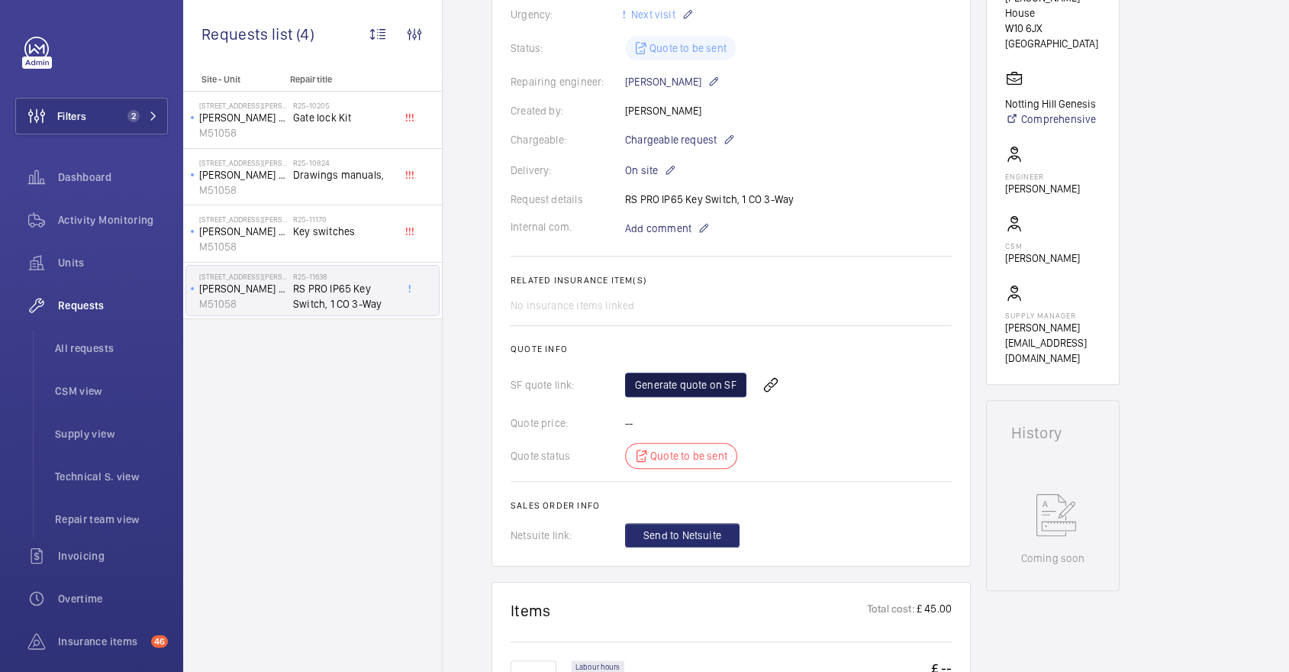
click at [704, 391] on link "Generate quote on SF" at bounding box center [685, 384] width 121 height 24
